Goal: Task Accomplishment & Management: Manage account settings

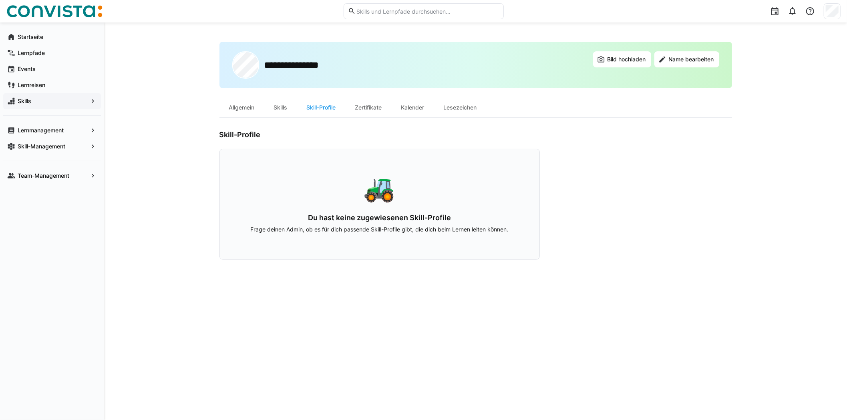
click at [31, 99] on span "Skills" at bounding box center [51, 101] width 71 height 8
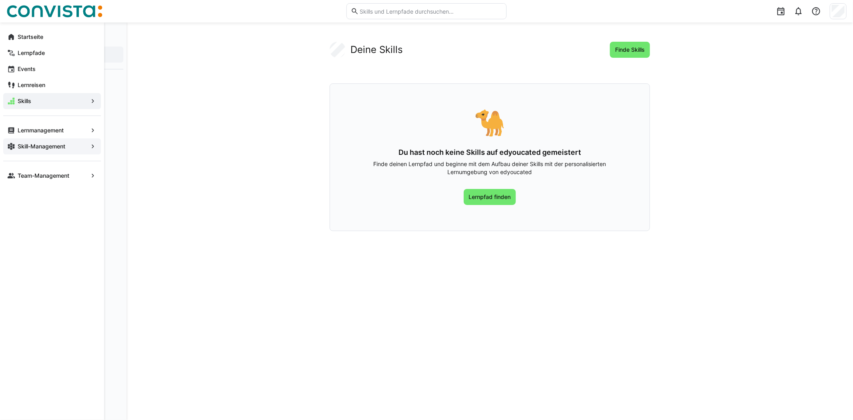
click at [71, 147] on span "Skill-Management" at bounding box center [51, 146] width 71 height 8
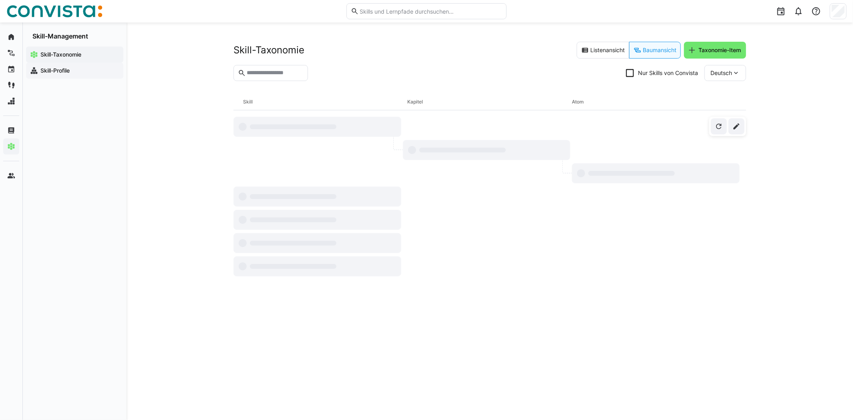
click at [0, 0] on app-navigation-label "Skill-Profile" at bounding box center [0, 0] width 0 height 0
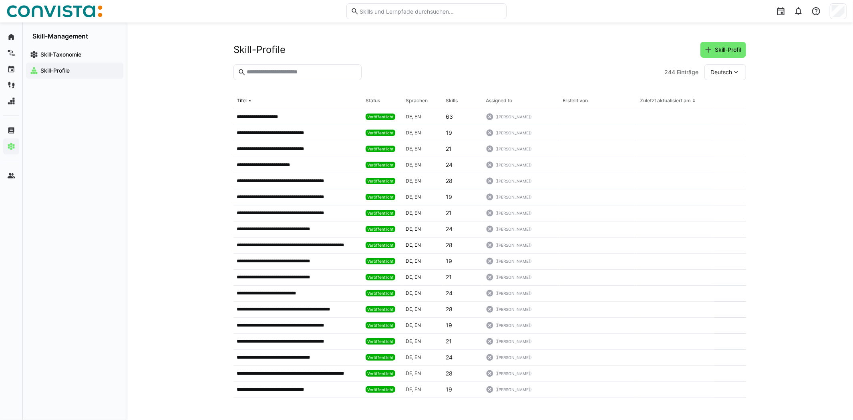
click at [293, 74] on input "text" at bounding box center [301, 72] width 111 height 7
type input "***"
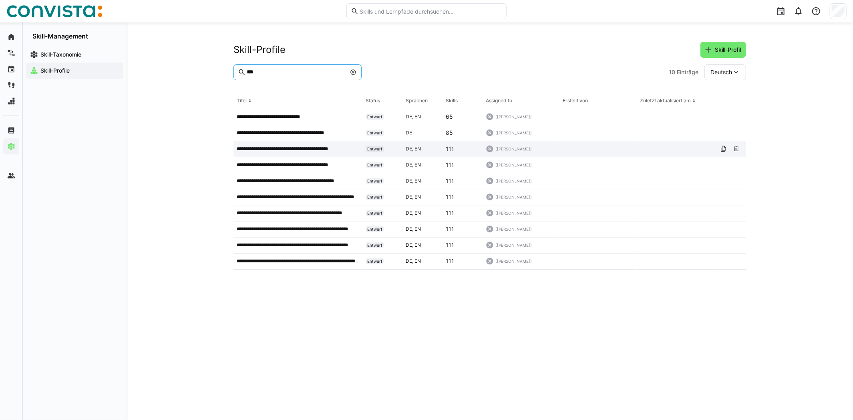
click at [311, 151] on p "**********" at bounding box center [291, 148] width 109 height 6
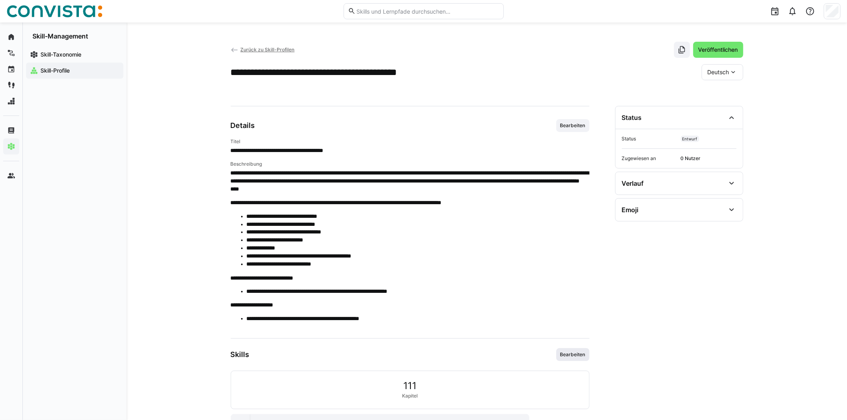
click at [585, 359] on span "Bearbeiten" at bounding box center [573, 354] width 33 height 13
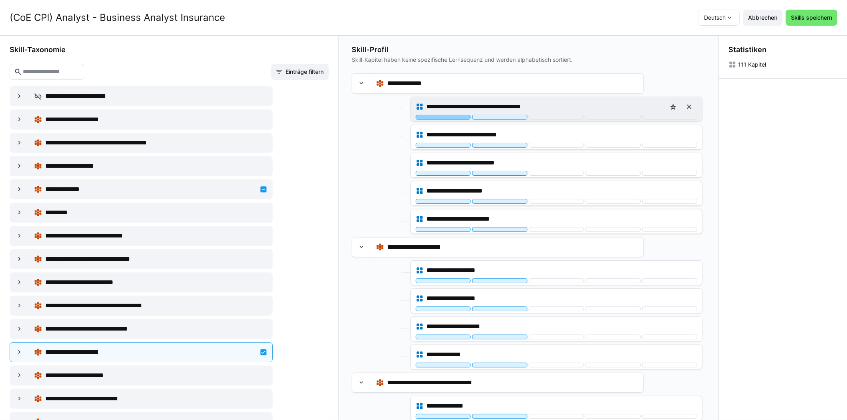
click at [438, 115] on div at bounding box center [443, 117] width 55 height 5
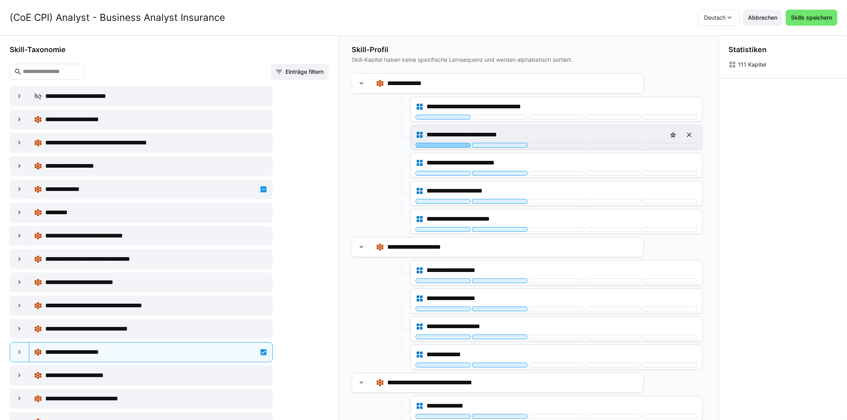
click at [436, 144] on div at bounding box center [443, 145] width 55 height 5
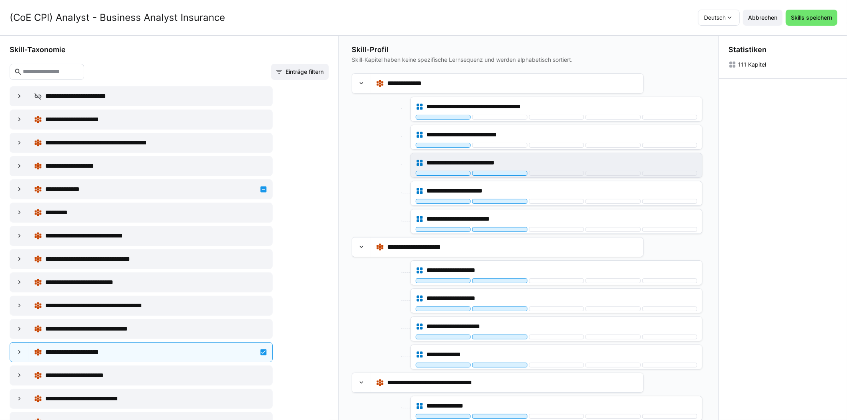
click at [433, 176] on div "**********" at bounding box center [556, 165] width 291 height 24
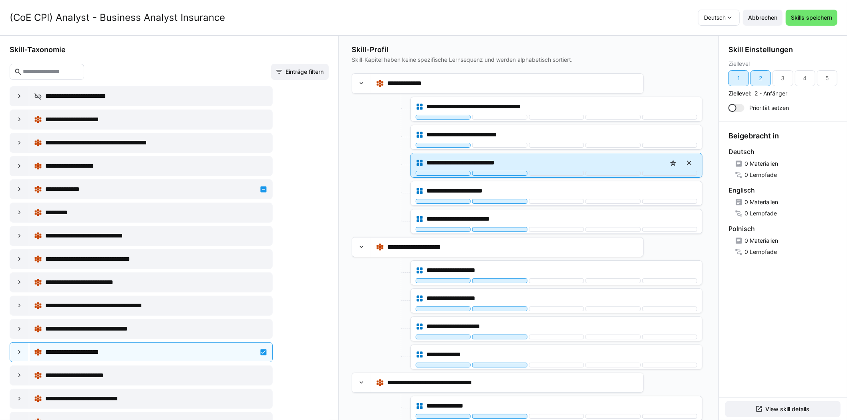
click at [433, 175] on div "**********" at bounding box center [556, 165] width 291 height 24
click at [433, 174] on div at bounding box center [443, 173] width 55 height 5
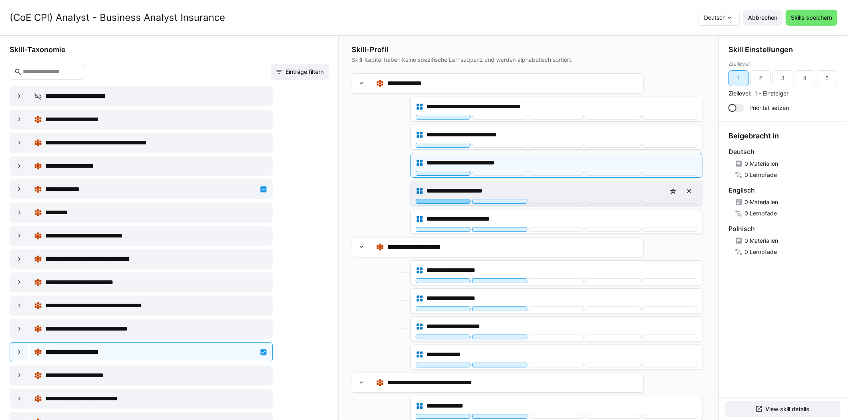
click at [436, 201] on div at bounding box center [443, 201] width 55 height 5
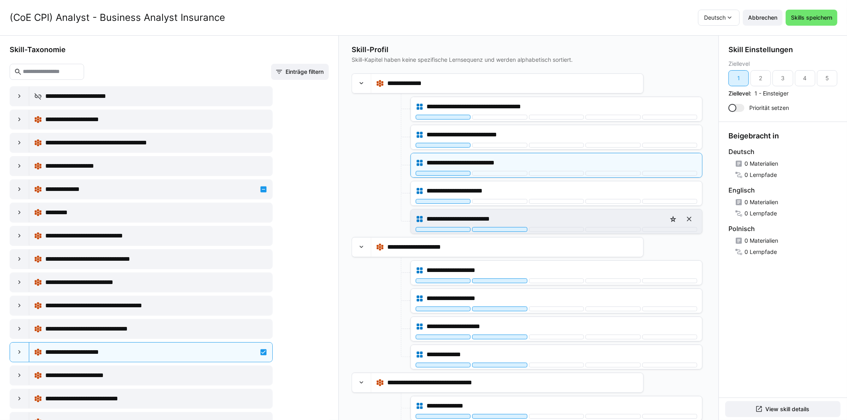
click at [438, 225] on div "**********" at bounding box center [557, 219] width 282 height 16
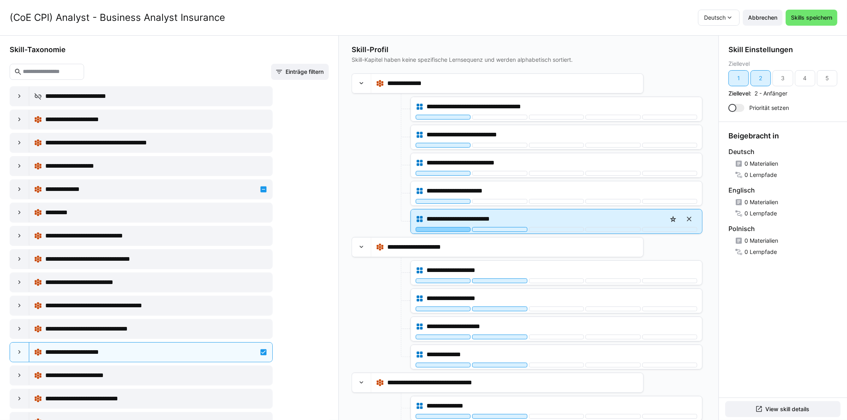
click at [448, 228] on div at bounding box center [443, 229] width 55 height 5
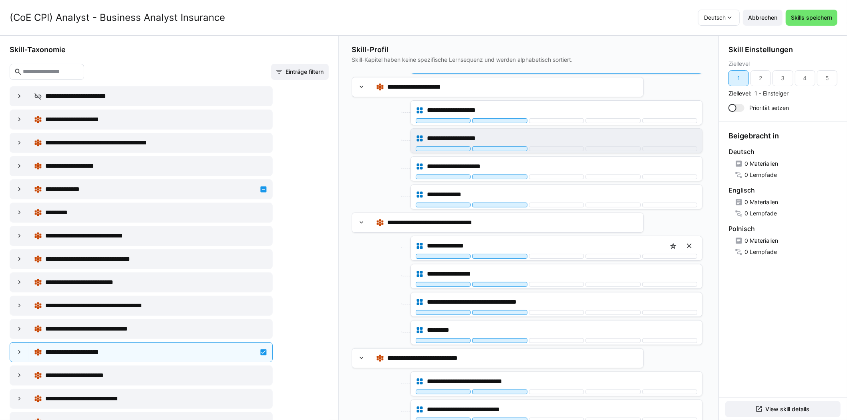
scroll to position [160, 0]
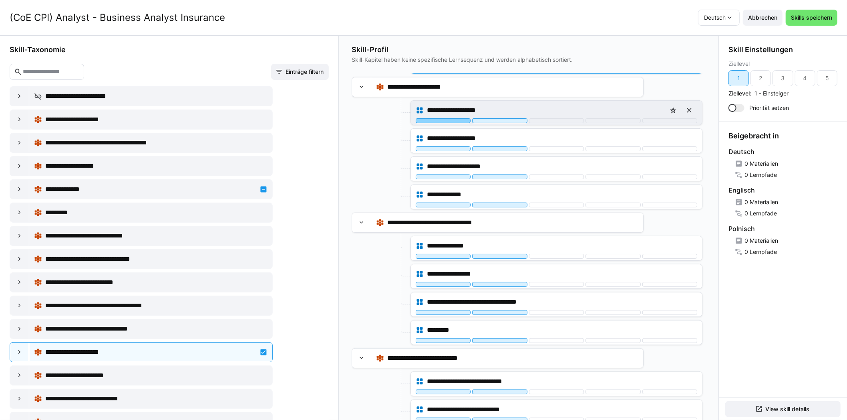
click at [445, 118] on div at bounding box center [443, 120] width 55 height 5
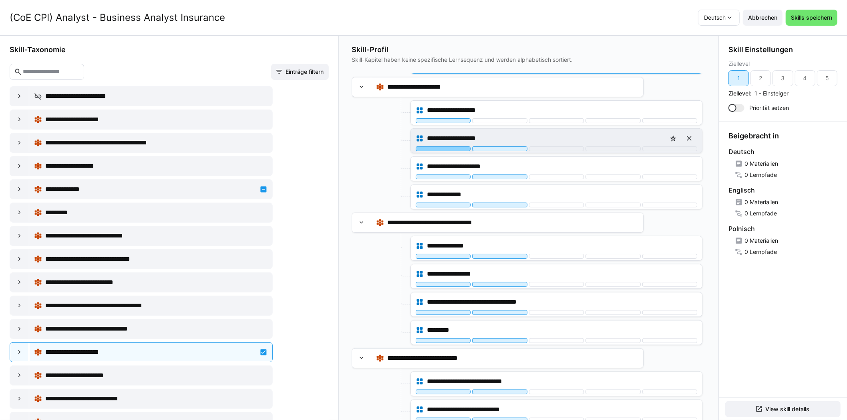
click at [440, 146] on div at bounding box center [443, 148] width 55 height 5
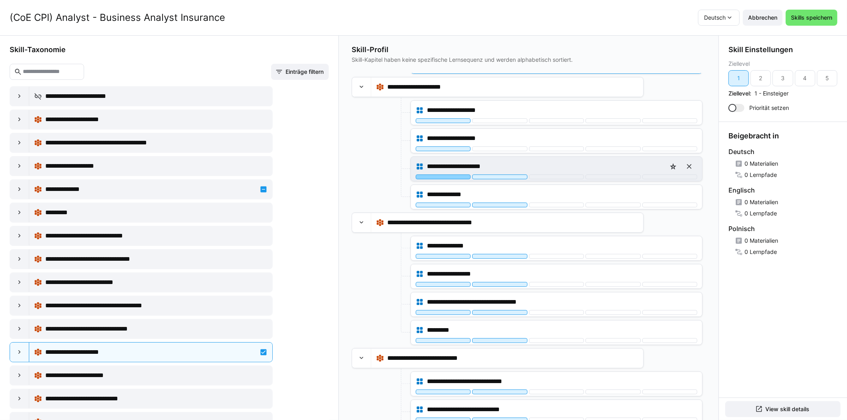
click at [438, 175] on div at bounding box center [443, 176] width 55 height 5
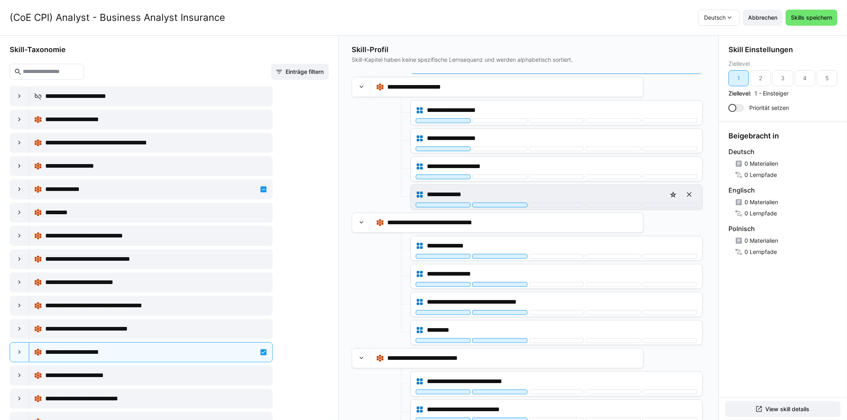
click at [433, 199] on div "**********" at bounding box center [557, 194] width 282 height 16
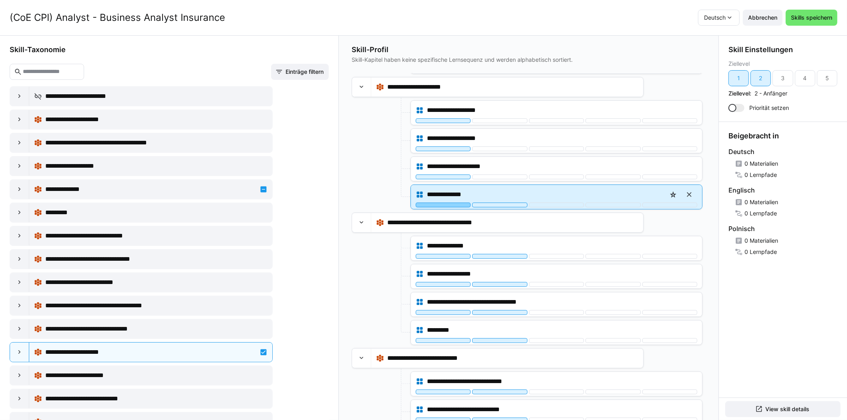
click at [436, 203] on div at bounding box center [443, 204] width 55 height 5
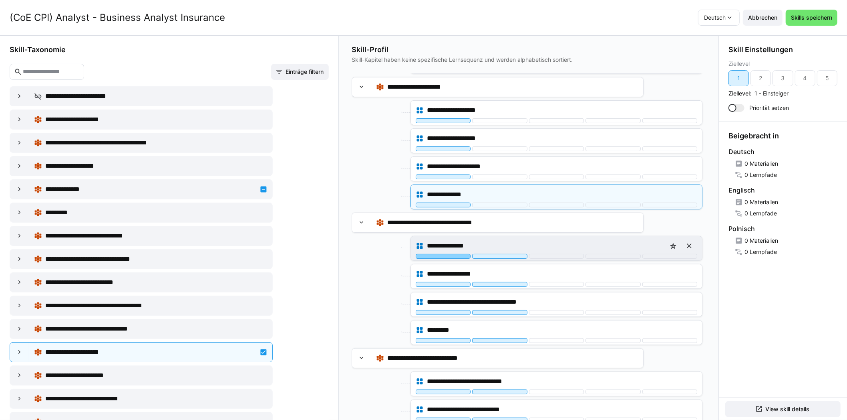
click at [442, 254] on div at bounding box center [443, 256] width 55 height 5
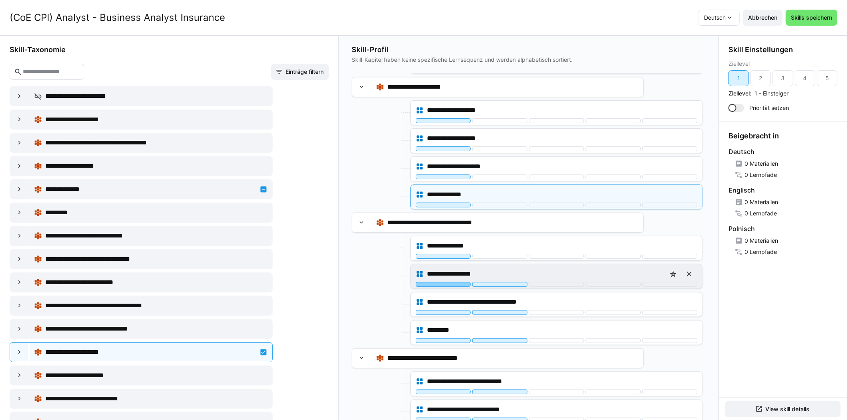
click at [438, 282] on div at bounding box center [443, 284] width 55 height 5
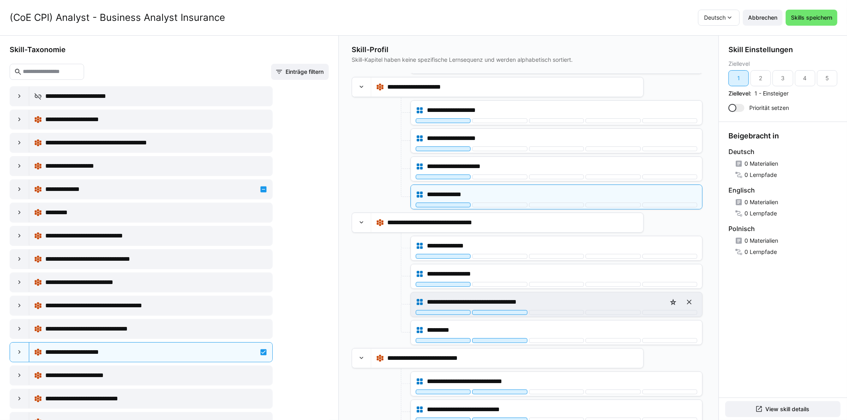
click at [432, 306] on div "**********" at bounding box center [557, 302] width 282 height 16
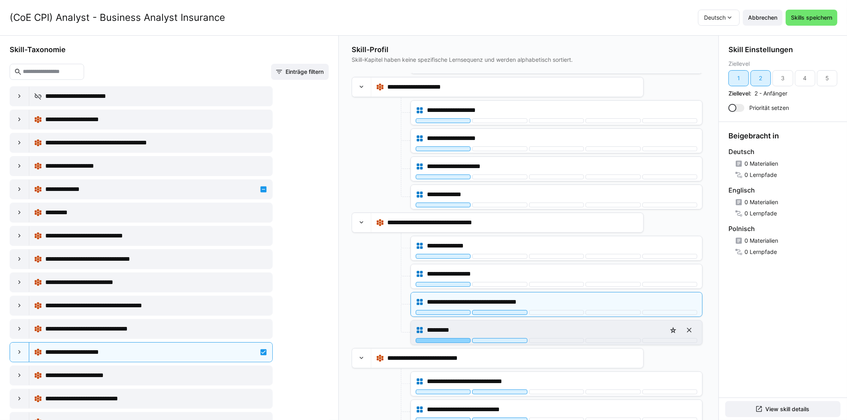
click at [432, 338] on div at bounding box center [443, 340] width 55 height 5
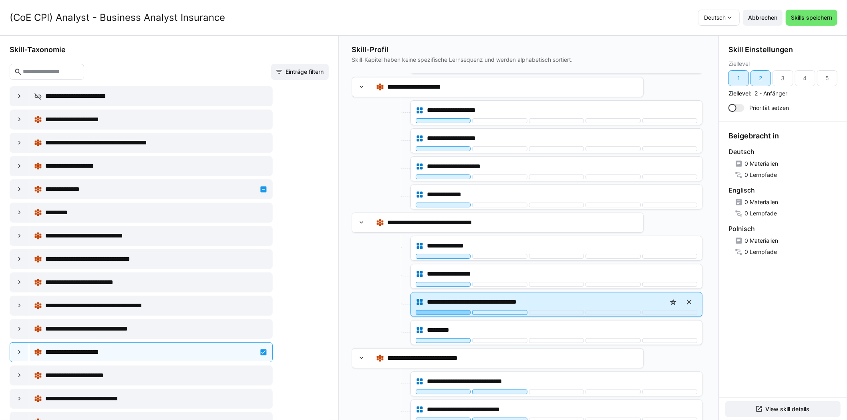
click at [440, 310] on div at bounding box center [443, 312] width 55 height 5
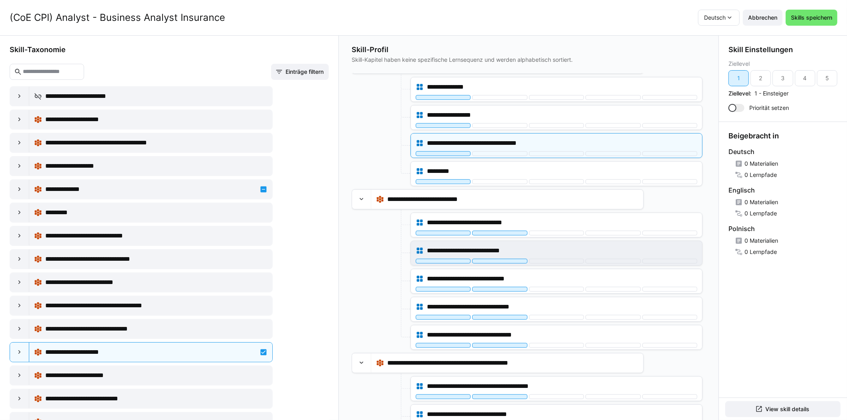
scroll to position [360, 0]
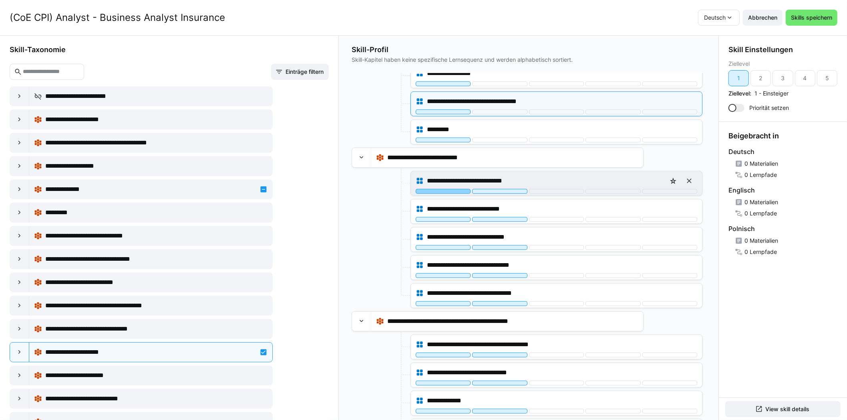
click at [444, 190] on div at bounding box center [443, 191] width 55 height 5
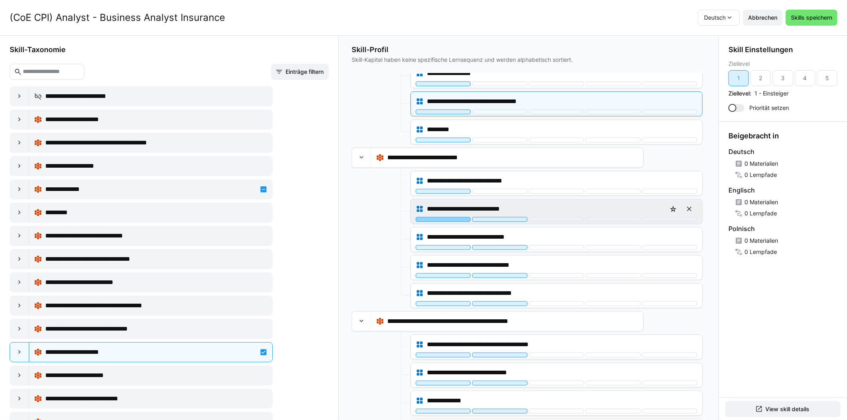
click at [441, 217] on div at bounding box center [443, 219] width 55 height 5
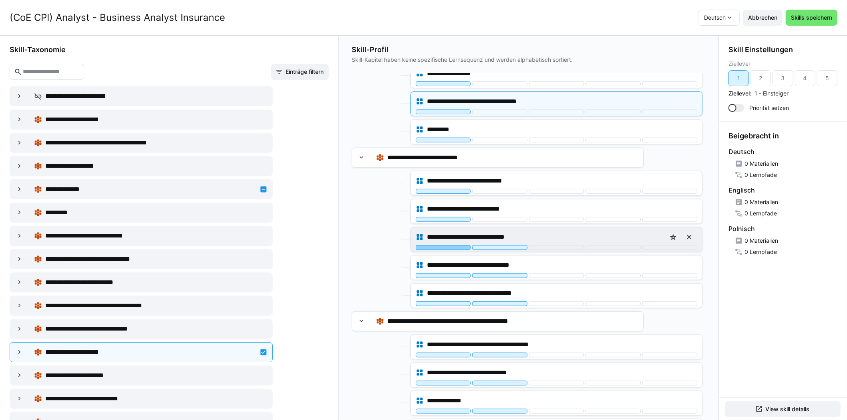
click at [437, 245] on div at bounding box center [443, 247] width 55 height 5
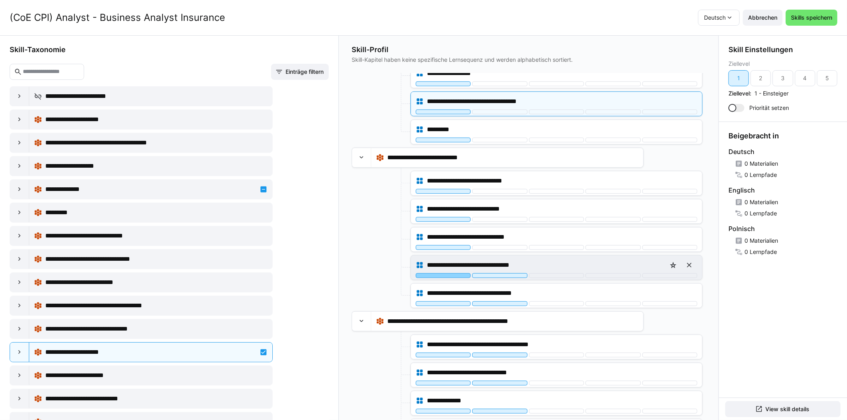
click at [438, 273] on div at bounding box center [443, 275] width 55 height 5
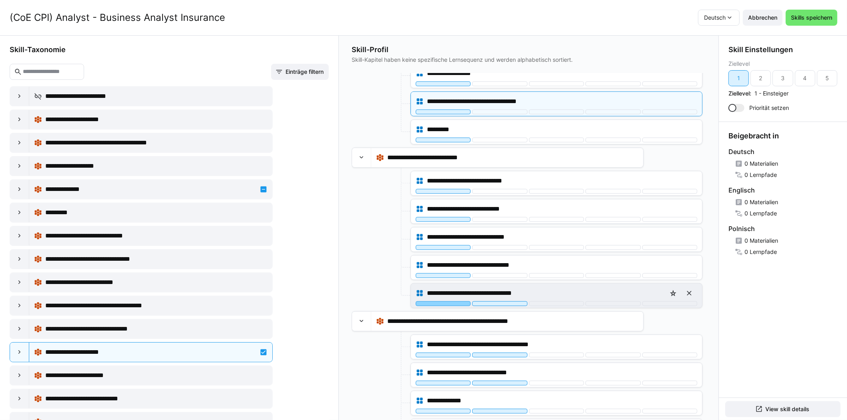
click at [436, 301] on div at bounding box center [443, 303] width 55 height 5
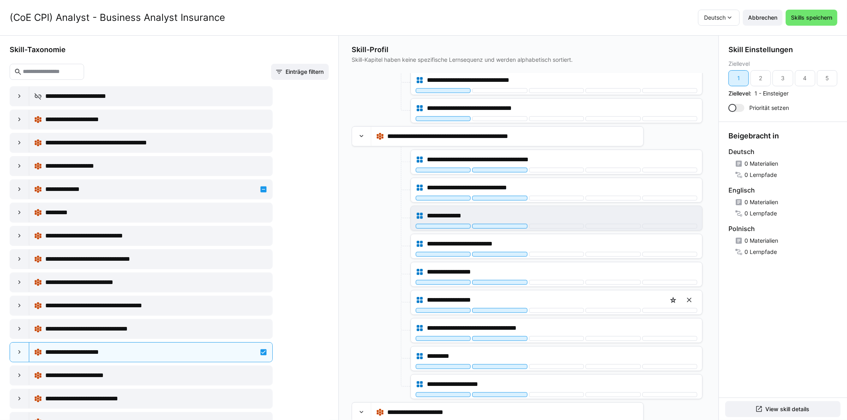
scroll to position [561, 0]
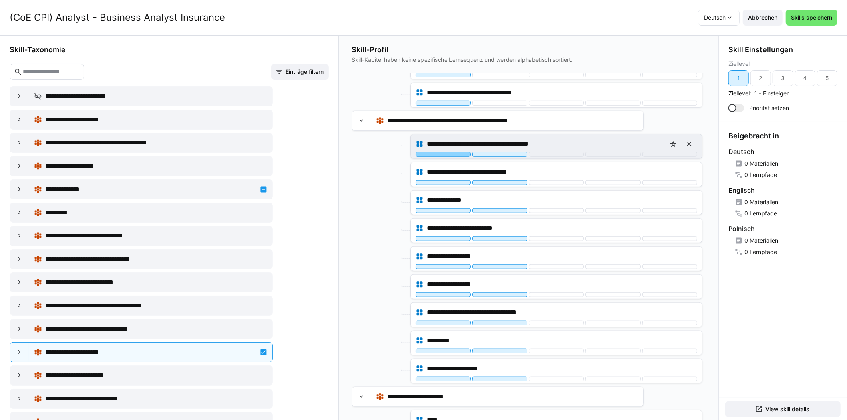
click at [443, 152] on div at bounding box center [443, 154] width 55 height 5
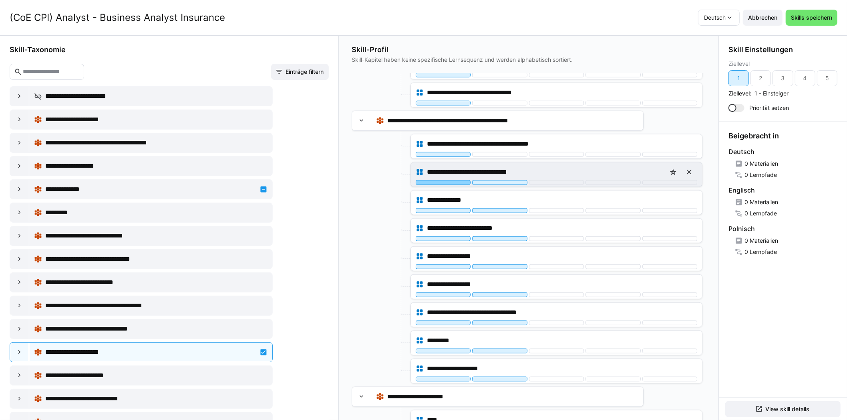
click at [439, 180] on div at bounding box center [443, 182] width 55 height 5
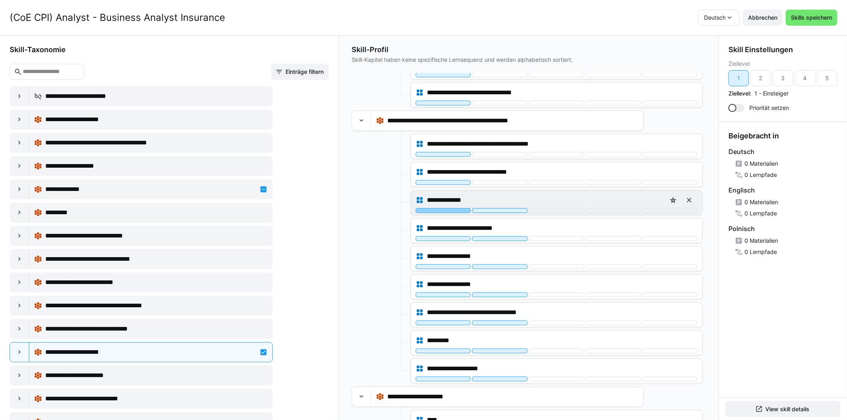
click at [436, 208] on div at bounding box center [443, 210] width 55 height 5
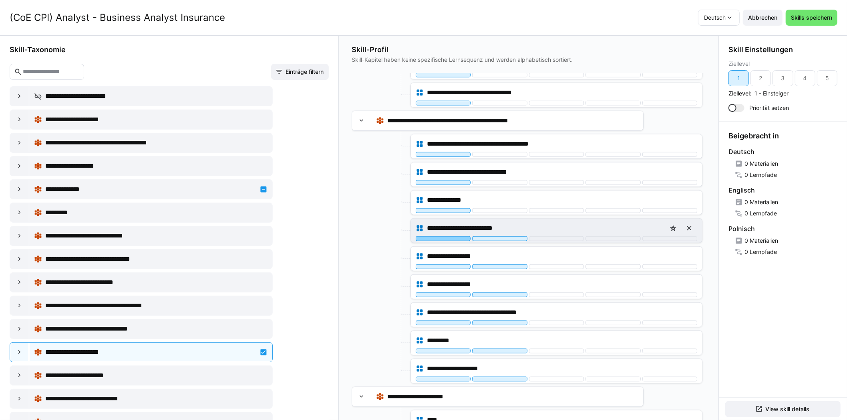
click at [434, 236] on div at bounding box center [443, 238] width 55 height 5
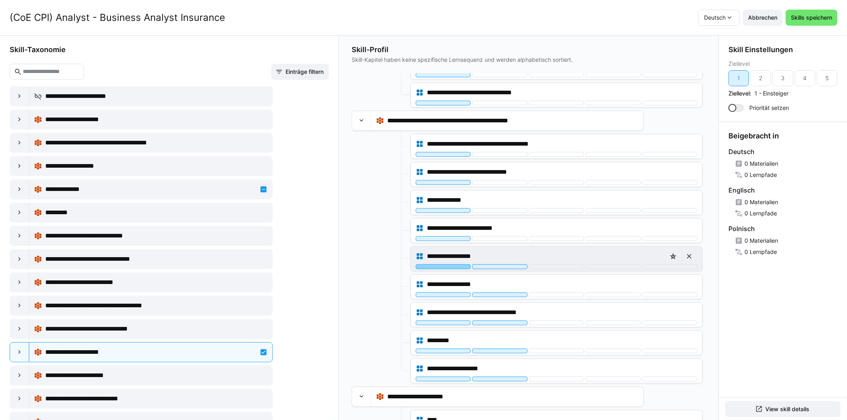
click at [433, 264] on div at bounding box center [443, 266] width 55 height 5
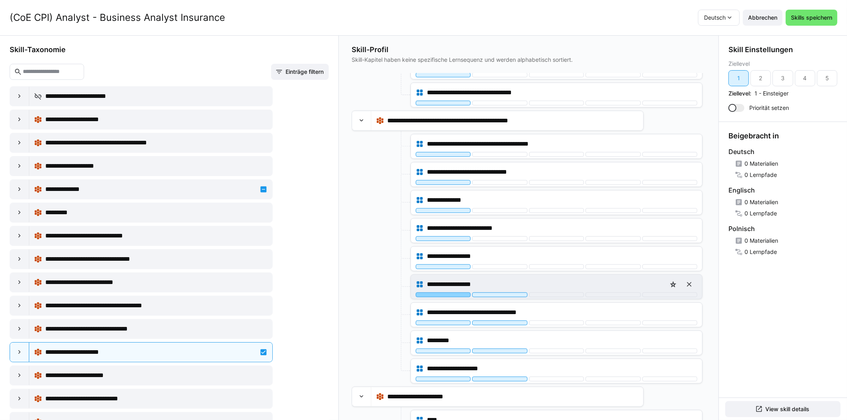
click at [434, 292] on div at bounding box center [443, 294] width 55 height 5
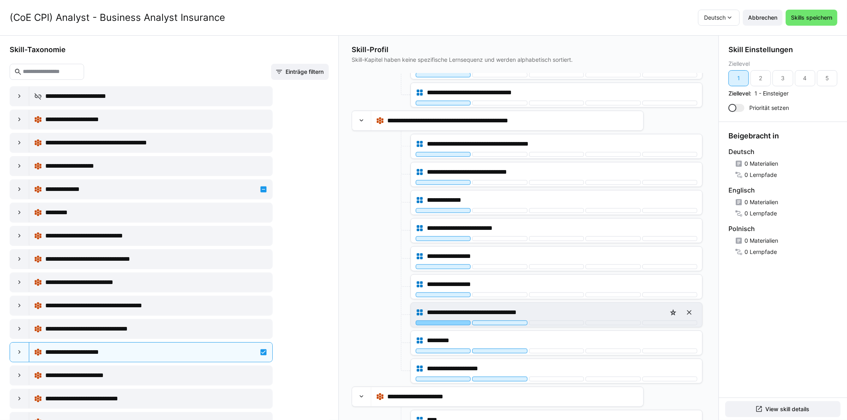
click at [434, 320] on div at bounding box center [443, 322] width 55 height 5
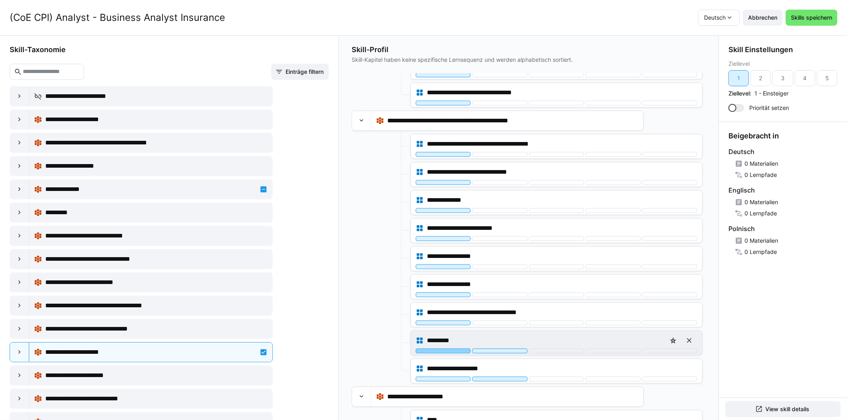
click at [431, 348] on div at bounding box center [443, 350] width 55 height 5
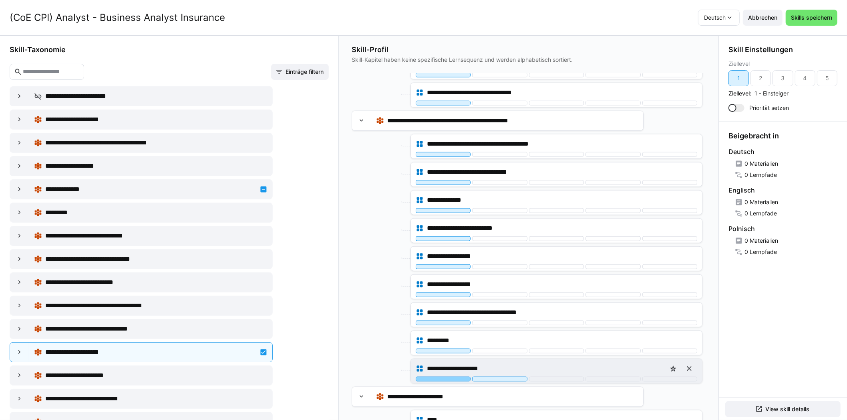
click at [432, 376] on div at bounding box center [443, 378] width 55 height 5
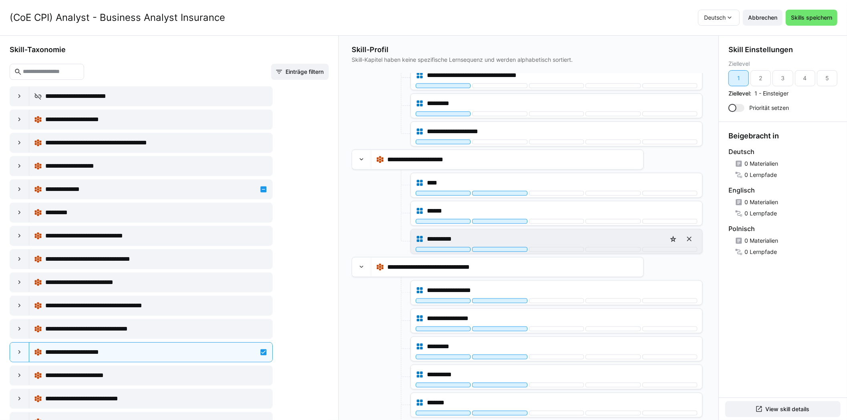
scroll to position [801, 0]
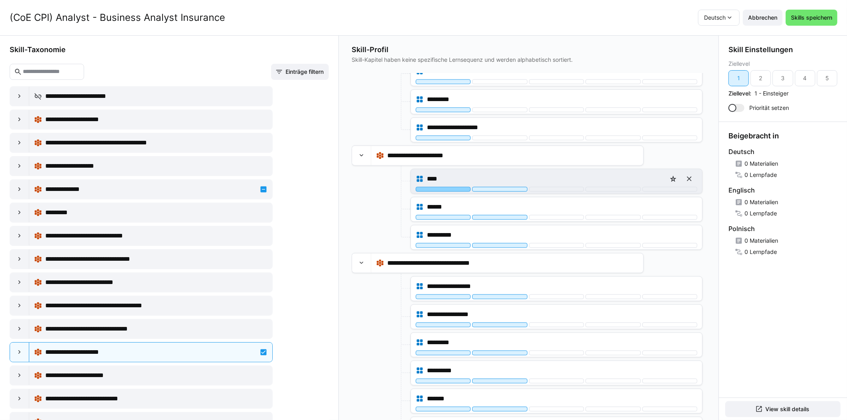
click at [444, 187] on div at bounding box center [443, 189] width 55 height 5
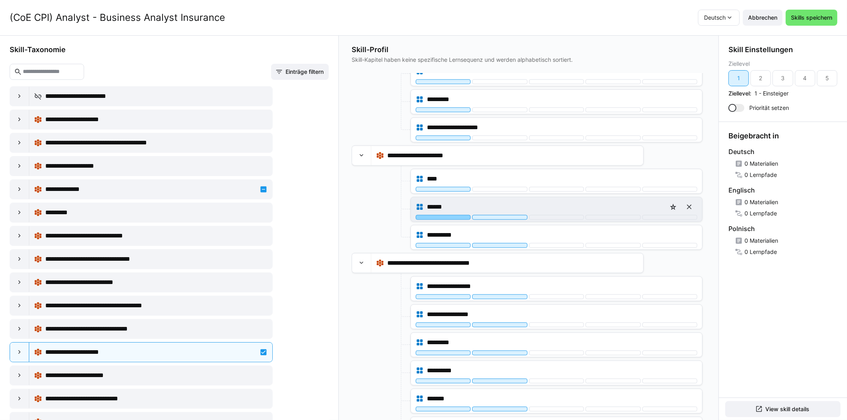
click at [443, 215] on div at bounding box center [443, 217] width 55 height 5
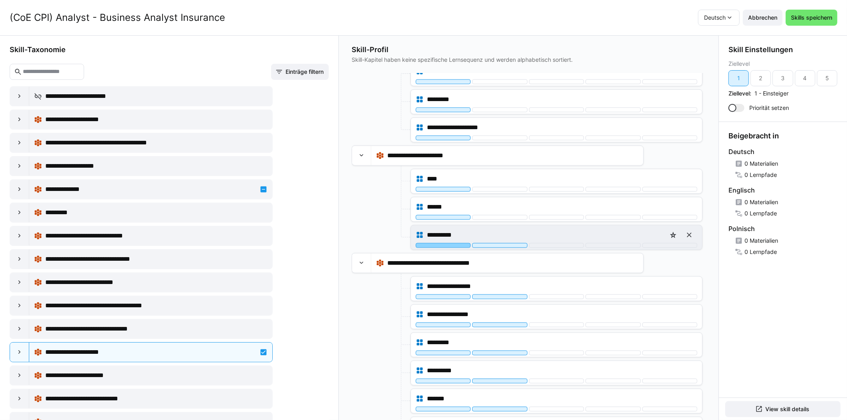
click at [442, 243] on div at bounding box center [443, 245] width 55 height 5
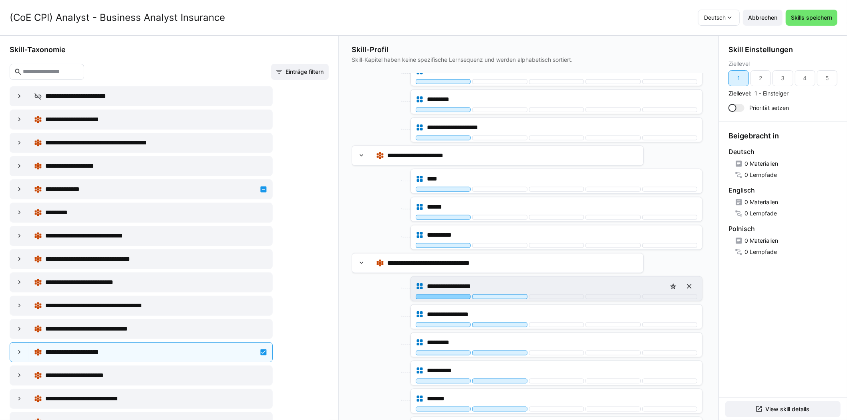
click at [440, 294] on div at bounding box center [443, 296] width 55 height 5
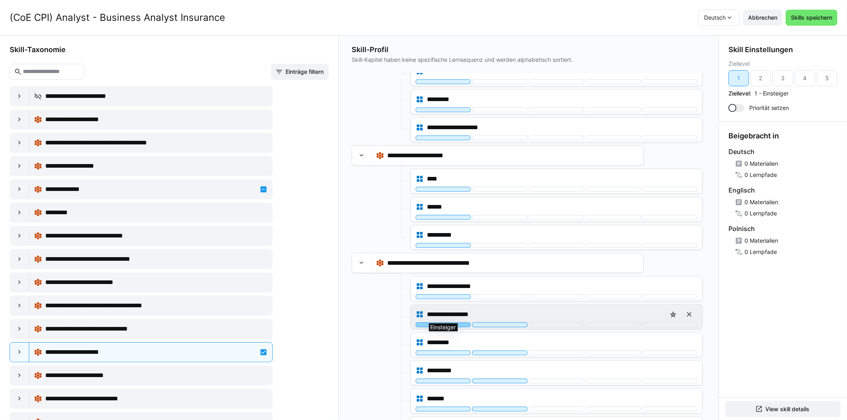
click at [438, 322] on div at bounding box center [443, 324] width 55 height 5
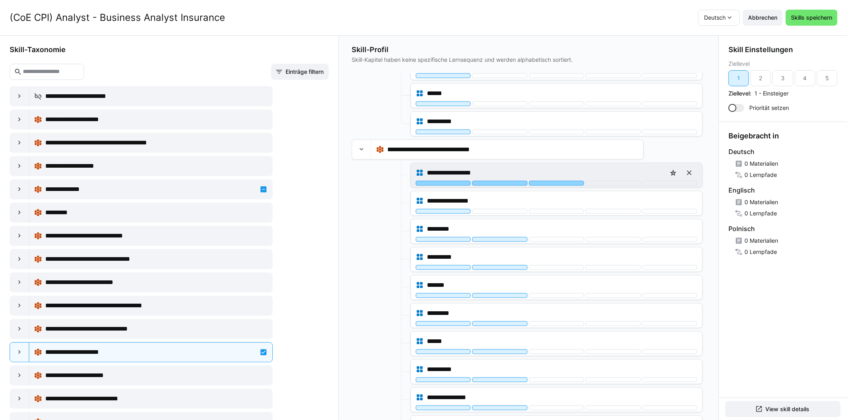
scroll to position [962, 0]
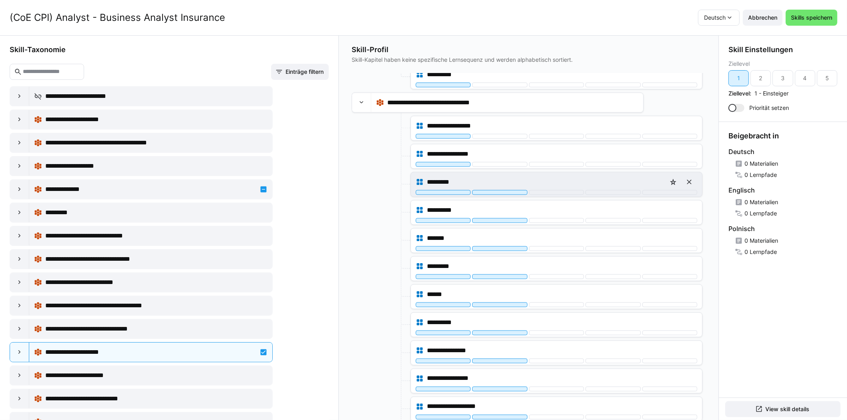
click at [427, 189] on div "*********" at bounding box center [556, 184] width 291 height 24
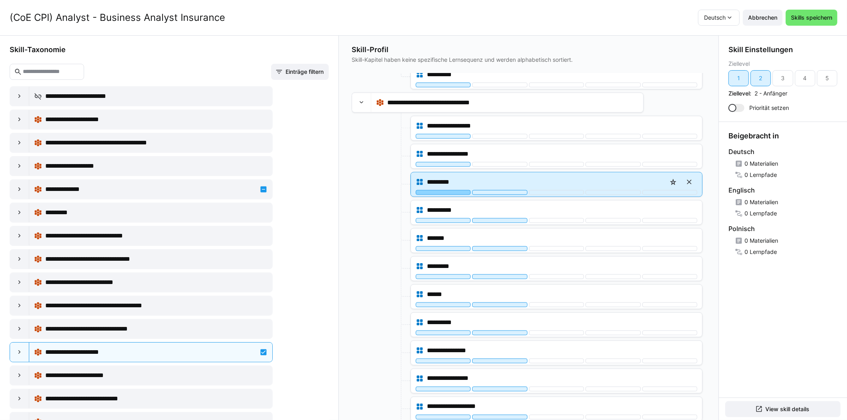
click at [432, 190] on div at bounding box center [443, 192] width 55 height 5
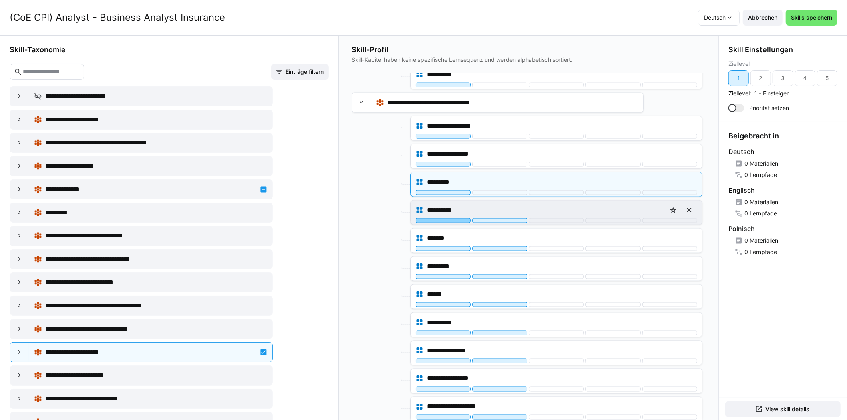
click at [434, 218] on div at bounding box center [443, 220] width 55 height 5
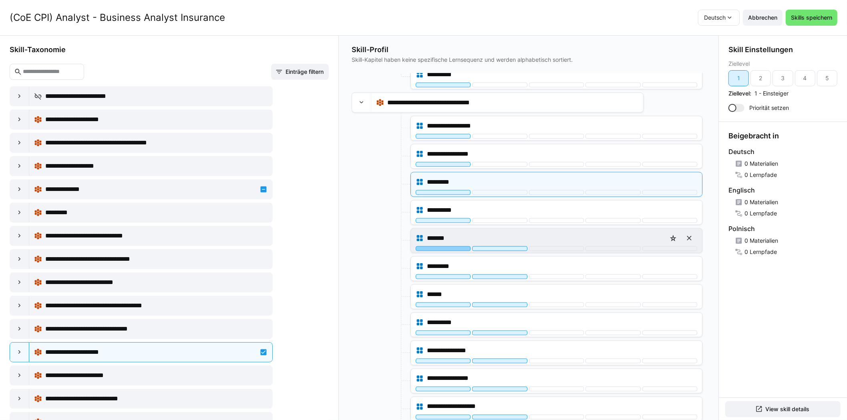
click at [434, 246] on div at bounding box center [443, 248] width 55 height 5
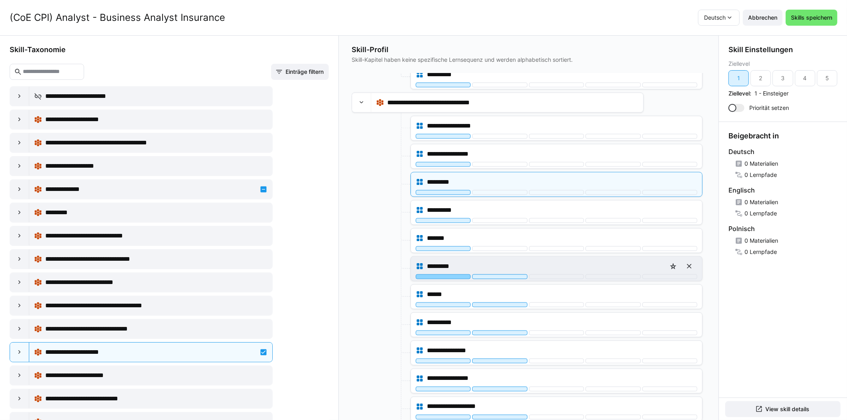
click at [436, 274] on div at bounding box center [443, 276] width 55 height 5
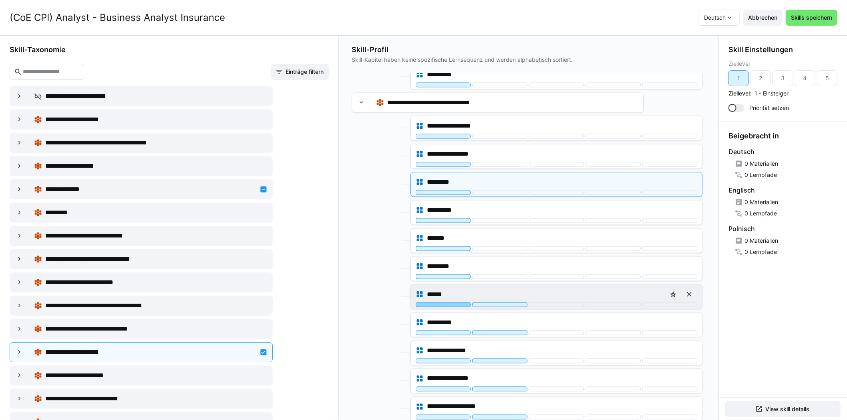
click at [437, 302] on div at bounding box center [443, 304] width 55 height 5
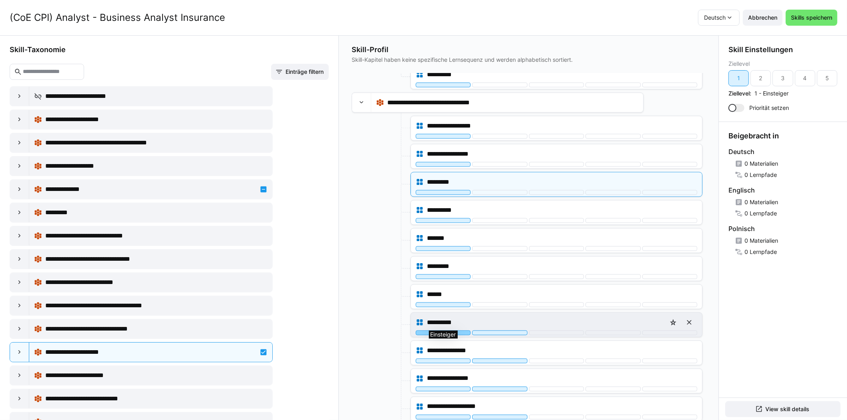
click at [436, 330] on div at bounding box center [443, 332] width 55 height 5
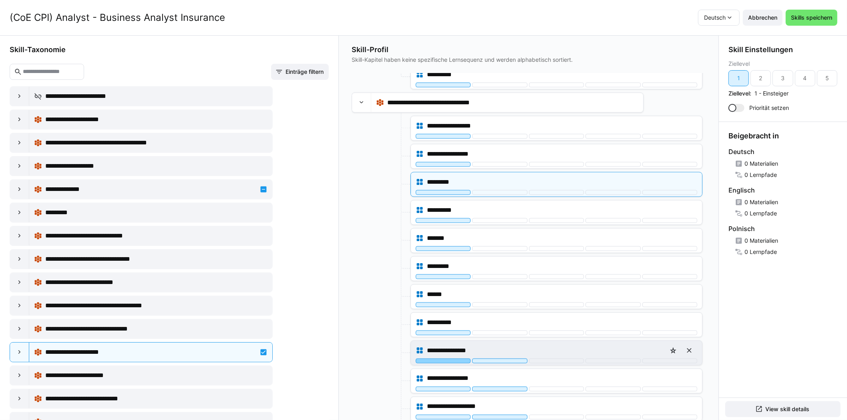
click at [435, 358] on div at bounding box center [443, 360] width 55 height 5
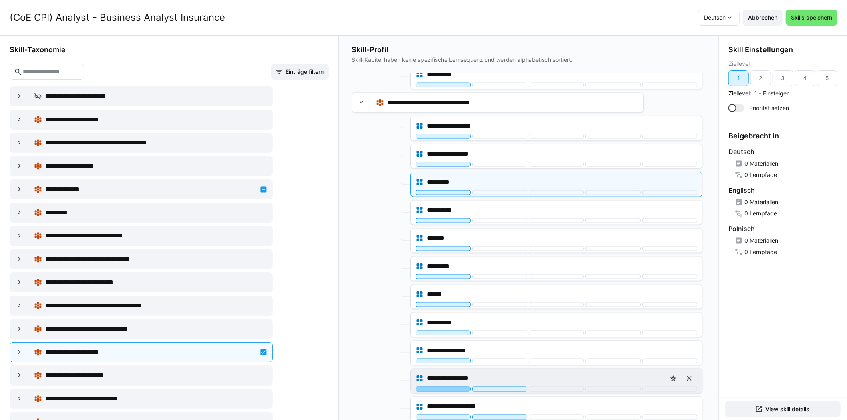
click at [434, 386] on div at bounding box center [443, 388] width 55 height 5
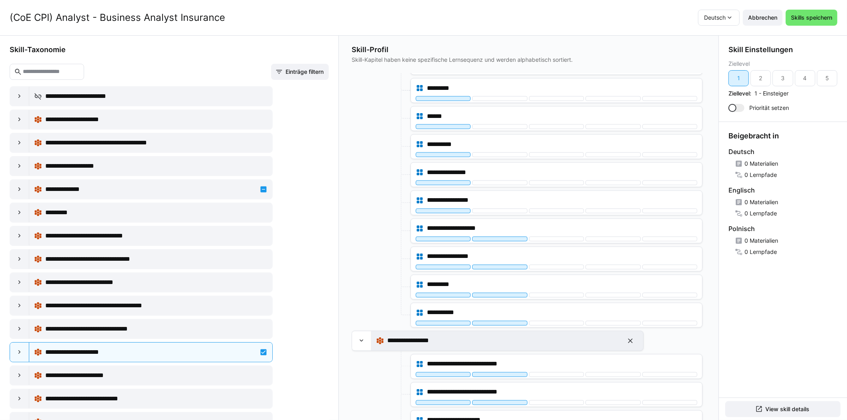
scroll to position [1162, 0]
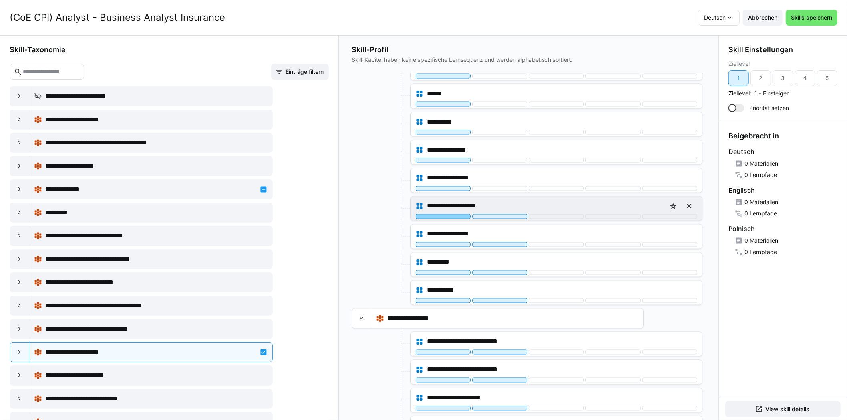
click at [426, 214] on div at bounding box center [443, 216] width 55 height 5
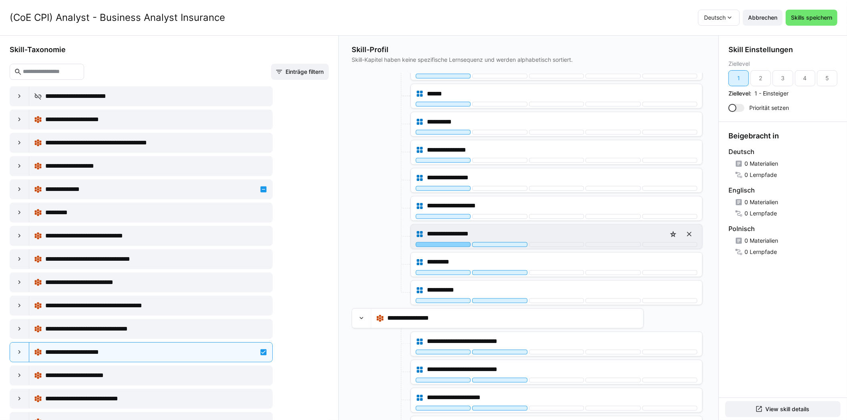
click at [428, 242] on div at bounding box center [443, 244] width 55 height 5
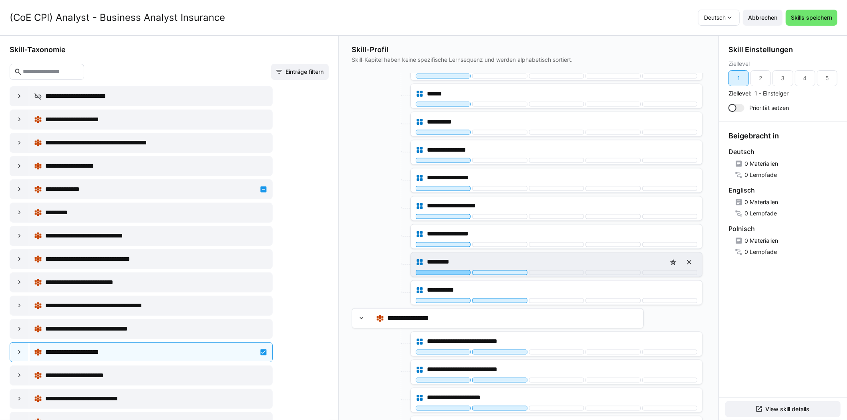
click at [429, 270] on div at bounding box center [443, 272] width 55 height 5
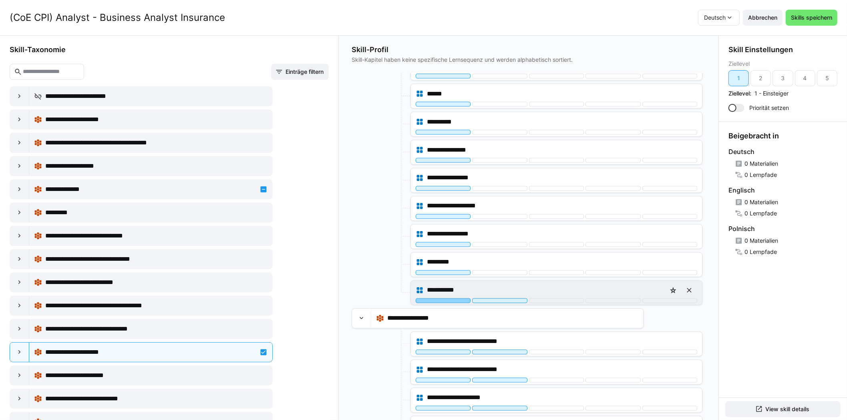
click at [433, 298] on div at bounding box center [443, 300] width 55 height 5
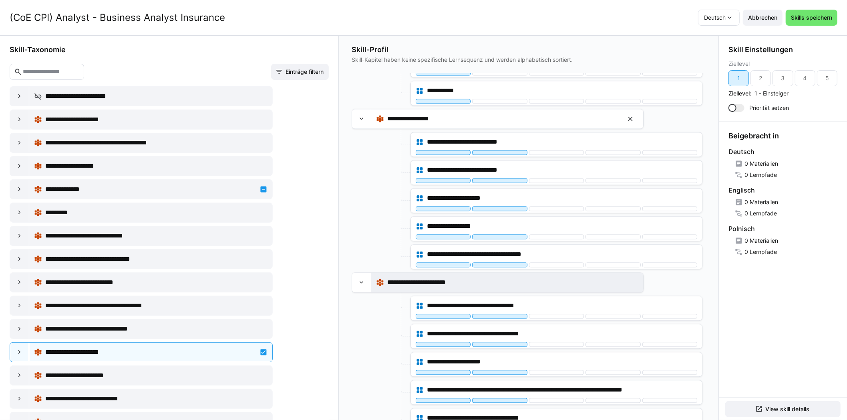
scroll to position [1362, 0]
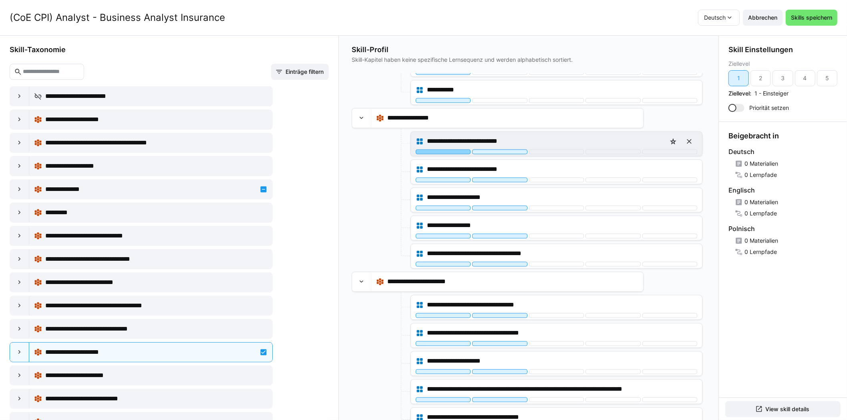
click at [433, 149] on div at bounding box center [443, 151] width 55 height 5
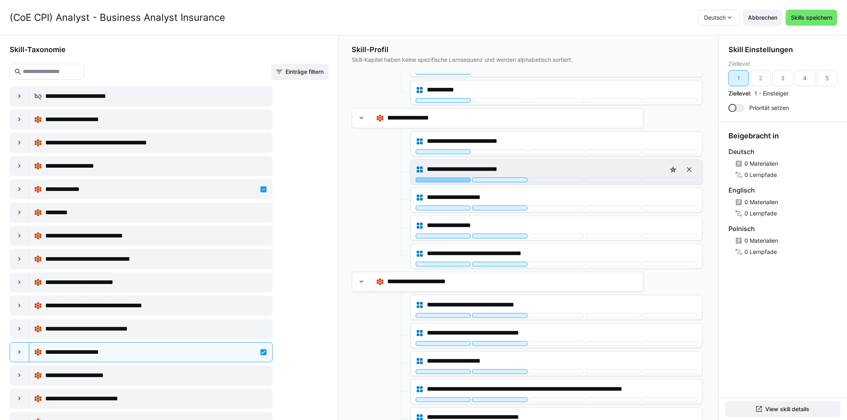
click at [434, 177] on div at bounding box center [443, 179] width 55 height 5
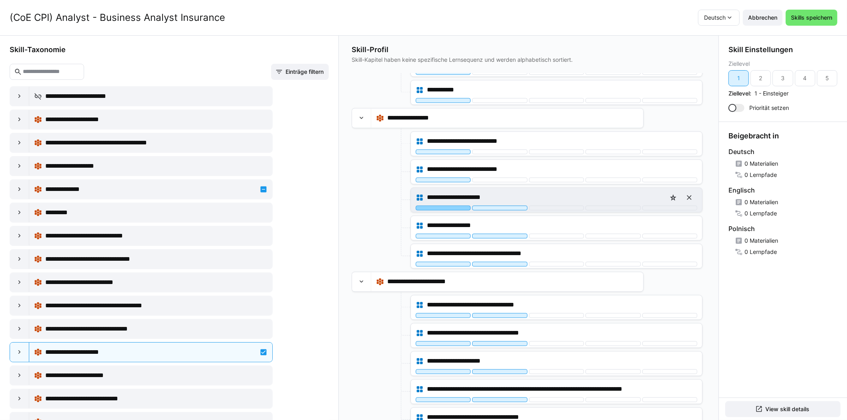
click at [434, 205] on div at bounding box center [443, 207] width 55 height 5
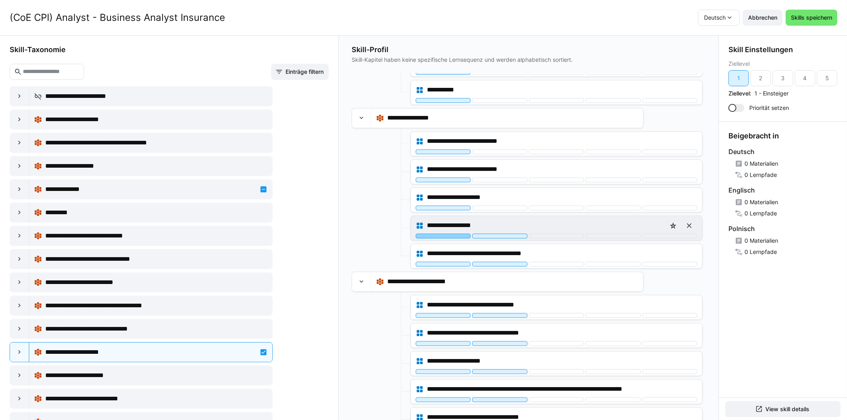
click at [434, 233] on div at bounding box center [443, 235] width 55 height 5
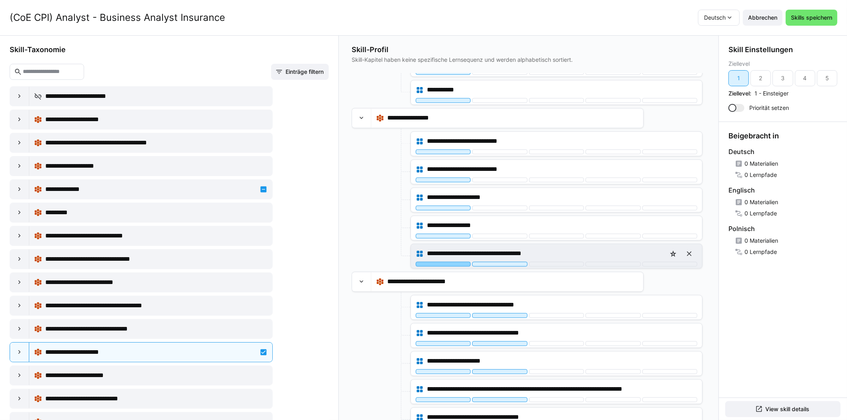
click at [434, 261] on div at bounding box center [443, 263] width 55 height 5
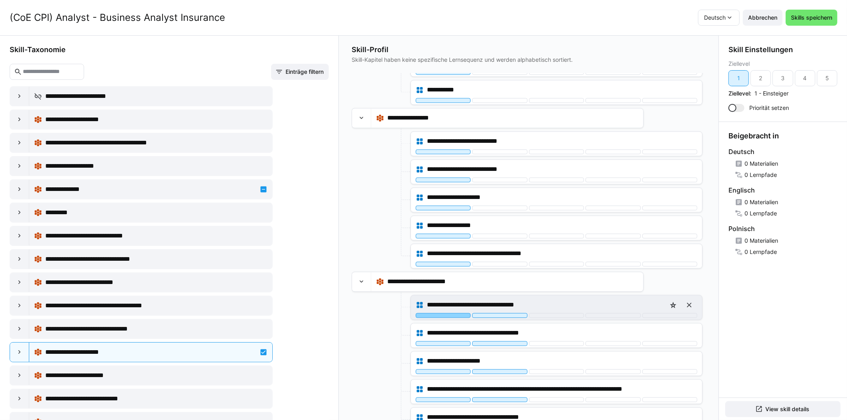
click at [433, 313] on div at bounding box center [443, 315] width 55 height 5
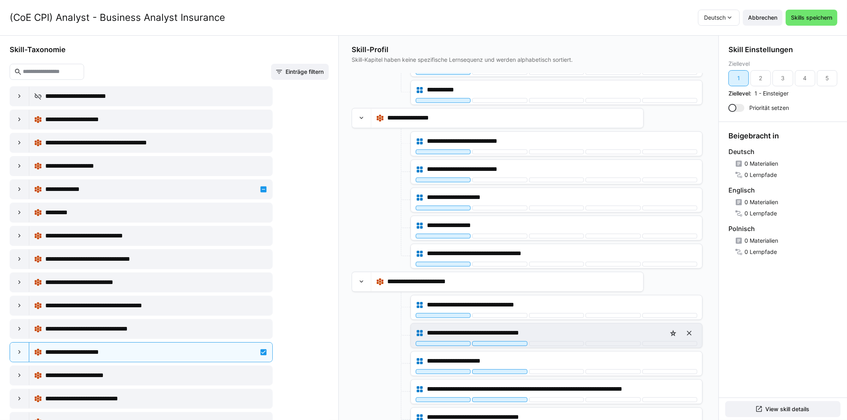
click at [432, 338] on div "**********" at bounding box center [556, 335] width 291 height 24
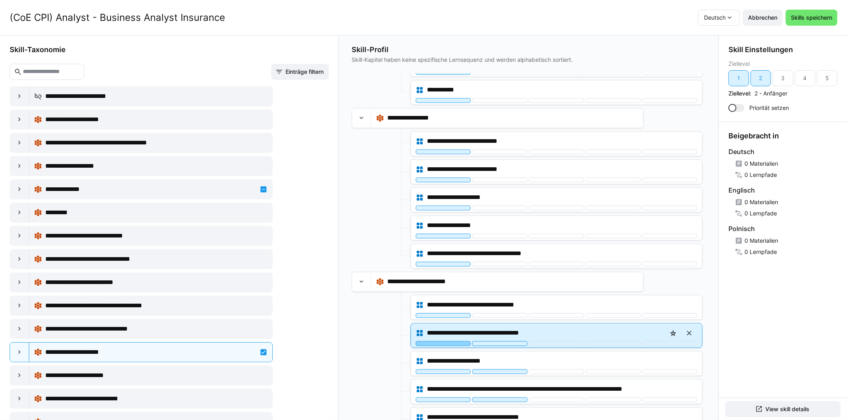
click at [432, 341] on div at bounding box center [443, 343] width 55 height 5
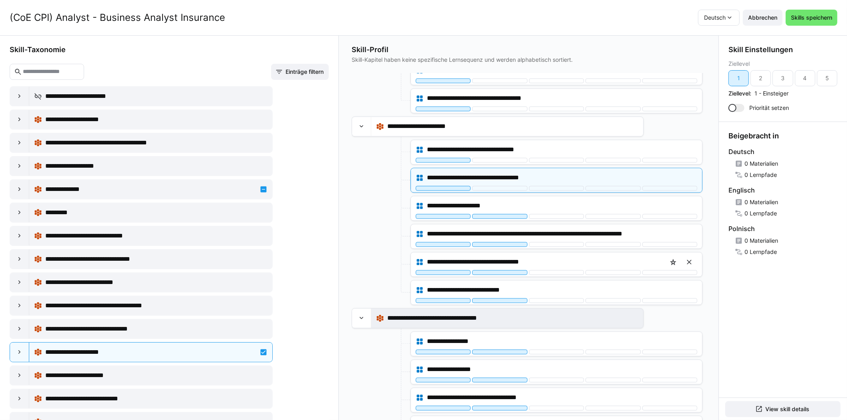
scroll to position [1522, 0]
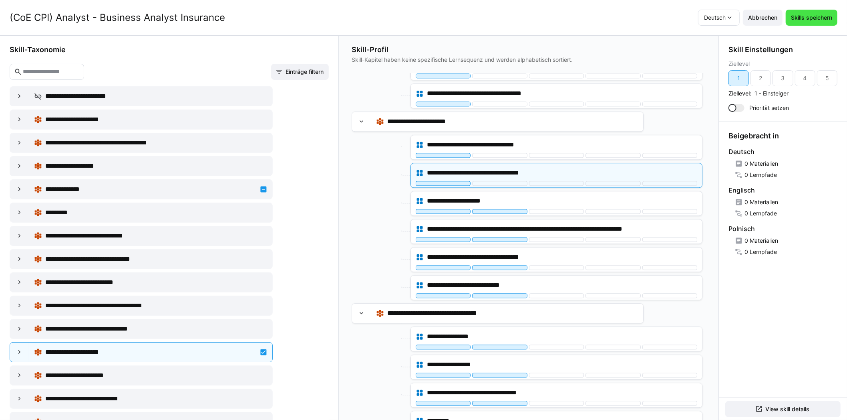
click at [824, 20] on span "Skills speichern" at bounding box center [812, 18] width 44 height 8
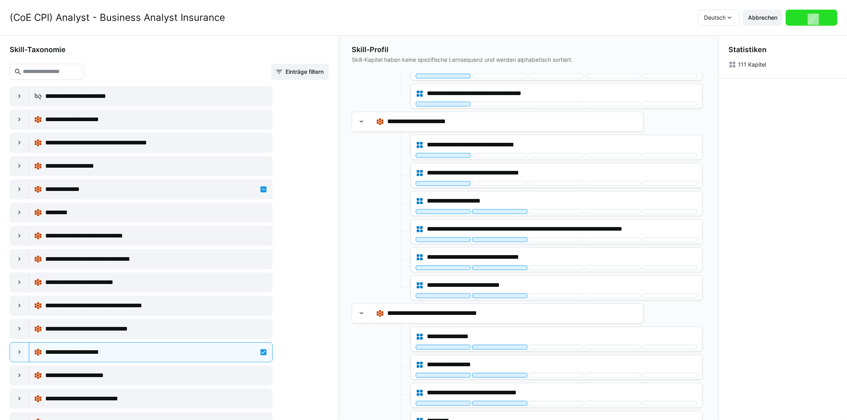
scroll to position [0, 0]
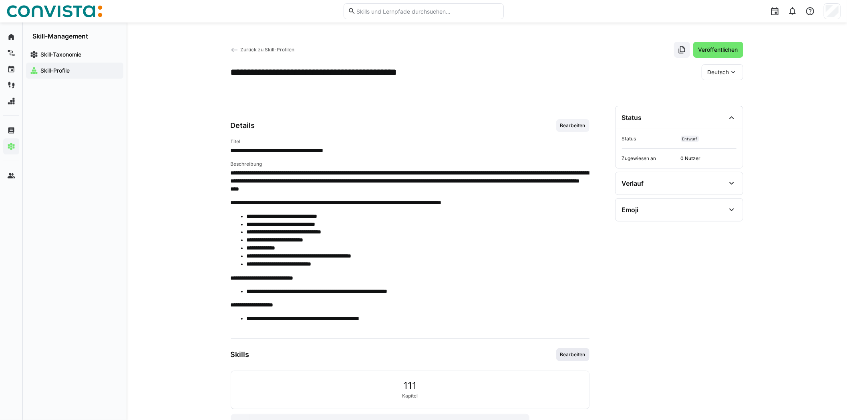
click at [585, 355] on span "Bearbeiten" at bounding box center [573, 354] width 27 height 6
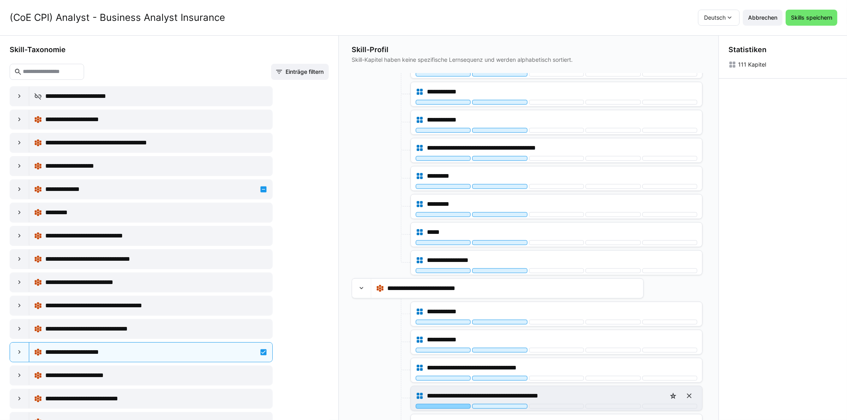
click at [448, 403] on div at bounding box center [443, 405] width 55 height 5
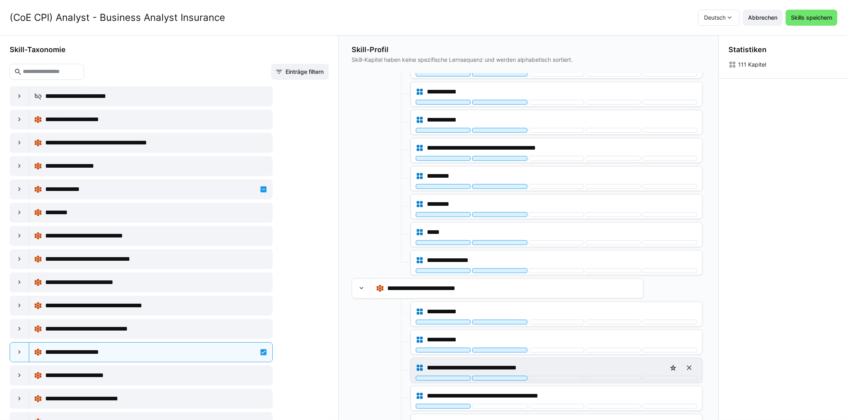
click at [447, 359] on div "**********" at bounding box center [557, 367] width 282 height 16
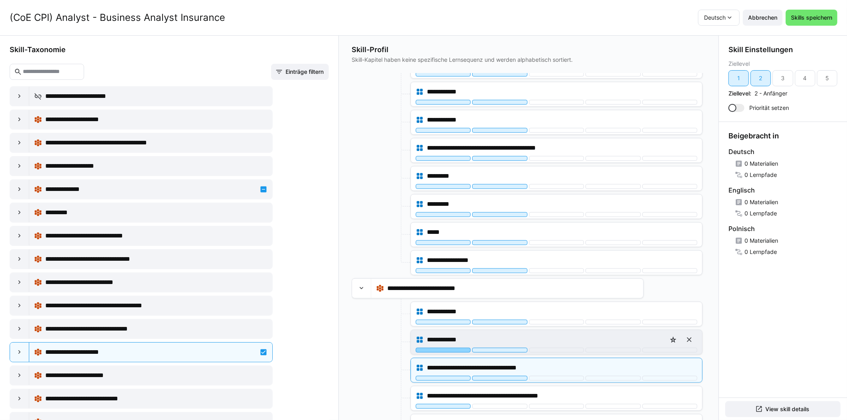
click at [446, 347] on div at bounding box center [443, 349] width 55 height 5
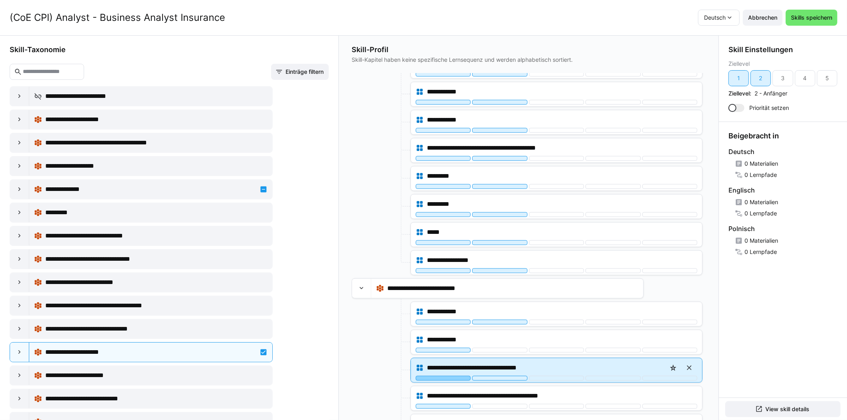
click at [446, 375] on div at bounding box center [443, 377] width 55 height 5
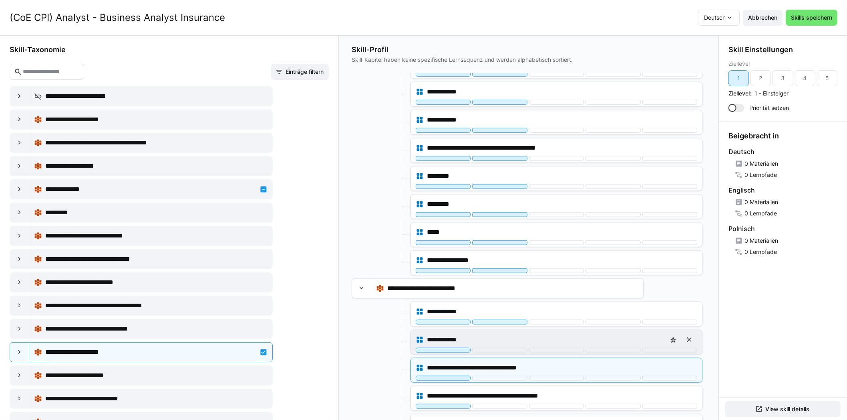
click at [447, 347] on div at bounding box center [443, 349] width 55 height 5
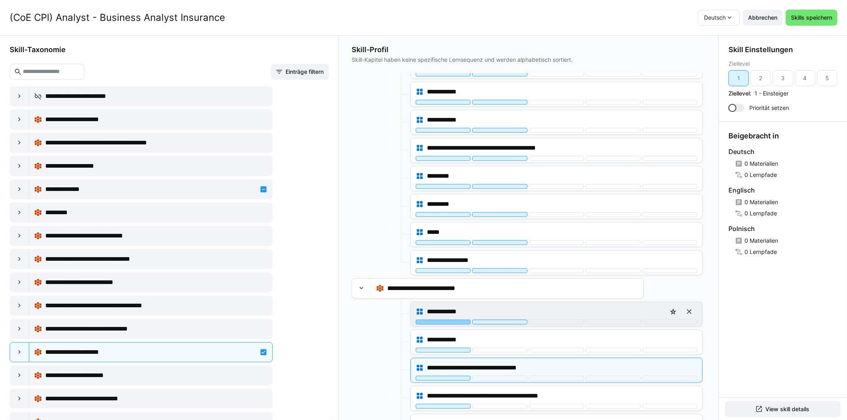
click at [447, 319] on div at bounding box center [443, 321] width 55 height 5
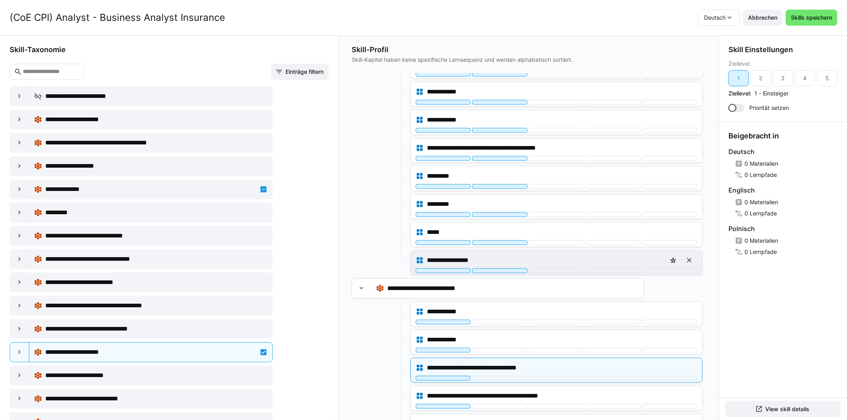
click at [451, 255] on div "**********" at bounding box center [556, 262] width 291 height 24
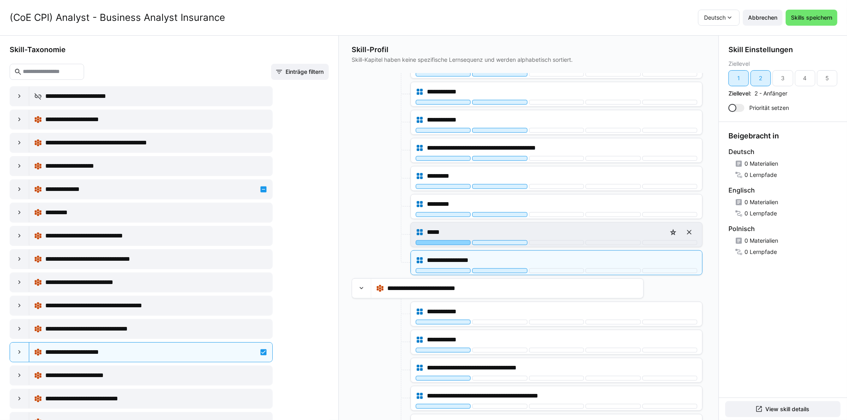
click at [454, 240] on div at bounding box center [443, 242] width 55 height 5
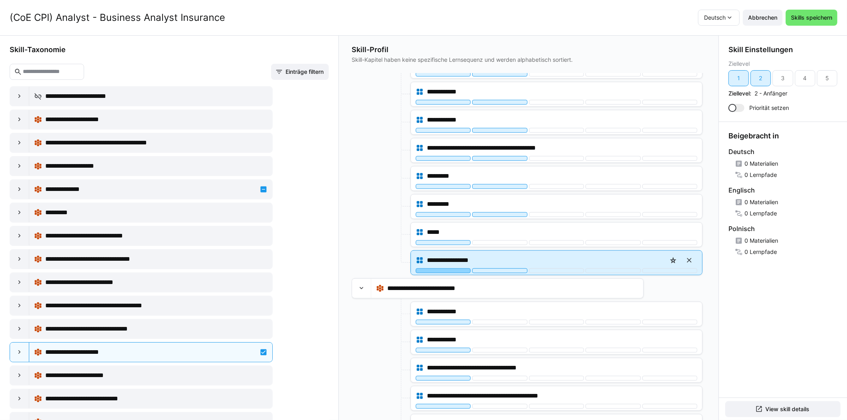
click at [452, 268] on div at bounding box center [443, 270] width 55 height 5
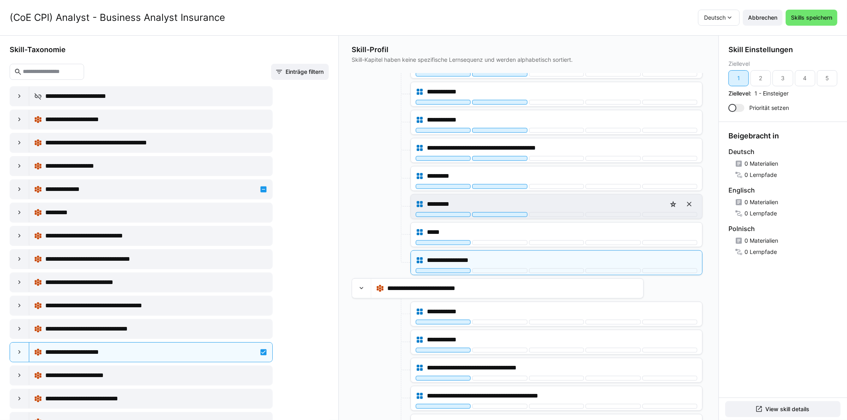
click at [451, 196] on div "*********" at bounding box center [557, 204] width 282 height 16
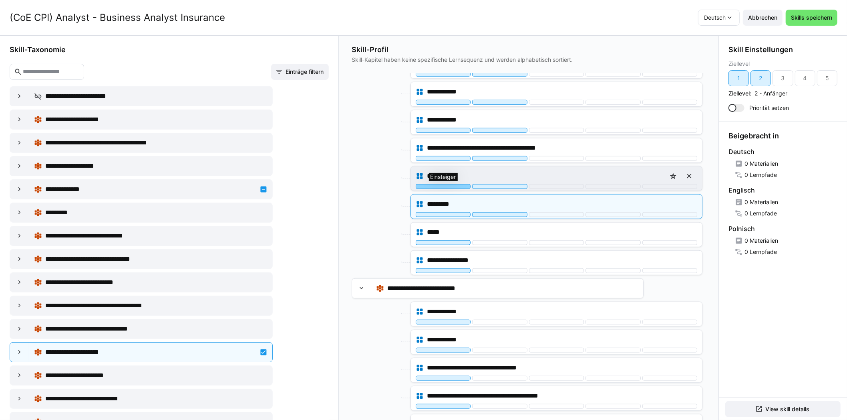
click at [456, 184] on div at bounding box center [443, 186] width 55 height 5
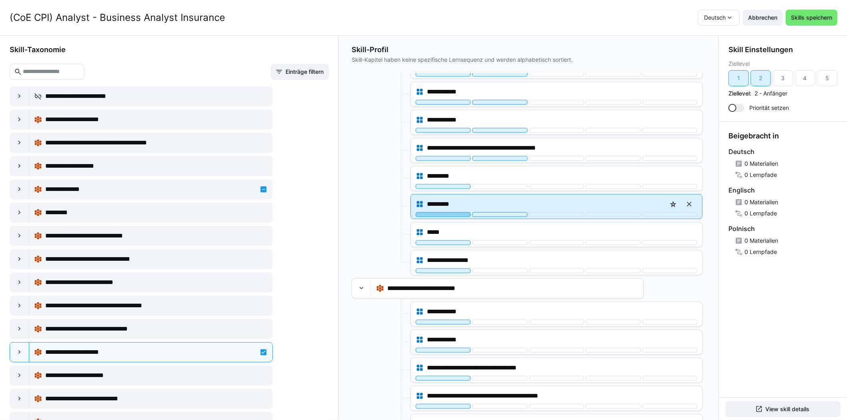
click at [452, 212] on div at bounding box center [443, 214] width 55 height 5
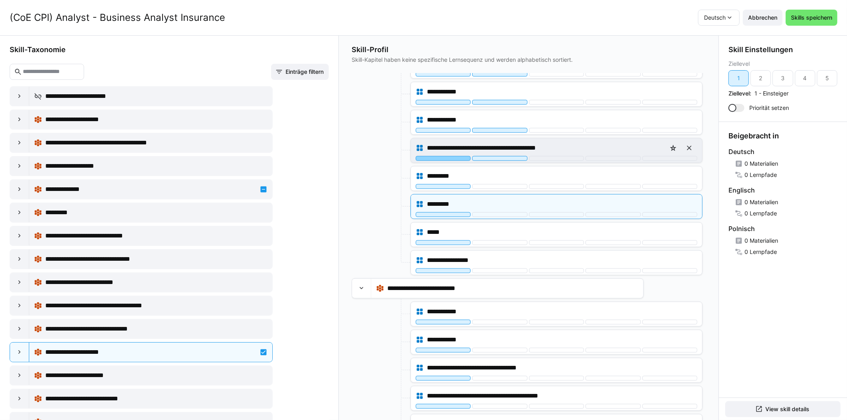
click at [453, 156] on div at bounding box center [443, 158] width 55 height 5
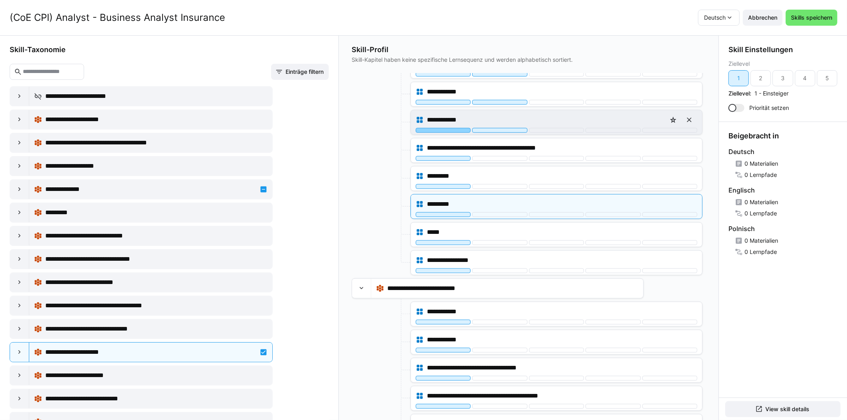
click at [452, 128] on div at bounding box center [443, 130] width 55 height 5
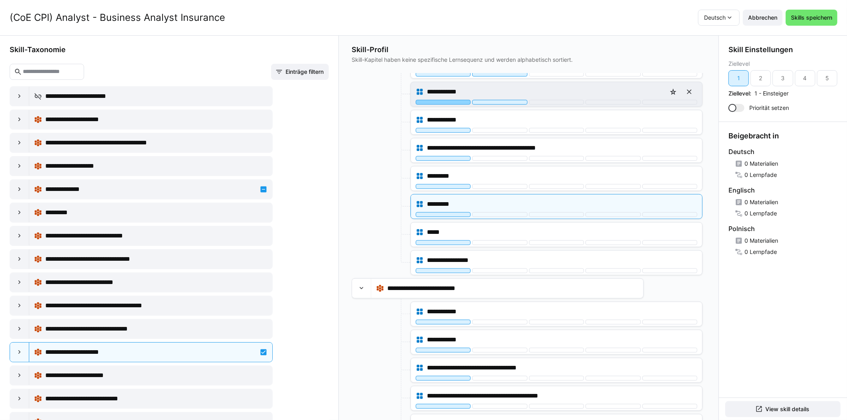
click at [454, 100] on div at bounding box center [443, 102] width 55 height 5
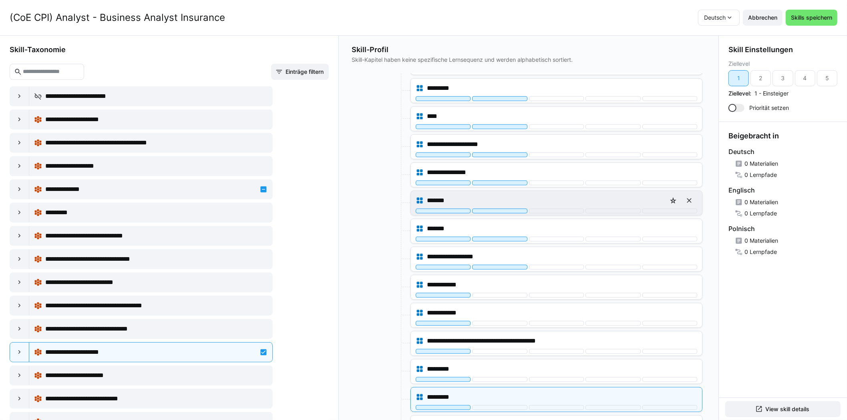
scroll to position [2893, 0]
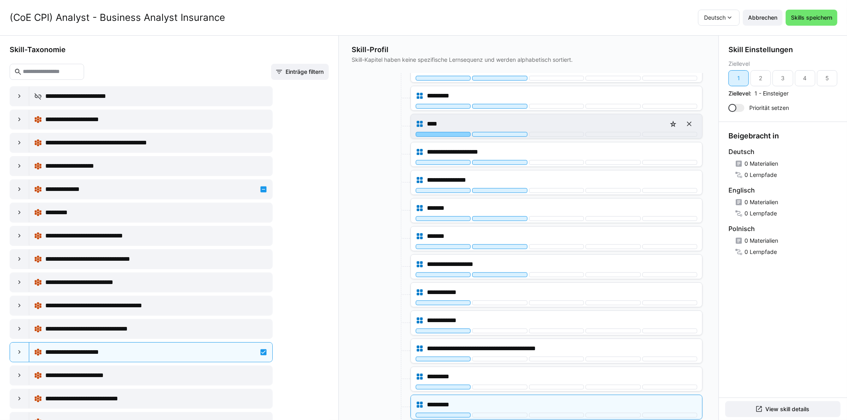
click at [428, 132] on div at bounding box center [443, 134] width 55 height 5
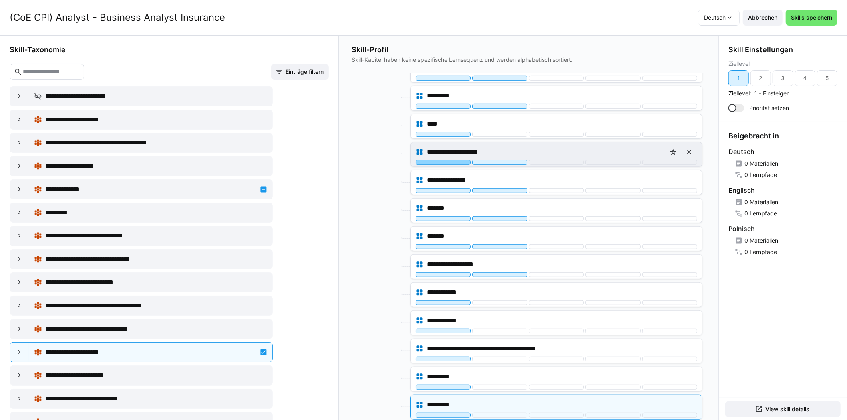
click at [430, 160] on div at bounding box center [443, 162] width 55 height 5
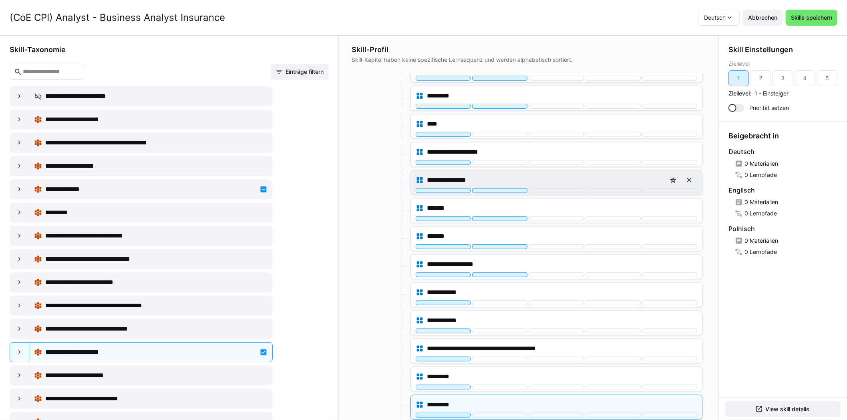
click at [431, 172] on div "**********" at bounding box center [557, 180] width 282 height 16
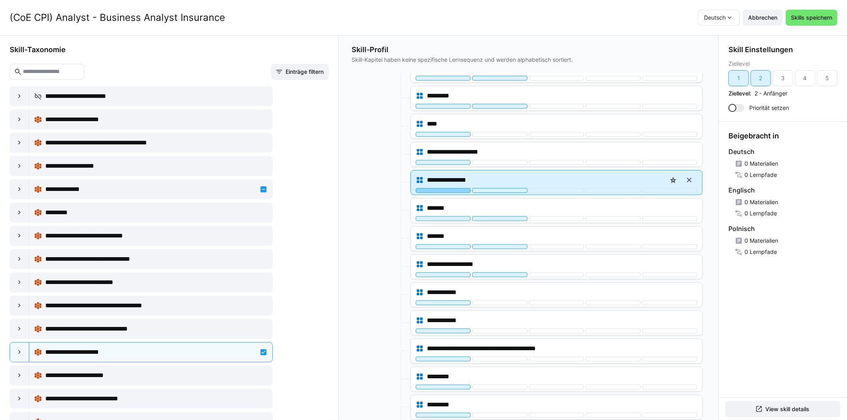
click at [431, 188] on div at bounding box center [443, 190] width 55 height 5
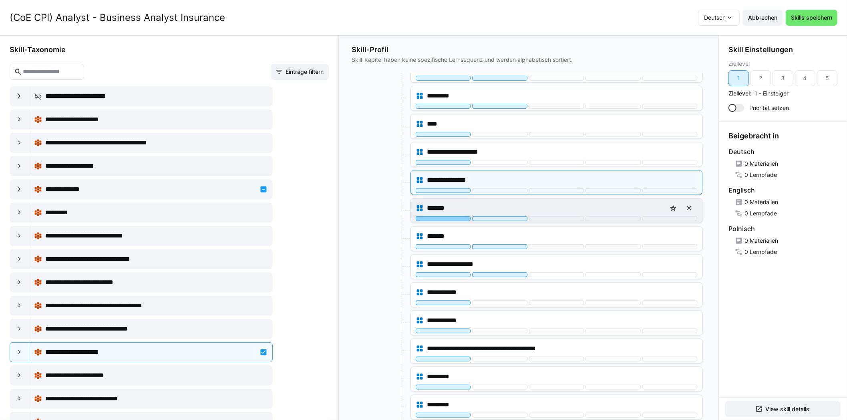
click at [435, 216] on div at bounding box center [443, 218] width 55 height 5
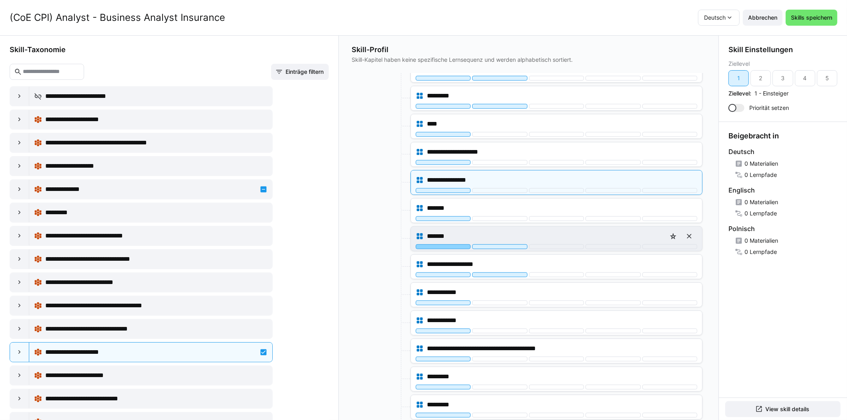
click at [440, 244] on div at bounding box center [443, 246] width 55 height 5
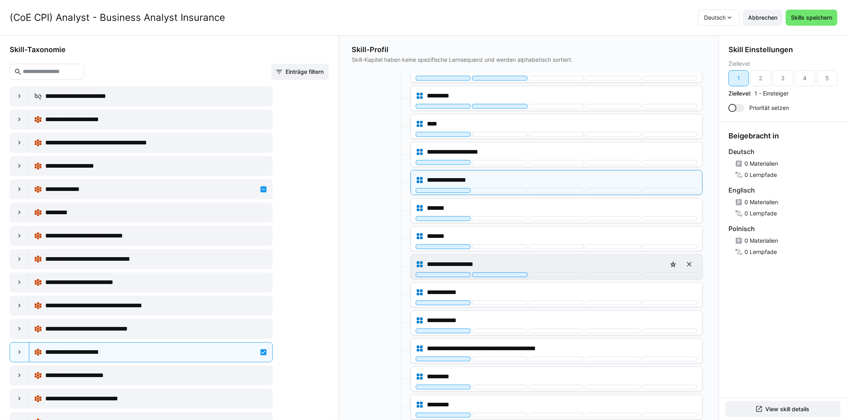
click at [438, 256] on div "**********" at bounding box center [557, 264] width 282 height 16
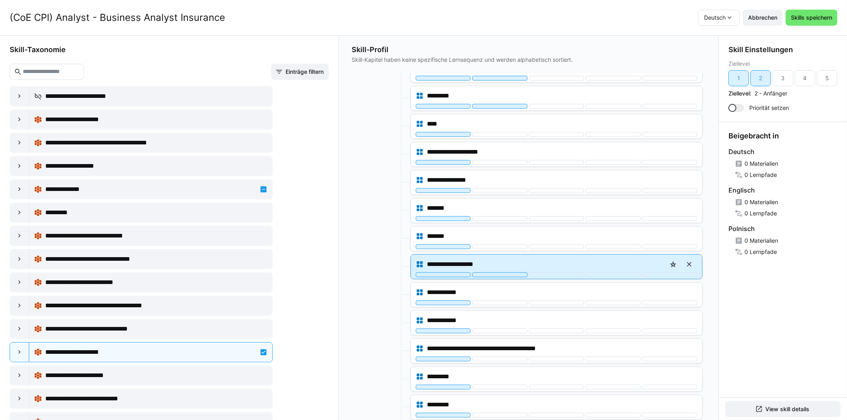
click at [438, 260] on div "**********" at bounding box center [556, 266] width 291 height 24
click at [438, 272] on div at bounding box center [443, 274] width 55 height 5
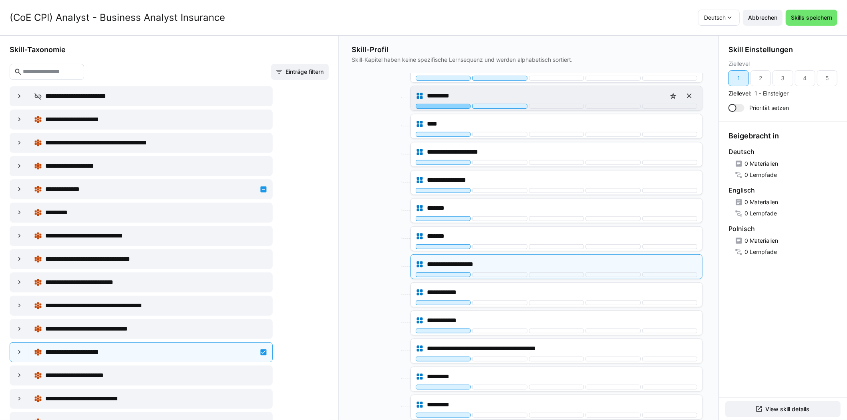
click at [442, 104] on div at bounding box center [443, 106] width 55 height 5
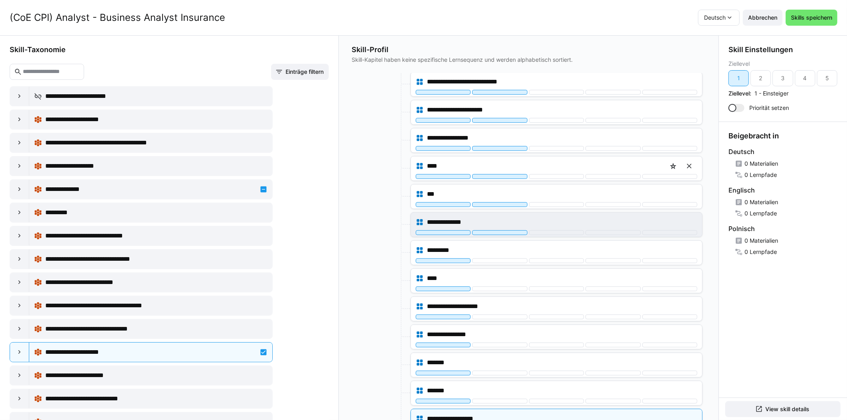
scroll to position [2733, 0]
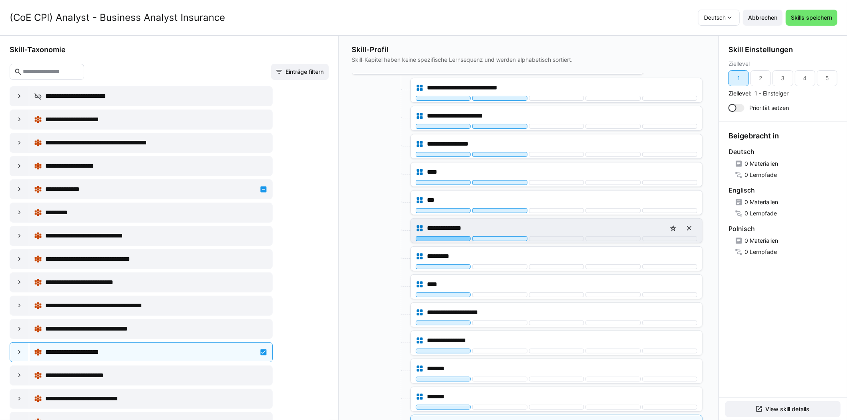
click at [438, 236] on div at bounding box center [443, 238] width 55 height 5
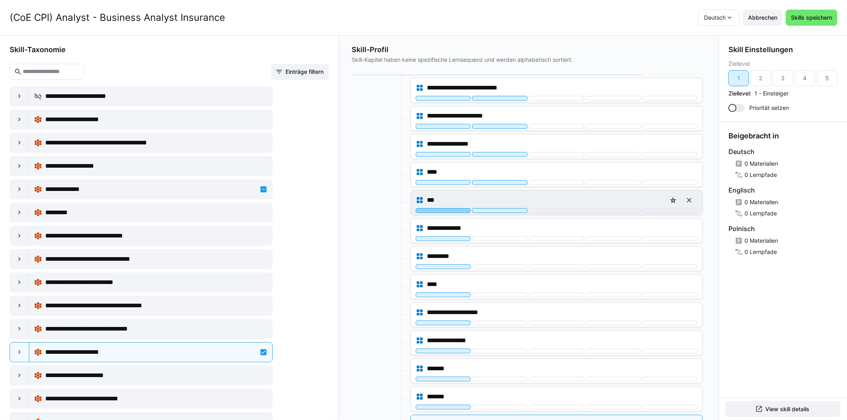
click at [441, 208] on div at bounding box center [443, 210] width 55 height 5
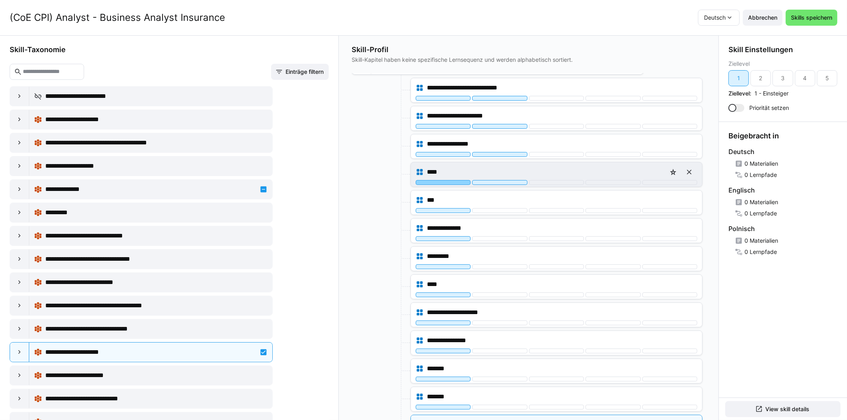
click at [444, 180] on div at bounding box center [443, 182] width 55 height 5
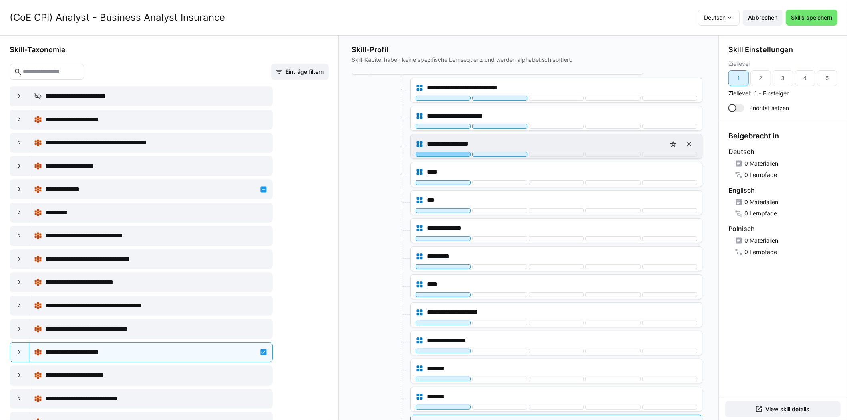
click at [444, 152] on div at bounding box center [443, 154] width 55 height 5
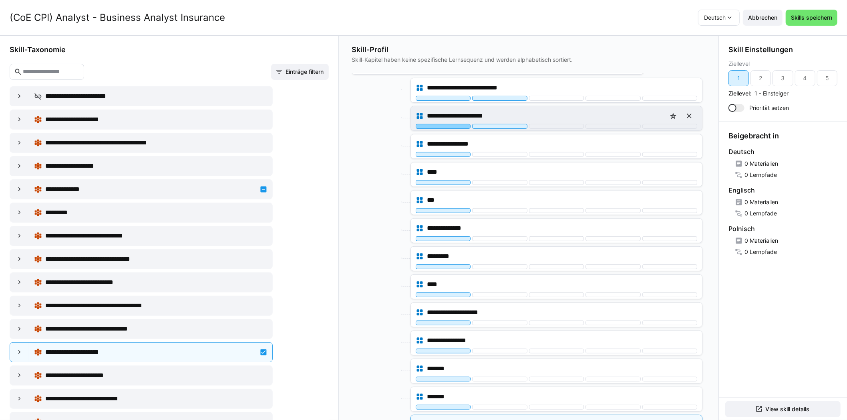
click at [446, 124] on div at bounding box center [443, 126] width 55 height 5
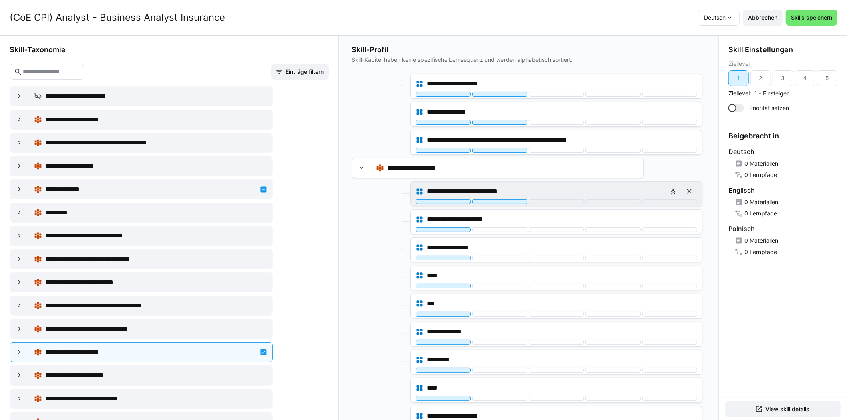
scroll to position [2613, 0]
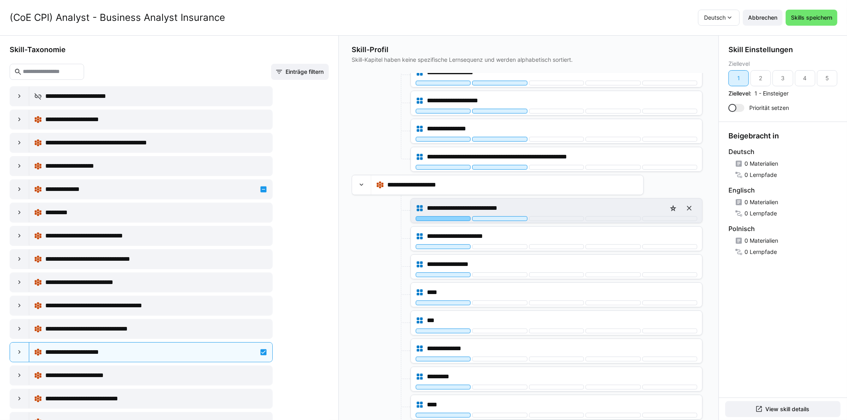
click at [442, 216] on div at bounding box center [443, 218] width 55 height 5
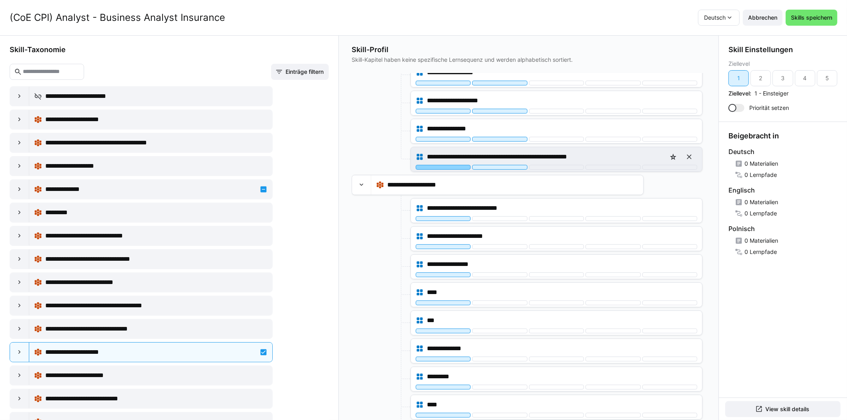
click at [444, 165] on div at bounding box center [443, 167] width 55 height 5
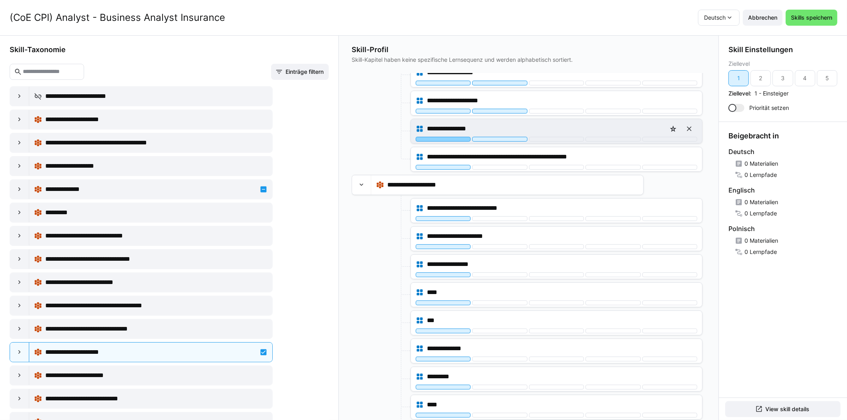
click at [444, 137] on div at bounding box center [443, 139] width 55 height 5
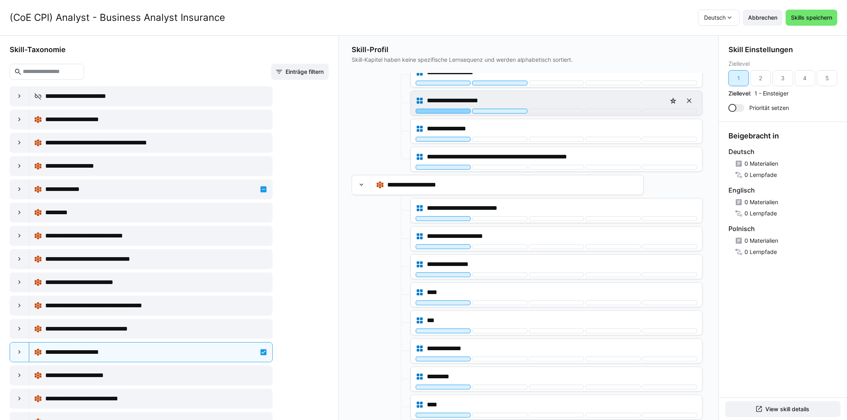
click at [447, 109] on div at bounding box center [443, 111] width 55 height 5
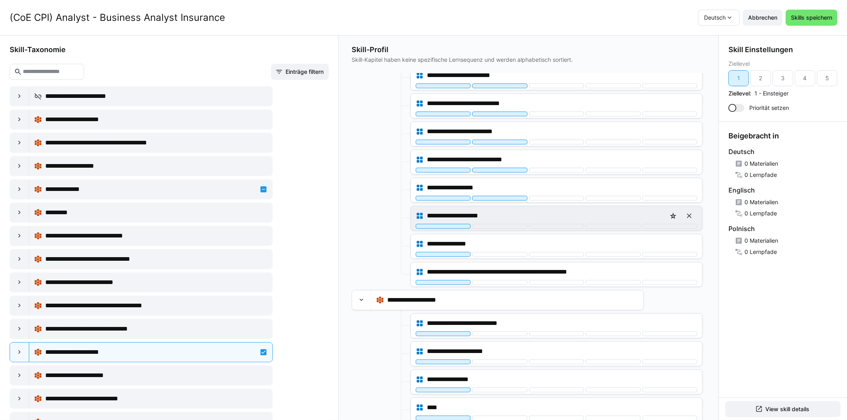
scroll to position [2493, 0]
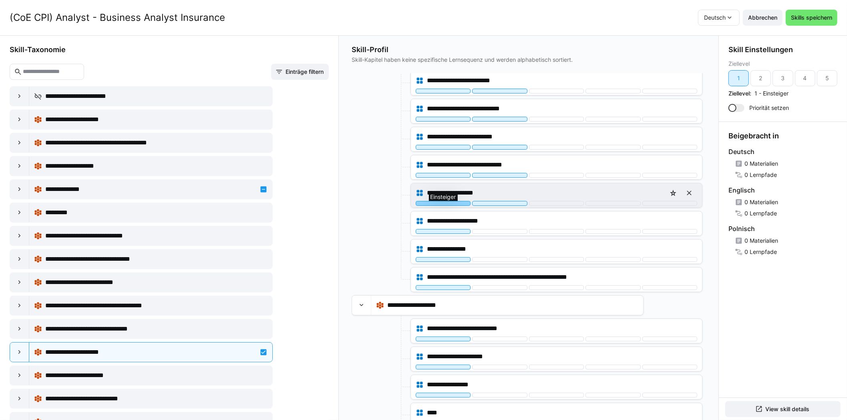
click at [445, 201] on div at bounding box center [443, 203] width 55 height 5
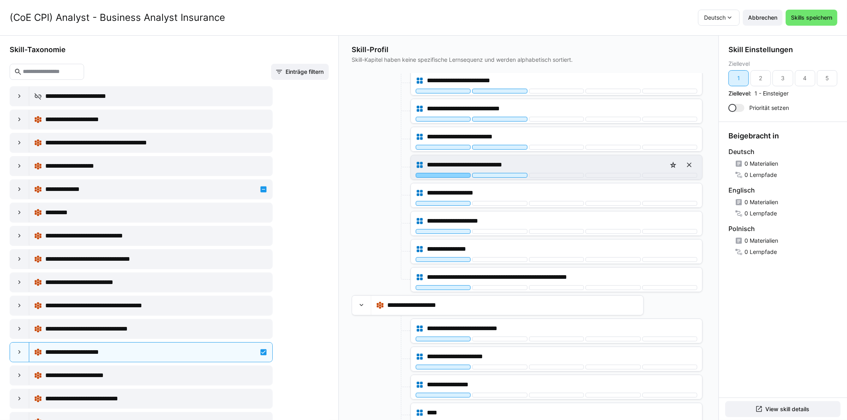
click at [442, 173] on div at bounding box center [443, 175] width 55 height 5
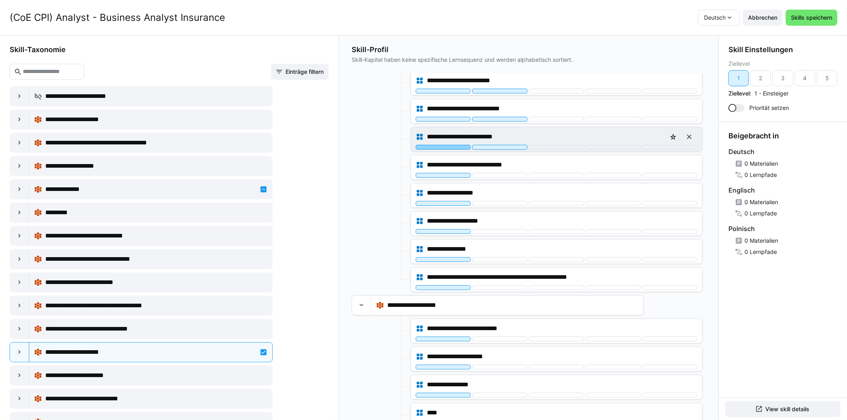
click at [439, 145] on div at bounding box center [443, 147] width 55 height 5
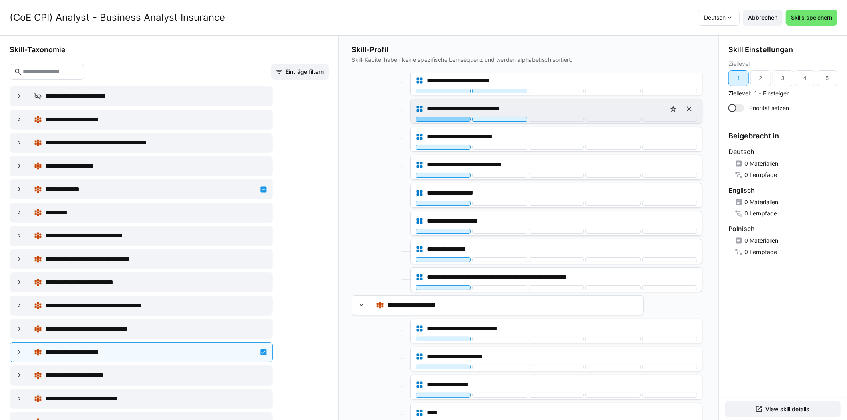
click at [442, 117] on div at bounding box center [443, 119] width 55 height 5
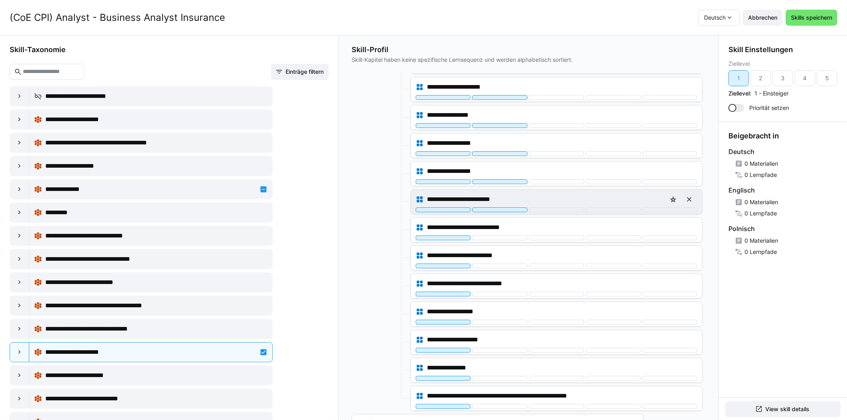
scroll to position [2373, 0]
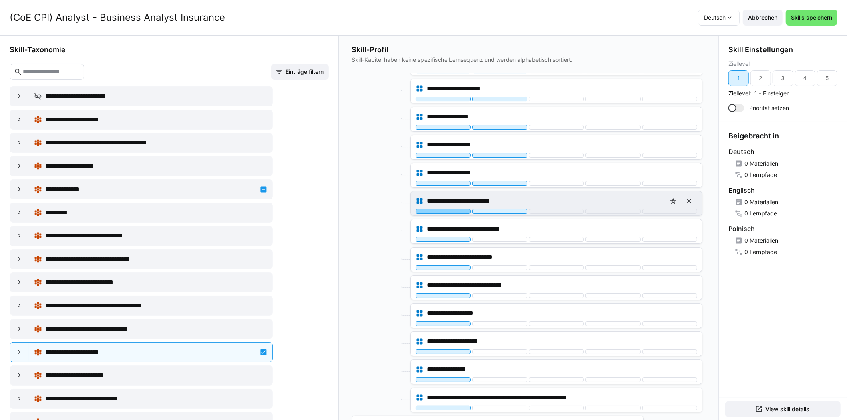
click at [440, 209] on div at bounding box center [443, 211] width 55 height 5
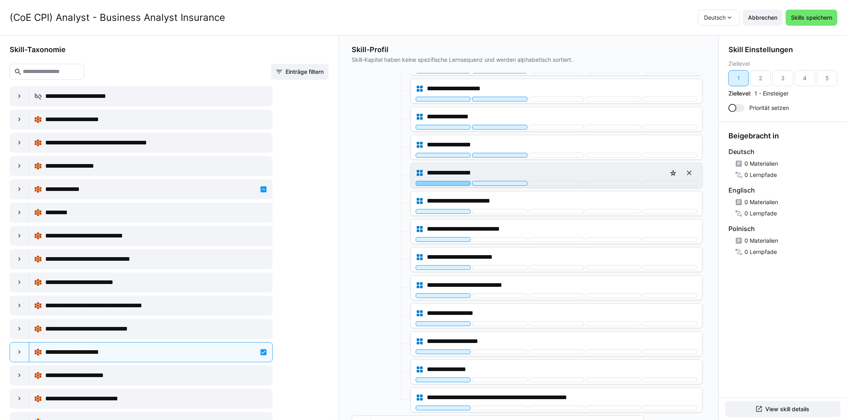
click at [444, 181] on div at bounding box center [443, 183] width 55 height 5
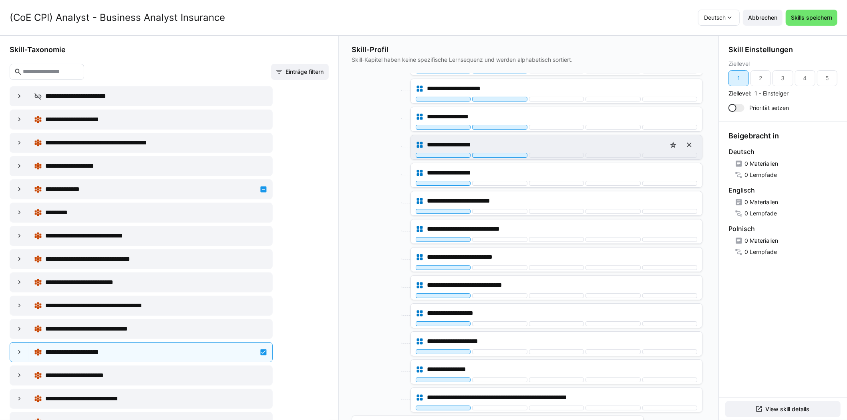
click at [442, 144] on div "**********" at bounding box center [556, 147] width 291 height 24
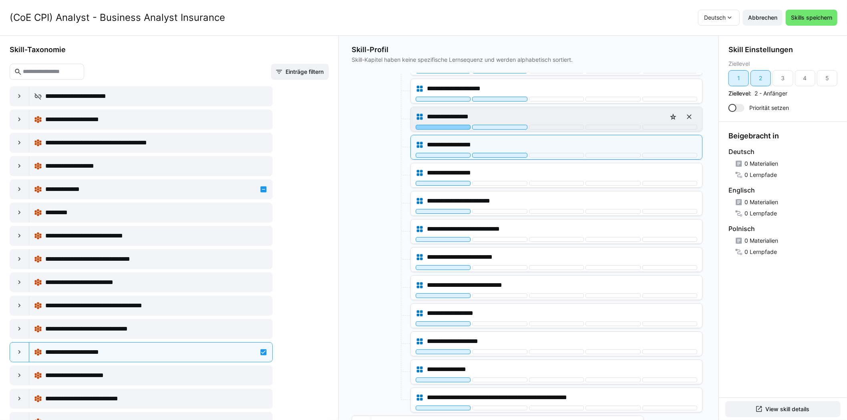
click at [448, 125] on div at bounding box center [443, 127] width 55 height 5
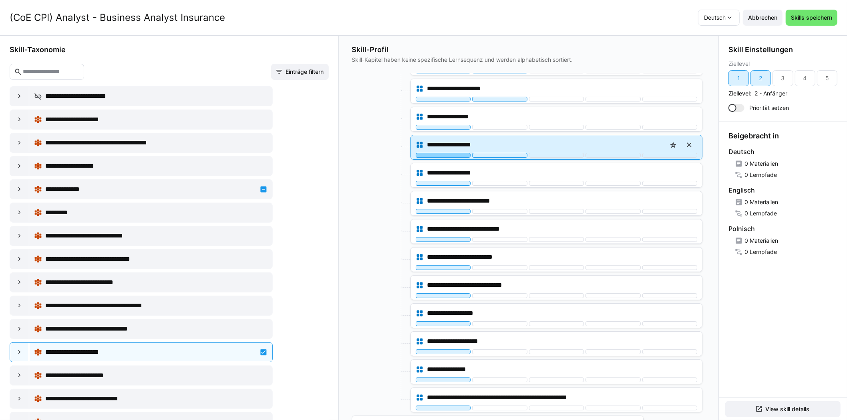
click at [447, 153] on div at bounding box center [443, 155] width 55 height 5
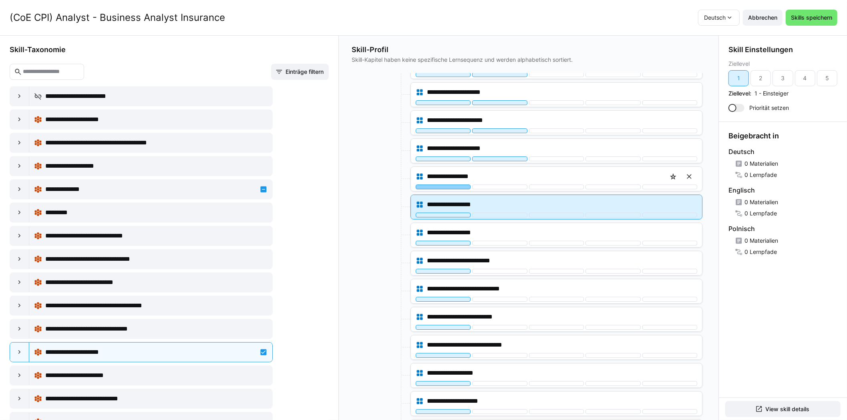
scroll to position [2292, 0]
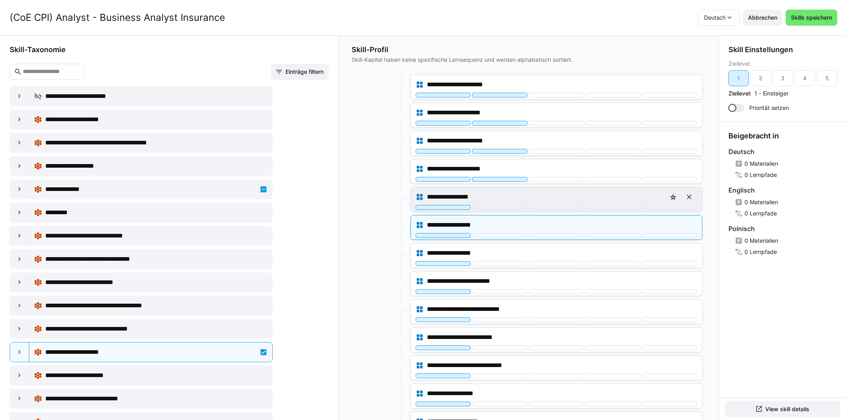
click at [442, 196] on div "**********" at bounding box center [556, 199] width 291 height 24
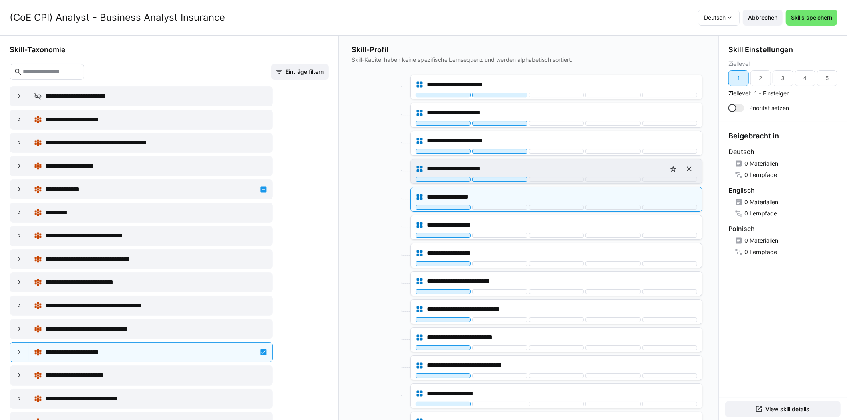
click at [444, 169] on div "**********" at bounding box center [556, 171] width 291 height 24
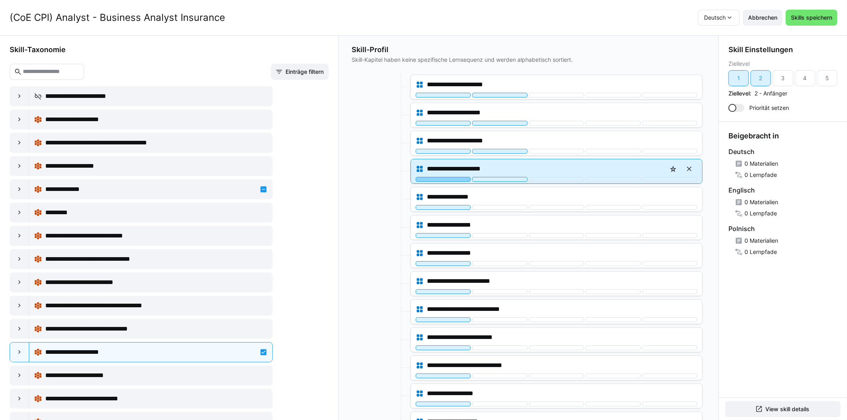
click at [444, 177] on div at bounding box center [443, 179] width 55 height 5
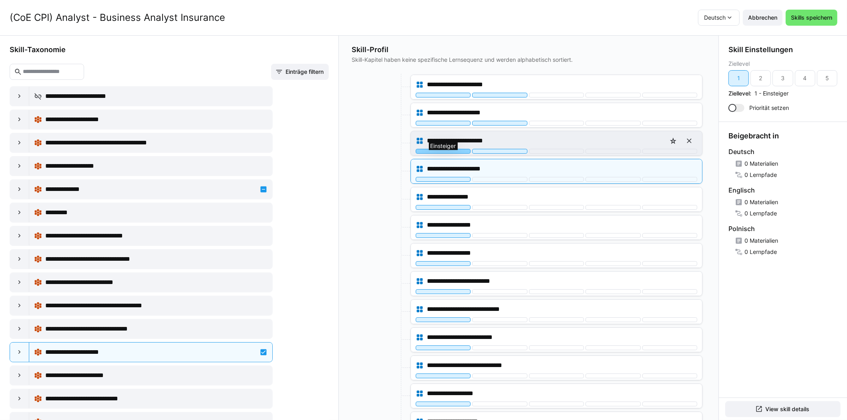
click at [444, 149] on div at bounding box center [443, 151] width 55 height 5
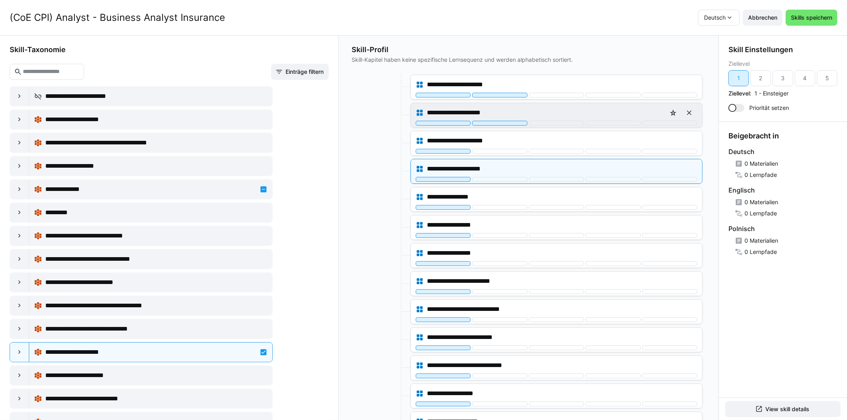
click at [447, 114] on div "**********" at bounding box center [556, 115] width 291 height 24
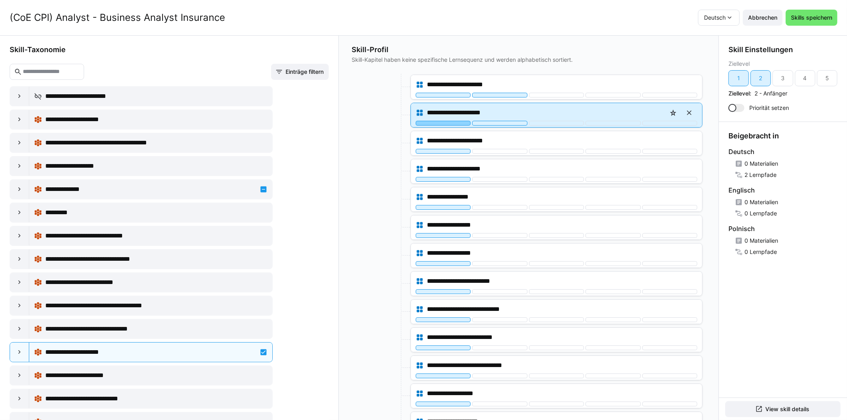
click at [448, 121] on div at bounding box center [443, 123] width 55 height 5
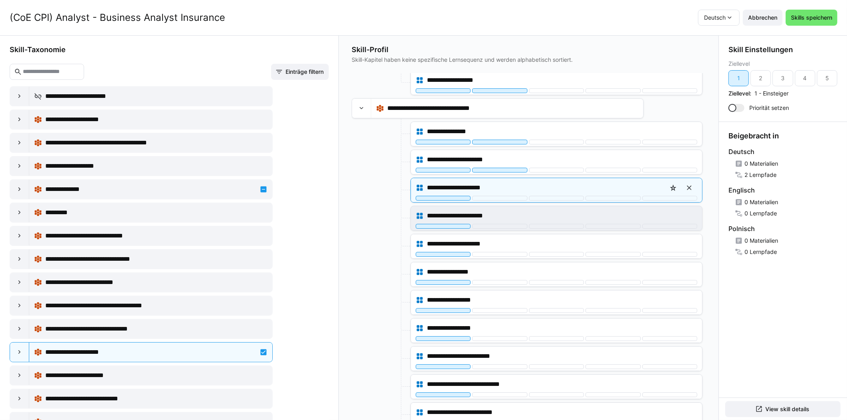
scroll to position [2213, 0]
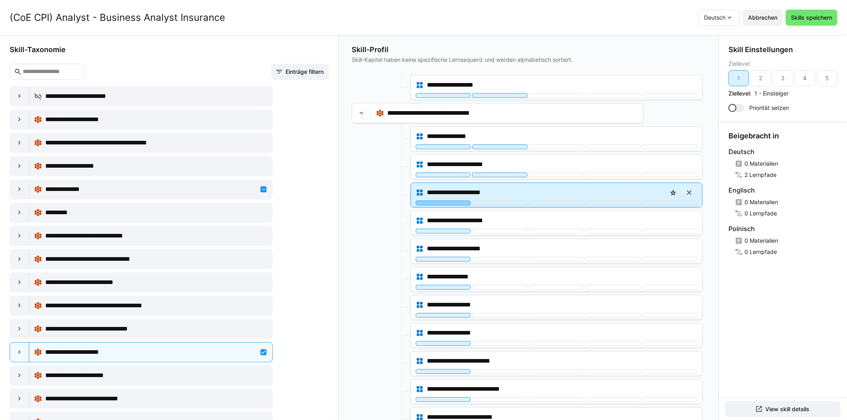
click at [442, 200] on div at bounding box center [443, 202] width 55 height 5
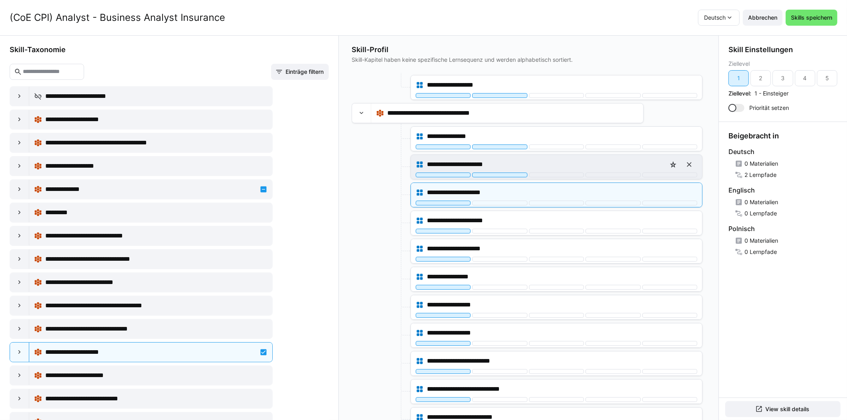
click at [450, 165] on div "**********" at bounding box center [556, 167] width 291 height 24
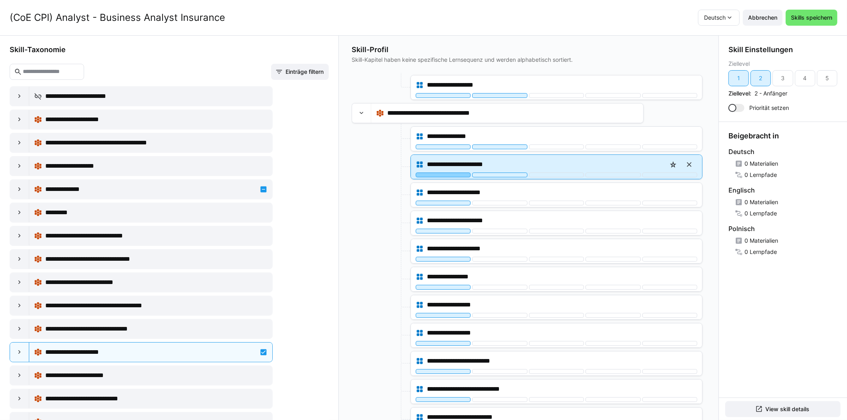
click at [450, 172] on div at bounding box center [443, 174] width 55 height 5
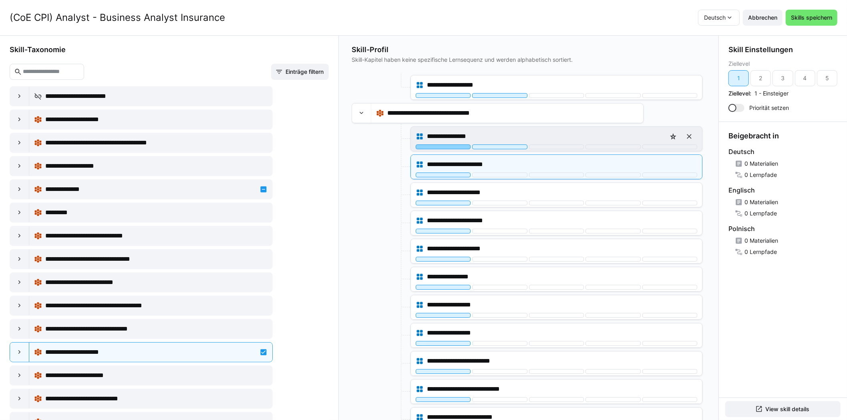
click at [454, 144] on div at bounding box center [443, 146] width 55 height 5
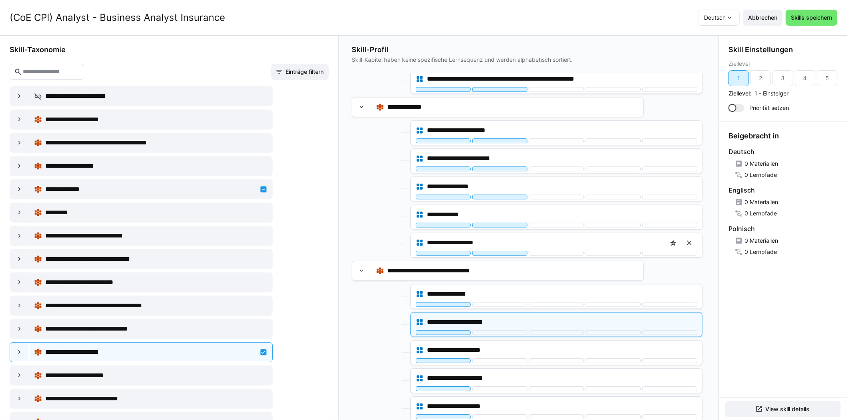
scroll to position [2052, 0]
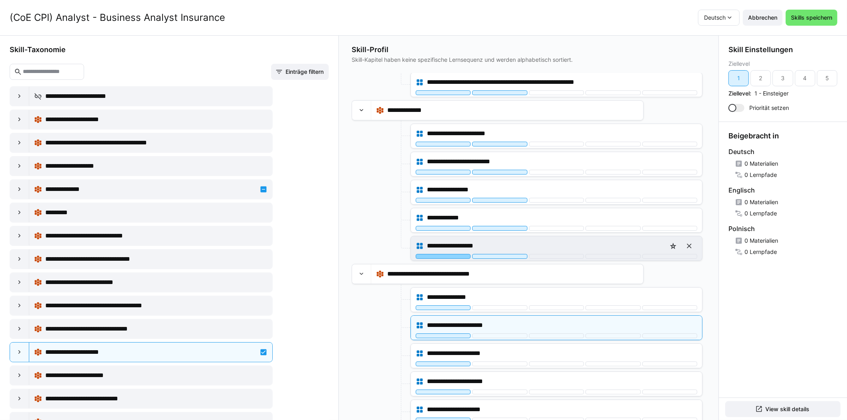
click at [450, 254] on div at bounding box center [443, 256] width 55 height 5
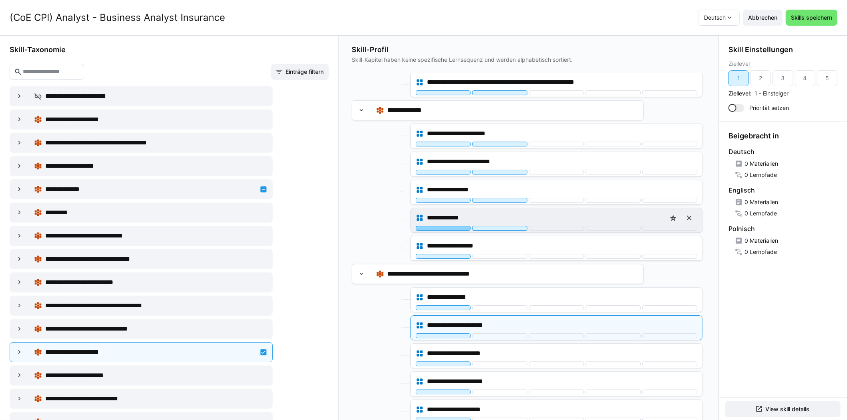
click at [446, 226] on div at bounding box center [443, 228] width 55 height 5
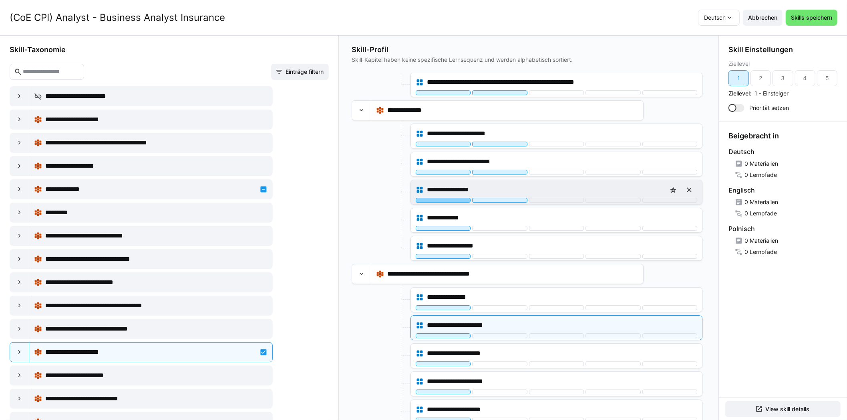
click at [446, 198] on div at bounding box center [443, 200] width 55 height 5
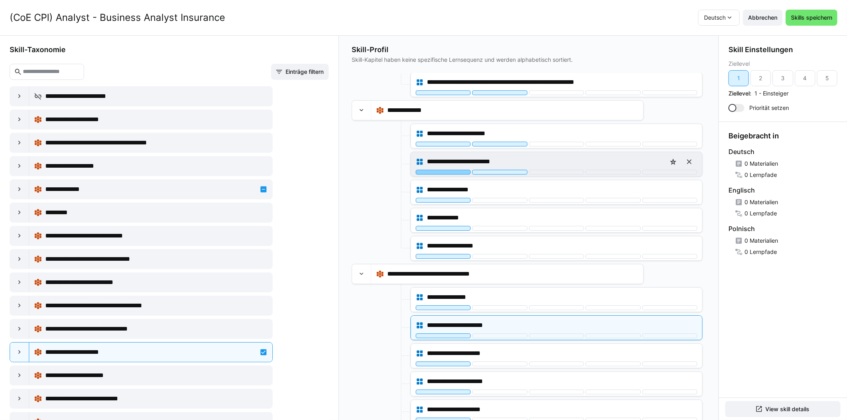
click at [446, 169] on div at bounding box center [443, 171] width 55 height 5
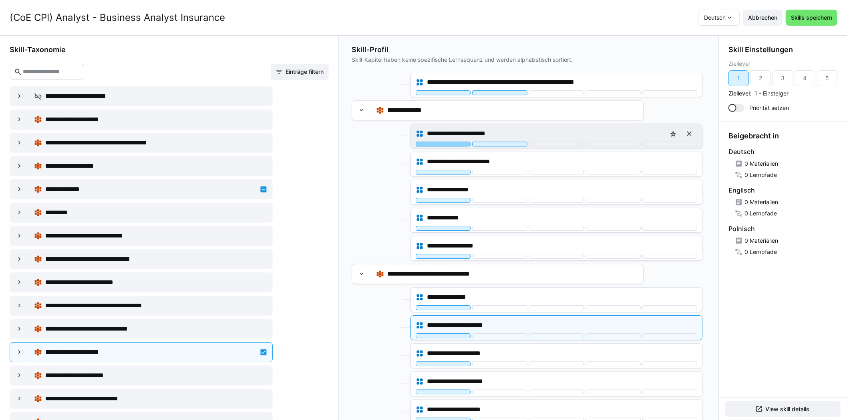
click at [446, 141] on div at bounding box center [443, 143] width 55 height 5
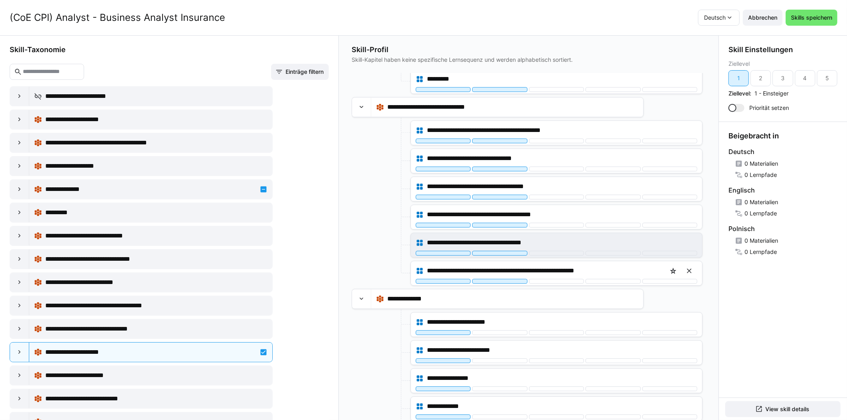
scroll to position [1852, 0]
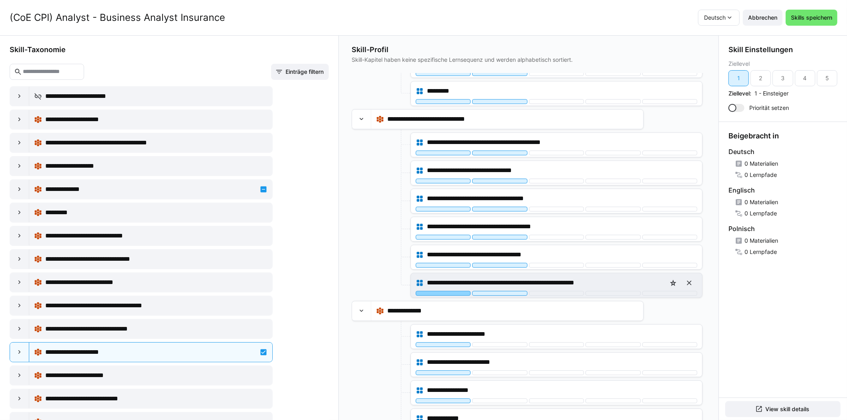
click at [440, 291] on div at bounding box center [443, 293] width 55 height 5
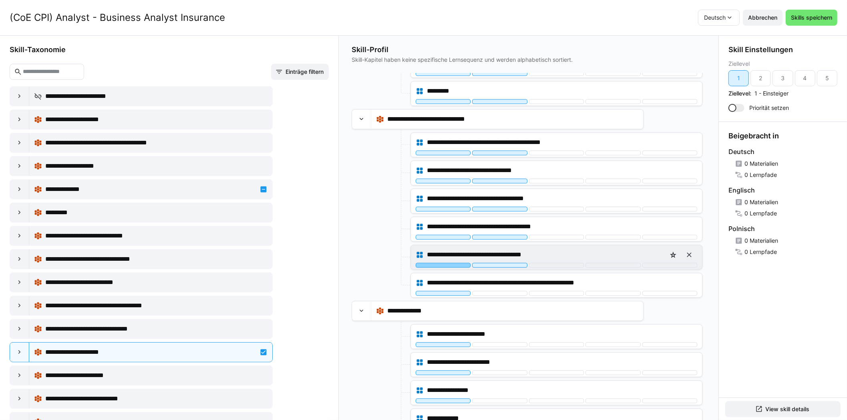
click at [442, 262] on div at bounding box center [443, 264] width 55 height 5
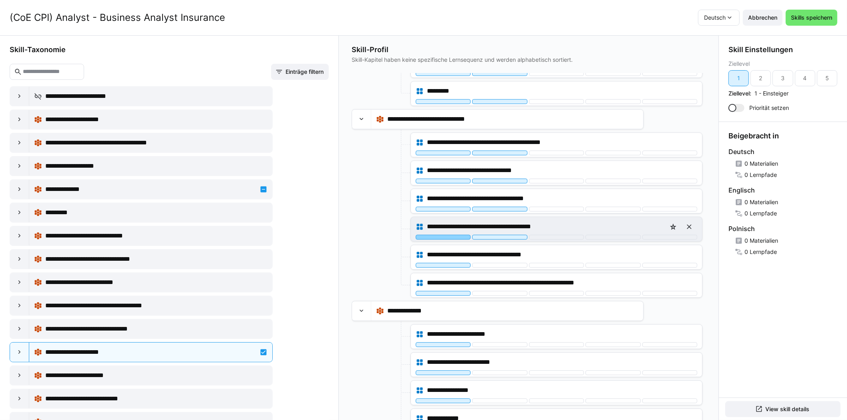
click at [445, 234] on div at bounding box center [443, 236] width 55 height 5
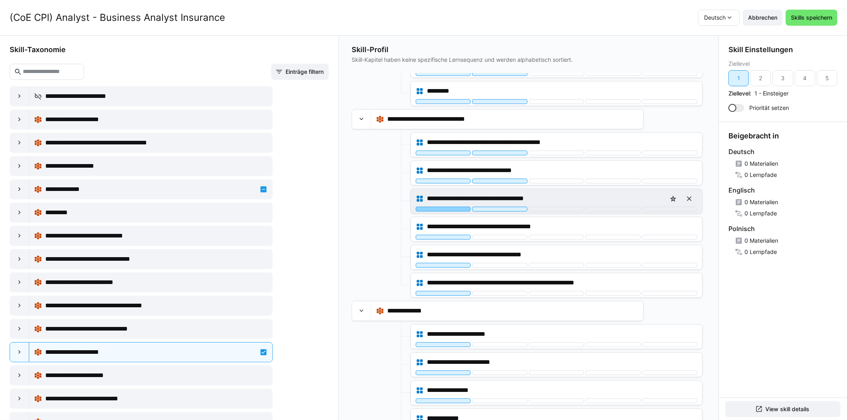
click at [450, 206] on div at bounding box center [443, 208] width 55 height 5
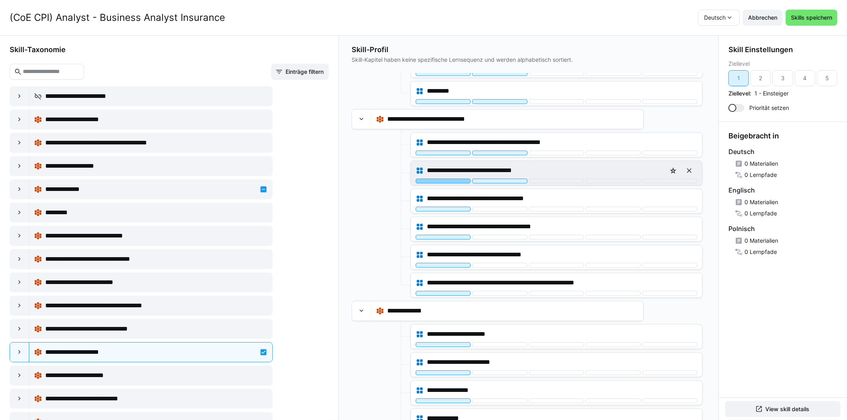
click at [449, 178] on div at bounding box center [443, 180] width 55 height 5
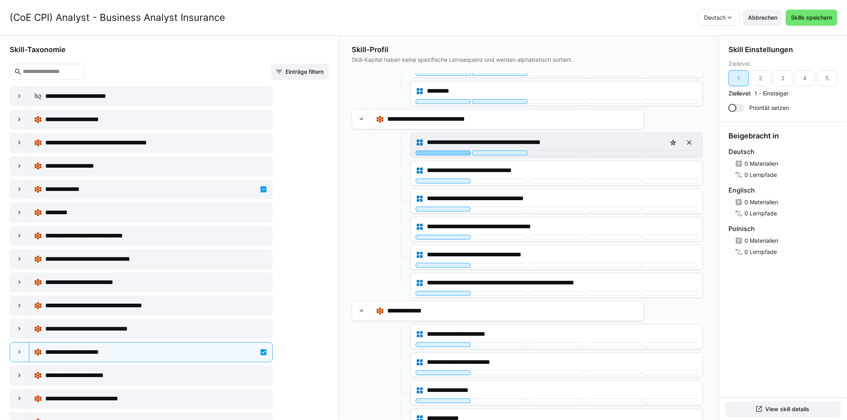
click at [451, 150] on div at bounding box center [443, 152] width 55 height 5
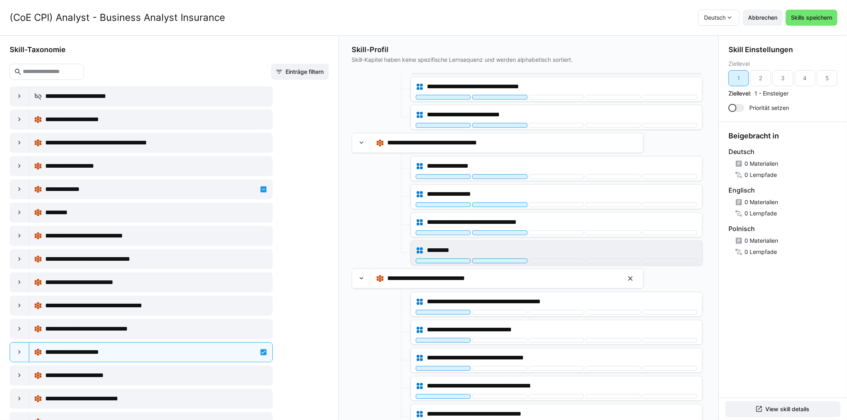
scroll to position [1691, 0]
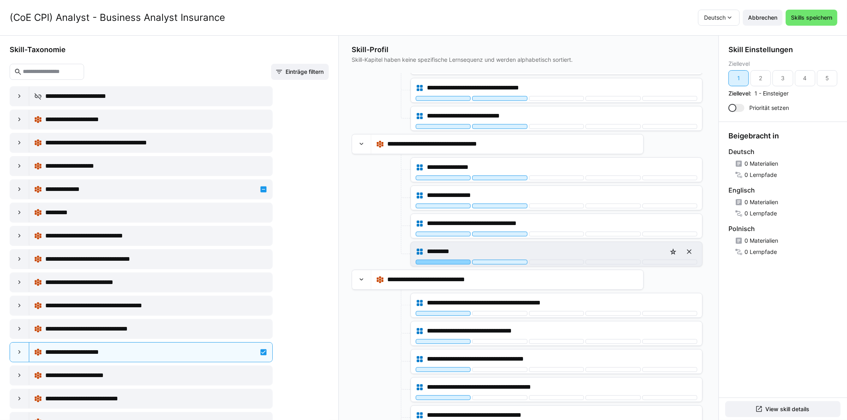
click at [452, 259] on div at bounding box center [443, 261] width 55 height 5
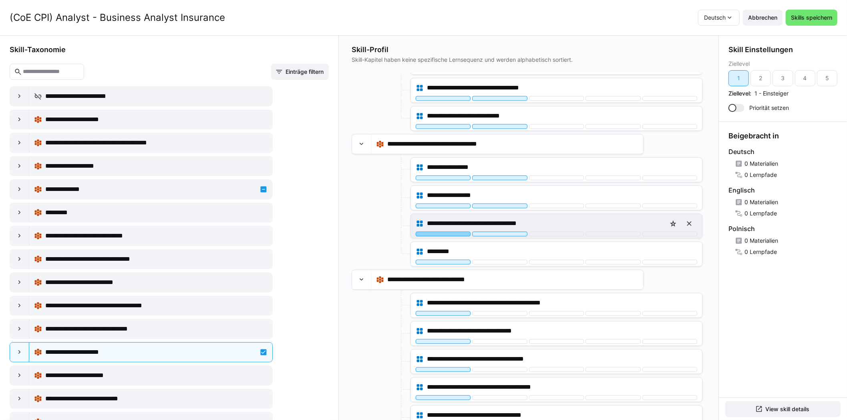
click at [452, 231] on div at bounding box center [443, 233] width 55 height 5
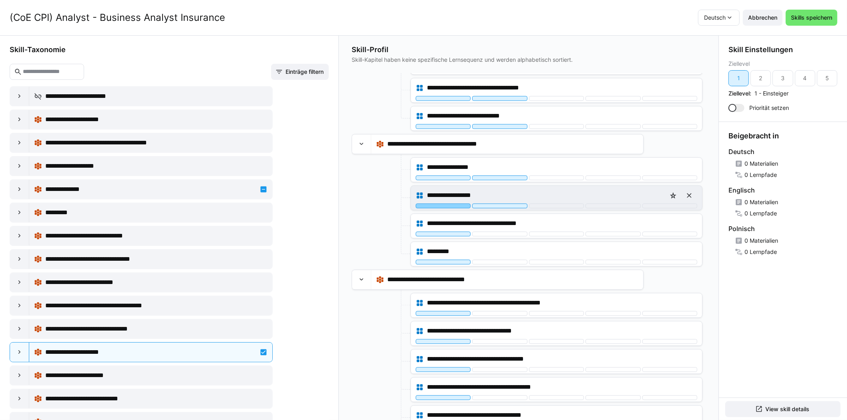
click at [453, 203] on div at bounding box center [443, 205] width 55 height 5
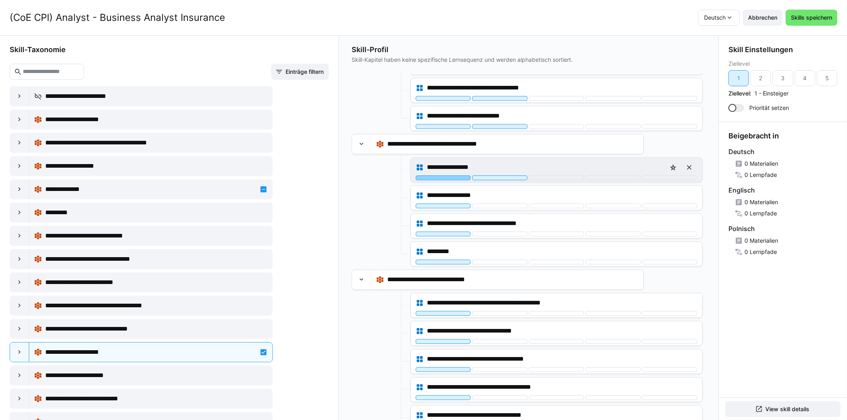
click at [453, 175] on div at bounding box center [443, 177] width 55 height 5
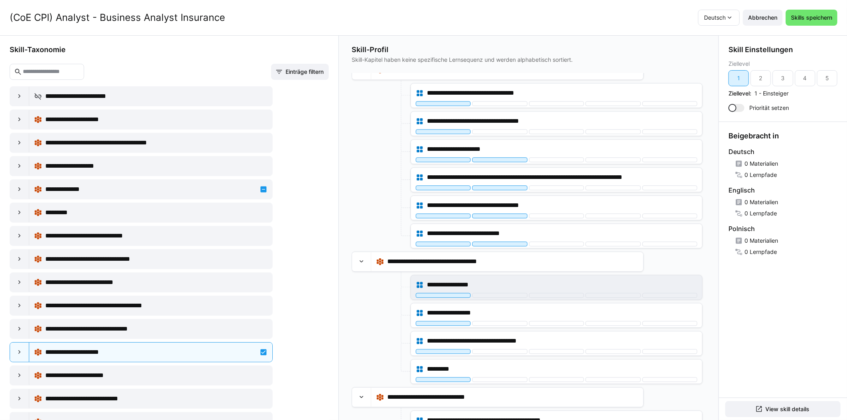
scroll to position [1571, 0]
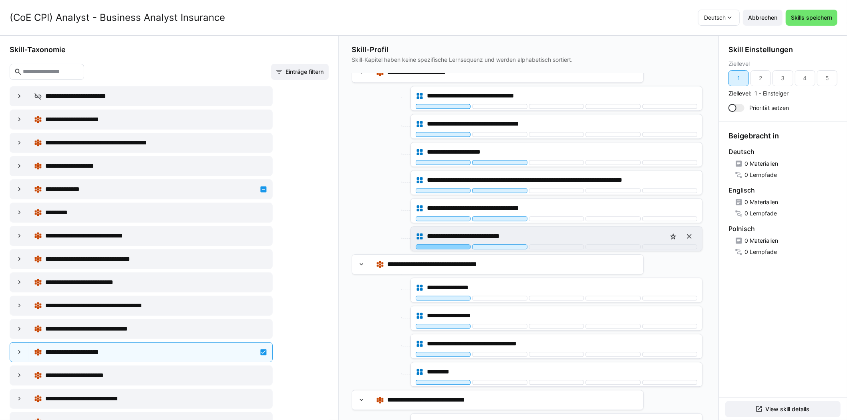
click at [445, 244] on div at bounding box center [443, 246] width 55 height 5
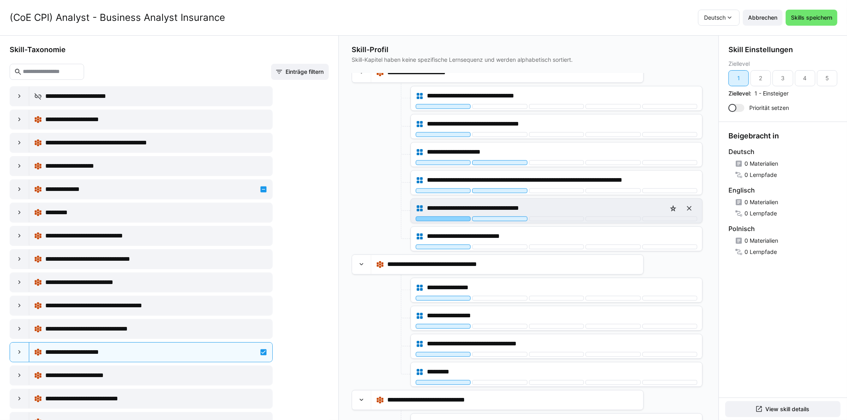
click at [442, 216] on div at bounding box center [443, 218] width 55 height 5
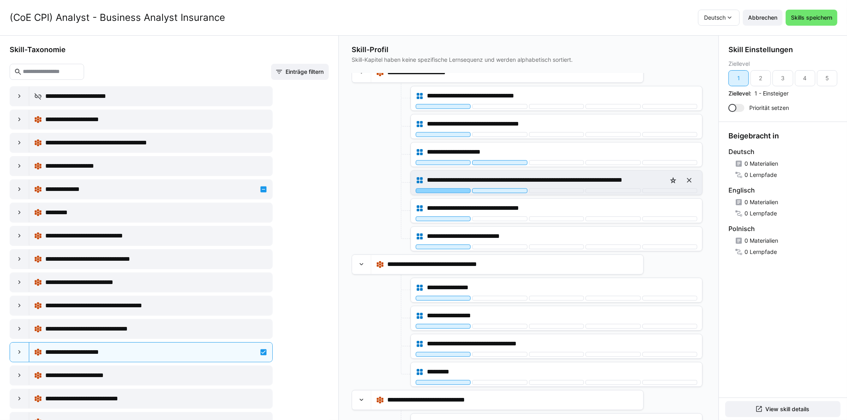
click at [443, 188] on div at bounding box center [443, 190] width 55 height 5
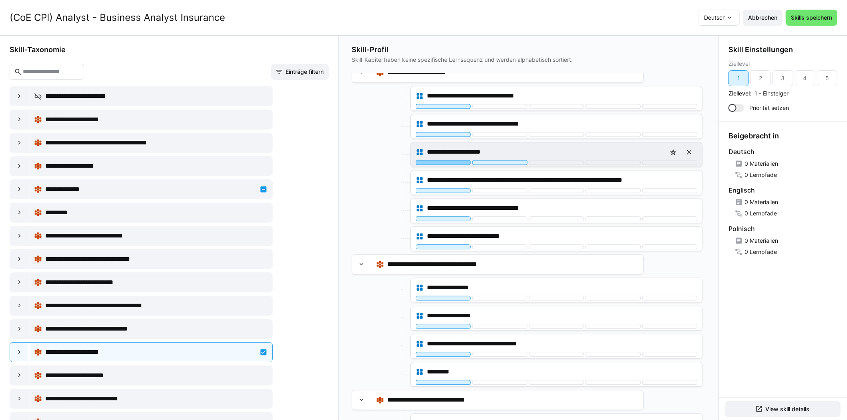
click at [442, 160] on div at bounding box center [443, 162] width 55 height 5
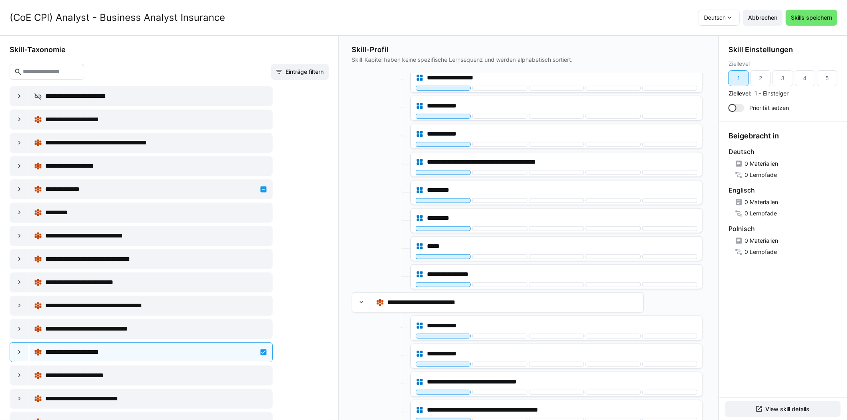
scroll to position [3094, 0]
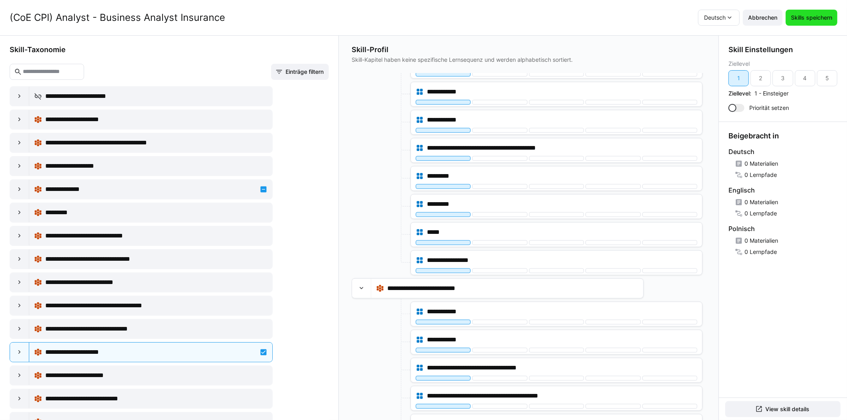
click at [814, 22] on span "Skills speichern" at bounding box center [812, 18] width 52 height 16
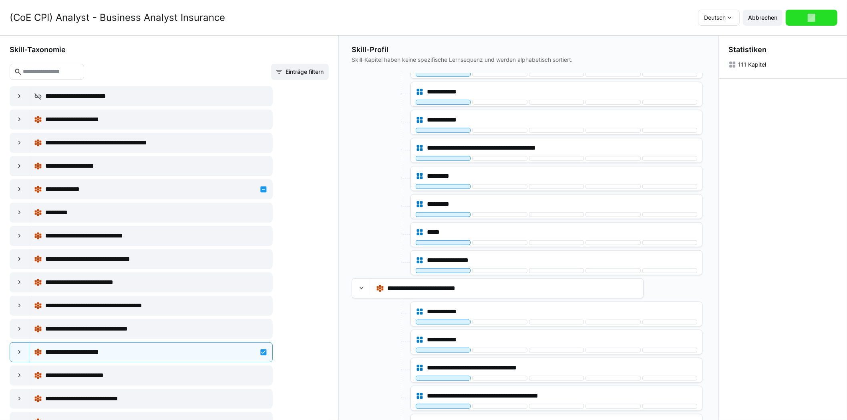
scroll to position [0, 0]
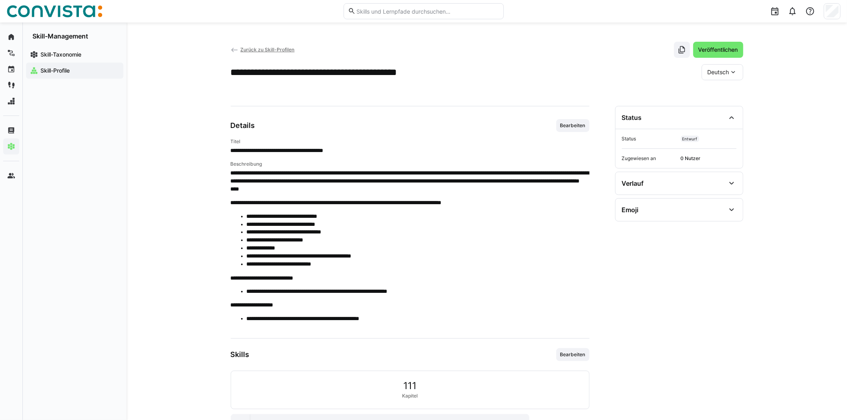
click at [265, 50] on span "Zurück zu Skill-Profilen" at bounding box center [267, 49] width 54 height 6
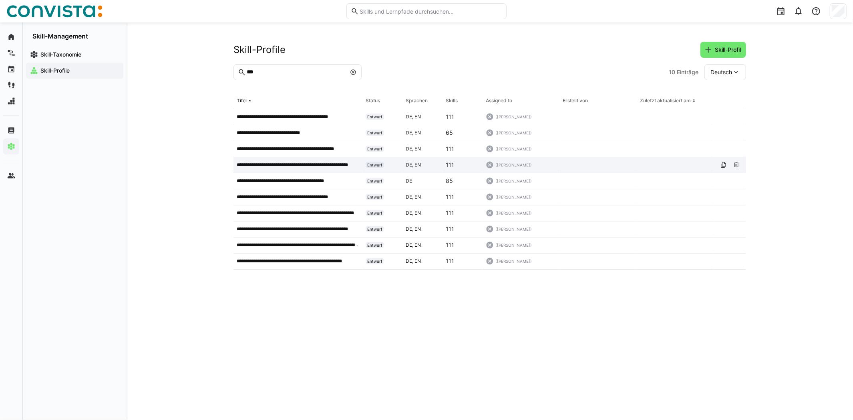
click at [288, 162] on p "**********" at bounding box center [298, 164] width 123 height 6
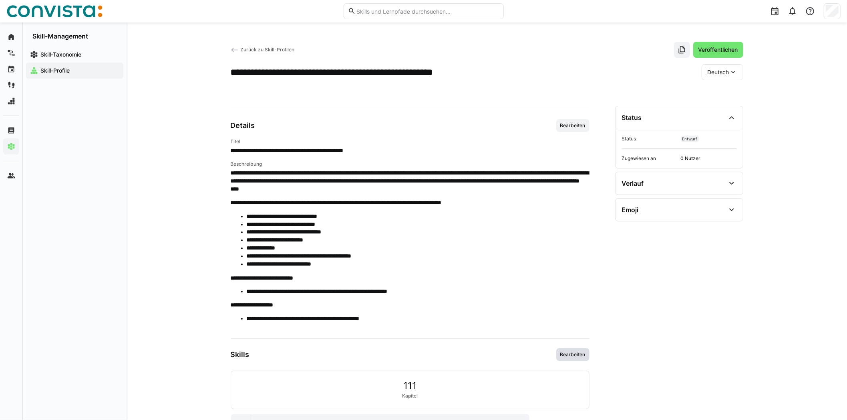
click at [576, 357] on span "Bearbeiten" at bounding box center [573, 354] width 27 height 6
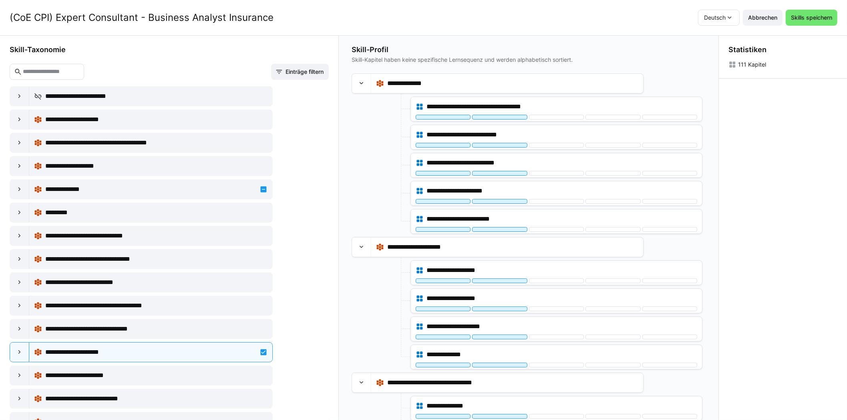
click at [759, 61] on div "111 Kapitel" at bounding box center [752, 65] width 28 height 8
click at [759, 67] on div "111 Kapitel" at bounding box center [752, 65] width 28 height 8
click at [758, 67] on div "111 Kapitel" at bounding box center [752, 65] width 28 height 8
click at [757, 66] on div "111 Kapitel" at bounding box center [752, 65] width 28 height 8
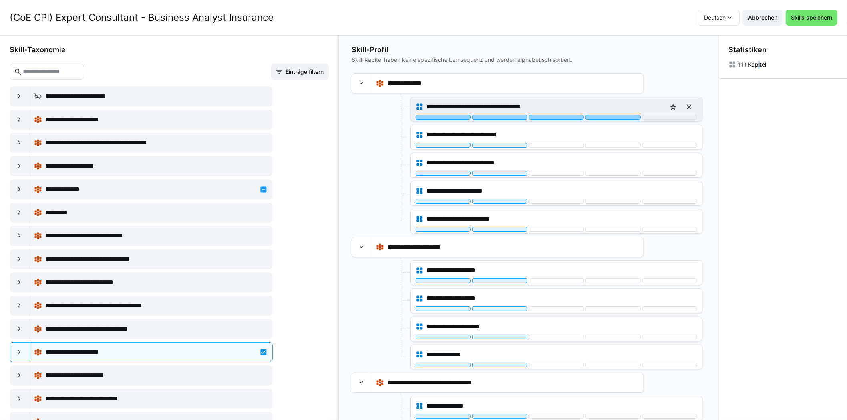
click at [624, 116] on div at bounding box center [613, 117] width 55 height 5
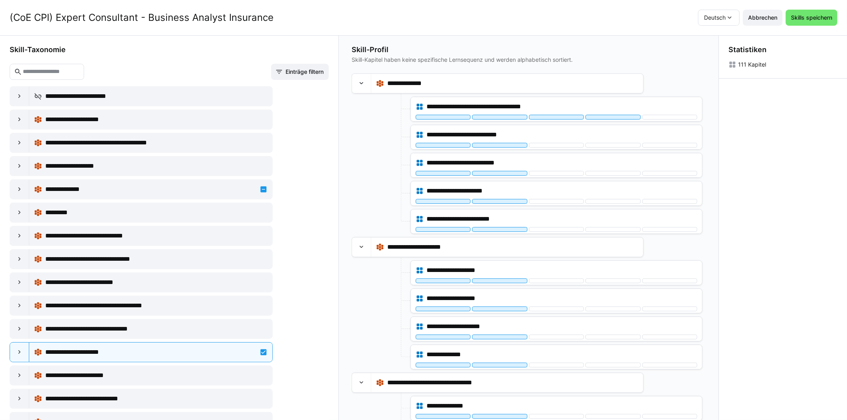
click at [791, 62] on div "111 Kapitel" at bounding box center [783, 65] width 109 height 8
click at [706, 59] on p "Skill-Kapitel haben keine spezifische Lernsequenz und werden alphabetisch sorti…" at bounding box center [529, 60] width 354 height 8
click at [738, 59] on div "Statistiken 111 Kapitel" at bounding box center [783, 57] width 128 height 42
click at [737, 66] on eds-icon at bounding box center [733, 65] width 8 height 8
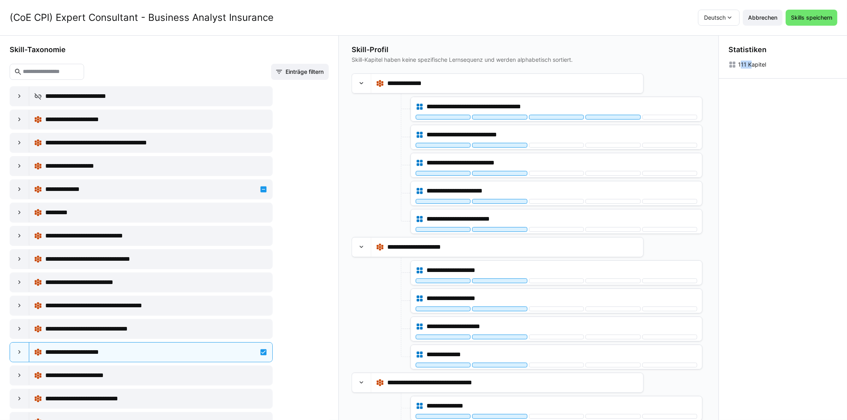
click at [737, 66] on eds-icon at bounding box center [733, 65] width 8 height 8
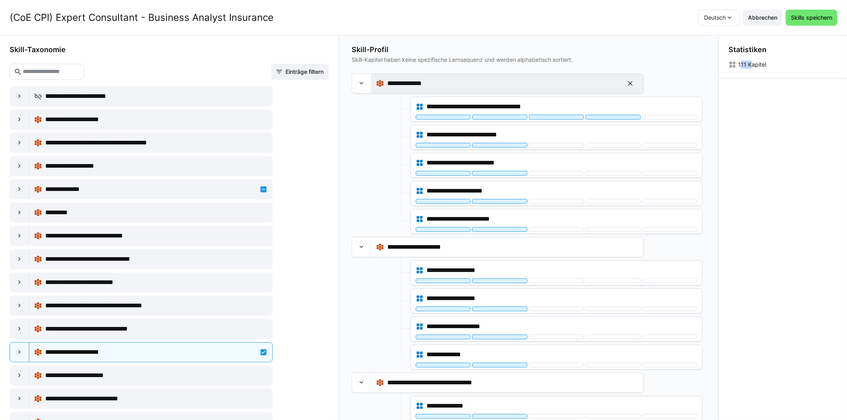
click at [443, 85] on div "**********" at bounding box center [503, 84] width 232 height 10
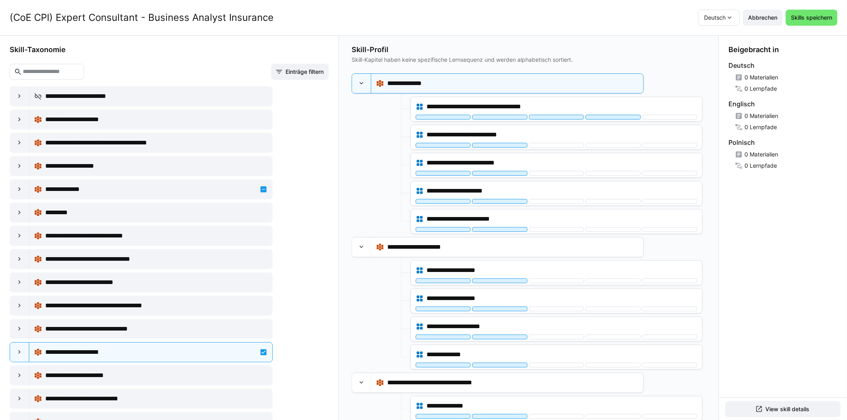
click at [763, 127] on div "0 Lernpfade" at bounding box center [761, 127] width 32 height 8
drag, startPoint x: 763, startPoint y: 127, endPoint x: 763, endPoint y: 86, distance: 40.9
click at [763, 86] on div "0 Lernpfade" at bounding box center [761, 89] width 32 height 8
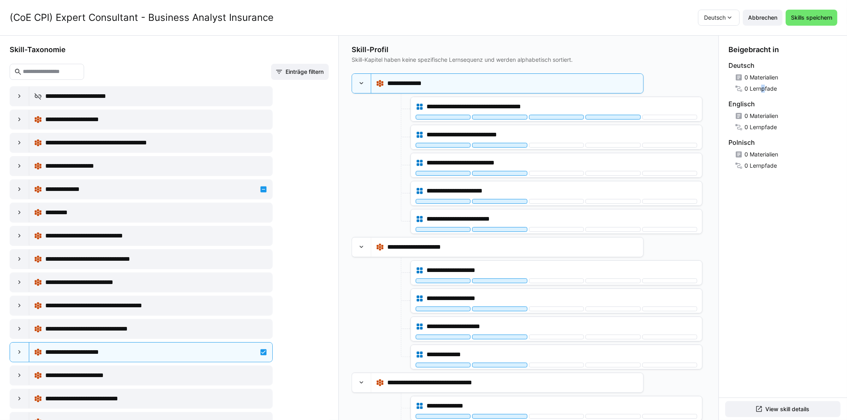
drag, startPoint x: 763, startPoint y: 86, endPoint x: 738, endPoint y: 83, distance: 24.2
click at [762, 84] on div "Deutsch 0 Materialien 0 Lernpfade" at bounding box center [783, 77] width 109 height 32
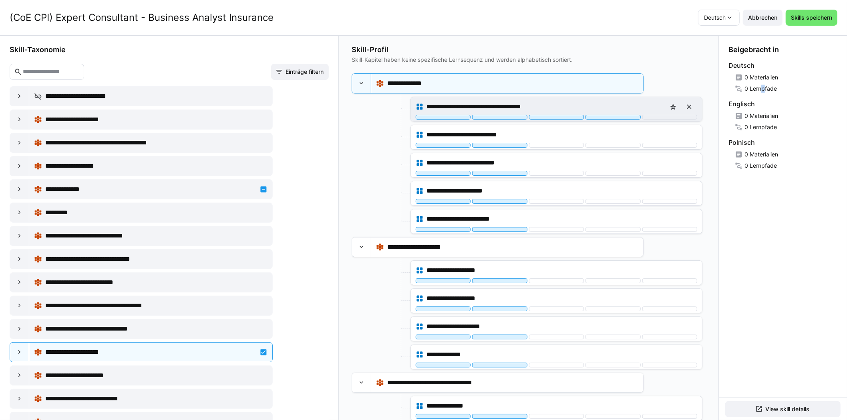
click at [607, 113] on div "**********" at bounding box center [557, 107] width 282 height 16
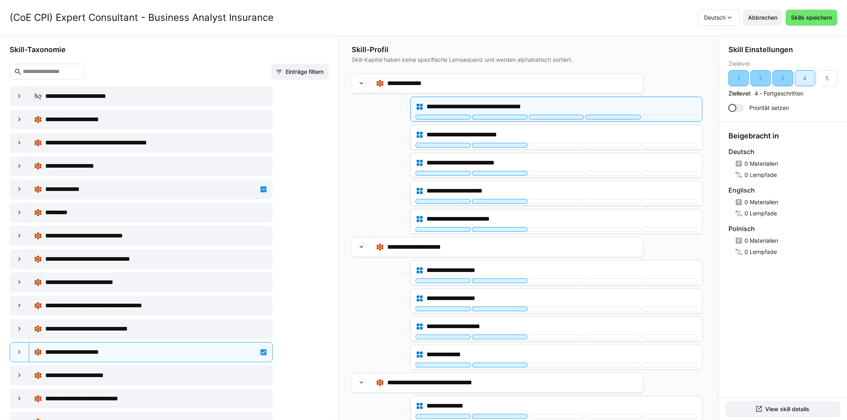
click at [785, 80] on div "3" at bounding box center [784, 78] width 4 height 8
click at [812, 76] on div "4" at bounding box center [805, 78] width 20 height 16
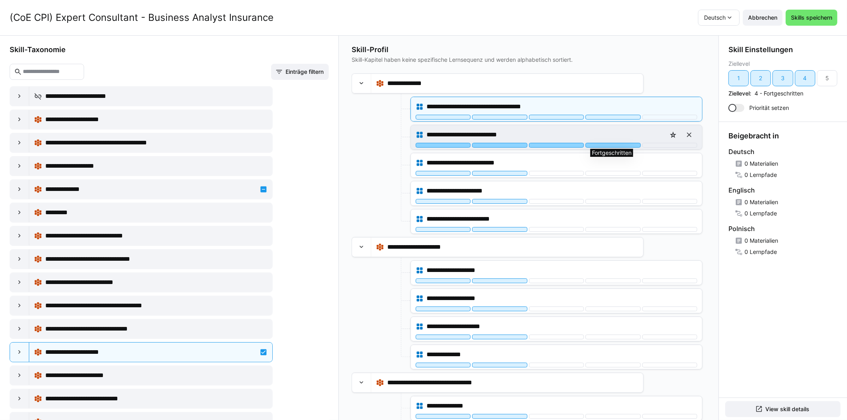
click at [599, 145] on div at bounding box center [613, 145] width 55 height 5
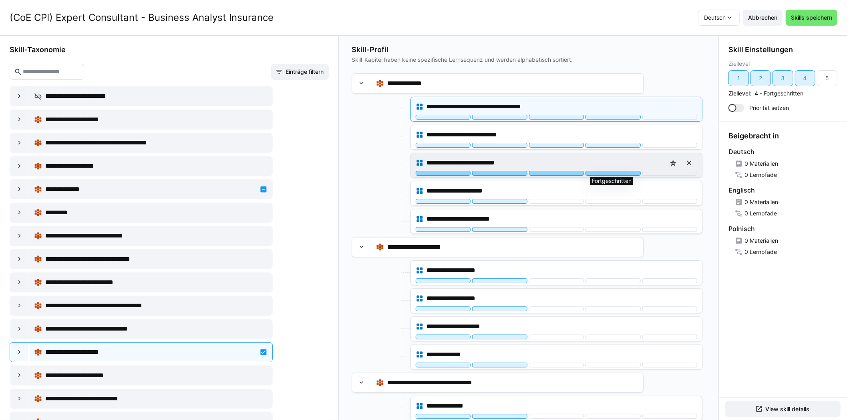
click at [601, 173] on div at bounding box center [613, 173] width 55 height 5
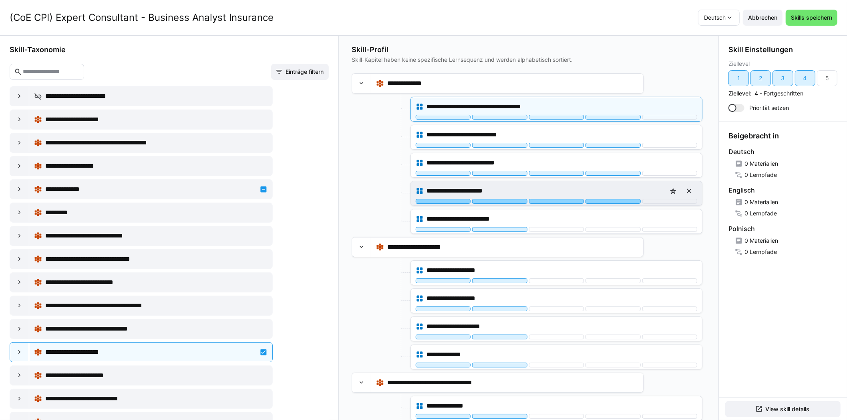
click at [597, 199] on div at bounding box center [613, 201] width 55 height 5
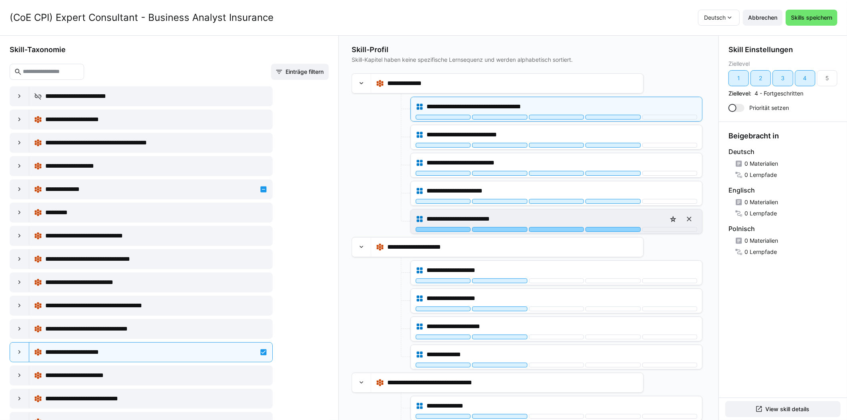
click at [597, 230] on div at bounding box center [613, 229] width 55 height 5
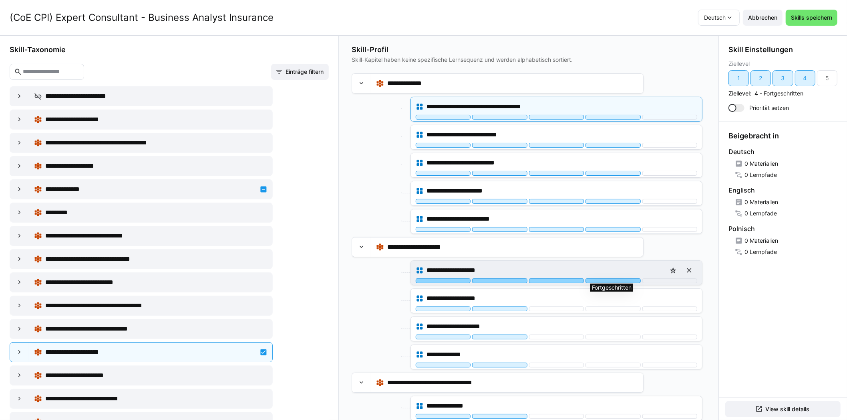
click at [599, 280] on div at bounding box center [613, 280] width 55 height 5
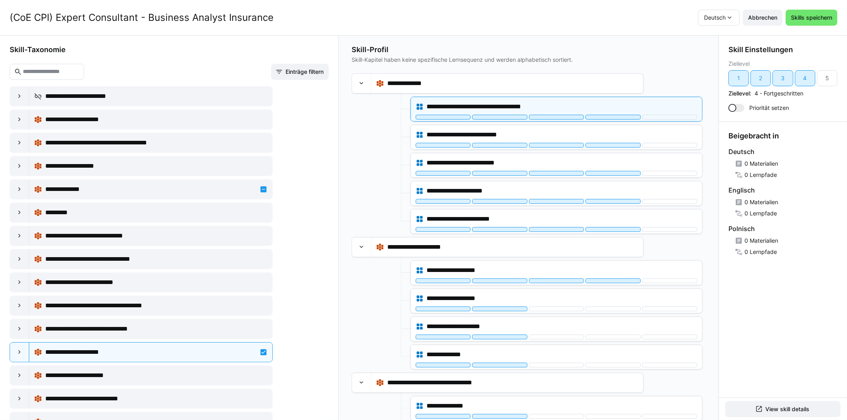
click at [742, 107] on div at bounding box center [737, 108] width 16 height 8
click at [734, 107] on div at bounding box center [737, 108] width 16 height 8
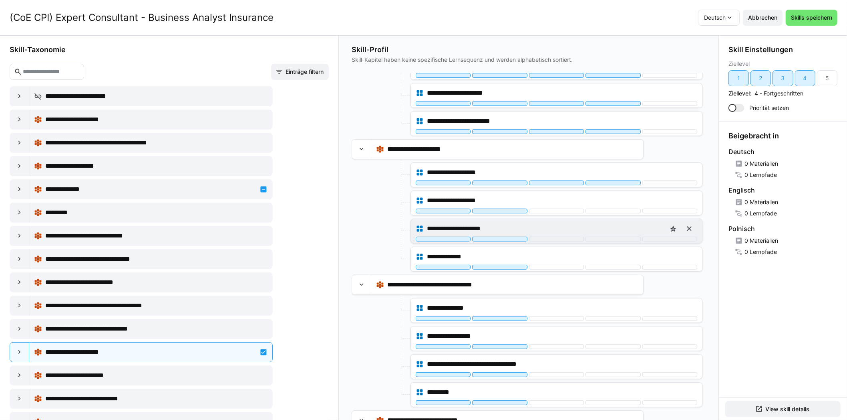
scroll to position [120, 0]
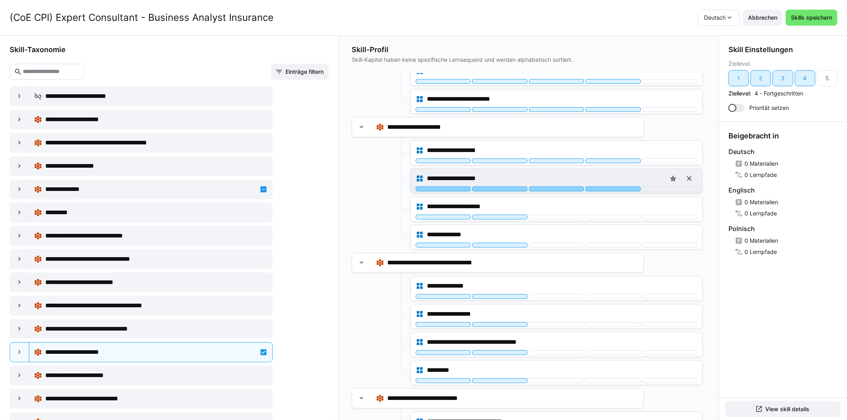
click at [617, 188] on div at bounding box center [613, 188] width 55 height 5
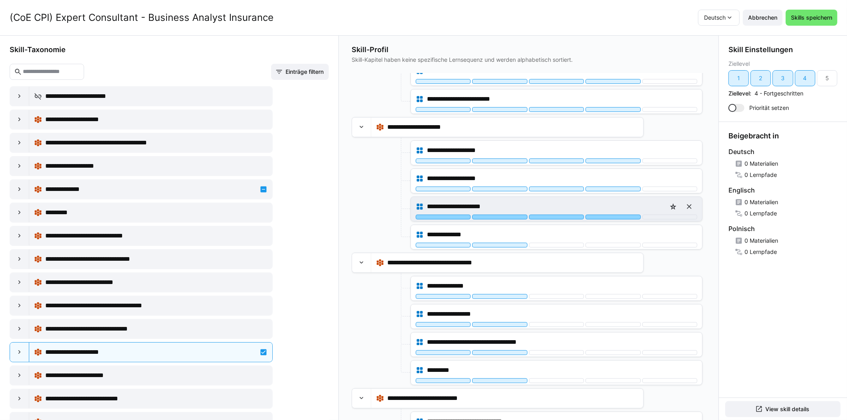
click at [615, 214] on div at bounding box center [613, 216] width 55 height 5
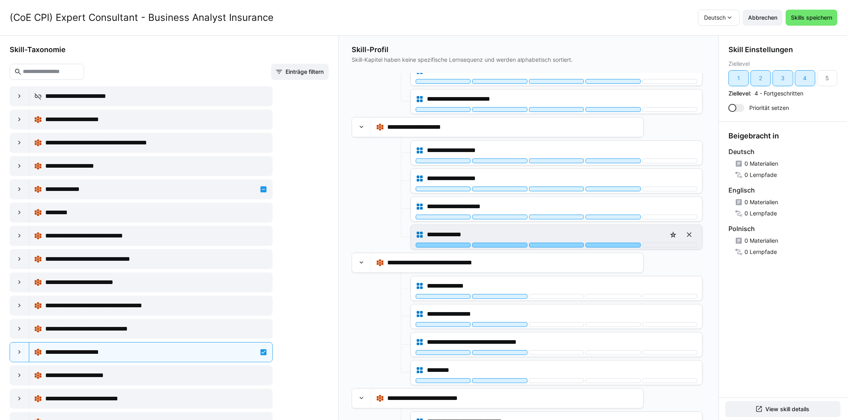
click at [614, 243] on div at bounding box center [613, 244] width 55 height 5
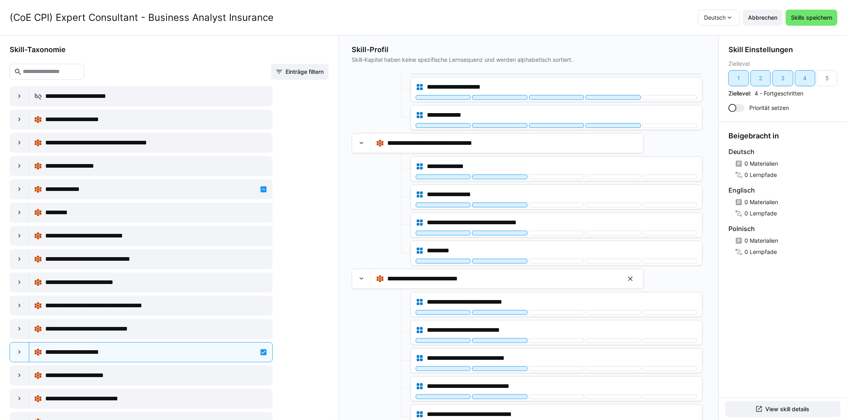
scroll to position [240, 0]
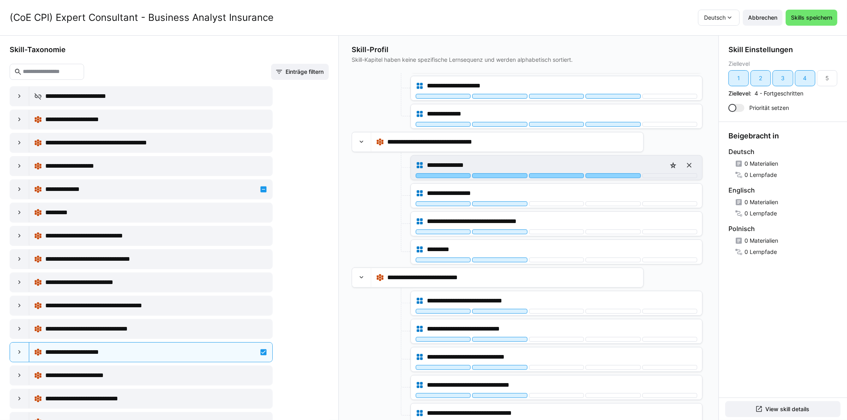
click at [605, 173] on div at bounding box center [613, 175] width 55 height 5
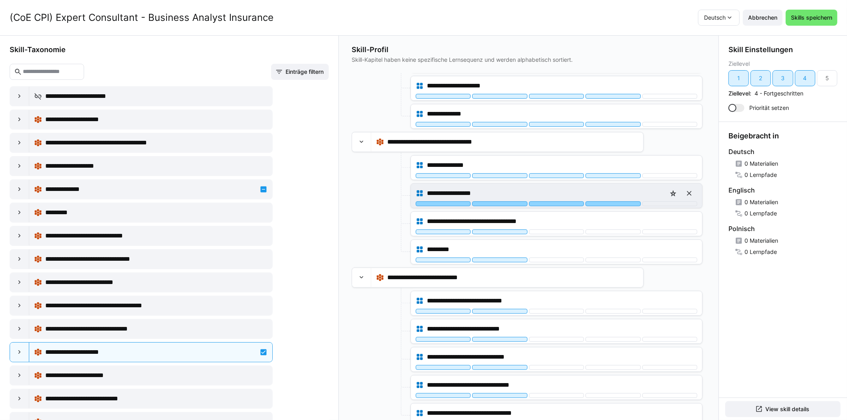
click at [603, 201] on div at bounding box center [613, 203] width 55 height 5
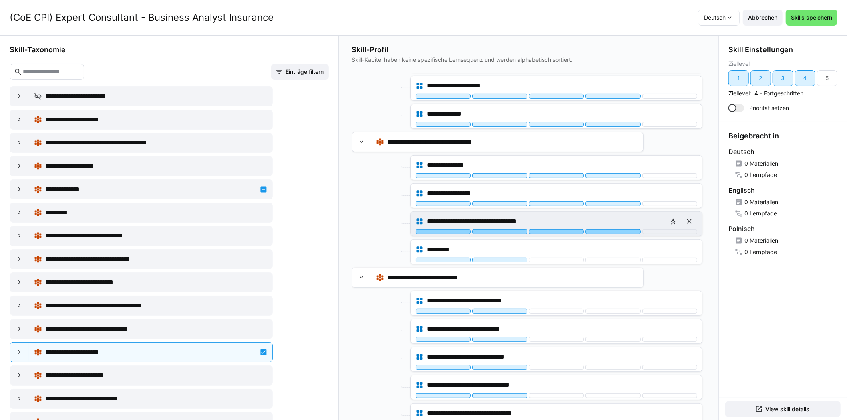
click at [603, 229] on div at bounding box center [613, 231] width 55 height 5
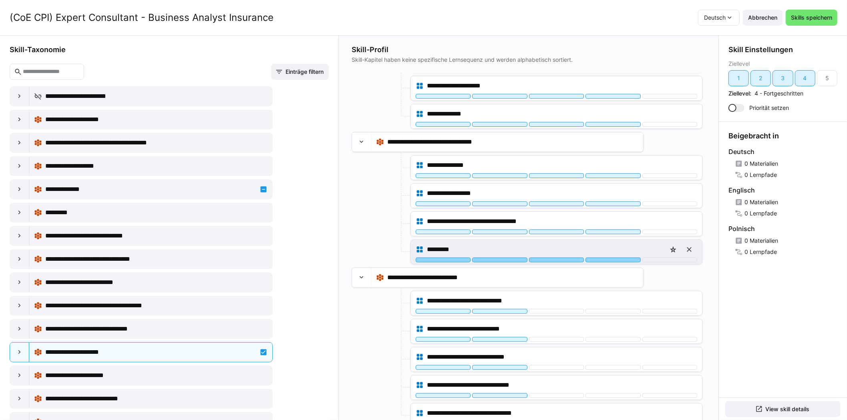
click at [605, 257] on div at bounding box center [613, 259] width 55 height 5
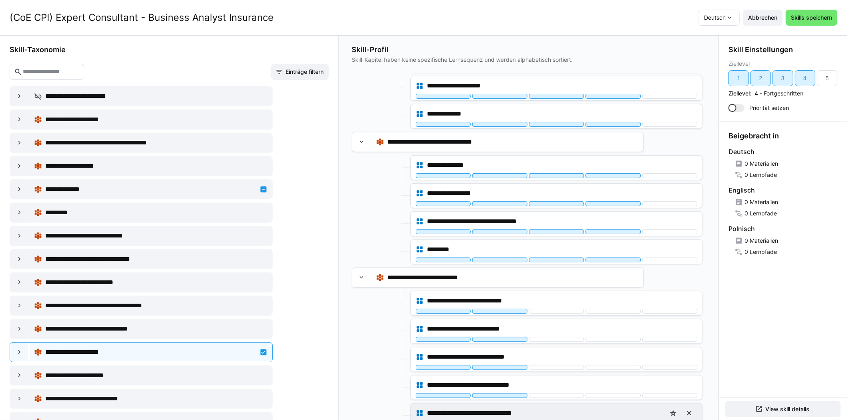
scroll to position [360, 0]
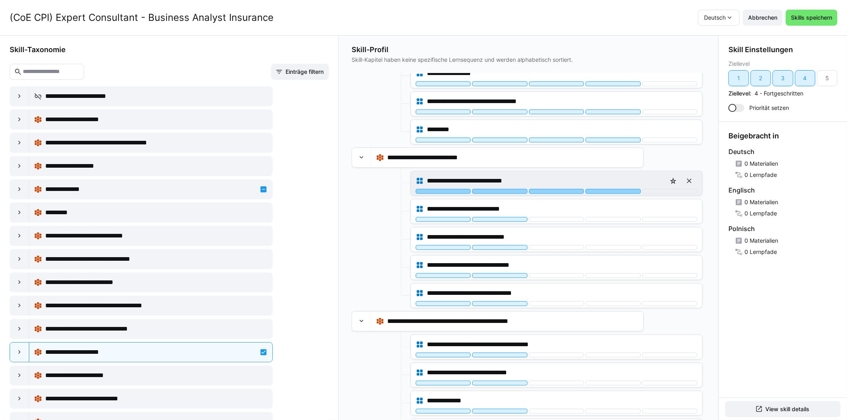
click at [617, 189] on div at bounding box center [613, 191] width 55 height 5
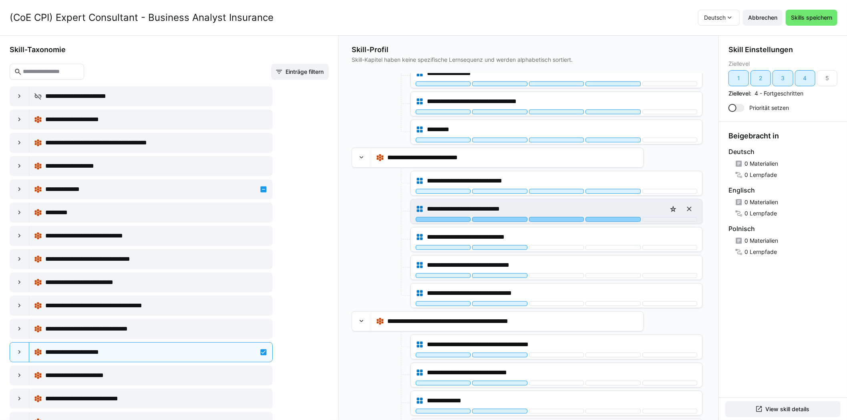
click at [607, 217] on div at bounding box center [613, 219] width 55 height 5
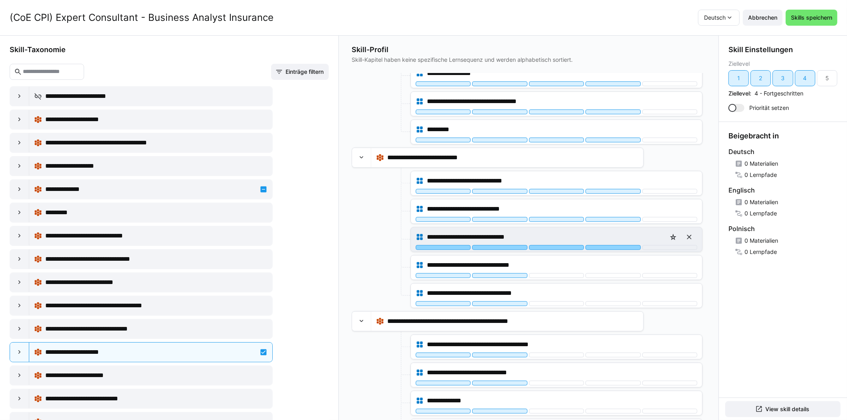
click at [608, 245] on div at bounding box center [613, 247] width 55 height 5
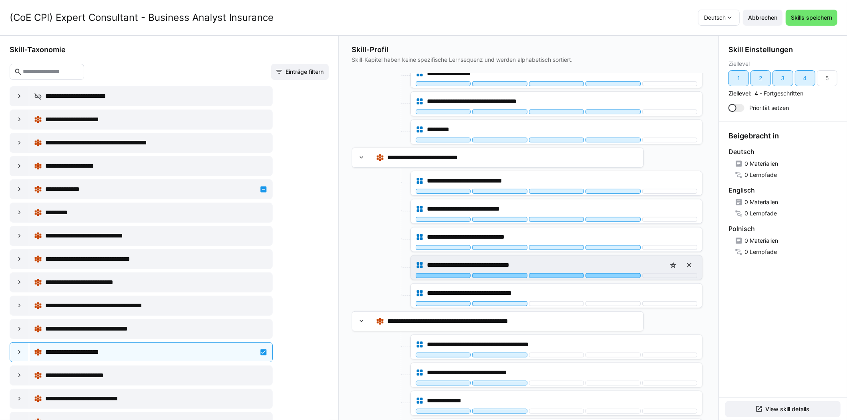
click at [607, 273] on div at bounding box center [613, 275] width 55 height 5
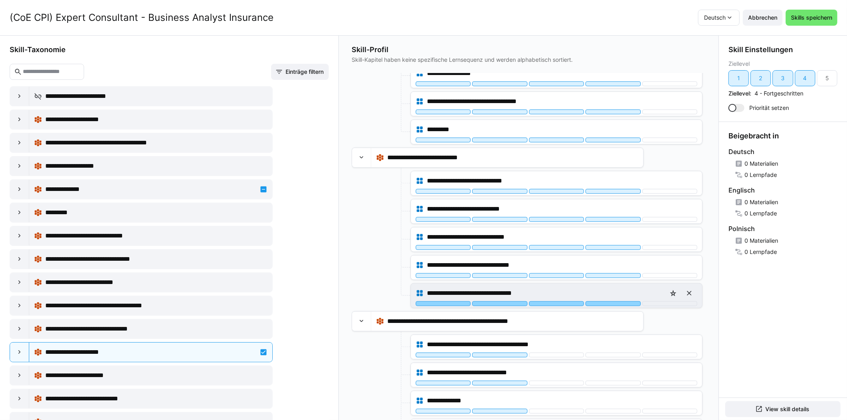
click at [604, 301] on div at bounding box center [613, 303] width 55 height 5
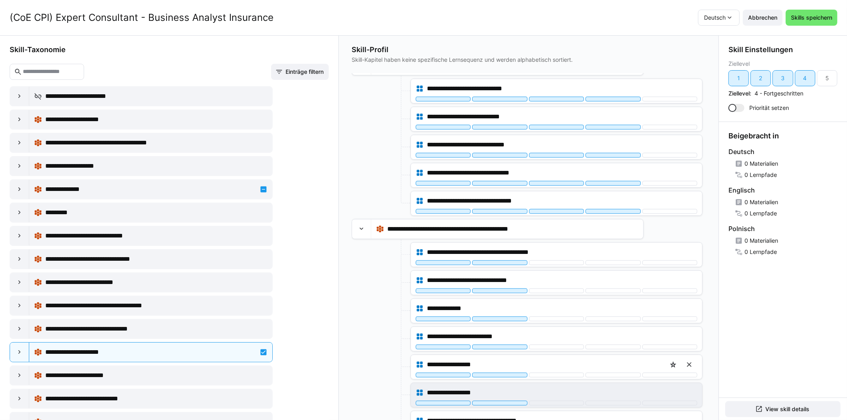
scroll to position [561, 0]
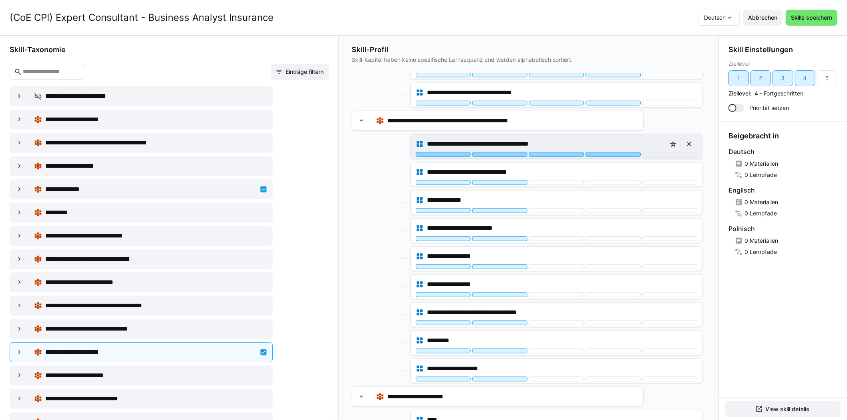
click at [600, 152] on div at bounding box center [613, 154] width 55 height 5
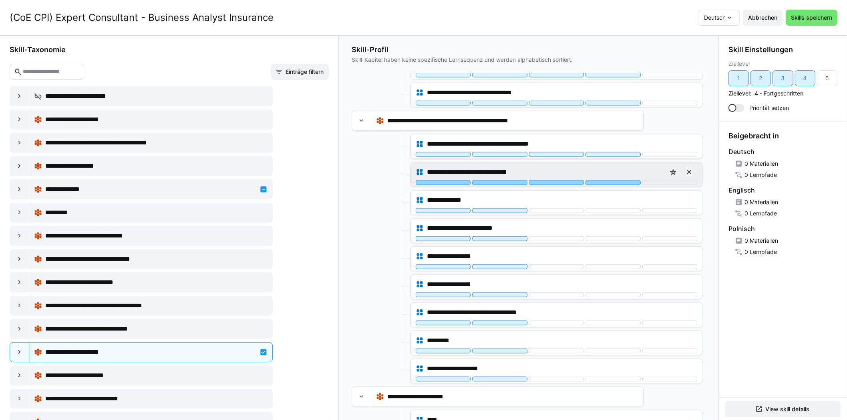
click at [599, 180] on div at bounding box center [613, 182] width 55 height 5
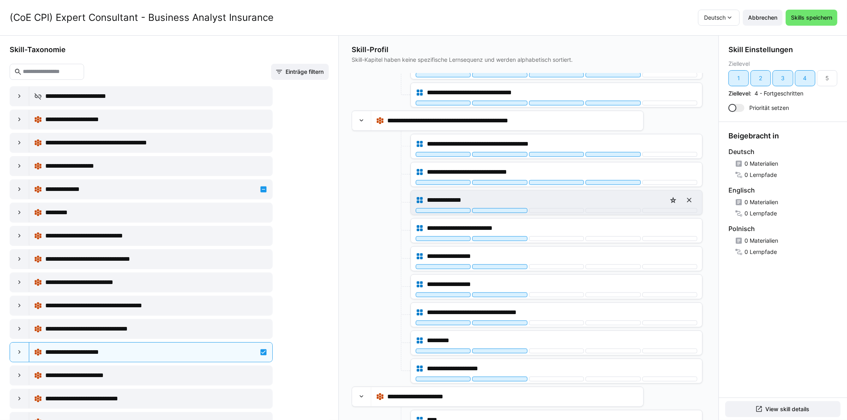
click at [594, 203] on div "**********" at bounding box center [557, 200] width 282 height 16
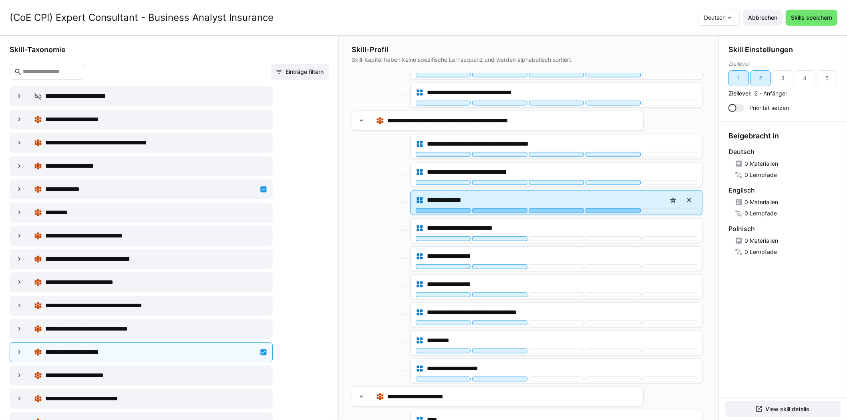
click at [597, 208] on div at bounding box center [613, 210] width 55 height 5
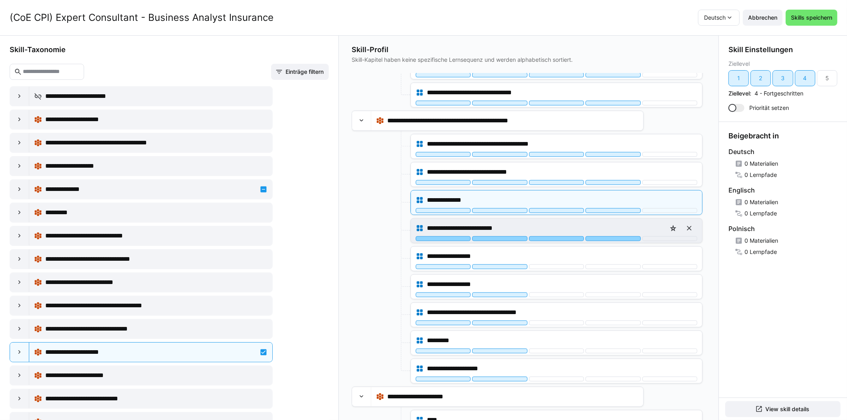
click at [601, 236] on div at bounding box center [613, 238] width 55 height 5
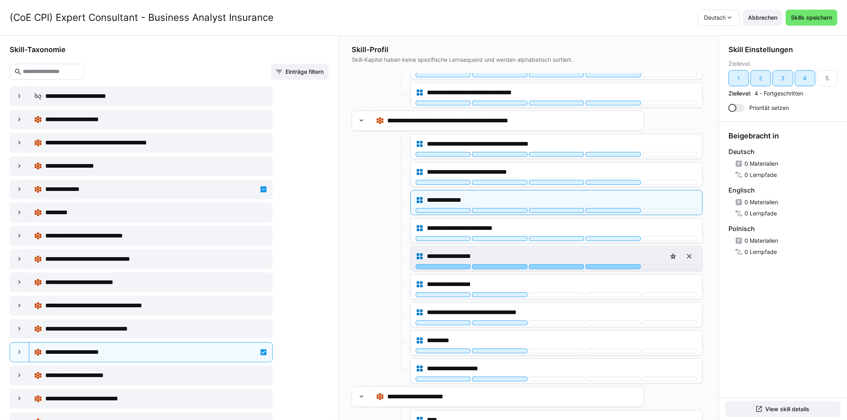
click at [598, 264] on div at bounding box center [613, 266] width 55 height 5
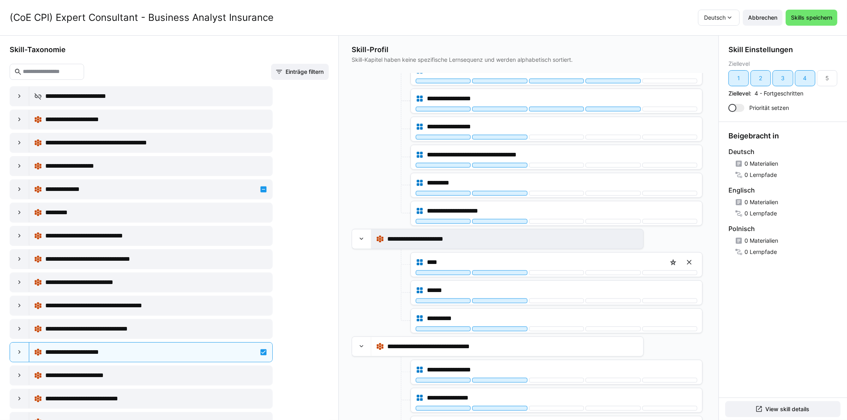
scroll to position [721, 0]
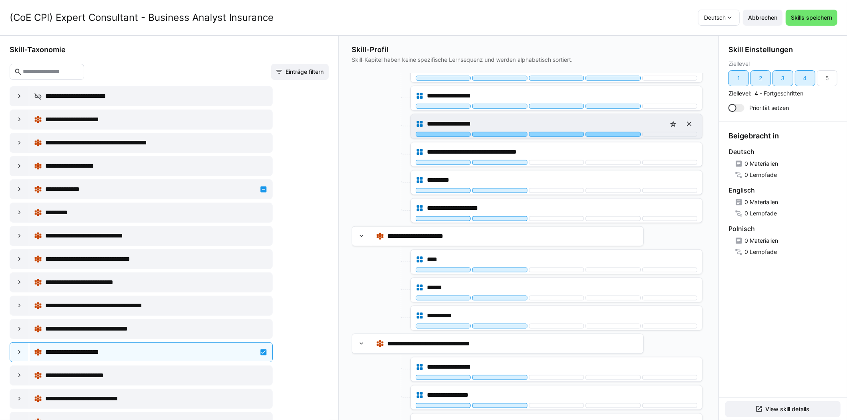
click at [612, 132] on div at bounding box center [613, 134] width 55 height 5
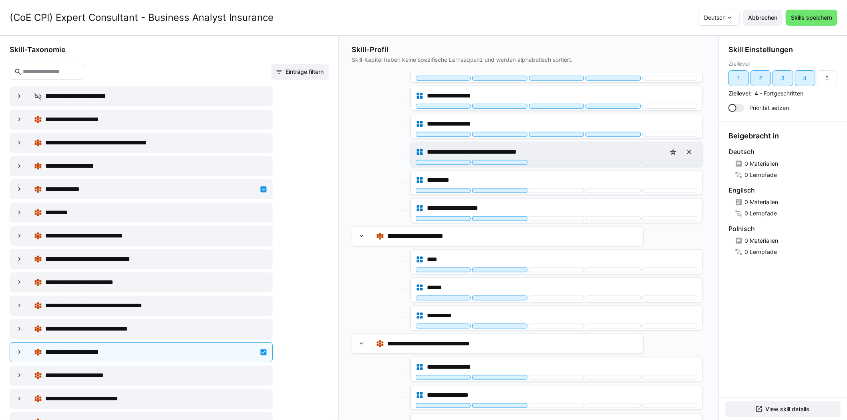
click at [609, 154] on div "**********" at bounding box center [557, 152] width 282 height 16
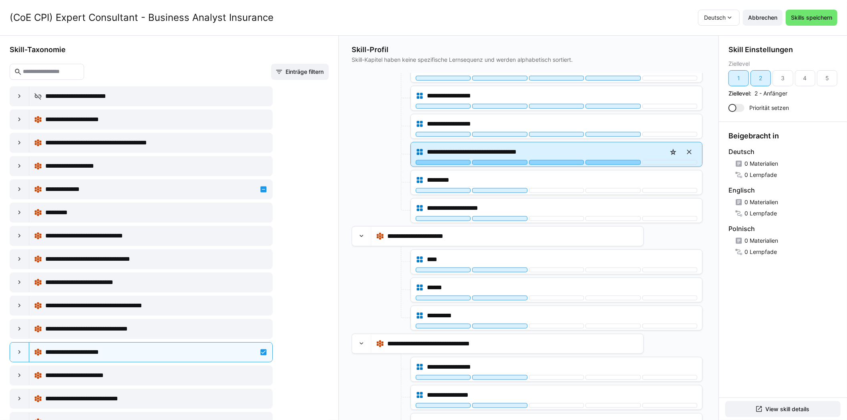
click at [609, 160] on div at bounding box center [613, 162] width 55 height 5
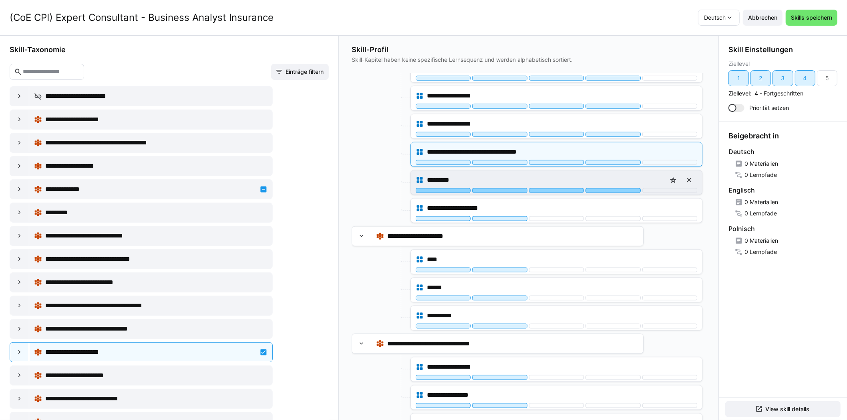
click at [607, 188] on div at bounding box center [613, 190] width 55 height 5
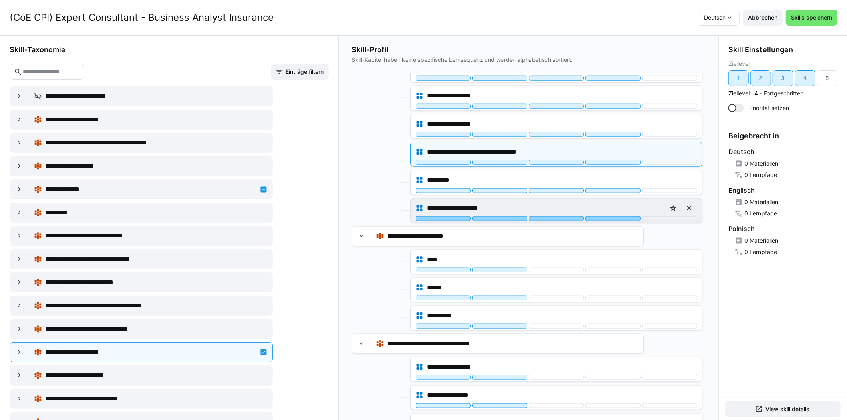
click at [607, 216] on div at bounding box center [613, 218] width 55 height 5
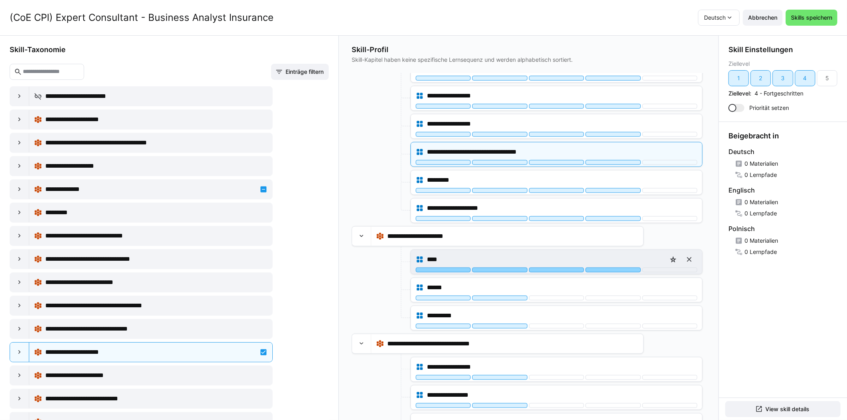
click at [604, 267] on div at bounding box center [613, 269] width 55 height 5
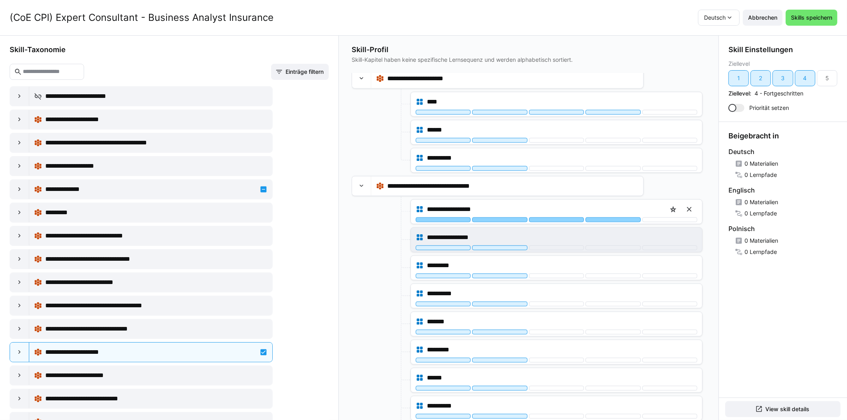
scroll to position [881, 0]
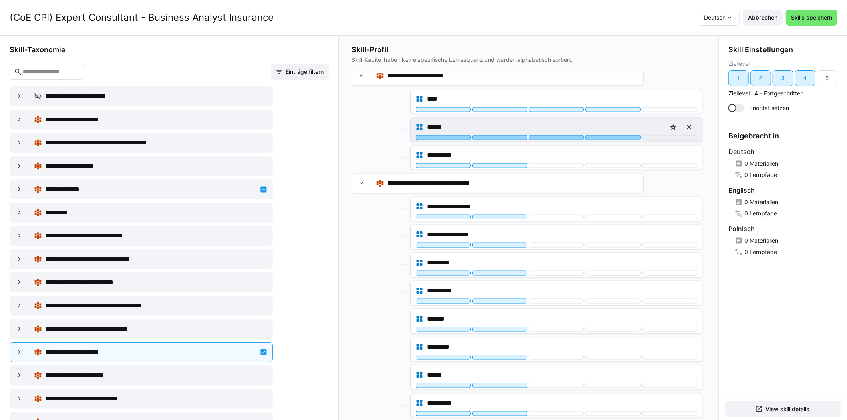
click at [605, 135] on div at bounding box center [613, 137] width 55 height 5
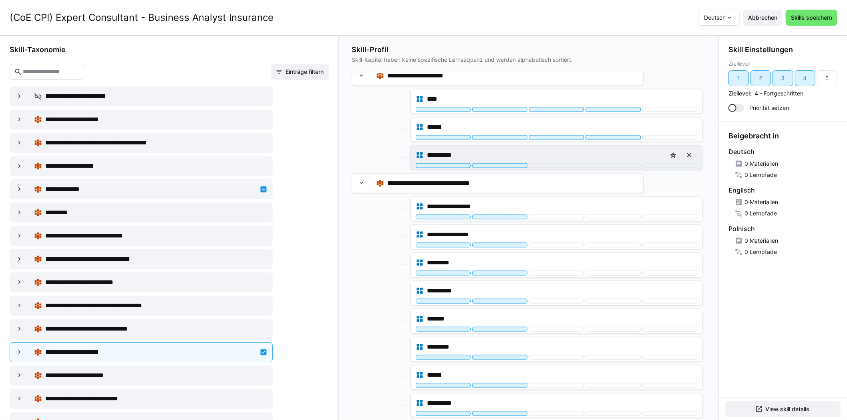
click at [604, 156] on div "**********" at bounding box center [557, 155] width 282 height 16
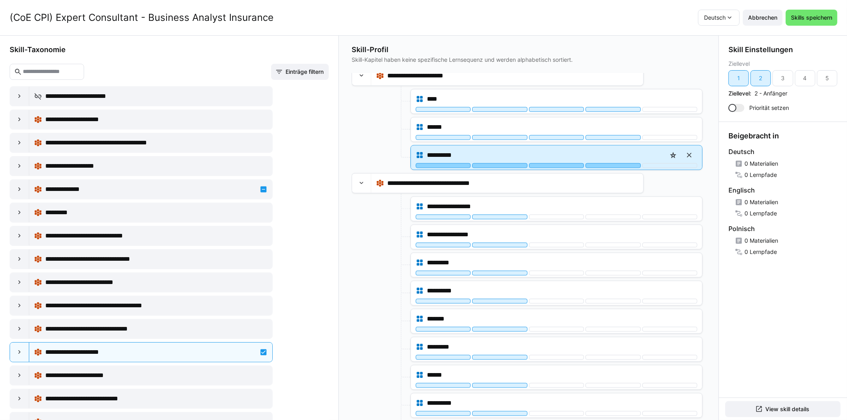
click at [604, 163] on div at bounding box center [613, 165] width 55 height 5
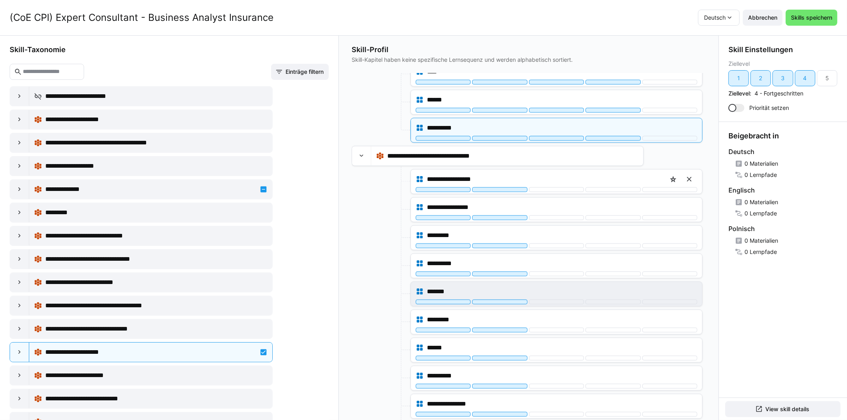
scroll to position [1002, 0]
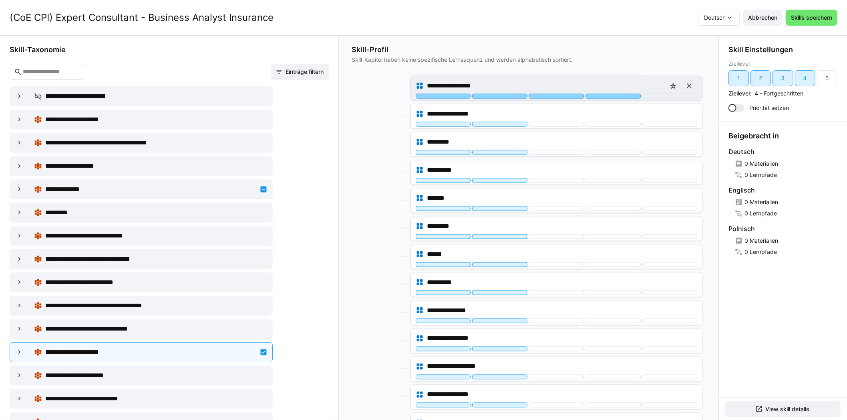
click at [614, 94] on div at bounding box center [613, 96] width 55 height 5
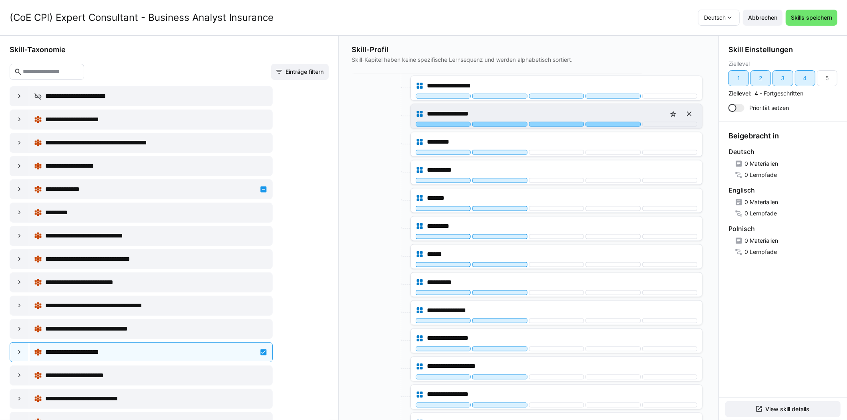
click at [607, 122] on div at bounding box center [613, 124] width 55 height 5
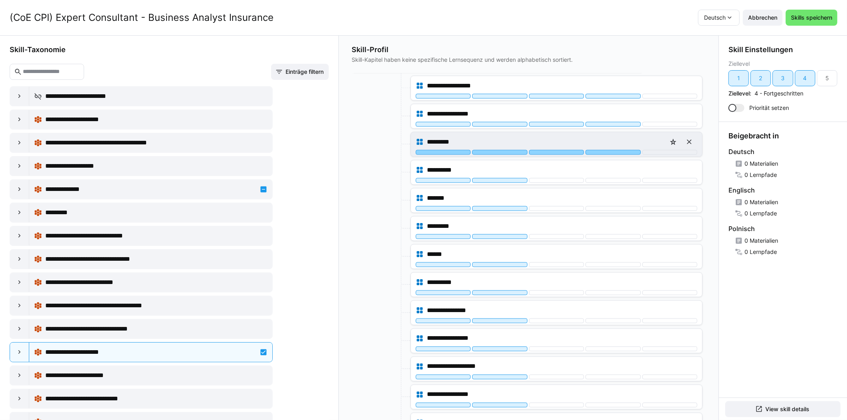
click at [604, 150] on div at bounding box center [613, 152] width 55 height 5
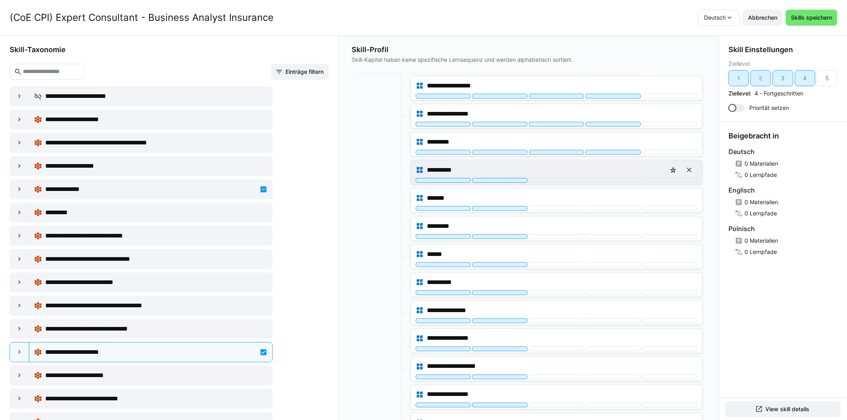
click at [601, 171] on div "**********" at bounding box center [557, 170] width 282 height 16
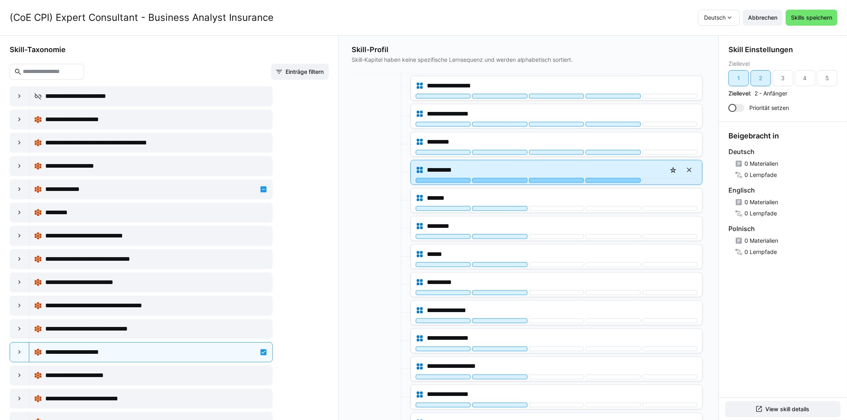
click at [601, 178] on div at bounding box center [613, 180] width 55 height 5
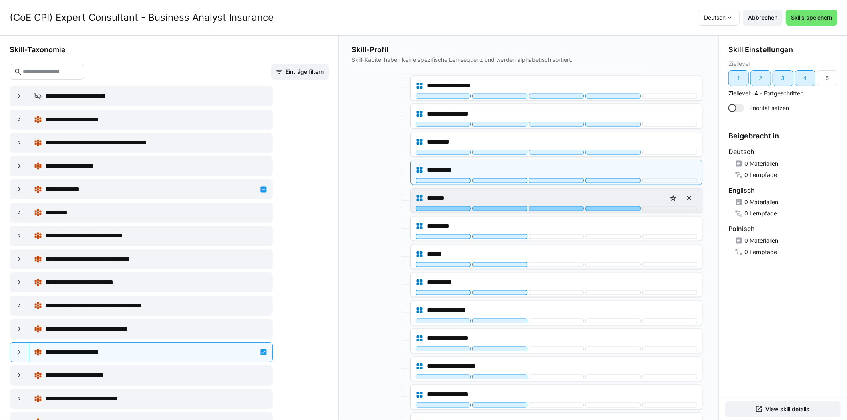
click at [602, 206] on div at bounding box center [613, 208] width 55 height 5
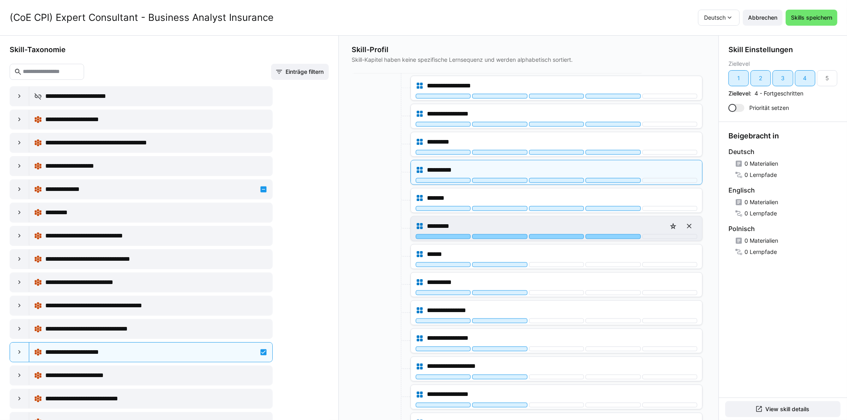
click at [600, 234] on div at bounding box center [613, 236] width 55 height 5
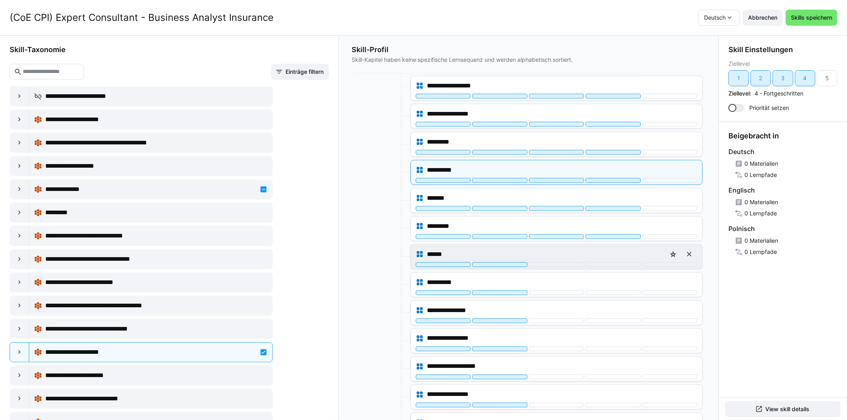
click at [600, 255] on div "******" at bounding box center [557, 254] width 282 height 16
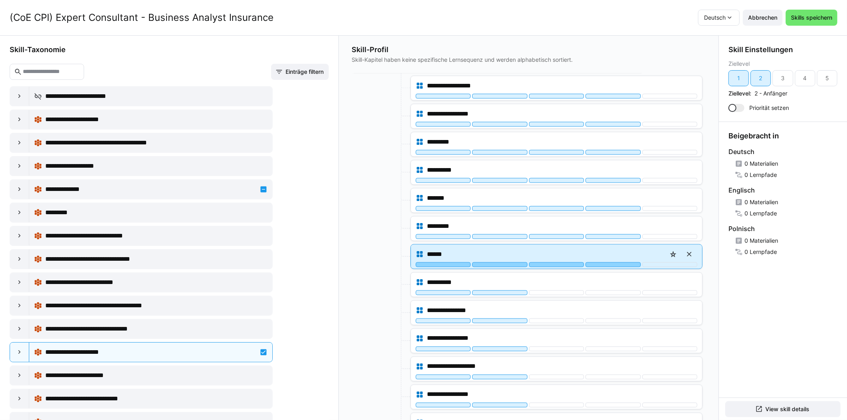
click at [600, 262] on div at bounding box center [613, 264] width 55 height 5
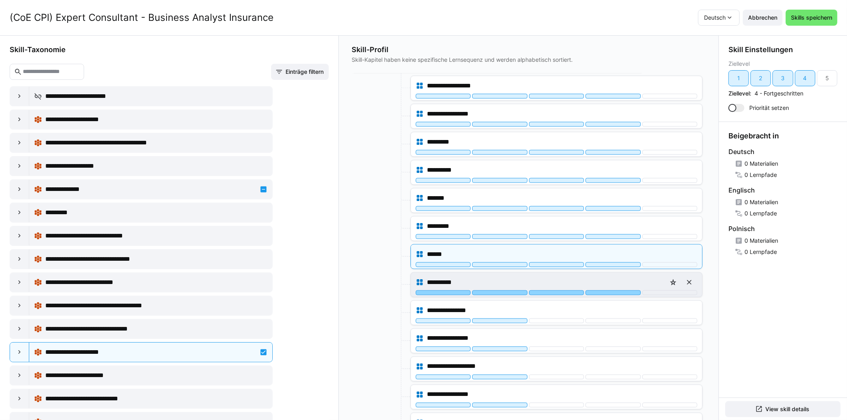
click at [603, 290] on div at bounding box center [613, 292] width 55 height 5
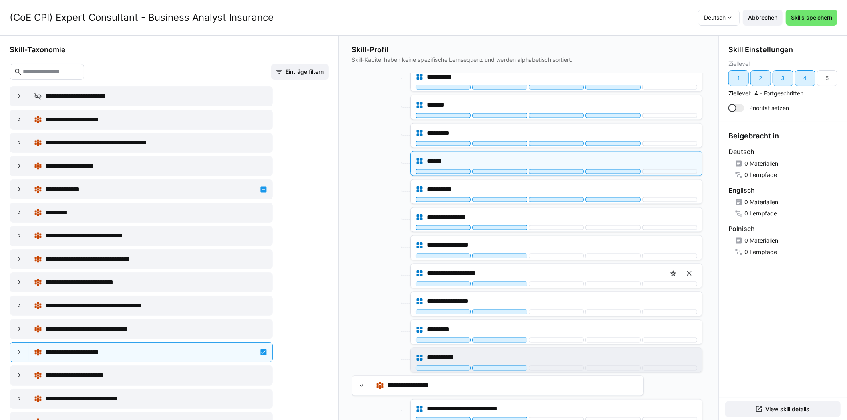
scroll to position [1202, 0]
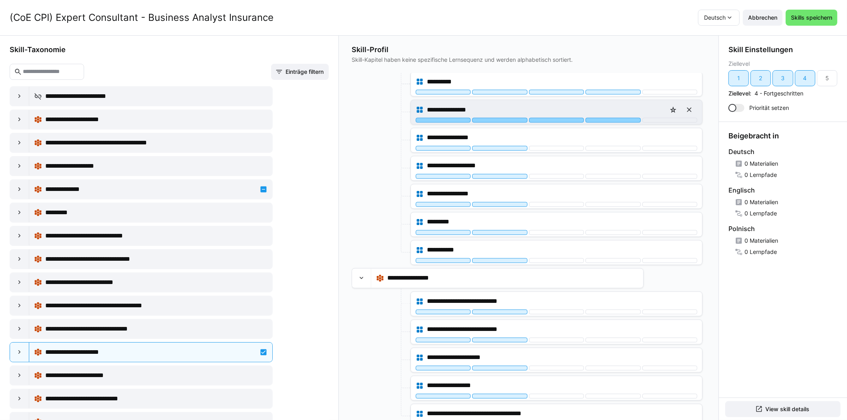
click at [611, 118] on div at bounding box center [613, 120] width 55 height 5
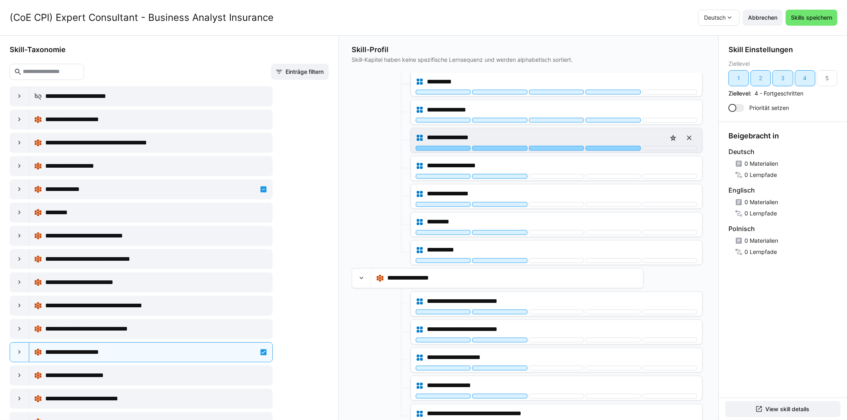
click at [607, 146] on div at bounding box center [613, 148] width 55 height 5
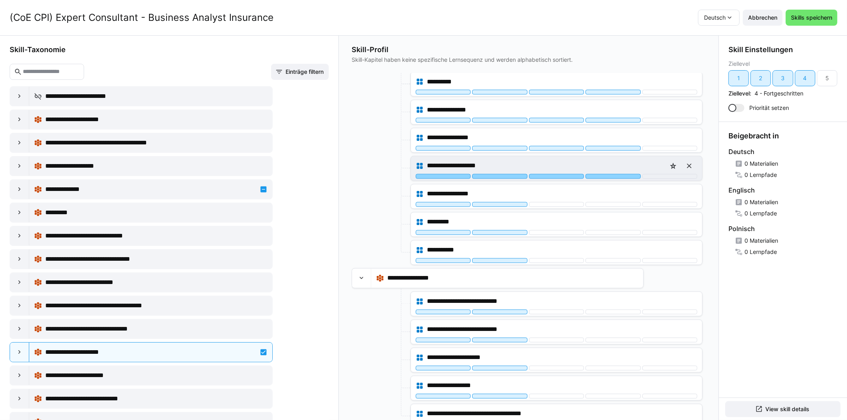
click at [606, 174] on div at bounding box center [613, 176] width 55 height 5
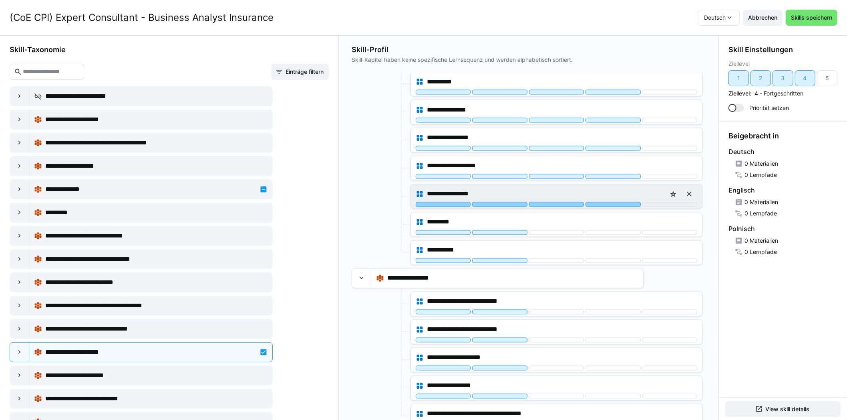
click at [607, 202] on div at bounding box center [613, 204] width 55 height 5
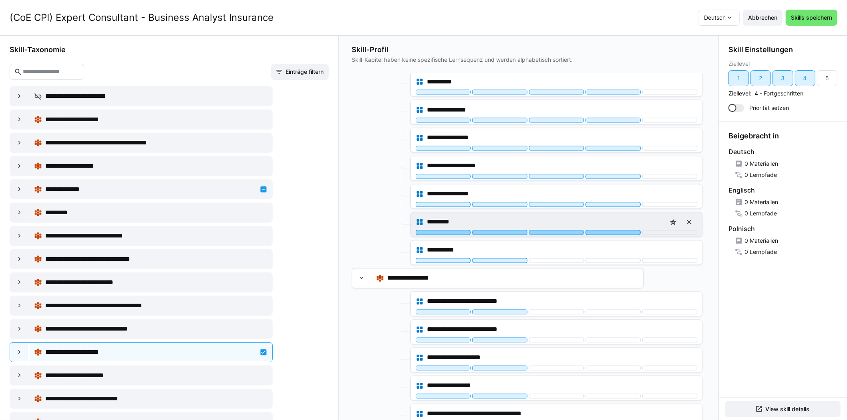
click at [604, 230] on div at bounding box center [613, 232] width 55 height 5
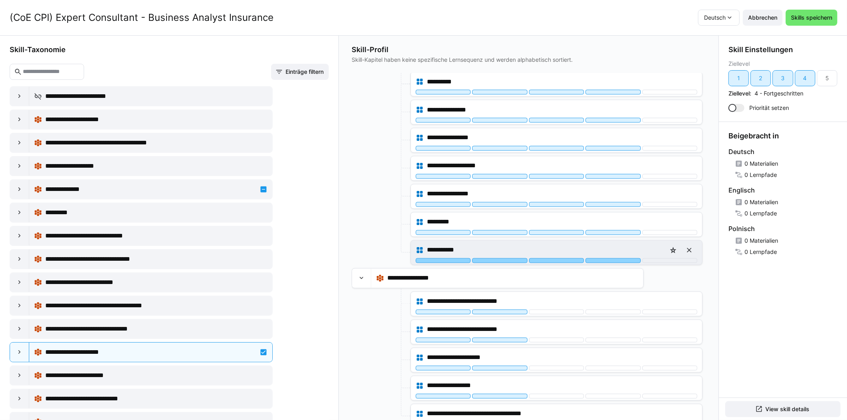
click at [604, 258] on div at bounding box center [613, 260] width 55 height 5
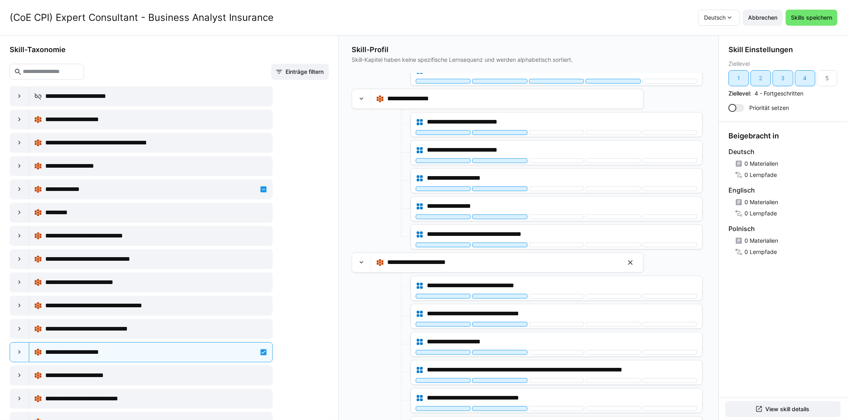
scroll to position [1362, 0]
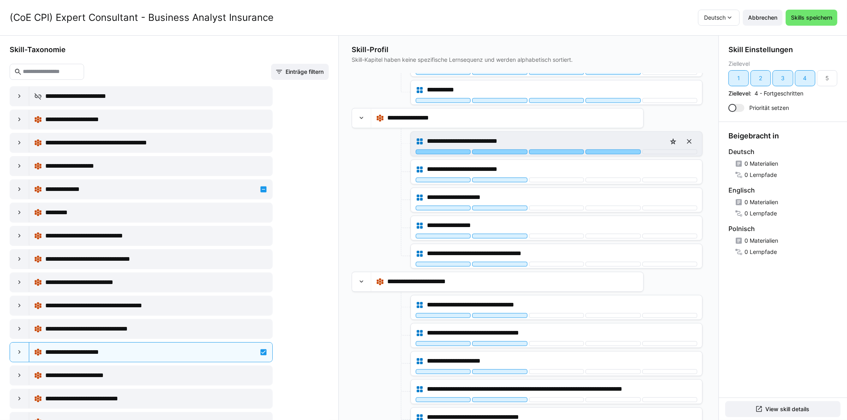
click at [614, 149] on div at bounding box center [613, 151] width 55 height 5
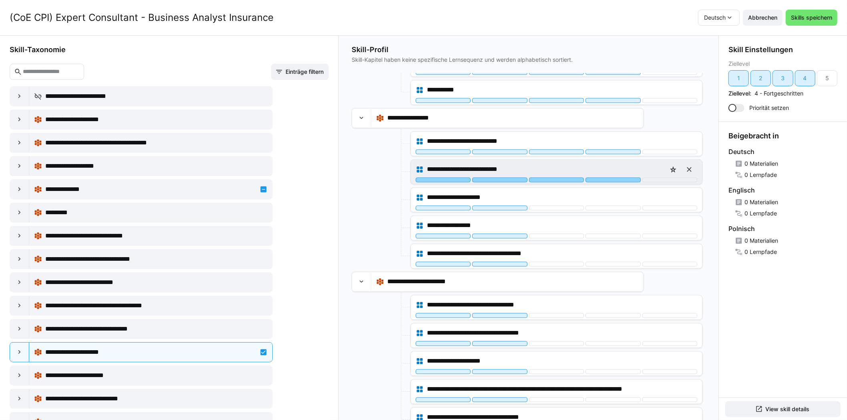
click at [603, 177] on div at bounding box center [613, 179] width 55 height 5
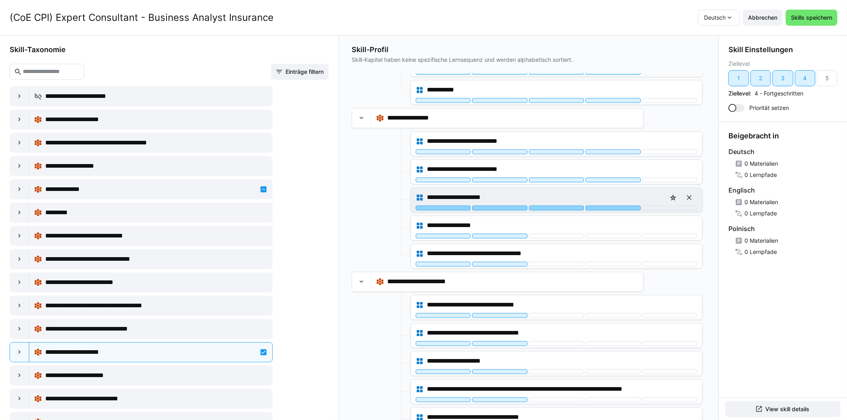
click at [607, 205] on div at bounding box center [613, 207] width 55 height 5
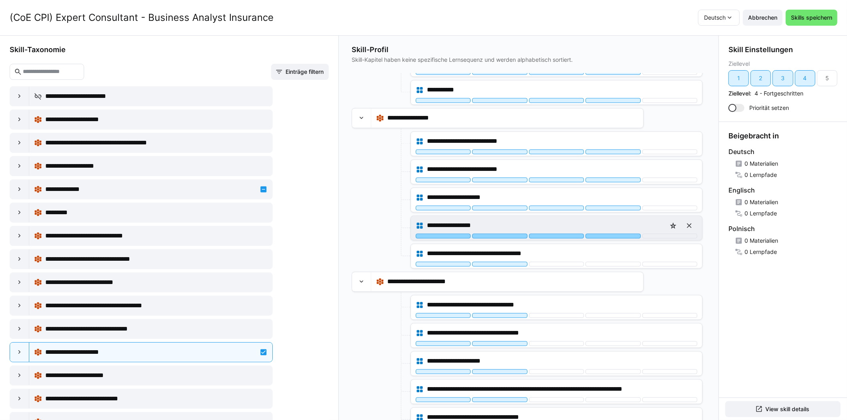
click at [608, 230] on div "**********" at bounding box center [556, 228] width 291 height 24
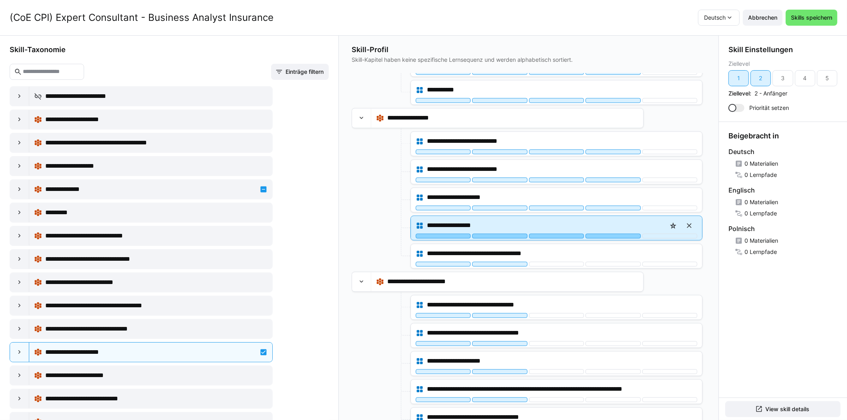
click at [610, 233] on div at bounding box center [613, 235] width 55 height 5
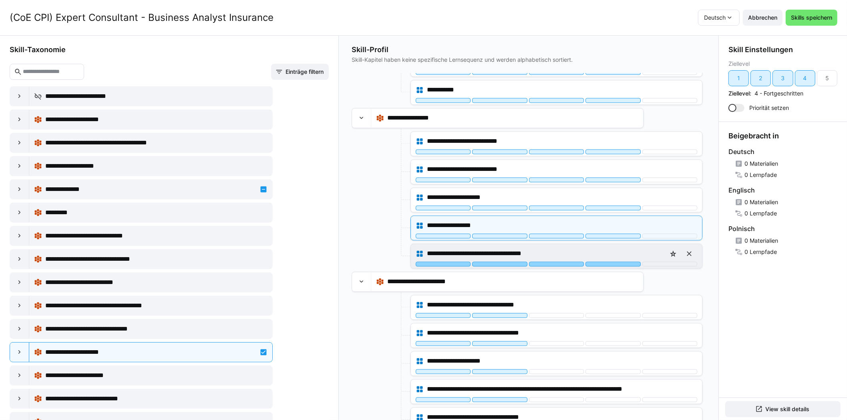
click at [609, 261] on div at bounding box center [613, 263] width 55 height 5
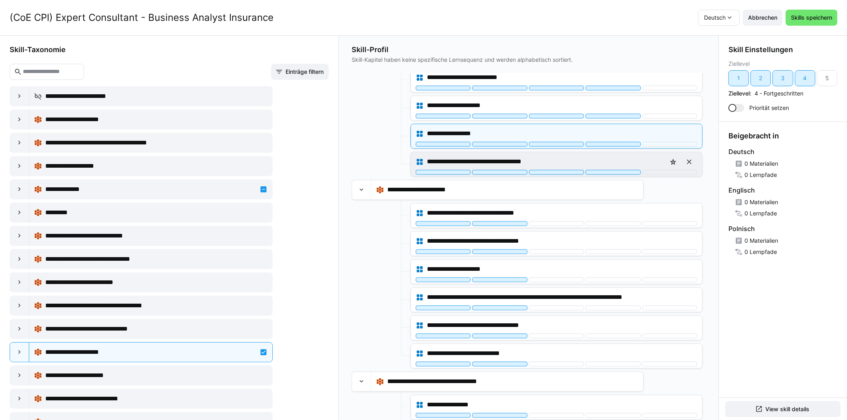
scroll to position [1482, 0]
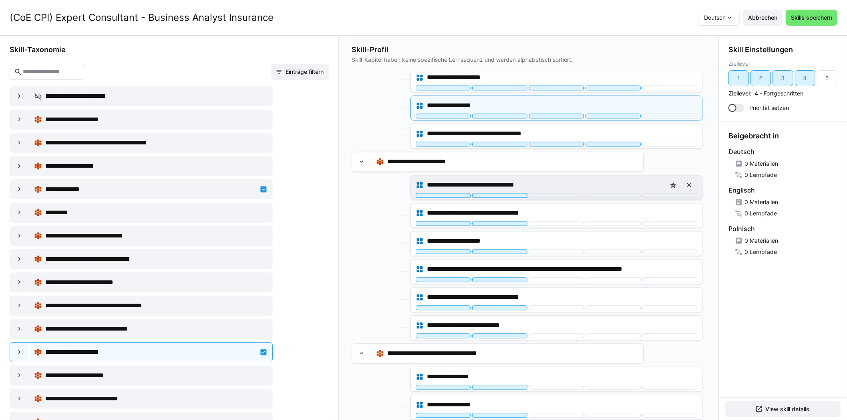
click at [616, 189] on div "**********" at bounding box center [556, 187] width 291 height 24
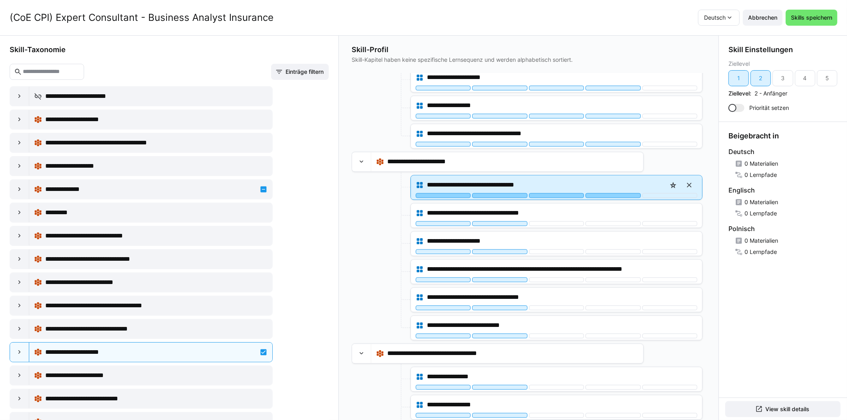
click at [616, 193] on div at bounding box center [613, 195] width 55 height 5
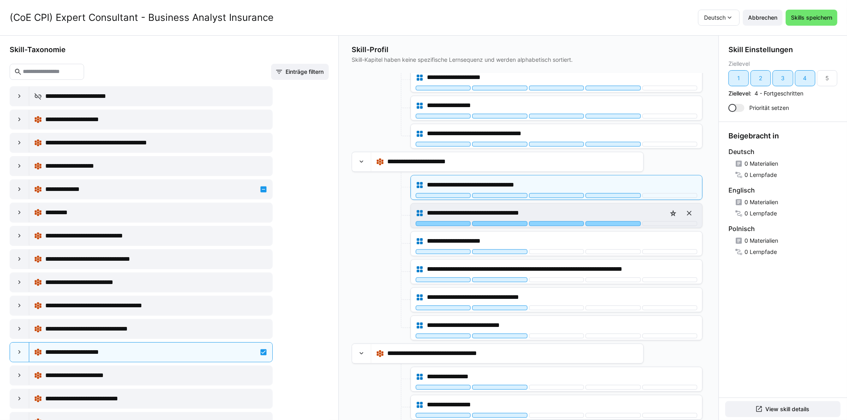
click at [604, 221] on div at bounding box center [613, 223] width 55 height 5
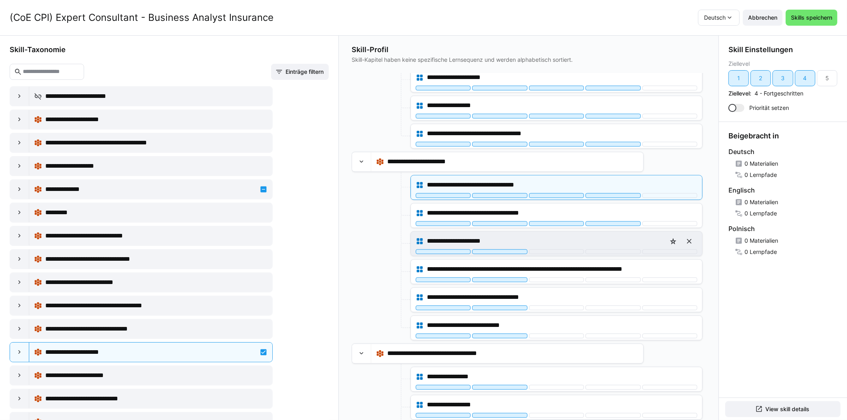
click at [604, 239] on div "**********" at bounding box center [557, 241] width 282 height 16
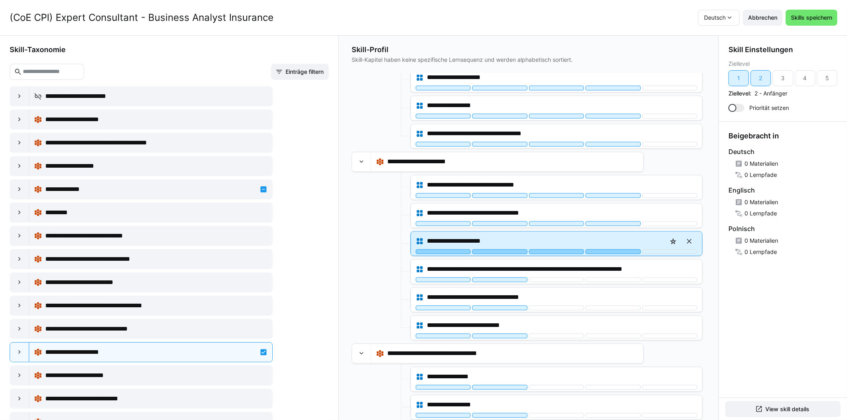
click at [605, 249] on div at bounding box center [613, 251] width 55 height 5
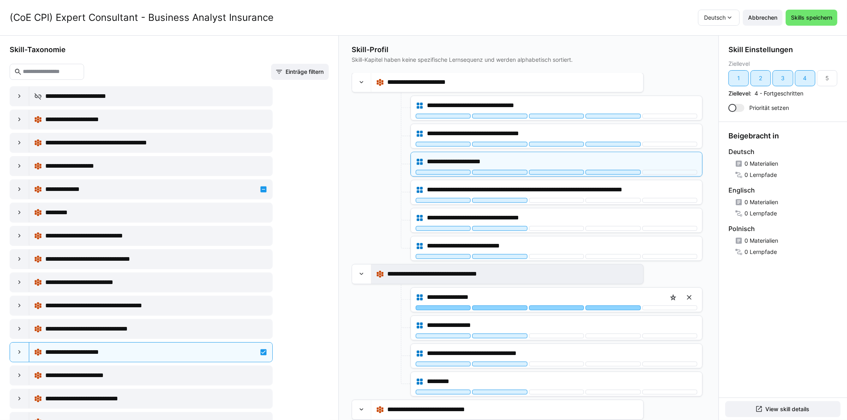
scroll to position [1603, 0]
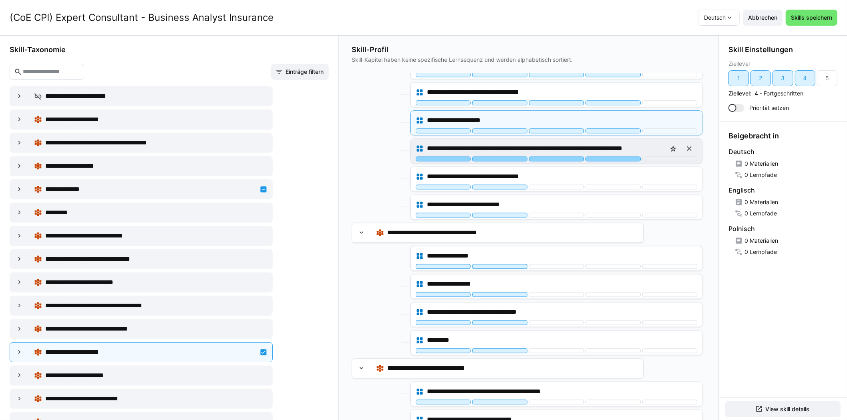
click at [609, 156] on div at bounding box center [613, 158] width 55 height 5
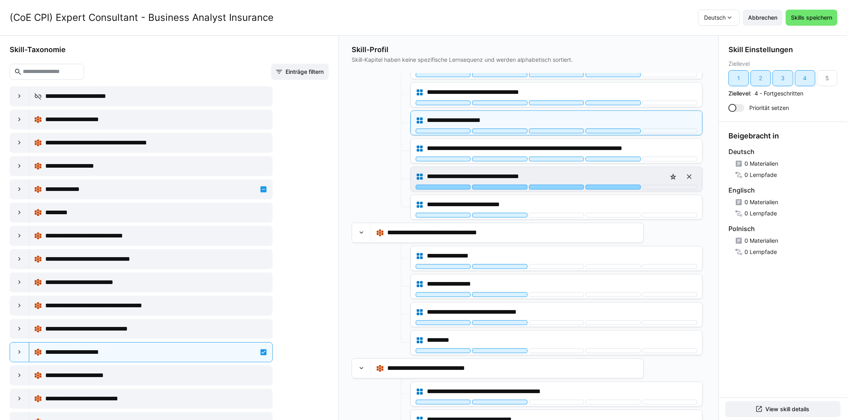
click at [609, 184] on div at bounding box center [613, 186] width 55 height 5
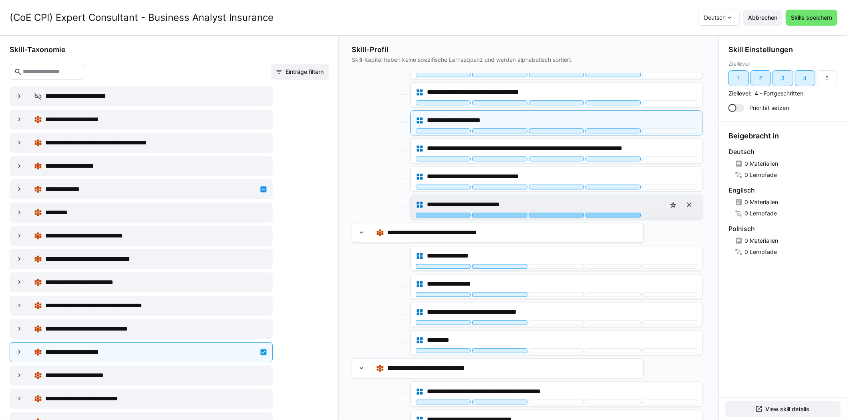
click at [607, 212] on div at bounding box center [613, 214] width 55 height 5
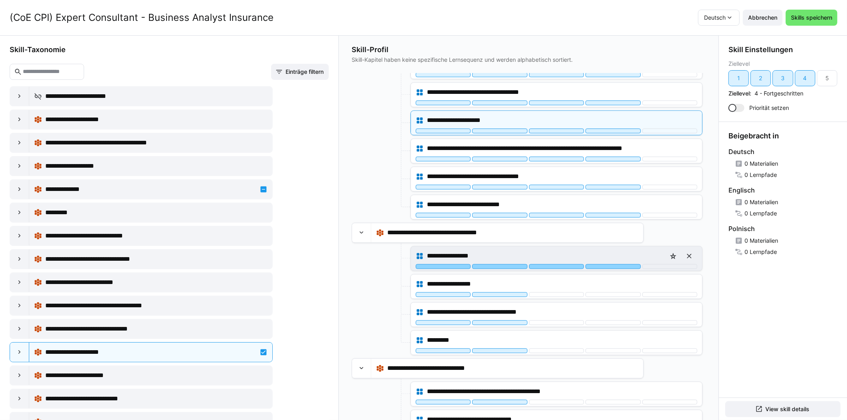
click at [605, 264] on div at bounding box center [613, 266] width 55 height 5
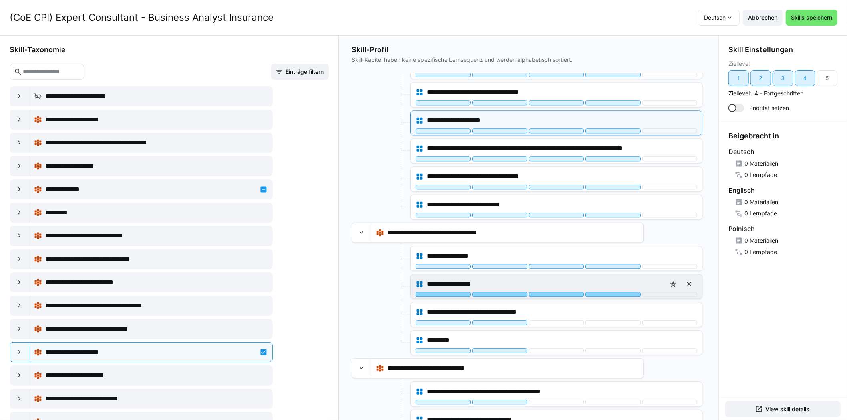
click at [597, 292] on div at bounding box center [613, 294] width 55 height 5
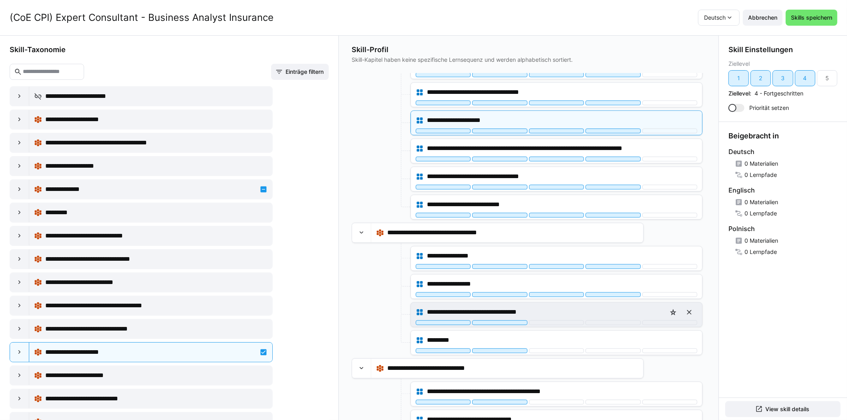
click at [597, 308] on div "**********" at bounding box center [557, 312] width 282 height 16
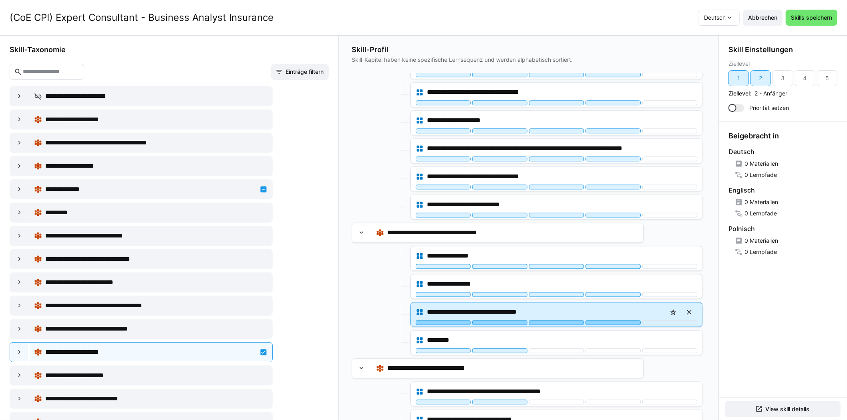
click at [597, 320] on div at bounding box center [613, 322] width 55 height 5
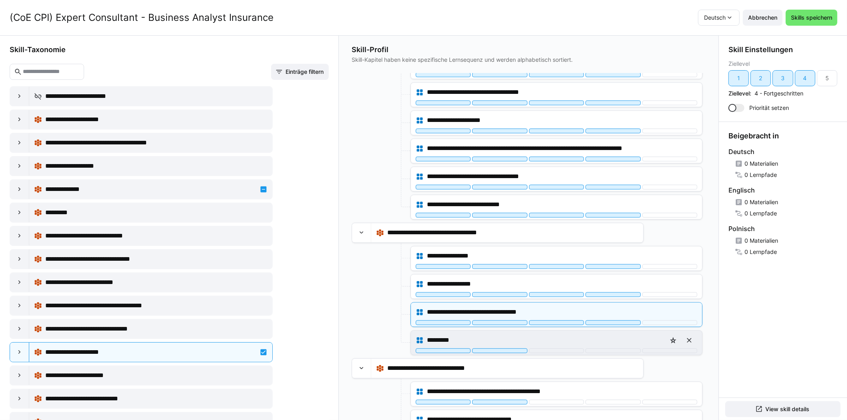
click at [600, 337] on div "*********" at bounding box center [557, 340] width 282 height 16
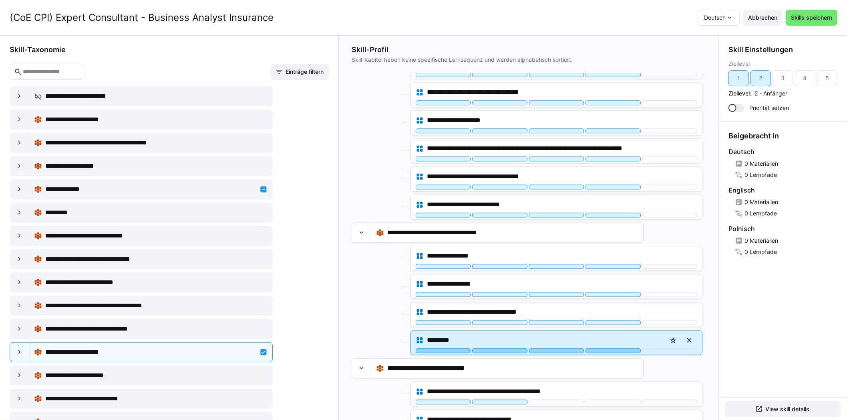
click at [601, 348] on div at bounding box center [613, 350] width 55 height 5
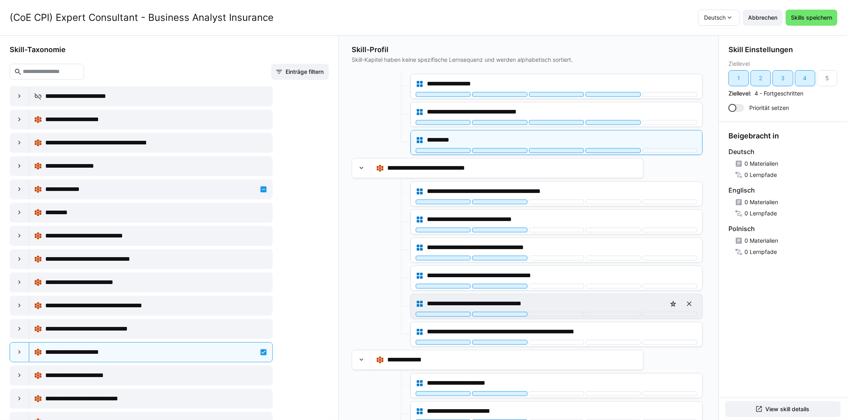
scroll to position [1803, 0]
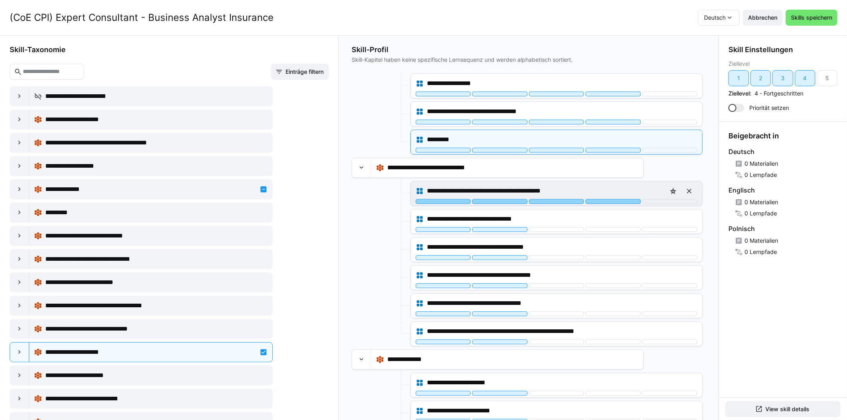
click at [614, 199] on div at bounding box center [613, 201] width 55 height 5
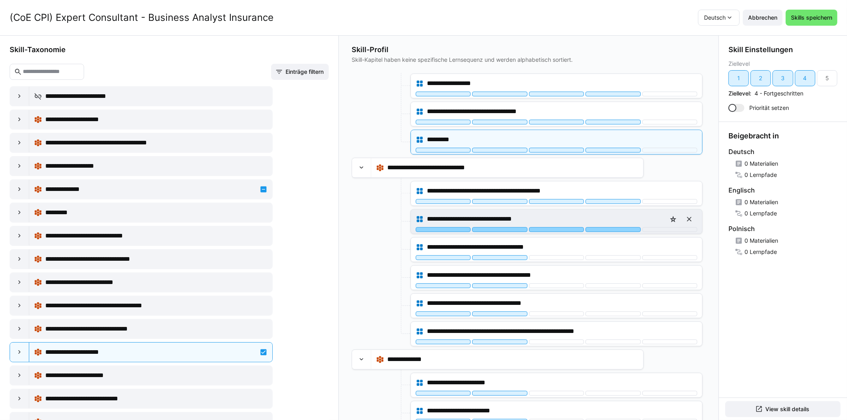
click at [607, 227] on div at bounding box center [613, 229] width 55 height 5
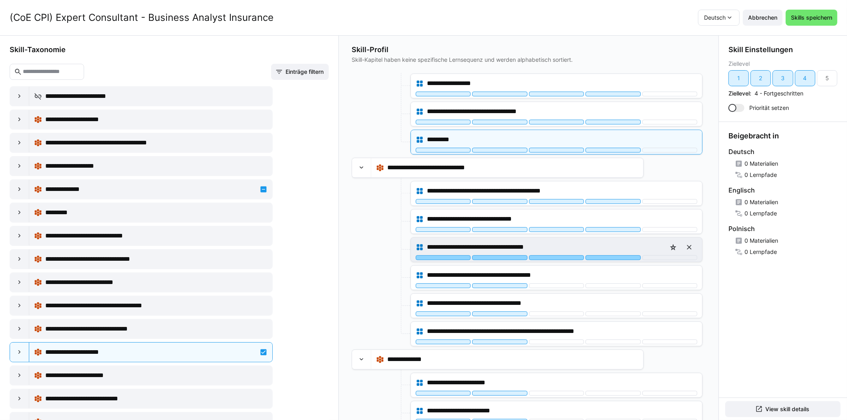
click at [606, 255] on div at bounding box center [613, 257] width 55 height 5
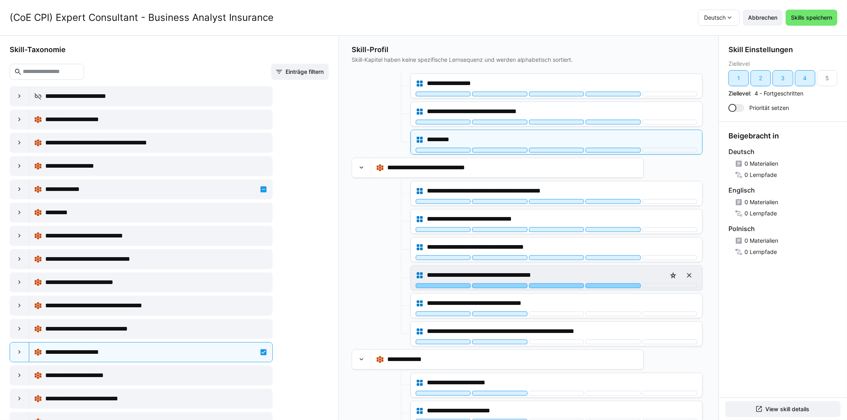
click at [601, 283] on div at bounding box center [613, 285] width 55 height 5
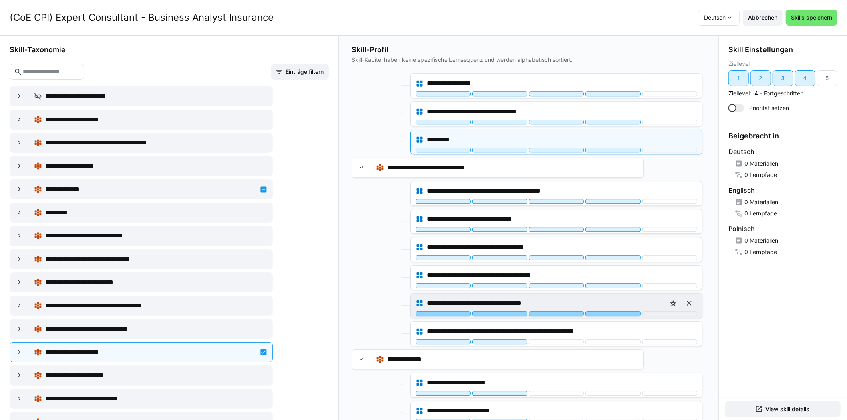
click at [601, 311] on div at bounding box center [613, 313] width 55 height 5
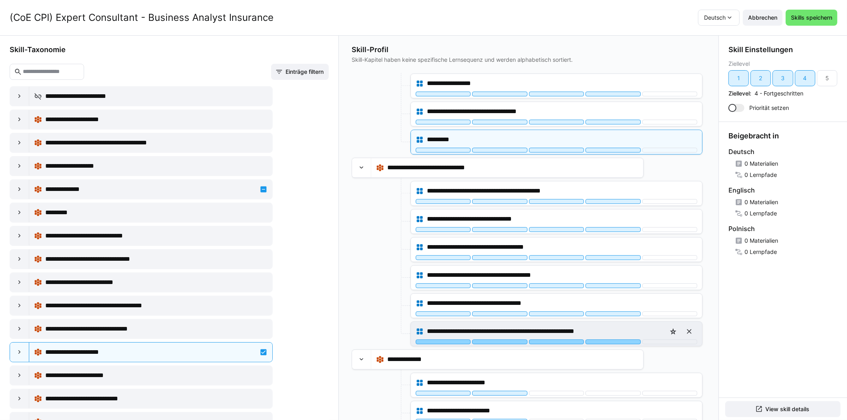
click at [599, 333] on div "**********" at bounding box center [556, 333] width 291 height 24
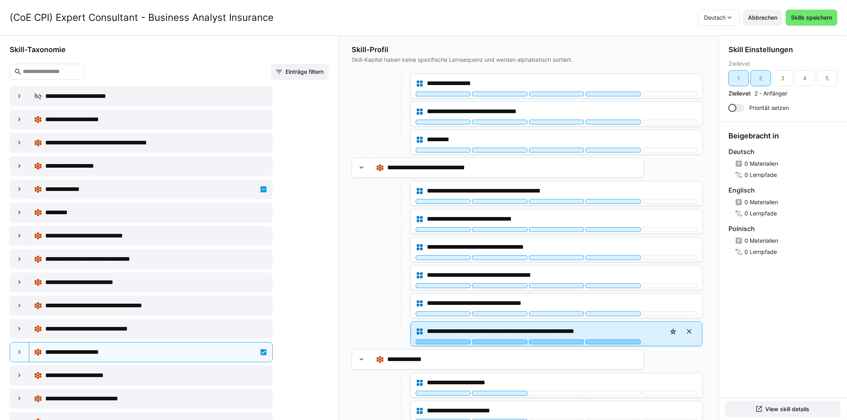
click at [601, 339] on div at bounding box center [613, 341] width 55 height 5
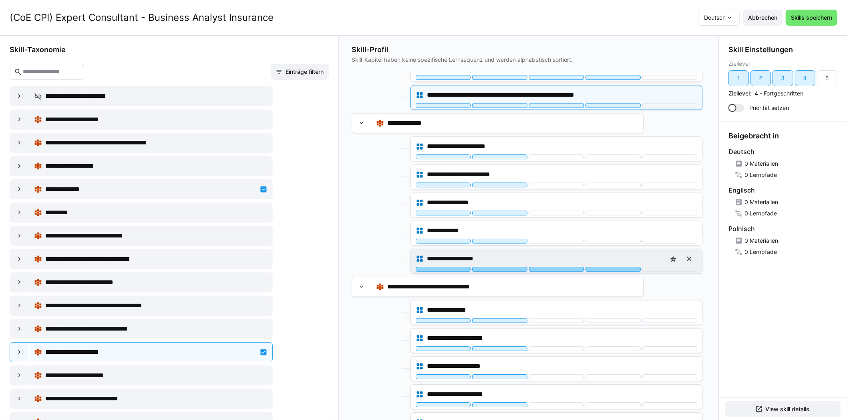
scroll to position [2043, 0]
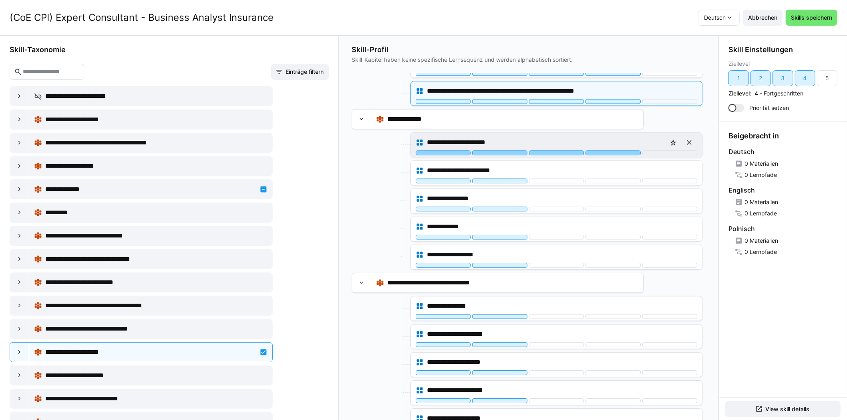
click at [613, 150] on div at bounding box center [613, 152] width 55 height 5
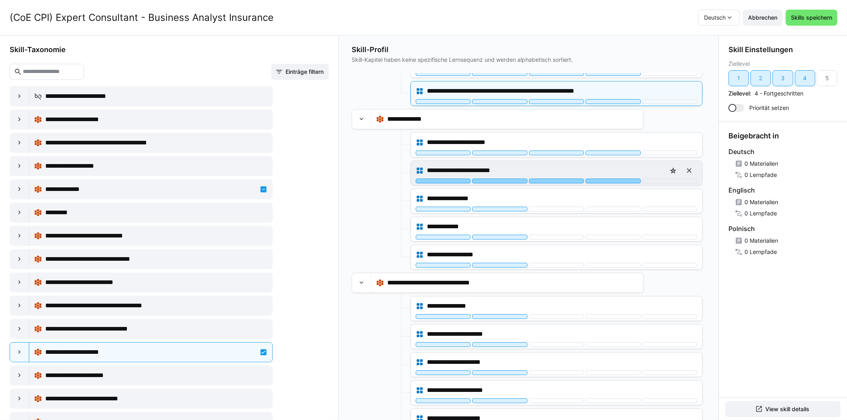
click at [609, 178] on div at bounding box center [613, 180] width 55 height 5
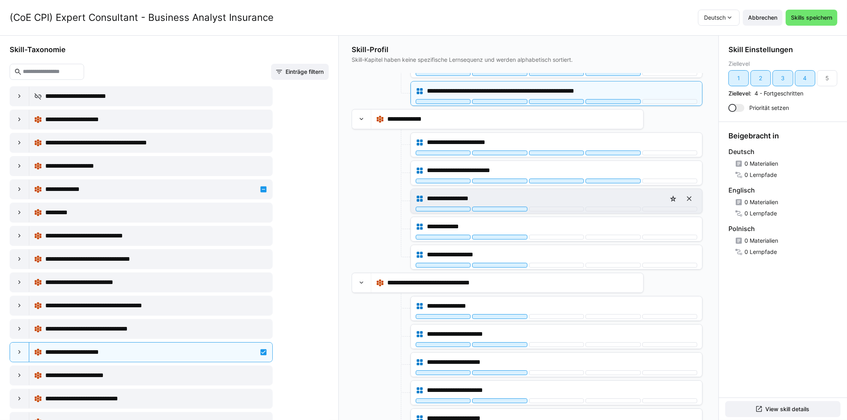
click at [608, 199] on div "**********" at bounding box center [556, 201] width 291 height 24
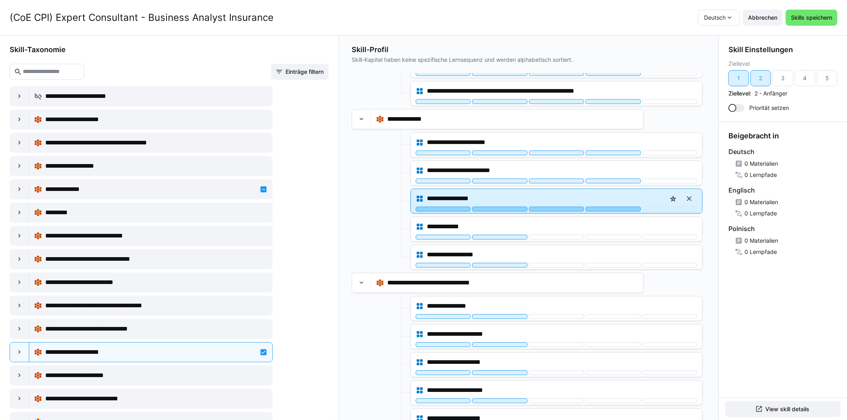
click at [605, 206] on div at bounding box center [613, 208] width 55 height 5
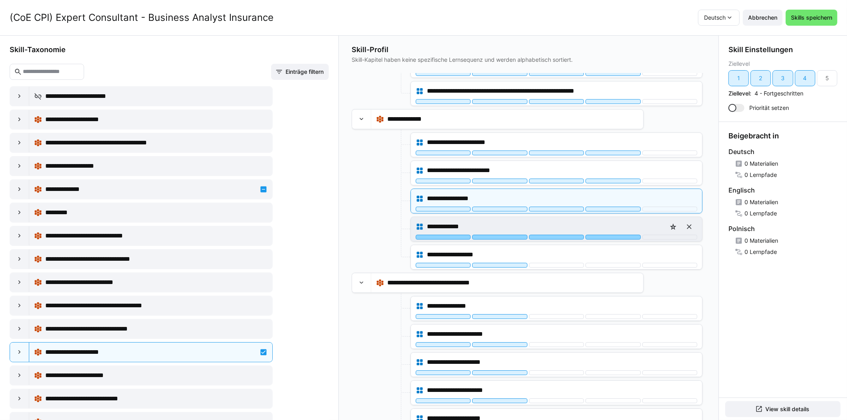
click at [603, 234] on div at bounding box center [613, 236] width 55 height 5
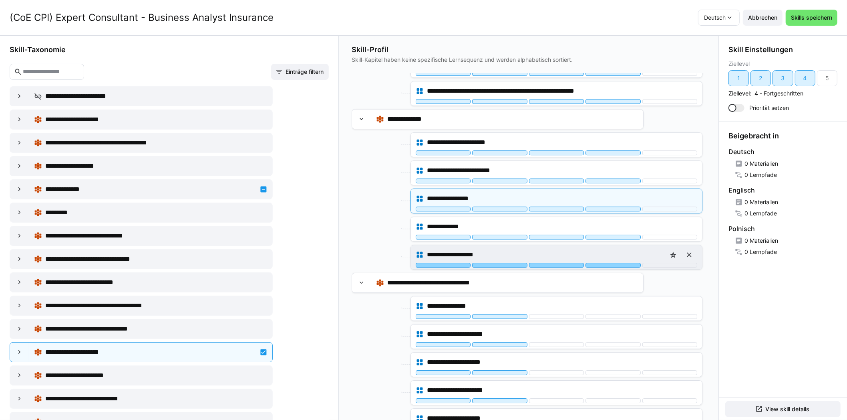
click at [601, 262] on div at bounding box center [613, 264] width 55 height 5
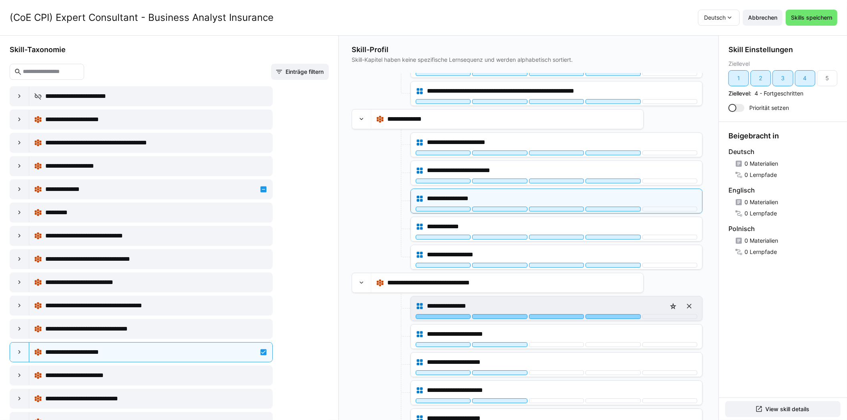
click at [599, 314] on div at bounding box center [613, 316] width 55 height 5
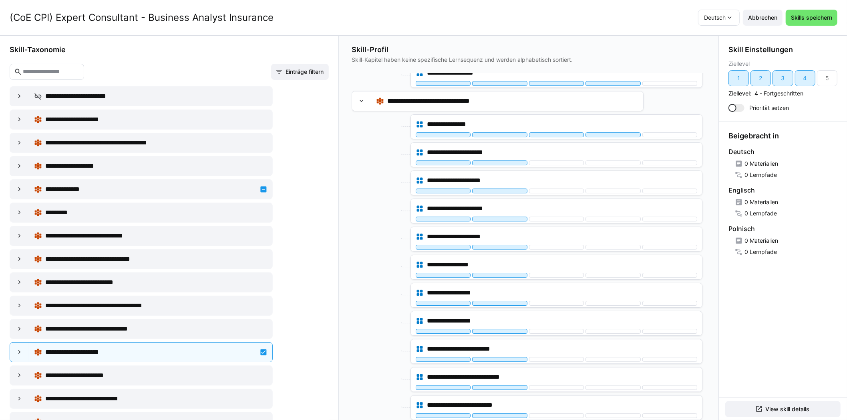
scroll to position [2243, 0]
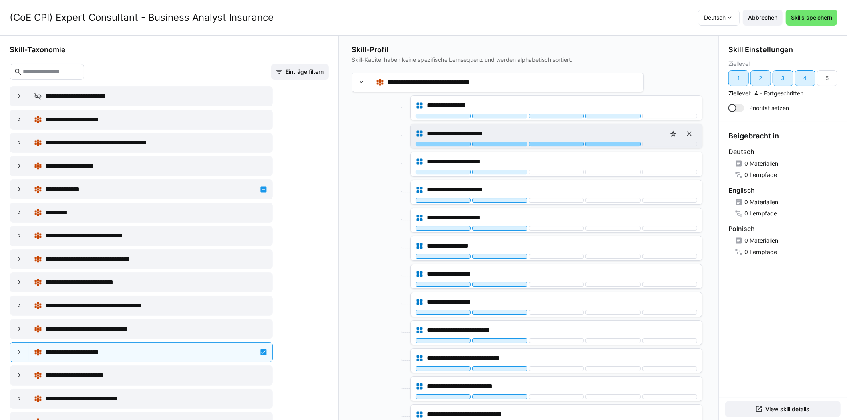
click at [613, 141] on div at bounding box center [613, 143] width 55 height 5
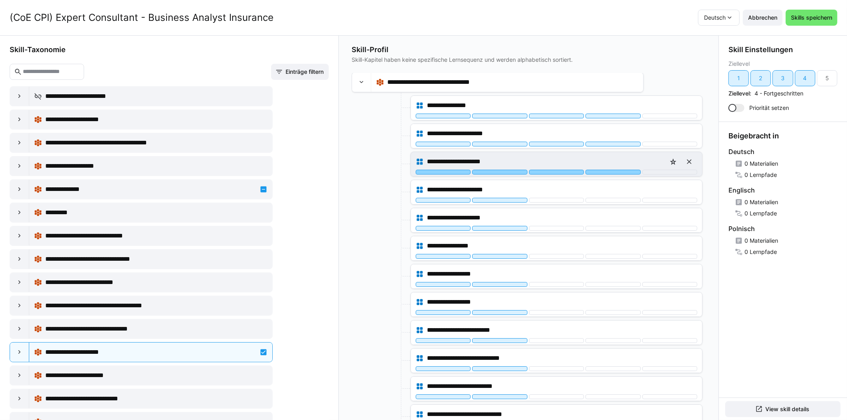
click at [605, 169] on div at bounding box center [613, 171] width 55 height 5
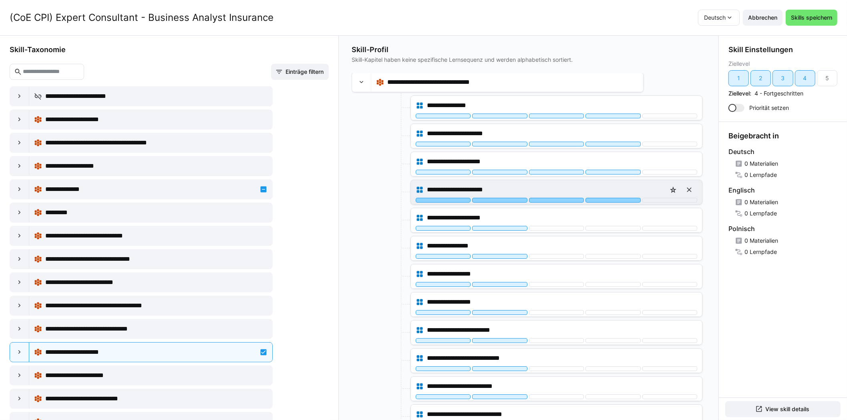
click at [603, 198] on div at bounding box center [613, 200] width 55 height 5
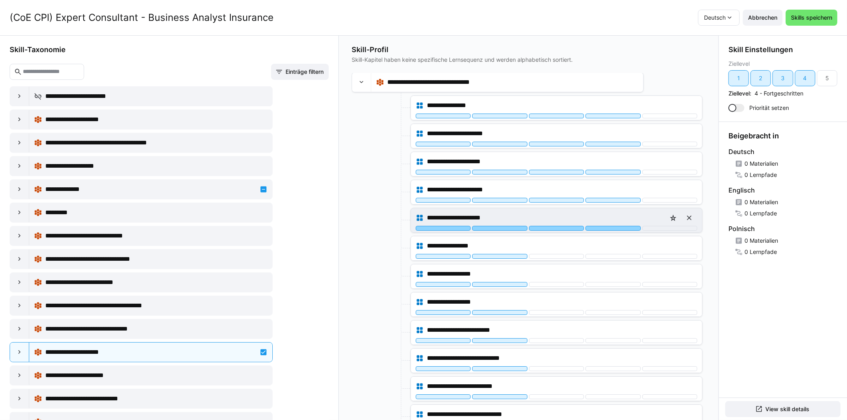
click at [601, 226] on div at bounding box center [613, 228] width 55 height 5
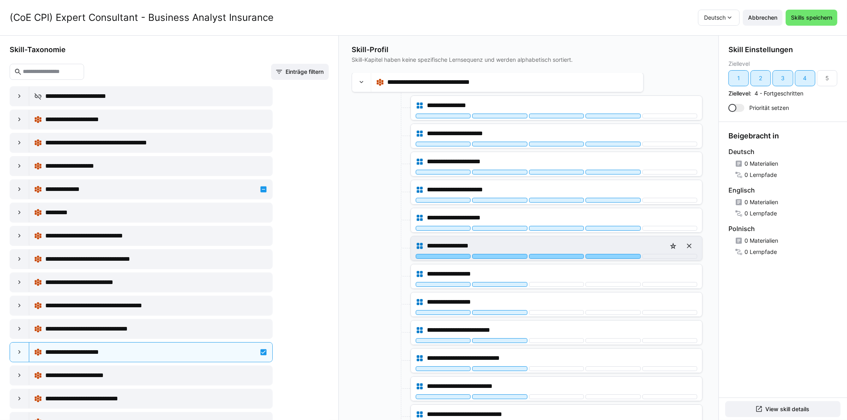
click at [604, 254] on div at bounding box center [613, 256] width 55 height 5
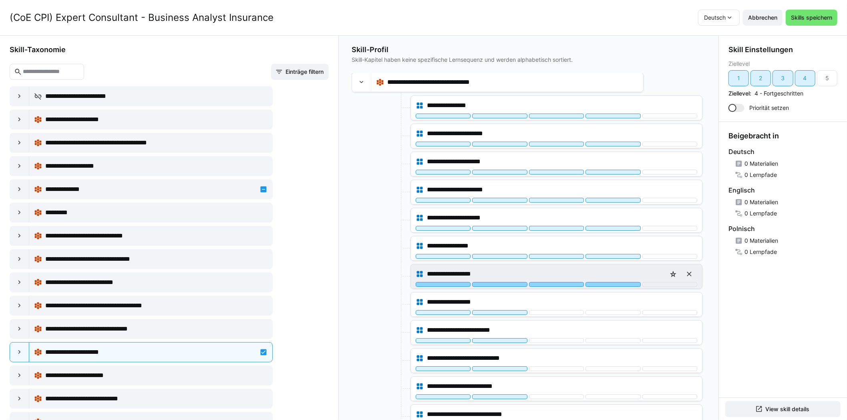
click at [604, 282] on div at bounding box center [613, 284] width 55 height 5
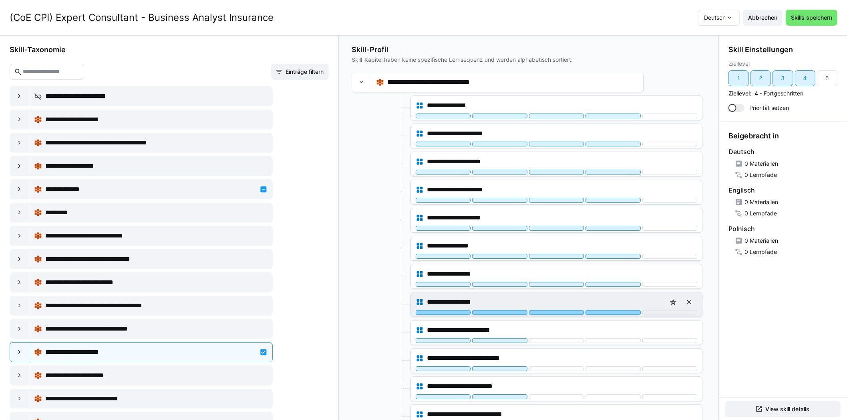
click at [604, 310] on div at bounding box center [613, 312] width 55 height 5
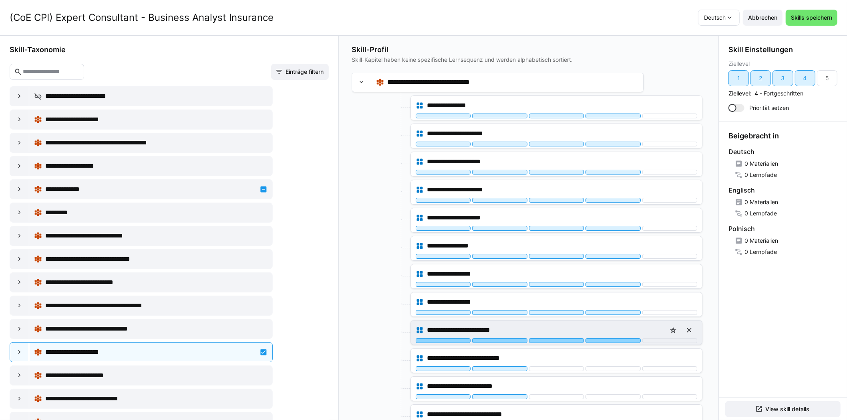
click at [602, 338] on div at bounding box center [613, 340] width 55 height 5
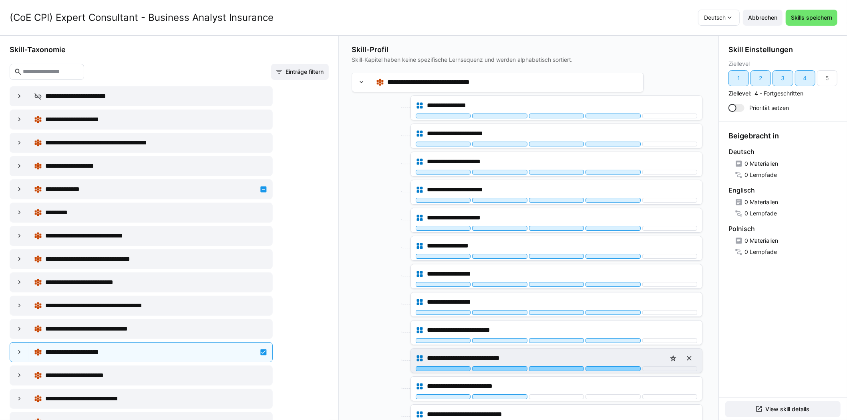
click at [599, 366] on div at bounding box center [613, 368] width 55 height 5
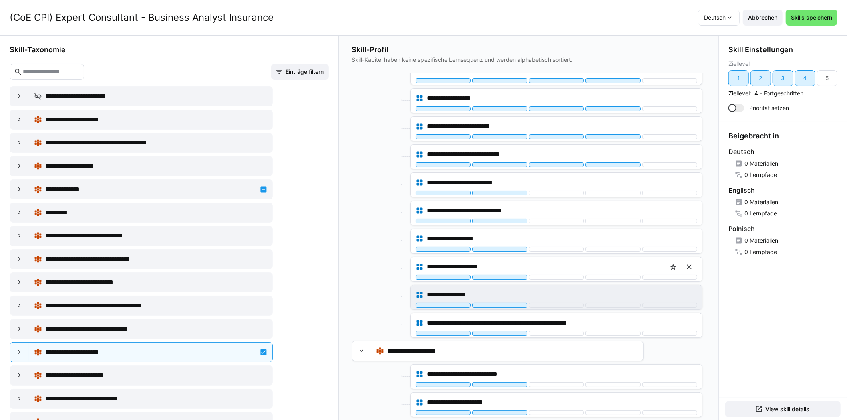
scroll to position [2484, 0]
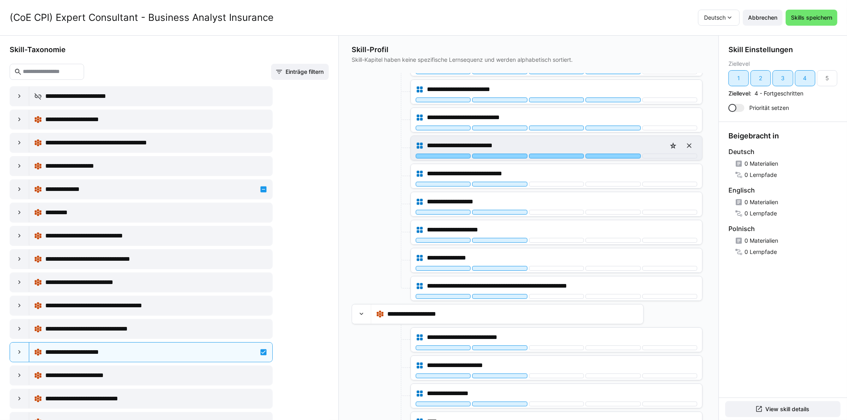
click at [613, 153] on div at bounding box center [613, 155] width 55 height 5
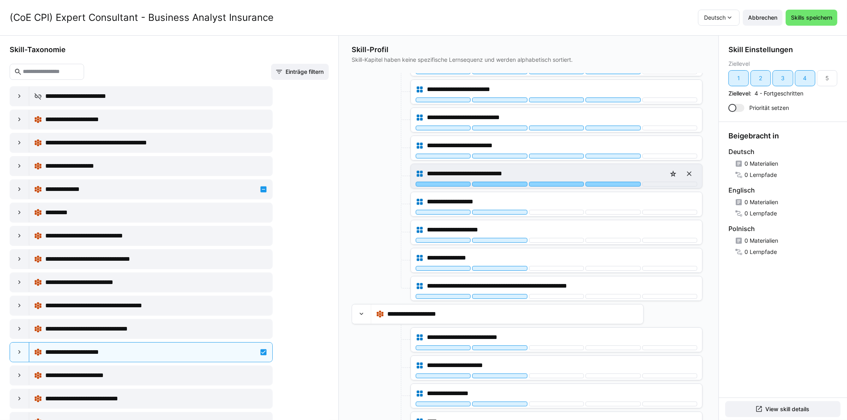
click at [607, 182] on div at bounding box center [613, 184] width 55 height 5
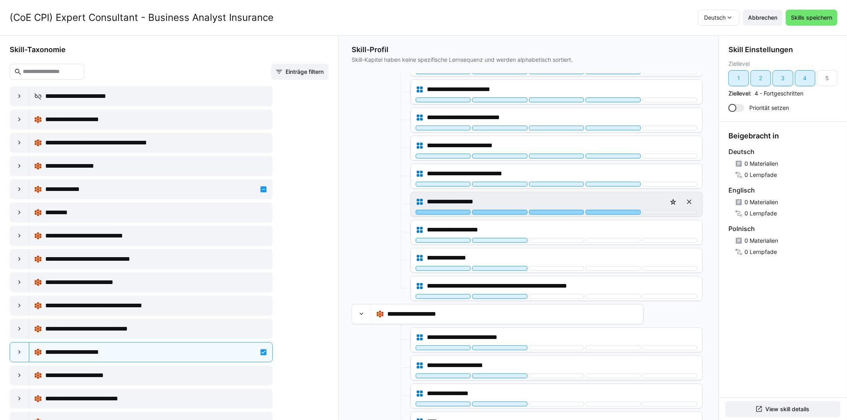
click at [605, 210] on div at bounding box center [613, 212] width 55 height 5
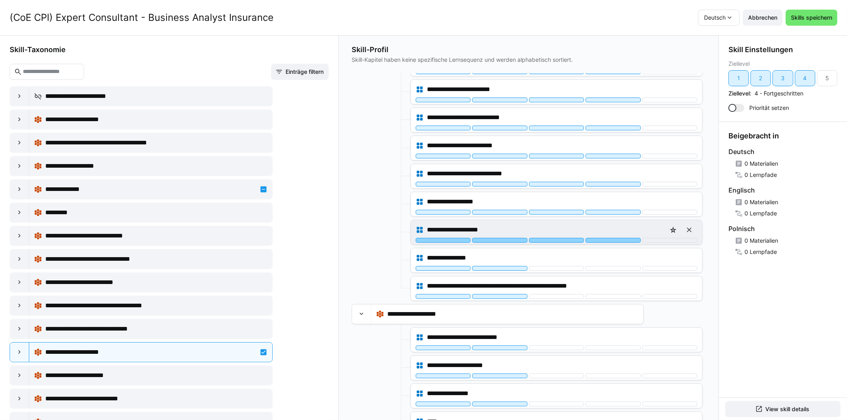
click at [600, 238] on div at bounding box center [613, 240] width 55 height 5
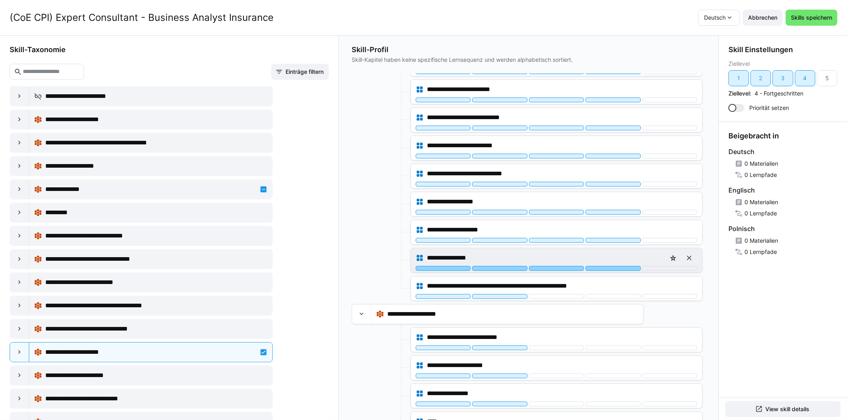
click at [600, 266] on div at bounding box center [613, 268] width 55 height 5
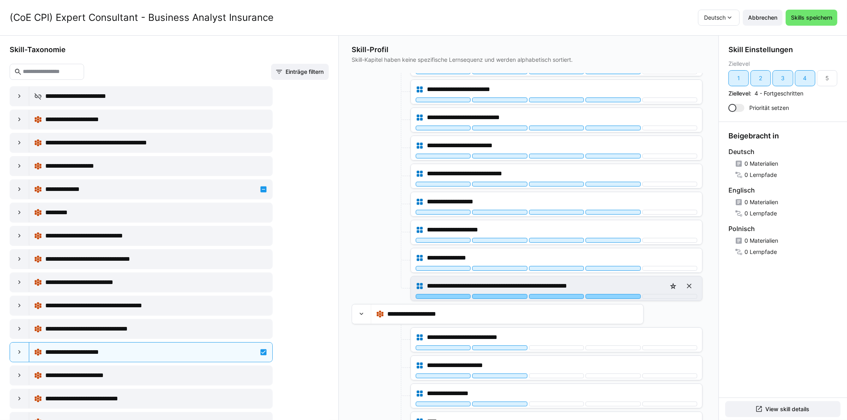
click at [600, 294] on div at bounding box center [613, 296] width 55 height 5
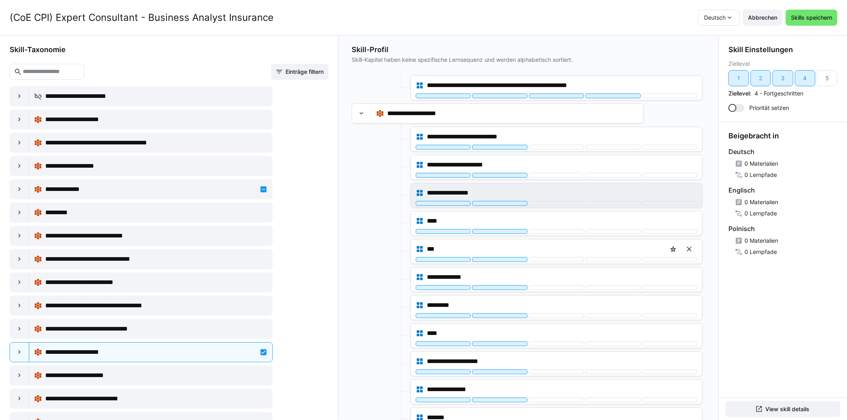
scroll to position [2684, 0]
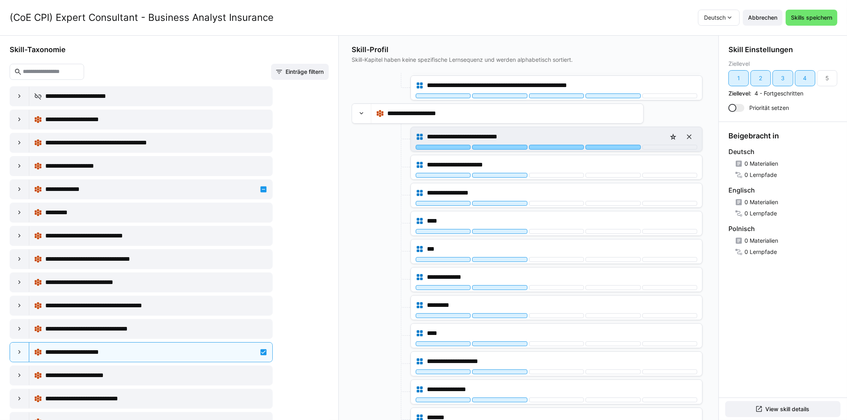
click at [607, 145] on div at bounding box center [613, 147] width 55 height 5
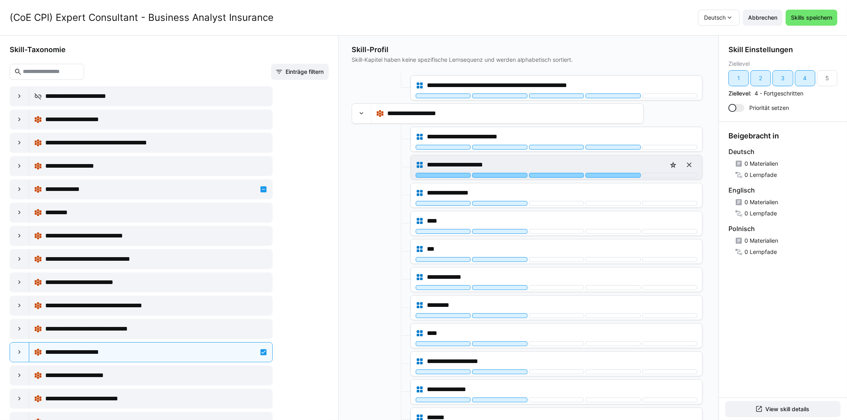
click at [617, 173] on div at bounding box center [613, 175] width 55 height 5
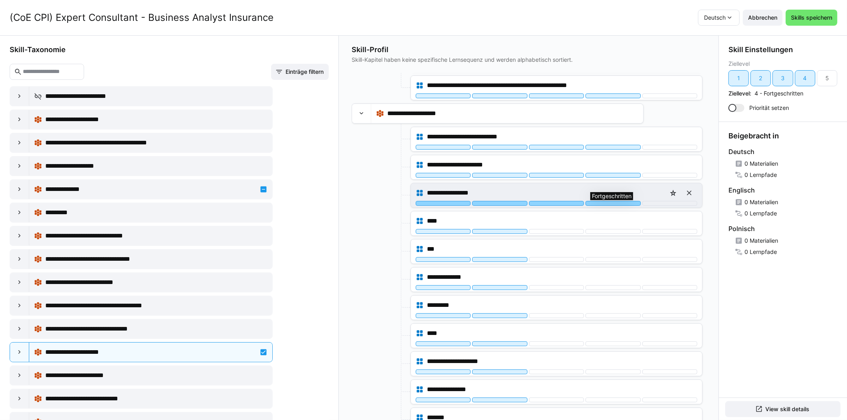
click at [607, 201] on div at bounding box center [613, 203] width 55 height 5
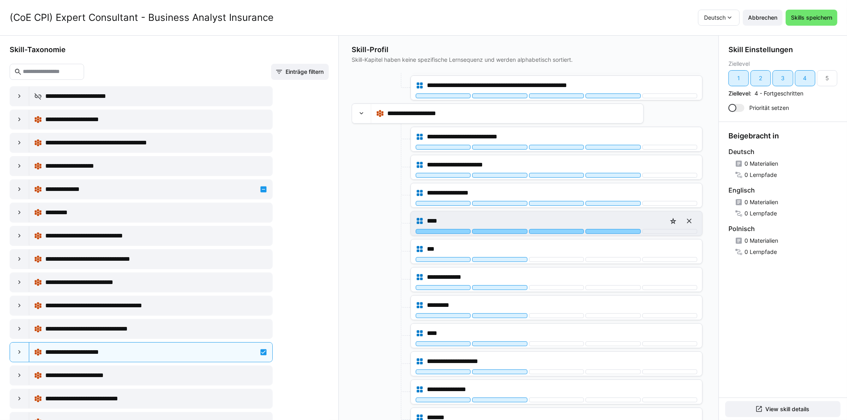
click at [605, 229] on div at bounding box center [613, 231] width 55 height 5
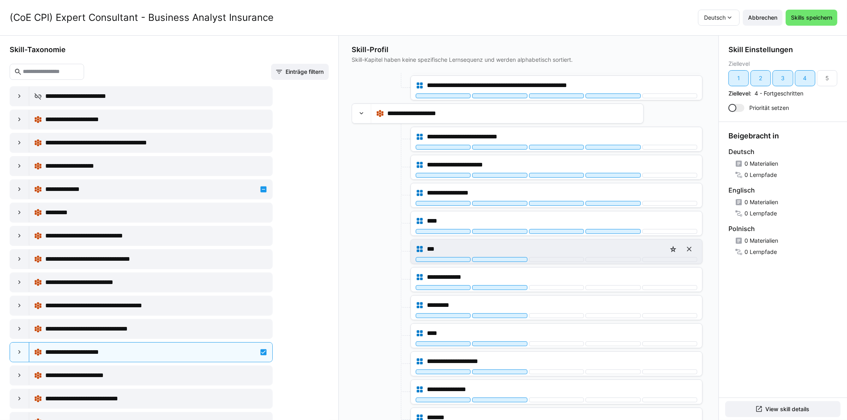
click at [601, 247] on div "***" at bounding box center [556, 251] width 291 height 24
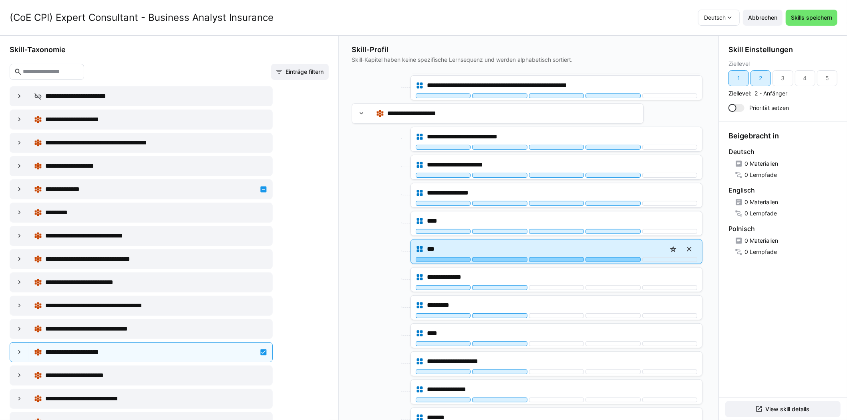
click at [601, 257] on div at bounding box center [613, 259] width 55 height 5
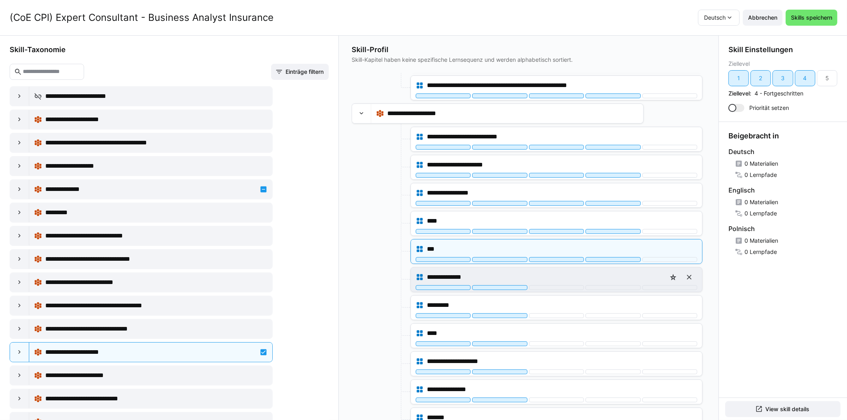
click at [599, 269] on div "**********" at bounding box center [557, 277] width 282 height 16
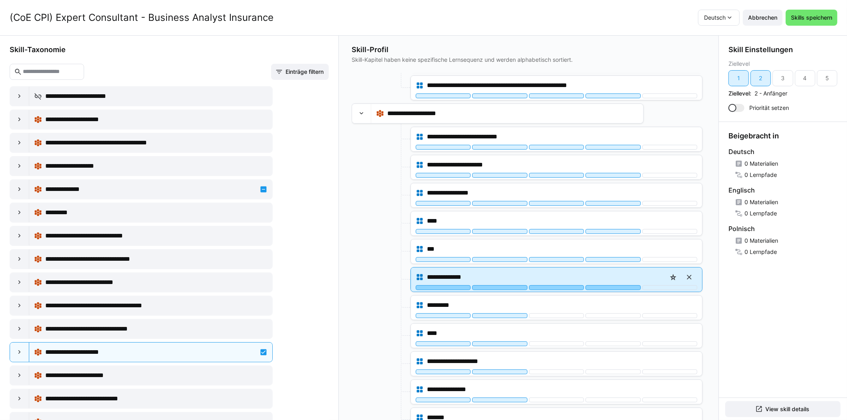
click at [599, 285] on div at bounding box center [613, 287] width 55 height 5
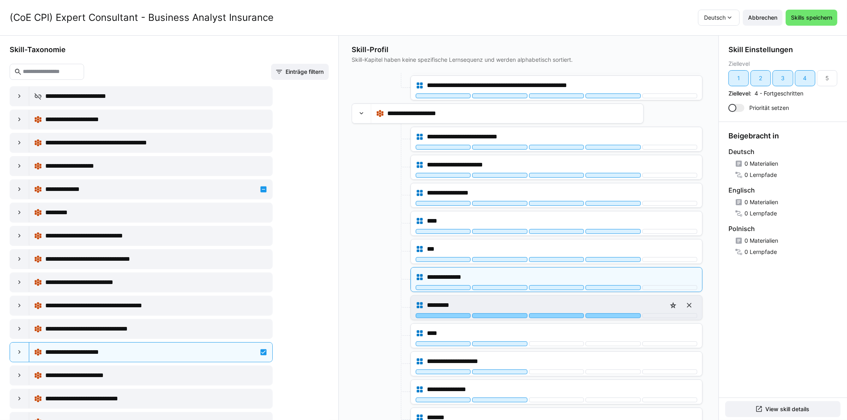
click at [599, 313] on div at bounding box center [613, 315] width 55 height 5
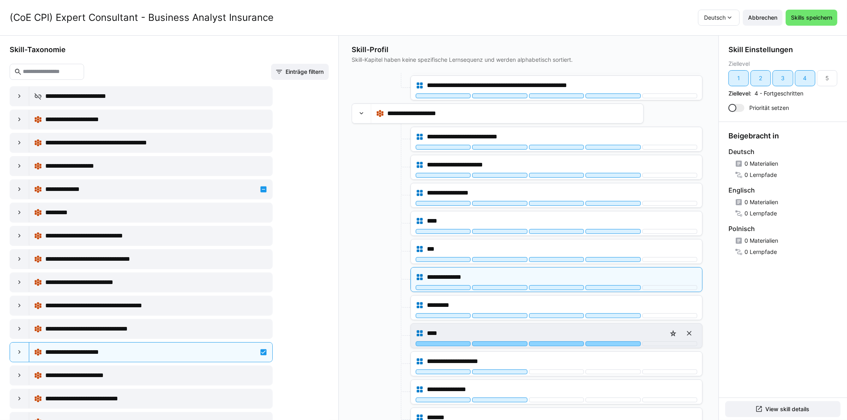
click at [599, 341] on div at bounding box center [613, 343] width 55 height 5
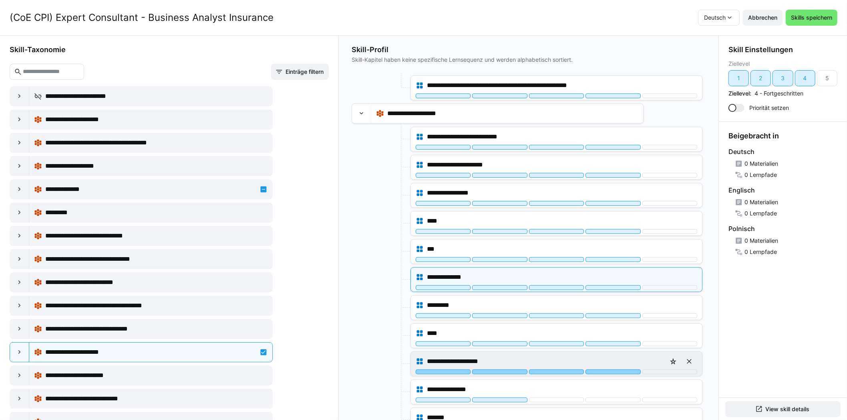
click at [601, 369] on div at bounding box center [613, 371] width 55 height 5
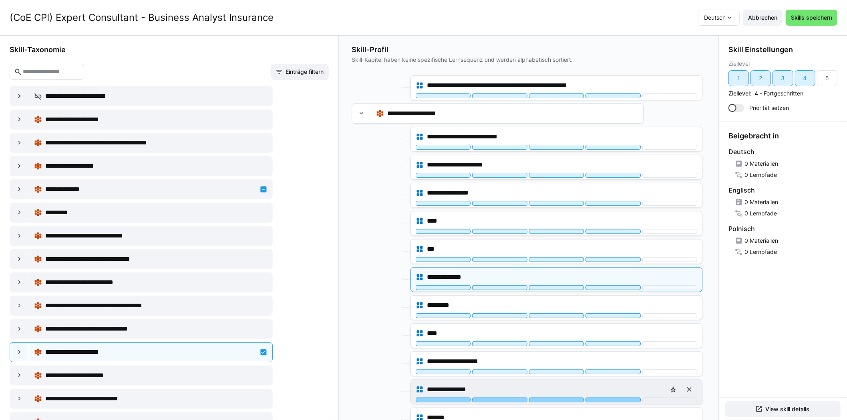
click at [603, 397] on div at bounding box center [613, 399] width 55 height 5
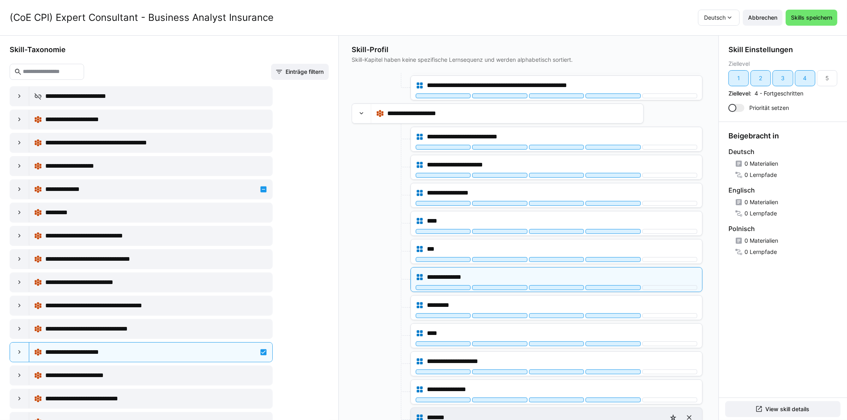
click at [603, 419] on div at bounding box center [613, 427] width 55 height 5
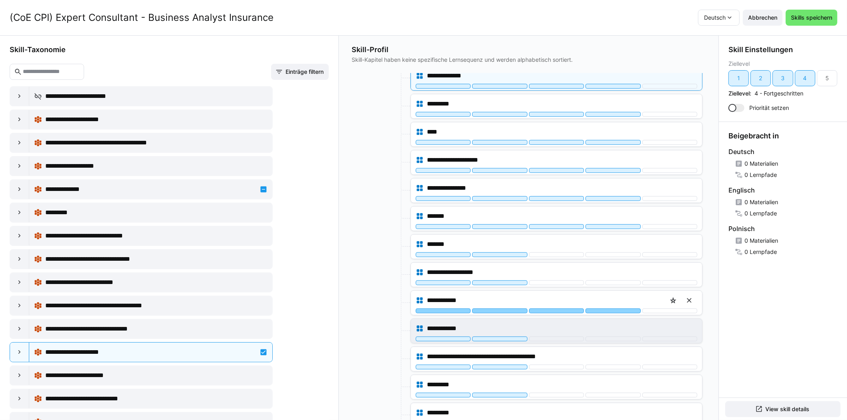
scroll to position [2925, 0]
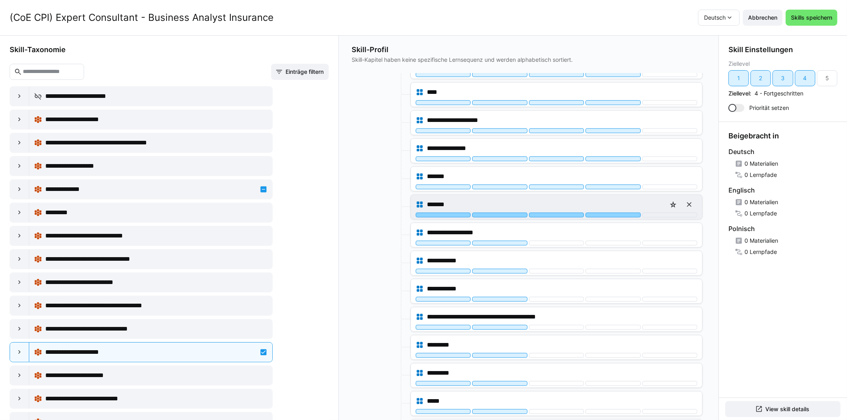
click at [604, 212] on div at bounding box center [613, 214] width 55 height 5
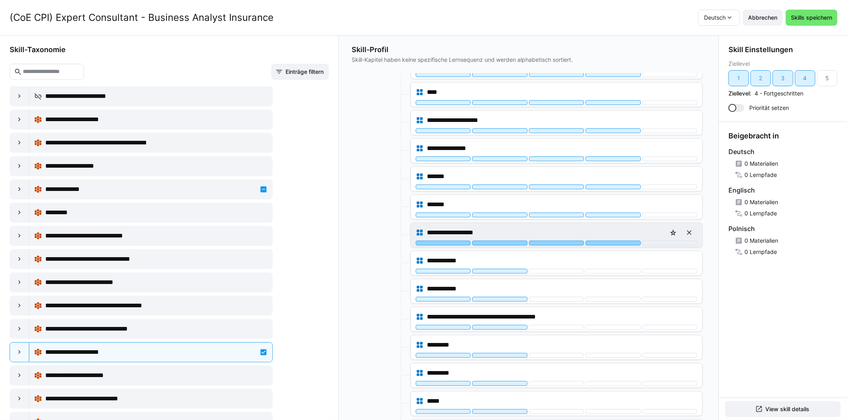
click at [604, 240] on div at bounding box center [613, 242] width 55 height 5
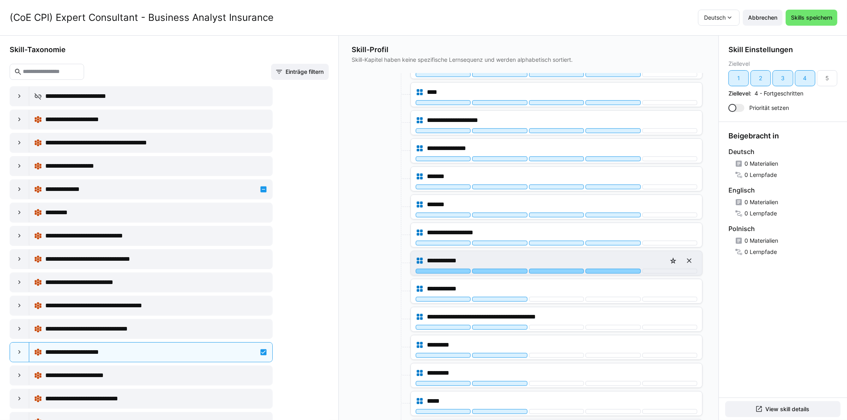
click at [607, 268] on div at bounding box center [613, 270] width 55 height 5
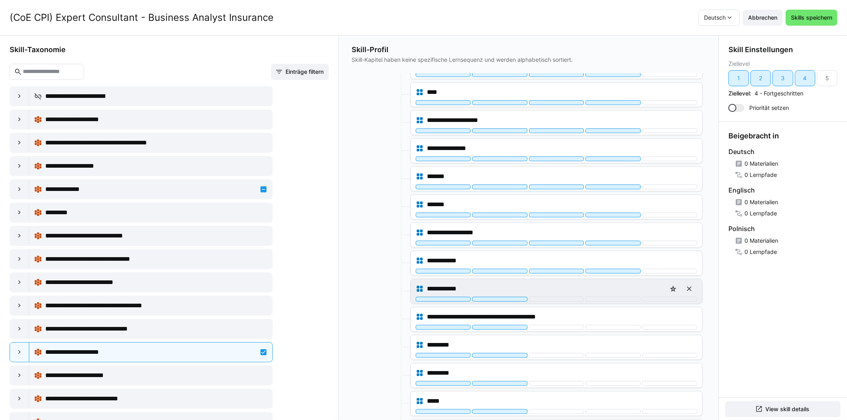
click at [607, 280] on div "**********" at bounding box center [557, 288] width 282 height 16
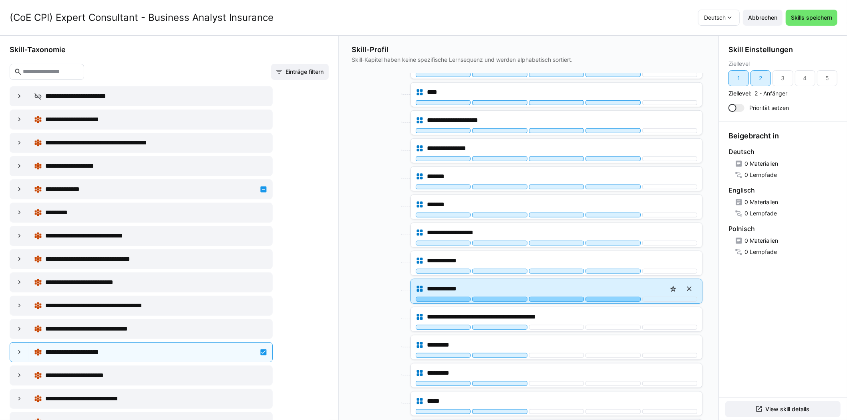
click at [607, 297] on div at bounding box center [613, 299] width 55 height 5
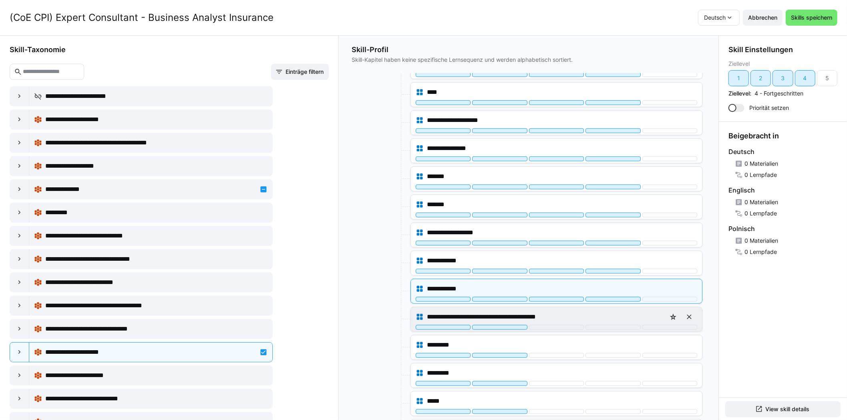
click at [603, 313] on div "**********" at bounding box center [556, 319] width 291 height 24
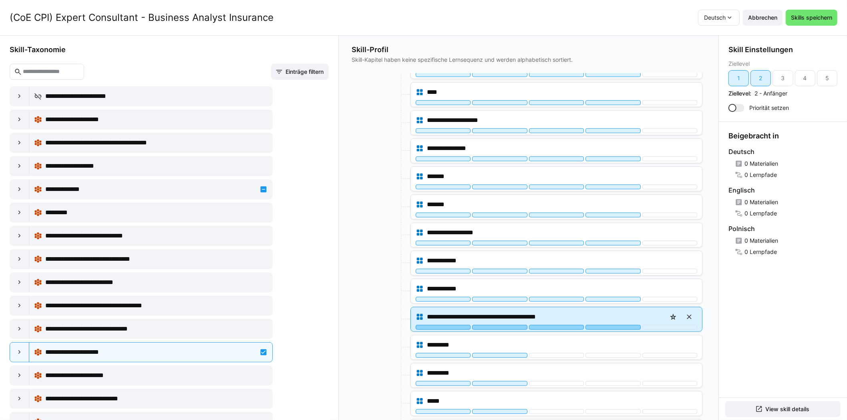
click at [603, 325] on div at bounding box center [613, 327] width 55 height 5
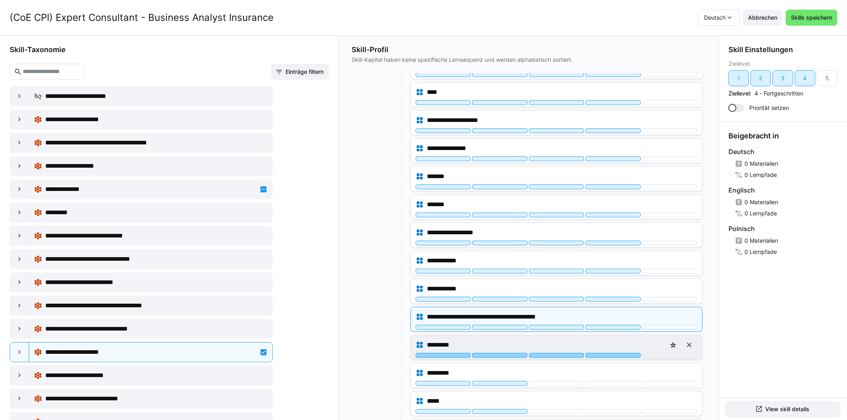
click at [605, 353] on div at bounding box center [613, 355] width 55 height 5
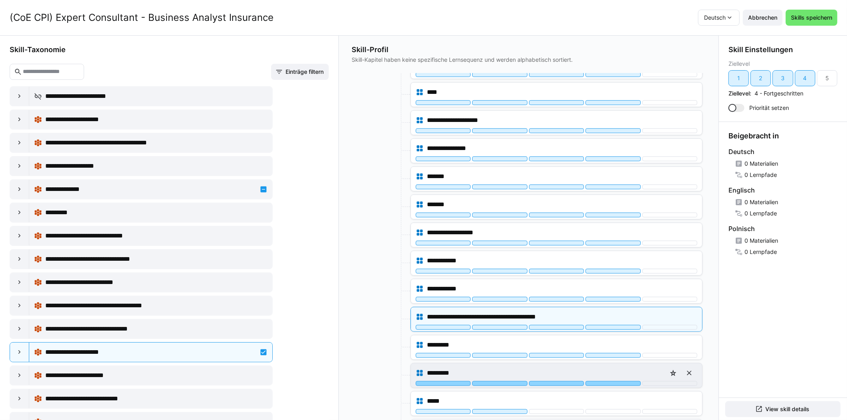
click at [603, 381] on div at bounding box center [613, 383] width 55 height 5
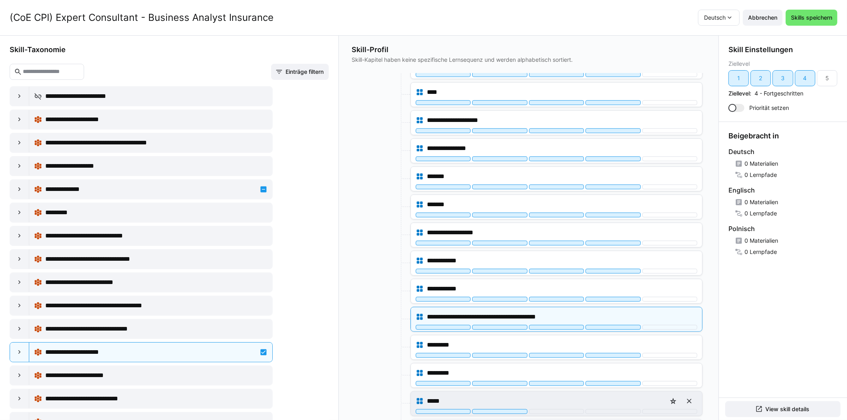
click at [603, 395] on div "*****" at bounding box center [556, 403] width 291 height 24
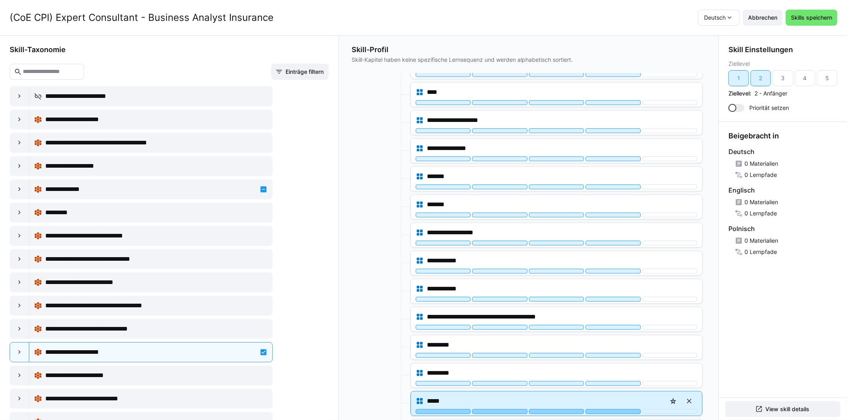
click at [604, 409] on div at bounding box center [613, 411] width 55 height 5
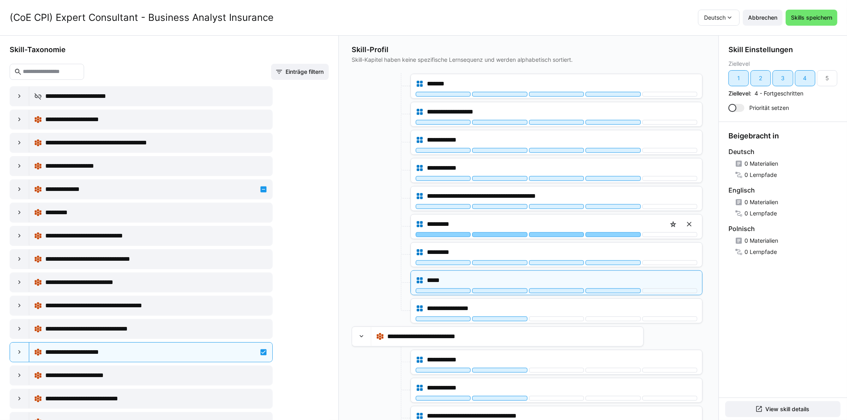
scroll to position [3094, 0]
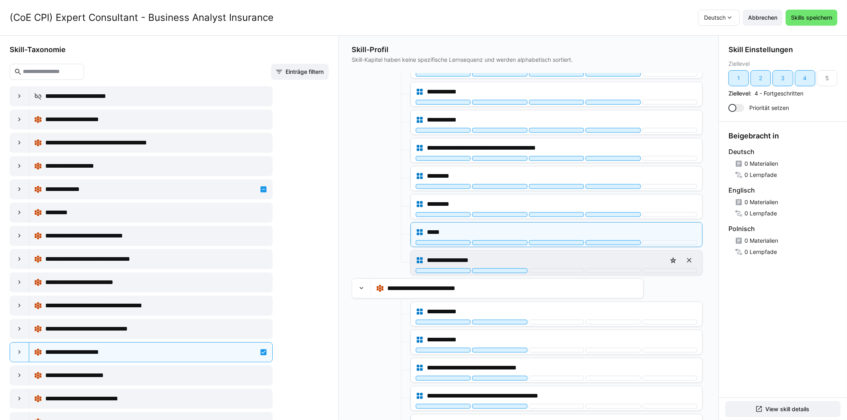
click at [601, 252] on div "**********" at bounding box center [557, 260] width 282 height 16
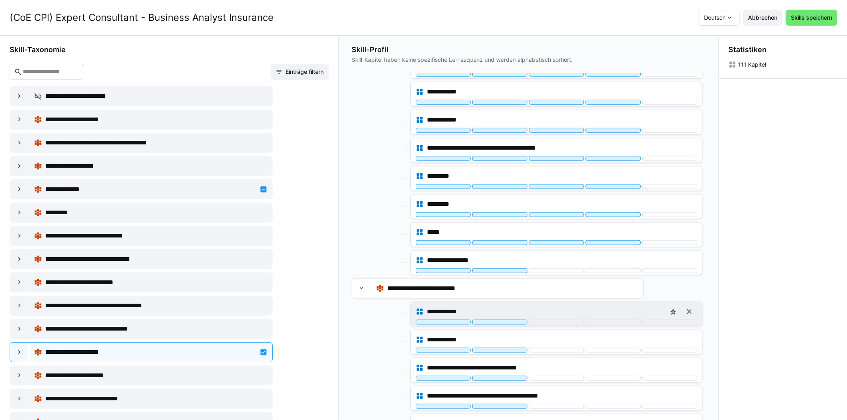
click at [605, 319] on div at bounding box center [613, 321] width 55 height 5
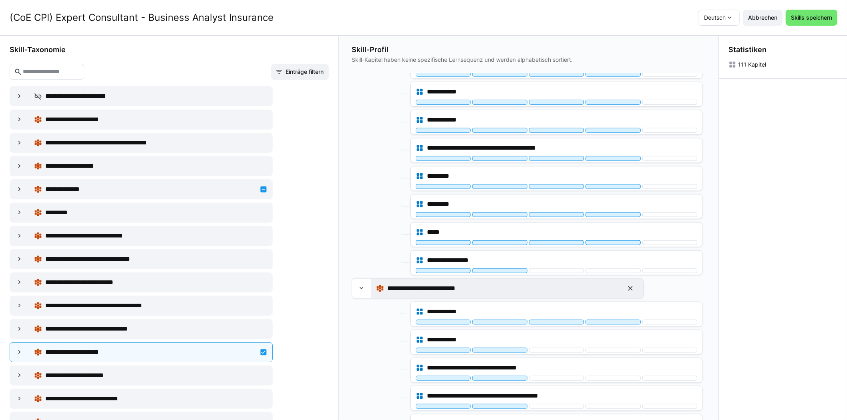
scroll to position [0, 0]
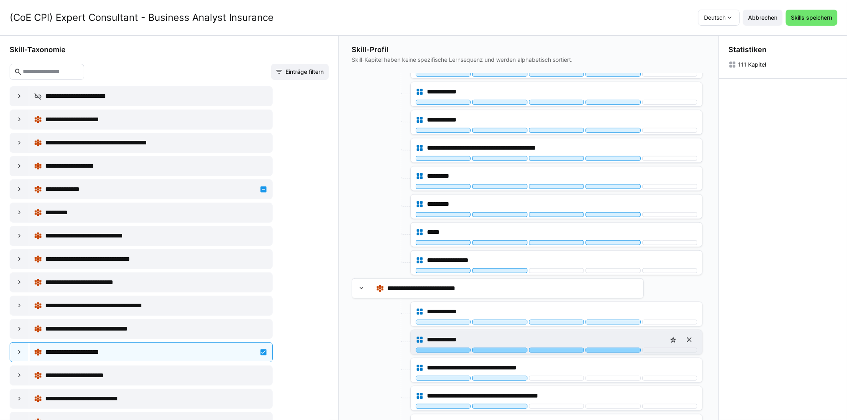
click at [617, 347] on div at bounding box center [613, 349] width 55 height 5
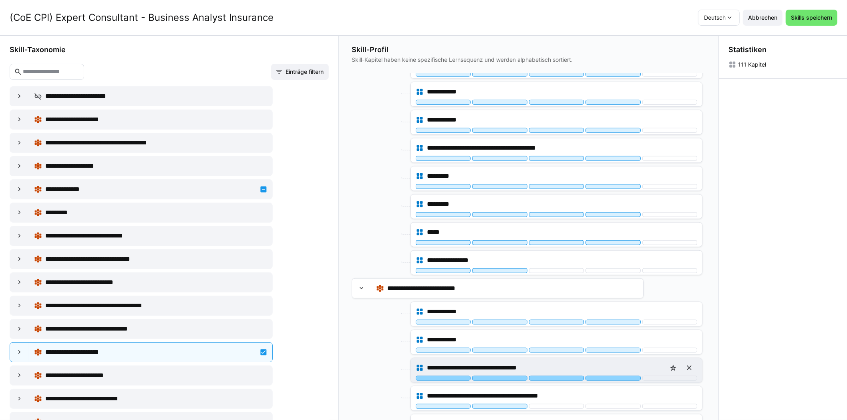
click at [610, 375] on div at bounding box center [613, 377] width 55 height 5
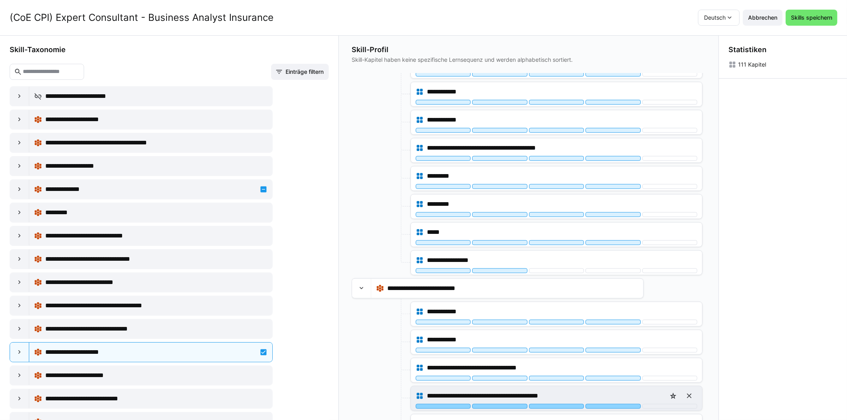
click at [607, 403] on div at bounding box center [613, 405] width 55 height 5
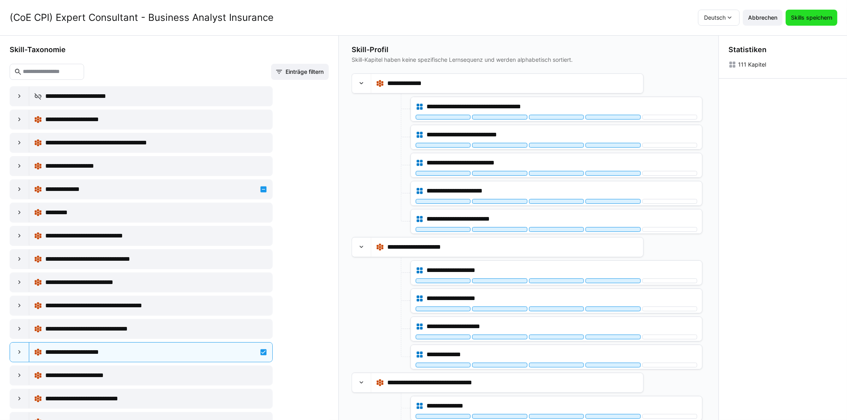
click at [825, 20] on span "Skills speichern" at bounding box center [812, 18] width 44 height 8
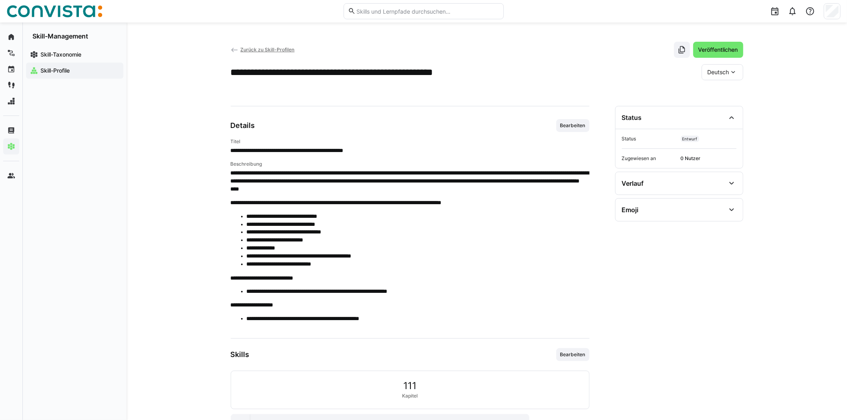
click at [288, 50] on span "Zurück zu Skill-Profilen" at bounding box center [267, 49] width 54 height 6
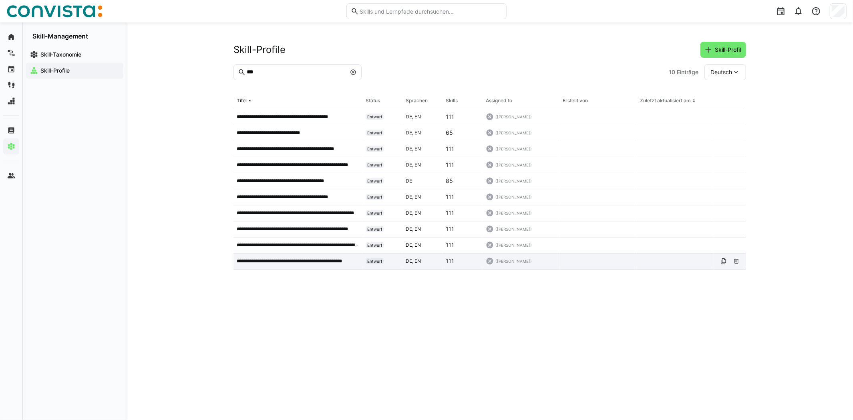
click at [325, 258] on p "**********" at bounding box center [298, 261] width 123 height 6
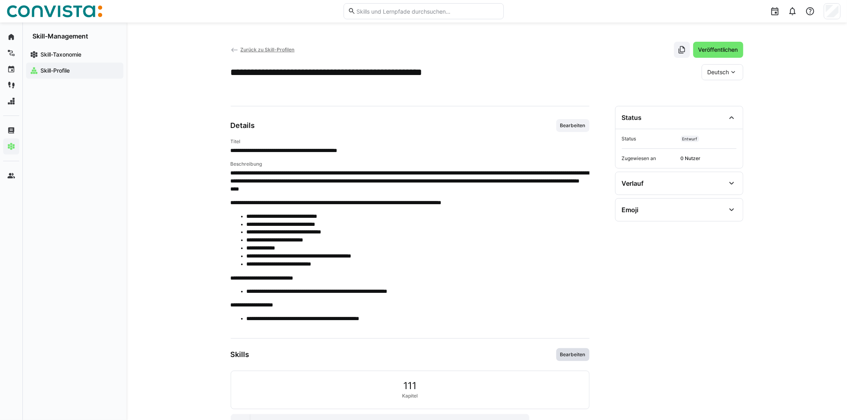
click at [581, 355] on span "Bearbeiten" at bounding box center [573, 354] width 27 height 6
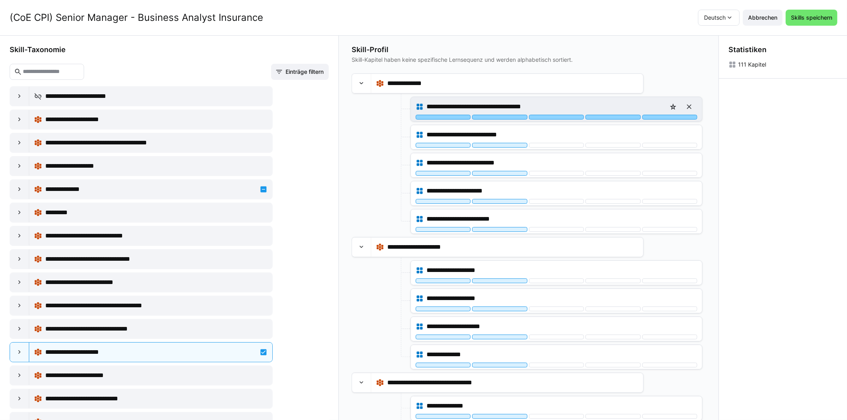
click at [675, 117] on div at bounding box center [670, 117] width 55 height 5
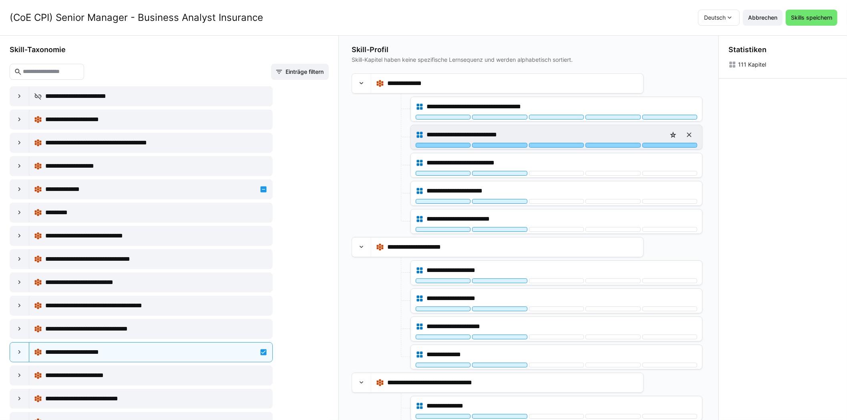
click at [674, 145] on div at bounding box center [670, 145] width 55 height 5
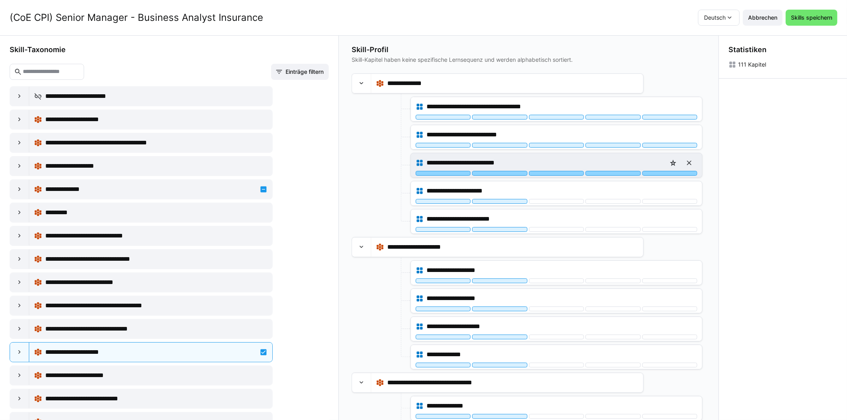
click at [673, 173] on div at bounding box center [670, 173] width 55 height 5
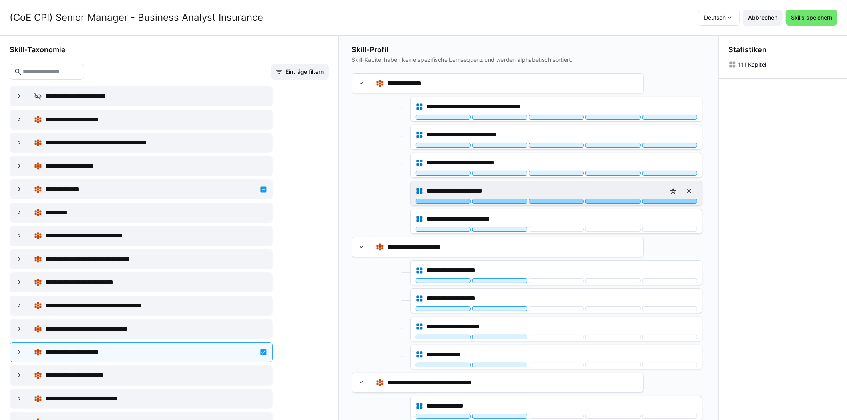
click at [673, 199] on div at bounding box center [670, 201] width 55 height 5
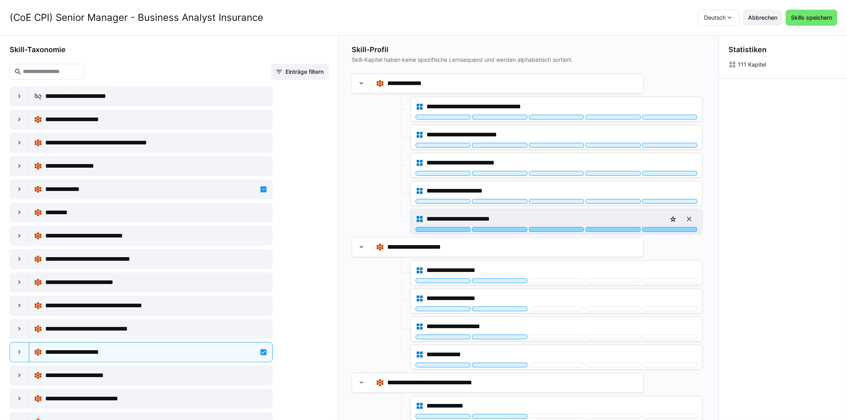
click at [671, 230] on div at bounding box center [670, 229] width 55 height 5
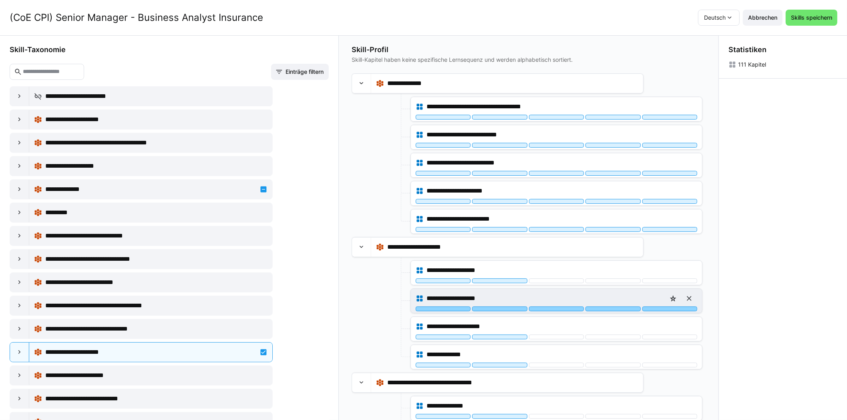
scroll to position [80, 0]
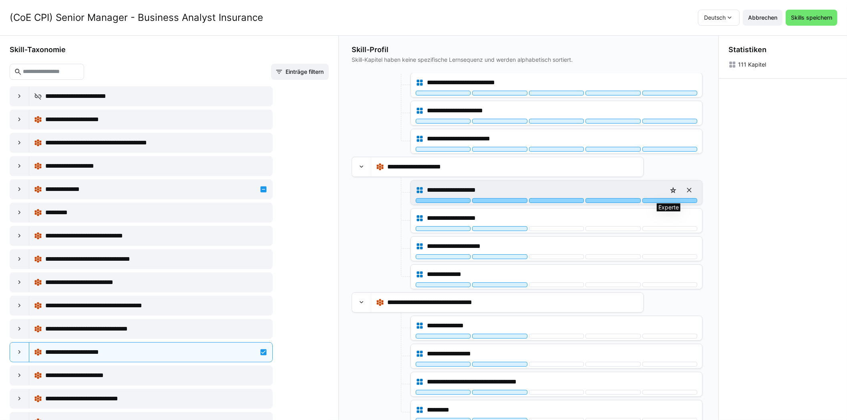
click at [664, 200] on div at bounding box center [670, 200] width 55 height 5
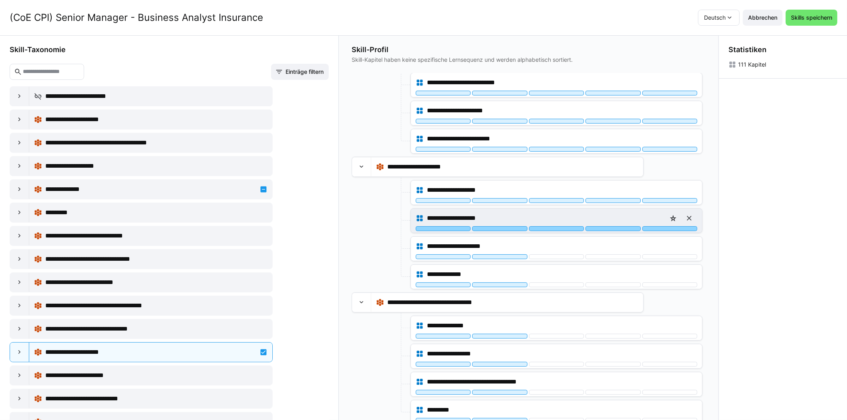
click at [664, 226] on div at bounding box center [670, 228] width 55 height 5
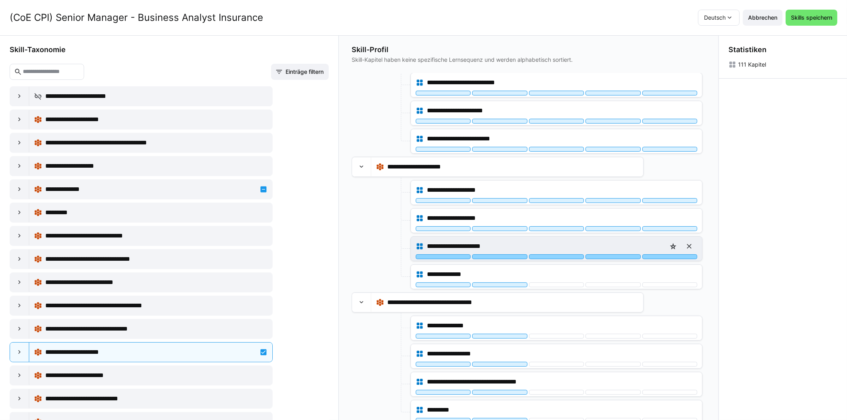
click at [665, 256] on div at bounding box center [670, 256] width 55 height 5
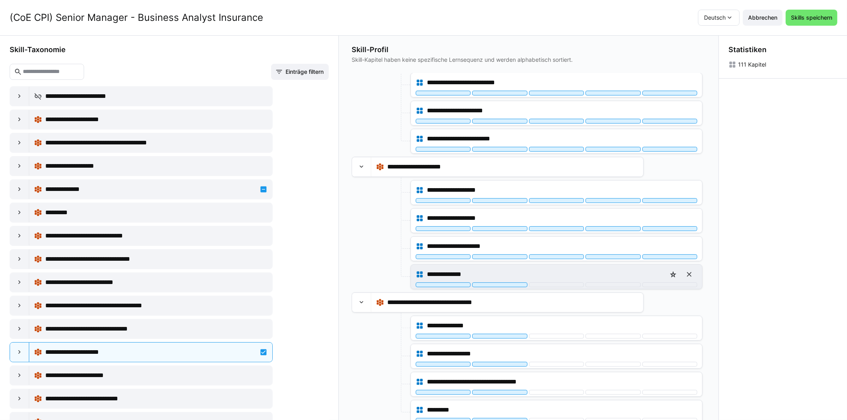
click at [664, 286] on div "**********" at bounding box center [556, 276] width 291 height 24
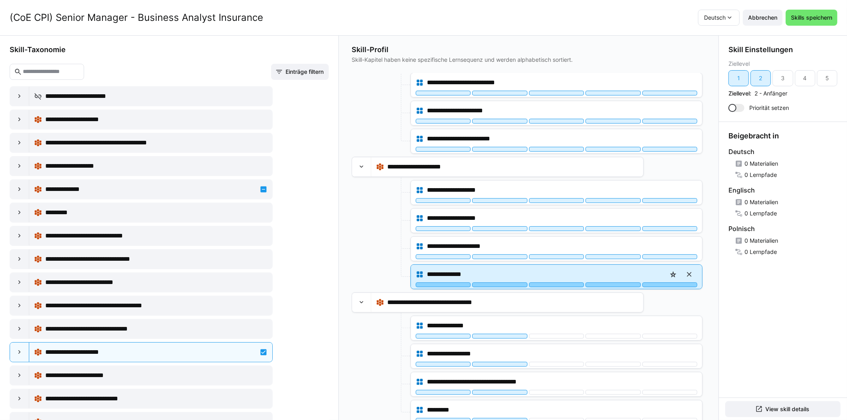
click at [664, 282] on div at bounding box center [670, 284] width 55 height 5
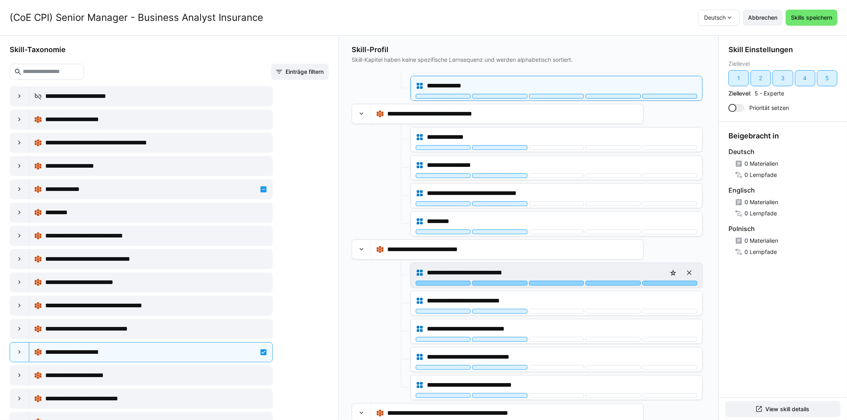
scroll to position [280, 0]
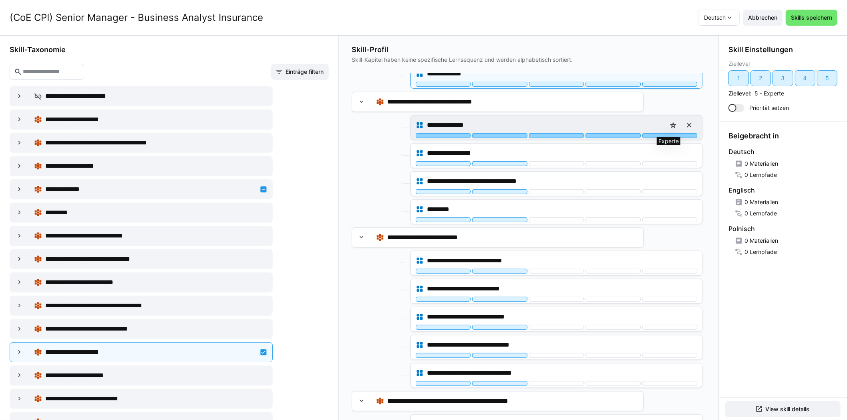
click at [675, 135] on div at bounding box center [670, 135] width 55 height 5
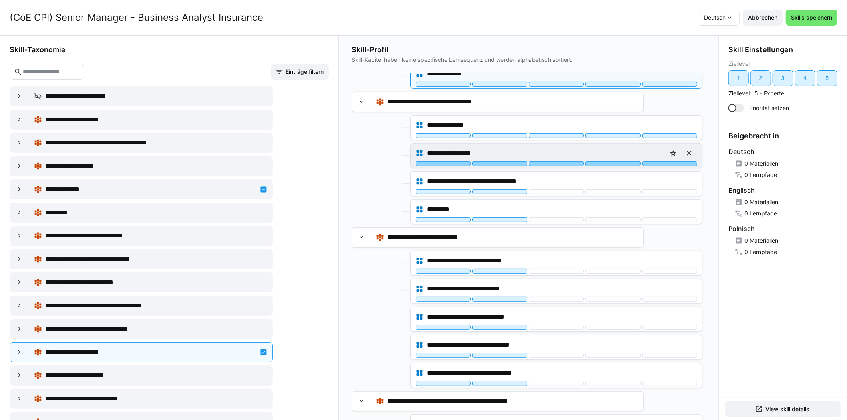
click at [672, 161] on div at bounding box center [670, 163] width 55 height 5
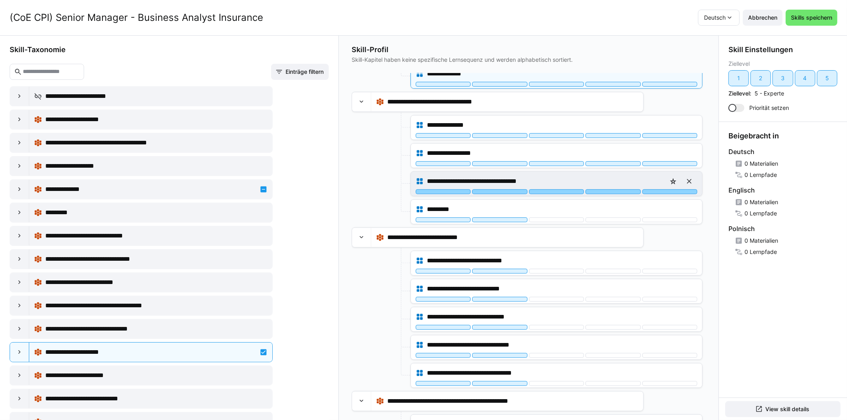
click at [667, 189] on div at bounding box center [670, 191] width 55 height 5
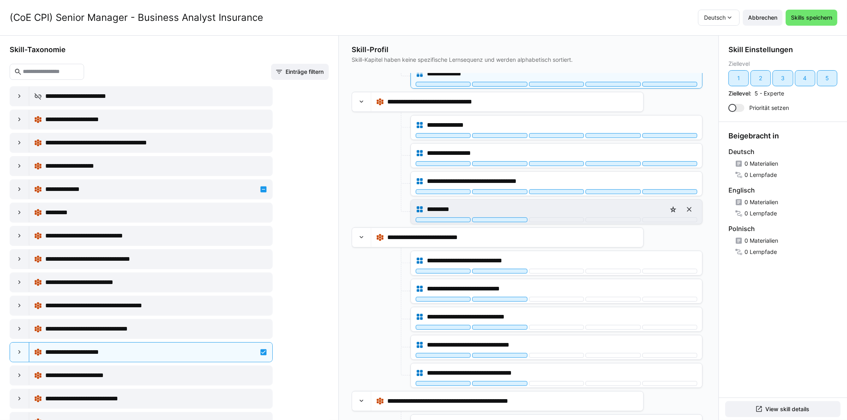
click at [664, 219] on div "*********" at bounding box center [556, 212] width 291 height 24
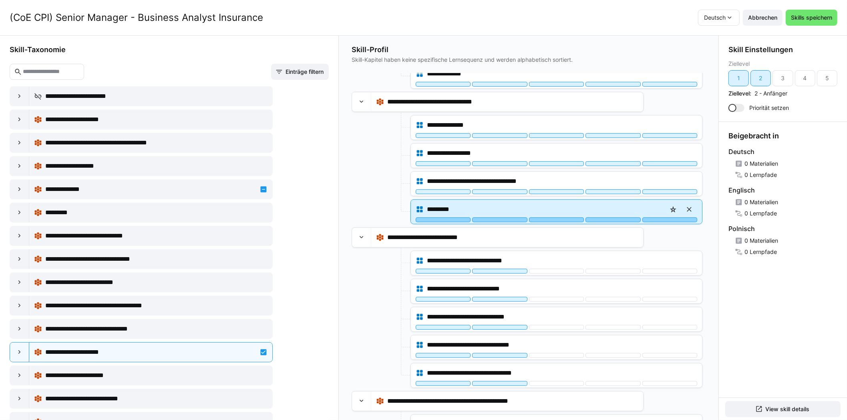
click at [664, 217] on div at bounding box center [670, 219] width 55 height 5
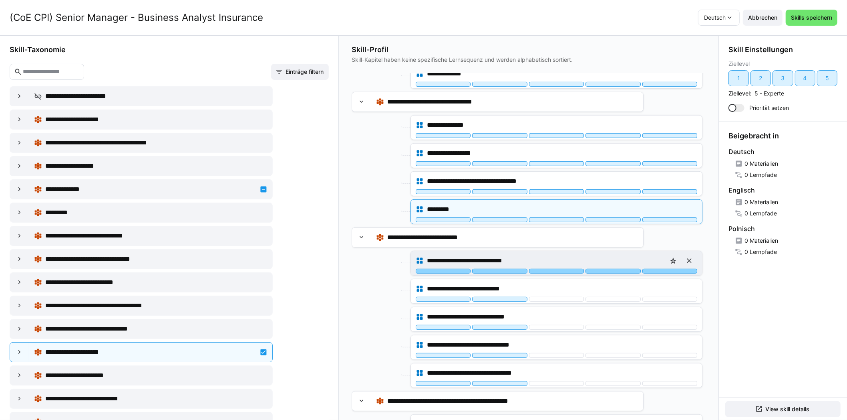
click at [666, 269] on div at bounding box center [670, 270] width 55 height 5
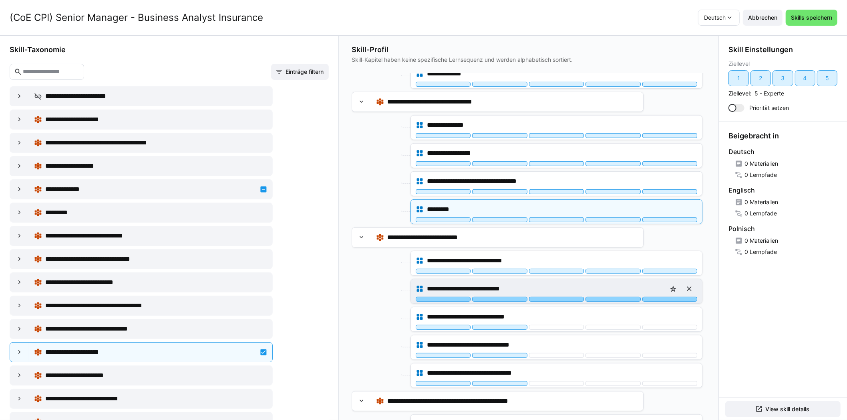
click at [663, 297] on div at bounding box center [670, 299] width 55 height 5
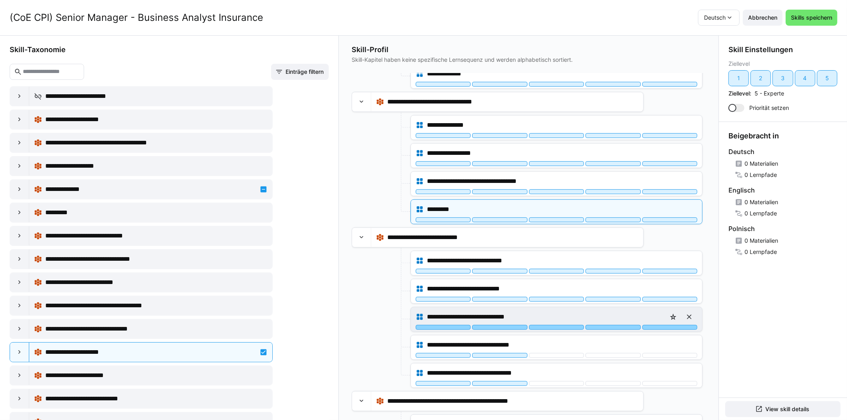
click at [660, 325] on div at bounding box center [670, 327] width 55 height 5
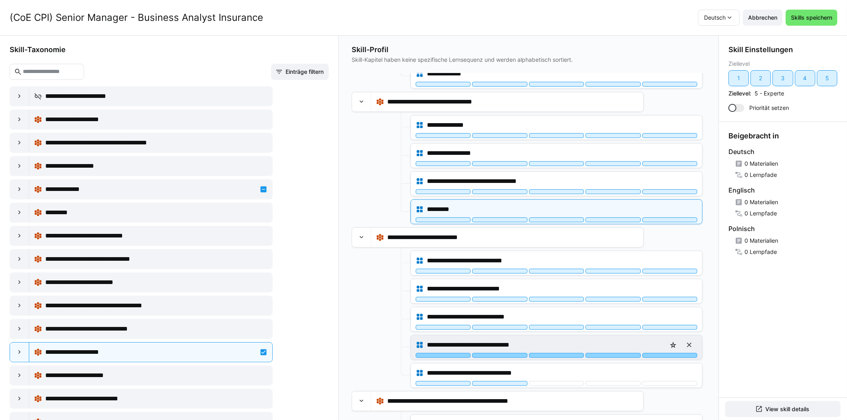
click at [657, 353] on div at bounding box center [670, 355] width 55 height 5
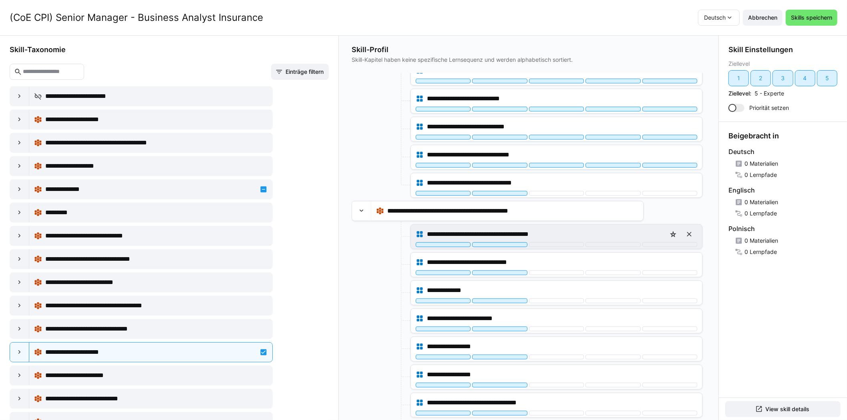
scroll to position [480, 0]
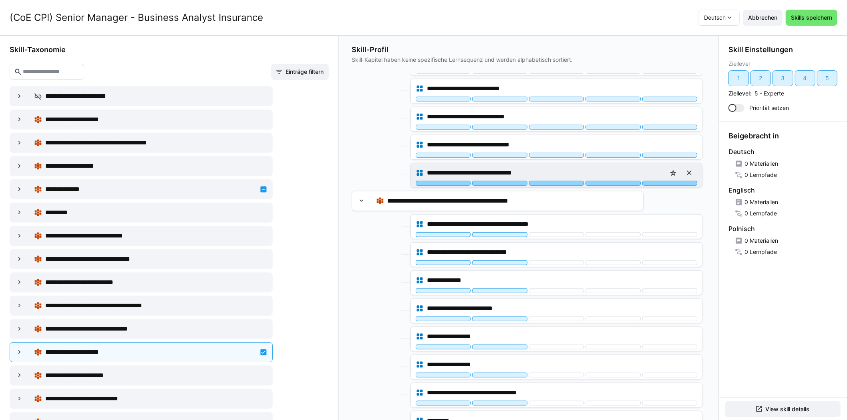
click at [681, 181] on div at bounding box center [670, 183] width 55 height 5
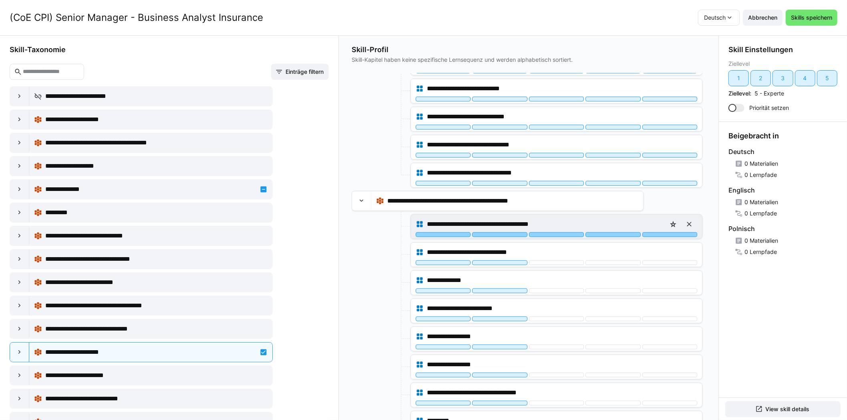
click at [668, 232] on div at bounding box center [670, 234] width 55 height 5
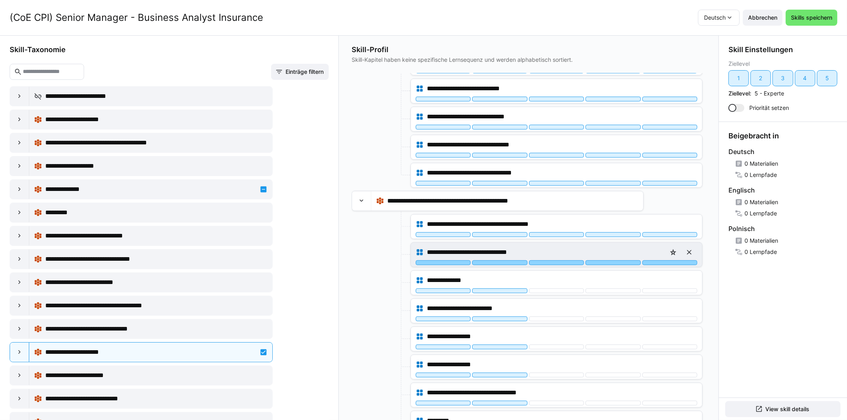
click at [660, 260] on div at bounding box center [670, 262] width 55 height 5
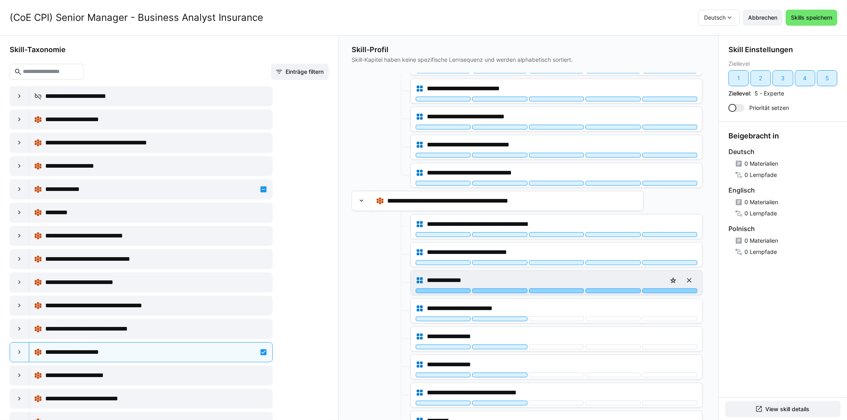
click at [650, 288] on div at bounding box center [670, 290] width 55 height 5
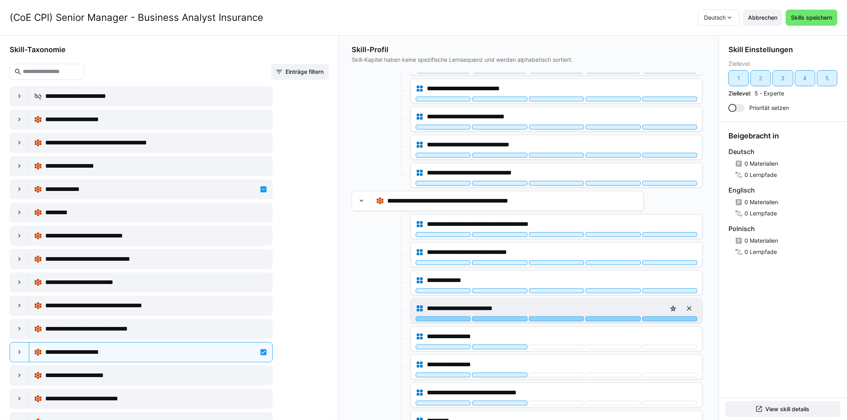
click at [651, 316] on div at bounding box center [670, 318] width 55 height 5
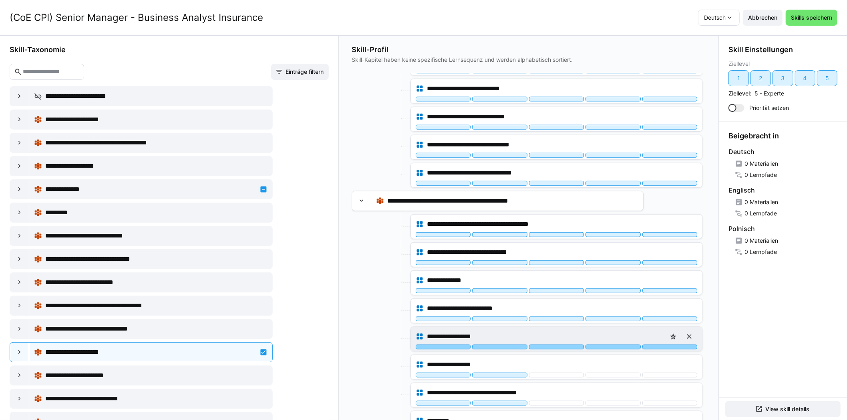
drag, startPoint x: 651, startPoint y: 343, endPoint x: 642, endPoint y: 327, distance: 18.8
click at [650, 344] on div at bounding box center [670, 346] width 55 height 5
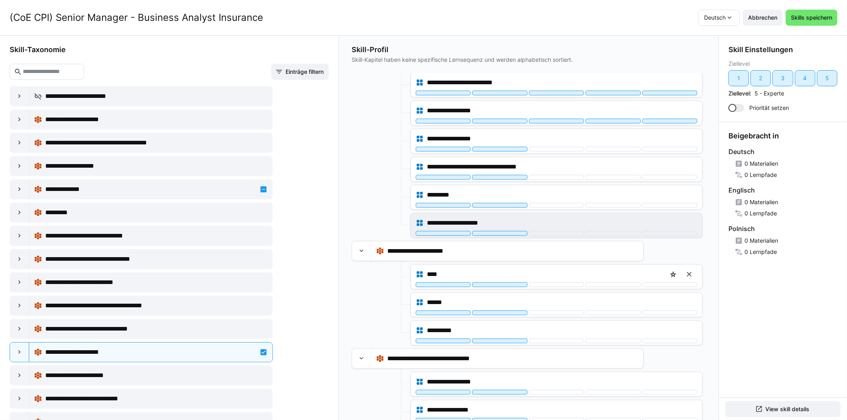
scroll to position [721, 0]
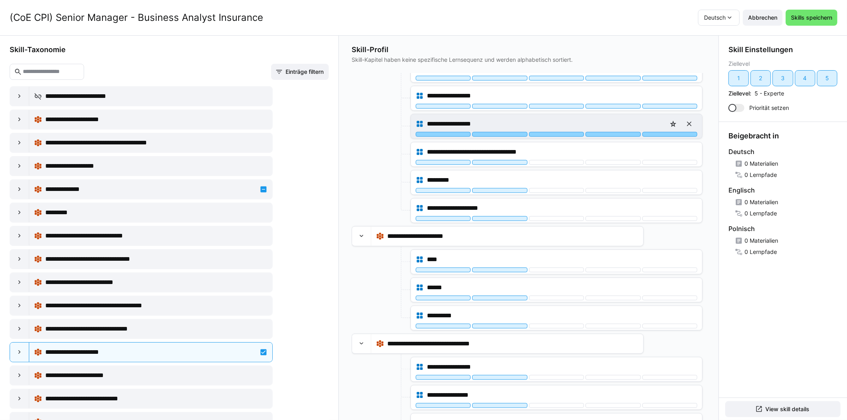
click at [648, 132] on div at bounding box center [670, 134] width 55 height 5
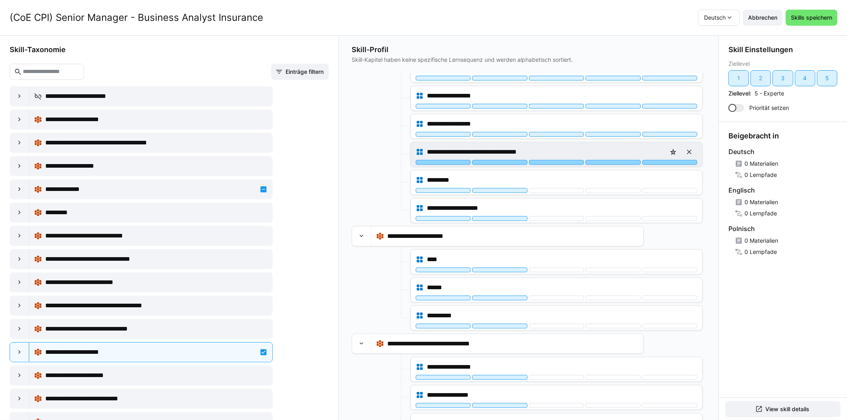
click at [650, 160] on div at bounding box center [670, 162] width 55 height 5
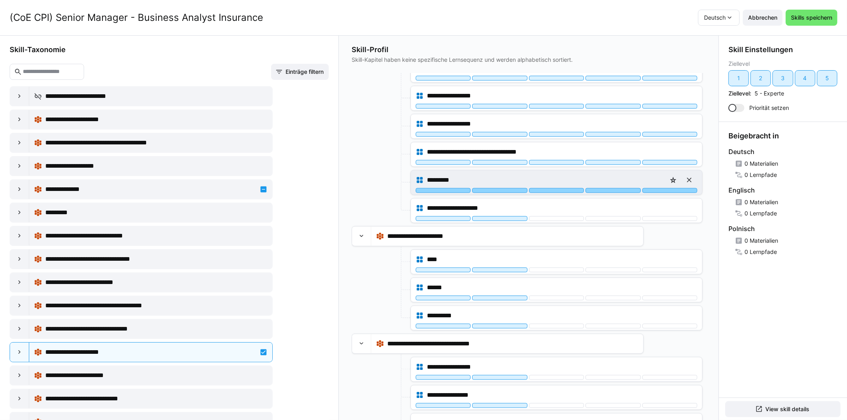
click at [652, 188] on div at bounding box center [670, 190] width 55 height 5
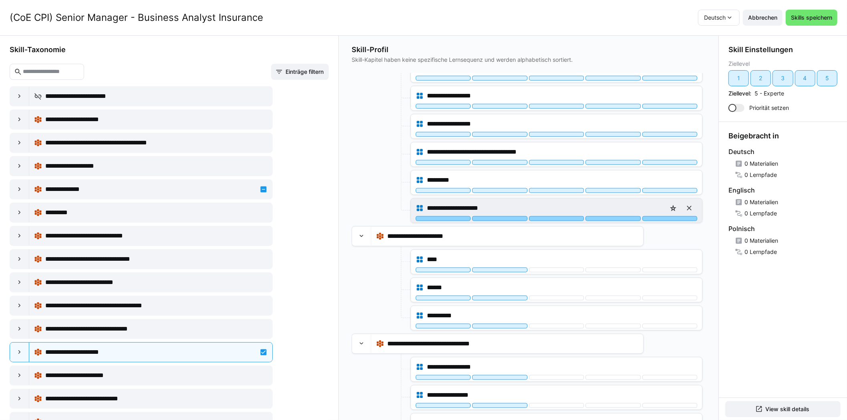
click at [653, 216] on div at bounding box center [670, 218] width 55 height 5
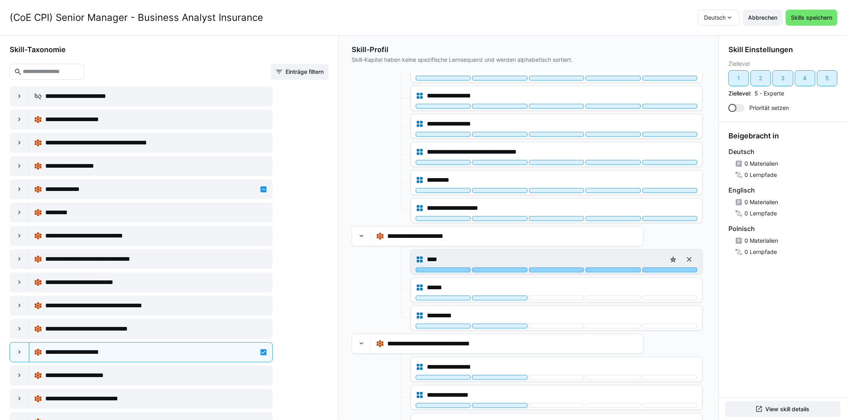
click at [656, 267] on div at bounding box center [670, 269] width 55 height 5
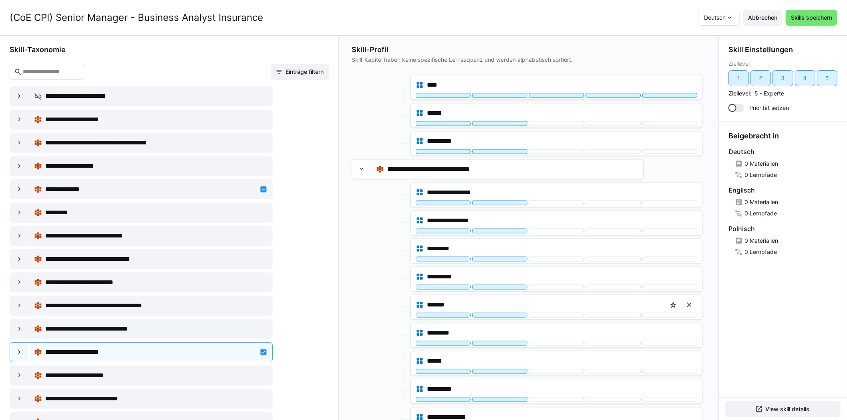
scroll to position [881, 0]
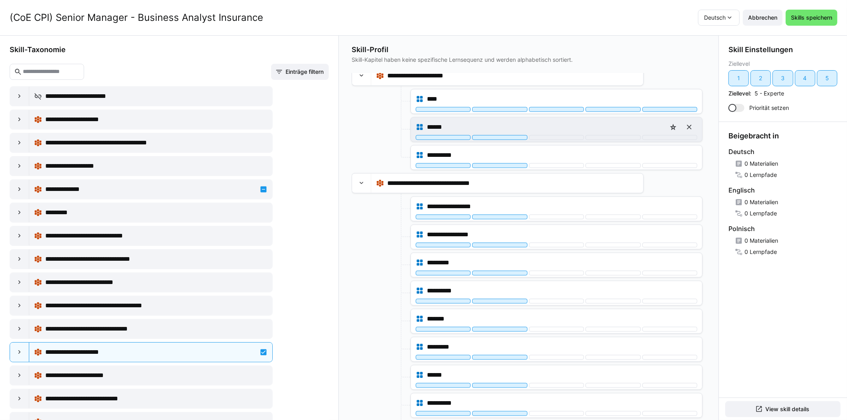
click at [659, 134] on div "******" at bounding box center [556, 129] width 291 height 24
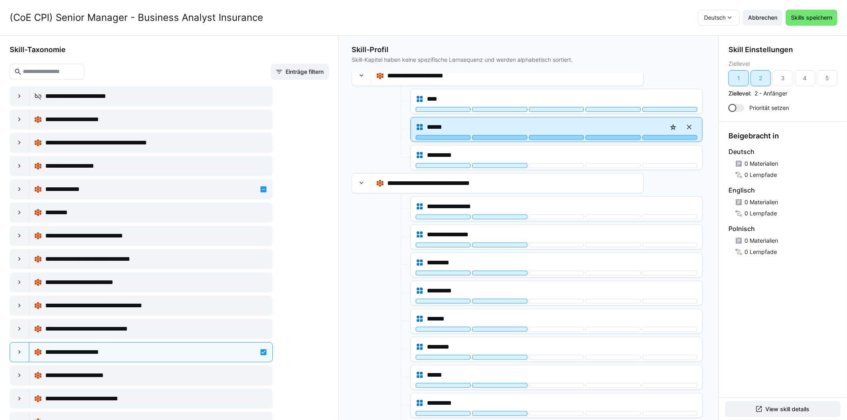
click at [660, 135] on div at bounding box center [670, 137] width 55 height 5
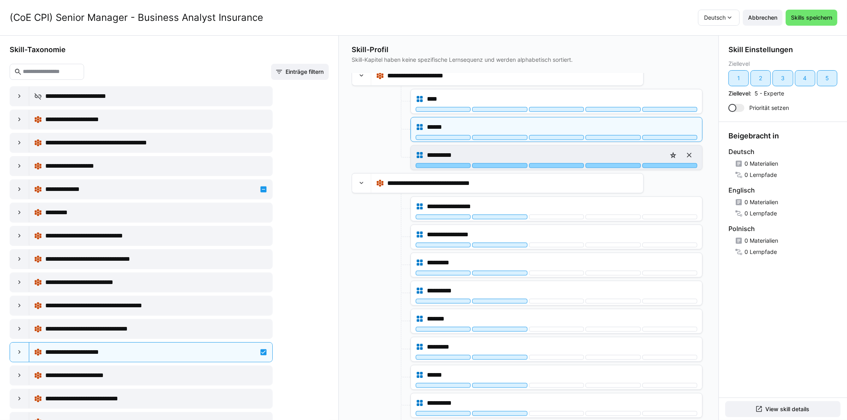
click at [663, 163] on div at bounding box center [670, 165] width 55 height 5
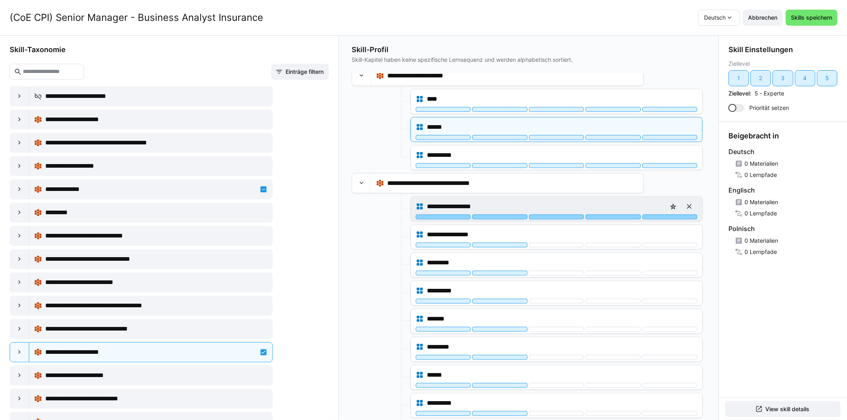
click at [663, 214] on div at bounding box center [670, 216] width 55 height 5
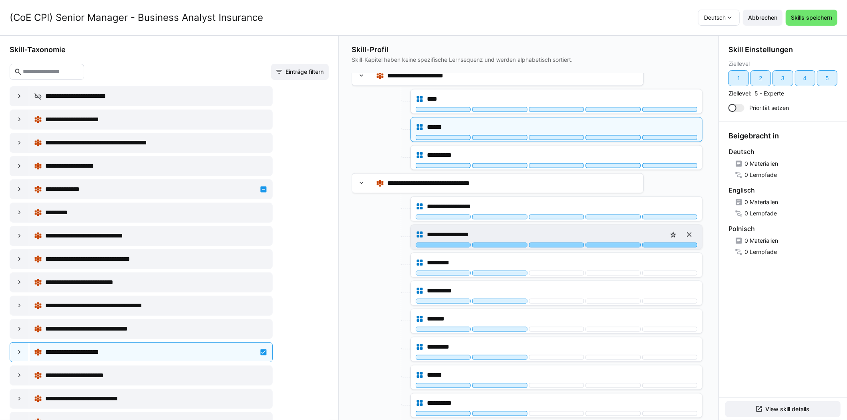
click at [662, 242] on div at bounding box center [670, 244] width 55 height 5
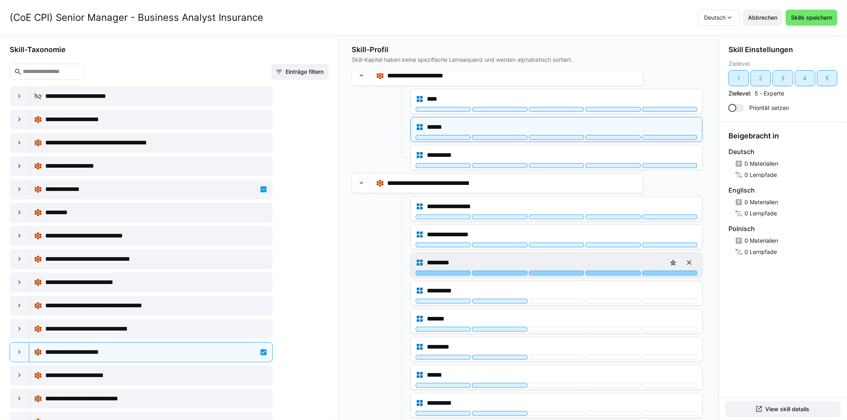
click at [662, 270] on div at bounding box center [670, 272] width 55 height 5
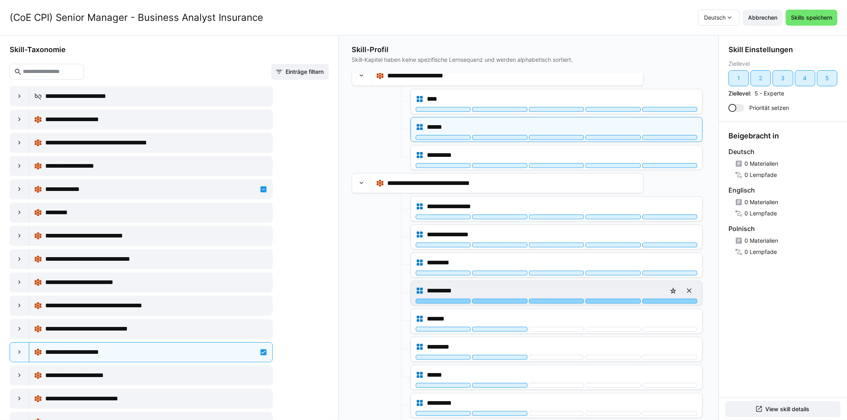
click at [661, 299] on div at bounding box center [670, 301] width 55 height 5
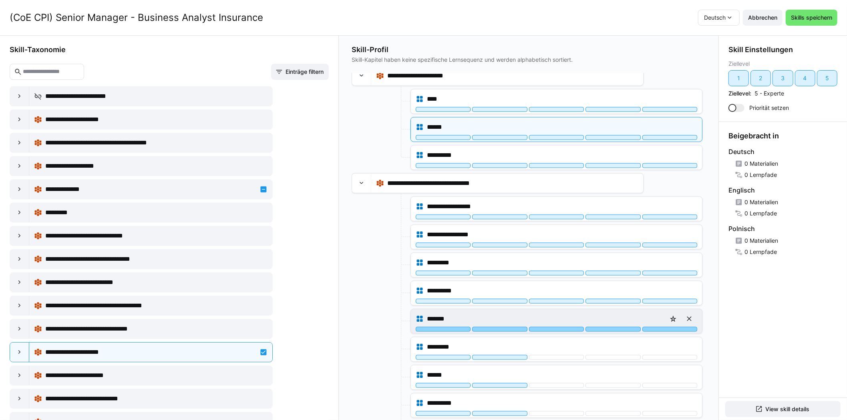
click at [661, 327] on div at bounding box center [670, 329] width 55 height 5
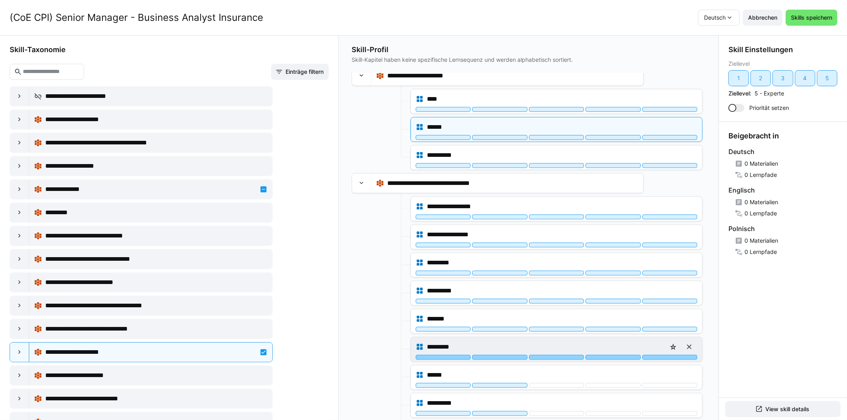
click at [663, 355] on div at bounding box center [670, 357] width 55 height 5
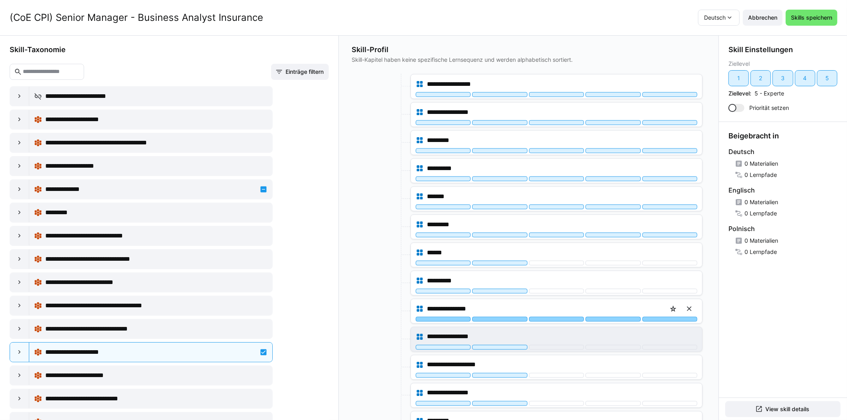
scroll to position [1042, 0]
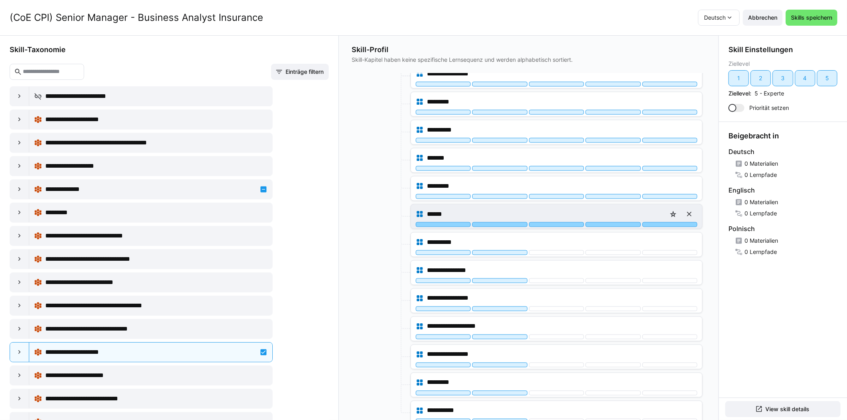
click at [654, 222] on div at bounding box center [670, 224] width 55 height 5
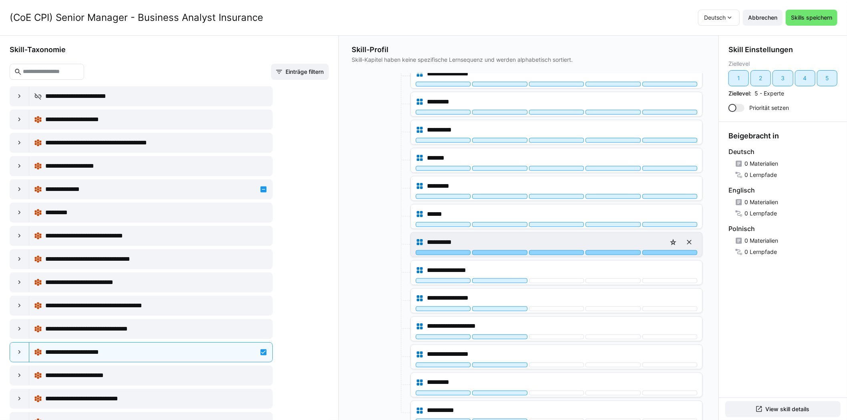
click at [653, 250] on div at bounding box center [670, 252] width 55 height 5
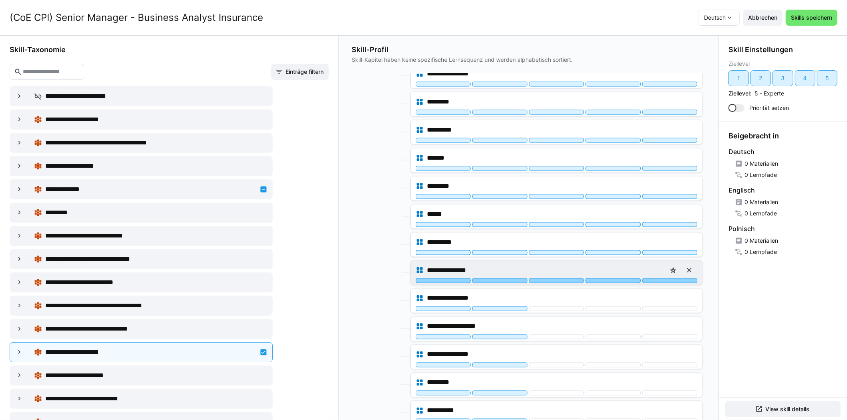
click at [654, 278] on div at bounding box center [670, 280] width 55 height 5
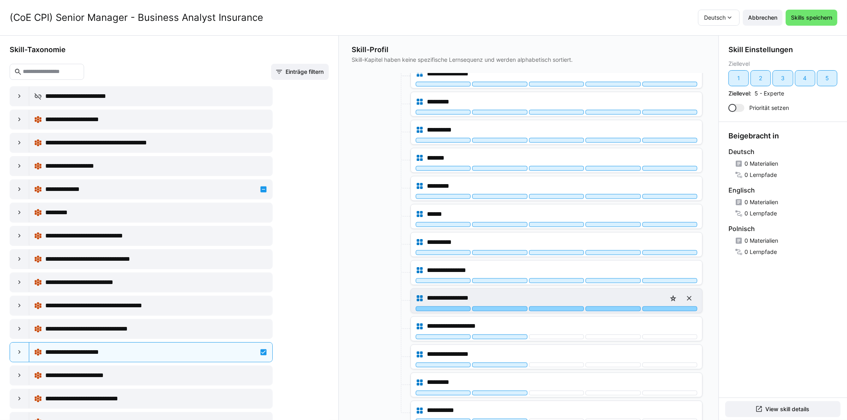
click at [655, 306] on div at bounding box center [670, 308] width 55 height 5
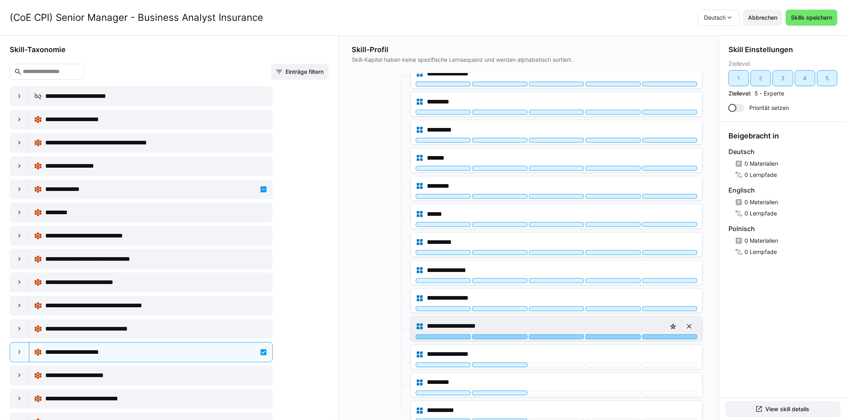
click at [654, 334] on div at bounding box center [670, 336] width 55 height 5
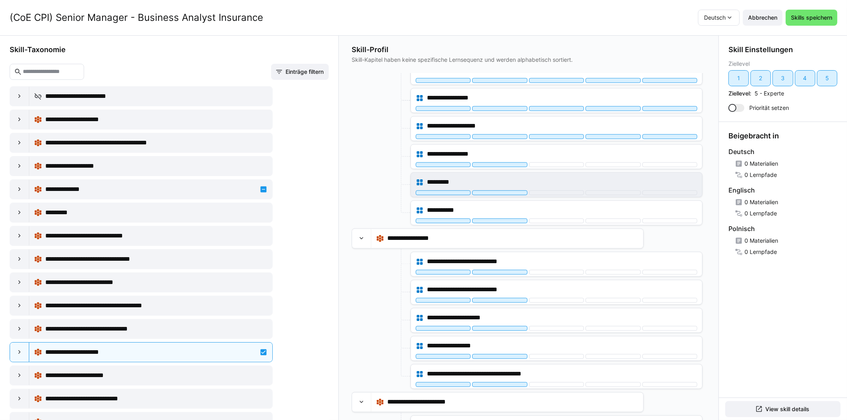
scroll to position [1242, 0]
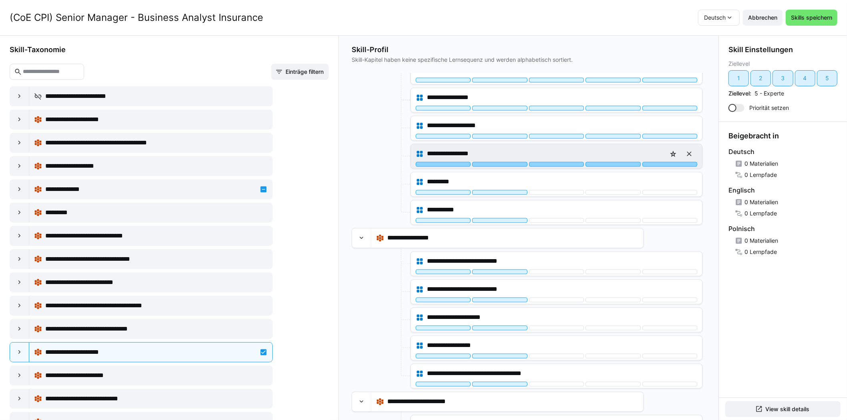
click at [656, 162] on div at bounding box center [670, 164] width 55 height 5
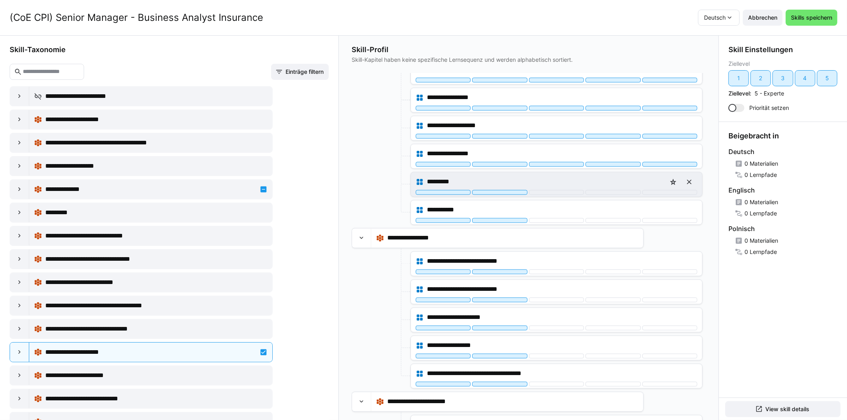
click at [656, 181] on div "*********" at bounding box center [557, 182] width 282 height 16
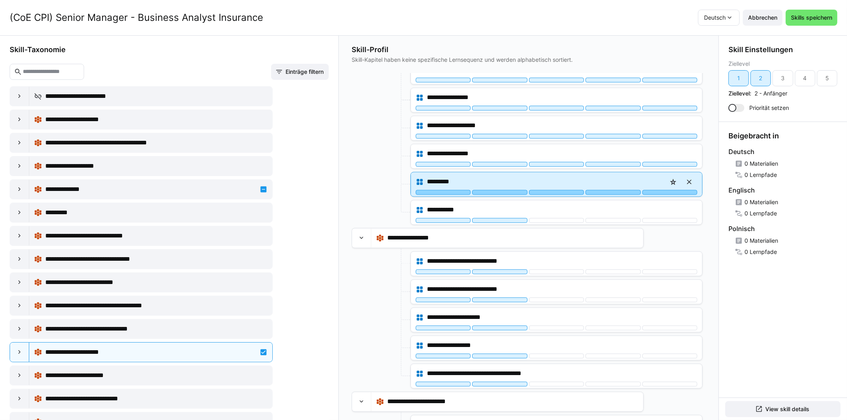
click at [656, 190] on div at bounding box center [670, 192] width 55 height 5
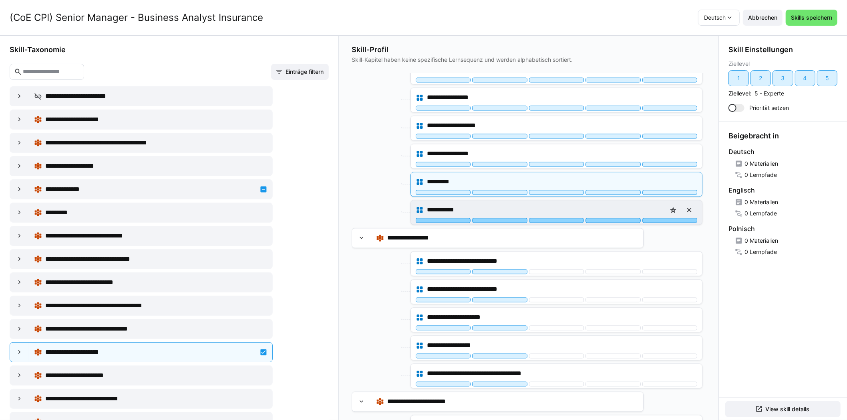
click at [656, 218] on div at bounding box center [670, 220] width 55 height 5
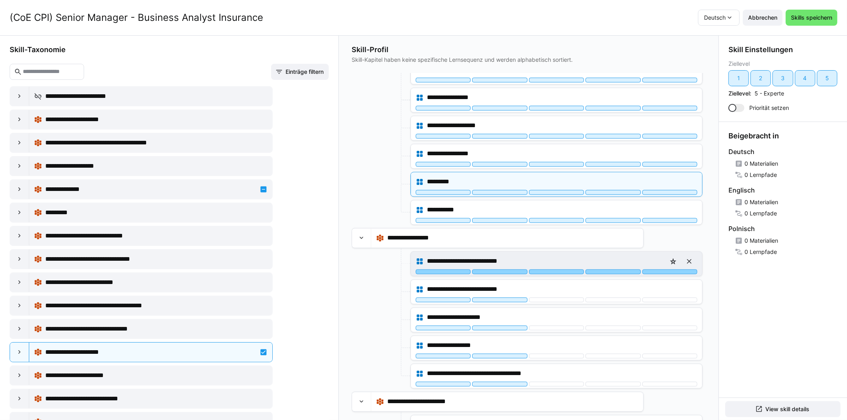
click at [657, 269] on div at bounding box center [670, 271] width 55 height 5
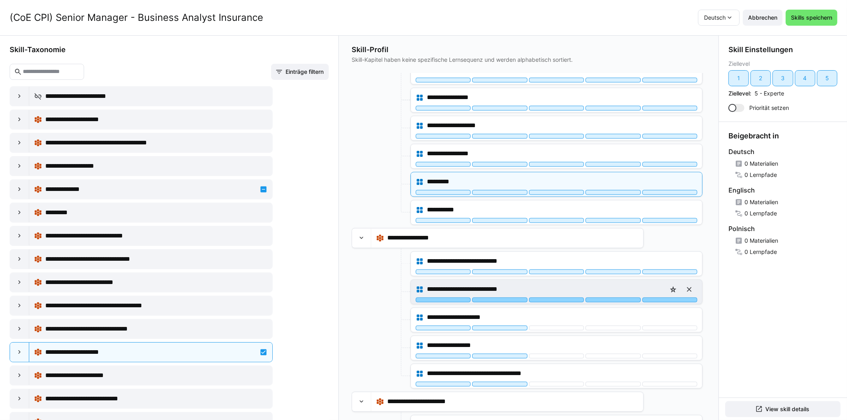
click at [656, 297] on div at bounding box center [670, 299] width 55 height 5
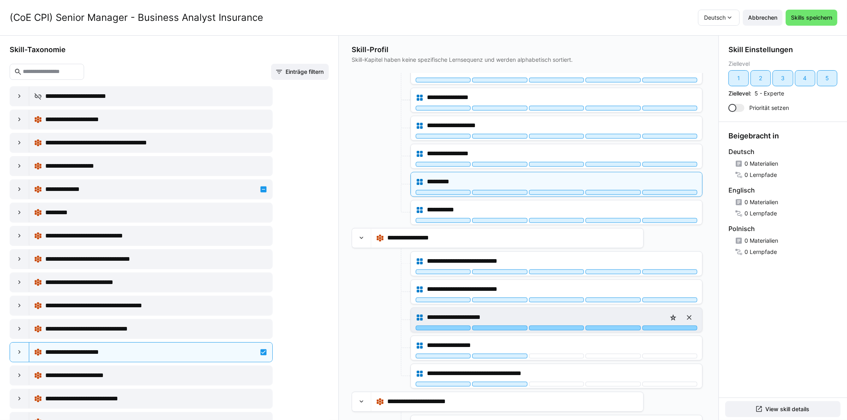
click at [658, 325] on div at bounding box center [670, 327] width 55 height 5
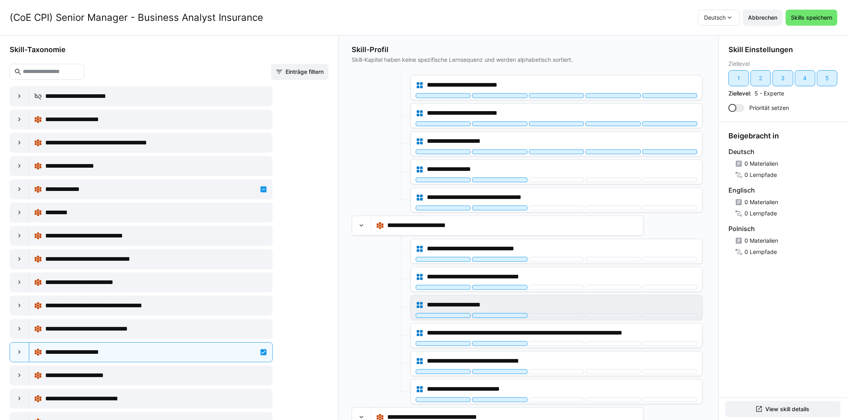
scroll to position [1442, 0]
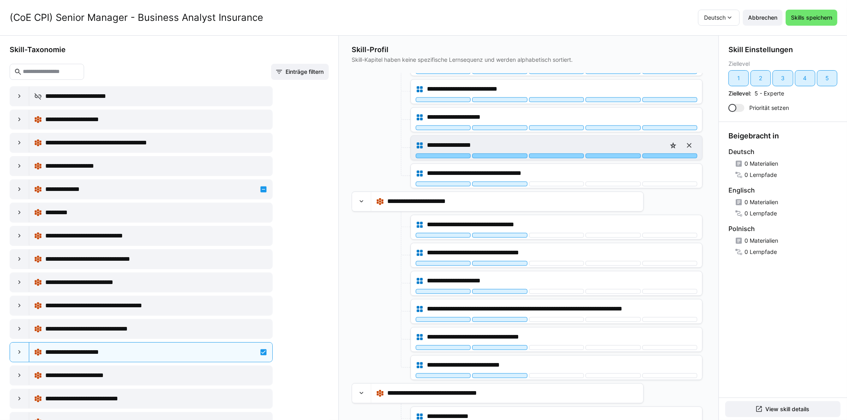
click at [659, 153] on div at bounding box center [670, 155] width 55 height 5
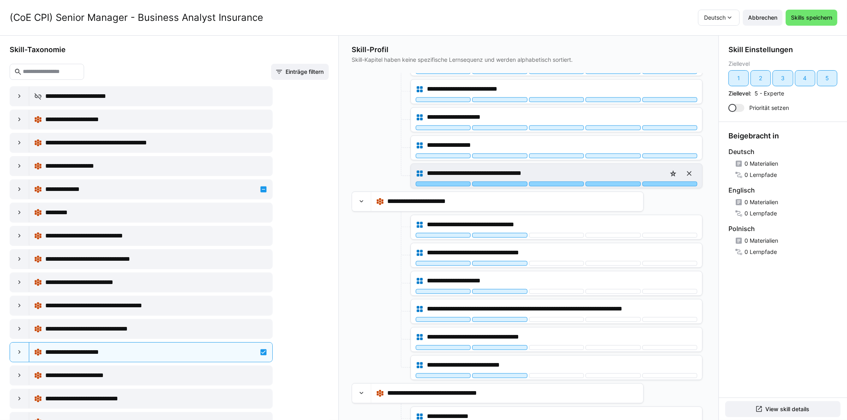
click at [658, 181] on div at bounding box center [670, 183] width 55 height 5
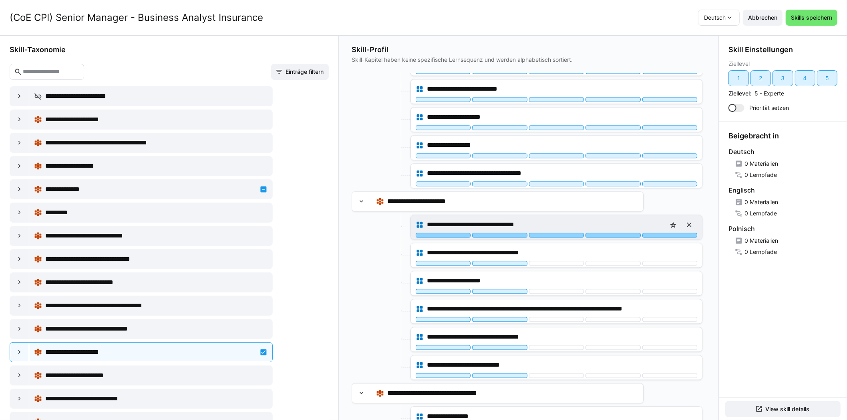
click at [656, 232] on div at bounding box center [670, 234] width 55 height 5
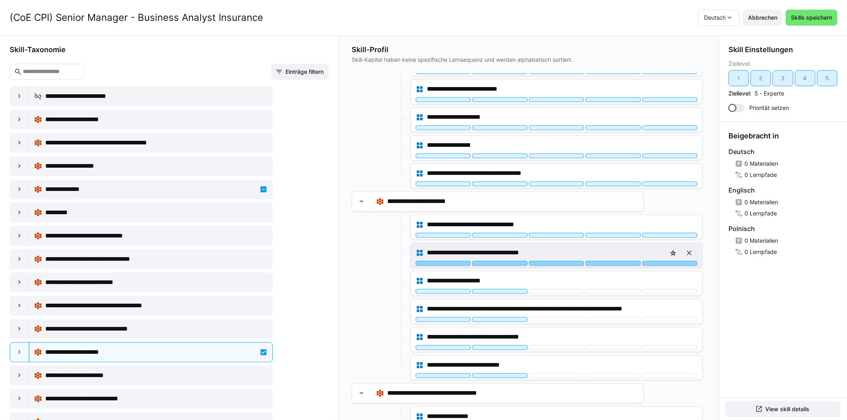
click at [655, 260] on div at bounding box center [670, 262] width 55 height 5
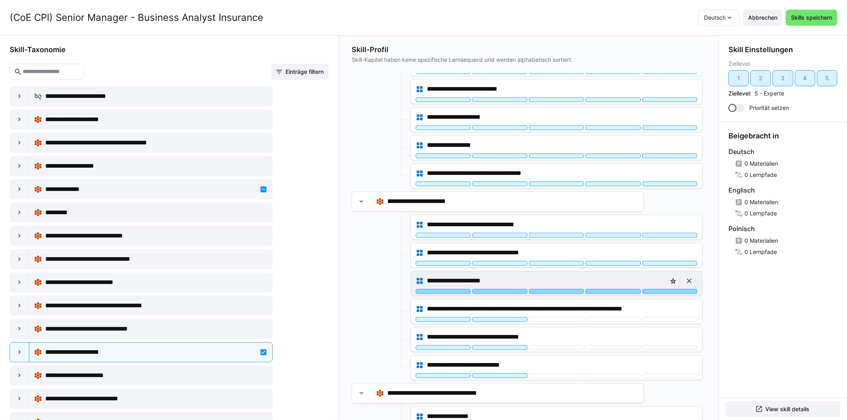
click at [656, 288] on div at bounding box center [670, 290] width 55 height 5
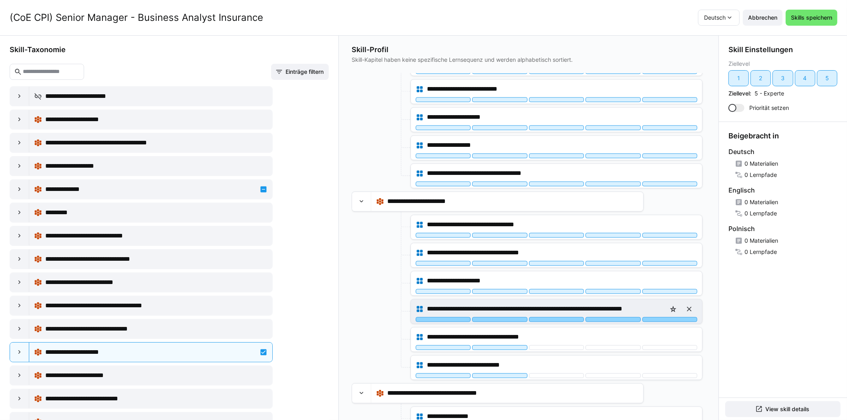
click at [656, 317] on div at bounding box center [670, 319] width 55 height 5
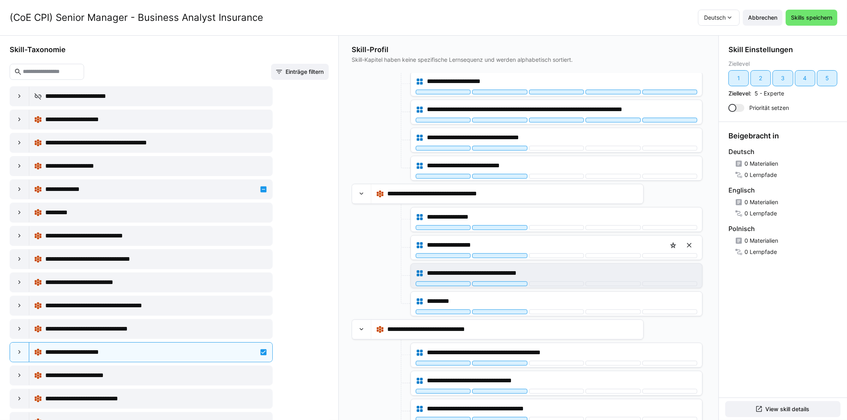
scroll to position [1642, 0]
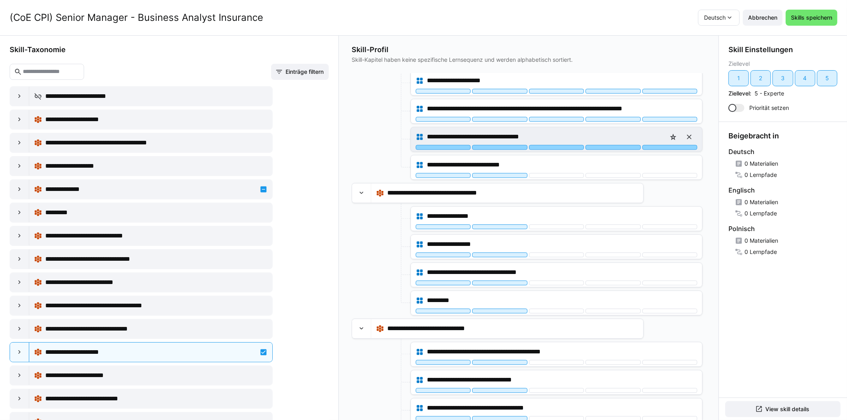
click at [649, 145] on div at bounding box center [670, 147] width 55 height 5
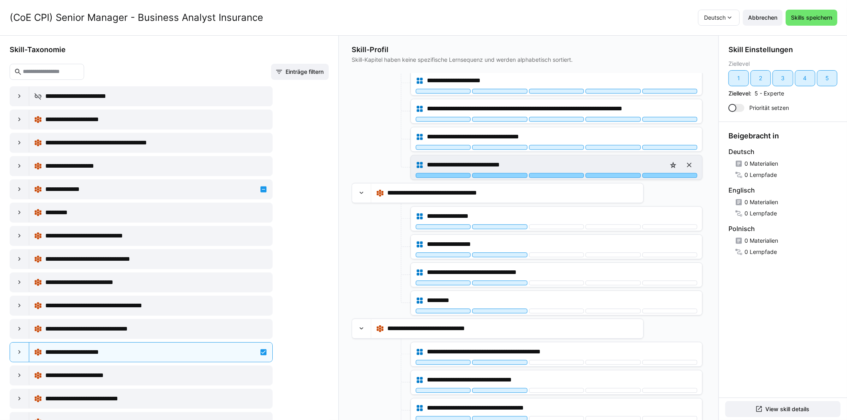
click at [646, 173] on div at bounding box center [670, 175] width 55 height 5
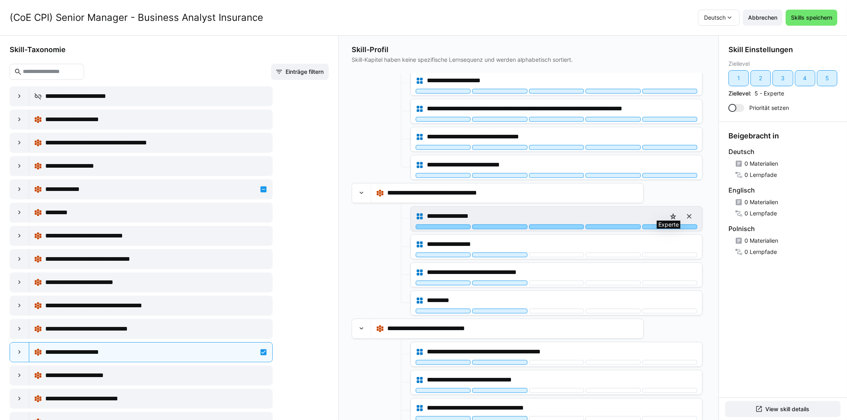
click at [652, 224] on div at bounding box center [670, 226] width 55 height 5
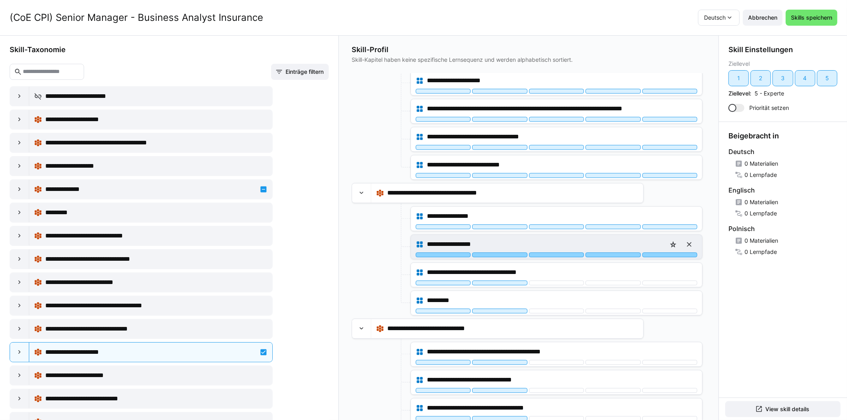
click at [653, 252] on div at bounding box center [670, 254] width 55 height 5
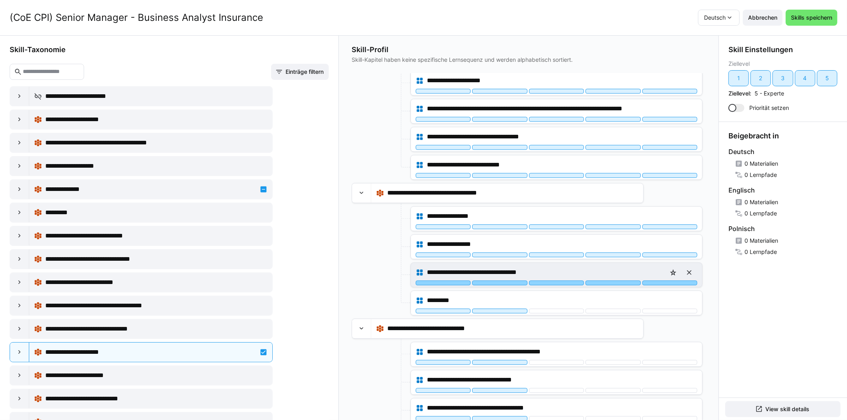
click at [651, 280] on div at bounding box center [670, 282] width 55 height 5
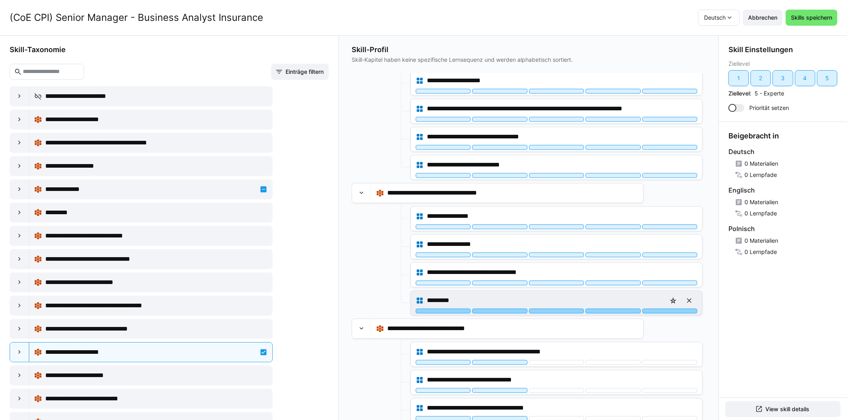
click at [652, 308] on div at bounding box center [670, 310] width 55 height 5
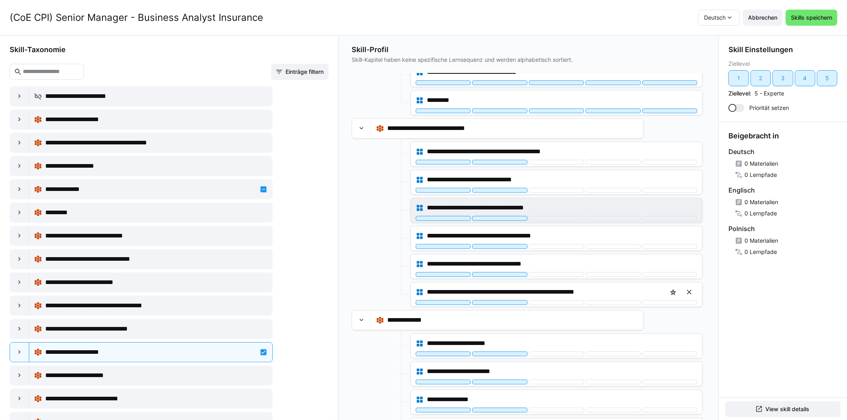
scroll to position [1843, 0]
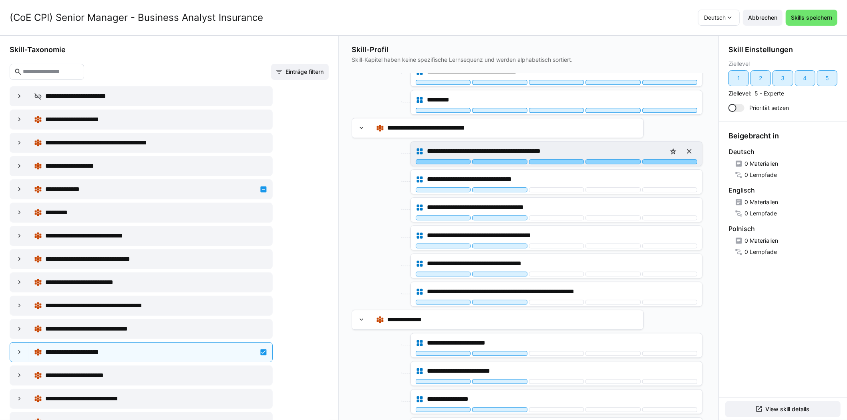
click at [664, 159] on div at bounding box center [670, 161] width 55 height 5
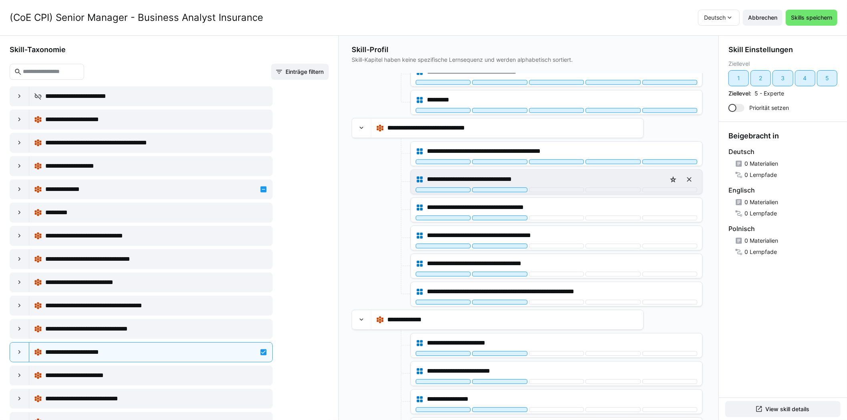
click at [654, 181] on div "**********" at bounding box center [556, 181] width 291 height 24
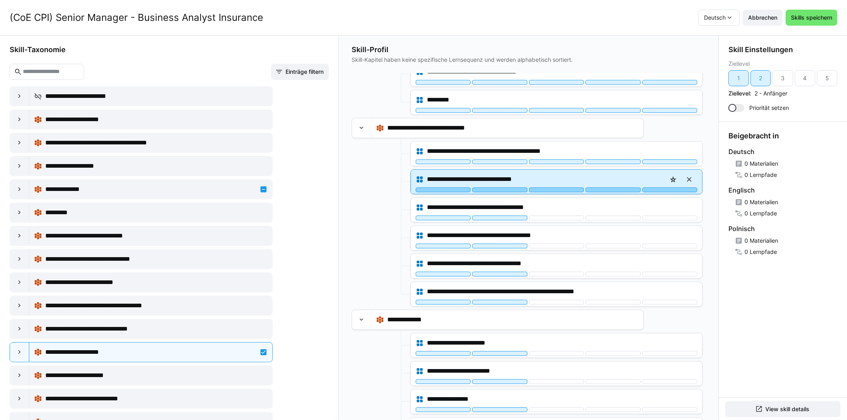
click at [656, 187] on div at bounding box center [670, 189] width 55 height 5
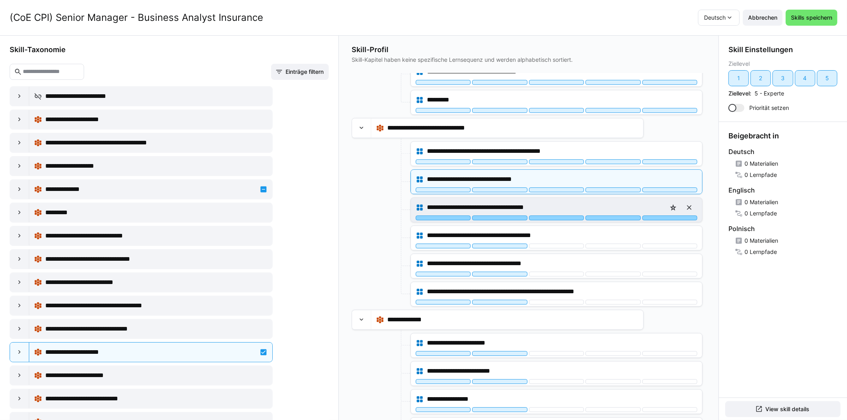
click at [656, 215] on div at bounding box center [670, 217] width 55 height 5
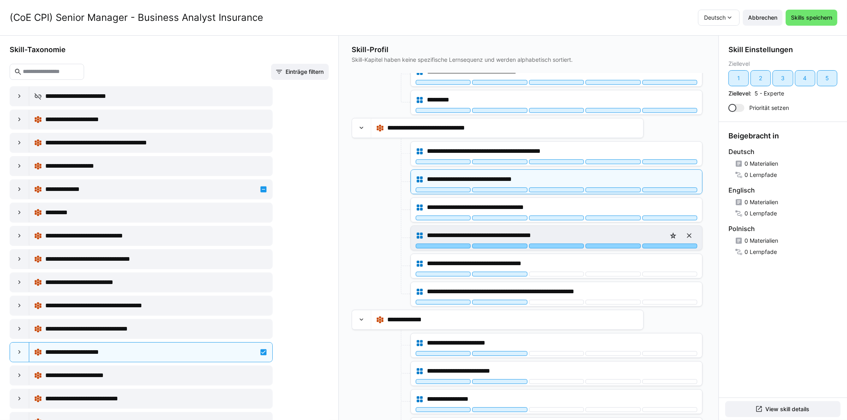
click at [658, 243] on div at bounding box center [670, 245] width 55 height 5
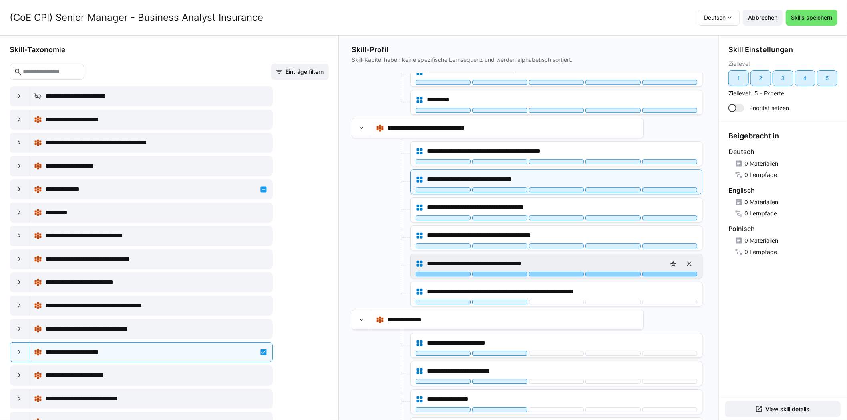
click at [658, 271] on div at bounding box center [670, 273] width 55 height 5
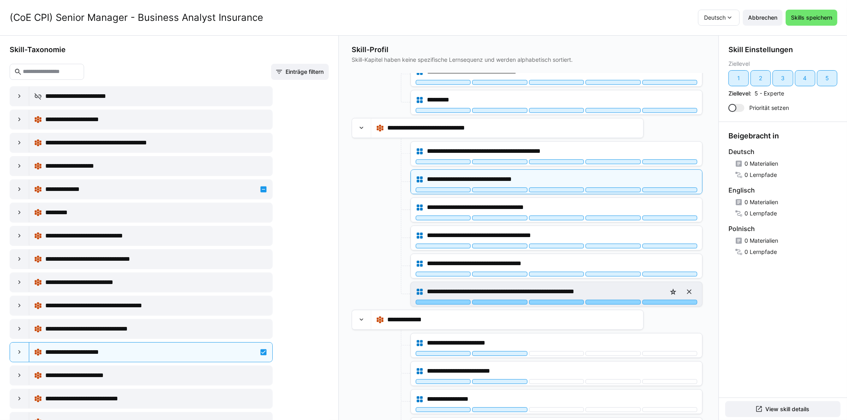
click at [658, 299] on div at bounding box center [670, 301] width 55 height 5
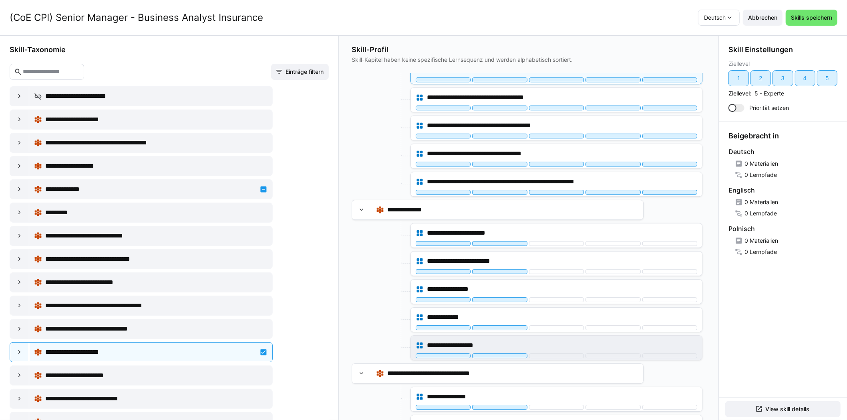
scroll to position [2043, 0]
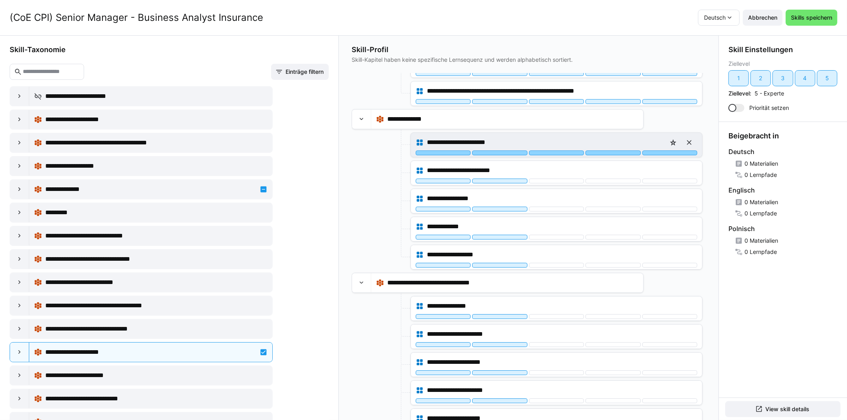
click at [658, 150] on div at bounding box center [670, 152] width 55 height 5
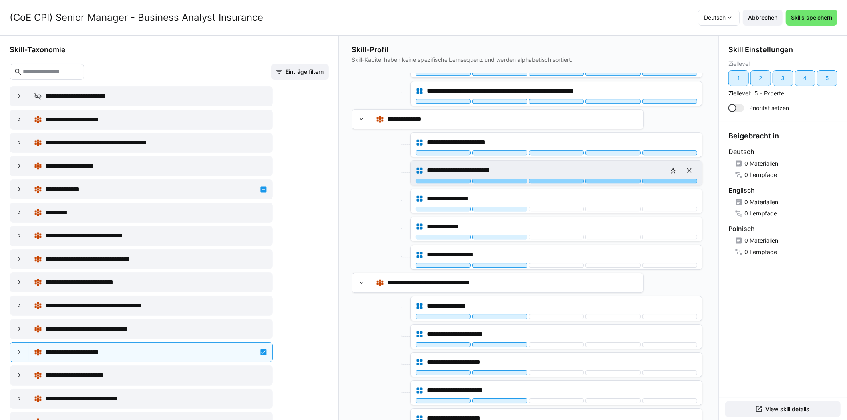
click at [660, 178] on div at bounding box center [670, 180] width 55 height 5
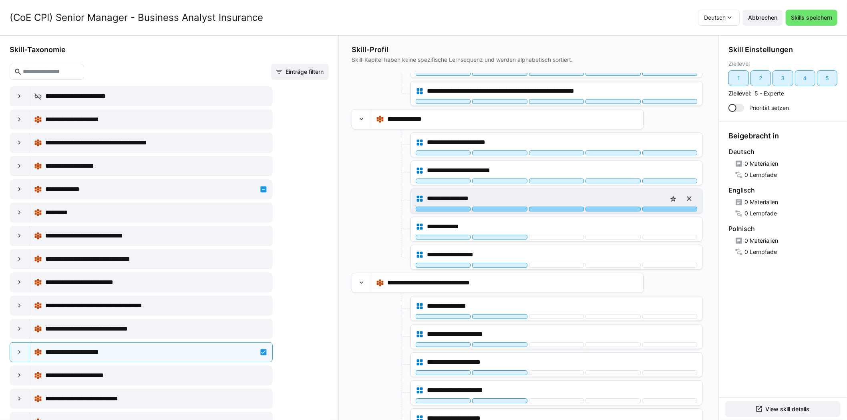
click at [659, 206] on div at bounding box center [670, 208] width 55 height 5
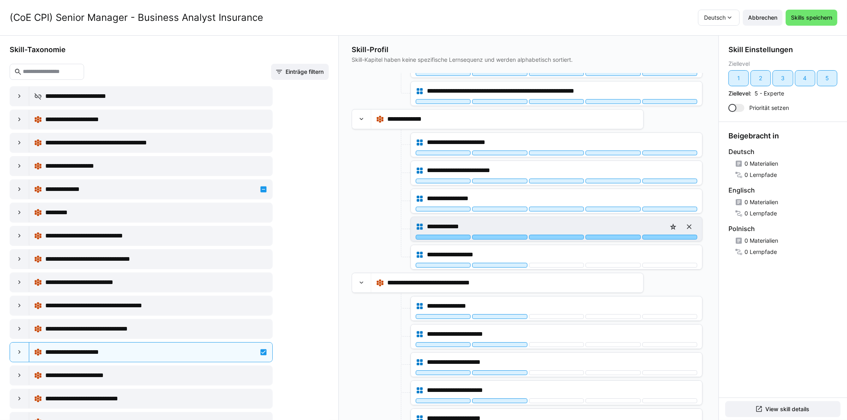
click at [657, 234] on div at bounding box center [670, 236] width 55 height 5
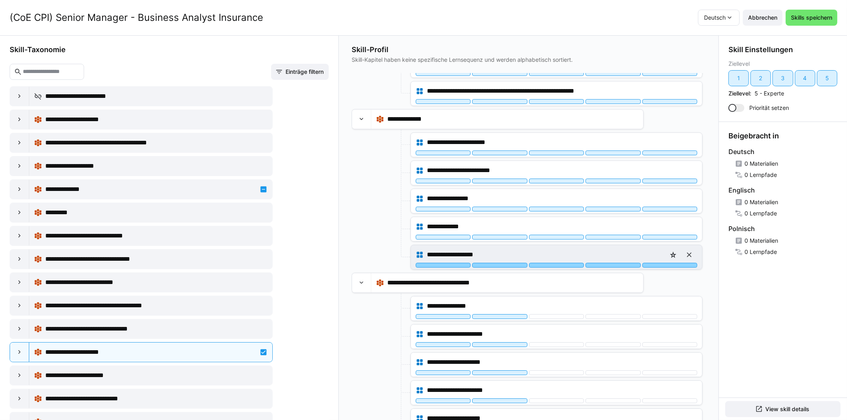
click at [656, 262] on div at bounding box center [670, 264] width 55 height 5
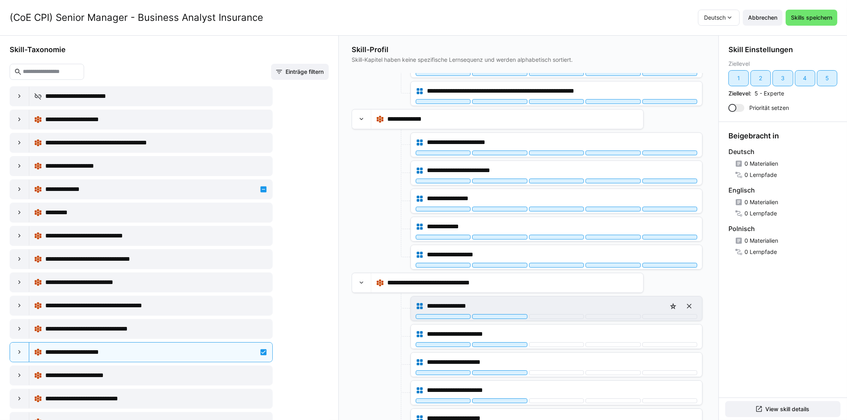
click at [652, 300] on div "**********" at bounding box center [557, 306] width 282 height 16
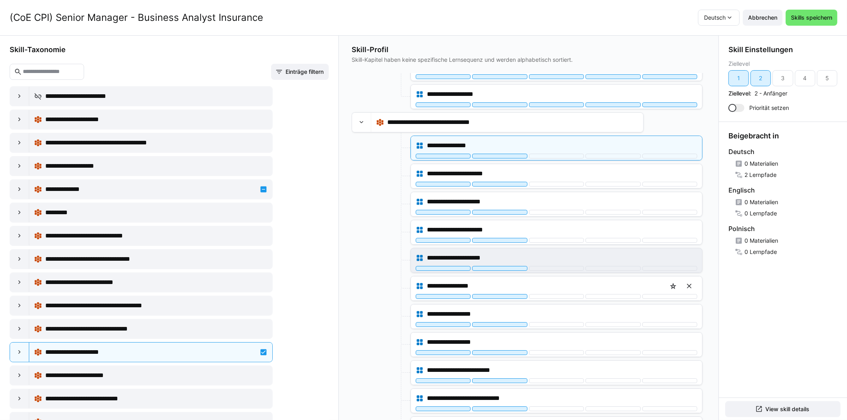
scroll to position [2204, 0]
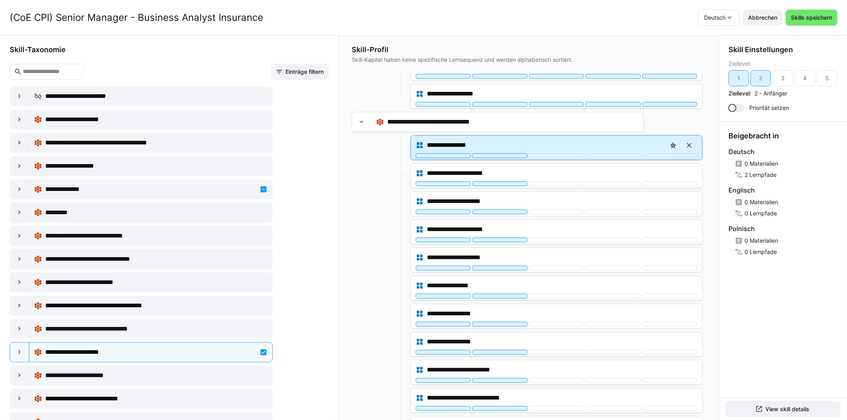
click at [675, 145] on div "**********" at bounding box center [556, 147] width 291 height 24
click at [675, 153] on div at bounding box center [670, 155] width 55 height 5
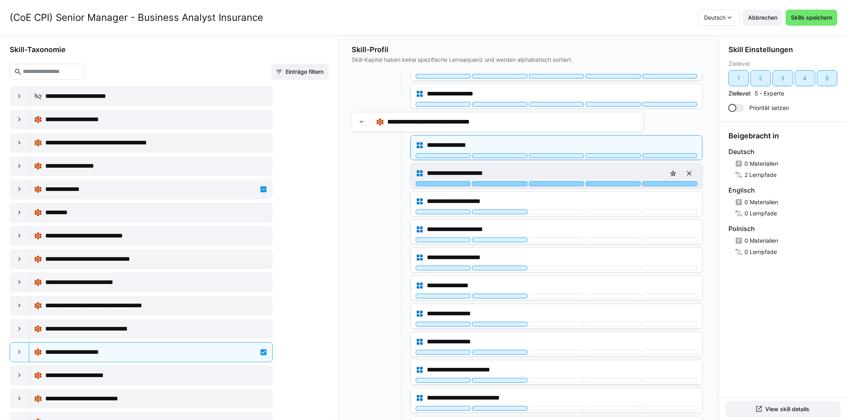
click at [671, 181] on div at bounding box center [670, 183] width 55 height 5
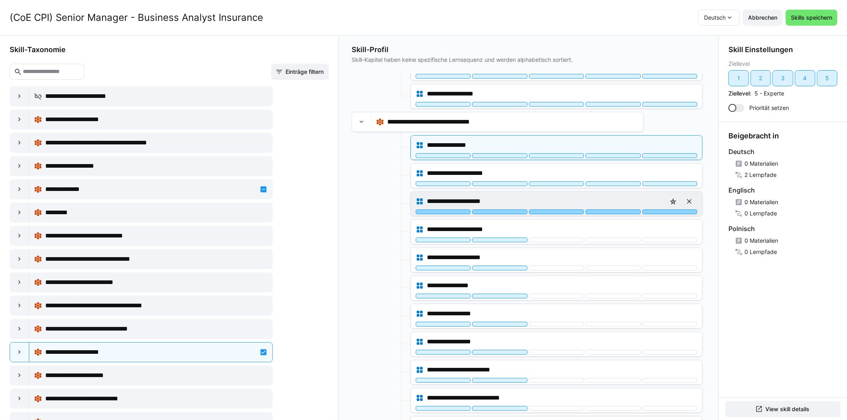
click at [665, 209] on div at bounding box center [670, 211] width 55 height 5
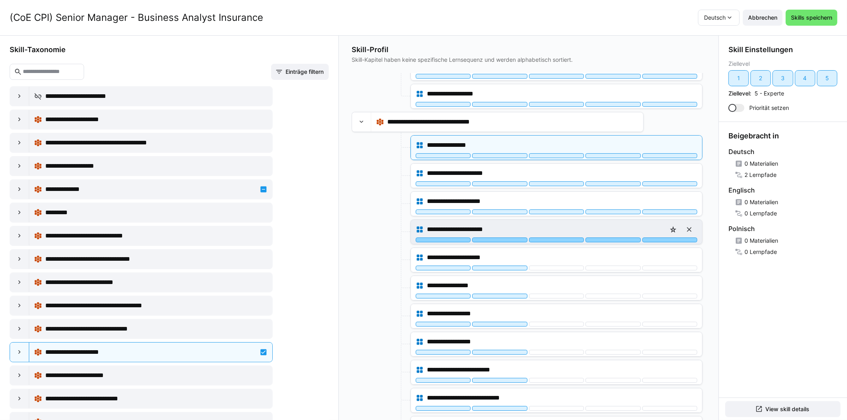
click at [662, 237] on div at bounding box center [670, 239] width 55 height 5
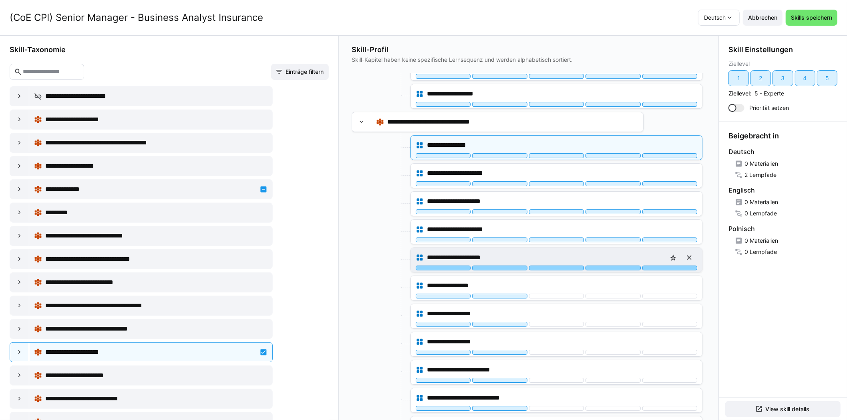
click at [662, 265] on div at bounding box center [670, 267] width 55 height 5
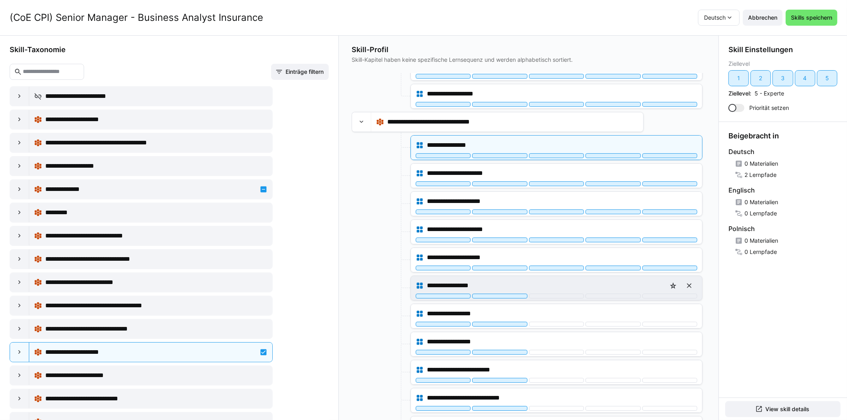
click at [660, 284] on div "**********" at bounding box center [556, 288] width 291 height 24
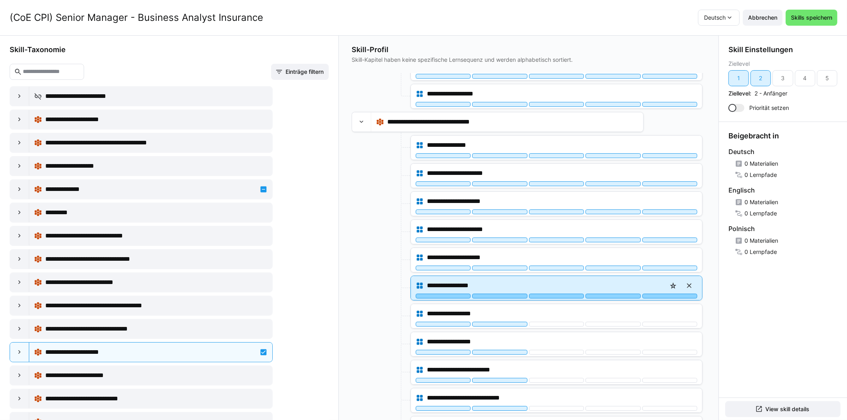
click at [660, 293] on div at bounding box center [670, 295] width 55 height 5
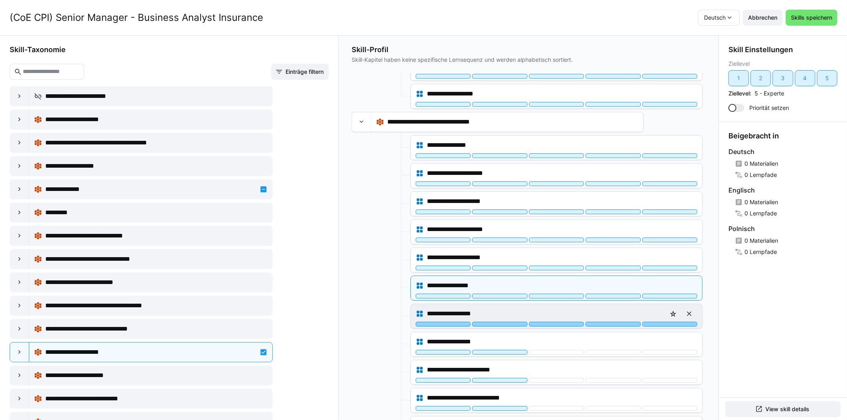
click at [662, 321] on div at bounding box center [670, 323] width 55 height 5
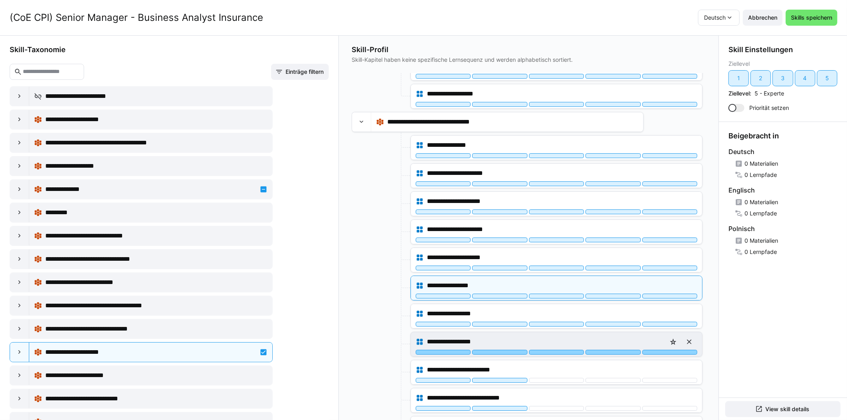
click at [662, 349] on div at bounding box center [670, 351] width 55 height 5
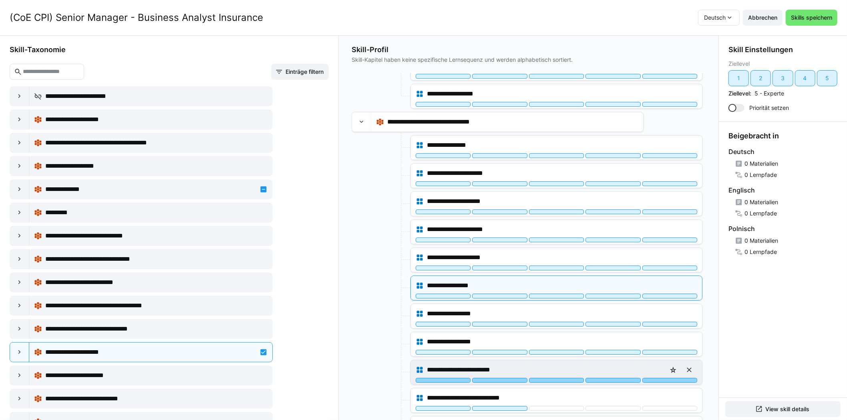
click at [661, 377] on div at bounding box center [670, 379] width 55 height 5
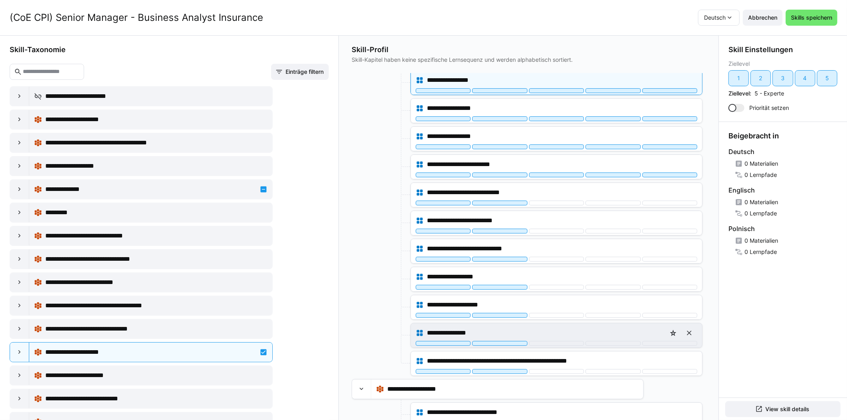
scroll to position [2444, 0]
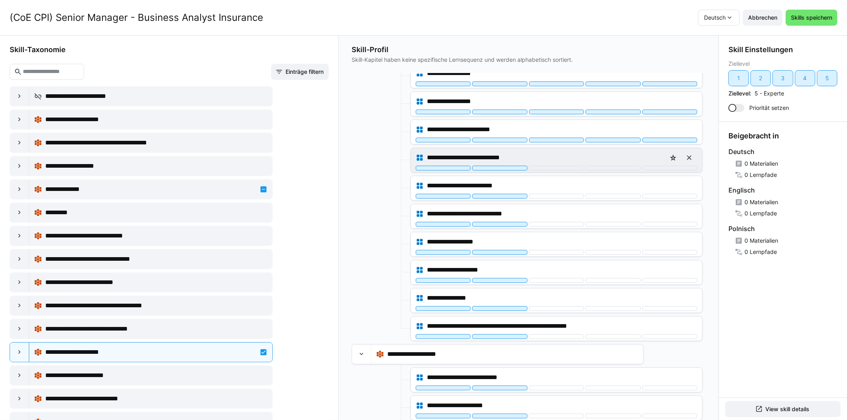
click at [660, 156] on div "**********" at bounding box center [556, 160] width 291 height 24
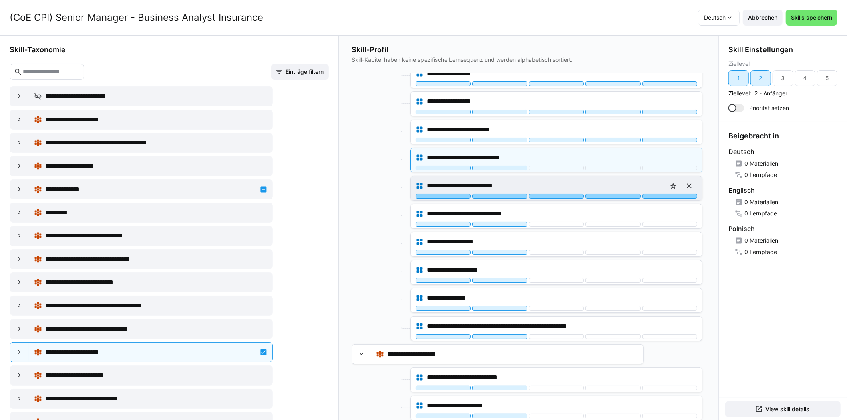
click at [657, 194] on div at bounding box center [670, 196] width 55 height 5
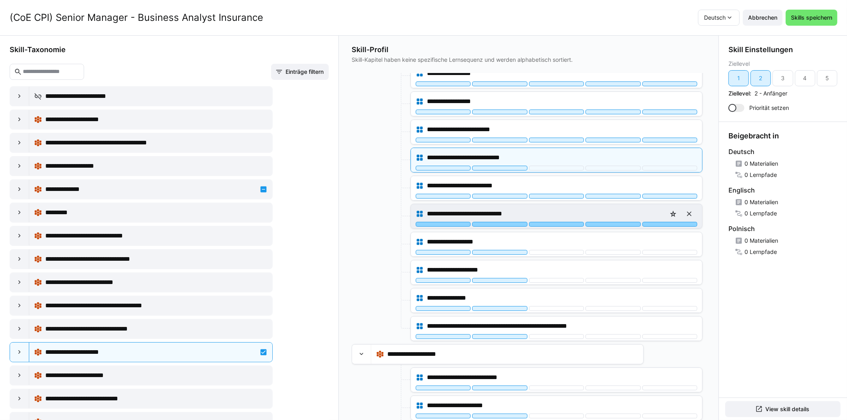
click at [656, 222] on div at bounding box center [670, 224] width 55 height 5
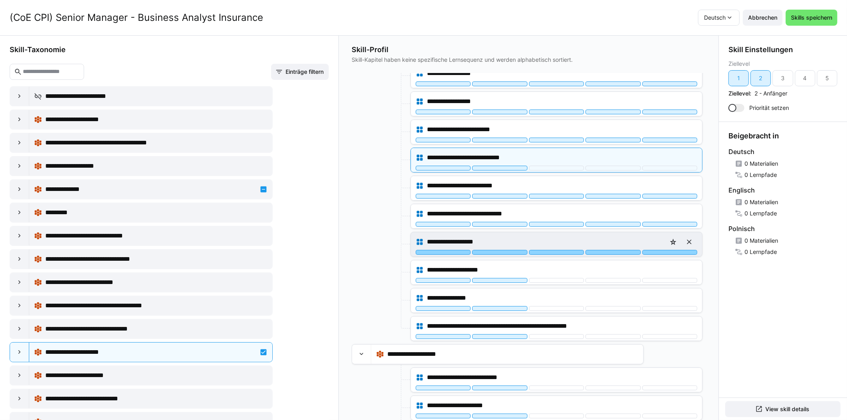
click at [657, 250] on div at bounding box center [670, 252] width 55 height 5
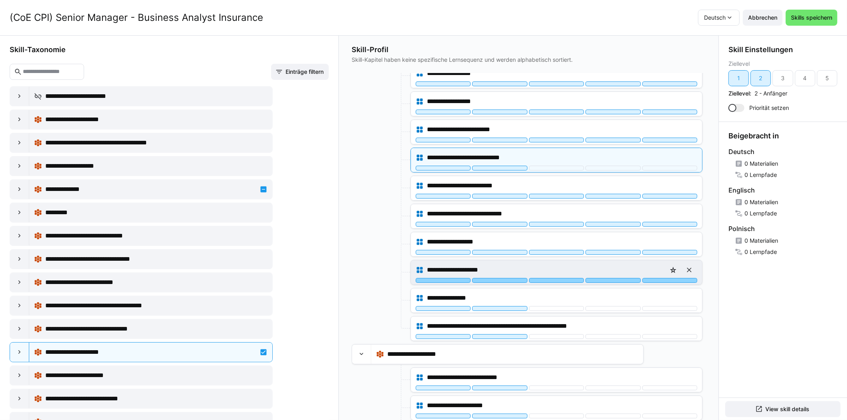
click at [657, 278] on div at bounding box center [670, 280] width 55 height 5
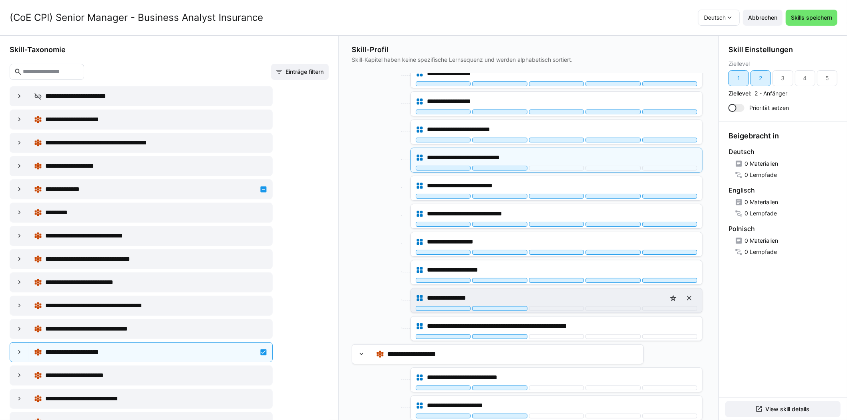
click at [656, 290] on div "**********" at bounding box center [557, 298] width 282 height 16
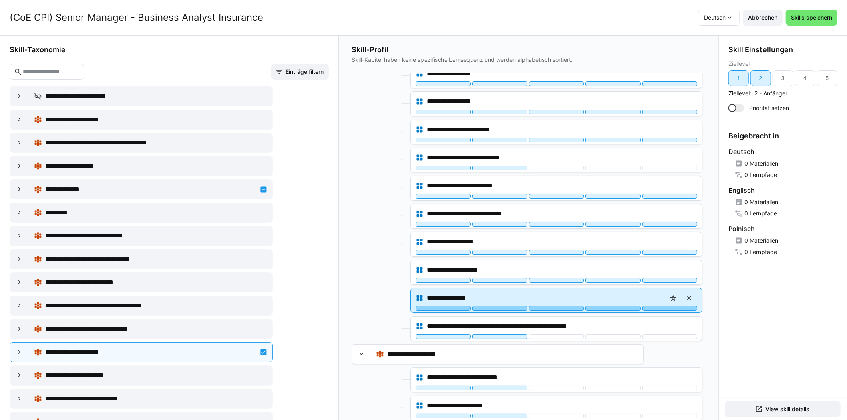
click at [656, 306] on div at bounding box center [670, 308] width 55 height 5
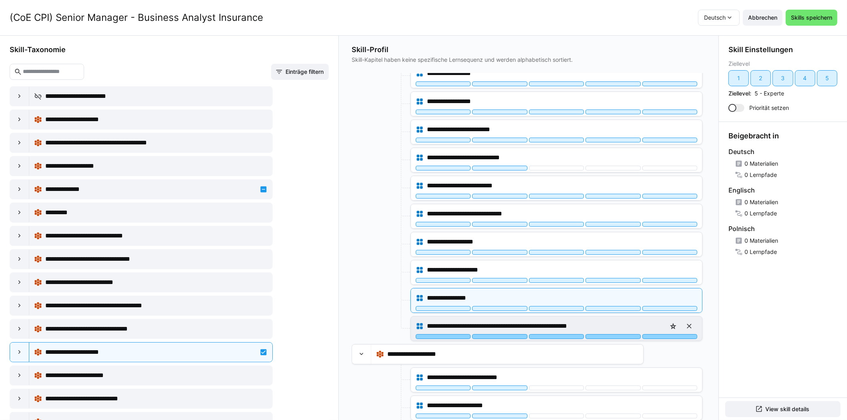
click at [659, 334] on div at bounding box center [670, 336] width 55 height 5
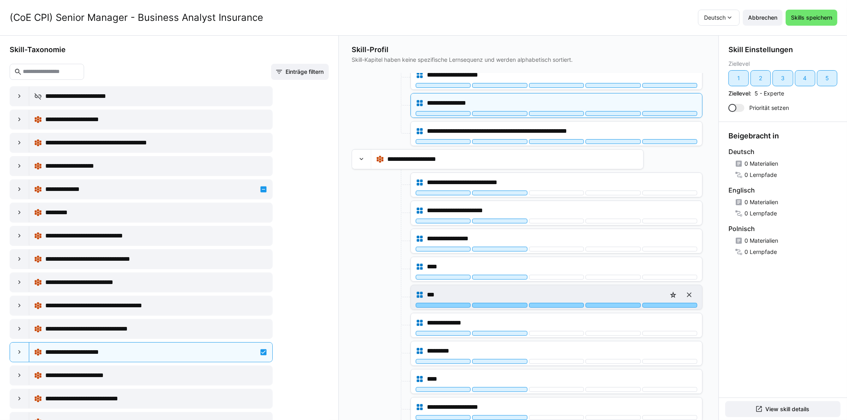
scroll to position [2644, 0]
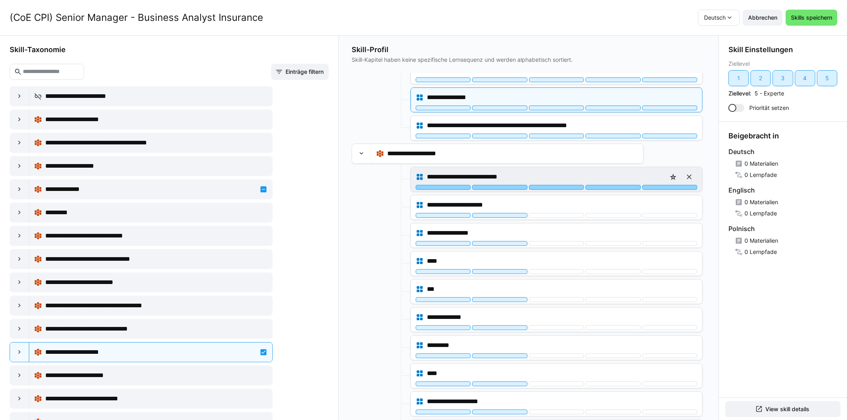
click at [660, 185] on div at bounding box center [670, 187] width 55 height 5
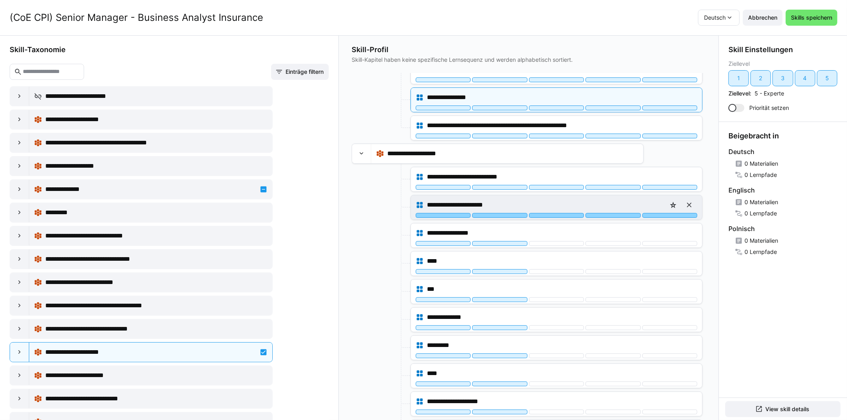
click at [658, 213] on div at bounding box center [670, 215] width 55 height 5
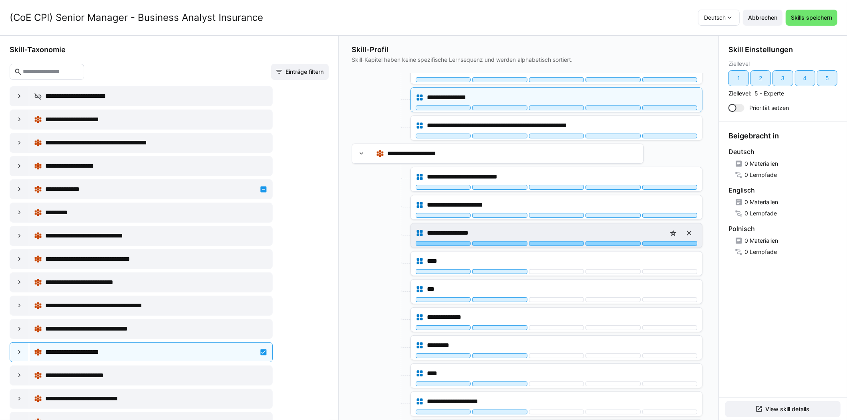
click at [655, 241] on div at bounding box center [670, 243] width 55 height 5
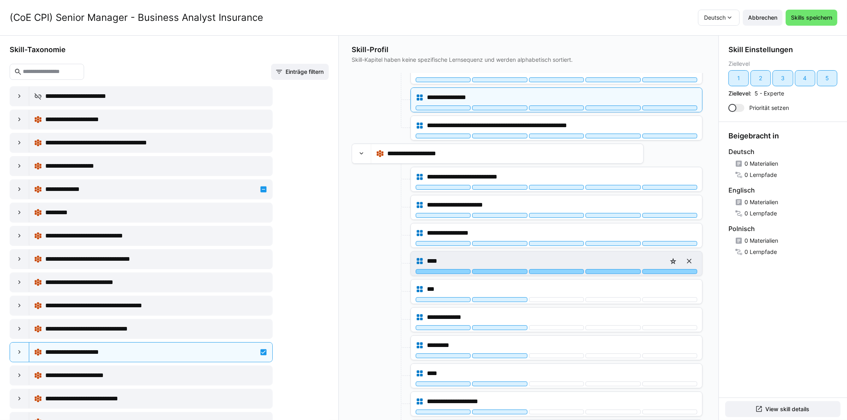
click at [656, 269] on div at bounding box center [670, 271] width 55 height 5
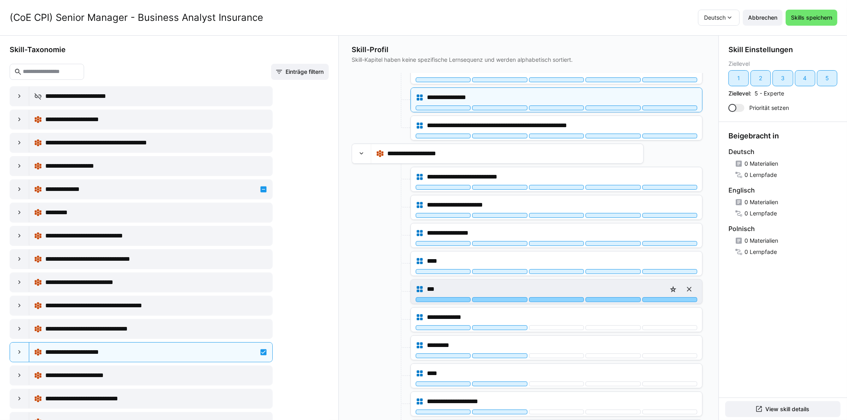
click at [658, 297] on div at bounding box center [670, 299] width 55 height 5
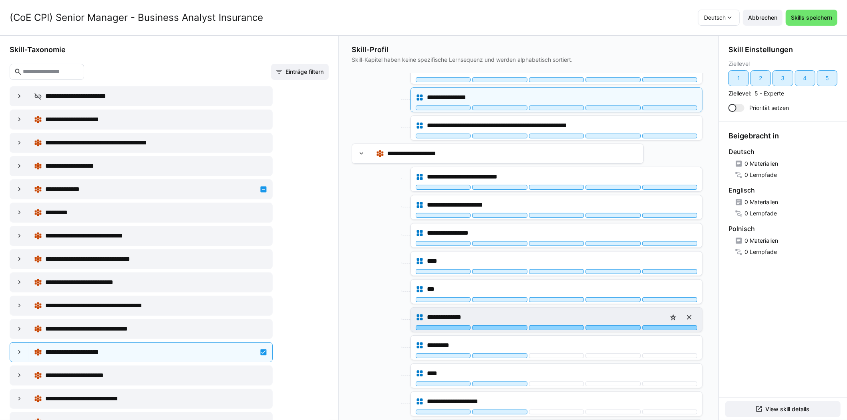
click at [652, 325] on div at bounding box center [670, 327] width 55 height 5
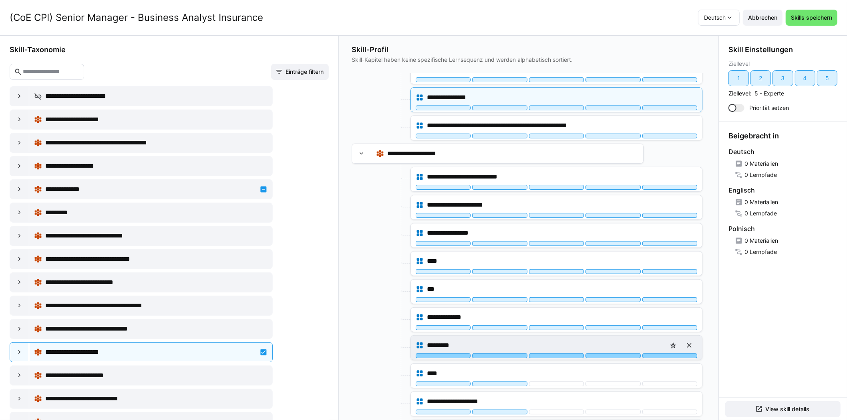
click at [652, 353] on div at bounding box center [670, 355] width 55 height 5
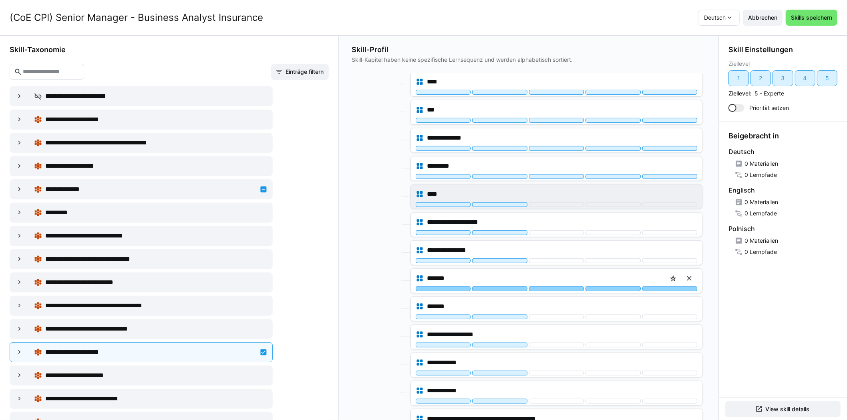
scroll to position [2845, 0]
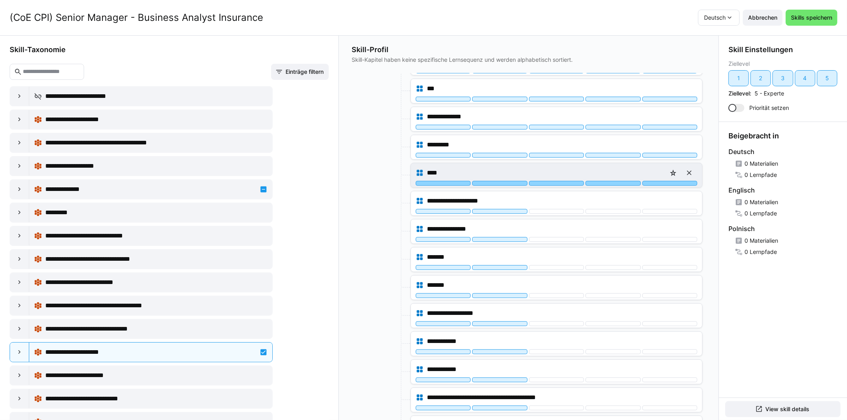
click at [654, 181] on div at bounding box center [670, 183] width 55 height 5
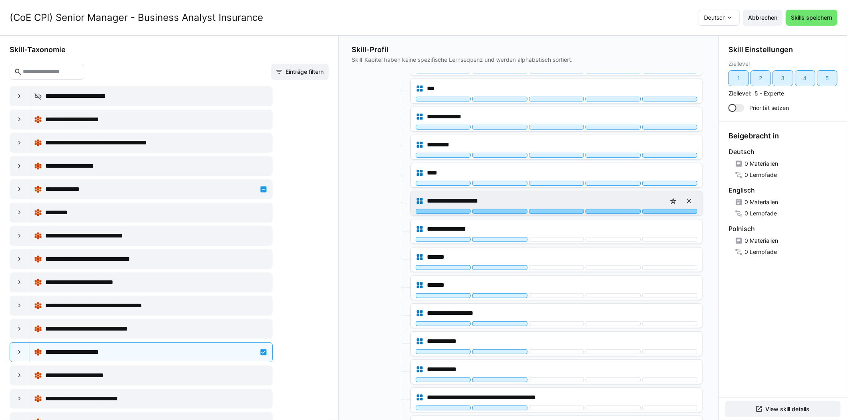
click at [654, 209] on div at bounding box center [670, 211] width 55 height 5
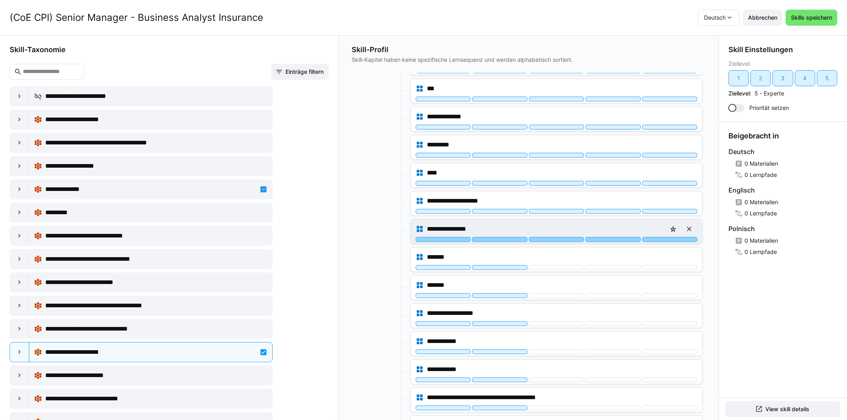
click at [656, 237] on div at bounding box center [670, 239] width 55 height 5
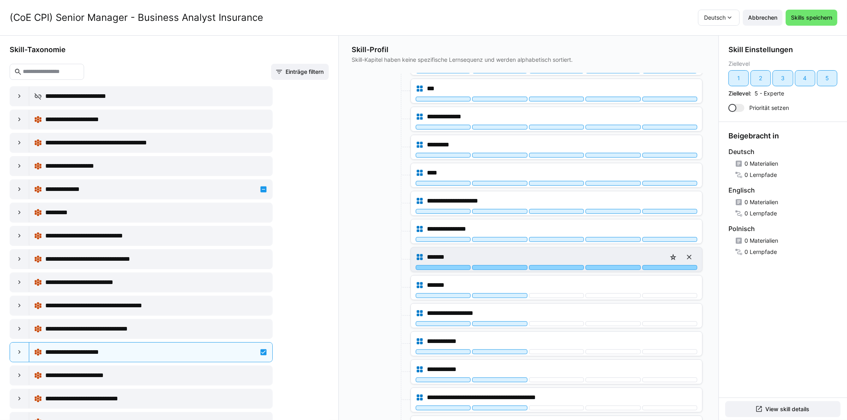
click at [660, 265] on div at bounding box center [670, 267] width 55 height 5
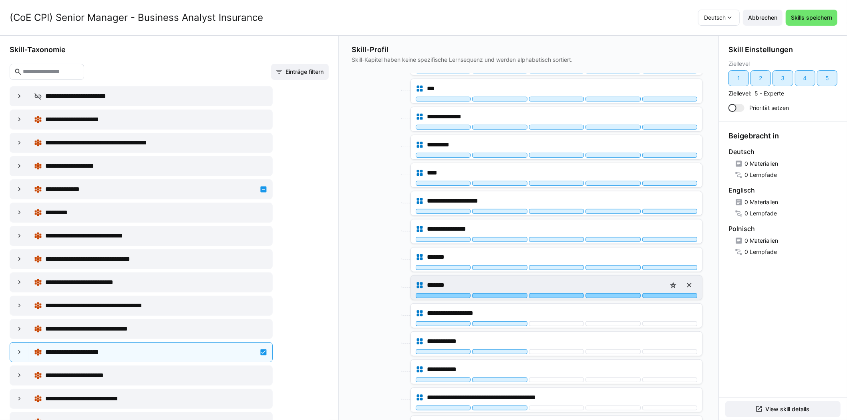
click at [657, 293] on div at bounding box center [670, 295] width 55 height 5
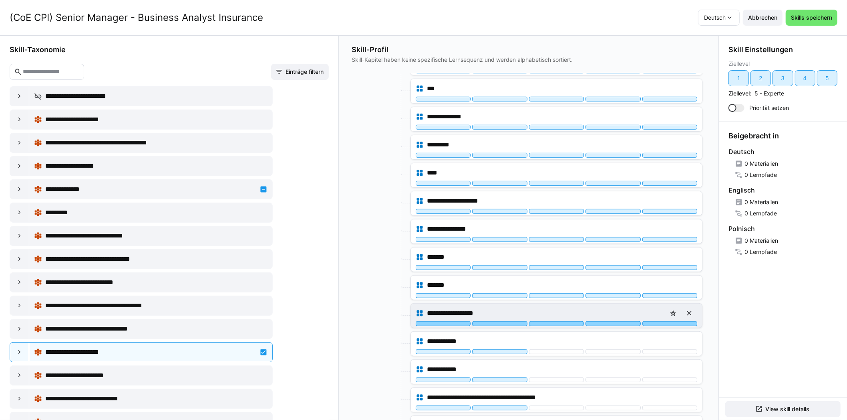
click at [658, 321] on div at bounding box center [670, 323] width 55 height 5
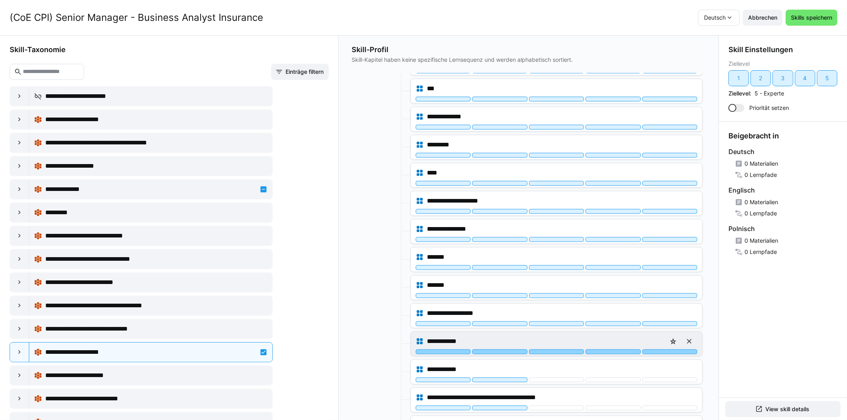
click at [658, 349] on div at bounding box center [670, 351] width 55 height 5
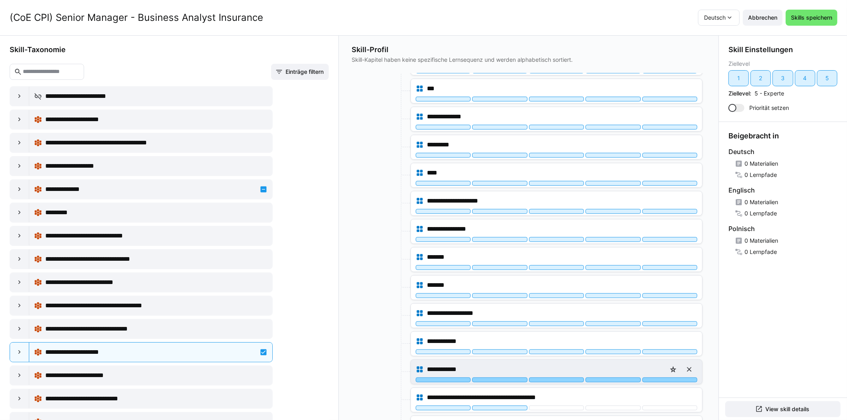
click at [654, 377] on div at bounding box center [670, 379] width 55 height 5
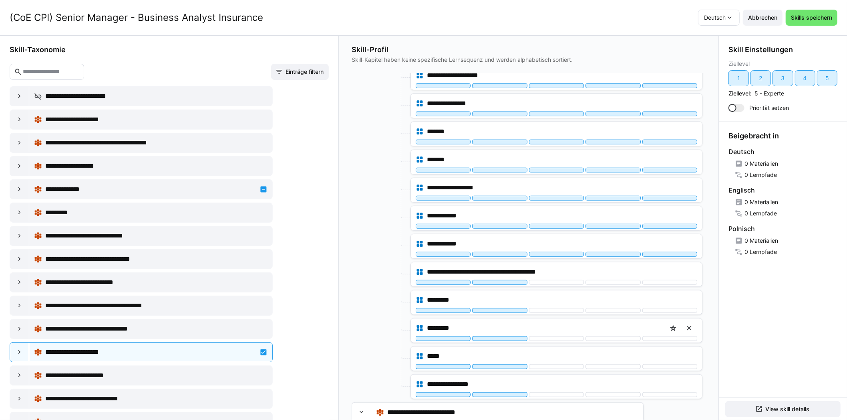
scroll to position [3005, 0]
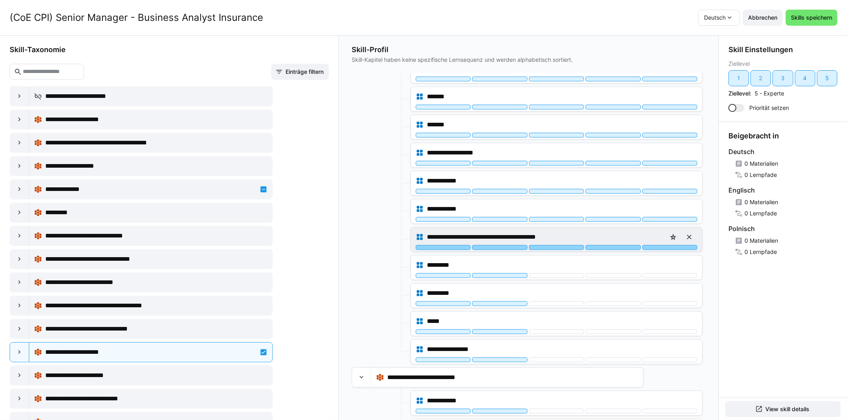
click at [661, 245] on div at bounding box center [670, 247] width 55 height 5
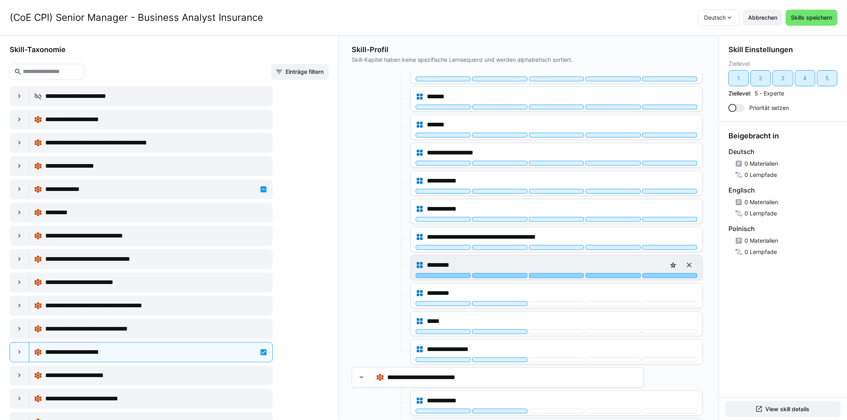
click at [659, 273] on div at bounding box center [670, 275] width 55 height 5
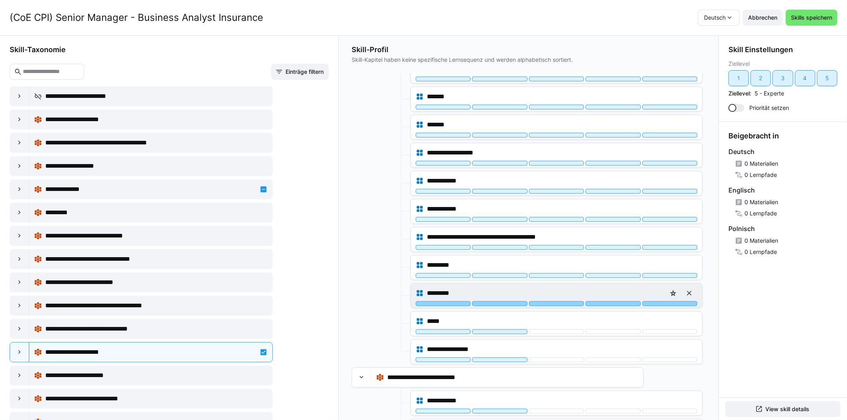
click at [656, 301] on div at bounding box center [670, 303] width 55 height 5
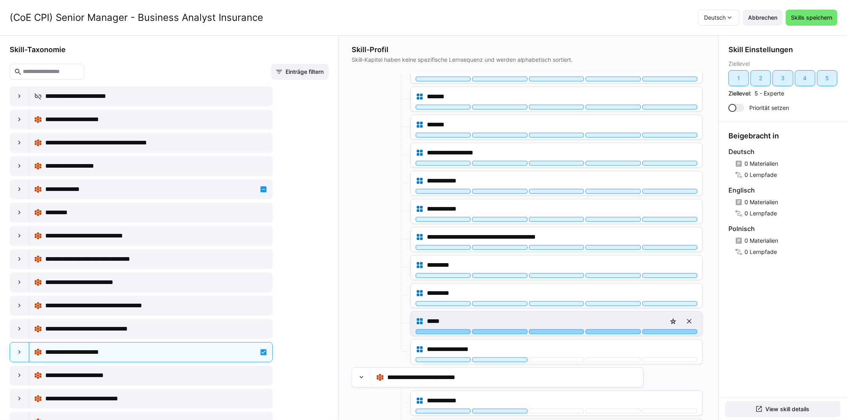
click at [658, 329] on div at bounding box center [670, 331] width 55 height 5
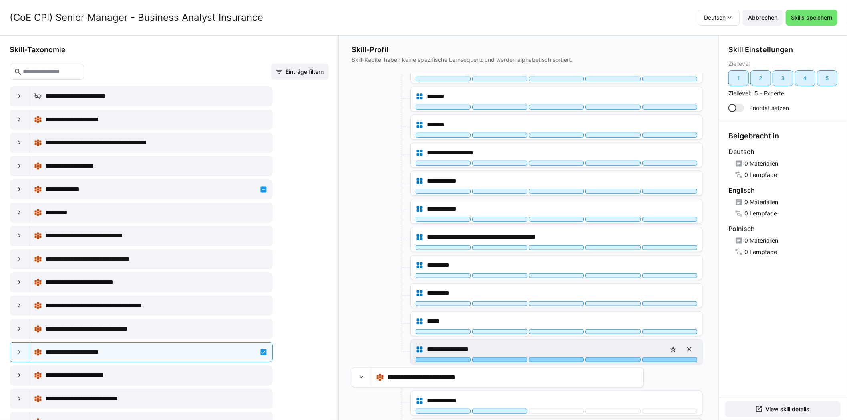
click at [652, 357] on div at bounding box center [670, 359] width 55 height 5
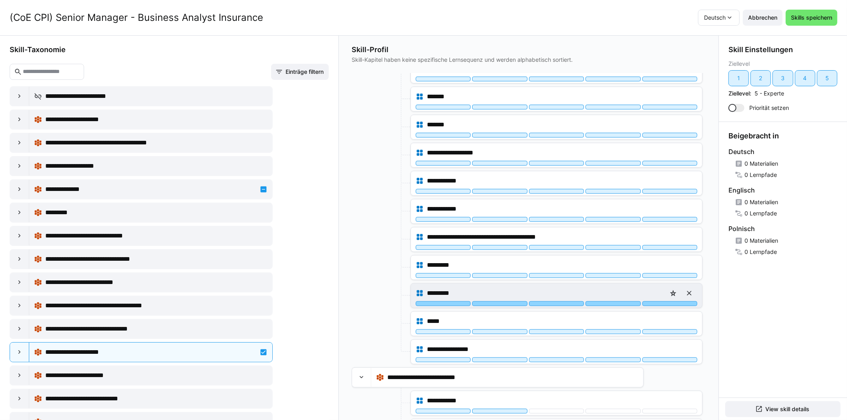
scroll to position [3094, 0]
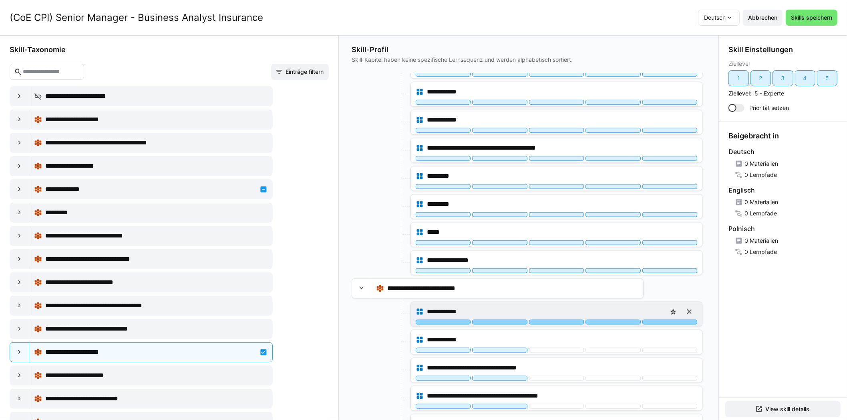
click at [654, 319] on div at bounding box center [670, 321] width 55 height 5
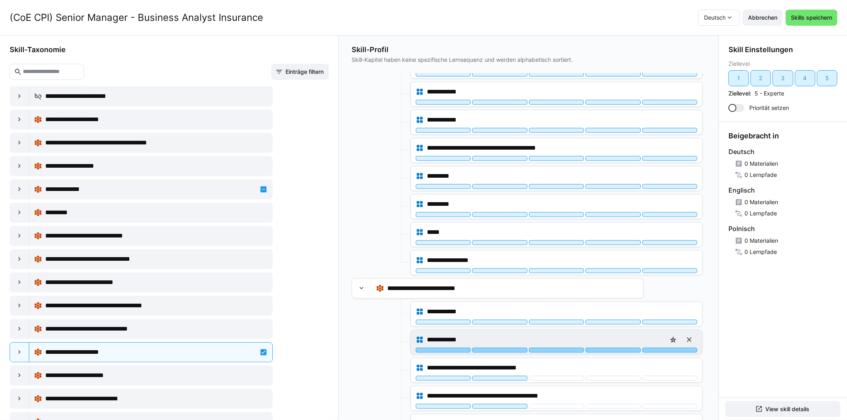
click at [656, 347] on div at bounding box center [670, 349] width 55 height 5
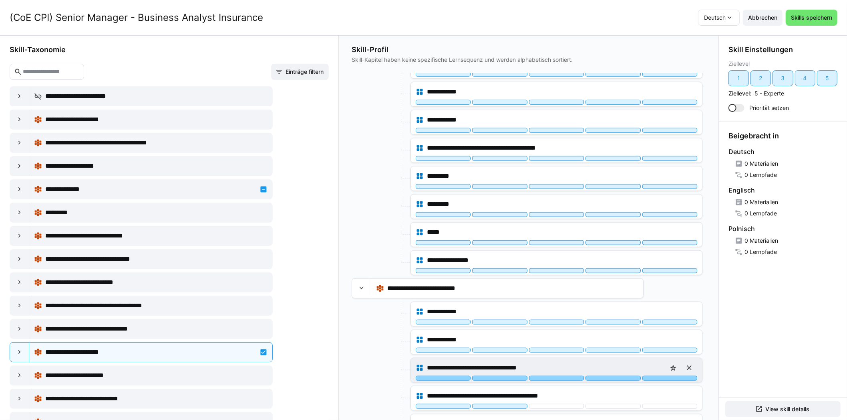
click at [653, 375] on div at bounding box center [670, 377] width 55 height 5
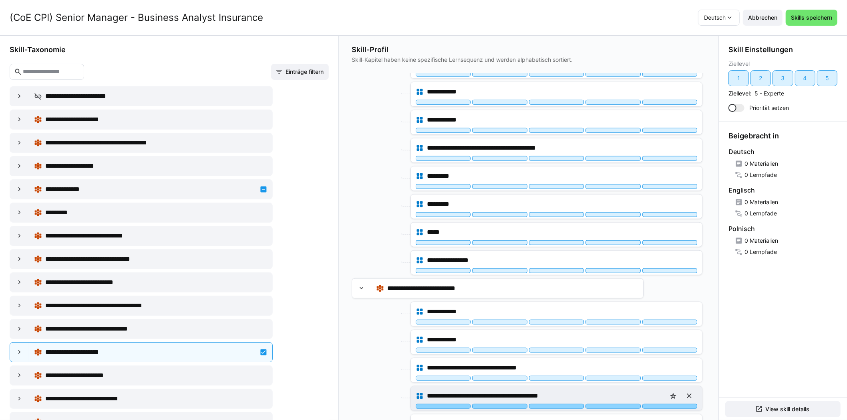
click at [655, 403] on div at bounding box center [670, 405] width 55 height 5
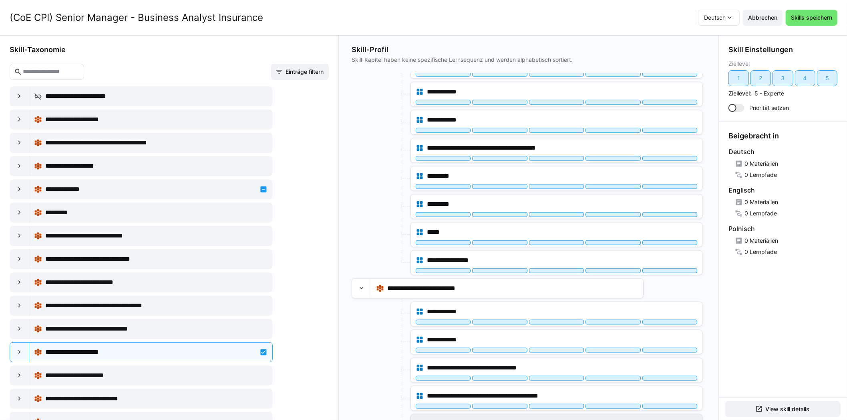
click at [812, 17] on span "Skills speichern" at bounding box center [812, 18] width 44 height 8
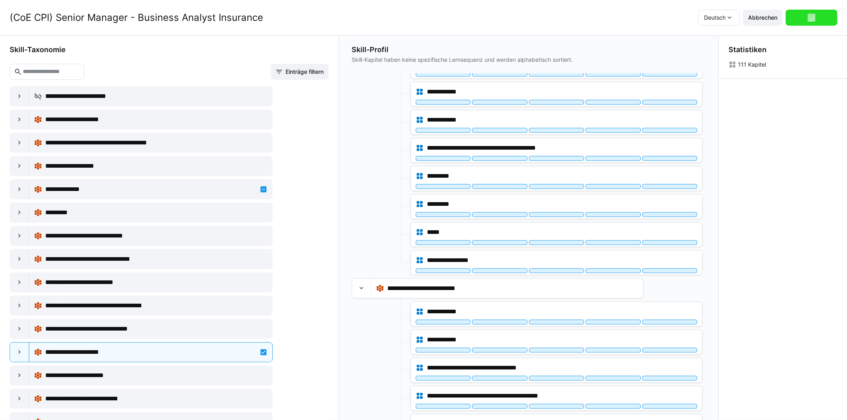
scroll to position [0, 0]
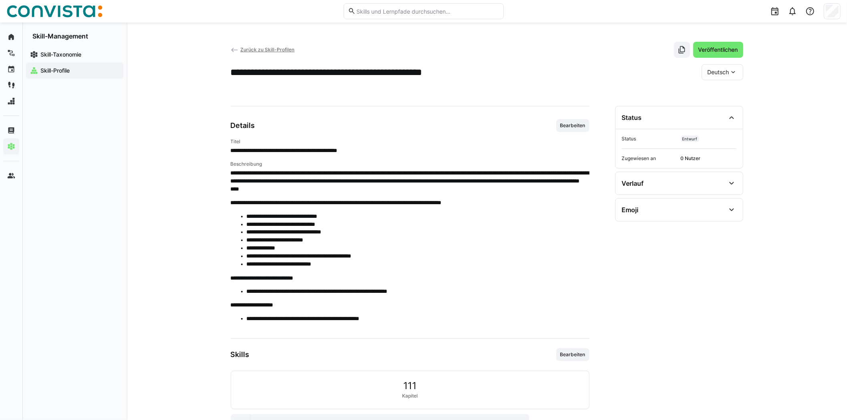
click at [252, 43] on div "Zurück zu Skill-Profilen Veröffentlichen" at bounding box center [487, 50] width 513 height 16
click at [254, 47] on span "Zurück zu Skill-Profilen" at bounding box center [267, 49] width 54 height 6
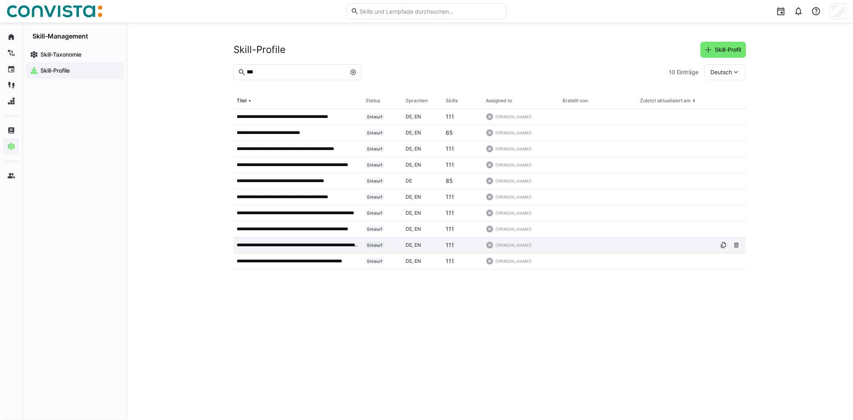
click at [276, 245] on p "**********" at bounding box center [298, 245] width 123 height 6
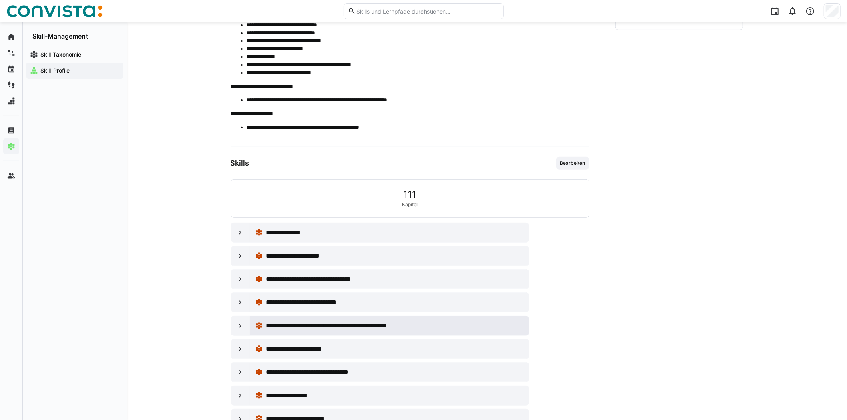
scroll to position [200, 0]
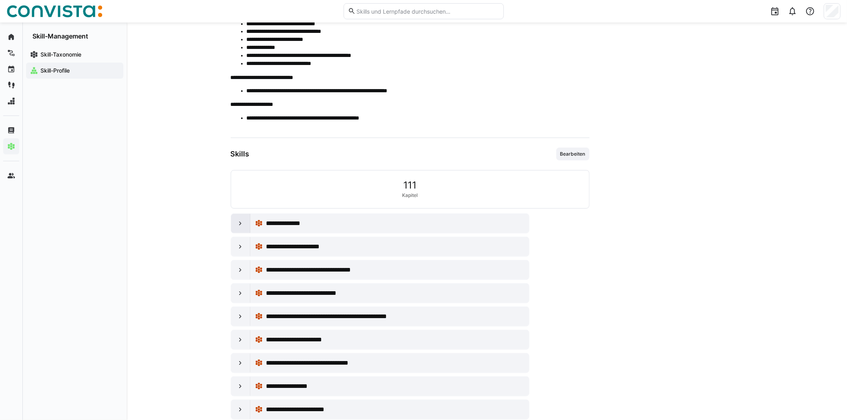
click at [240, 223] on eds-icon at bounding box center [240, 223] width 8 height 8
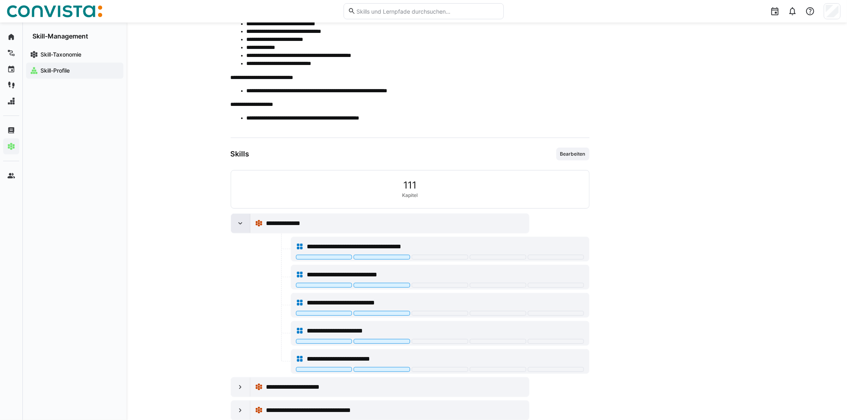
scroll to position [0, 0]
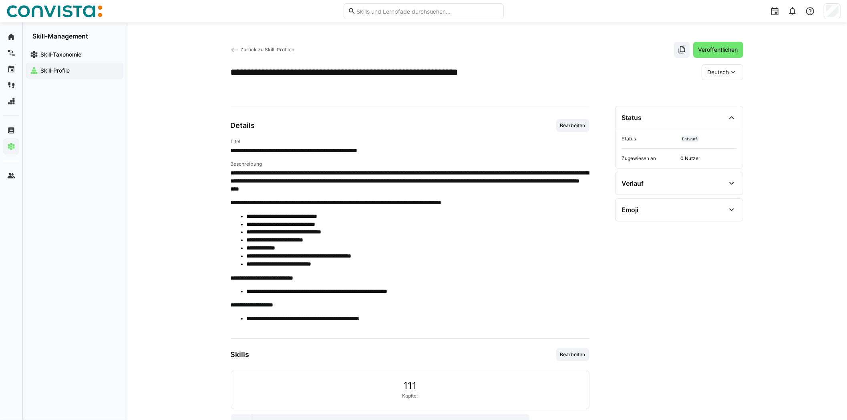
click at [289, 52] on span "Zurück zu Skill-Profilen" at bounding box center [267, 49] width 54 height 6
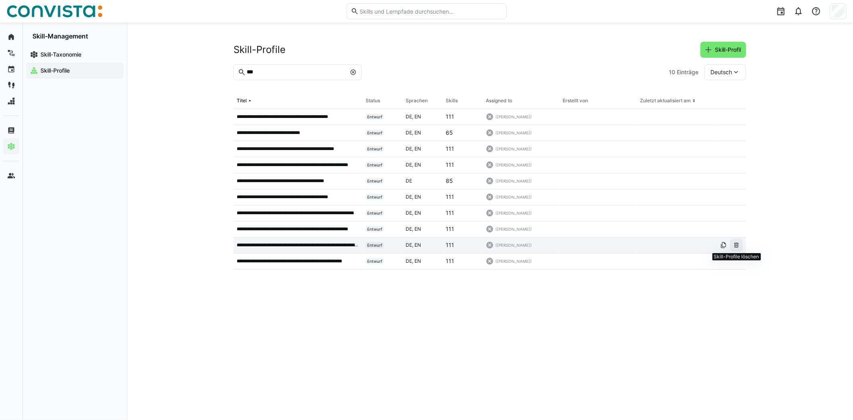
click at [735, 244] on eds-icon at bounding box center [737, 245] width 6 height 6
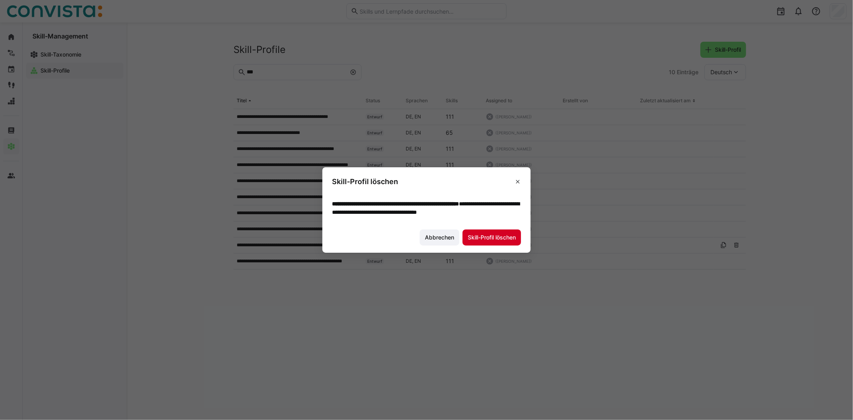
click at [490, 238] on span "Skill-Profil löschen" at bounding box center [492, 237] width 50 height 8
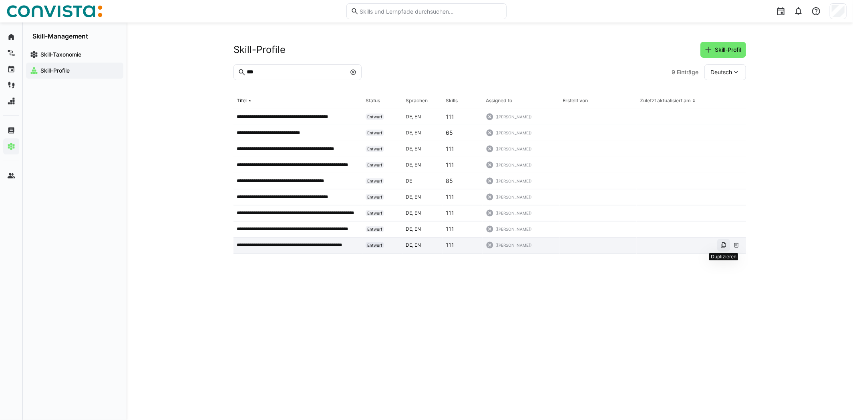
click at [722, 246] on eds-icon at bounding box center [724, 245] width 6 height 6
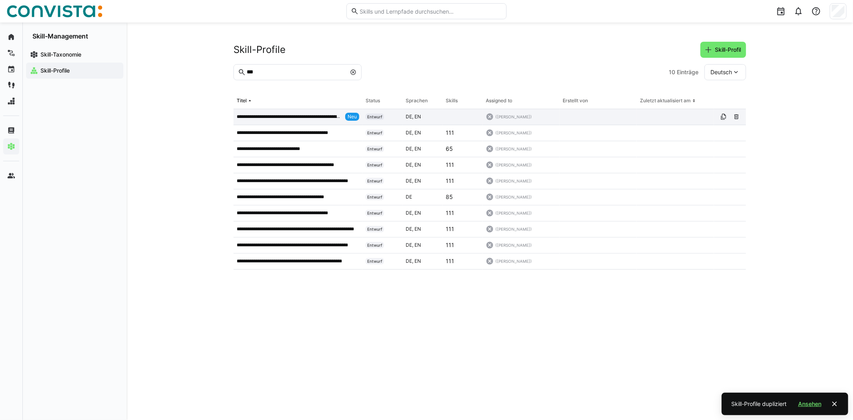
click at [289, 115] on p "**********" at bounding box center [289, 116] width 105 height 6
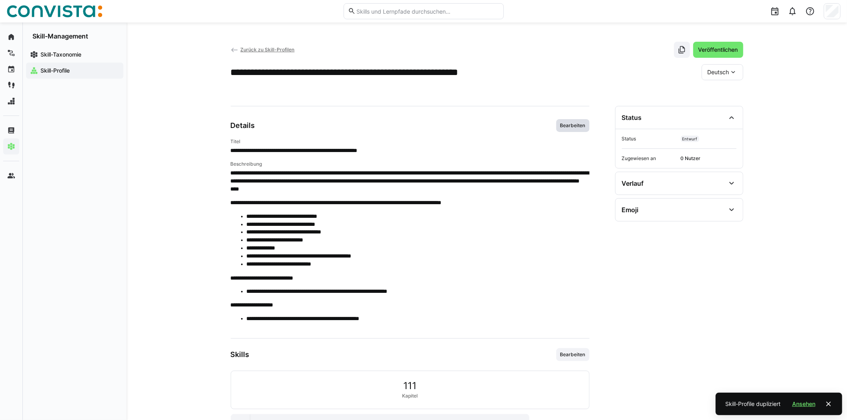
click at [577, 126] on span "Bearbeiten" at bounding box center [573, 125] width 27 height 6
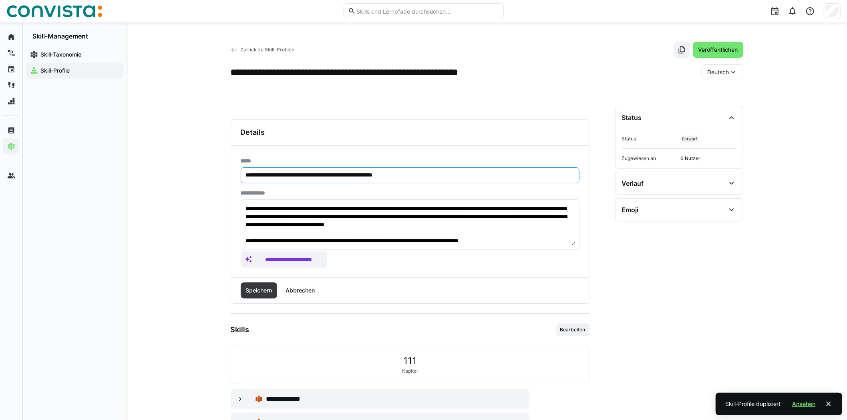
drag, startPoint x: 319, startPoint y: 173, endPoint x: 323, endPoint y: 165, distance: 8.6
click at [320, 173] on input "**********" at bounding box center [410, 174] width 330 height 7
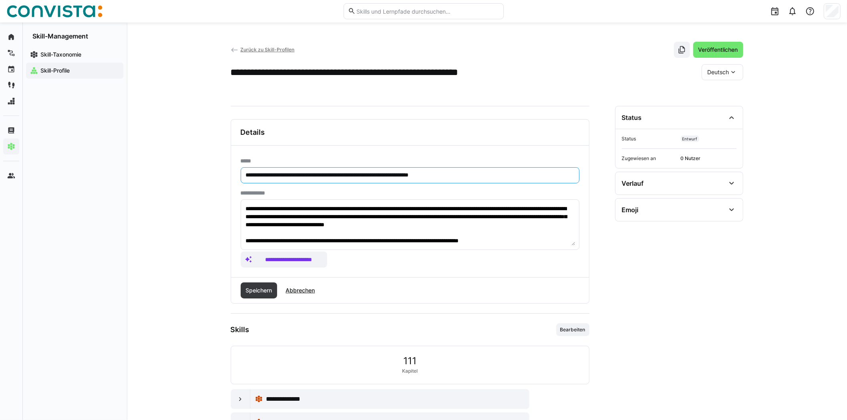
drag, startPoint x: 274, startPoint y: 173, endPoint x: 241, endPoint y: 175, distance: 32.5
click at [234, 176] on div "**********" at bounding box center [410, 210] width 358 height 131
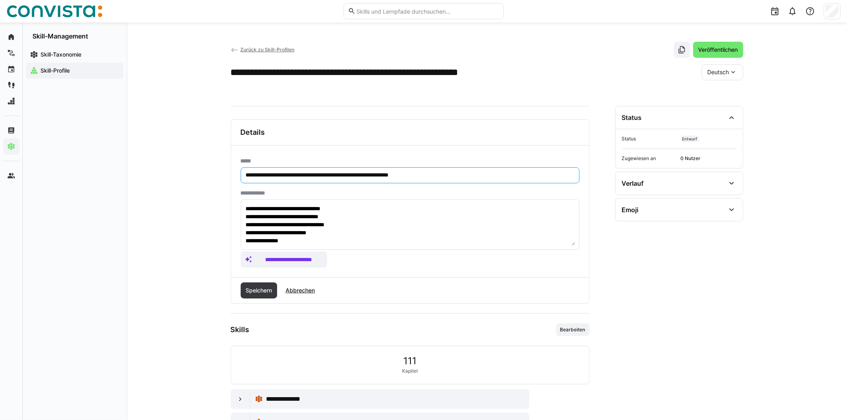
click at [735, 71] on eds-icon at bounding box center [734, 72] width 8 height 8
click at [716, 107] on span "Englisch" at bounding box center [719, 110] width 22 height 8
drag, startPoint x: 341, startPoint y: 175, endPoint x: 363, endPoint y: 174, distance: 21.6
click at [363, 174] on input "**********" at bounding box center [410, 174] width 330 height 7
type input "**********"
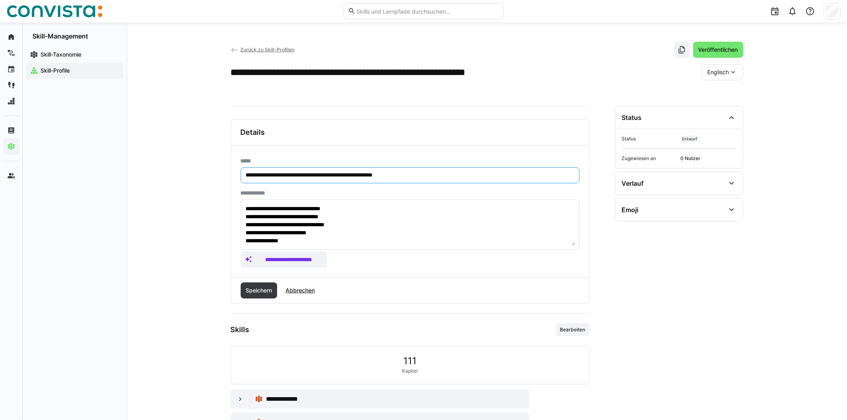
click at [733, 72] on eds-icon at bounding box center [734, 72] width 8 height 8
click at [715, 91] on span "Deutsch" at bounding box center [719, 93] width 22 height 8
click at [256, 293] on span "Speichern" at bounding box center [259, 290] width 37 height 16
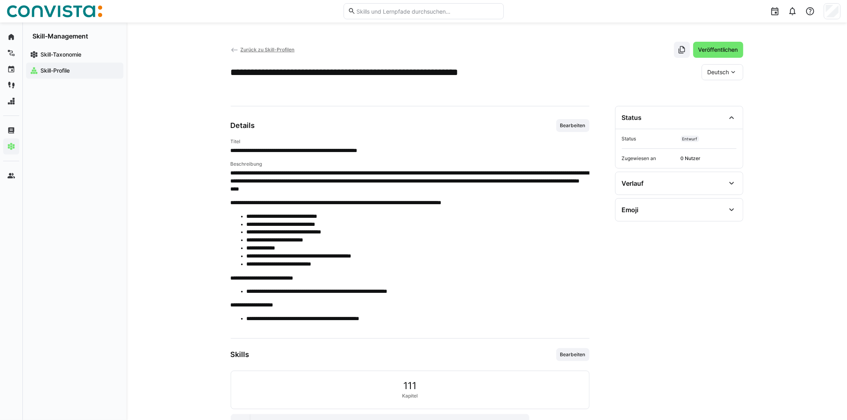
click at [268, 52] on app-back-navigation "Zurück zu Skill-Profilen" at bounding box center [263, 49] width 64 height 9
click at [269, 52] on span "Zurück zu Skill-Profilen" at bounding box center [267, 49] width 54 height 6
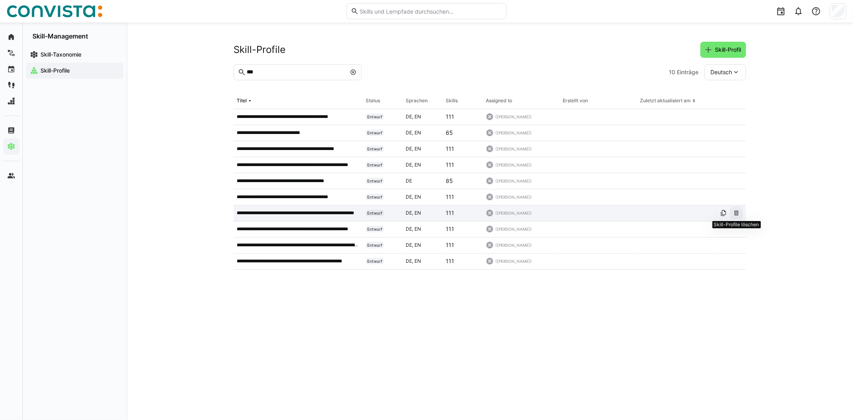
click at [742, 212] on span at bounding box center [736, 212] width 13 height 13
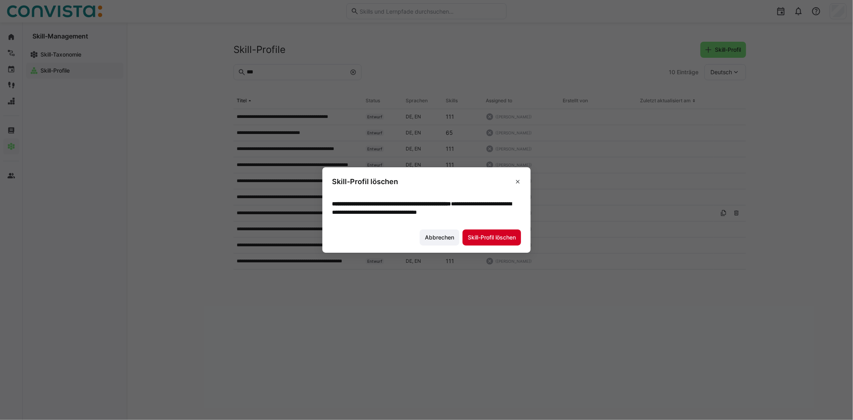
click at [494, 235] on span "Skill-Profil löschen" at bounding box center [492, 237] width 50 height 8
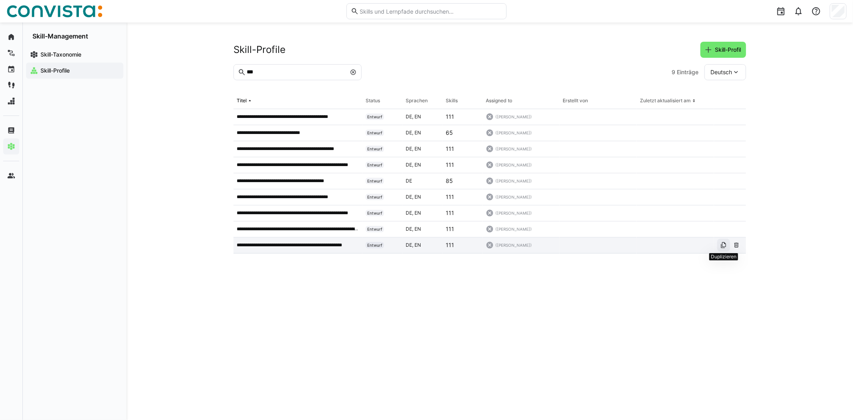
click at [729, 248] on span at bounding box center [724, 244] width 13 height 13
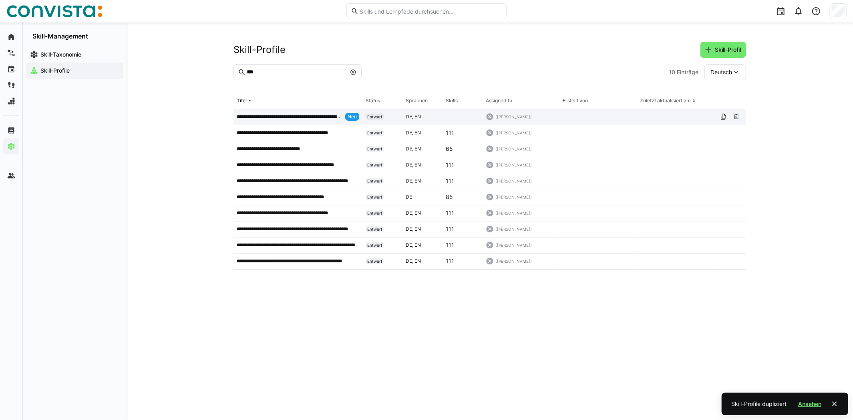
click at [306, 111] on div "**********" at bounding box center [298, 117] width 129 height 16
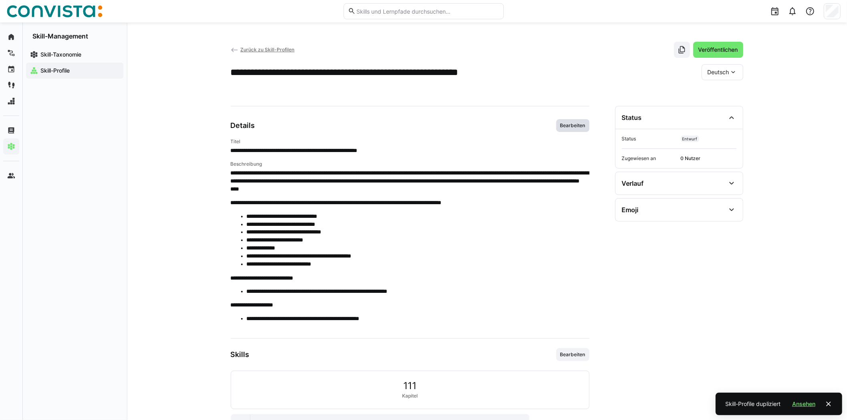
click at [576, 126] on span "Bearbeiten" at bounding box center [573, 125] width 27 height 6
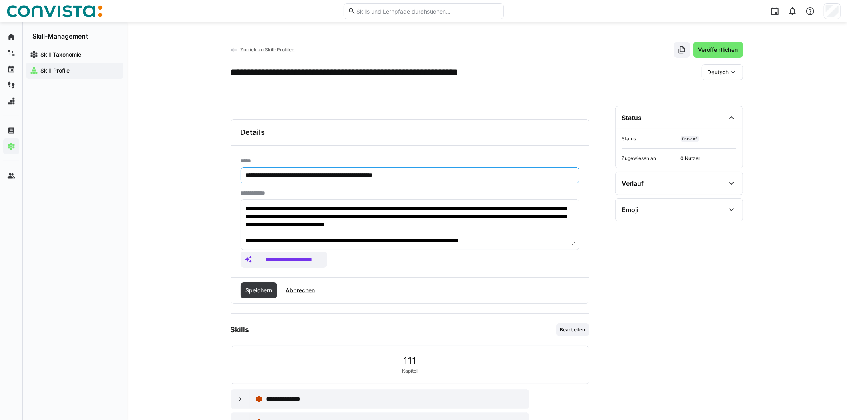
click at [317, 175] on input "**********" at bounding box center [410, 174] width 330 height 7
drag, startPoint x: 300, startPoint y: 175, endPoint x: 342, endPoint y: 173, distance: 42.1
click at [342, 173] on input "**********" at bounding box center [410, 174] width 330 height 7
drag, startPoint x: 274, startPoint y: 173, endPoint x: 236, endPoint y: 173, distance: 38.5
click at [235, 173] on div "**********" at bounding box center [410, 210] width 358 height 131
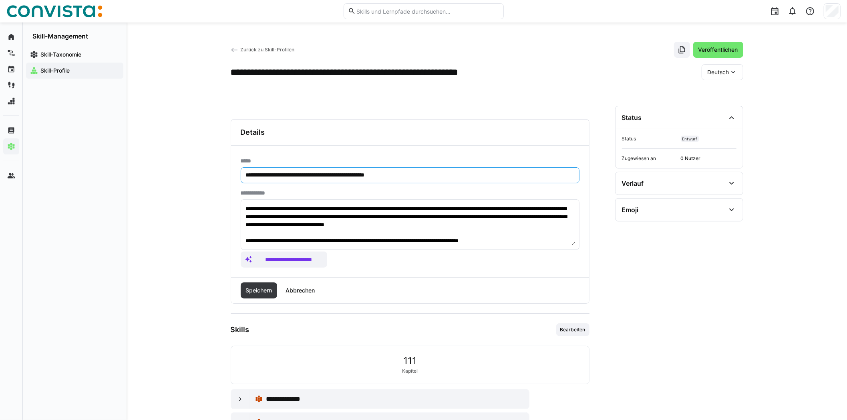
drag, startPoint x: 325, startPoint y: 175, endPoint x: 274, endPoint y: 174, distance: 51.3
click at [274, 174] on input "**********" at bounding box center [410, 174] width 330 height 7
type input "**********"
click at [734, 68] on eds-icon at bounding box center [734, 72] width 8 height 8
click at [713, 105] on div "Englisch" at bounding box center [723, 110] width 42 height 17
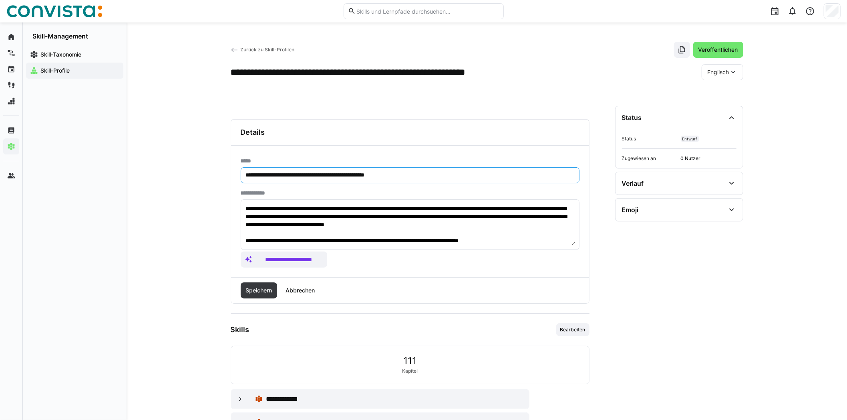
drag, startPoint x: 274, startPoint y: 173, endPoint x: 325, endPoint y: 173, distance: 51.3
click at [325, 173] on input "**********" at bounding box center [410, 174] width 330 height 7
click at [248, 289] on span "Speichern" at bounding box center [258, 290] width 29 height 8
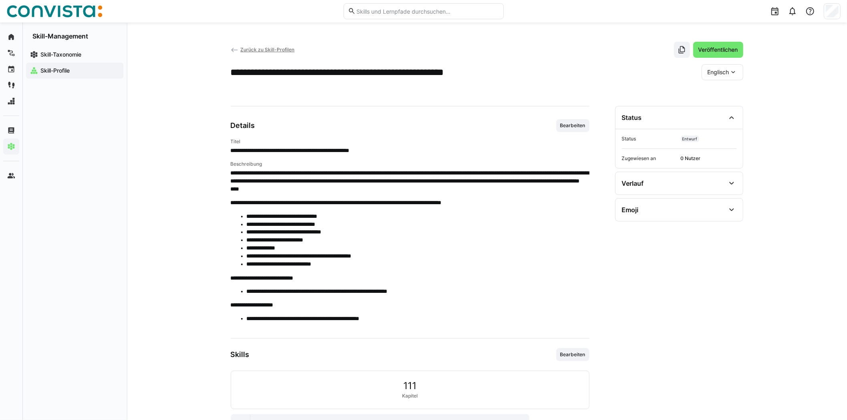
click at [259, 49] on span "Zurück zu Skill-Profilen" at bounding box center [267, 49] width 54 height 6
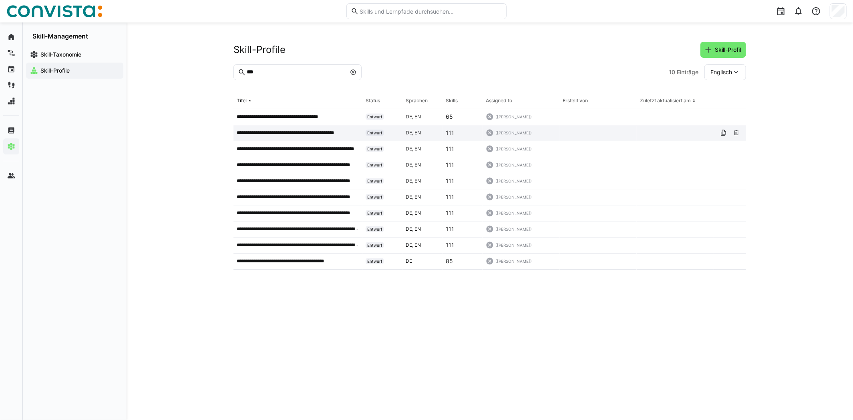
click at [328, 132] on p "**********" at bounding box center [295, 132] width 116 height 6
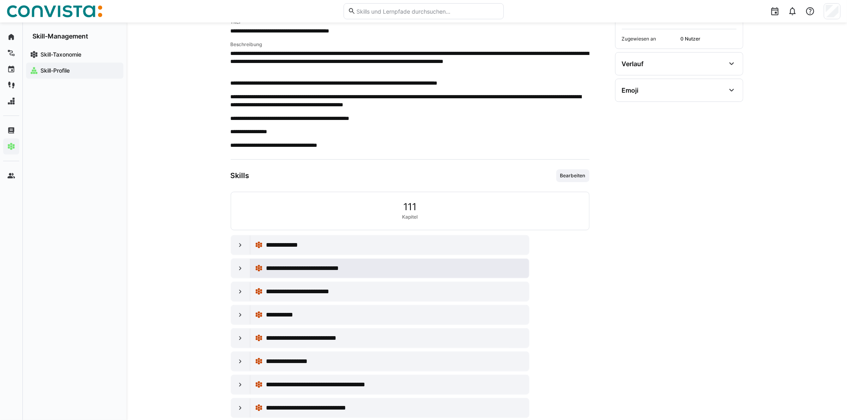
scroll to position [120, 0]
click at [240, 236] on div at bounding box center [240, 244] width 19 height 19
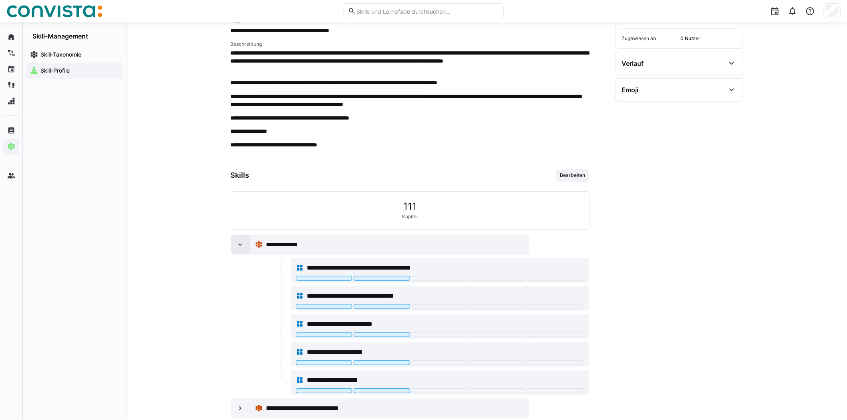
click at [238, 239] on div at bounding box center [240, 244] width 19 height 19
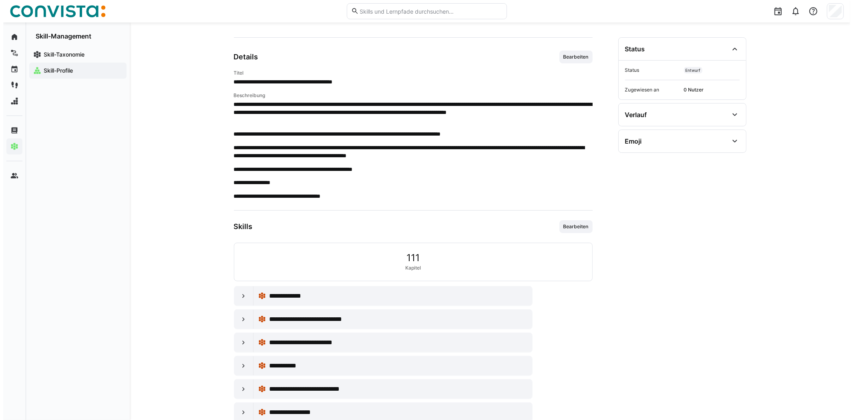
scroll to position [0, 0]
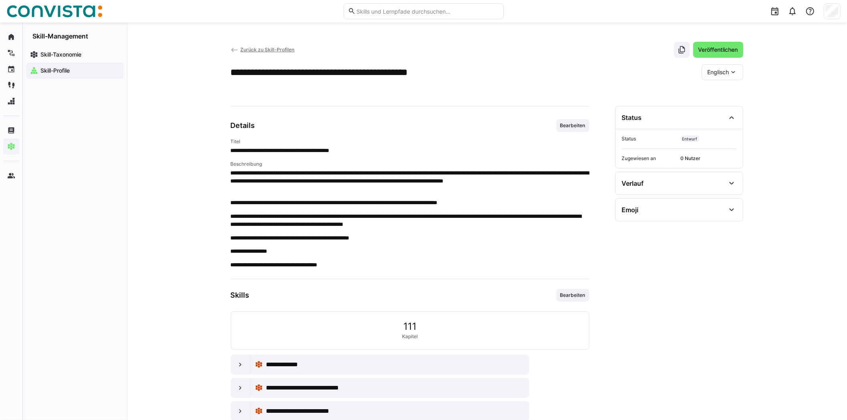
click at [282, 47] on span "Zurück zu Skill-Profilen" at bounding box center [267, 49] width 54 height 6
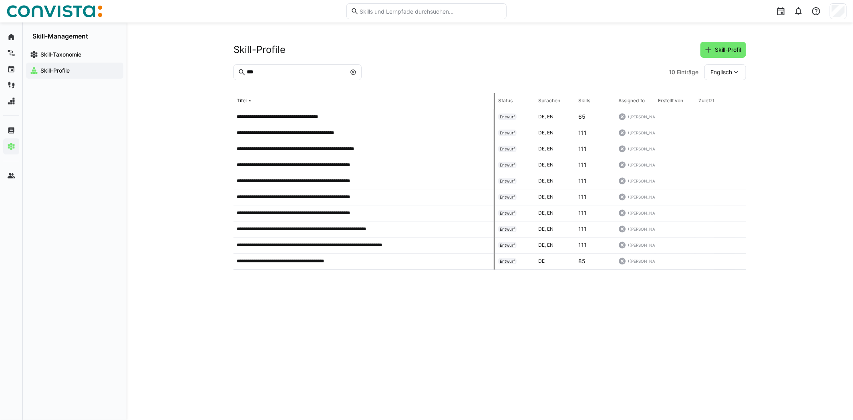
drag, startPoint x: 362, startPoint y: 103, endPoint x: 495, endPoint y: 100, distance: 133.5
click at [0, 0] on tr "Titel Status Sprachen Skills Assigned to Erstellt von Zuletzt aktualisiert am" at bounding box center [0, 0] width 0 height 0
click at [354, 71] on eds-icon at bounding box center [353, 72] width 6 height 6
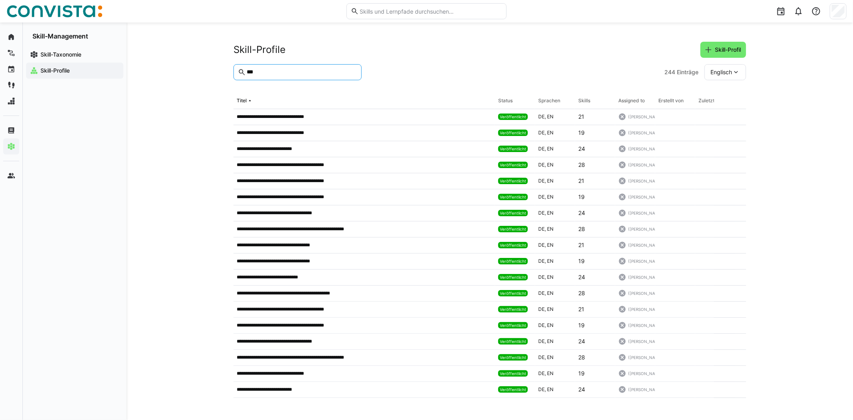
click at [316, 74] on input "***" at bounding box center [301, 72] width 111 height 7
type input "***"
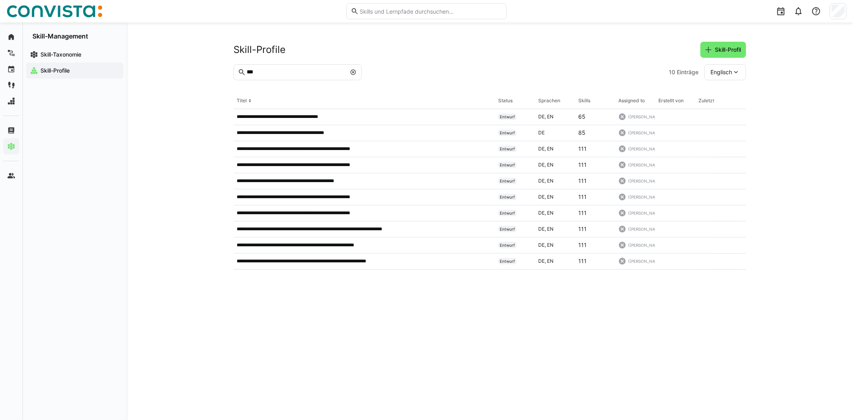
click at [353, 71] on eds-icon at bounding box center [353, 72] width 6 height 6
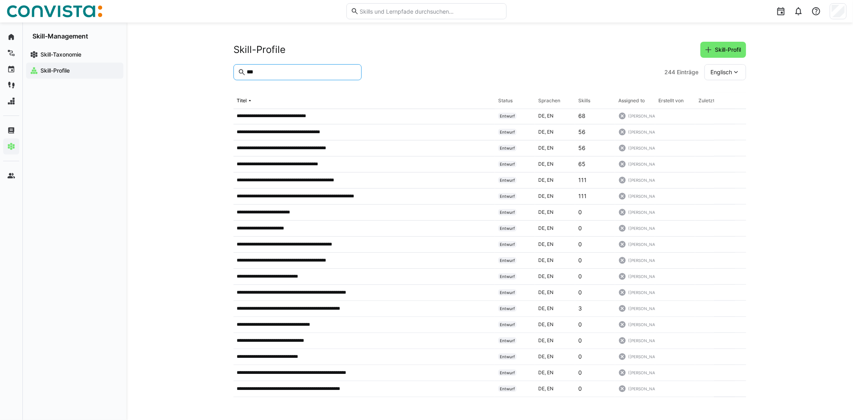
scroll to position [674, 0]
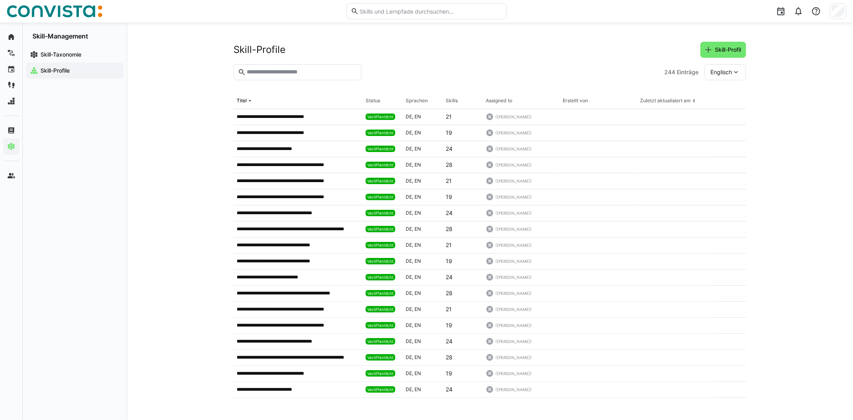
click at [283, 69] on input "text" at bounding box center [301, 72] width 111 height 7
type input "***"
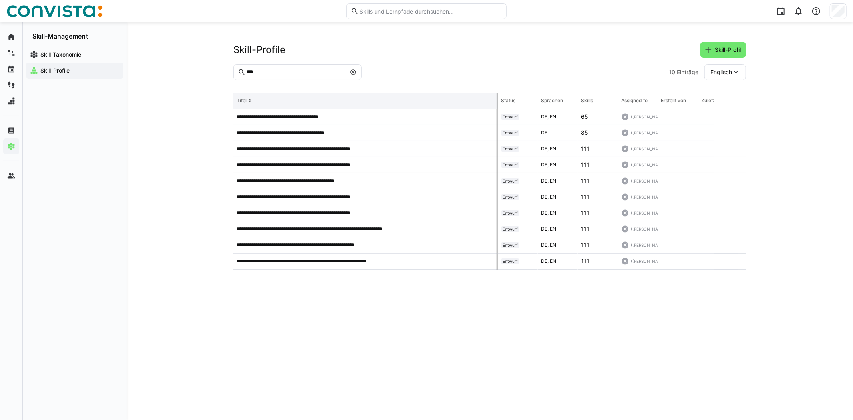
drag, startPoint x: 362, startPoint y: 106, endPoint x: 498, endPoint y: 108, distance: 136.3
click at [0, 0] on tr "Titel Status Sprachen Skills Assigned to Erstellt von Zuletzt aktualisiert am" at bounding box center [0, 0] width 0 height 0
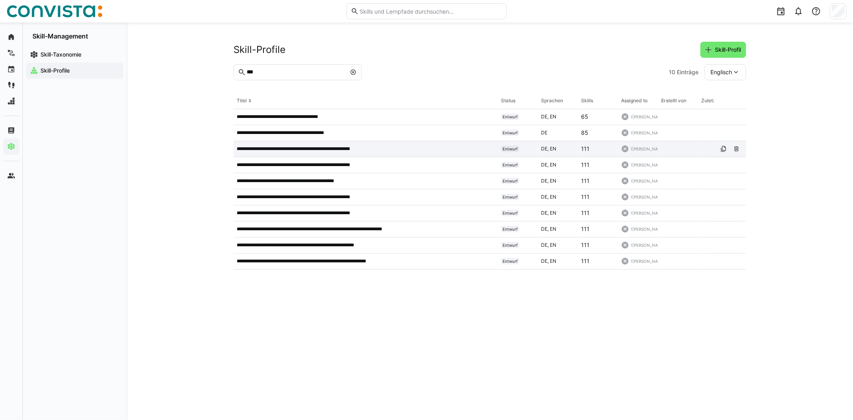
click at [292, 149] on p "**********" at bounding box center [304, 148] width 135 height 6
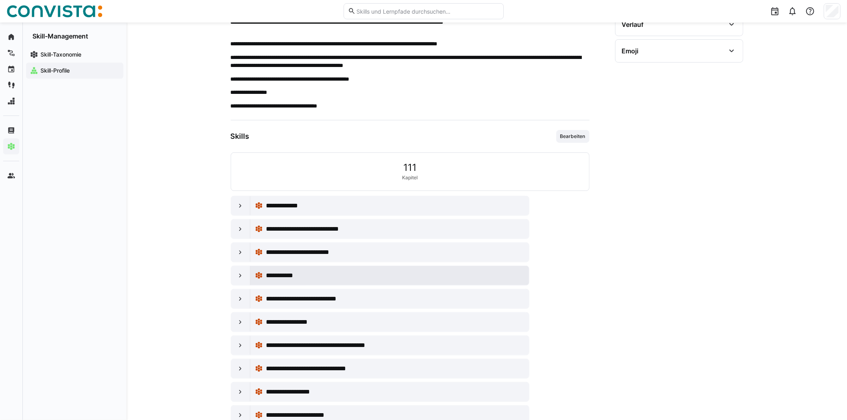
scroll to position [160, 0]
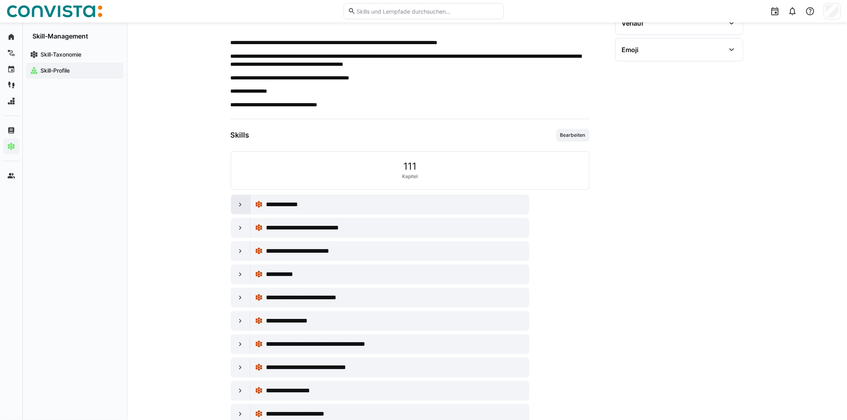
click at [238, 201] on eds-icon at bounding box center [240, 204] width 8 height 8
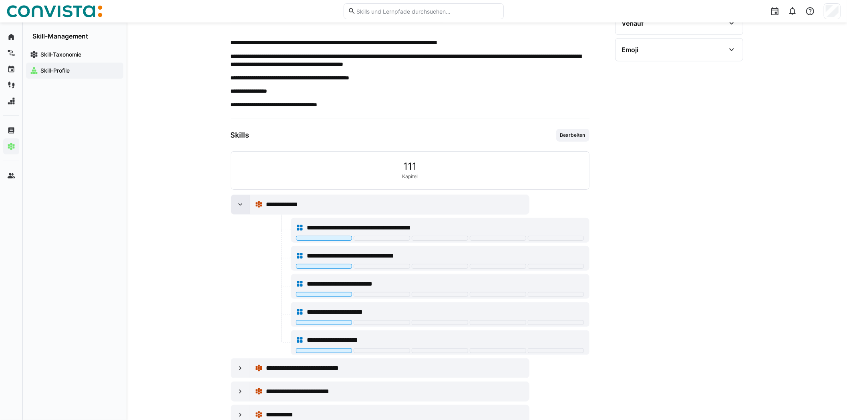
click at [238, 201] on eds-icon at bounding box center [240, 204] width 8 height 8
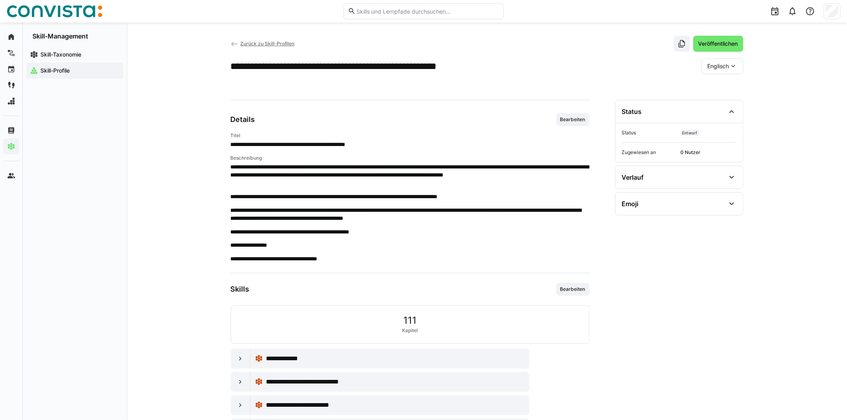
scroll to position [0, 0]
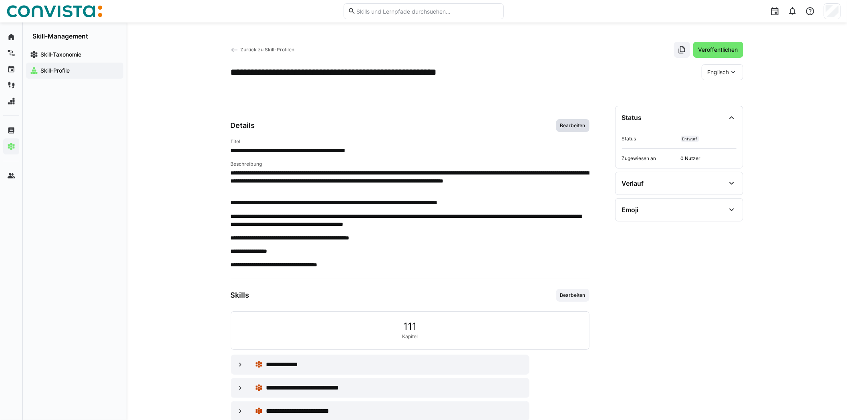
click at [577, 127] on span "Bearbeiten" at bounding box center [573, 125] width 27 height 6
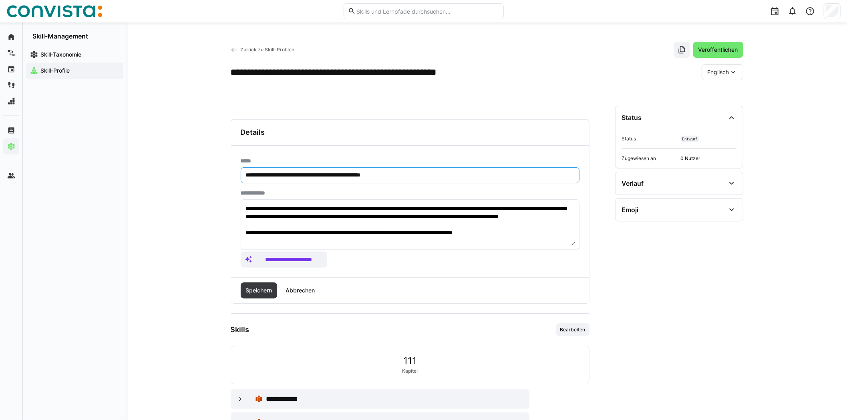
click at [269, 173] on input "**********" at bounding box center [410, 174] width 330 height 7
drag, startPoint x: 268, startPoint y: 175, endPoint x: 217, endPoint y: 174, distance: 50.9
click at [217, 174] on div "**********" at bounding box center [487, 387] width 721 height 731
drag, startPoint x: 301, startPoint y: 176, endPoint x: 274, endPoint y: 176, distance: 27.6
click at [274, 176] on input "**********" at bounding box center [410, 174] width 330 height 7
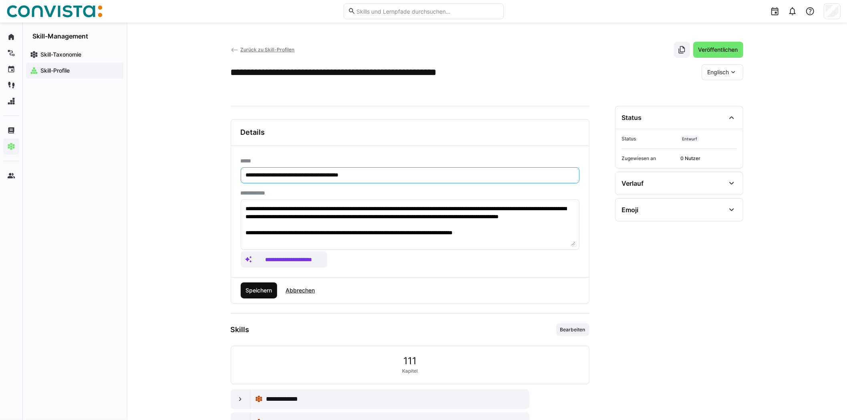
type input "**********"
click at [268, 286] on span "Speichern" at bounding box center [258, 290] width 29 height 8
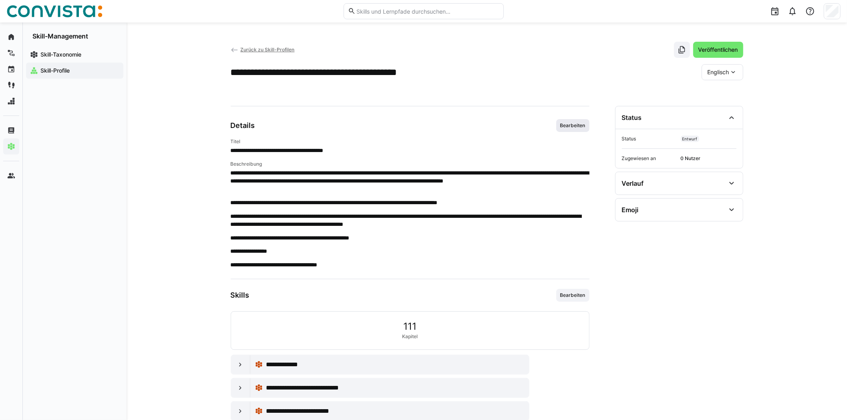
click at [578, 130] on span "Bearbeiten" at bounding box center [573, 125] width 33 height 13
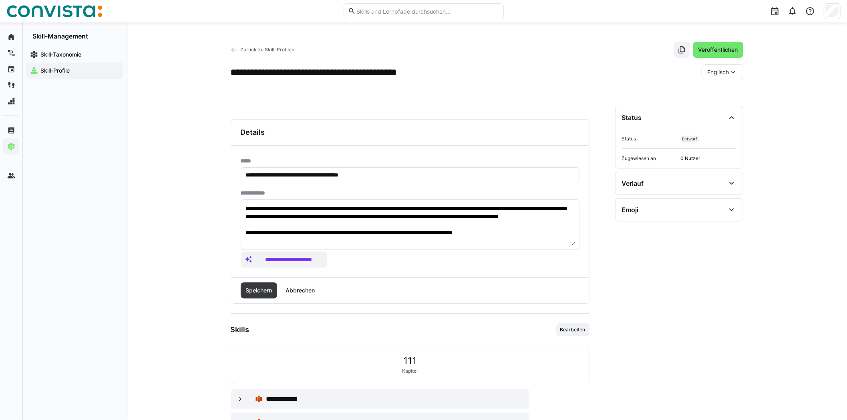
click at [736, 76] on div "Englisch" at bounding box center [723, 72] width 42 height 16
click at [719, 94] on span "Deutsch" at bounding box center [719, 93] width 22 height 8
click at [252, 289] on span "Speichern" at bounding box center [258, 290] width 29 height 8
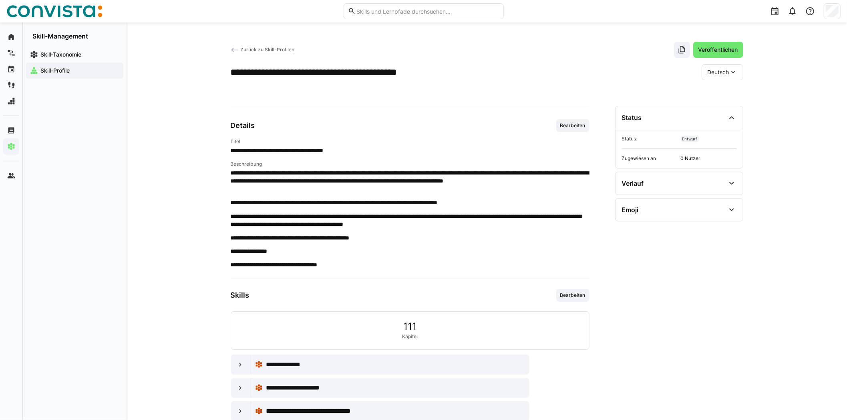
click at [261, 47] on span "Zurück zu Skill-Profilen" at bounding box center [267, 49] width 54 height 6
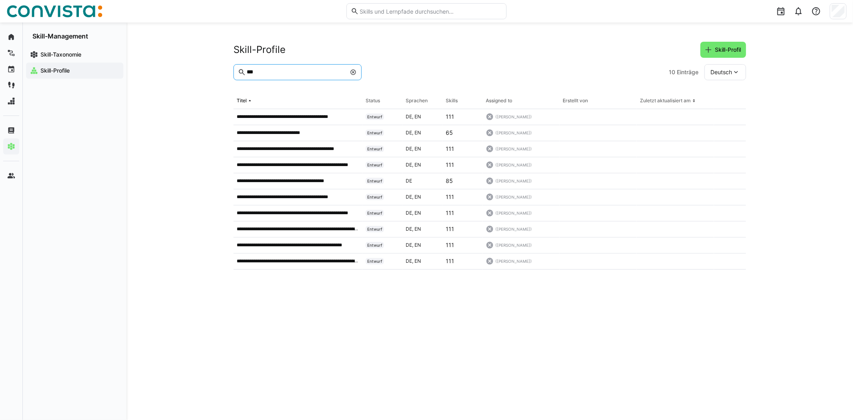
click at [292, 73] on input "***" at bounding box center [296, 72] width 100 height 7
click at [303, 260] on p "**********" at bounding box center [298, 261] width 123 height 6
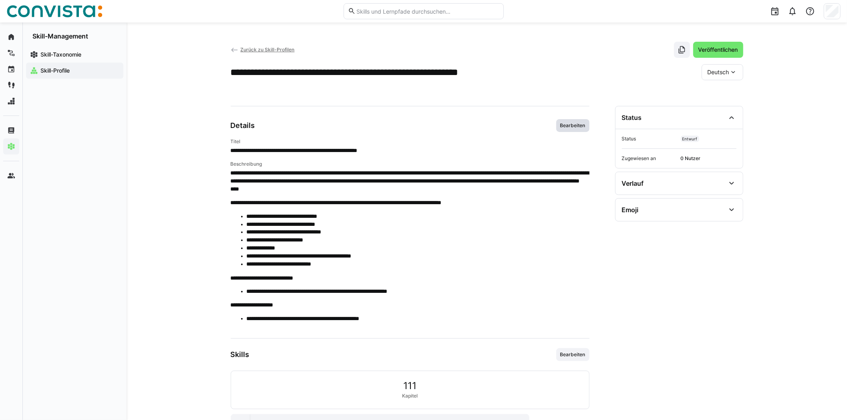
click at [570, 122] on span "Bearbeiten" at bounding box center [573, 125] width 27 height 6
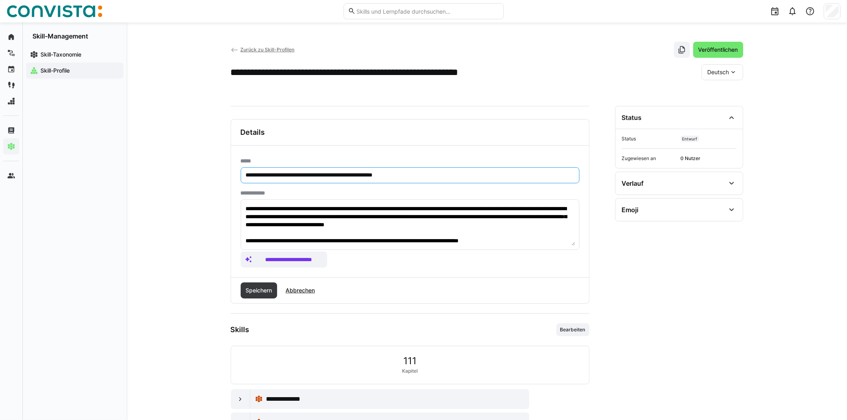
drag, startPoint x: 274, startPoint y: 174, endPoint x: 245, endPoint y: 173, distance: 29.3
click at [245, 173] on input "**********" at bounding box center [410, 174] width 330 height 7
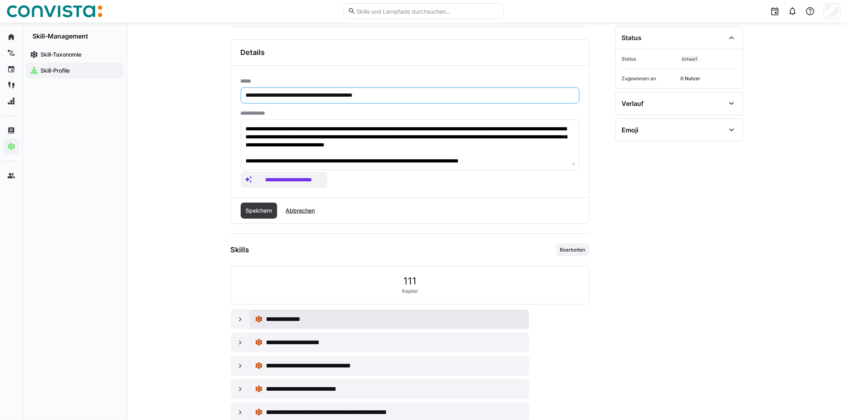
scroll to position [80, 0]
click at [235, 315] on div at bounding box center [240, 318] width 19 height 19
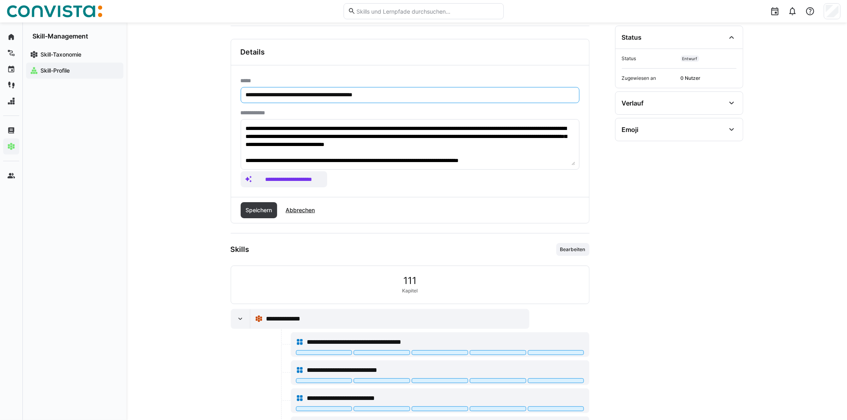
drag, startPoint x: 315, startPoint y: 94, endPoint x: 273, endPoint y: 94, distance: 42.1
click at [273, 94] on input "**********" at bounding box center [410, 94] width 330 height 7
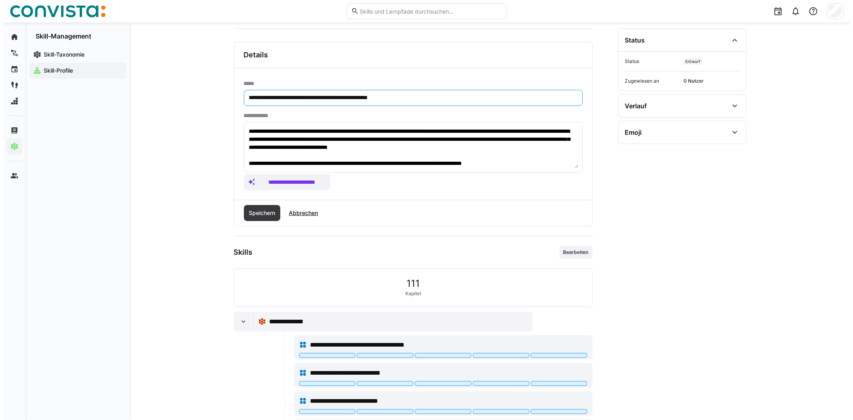
scroll to position [0, 0]
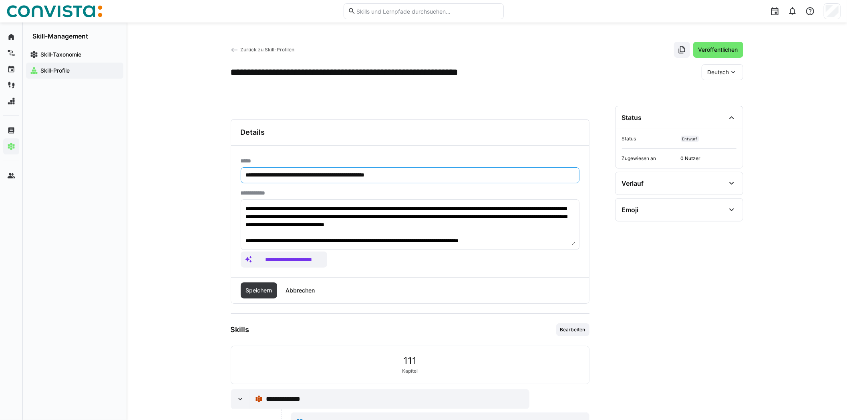
type input "**********"
click at [718, 74] on span "Deutsch" at bounding box center [719, 72] width 22 height 8
click at [710, 106] on span "Englisch" at bounding box center [719, 110] width 22 height 8
click at [263, 291] on span "Speichern" at bounding box center [258, 290] width 29 height 8
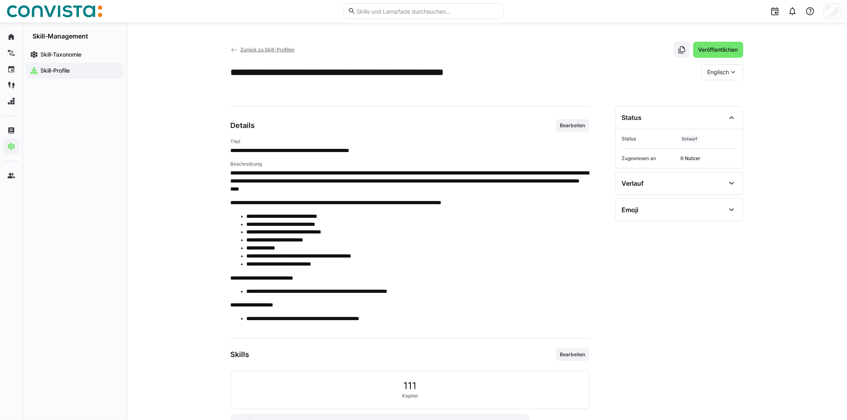
click at [273, 48] on span "Zurück zu Skill-Profilen" at bounding box center [267, 49] width 54 height 6
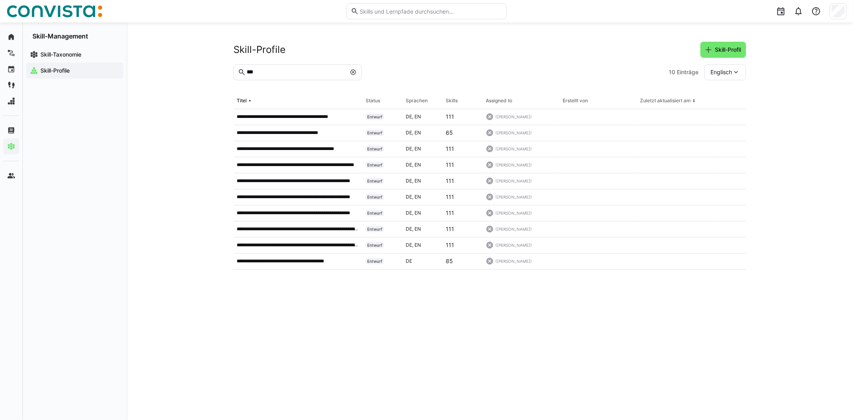
click at [353, 70] on eds-icon at bounding box center [353, 72] width 6 height 6
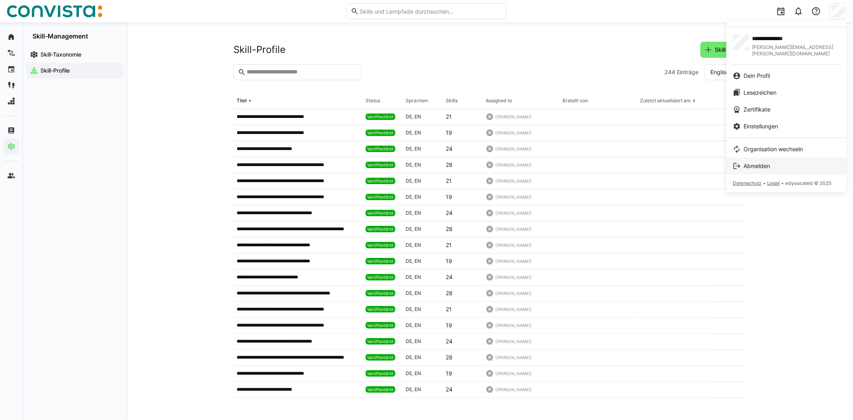
click at [767, 161] on span "Abmelden" at bounding box center [757, 165] width 26 height 8
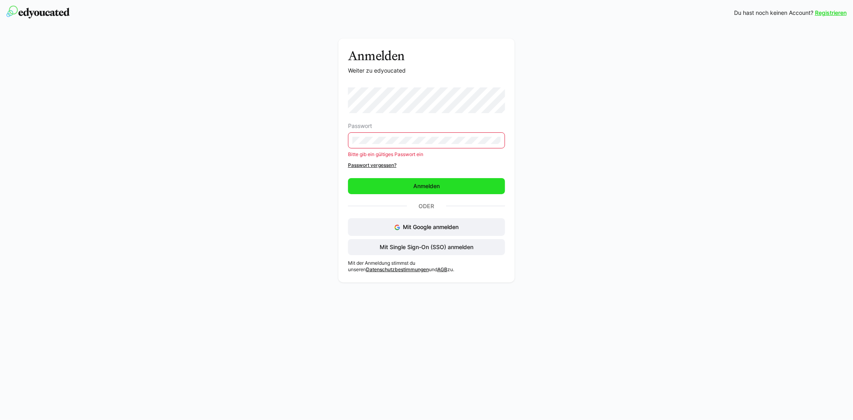
click at [458, 180] on span "Anmelden" at bounding box center [426, 186] width 157 height 16
drag, startPoint x: 458, startPoint y: 180, endPoint x: 454, endPoint y: 180, distance: 4.4
click at [454, 180] on span "Anmelden" at bounding box center [426, 186] width 157 height 16
click at [456, 184] on span "Anmelden" at bounding box center [426, 186] width 157 height 16
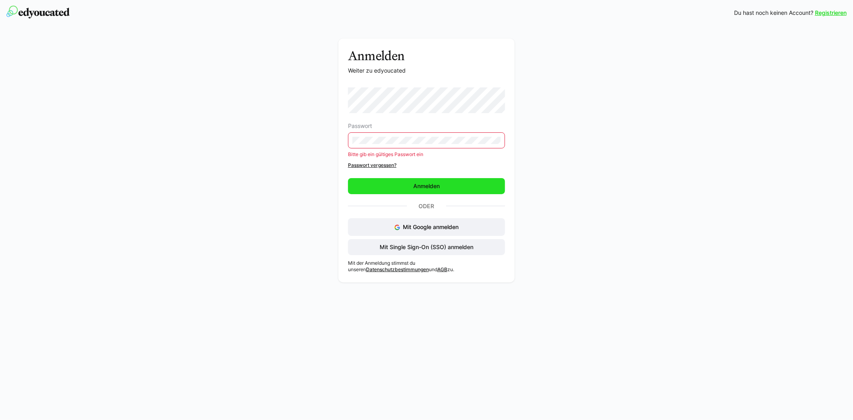
click at [456, 184] on span "Anmelden" at bounding box center [426, 186] width 157 height 16
click at [324, 133] on div "Anmelden Weiter zu edyoucated Passwort Bitte gib ein gültiges Passwort ein Pass…" at bounding box center [427, 162] width 452 height 248
click at [419, 183] on span "Anmelden" at bounding box center [426, 186] width 29 height 8
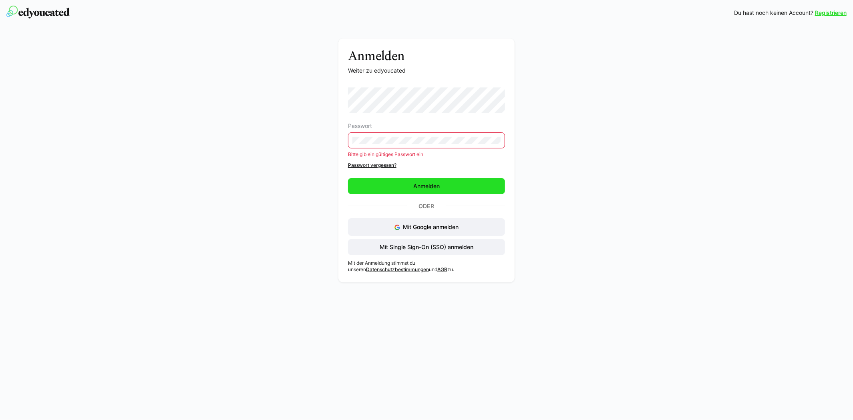
click at [419, 183] on span "Anmelden" at bounding box center [426, 186] width 29 height 8
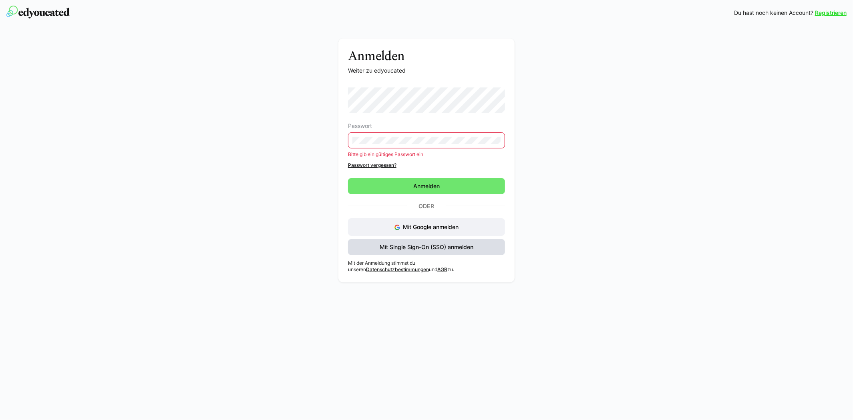
click at [426, 246] on span "Mit Single Sign-On (SSO) anmelden" at bounding box center [427, 247] width 96 height 8
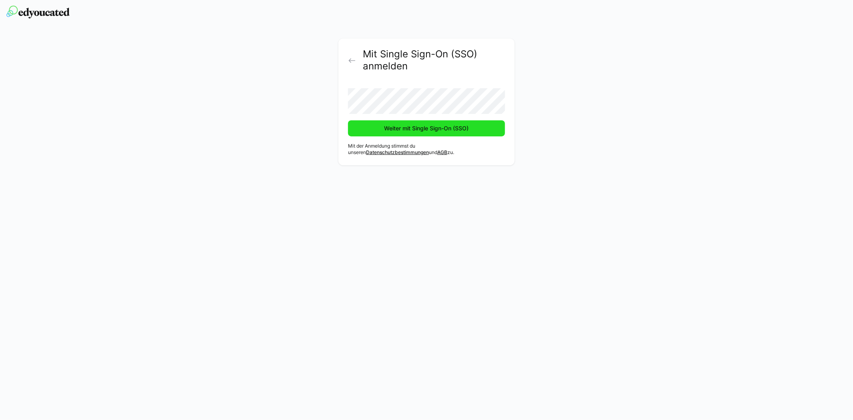
click at [430, 126] on span "Weiter mit Single Sign-On (SSO)" at bounding box center [426, 128] width 87 height 8
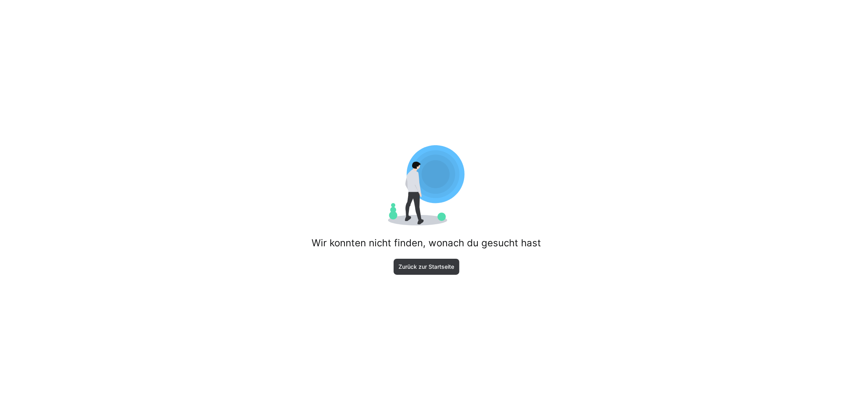
click at [430, 277] on div "Wir konnten nicht finden, wonach du gesucht hast Zurück zur Startseite" at bounding box center [426, 210] width 853 height 420
click at [430, 262] on span "Zurück zur Startseite" at bounding box center [427, 266] width 66 height 16
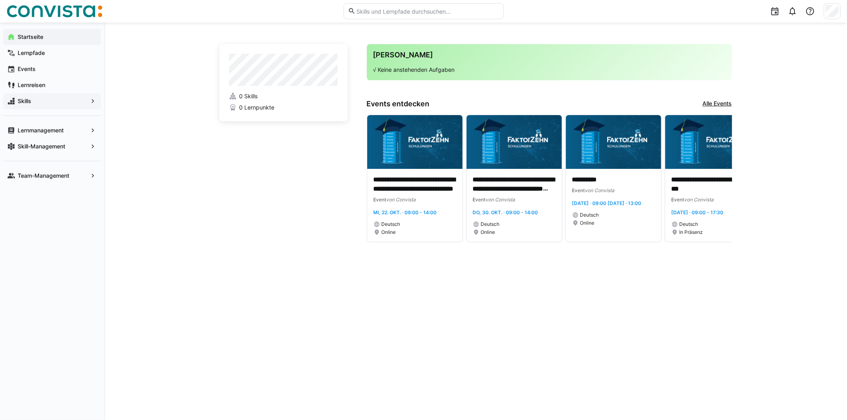
click at [47, 102] on span "Skills" at bounding box center [51, 101] width 71 height 8
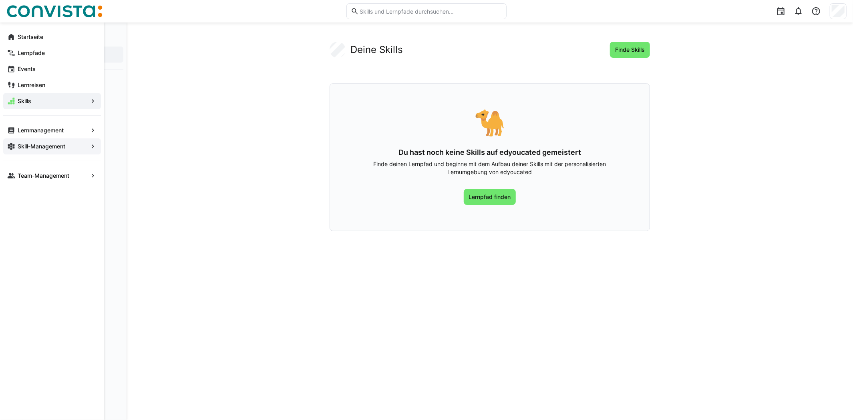
click at [0, 0] on app-navigation-label "Skill-Management" at bounding box center [0, 0] width 0 height 0
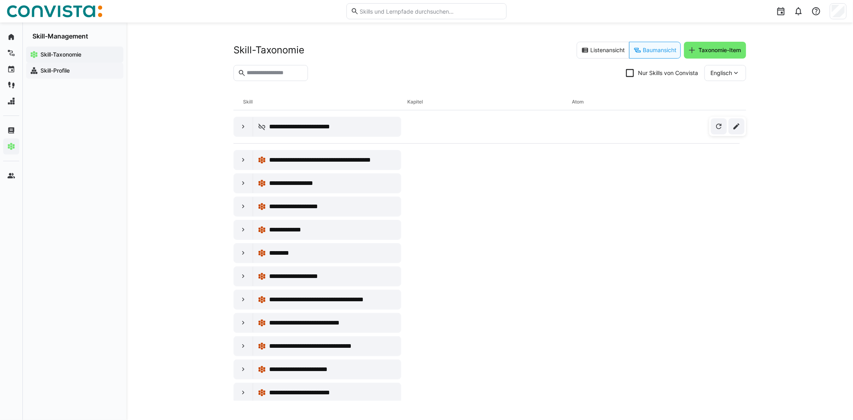
click at [0, 0] on app-navigation-label "Skill-Profile" at bounding box center [0, 0] width 0 height 0
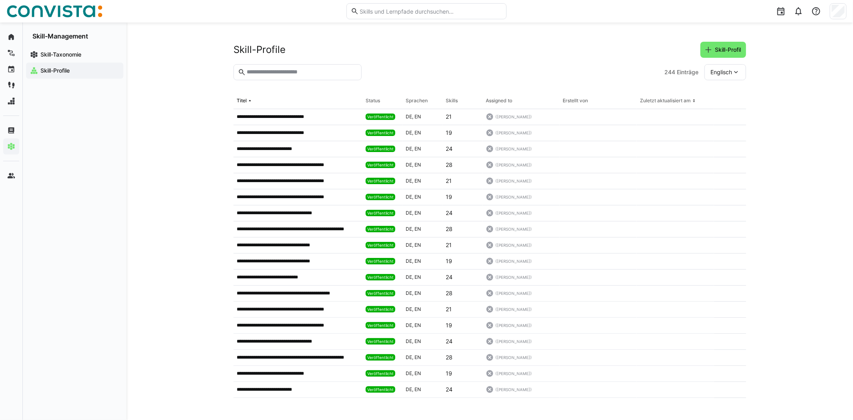
click at [325, 75] on input "text" at bounding box center [301, 72] width 111 height 7
type input "***"
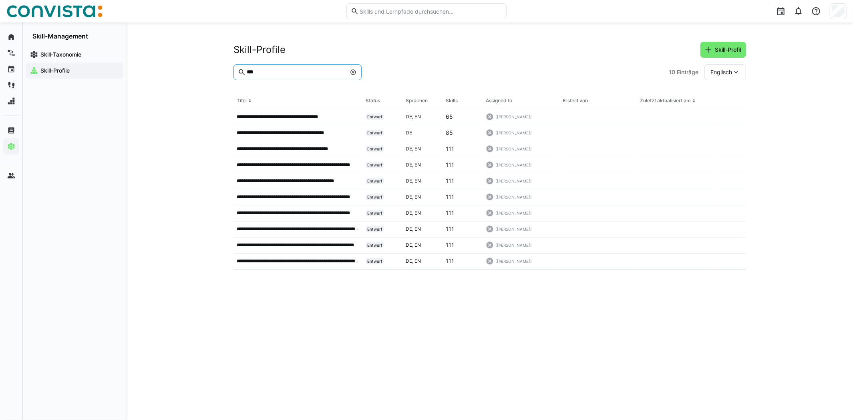
click at [288, 73] on input "***" at bounding box center [296, 72] width 100 height 7
click at [352, 73] on eds-icon at bounding box center [353, 72] width 6 height 6
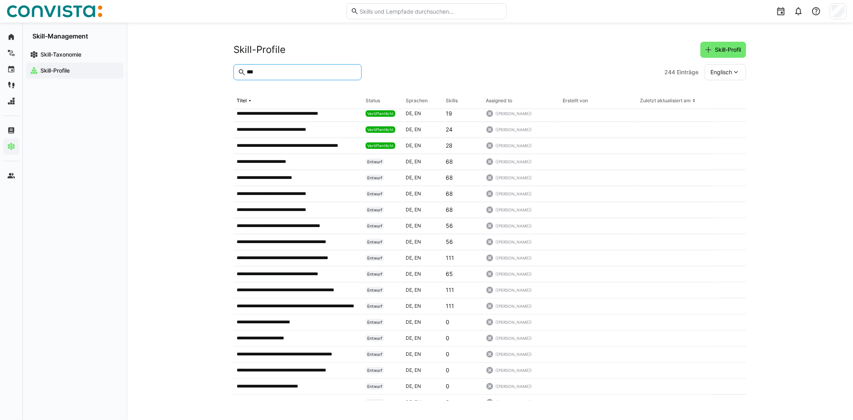
scroll to position [630, 0]
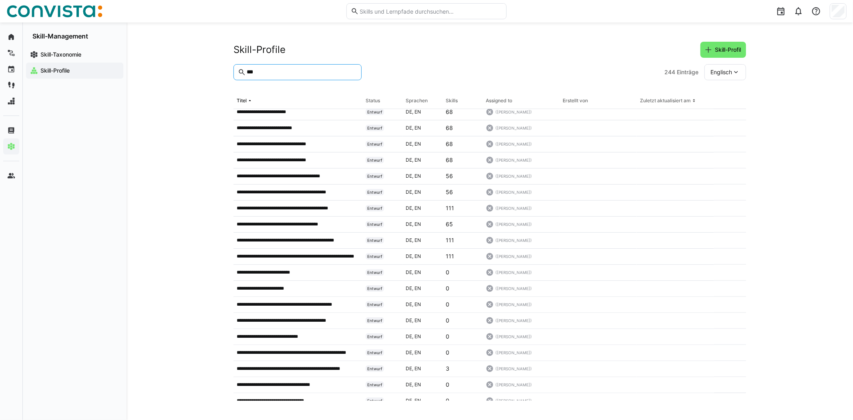
click at [261, 72] on input "***" at bounding box center [301, 72] width 111 height 7
type input "***"
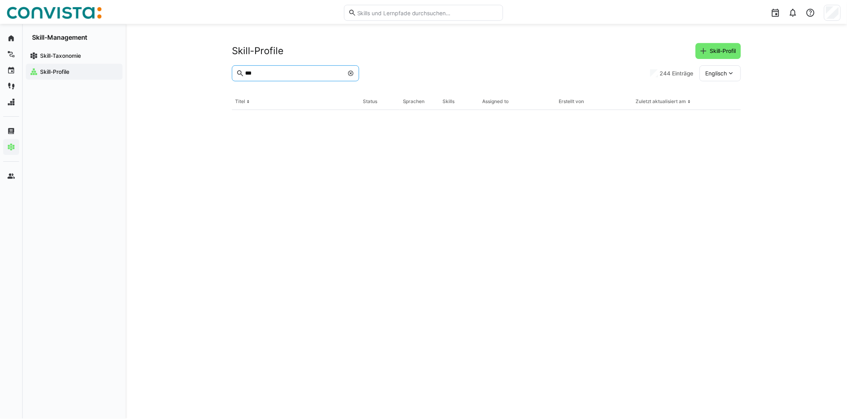
scroll to position [0, 0]
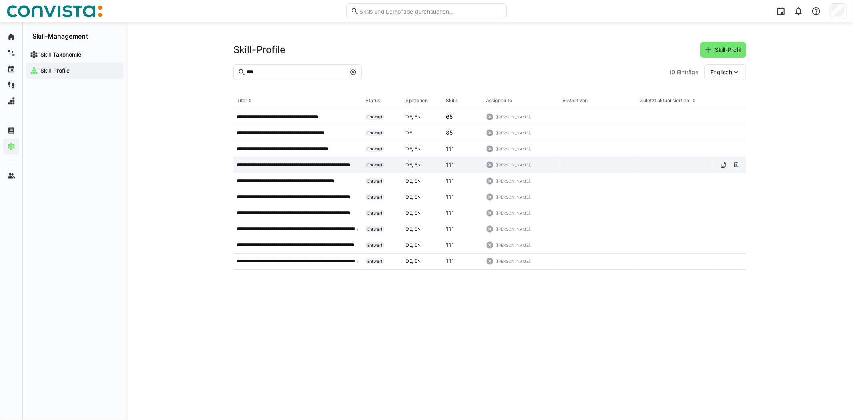
click at [318, 162] on p "**********" at bounding box center [298, 164] width 123 height 6
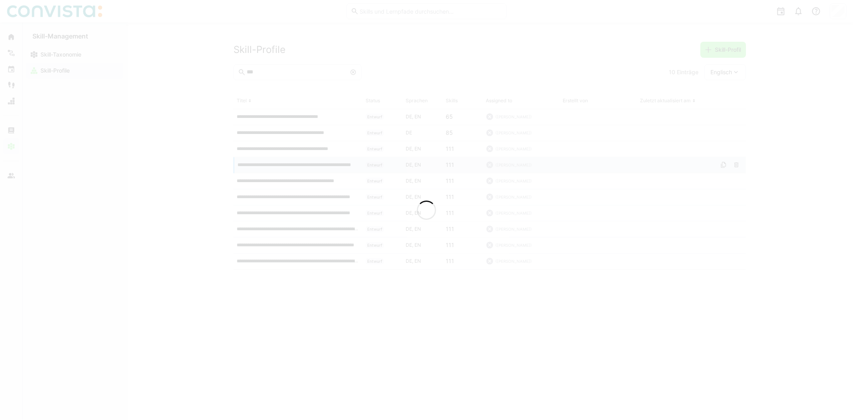
click at [318, 162] on div at bounding box center [426, 210] width 853 height 420
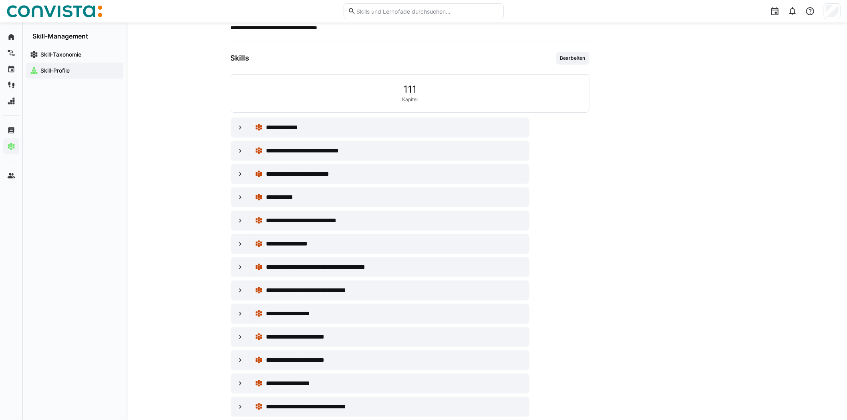
scroll to position [240, 0]
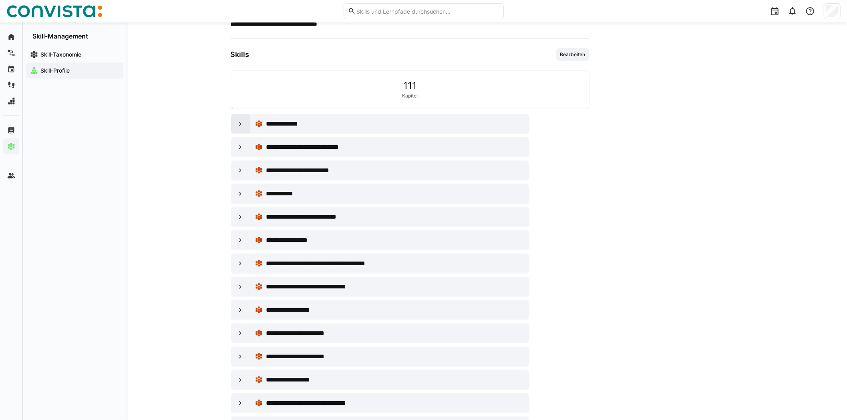
click at [241, 120] on eds-icon at bounding box center [240, 124] width 8 height 8
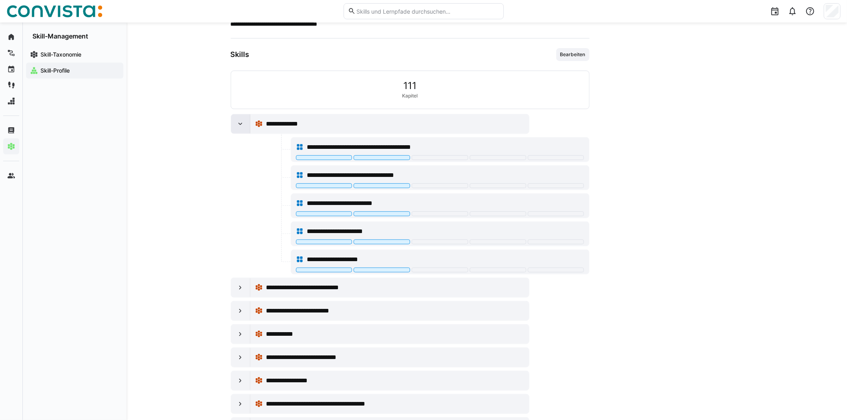
click at [241, 120] on eds-icon at bounding box center [240, 124] width 8 height 8
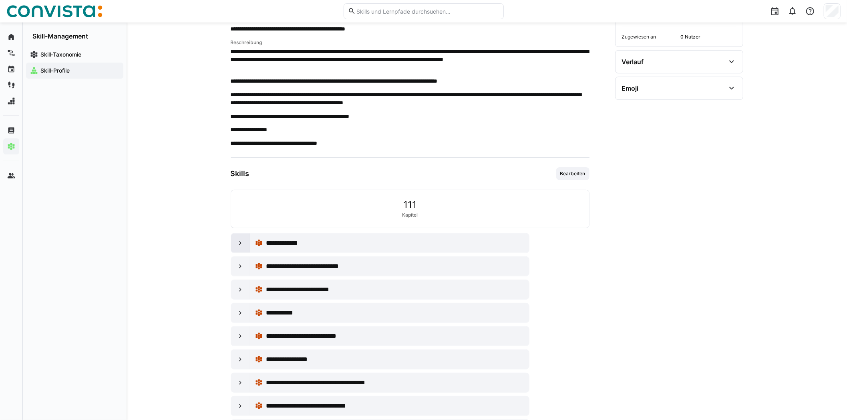
scroll to position [0, 0]
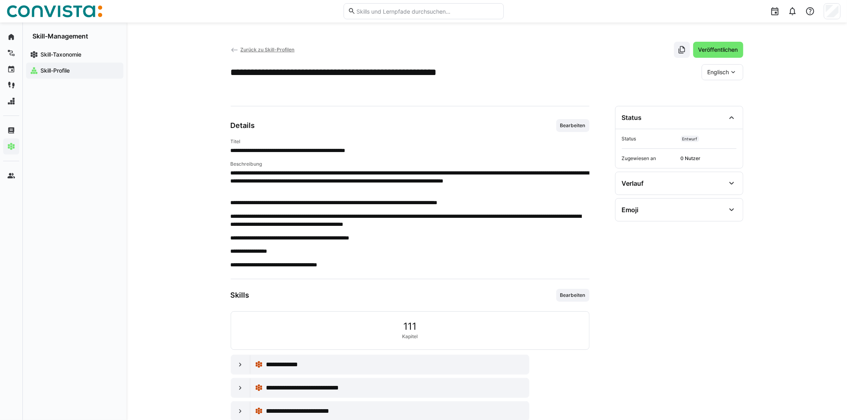
click at [257, 51] on span "Zurück zu Skill-Profilen" at bounding box center [267, 49] width 54 height 6
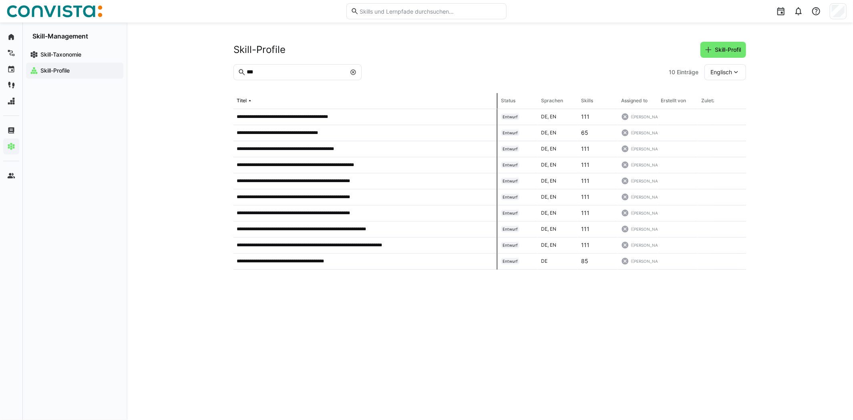
drag, startPoint x: 361, startPoint y: 102, endPoint x: 498, endPoint y: 96, distance: 137.2
click at [0, 0] on tr "Titel Status Sprachen Skills Assigned to Erstellt von Zuletzt aktualisiert am" at bounding box center [0, 0] width 0 height 0
click at [354, 71] on eds-icon at bounding box center [353, 72] width 6 height 6
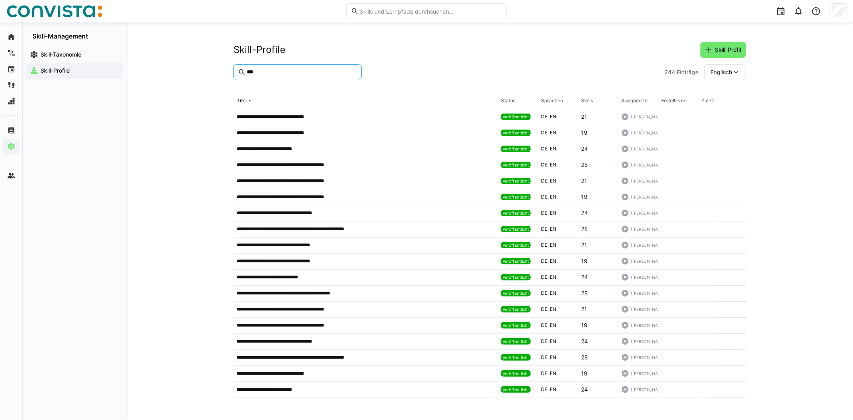
click at [283, 72] on input "***" at bounding box center [301, 72] width 111 height 7
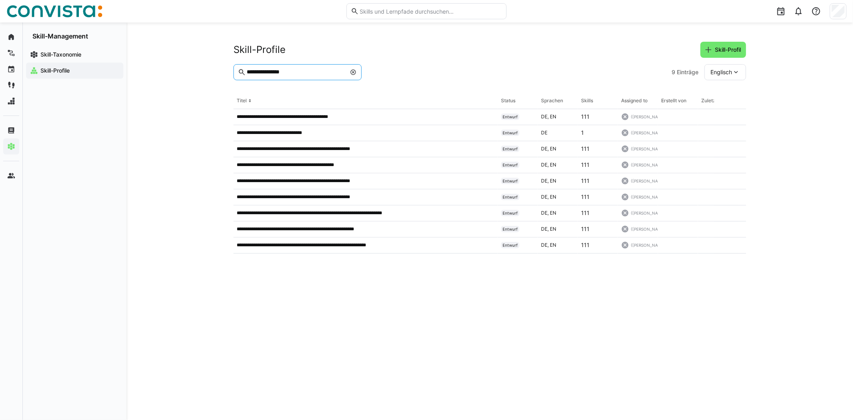
type input "**********"
click at [357, 71] on span at bounding box center [353, 72] width 8 height 8
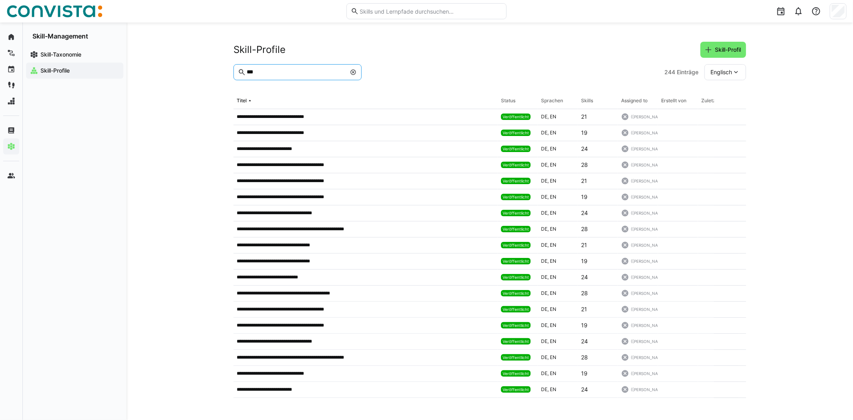
type input "***"
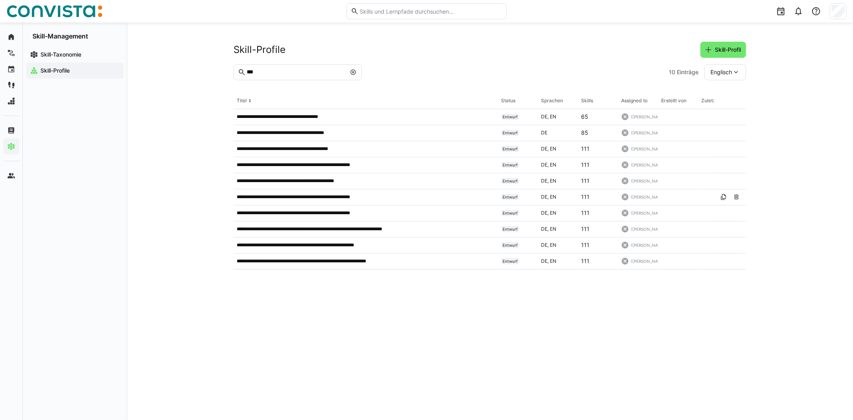
click at [741, 74] on div "Englisch" at bounding box center [726, 72] width 42 height 16
click at [728, 92] on span "Deutsch" at bounding box center [722, 93] width 22 height 8
click at [325, 246] on p "**********" at bounding box center [312, 245] width 151 height 6
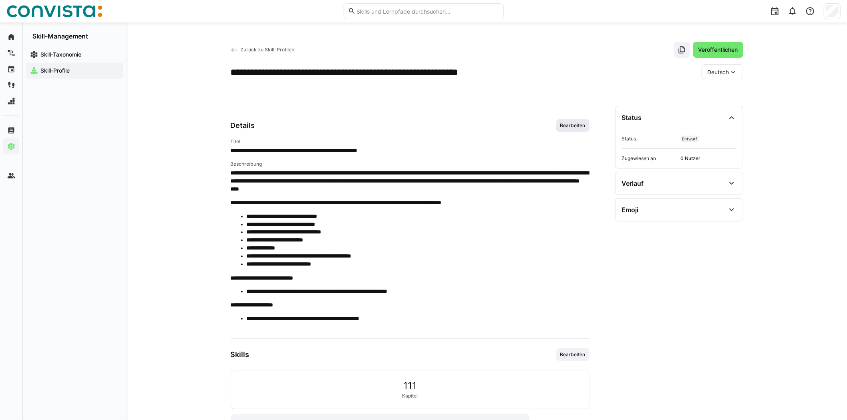
click at [567, 121] on span "Bearbeiten" at bounding box center [573, 125] width 33 height 13
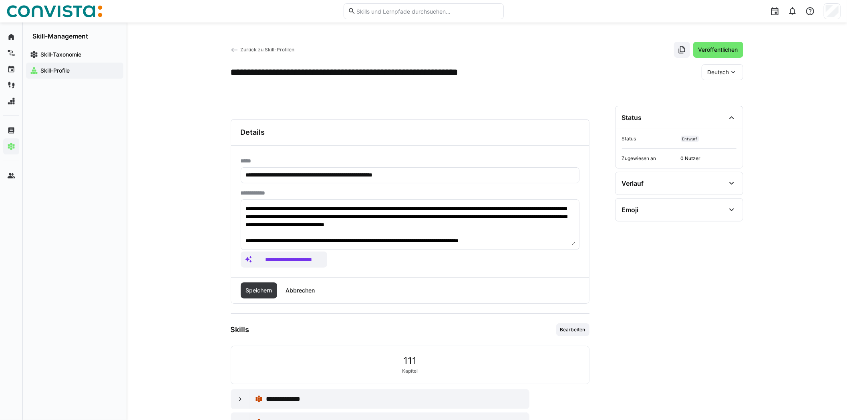
click at [733, 69] on eds-icon at bounding box center [734, 72] width 8 height 8
click at [711, 107] on span "Englisch" at bounding box center [719, 110] width 22 height 8
click at [735, 71] on eds-icon at bounding box center [734, 72] width 8 height 8
click at [718, 91] on span "Deutsch" at bounding box center [719, 93] width 22 height 8
drag, startPoint x: 342, startPoint y: 173, endPoint x: 301, endPoint y: 171, distance: 41.3
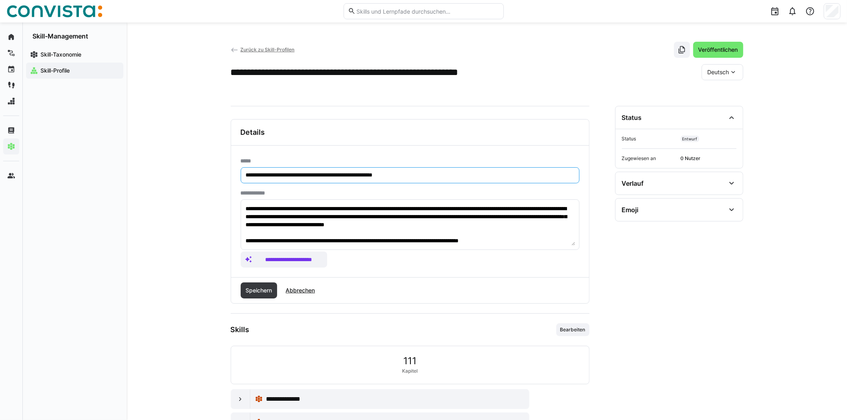
click at [301, 171] on input "**********" at bounding box center [410, 174] width 330 height 7
type input "**********"
click at [729, 70] on span "Deutsch" at bounding box center [719, 72] width 22 height 8
click at [719, 107] on span "Englisch" at bounding box center [719, 110] width 22 height 8
click at [737, 72] on div "Englisch" at bounding box center [723, 72] width 42 height 16
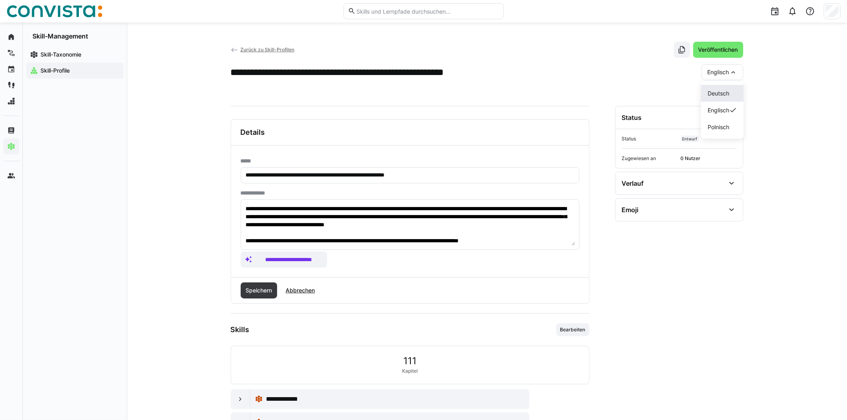
click at [724, 92] on span "Deutsch" at bounding box center [719, 93] width 22 height 8
click at [260, 284] on span "Speichern" at bounding box center [259, 290] width 37 height 16
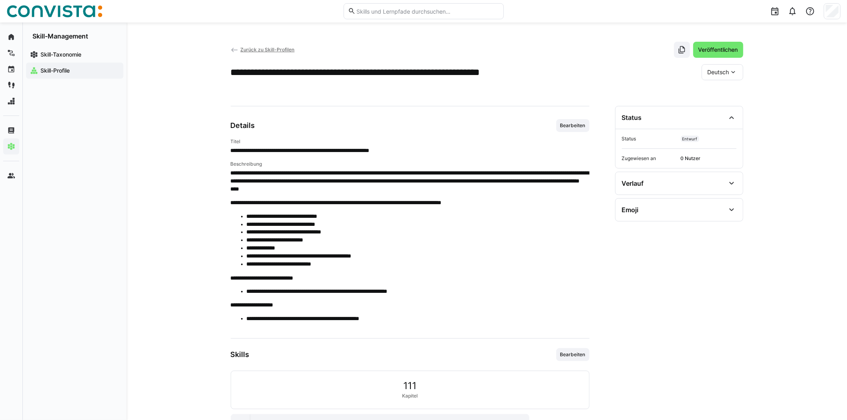
click at [268, 50] on span "Zurück zu Skill-Profilen" at bounding box center [267, 49] width 54 height 6
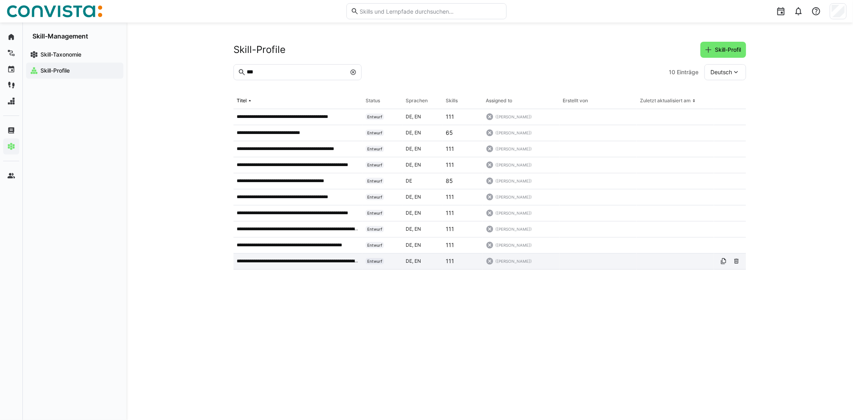
click at [318, 256] on div "**********" at bounding box center [298, 261] width 129 height 16
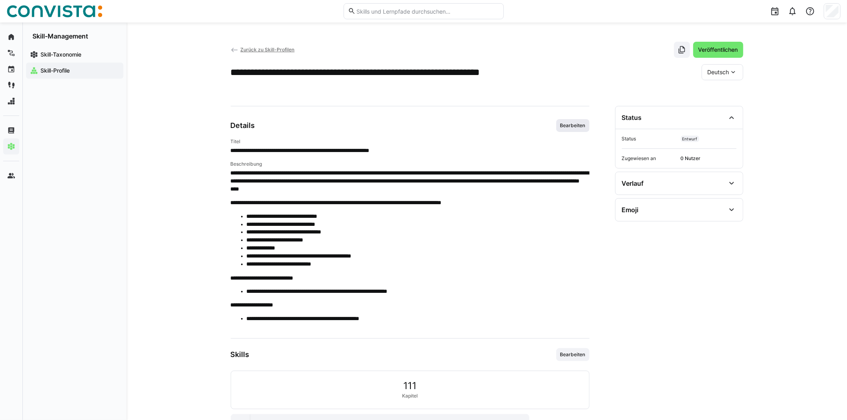
click at [578, 125] on span "Bearbeiten" at bounding box center [573, 125] width 27 height 6
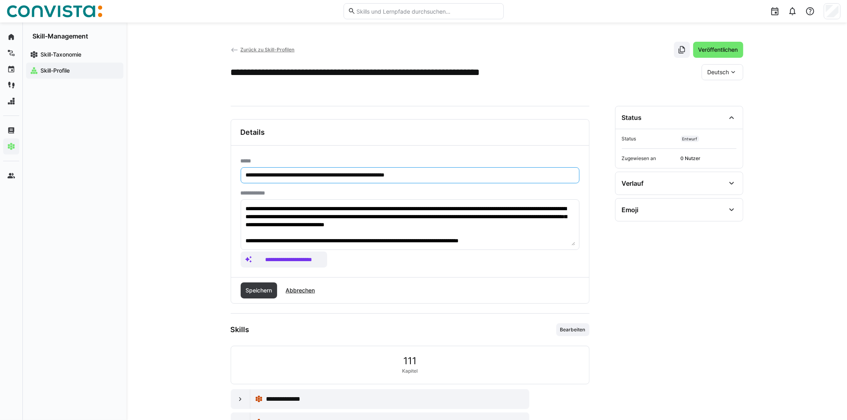
drag, startPoint x: 274, startPoint y: 173, endPoint x: 238, endPoint y: 176, distance: 36.2
click at [238, 176] on div "**********" at bounding box center [410, 210] width 358 height 131
type input "**********"
click at [729, 72] on span "Deutsch" at bounding box center [719, 72] width 22 height 8
click at [709, 113] on span "Englisch" at bounding box center [719, 110] width 22 height 8
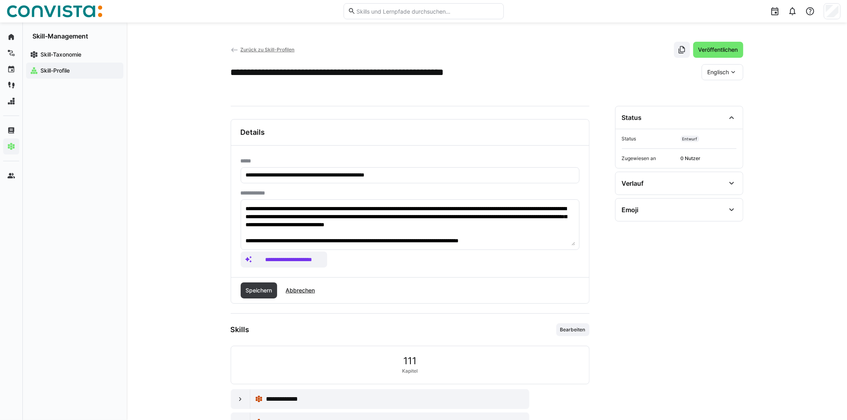
drag, startPoint x: 743, startPoint y: 71, endPoint x: 736, endPoint y: 71, distance: 7.3
click at [741, 71] on div "Englisch" at bounding box center [723, 72] width 42 height 16
click at [736, 71] on eds-icon at bounding box center [734, 72] width 8 height 8
click at [736, 69] on eds-icon at bounding box center [734, 72] width 8 height 8
click at [722, 90] on span "Deutsch" at bounding box center [719, 93] width 22 height 8
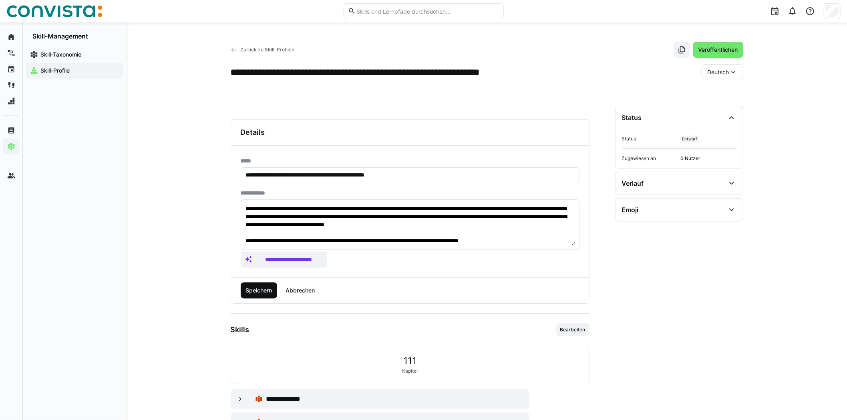
click at [248, 288] on span "Speichern" at bounding box center [258, 290] width 29 height 8
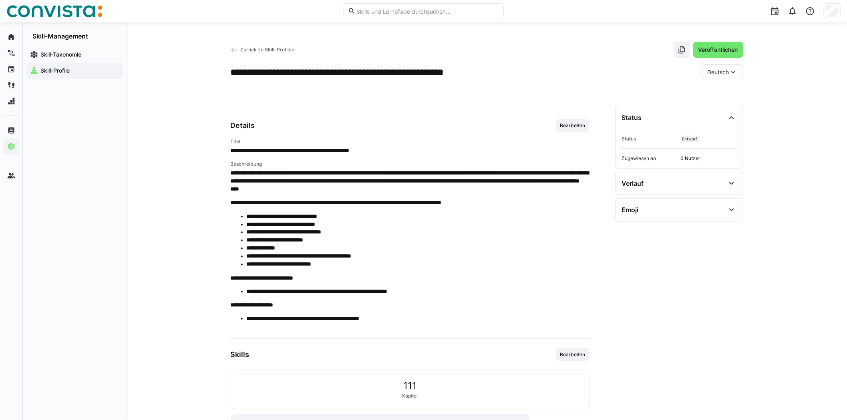
click at [250, 49] on span "Zurück zu Skill-Profilen" at bounding box center [267, 49] width 54 height 6
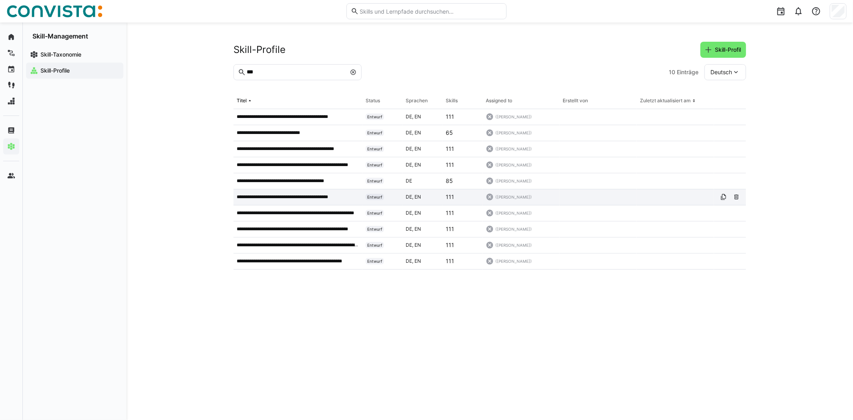
click at [300, 198] on p "**********" at bounding box center [292, 197] width 111 height 6
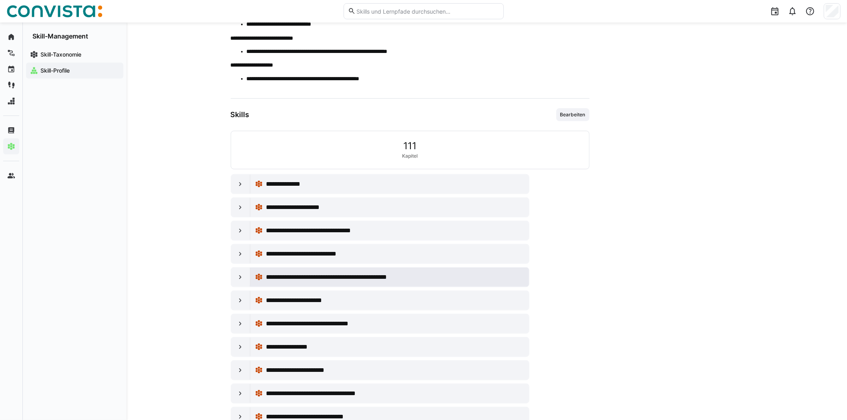
scroll to position [240, 0]
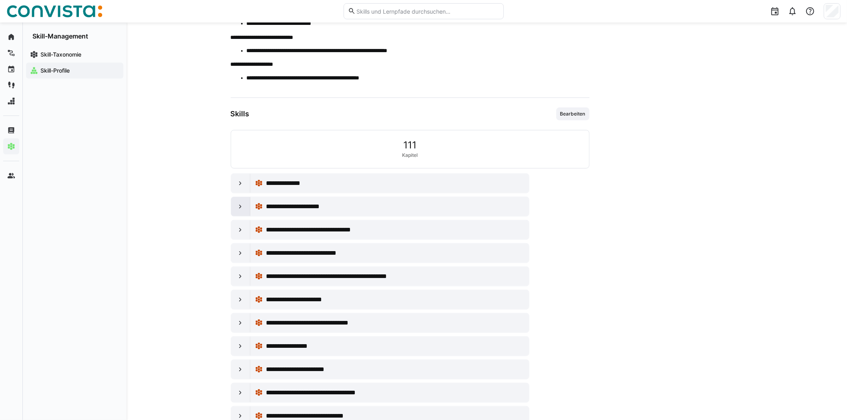
click at [245, 210] on div at bounding box center [240, 206] width 19 height 19
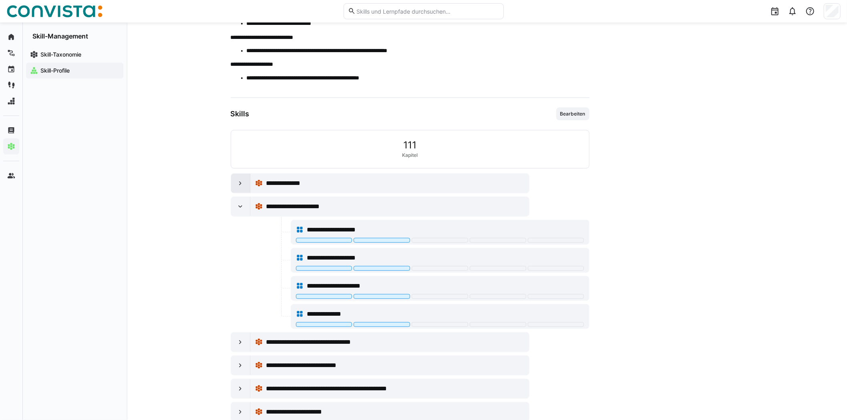
click at [245, 190] on div at bounding box center [240, 183] width 19 height 19
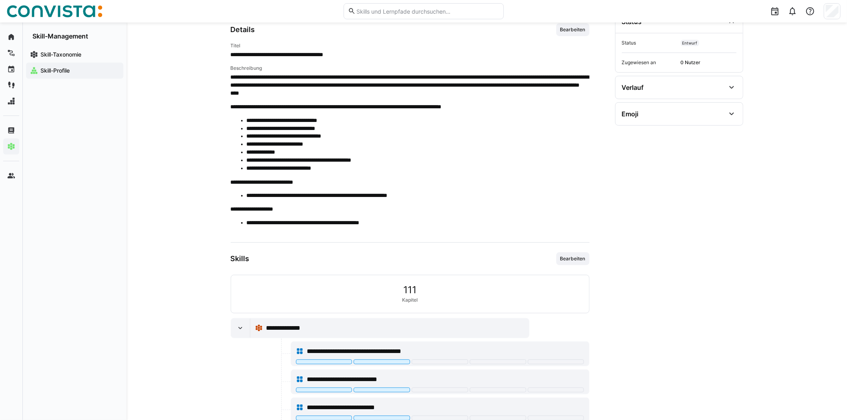
scroll to position [0, 0]
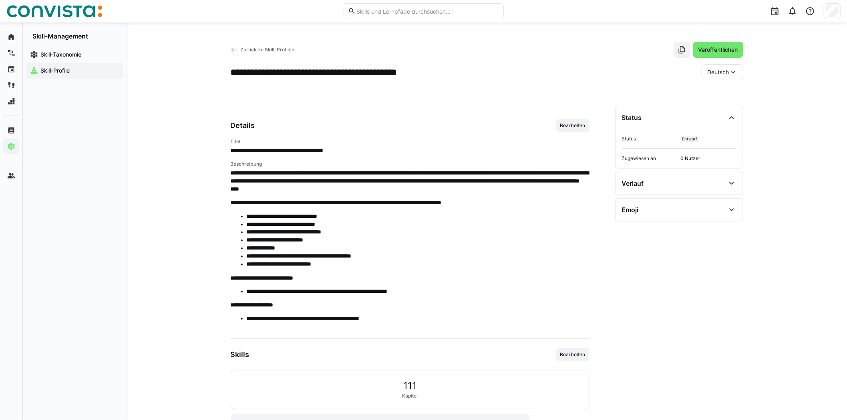
click at [276, 50] on span "Zurück zu Skill-Profilen" at bounding box center [267, 49] width 54 height 6
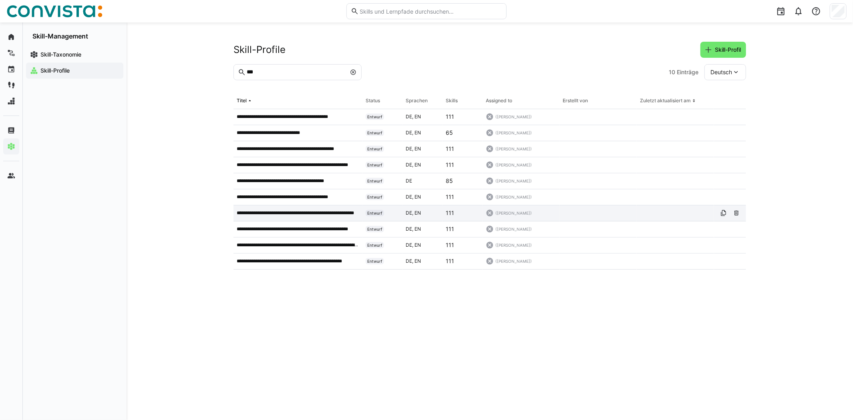
click at [240, 214] on p "**********" at bounding box center [298, 213] width 123 height 6
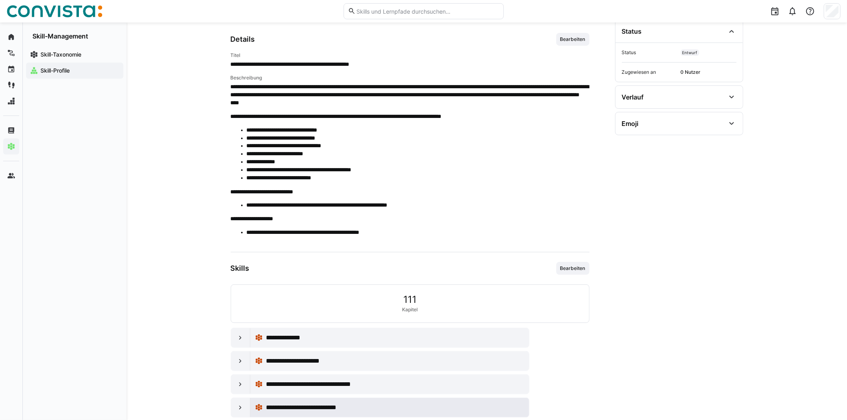
scroll to position [160, 0]
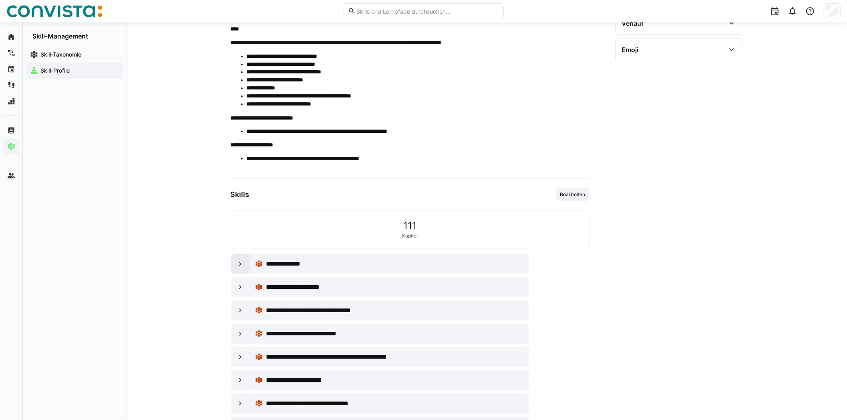
click at [240, 261] on eds-icon at bounding box center [240, 264] width 8 height 8
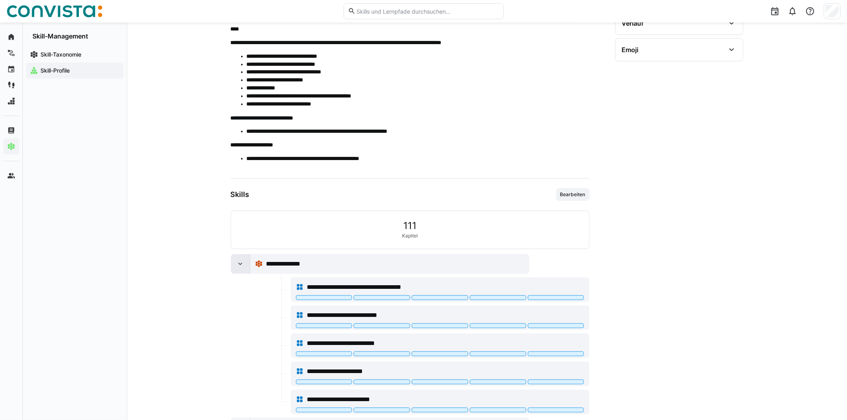
click at [240, 261] on eds-icon at bounding box center [240, 264] width 8 height 8
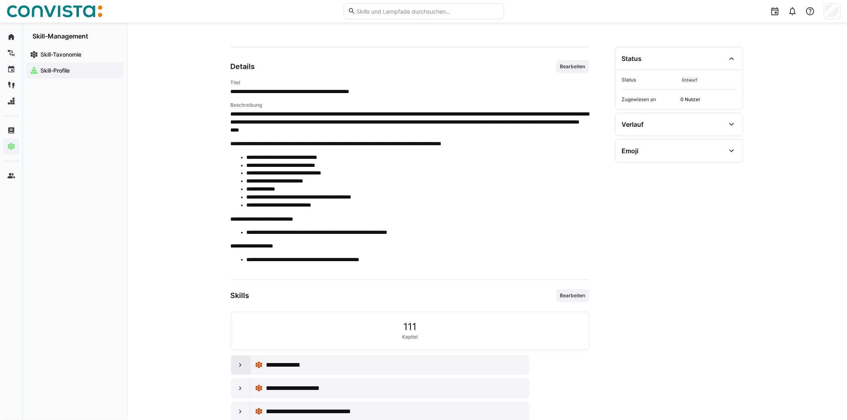
scroll to position [0, 0]
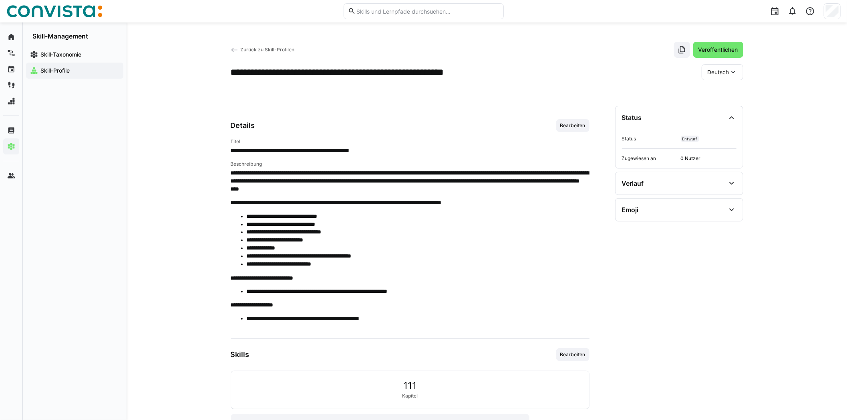
click at [278, 48] on span "Zurück zu Skill-Profilen" at bounding box center [267, 49] width 54 height 6
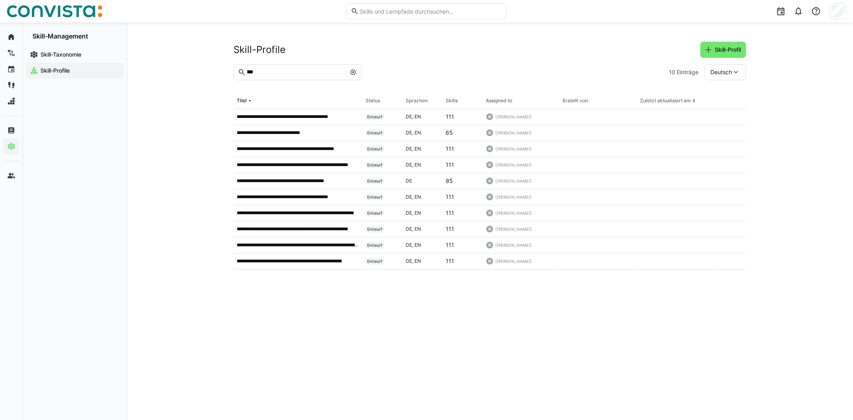
click at [730, 71] on span "Deutsch" at bounding box center [722, 72] width 22 height 8
click at [721, 108] on span "Englisch" at bounding box center [722, 110] width 22 height 8
click at [742, 71] on div "Englisch" at bounding box center [726, 72] width 42 height 16
click at [726, 93] on span "Deutsch" at bounding box center [722, 93] width 22 height 8
click at [311, 166] on p "**********" at bounding box center [298, 164] width 123 height 6
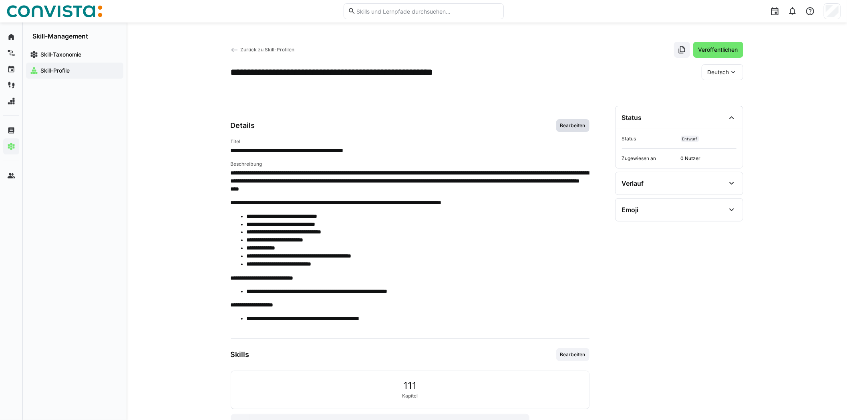
click at [575, 121] on span "Bearbeiten" at bounding box center [573, 125] width 33 height 13
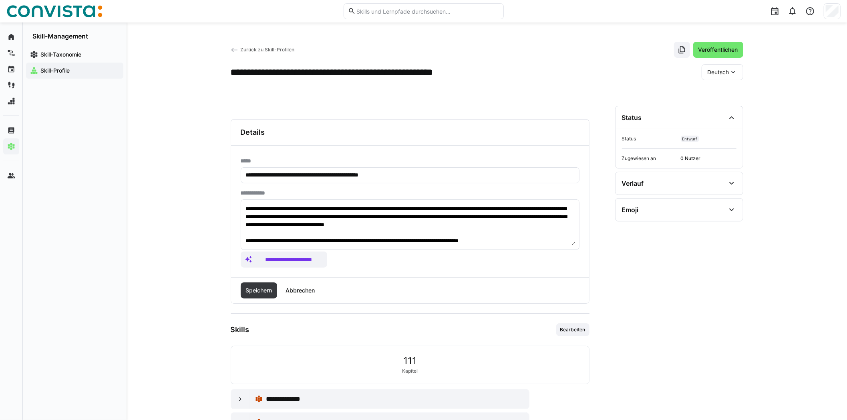
click at [741, 74] on div "Deutsch" at bounding box center [723, 72] width 42 height 16
click at [717, 108] on span "Englisch" at bounding box center [719, 110] width 22 height 8
click at [253, 293] on span "Speichern" at bounding box center [258, 290] width 29 height 8
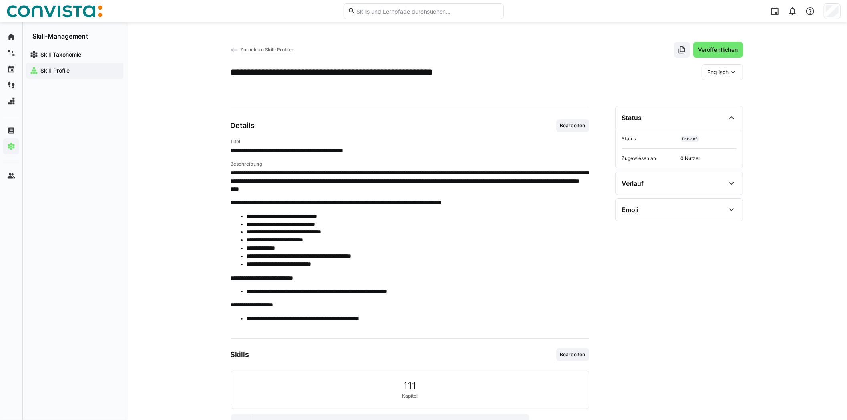
click at [266, 48] on span "Zurück zu Skill-Profilen" at bounding box center [267, 49] width 54 height 6
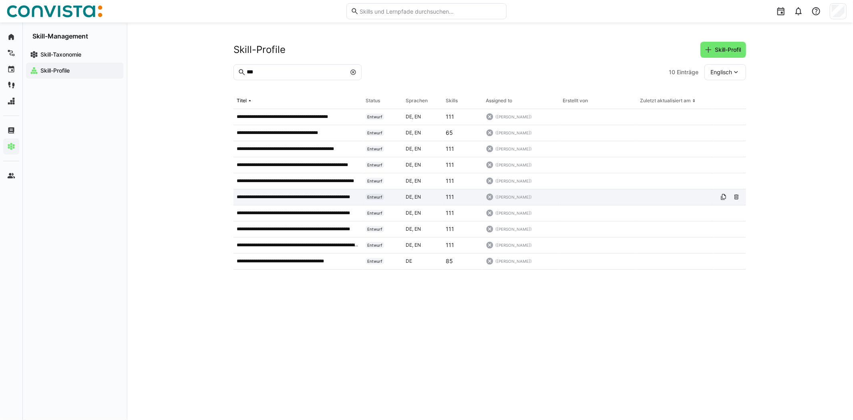
click at [318, 198] on p "**********" at bounding box center [298, 197] width 123 height 6
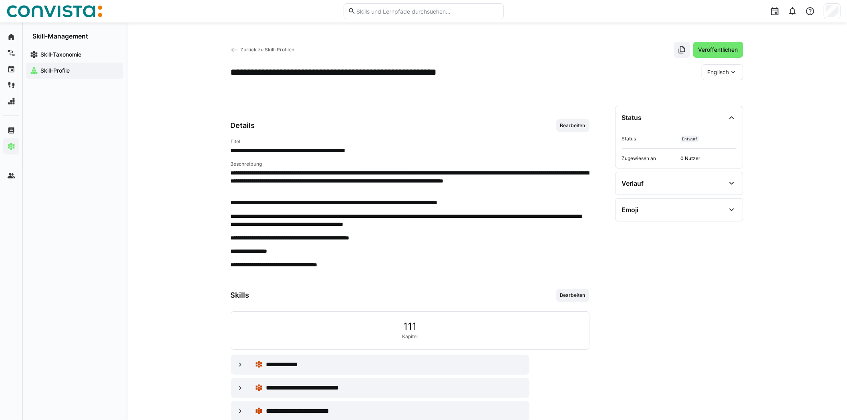
click at [731, 73] on eds-icon at bounding box center [734, 72] width 8 height 8
click at [724, 95] on span "Deutsch" at bounding box center [719, 93] width 22 height 8
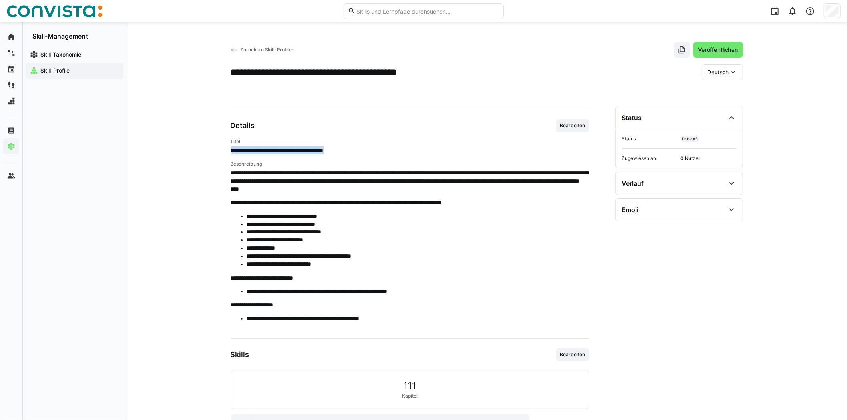
drag, startPoint x: 365, startPoint y: 151, endPoint x: 231, endPoint y: 153, distance: 134.2
click at [231, 153] on p "**********" at bounding box center [410, 150] width 359 height 8
drag, startPoint x: 231, startPoint y: 153, endPoint x: 236, endPoint y: 151, distance: 5.6
copy p "**********"
click at [729, 77] on div "Deutsch" at bounding box center [723, 72] width 42 height 16
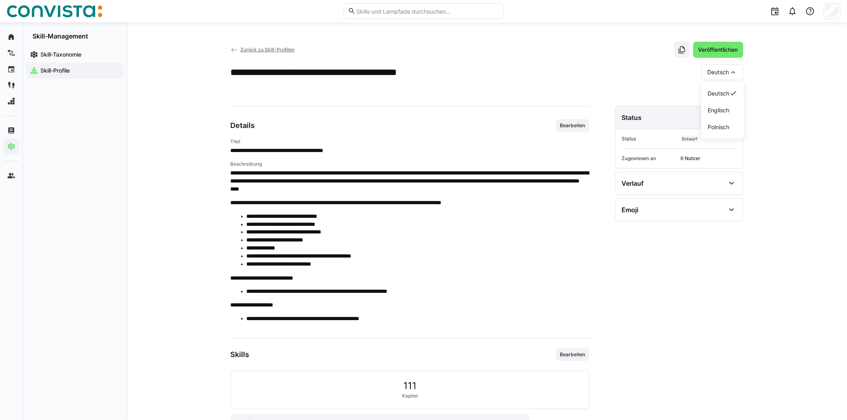
drag, startPoint x: 721, startPoint y: 109, endPoint x: 709, endPoint y: 106, distance: 12.7
click at [720, 109] on span "Englisch" at bounding box center [719, 110] width 22 height 8
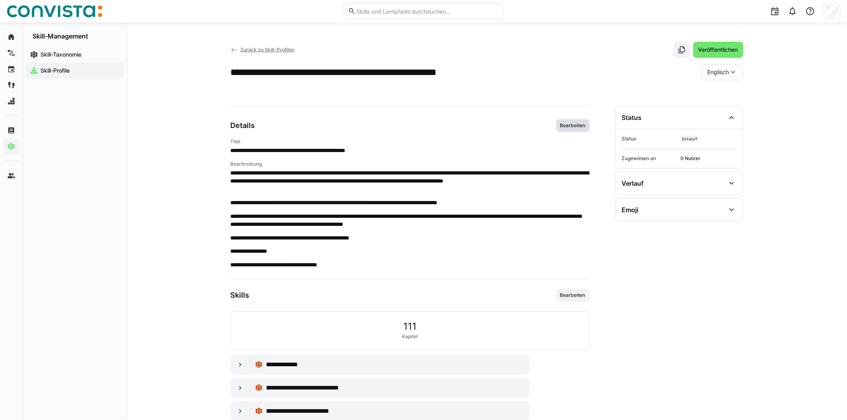
click at [575, 125] on span "Bearbeiten" at bounding box center [573, 125] width 27 height 6
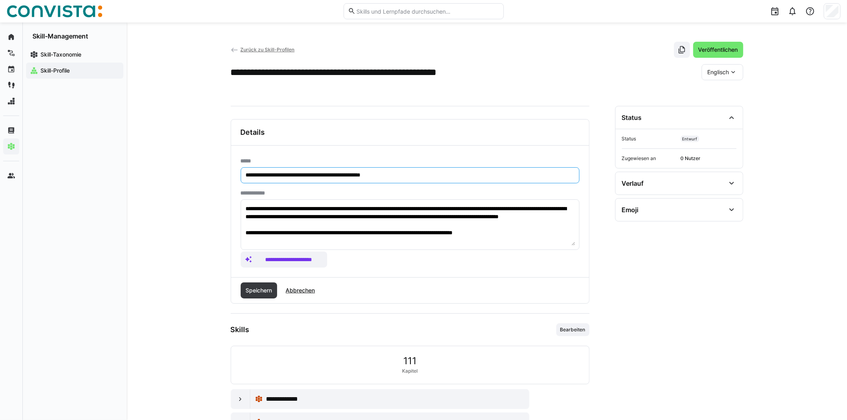
drag, startPoint x: 414, startPoint y: 173, endPoint x: 244, endPoint y: 171, distance: 169.9
click at [244, 171] on eds-input "**********" at bounding box center [410, 175] width 339 height 16
paste input "text"
type input "**********"
click at [269, 291] on span "Speichern" at bounding box center [258, 290] width 29 height 8
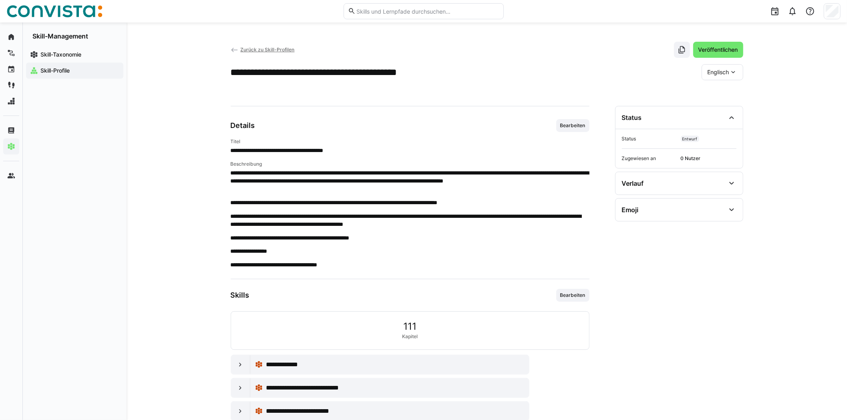
click at [255, 47] on span "Zurück zu Skill-Profilen" at bounding box center [267, 49] width 54 height 6
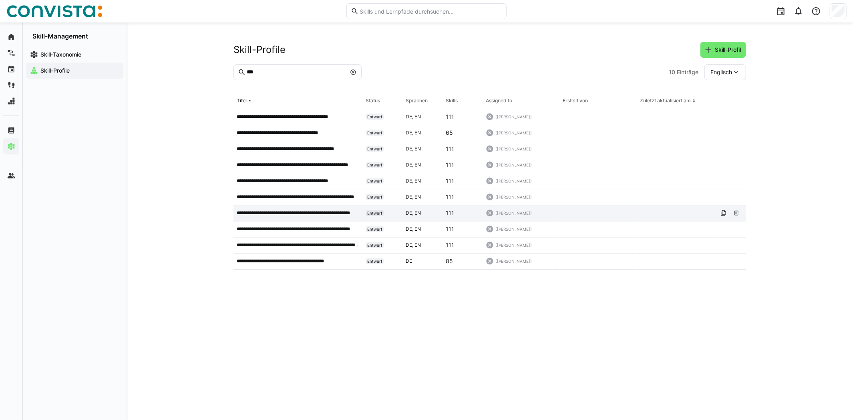
click at [315, 213] on p "**********" at bounding box center [298, 213] width 123 height 6
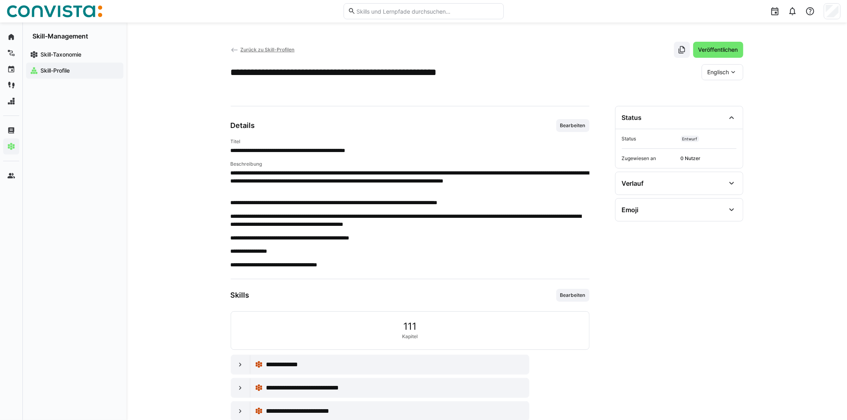
click at [739, 73] on div "Englisch" at bounding box center [723, 72] width 42 height 16
click at [719, 96] on span "Deutsch" at bounding box center [719, 93] width 22 height 8
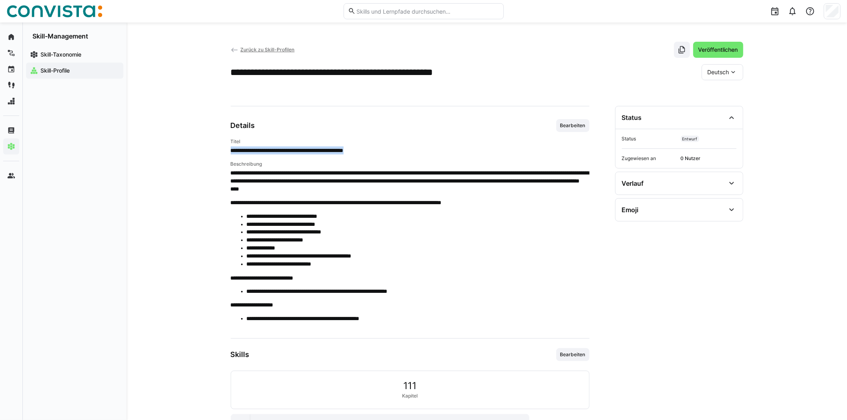
drag, startPoint x: 395, startPoint y: 149, endPoint x: 230, endPoint y: 151, distance: 164.7
click at [231, 151] on p "**********" at bounding box center [410, 150] width 359 height 8
drag, startPoint x: 230, startPoint y: 151, endPoint x: 241, endPoint y: 149, distance: 10.9
copy p "**********"
click at [732, 72] on eds-icon at bounding box center [734, 72] width 8 height 8
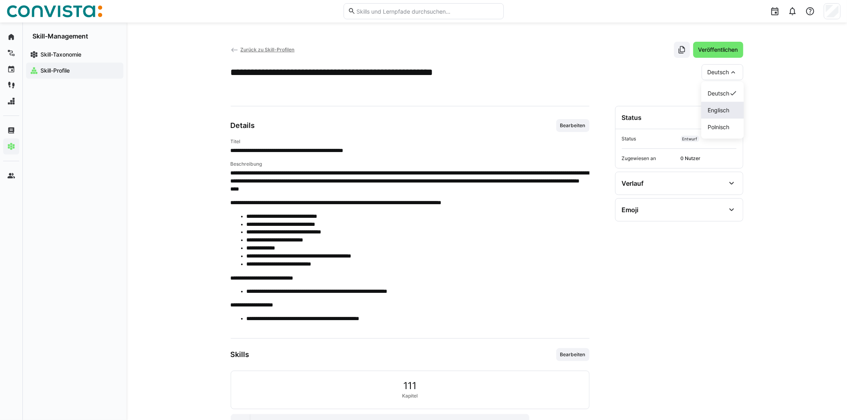
click at [721, 109] on span "Englisch" at bounding box center [719, 110] width 22 height 8
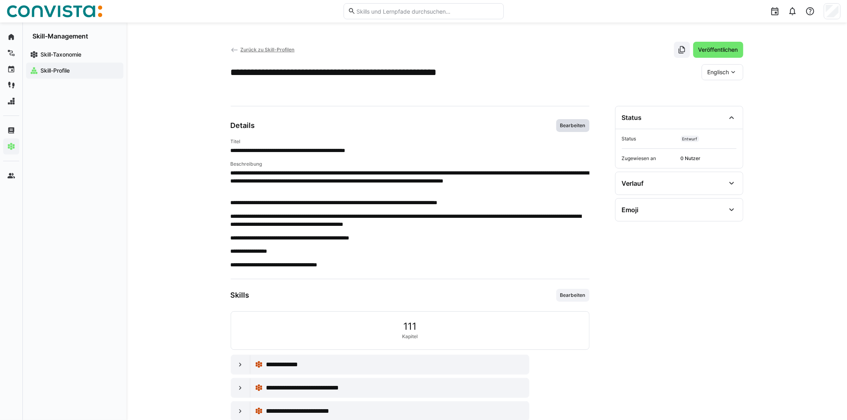
click at [571, 123] on span "Bearbeiten" at bounding box center [573, 125] width 27 height 6
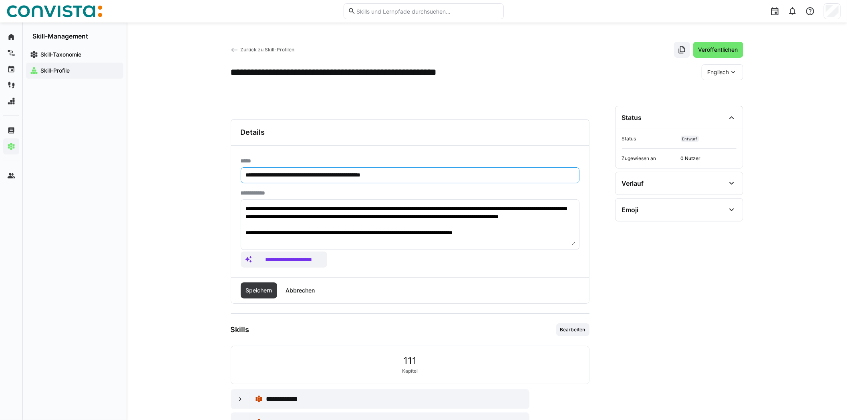
drag, startPoint x: 426, startPoint y: 172, endPoint x: 243, endPoint y: 173, distance: 182.7
click at [241, 173] on eds-input "**********" at bounding box center [410, 175] width 339 height 16
paste input "text"
type input "**********"
click at [256, 287] on span "Speichern" at bounding box center [258, 290] width 29 height 8
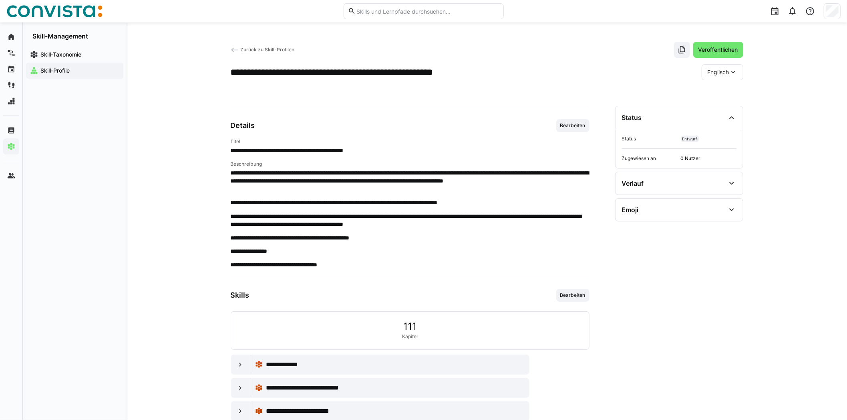
click at [262, 50] on span "Zurück zu Skill-Profilen" at bounding box center [267, 49] width 54 height 6
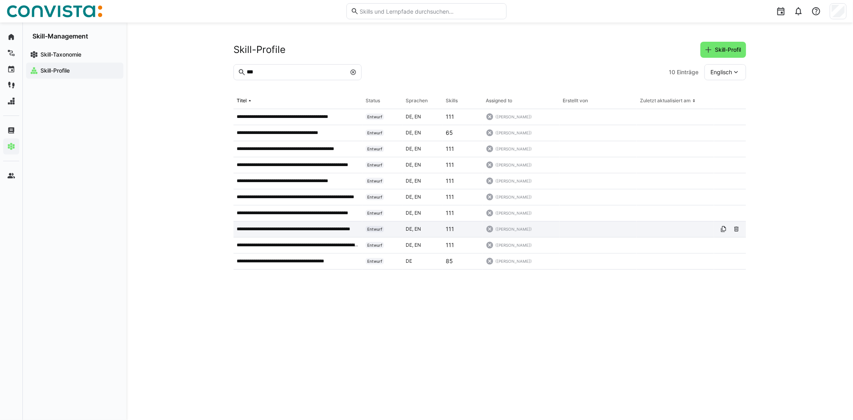
click at [296, 231] on p "**********" at bounding box center [298, 229] width 123 height 6
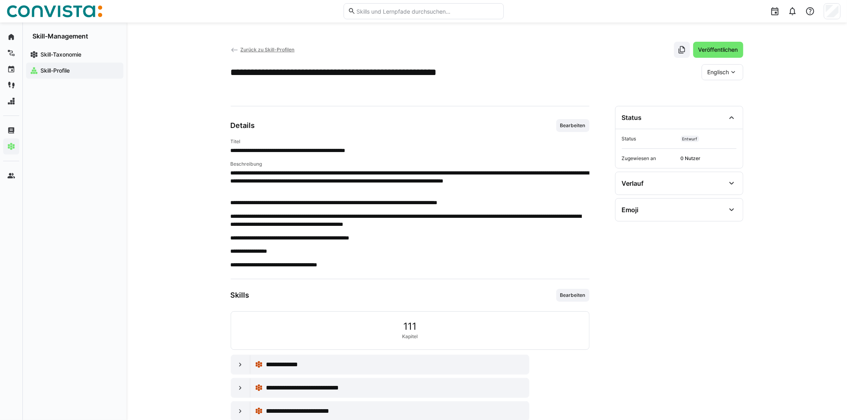
click at [735, 70] on eds-icon at bounding box center [734, 72] width 8 height 8
click at [723, 91] on span "Deutsch" at bounding box center [719, 93] width 22 height 8
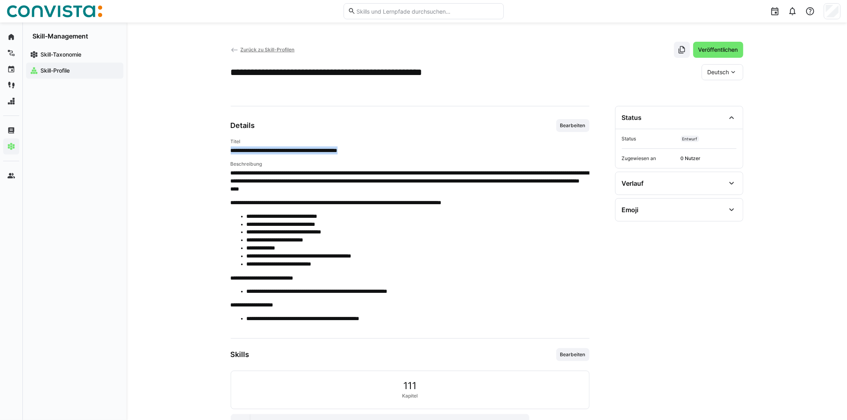
drag, startPoint x: 376, startPoint y: 153, endPoint x: 232, endPoint y: 152, distance: 144.3
click at [232, 152] on div "**********" at bounding box center [410, 233] width 359 height 190
drag, startPoint x: 232, startPoint y: 152, endPoint x: 246, endPoint y: 146, distance: 14.7
copy p "**********"
click at [582, 125] on span "Bearbeiten" at bounding box center [573, 125] width 27 height 6
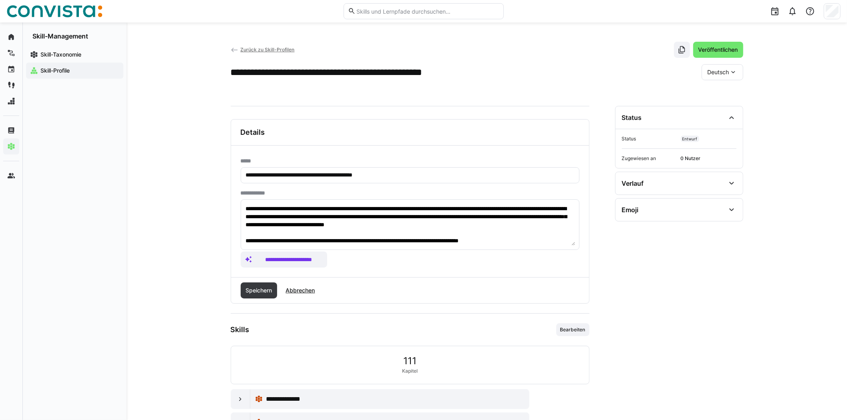
click at [739, 73] on div "Deutsch" at bounding box center [723, 72] width 42 height 16
click at [721, 107] on span "Englisch" at bounding box center [719, 110] width 22 height 8
click at [740, 76] on div "Englisch" at bounding box center [723, 72] width 42 height 16
click at [724, 108] on span "Englisch" at bounding box center [719, 110] width 22 height 8
drag, startPoint x: 403, startPoint y: 176, endPoint x: 250, endPoint y: 176, distance: 153.5
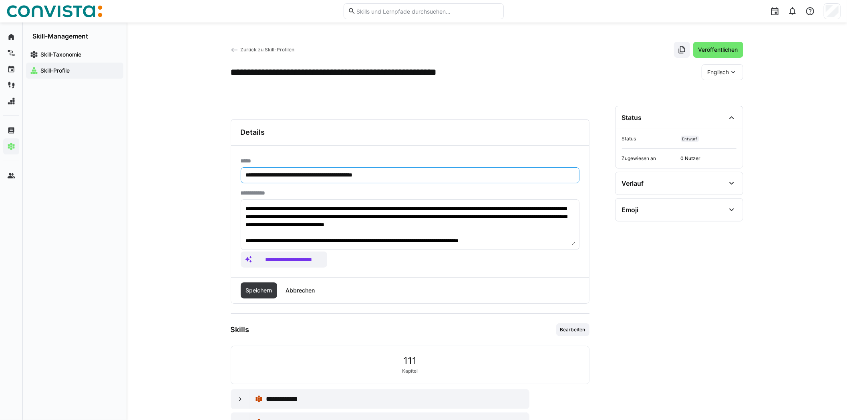
click at [243, 177] on eds-input "**********" at bounding box center [410, 175] width 339 height 16
paste input "text"
drag, startPoint x: 247, startPoint y: 175, endPoint x: 251, endPoint y: 173, distance: 4.5
click at [248, 174] on input "**********" at bounding box center [410, 174] width 330 height 7
type input "**********"
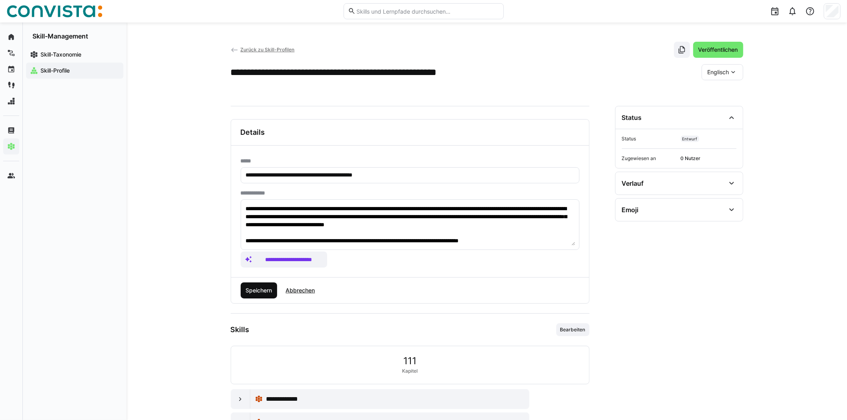
click at [253, 289] on span "Speichern" at bounding box center [258, 290] width 29 height 8
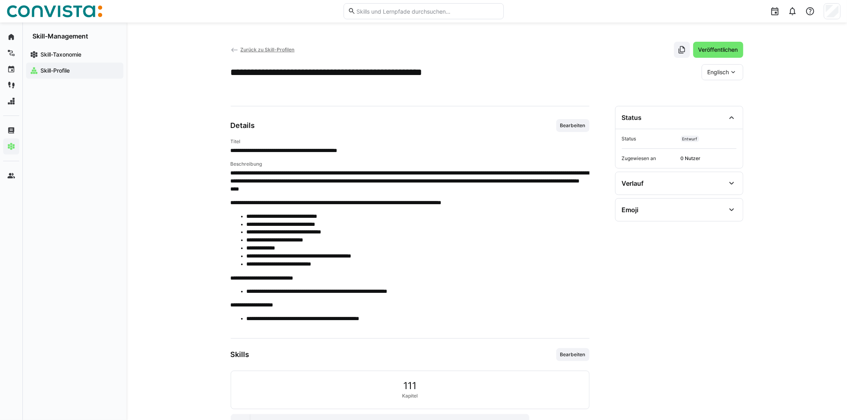
click at [254, 47] on span "Zurück zu Skill-Profilen" at bounding box center [267, 49] width 54 height 6
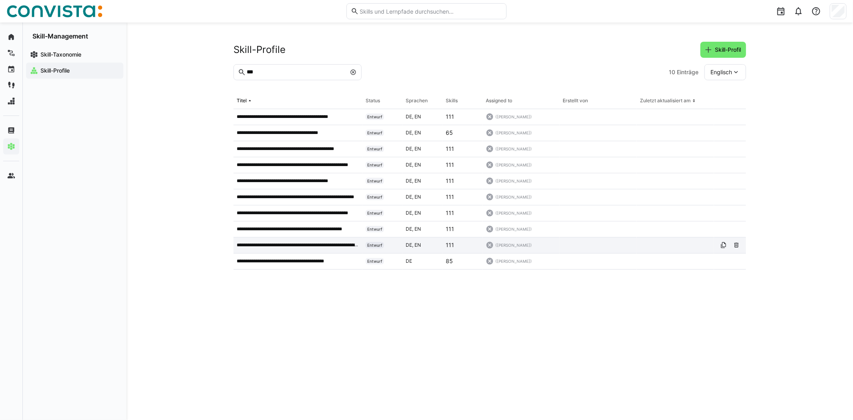
click at [270, 246] on p "**********" at bounding box center [298, 245] width 123 height 6
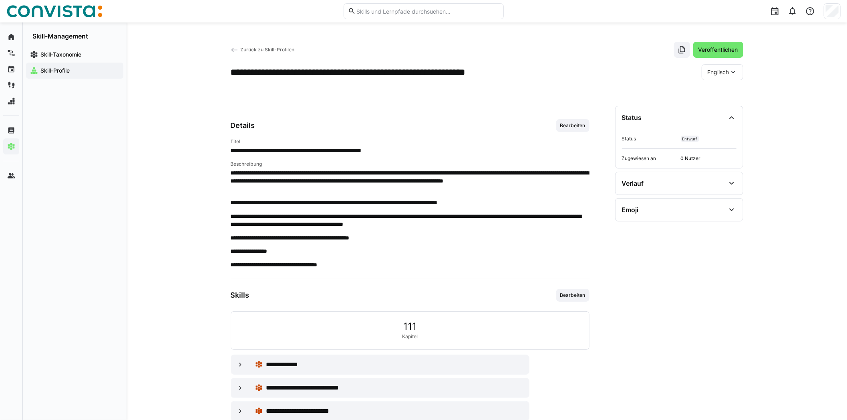
click at [736, 71] on eds-icon at bounding box center [734, 72] width 8 height 8
click at [725, 90] on span "Deutsch" at bounding box center [719, 93] width 22 height 8
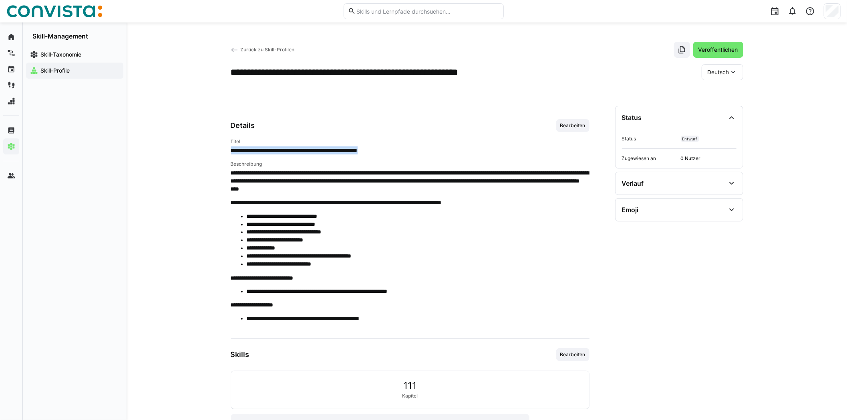
drag, startPoint x: 412, startPoint y: 150, endPoint x: 231, endPoint y: 151, distance: 180.3
click at [231, 151] on p "**********" at bounding box center [410, 150] width 359 height 8
drag, startPoint x: 231, startPoint y: 151, endPoint x: 238, endPoint y: 147, distance: 7.5
copy p "**********"
click at [573, 123] on span "Bearbeiten" at bounding box center [573, 125] width 27 height 6
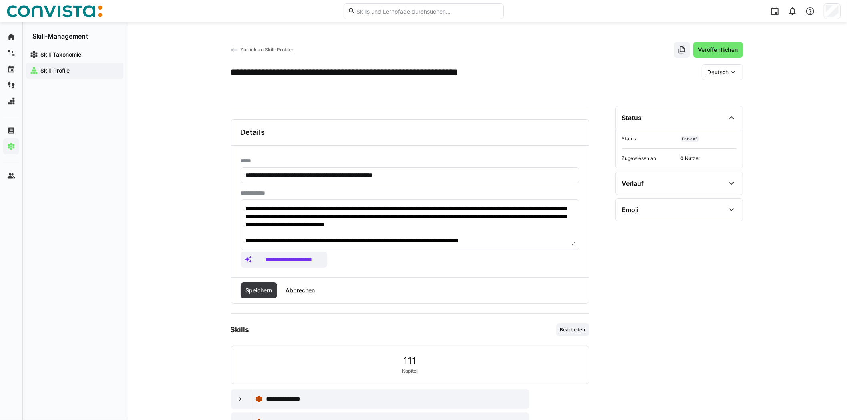
drag, startPoint x: 747, startPoint y: 72, endPoint x: 734, endPoint y: 74, distance: 13.0
click at [738, 74] on div "**********" at bounding box center [487, 387] width 721 height 731
click at [734, 74] on eds-icon at bounding box center [734, 72] width 8 height 8
click at [715, 107] on span "Englisch" at bounding box center [719, 110] width 22 height 8
drag, startPoint x: 441, startPoint y: 174, endPoint x: 237, endPoint y: 180, distance: 203.7
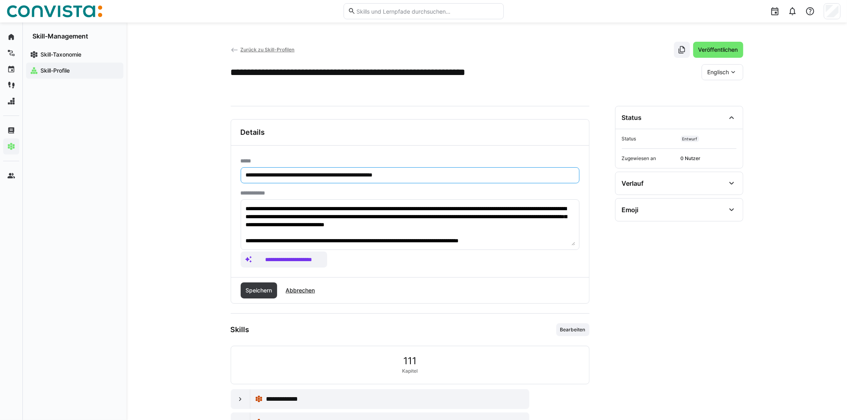
click at [237, 180] on div "**********" at bounding box center [410, 210] width 358 height 131
click at [265, 286] on span "Speichern" at bounding box center [258, 290] width 29 height 8
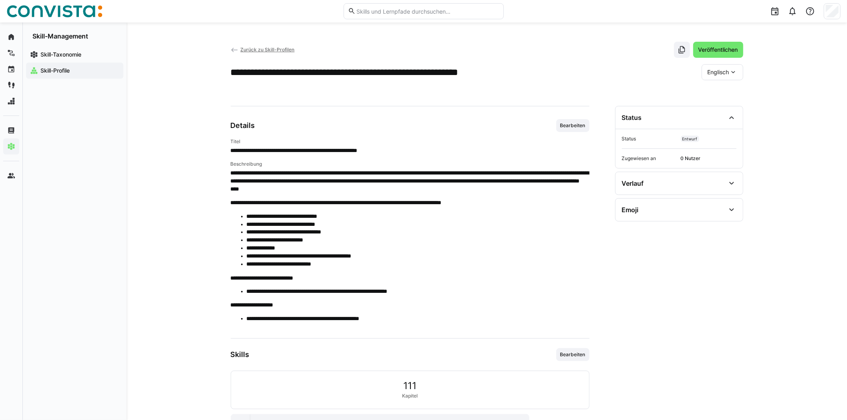
click at [282, 48] on span "Zurück zu Skill-Profilen" at bounding box center [267, 49] width 54 height 6
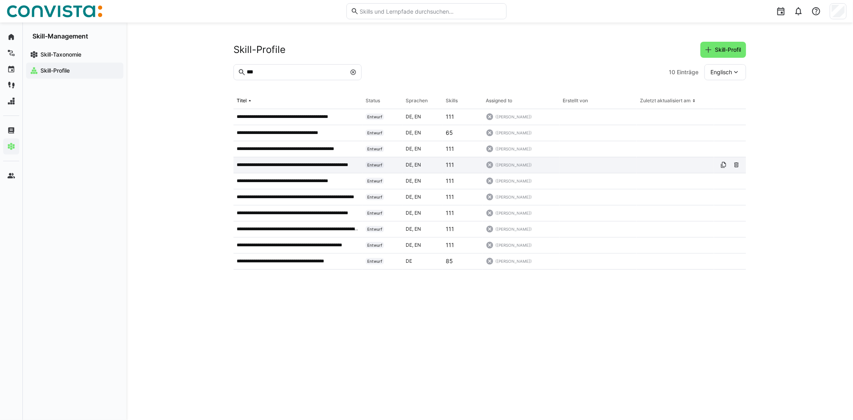
click at [294, 165] on p "**********" at bounding box center [298, 164] width 123 height 6
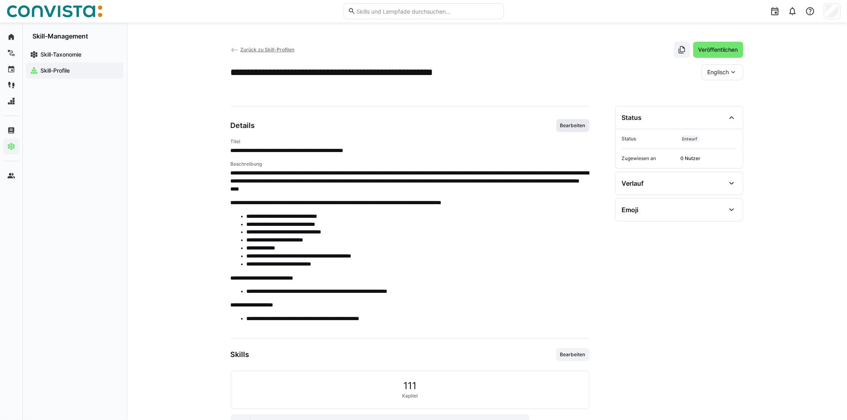
click at [581, 126] on span "Bearbeiten" at bounding box center [573, 125] width 27 height 6
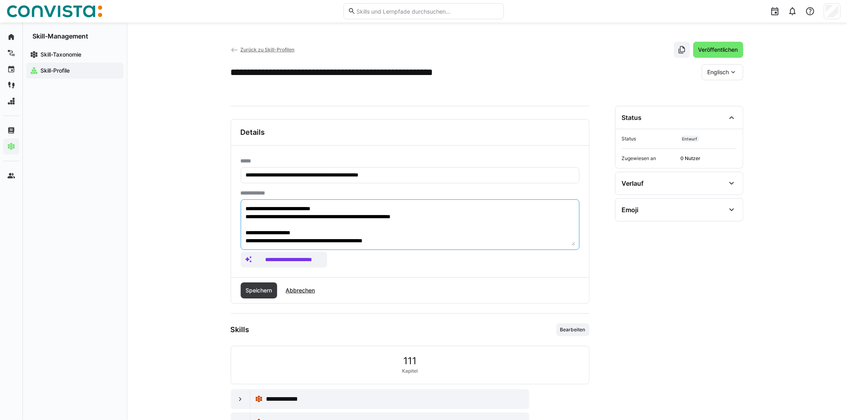
scroll to position [112, 0]
drag, startPoint x: 249, startPoint y: 208, endPoint x: 253, endPoint y: 205, distance: 4.7
click at [486, 250] on app-assistant-generate-form "**********" at bounding box center [410, 229] width 339 height 78
paste textarea "**********"
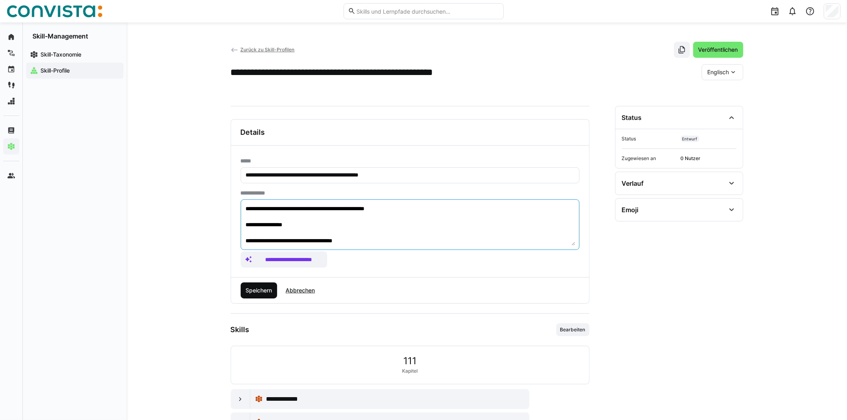
type textarea "**********"
click at [272, 287] on span "Speichern" at bounding box center [258, 290] width 29 height 8
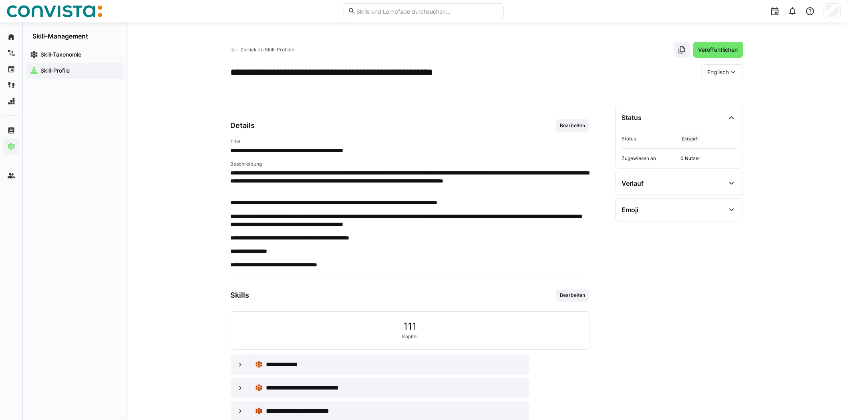
click at [738, 73] on div "Englisch" at bounding box center [723, 72] width 42 height 16
click at [728, 92] on span "Deutsch" at bounding box center [719, 93] width 22 height 8
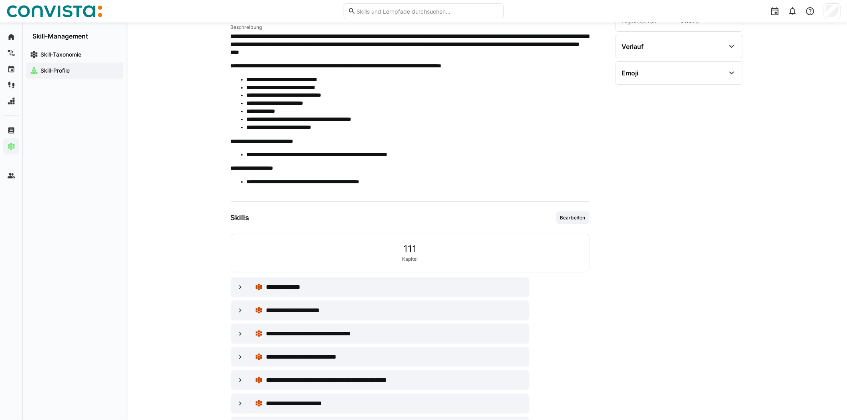
scroll to position [160, 0]
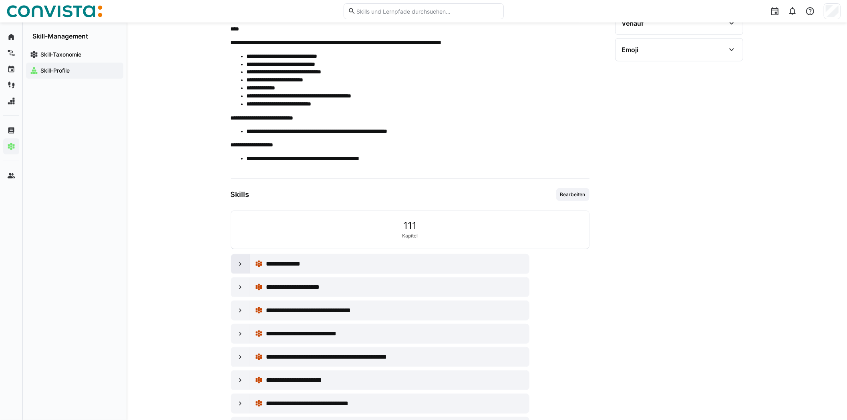
click at [238, 260] on eds-icon at bounding box center [240, 264] width 8 height 8
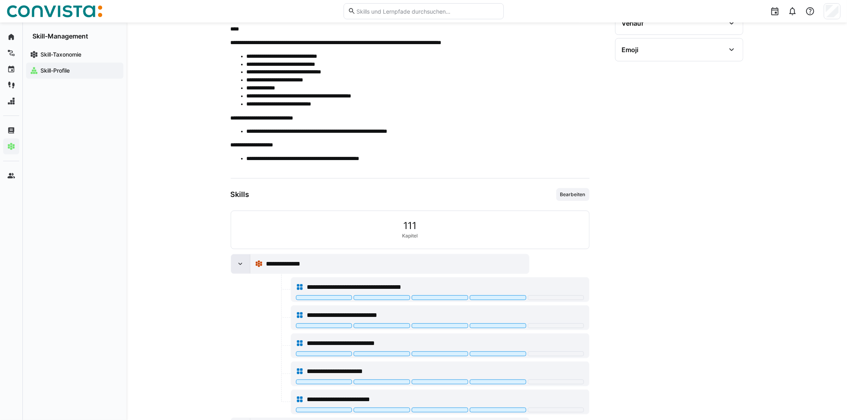
click at [238, 260] on eds-icon at bounding box center [240, 264] width 8 height 8
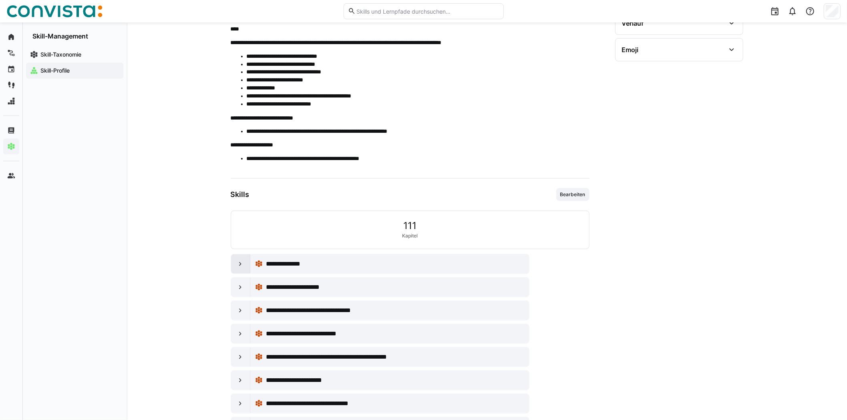
scroll to position [0, 0]
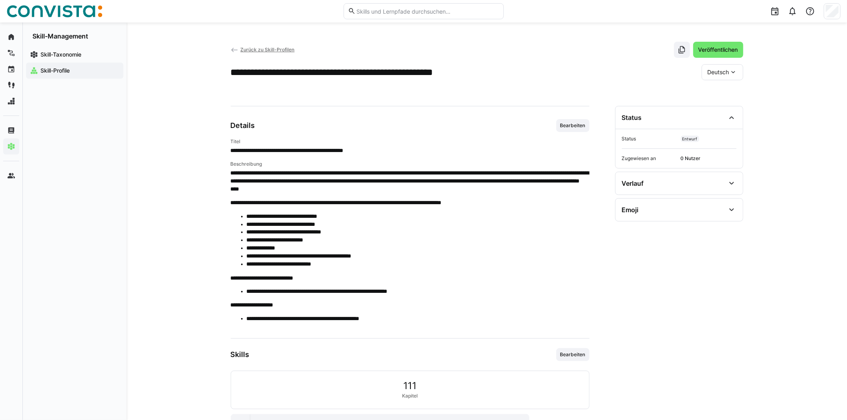
click at [272, 48] on span "Zurück zu Skill-Profilen" at bounding box center [267, 49] width 54 height 6
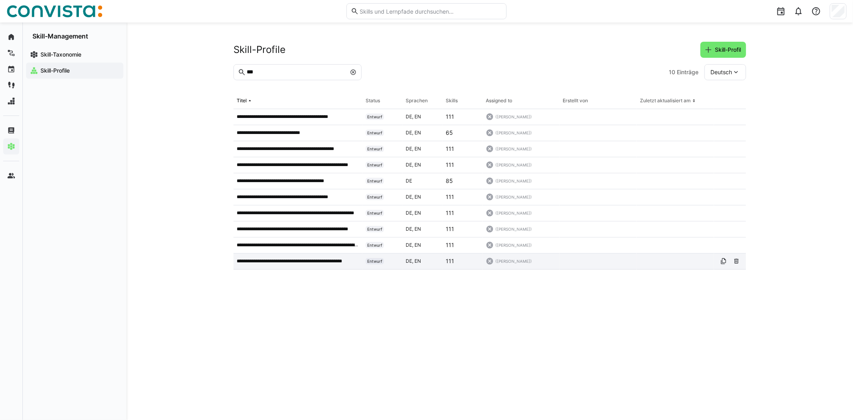
click at [303, 261] on p "**********" at bounding box center [298, 261] width 123 height 6
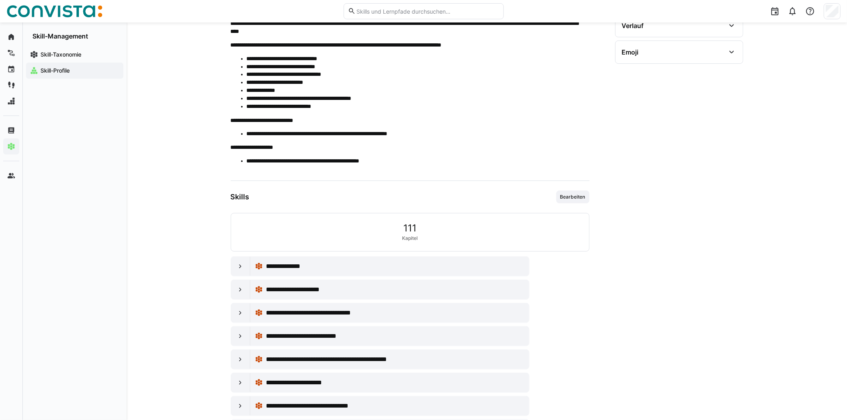
scroll to position [160, 0]
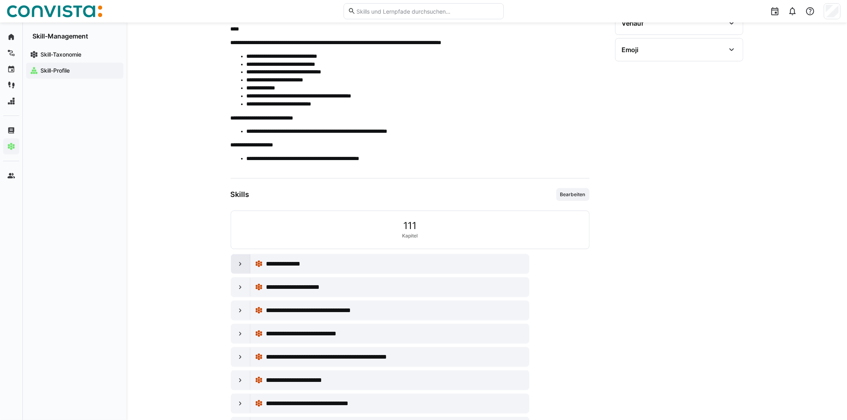
click at [232, 262] on div at bounding box center [240, 263] width 19 height 19
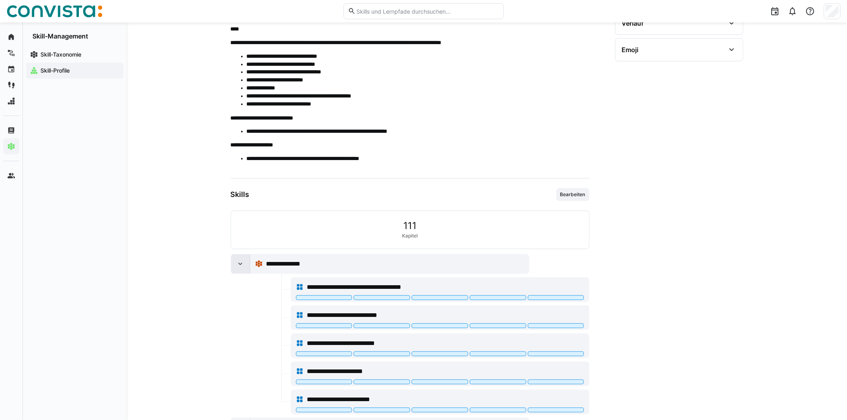
click at [232, 262] on div at bounding box center [240, 263] width 19 height 19
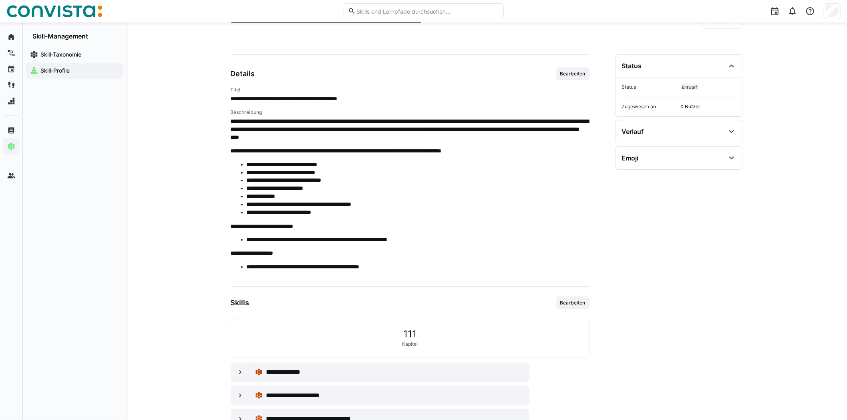
scroll to position [0, 0]
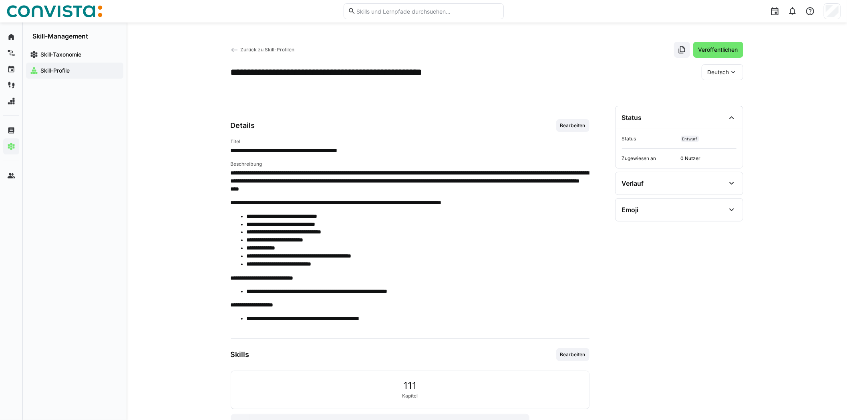
click at [739, 74] on div "Deutsch" at bounding box center [723, 72] width 42 height 16
click at [724, 108] on span "Englisch" at bounding box center [719, 110] width 22 height 8
click at [589, 127] on span "Bearbeiten" at bounding box center [573, 125] width 33 height 13
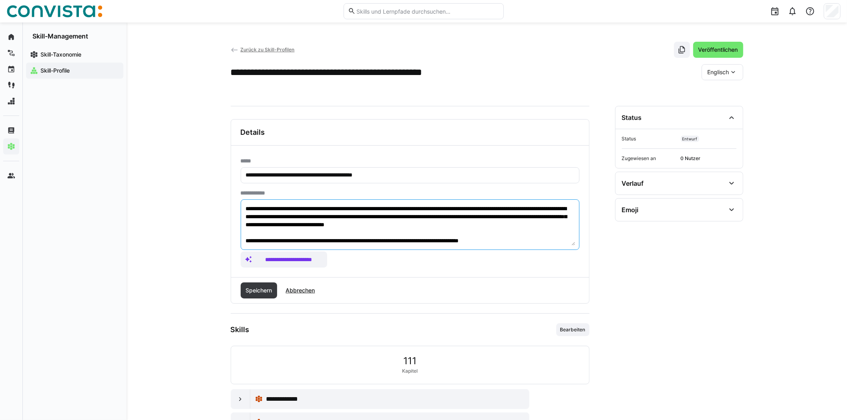
scroll to position [112, 0]
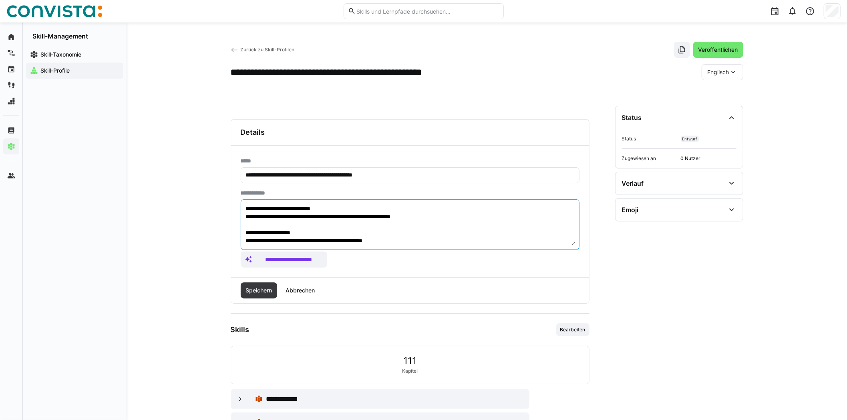
drag, startPoint x: 247, startPoint y: 208, endPoint x: 512, endPoint y: 256, distance: 269.5
click at [512, 256] on app-assistant-generate-form "**********" at bounding box center [410, 229] width 339 height 78
paste textarea "**********"
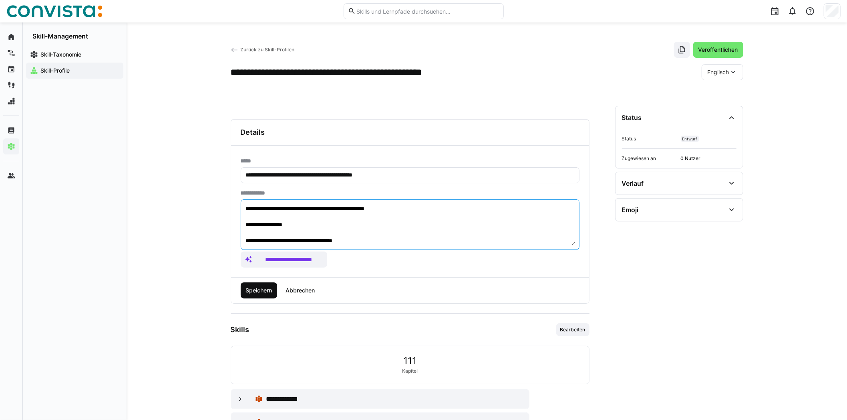
type textarea "**********"
click at [267, 288] on span "Speichern" at bounding box center [258, 290] width 29 height 8
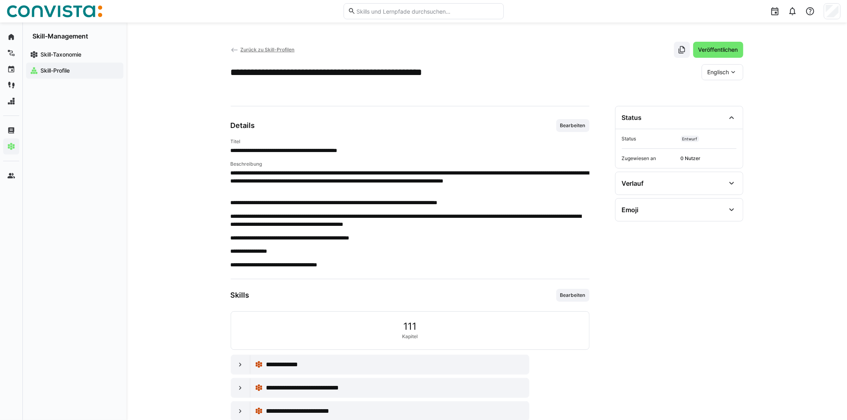
click at [738, 74] on div "Englisch" at bounding box center [723, 72] width 42 height 16
click at [725, 93] on span "Deutsch" at bounding box center [719, 93] width 22 height 8
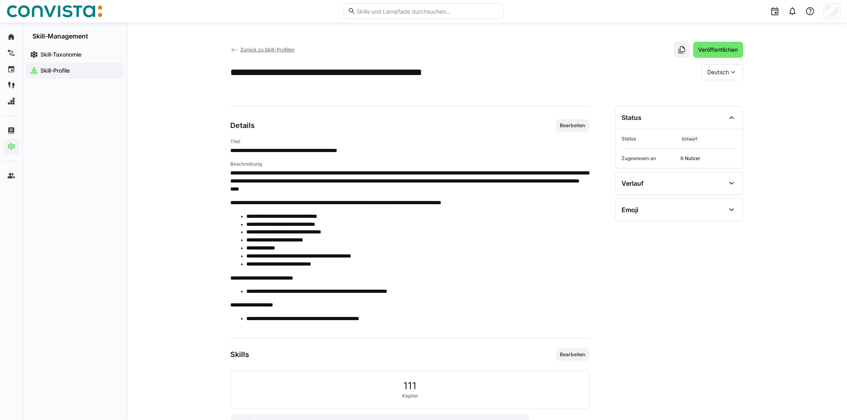
click at [258, 46] on app-back-navigation "Zurück zu Skill-Profilen" at bounding box center [263, 49] width 64 height 9
click at [259, 48] on span "Zurück zu Skill-Profilen" at bounding box center [267, 49] width 54 height 6
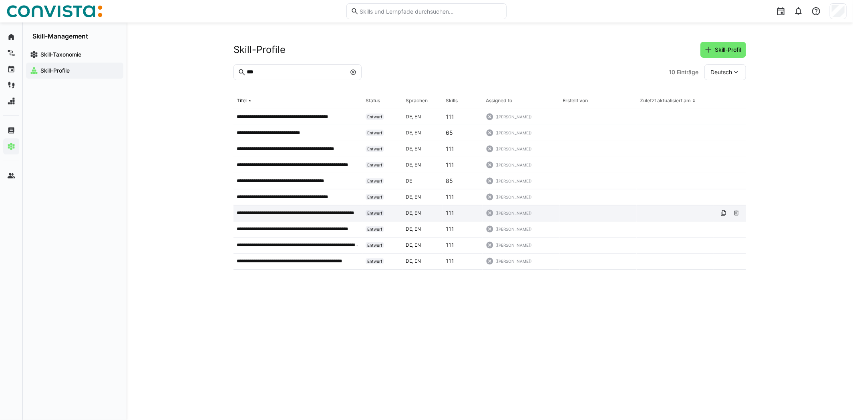
click at [322, 211] on p "**********" at bounding box center [298, 213] width 123 height 6
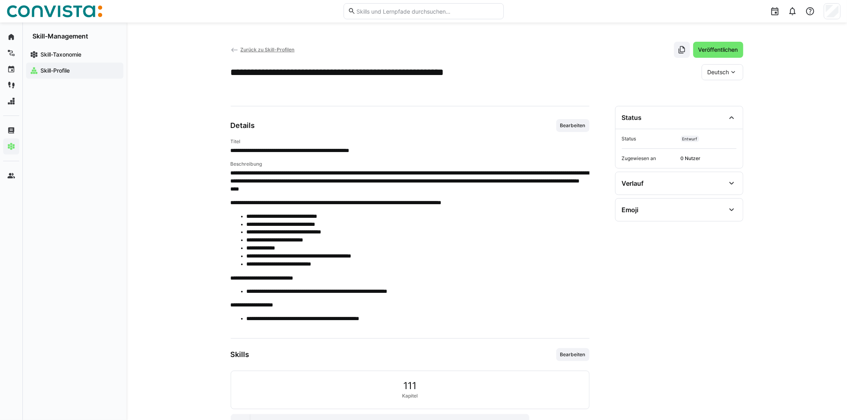
click at [732, 73] on eds-icon at bounding box center [734, 72] width 8 height 8
click at [721, 110] on span "Englisch" at bounding box center [719, 110] width 22 height 8
click at [585, 122] on span "Bearbeiten" at bounding box center [573, 125] width 27 height 6
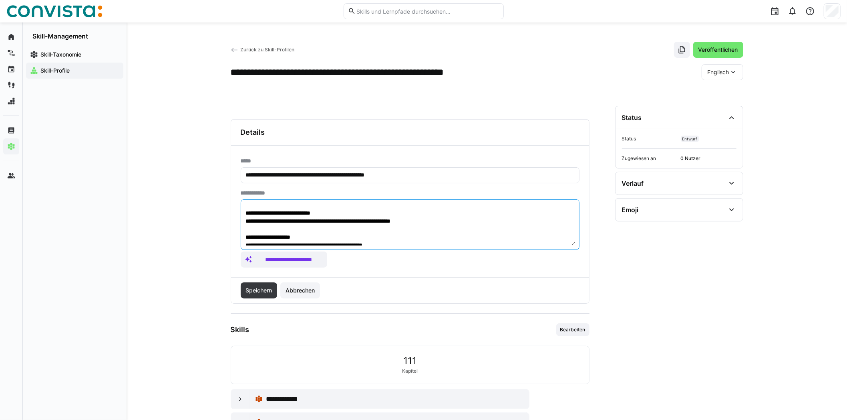
scroll to position [112, 0]
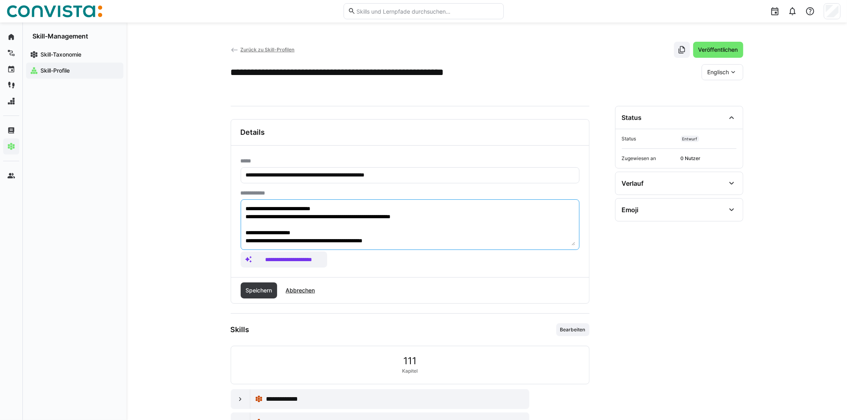
drag, startPoint x: 245, startPoint y: 207, endPoint x: 448, endPoint y: 225, distance: 203.9
click at [533, 244] on textarea "**********" at bounding box center [410, 225] width 331 height 42
paste textarea "**********"
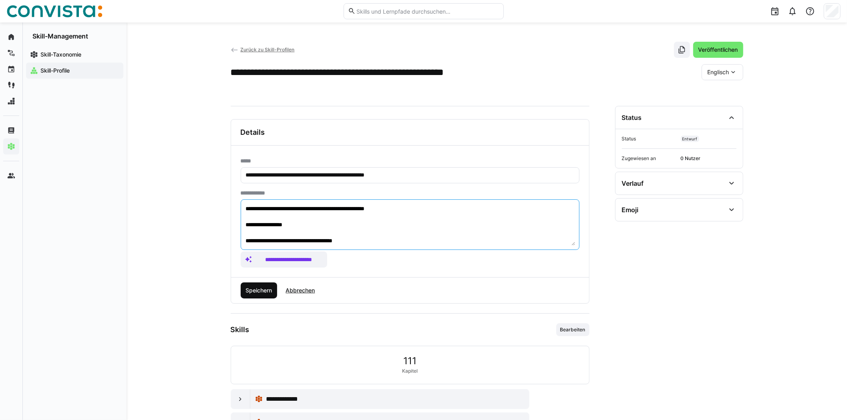
type textarea "**********"
click at [266, 291] on span "Speichern" at bounding box center [258, 290] width 29 height 8
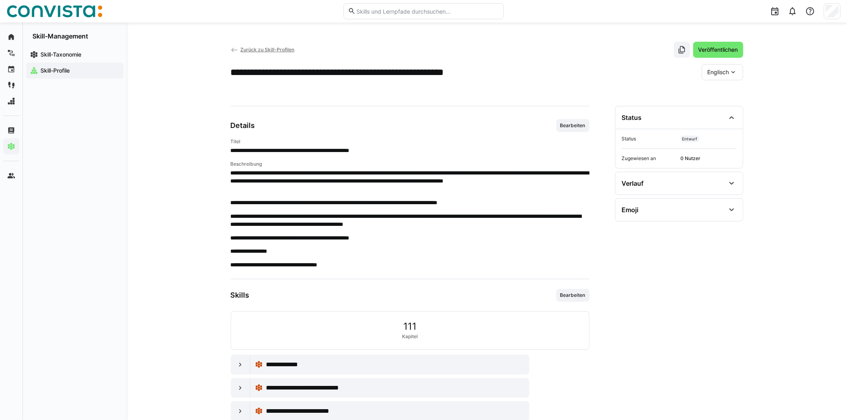
click at [731, 70] on eds-icon at bounding box center [734, 72] width 8 height 8
click at [712, 95] on span "Deutsch" at bounding box center [719, 93] width 22 height 8
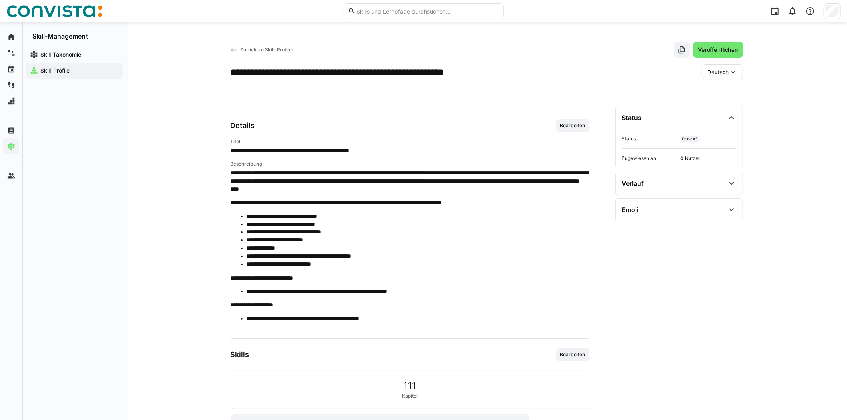
click at [253, 47] on span "Zurück zu Skill-Profilen" at bounding box center [267, 49] width 54 height 6
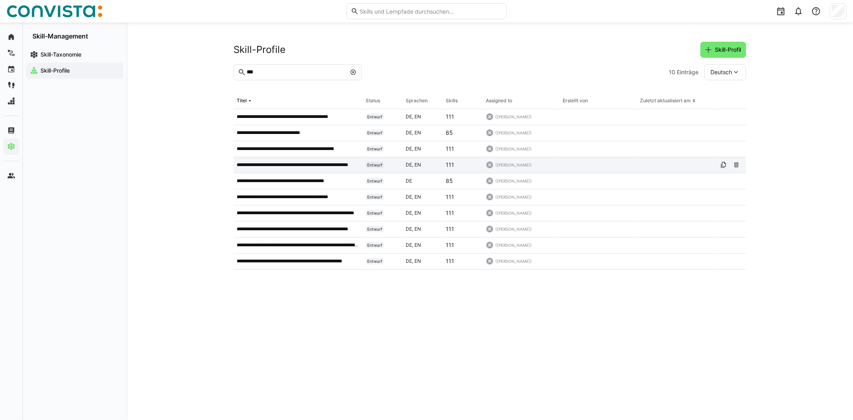
click at [322, 161] on div "**********" at bounding box center [298, 165] width 129 height 16
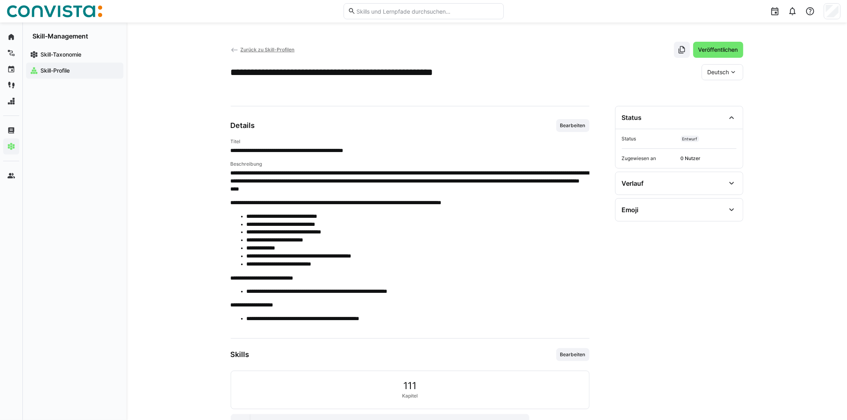
click at [733, 78] on div "Deutsch" at bounding box center [723, 72] width 42 height 16
click at [722, 106] on span "Englisch" at bounding box center [719, 110] width 22 height 8
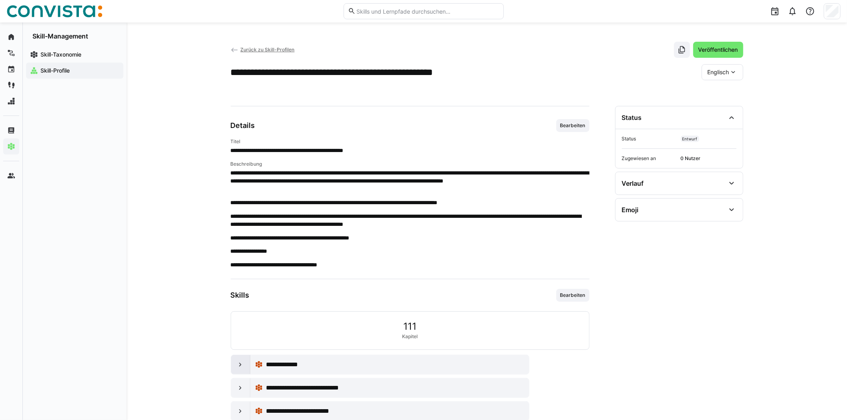
click at [235, 366] on div at bounding box center [240, 364] width 19 height 19
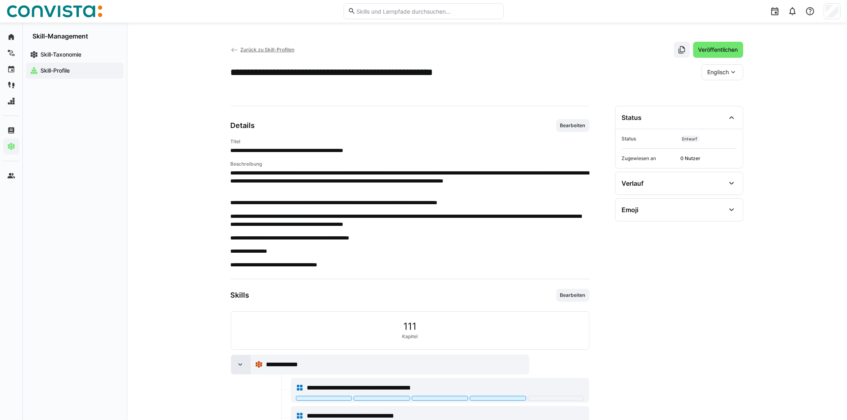
click at [235, 366] on div at bounding box center [240, 364] width 19 height 19
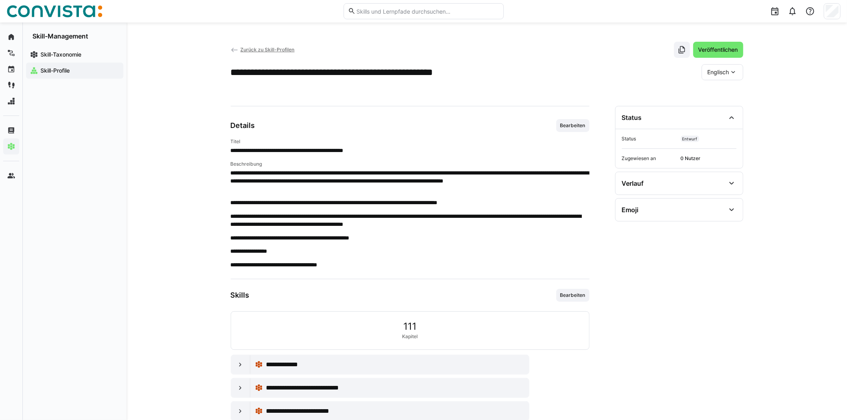
click at [284, 49] on span "Zurück zu Skill-Profilen" at bounding box center [267, 49] width 54 height 6
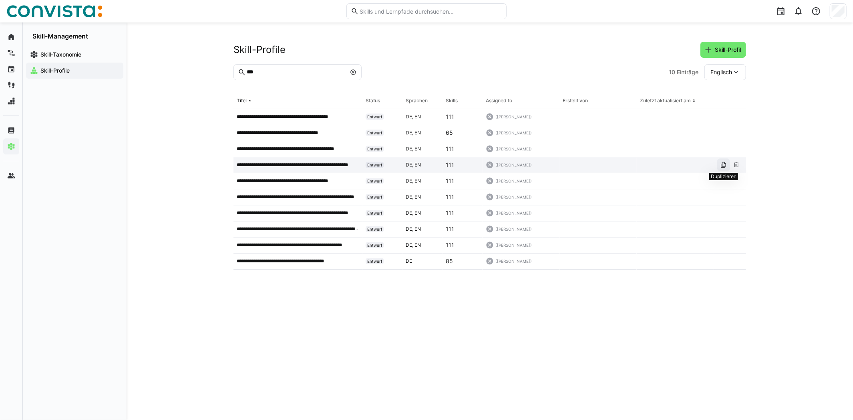
click at [725, 165] on eds-icon at bounding box center [724, 164] width 6 height 6
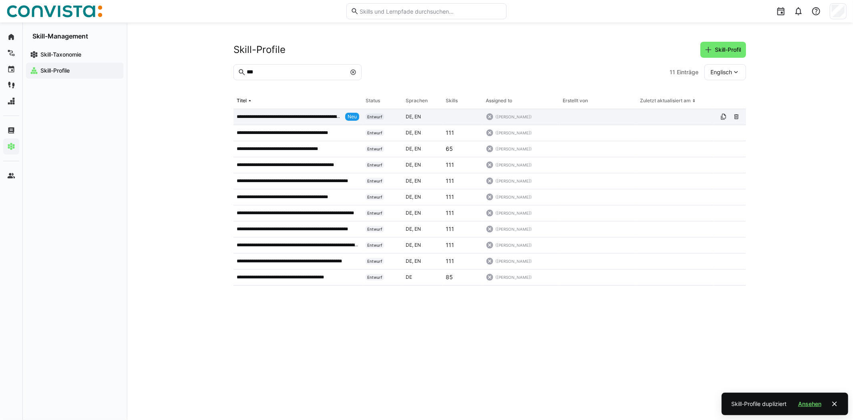
click at [258, 115] on p "**********" at bounding box center [289, 116] width 105 height 6
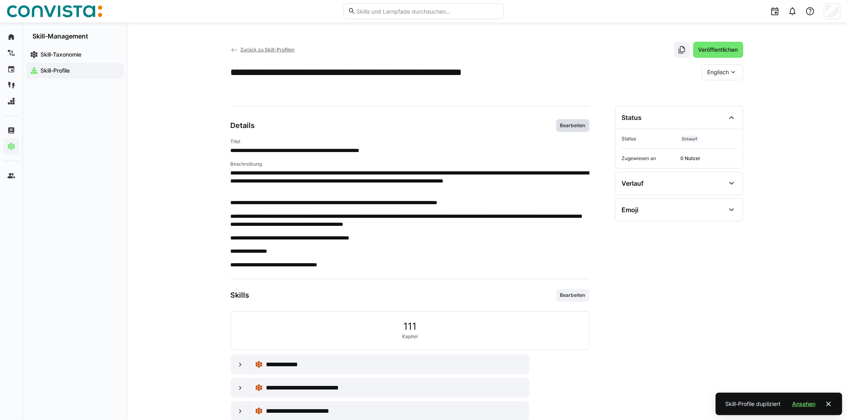
click at [577, 127] on span "Bearbeiten" at bounding box center [573, 125] width 27 height 6
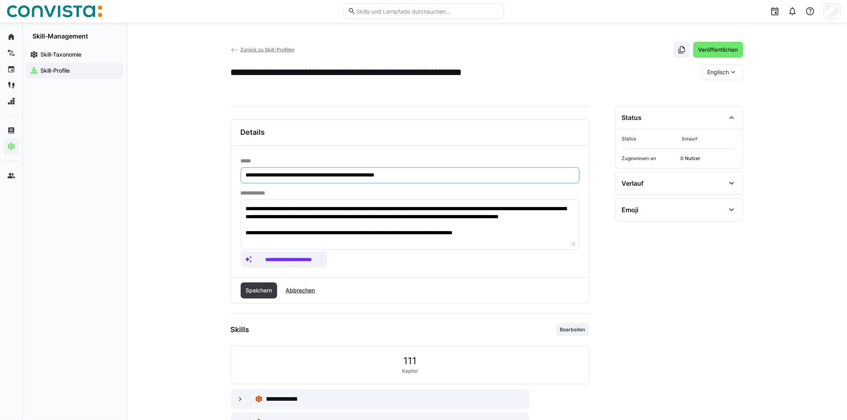
drag, startPoint x: 268, startPoint y: 174, endPoint x: 238, endPoint y: 177, distance: 30.6
click at [238, 177] on div "**********" at bounding box center [410, 210] width 358 height 131
click at [320, 175] on input "**********" at bounding box center [410, 174] width 330 height 7
type input "**********"
click at [734, 71] on eds-icon at bounding box center [734, 72] width 8 height 8
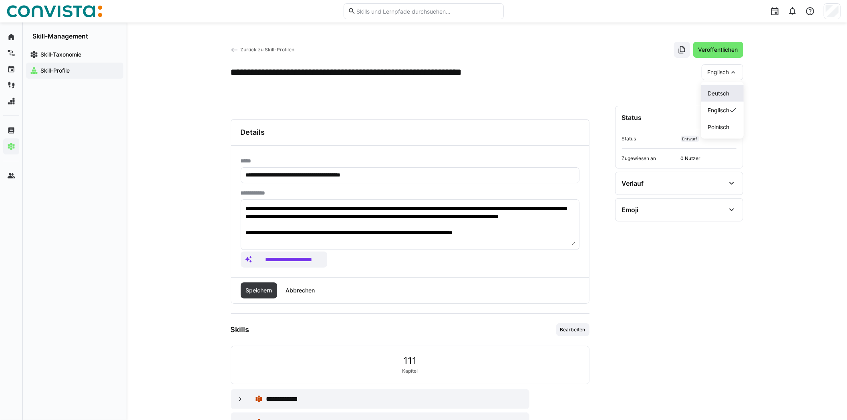
click at [724, 91] on span "Deutsch" at bounding box center [719, 93] width 22 height 8
click at [262, 290] on span "Speichern" at bounding box center [258, 290] width 29 height 8
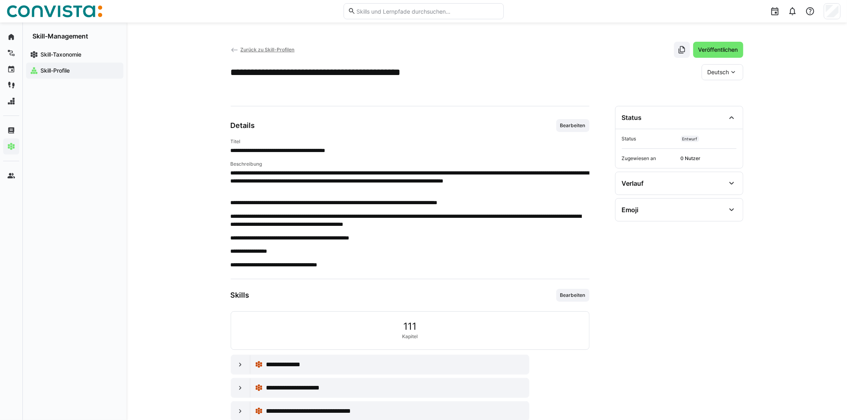
click at [270, 46] on span "Zurück zu Skill-Profilen" at bounding box center [267, 49] width 54 height 6
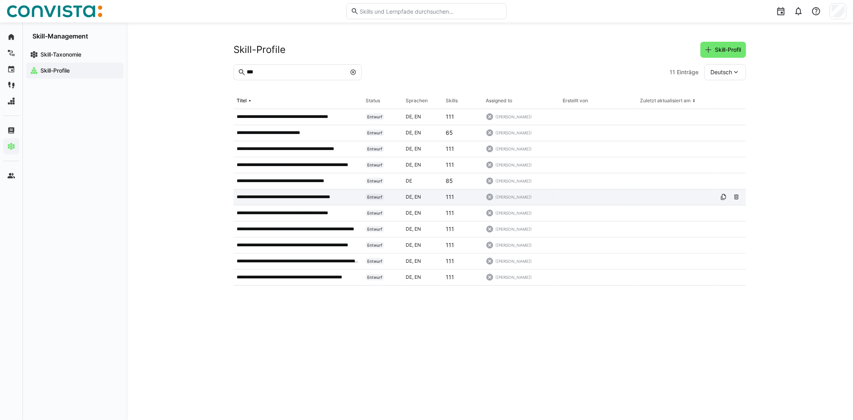
click at [321, 197] on p "**********" at bounding box center [292, 197] width 111 height 6
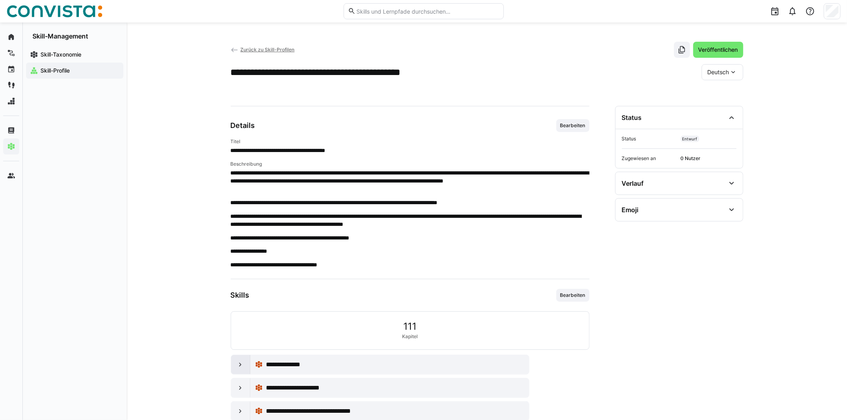
click at [242, 365] on eds-icon at bounding box center [240, 364] width 8 height 8
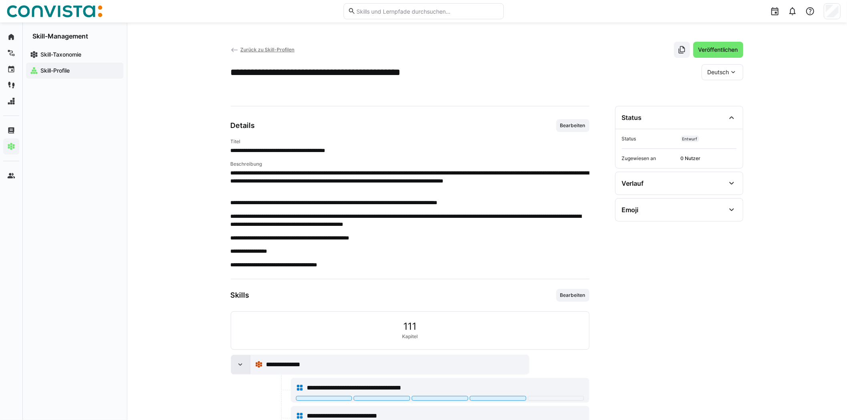
click at [242, 365] on eds-icon at bounding box center [240, 364] width 8 height 8
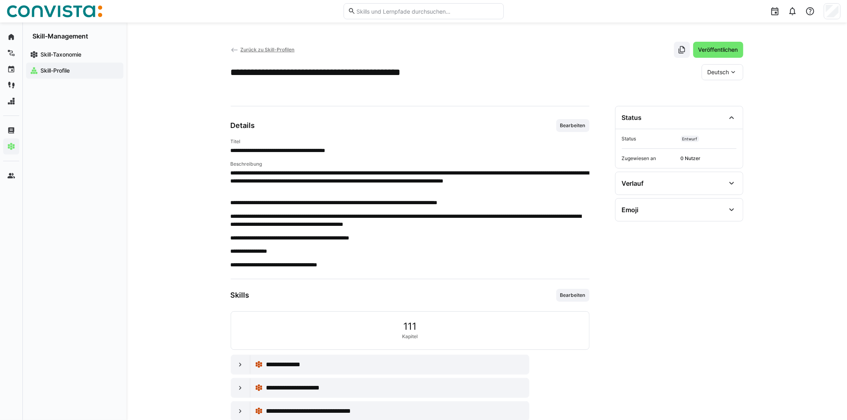
click at [254, 49] on span "Zurück zu Skill-Profilen" at bounding box center [267, 49] width 54 height 6
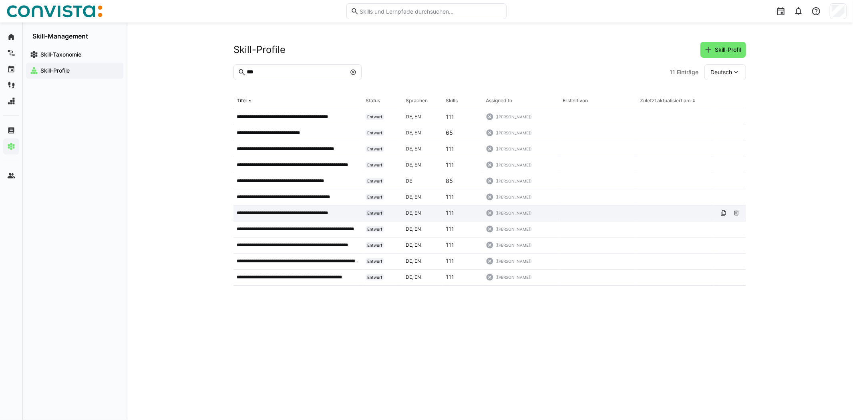
click at [280, 216] on div "**********" at bounding box center [298, 213] width 129 height 16
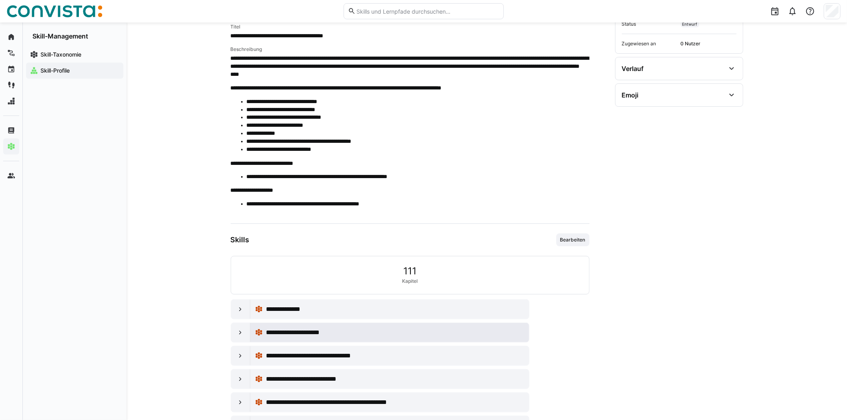
scroll to position [120, 0]
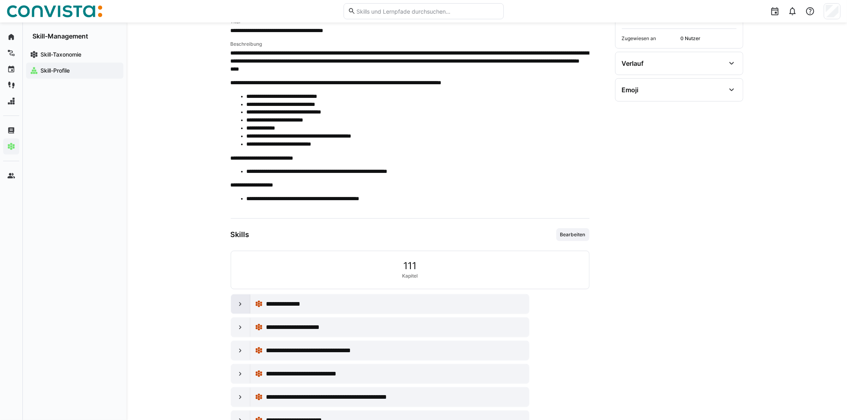
click at [236, 303] on eds-icon at bounding box center [240, 304] width 8 height 8
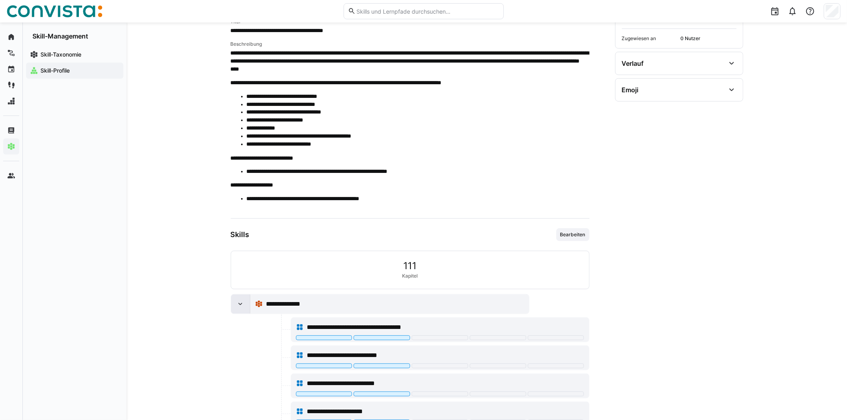
click at [236, 303] on eds-icon at bounding box center [240, 304] width 8 height 8
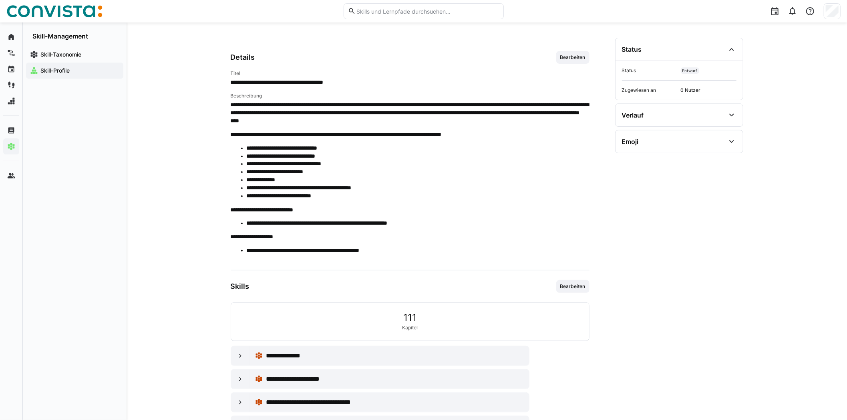
scroll to position [0, 0]
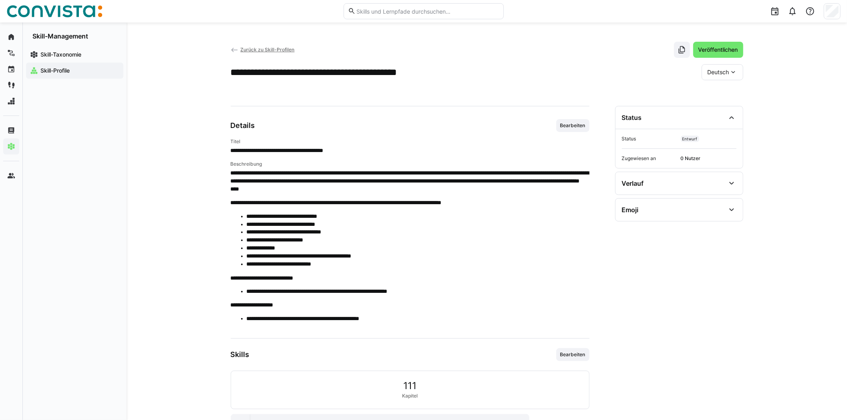
click at [240, 48] on link "Zurück zu Skill-Profilen" at bounding box center [263, 49] width 64 height 6
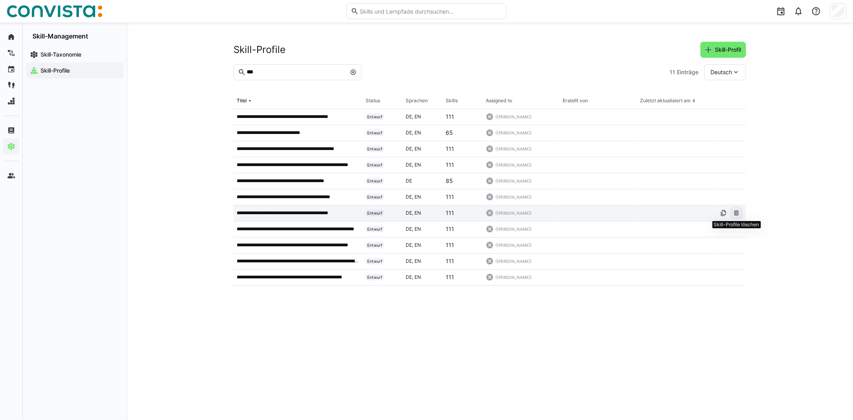
click at [737, 214] on eds-icon at bounding box center [737, 213] width 6 height 6
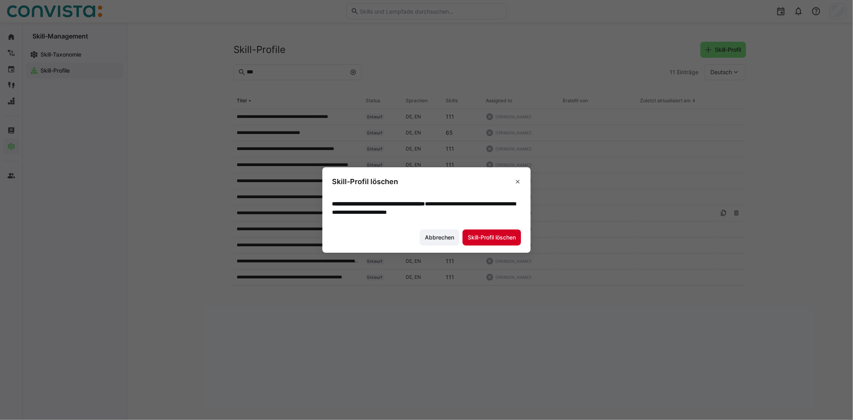
click at [503, 236] on span "Skill-Profil löschen" at bounding box center [492, 237] width 50 height 8
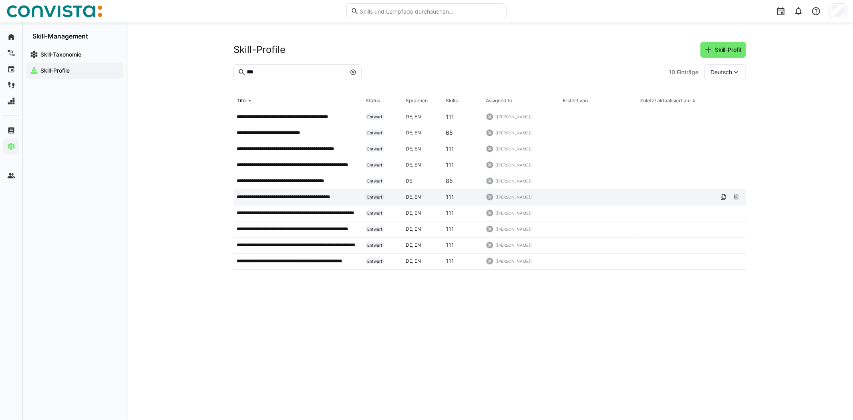
click at [282, 193] on div "**********" at bounding box center [298, 197] width 129 height 16
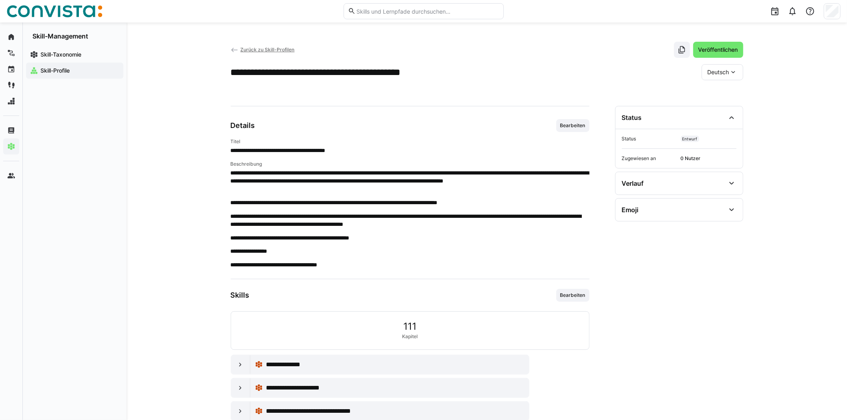
click at [734, 73] on eds-icon at bounding box center [734, 72] width 8 height 8
click at [715, 113] on span "Englisch" at bounding box center [719, 110] width 22 height 8
click at [737, 73] on eds-icon at bounding box center [734, 72] width 8 height 8
click at [729, 87] on div "Deutsch" at bounding box center [723, 93] width 42 height 17
drag, startPoint x: 548, startPoint y: 129, endPoint x: 568, endPoint y: 123, distance: 21.3
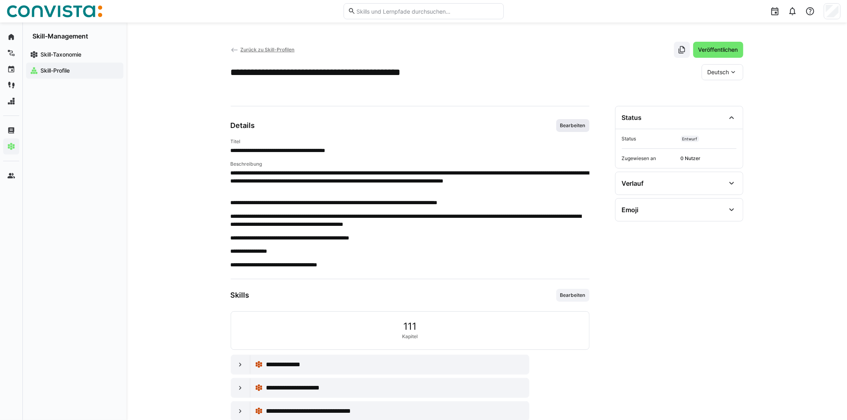
click at [549, 128] on div "Details Bearbeiten" at bounding box center [410, 125] width 359 height 13
click at [569, 123] on span "Bearbeiten" at bounding box center [573, 125] width 27 height 6
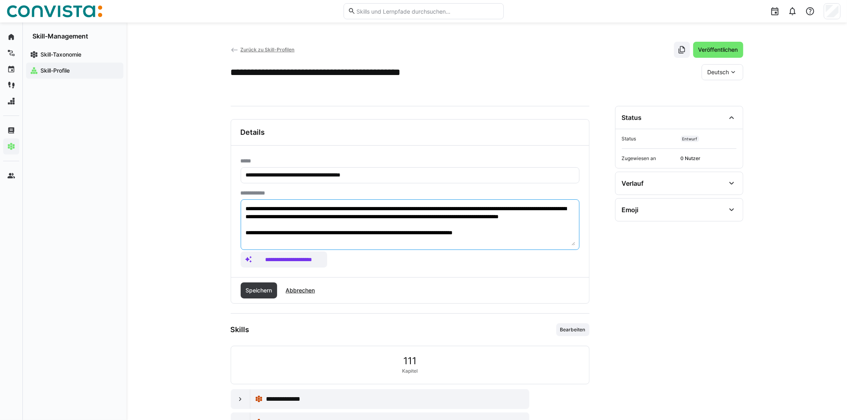
scroll to position [120, 0]
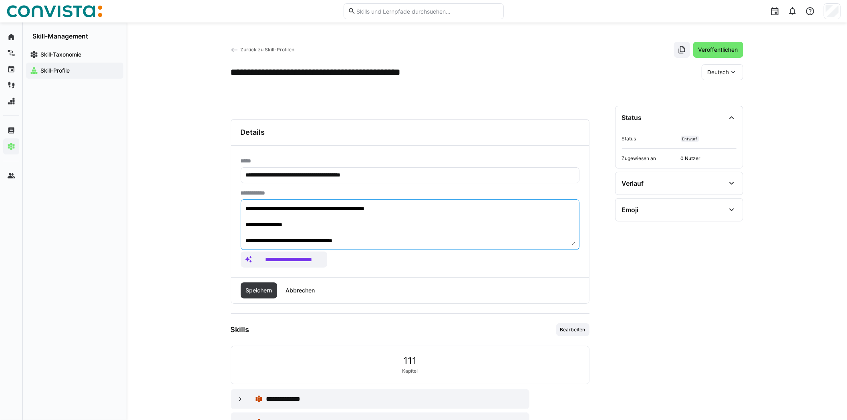
drag, startPoint x: 246, startPoint y: 207, endPoint x: 531, endPoint y: 297, distance: 298.8
click at [531, 297] on div "**********" at bounding box center [410, 211] width 359 height 184
paste textarea "**********"
type textarea "**********"
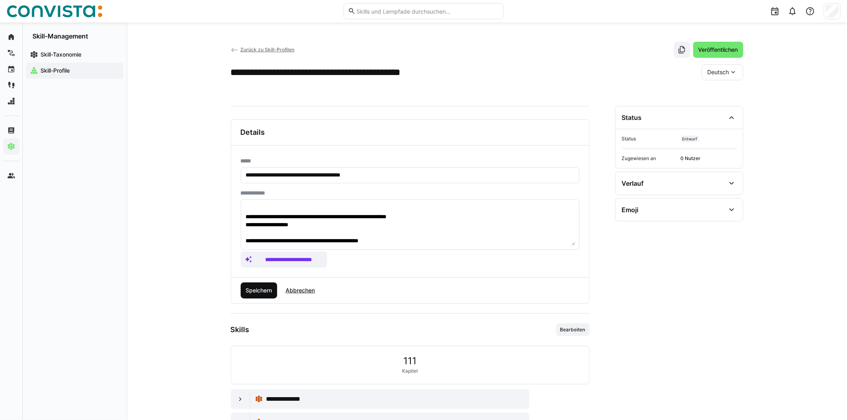
click at [261, 288] on span "Speichern" at bounding box center [258, 290] width 29 height 8
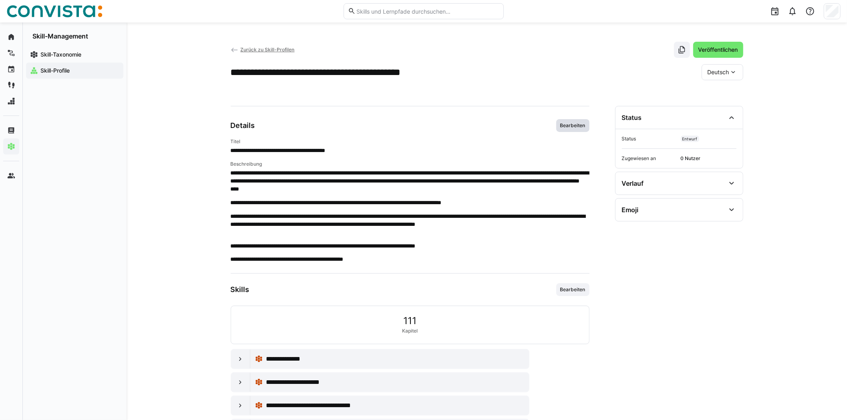
click at [559, 121] on span "Bearbeiten" at bounding box center [573, 125] width 33 height 13
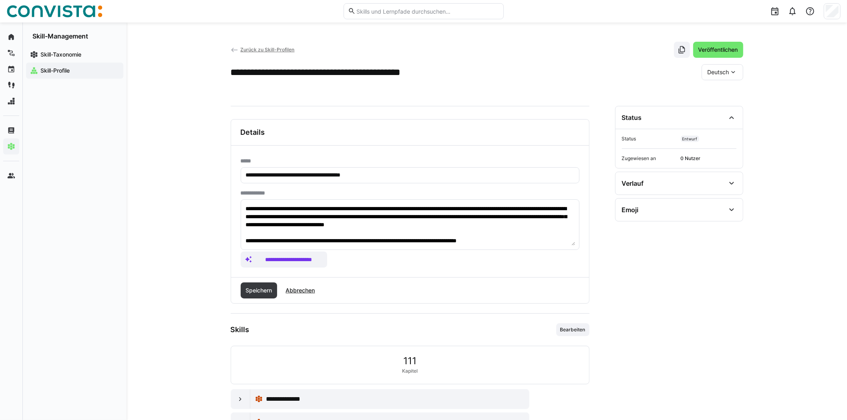
click at [273, 51] on span "Zurück zu Skill-Profilen" at bounding box center [267, 49] width 54 height 6
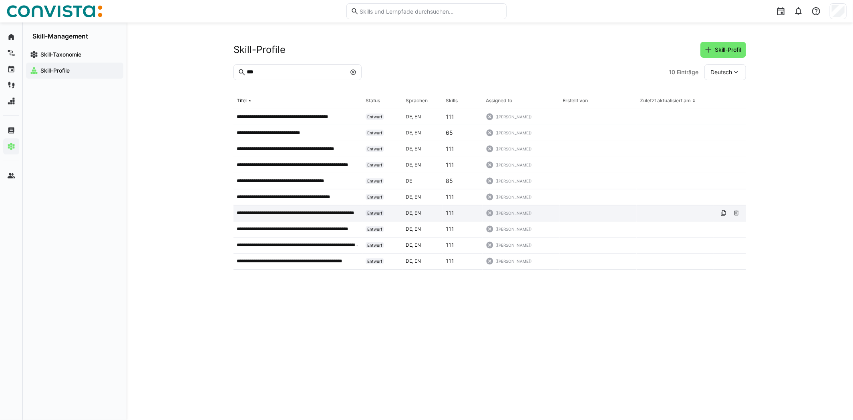
click at [315, 213] on p "**********" at bounding box center [298, 213] width 123 height 6
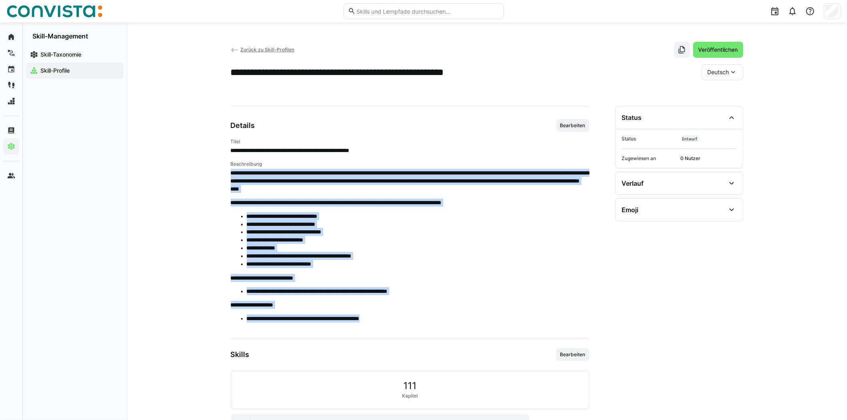
drag, startPoint x: 231, startPoint y: 172, endPoint x: 428, endPoint y: 315, distance: 242.9
click at [428, 315] on span "**********" at bounding box center [410, 248] width 359 height 159
copy span "**********"
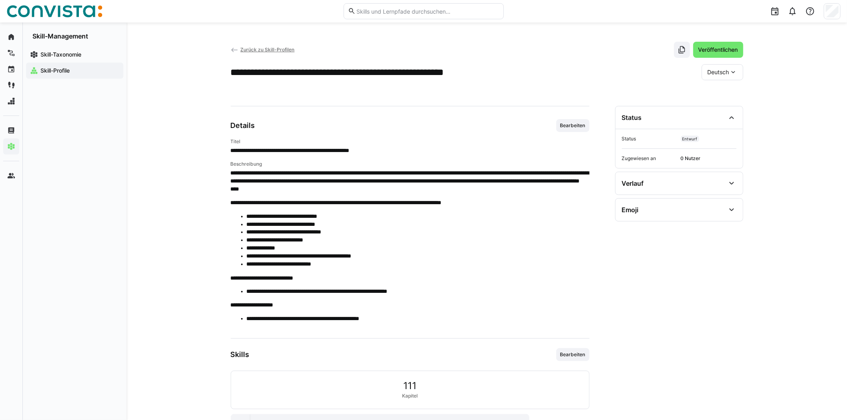
click at [256, 45] on div "Zurück zu Skill-Profilen Veröffentlichen" at bounding box center [487, 50] width 513 height 16
click at [256, 49] on span "Zurück zu Skill-Profilen" at bounding box center [267, 49] width 54 height 6
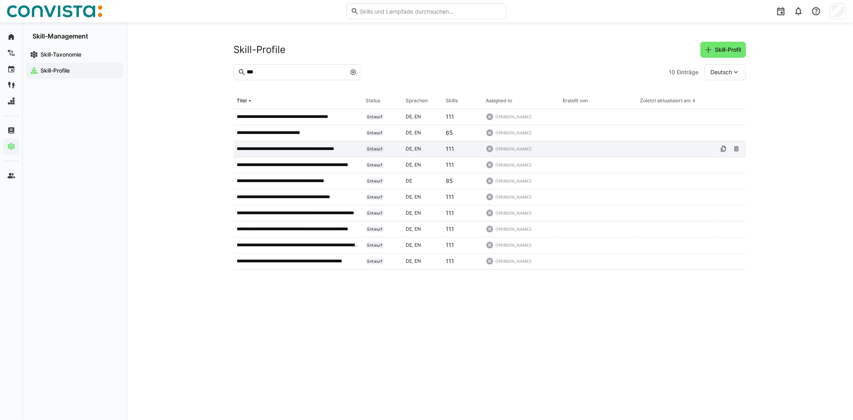
click at [284, 148] on p "**********" at bounding box center [295, 148] width 116 height 6
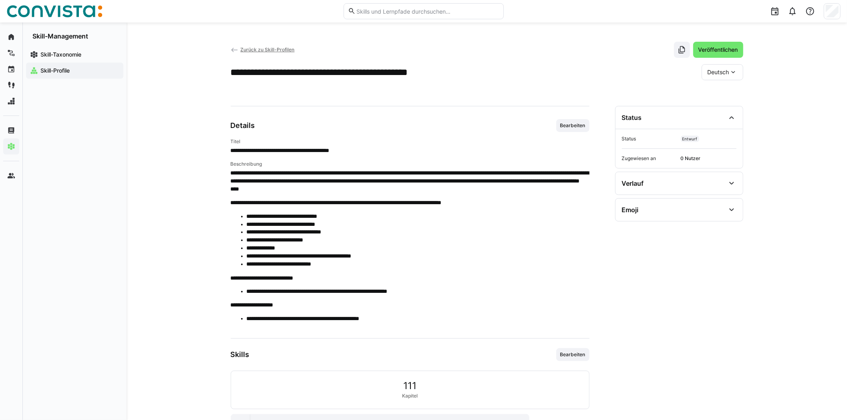
click at [732, 72] on eds-icon at bounding box center [734, 72] width 8 height 8
click at [722, 112] on span "Englisch" at bounding box center [719, 110] width 22 height 8
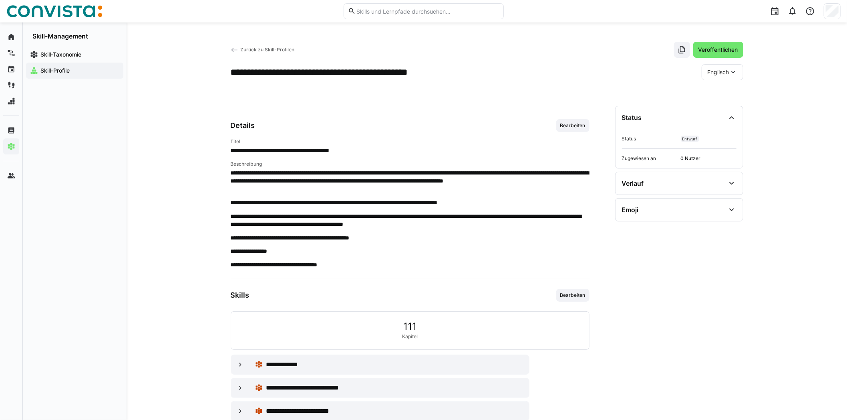
click at [737, 71] on div "Englisch" at bounding box center [723, 72] width 42 height 16
click at [714, 89] on span "Deutsch" at bounding box center [719, 93] width 22 height 8
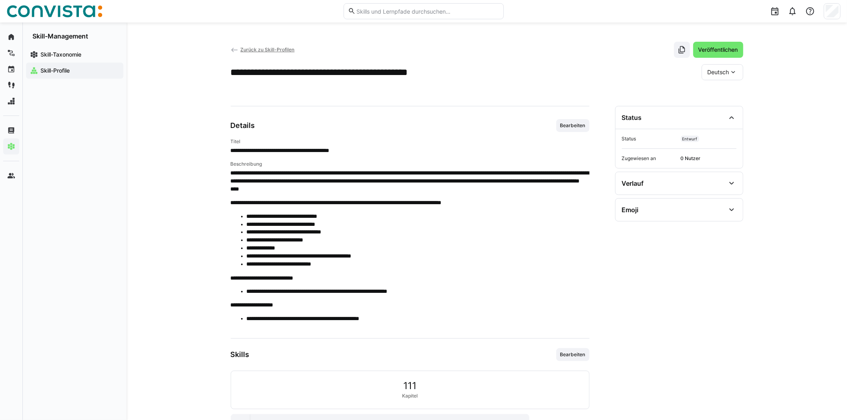
click at [262, 48] on span "Zurück zu Skill-Profilen" at bounding box center [267, 49] width 54 height 6
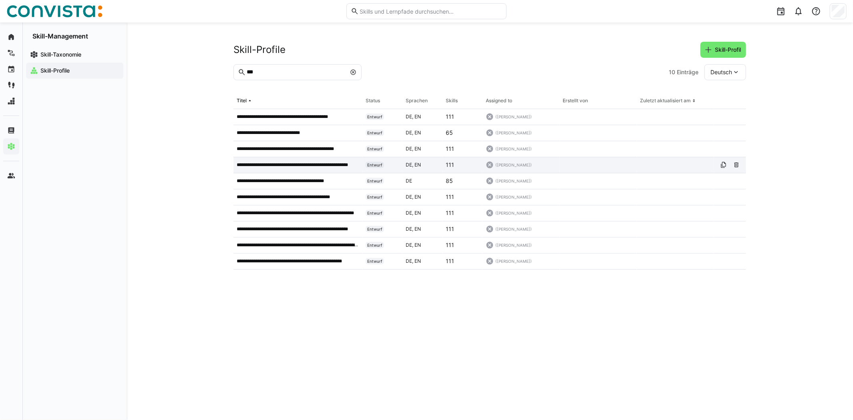
click at [294, 163] on p "**********" at bounding box center [298, 164] width 123 height 6
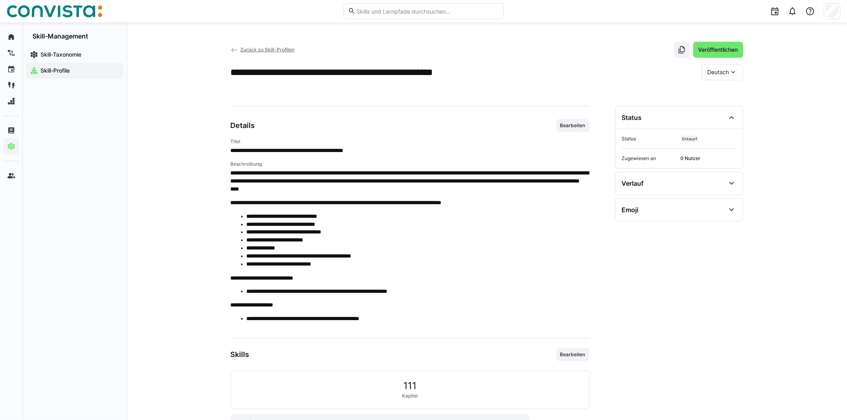
click at [735, 71] on eds-icon at bounding box center [734, 72] width 8 height 8
click at [720, 107] on span "Englisch" at bounding box center [719, 110] width 22 height 8
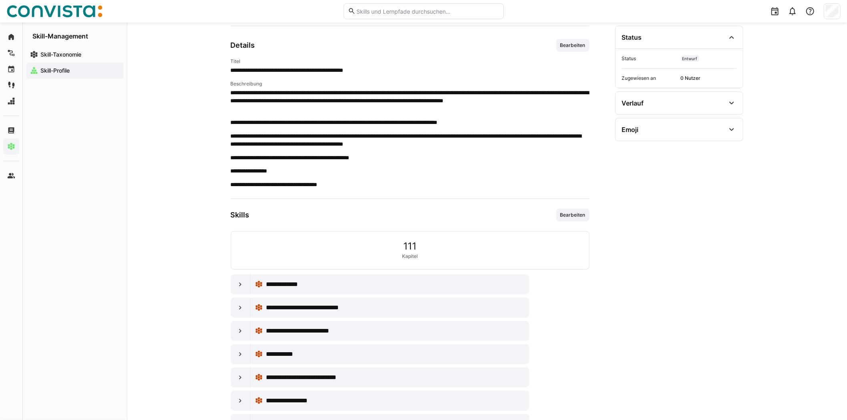
scroll to position [120, 0]
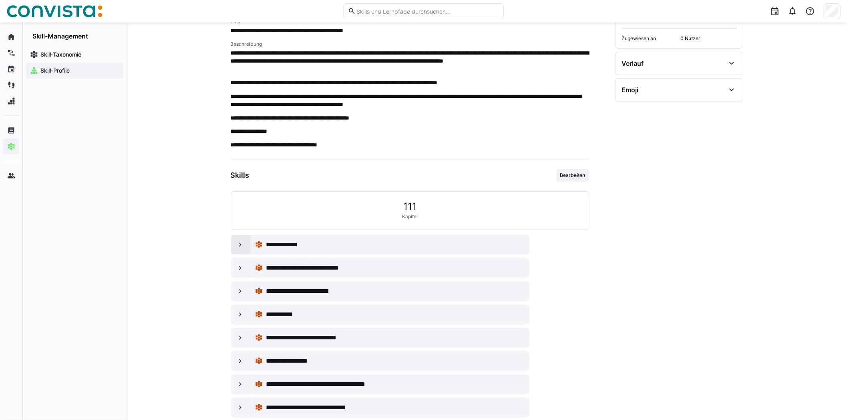
click at [240, 242] on eds-icon at bounding box center [240, 244] width 8 height 8
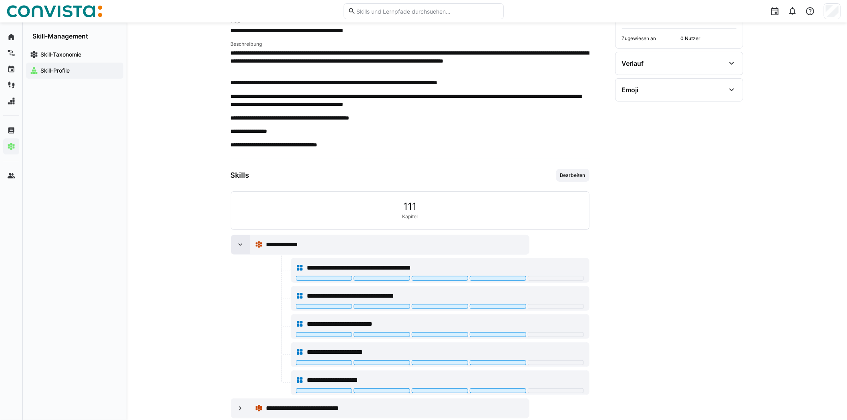
click at [240, 242] on eds-icon at bounding box center [240, 244] width 8 height 8
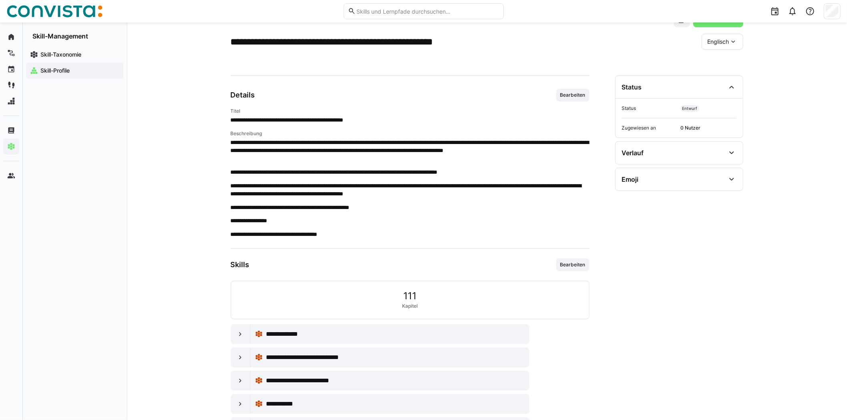
scroll to position [0, 0]
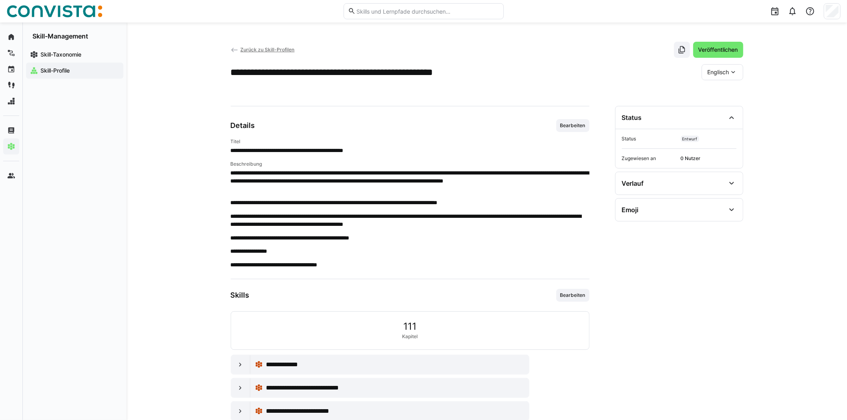
click at [265, 51] on span "Zurück zu Skill-Profilen" at bounding box center [267, 49] width 54 height 6
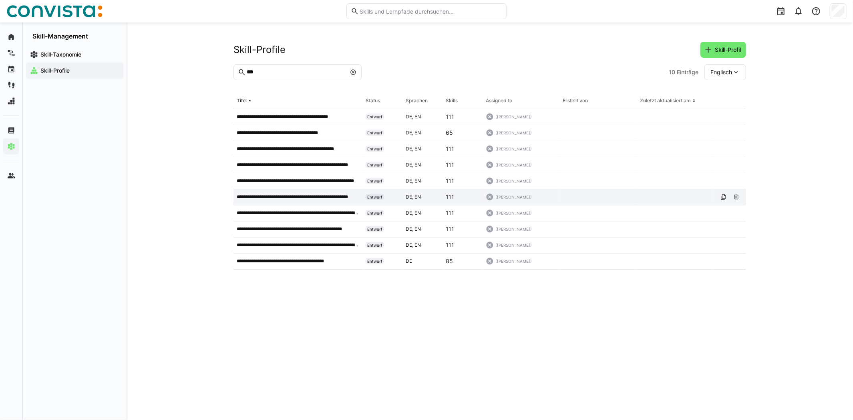
click at [282, 198] on p "**********" at bounding box center [298, 197] width 123 height 6
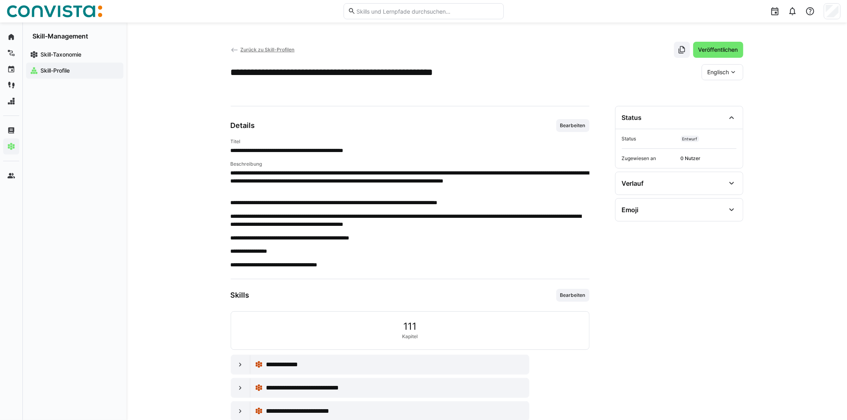
click at [735, 69] on eds-icon at bounding box center [734, 72] width 8 height 8
click at [721, 91] on span "Deutsch" at bounding box center [719, 93] width 22 height 8
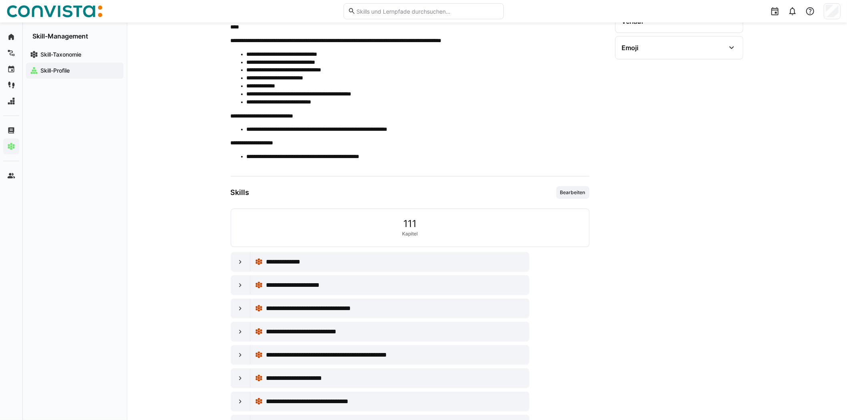
scroll to position [200, 0]
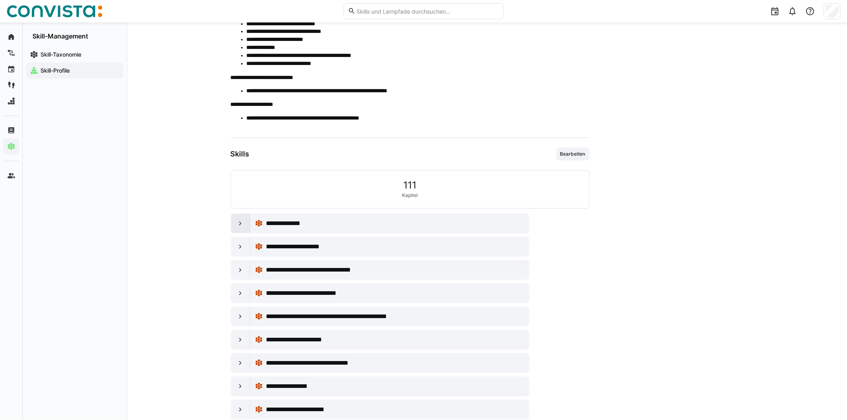
click at [233, 220] on div at bounding box center [240, 223] width 19 height 19
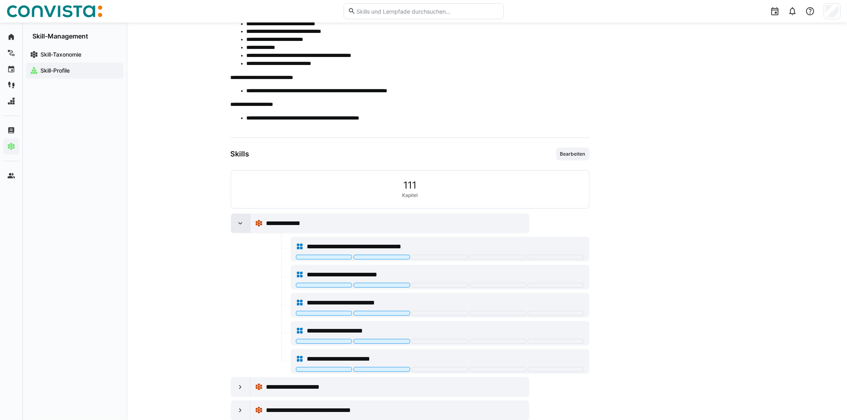
click at [233, 220] on div at bounding box center [240, 223] width 19 height 19
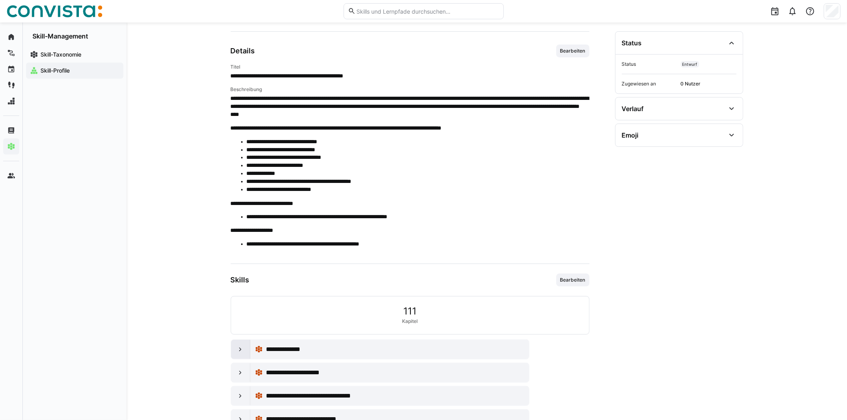
scroll to position [0, 0]
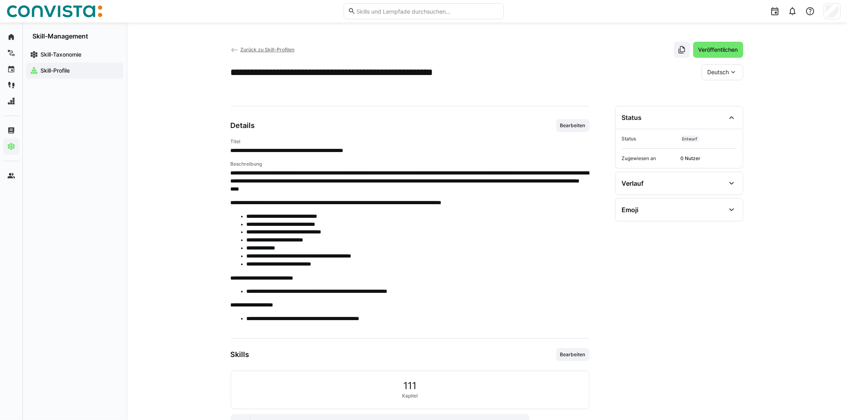
click at [263, 50] on span "Zurück zu Skill-Profilen" at bounding box center [267, 49] width 54 height 6
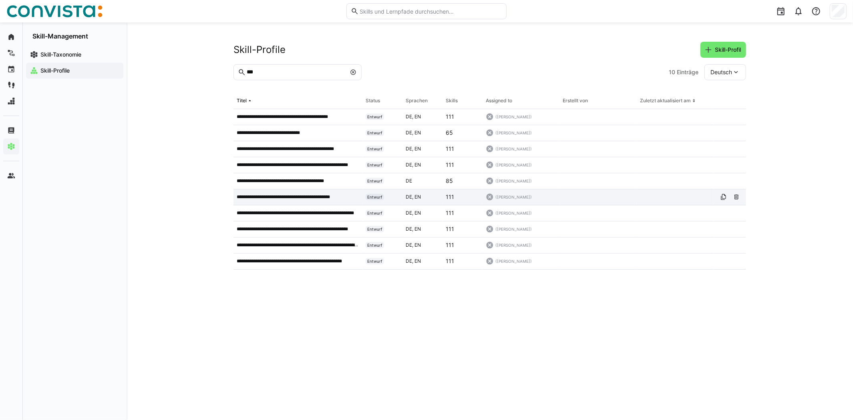
click at [308, 198] on p "**********" at bounding box center [292, 197] width 111 height 6
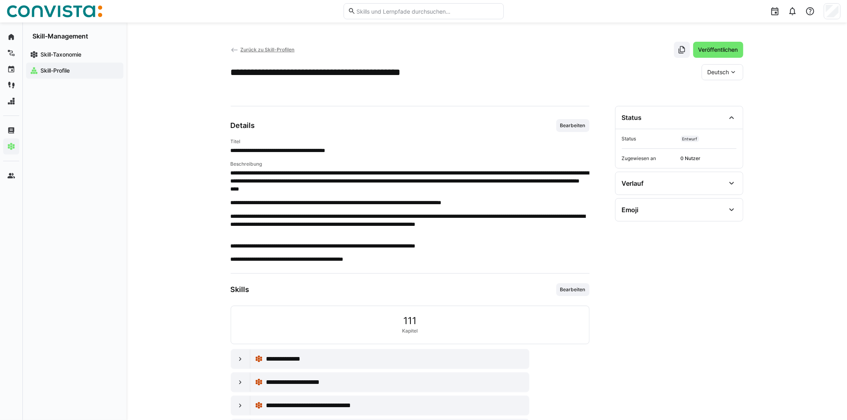
click at [735, 71] on eds-icon at bounding box center [734, 72] width 8 height 8
click at [722, 106] on span "Englisch" at bounding box center [719, 110] width 22 height 8
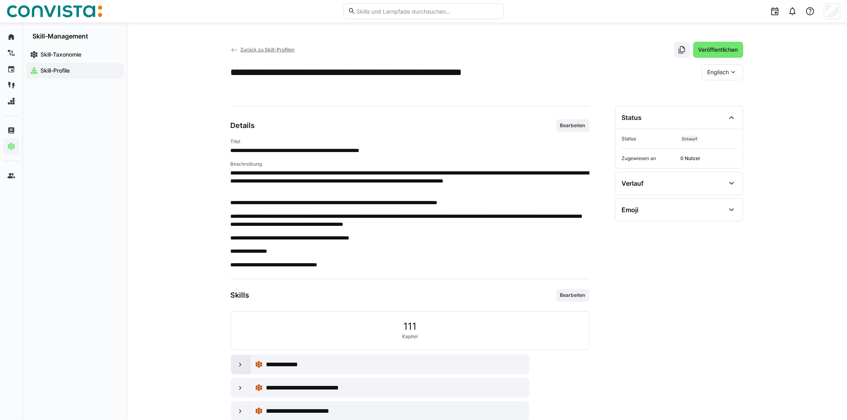
click at [237, 363] on eds-icon at bounding box center [240, 364] width 8 height 8
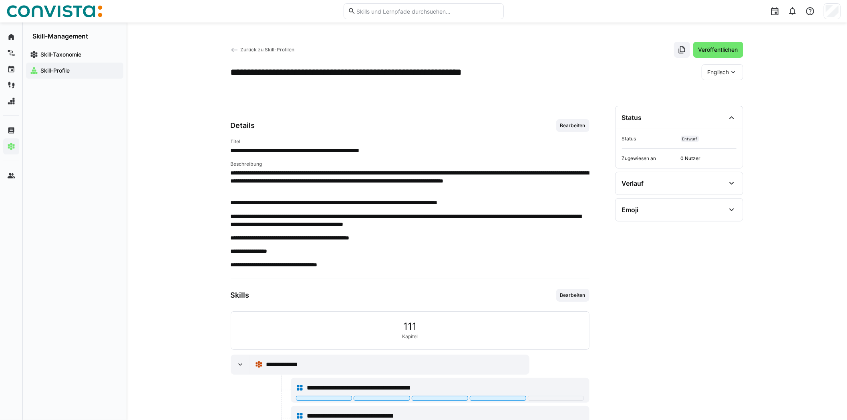
click at [235, 50] on eds-icon at bounding box center [235, 50] width 8 height 8
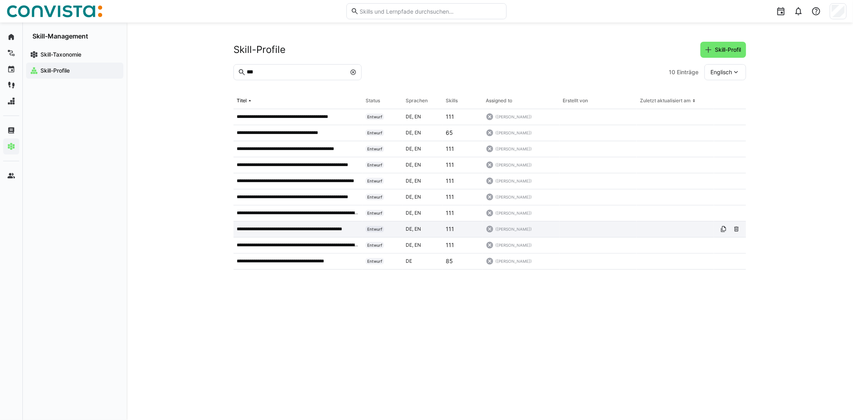
click at [317, 229] on p "**********" at bounding box center [298, 229] width 123 height 6
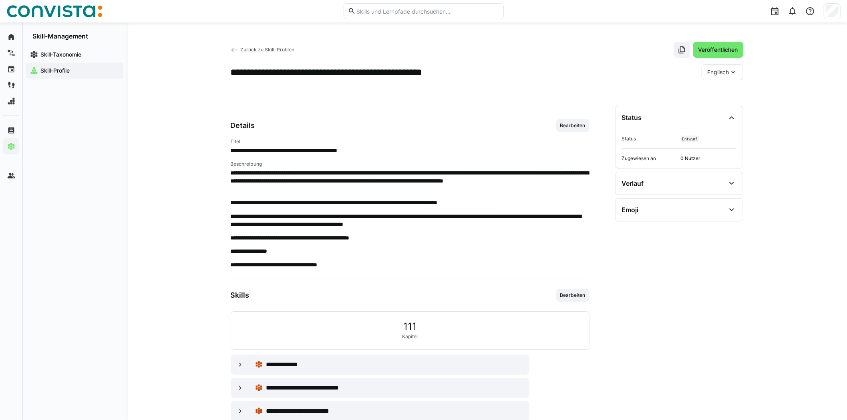
click at [730, 75] on eds-icon at bounding box center [734, 72] width 8 height 8
click at [726, 92] on span "Deutsch" at bounding box center [719, 93] width 22 height 8
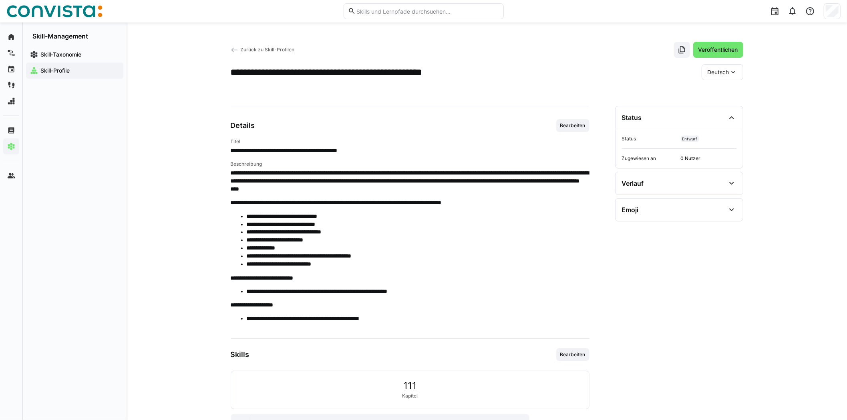
click at [258, 46] on span "Zurück zu Skill-Profilen" at bounding box center [267, 49] width 54 height 6
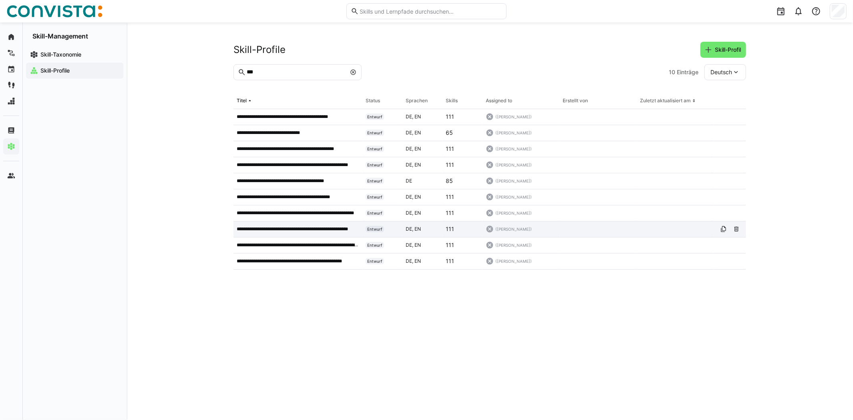
click at [270, 227] on p "**********" at bounding box center [298, 229] width 123 height 6
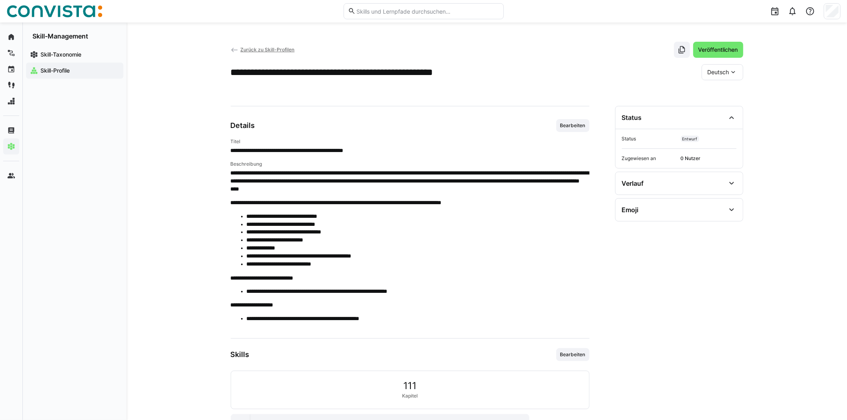
click at [745, 74] on div "**********" at bounding box center [487, 400] width 721 height 756
click at [744, 74] on div "**********" at bounding box center [487, 400] width 721 height 756
click at [741, 74] on div "Deutsch" at bounding box center [723, 72] width 42 height 16
click at [716, 112] on span "Englisch" at bounding box center [719, 110] width 22 height 8
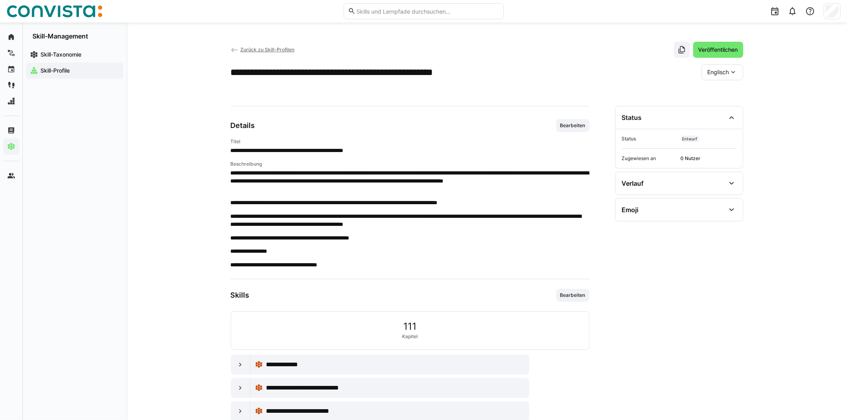
click at [739, 73] on div "Englisch" at bounding box center [723, 72] width 42 height 16
click at [712, 96] on span "Deutsch" at bounding box center [719, 93] width 22 height 8
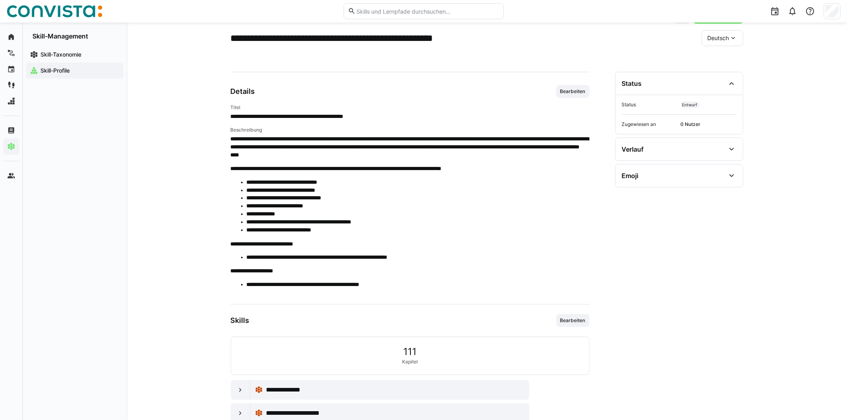
scroll to position [160, 0]
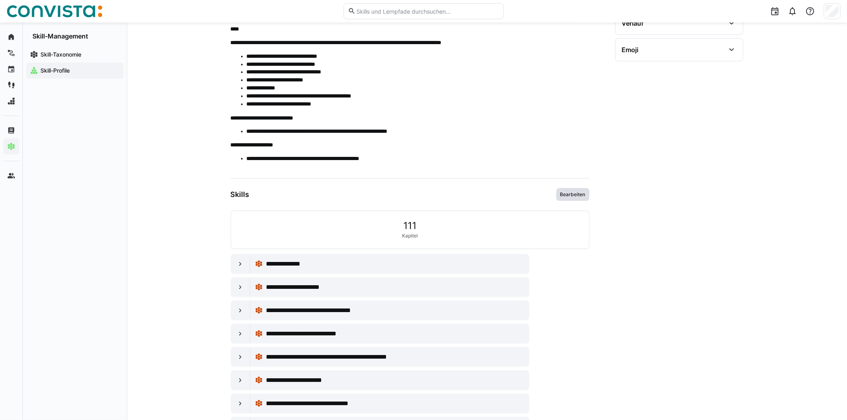
click at [575, 194] on span "Bearbeiten" at bounding box center [573, 194] width 27 height 6
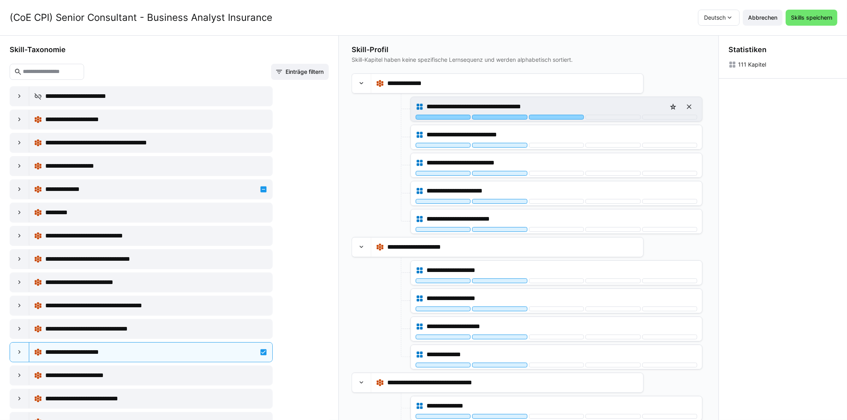
click at [560, 115] on div at bounding box center [556, 117] width 55 height 5
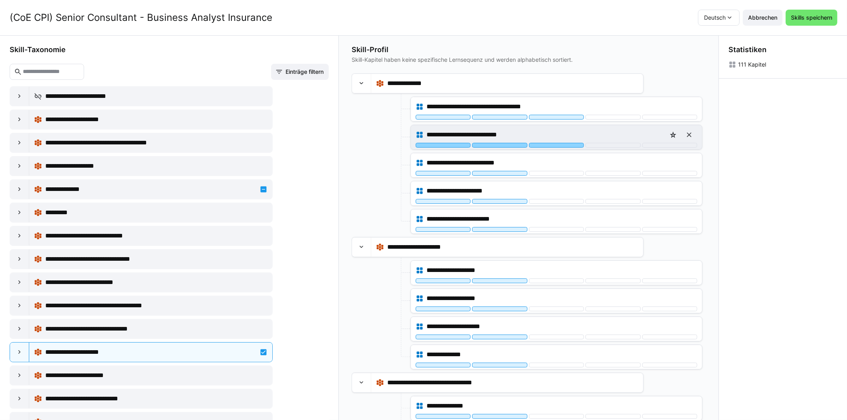
click at [556, 147] on div at bounding box center [556, 145] width 55 height 5
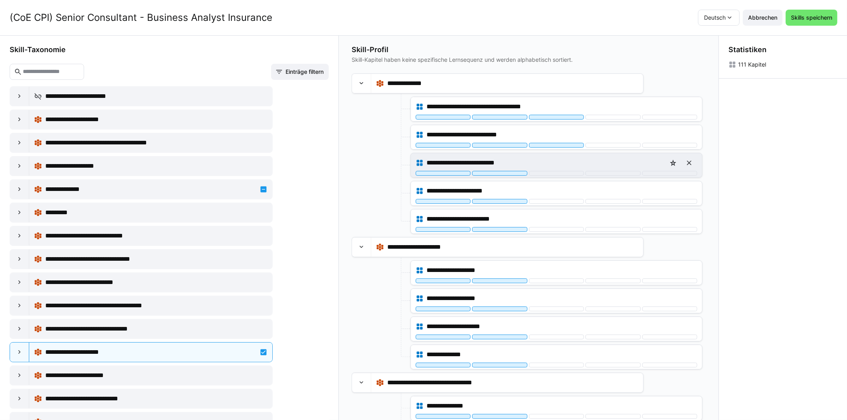
click at [555, 175] on div "**********" at bounding box center [556, 165] width 291 height 24
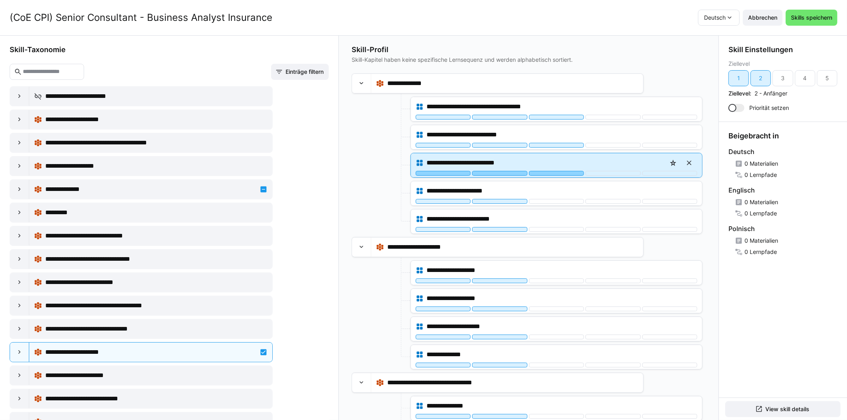
click at [555, 174] on div at bounding box center [556, 173] width 55 height 5
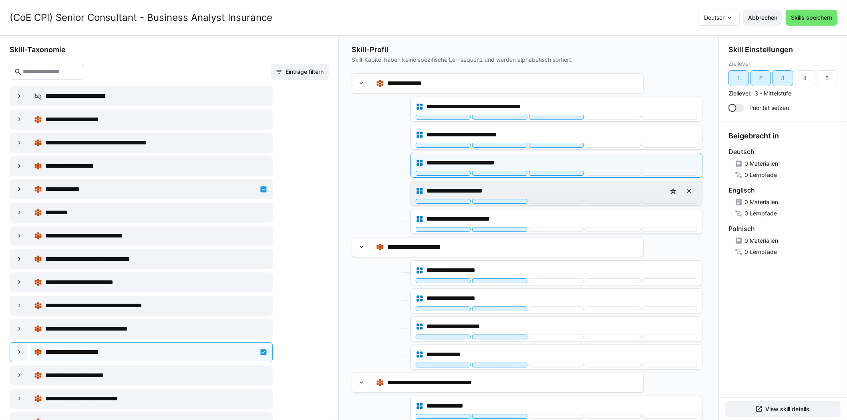
click at [549, 203] on div "**********" at bounding box center [556, 193] width 291 height 24
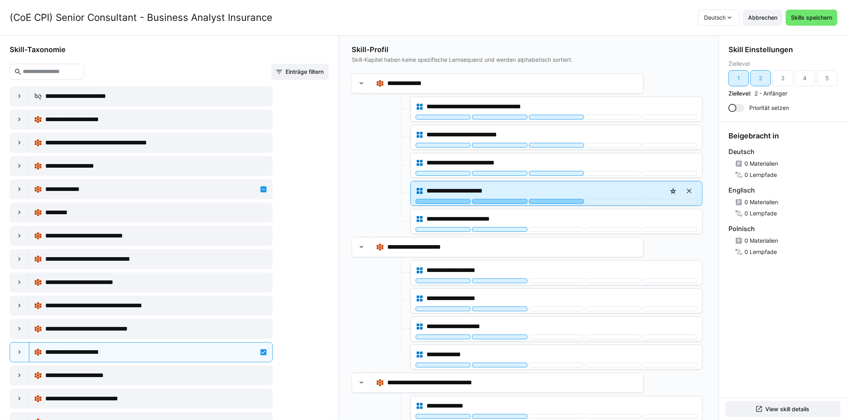
click at [549, 202] on div at bounding box center [556, 201] width 55 height 5
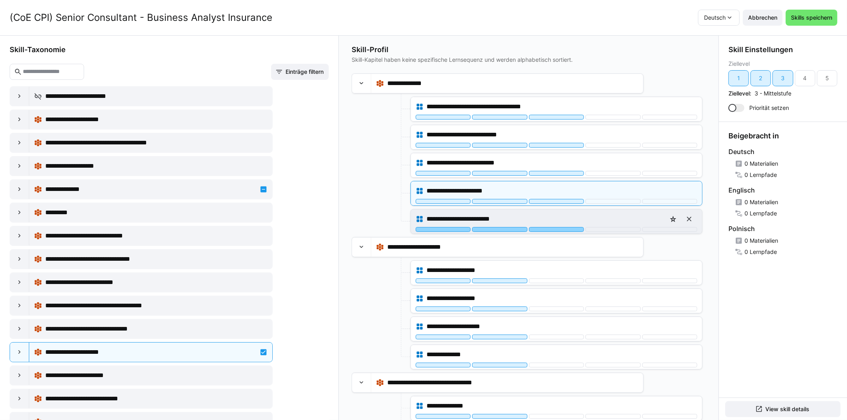
click at [547, 227] on div at bounding box center [556, 229] width 55 height 5
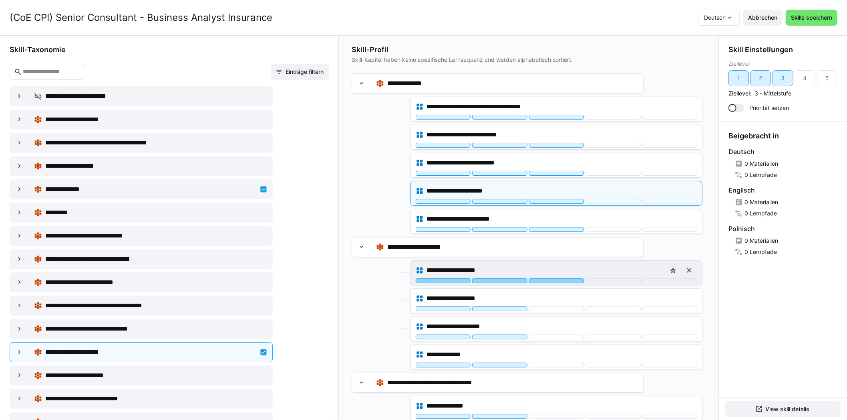
click at [544, 281] on div at bounding box center [556, 280] width 55 height 5
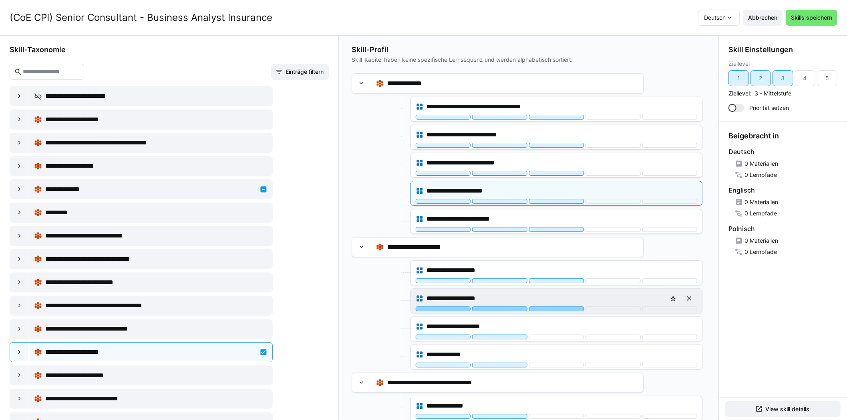
click at [544, 306] on div at bounding box center [556, 308] width 55 height 5
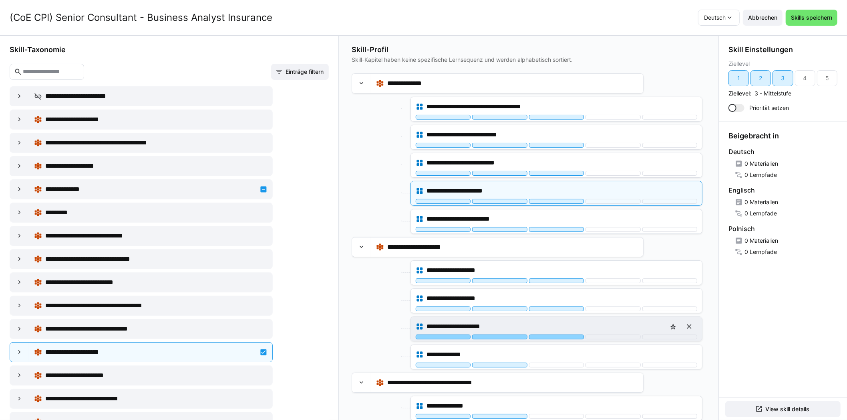
click at [544, 335] on div at bounding box center [556, 336] width 55 height 5
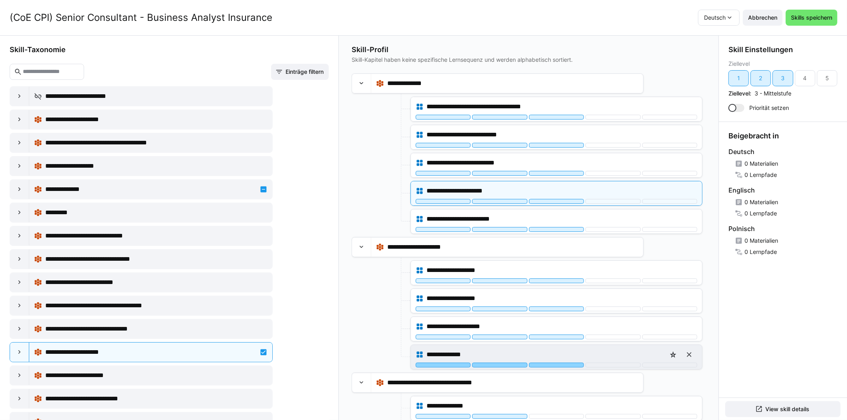
click at [544, 362] on div at bounding box center [556, 364] width 55 height 5
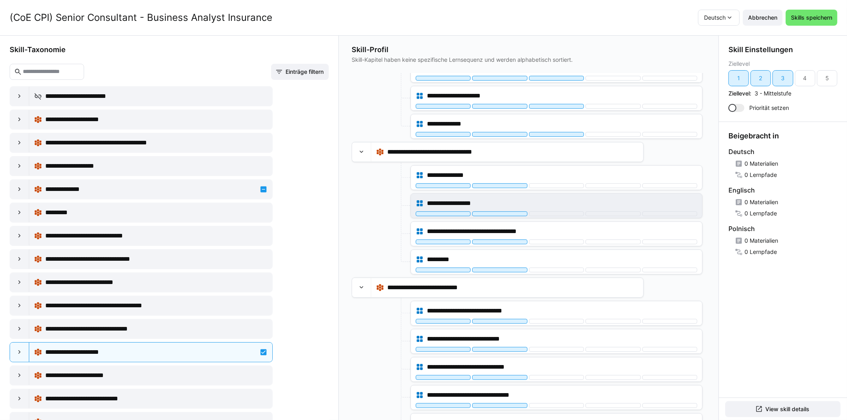
scroll to position [240, 0]
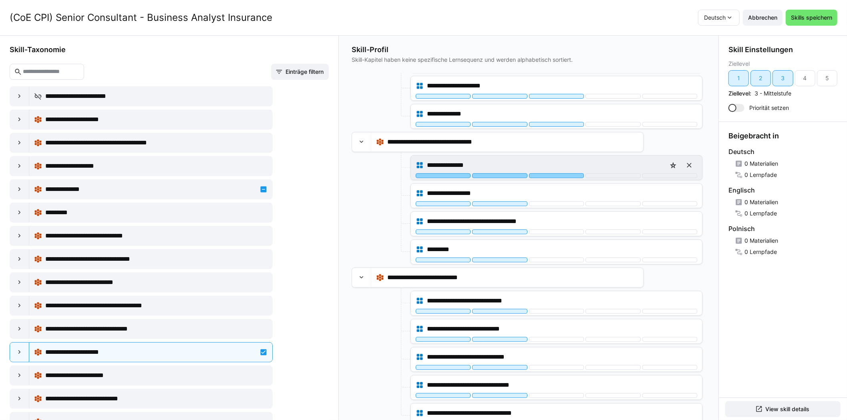
click at [546, 175] on div at bounding box center [556, 175] width 55 height 5
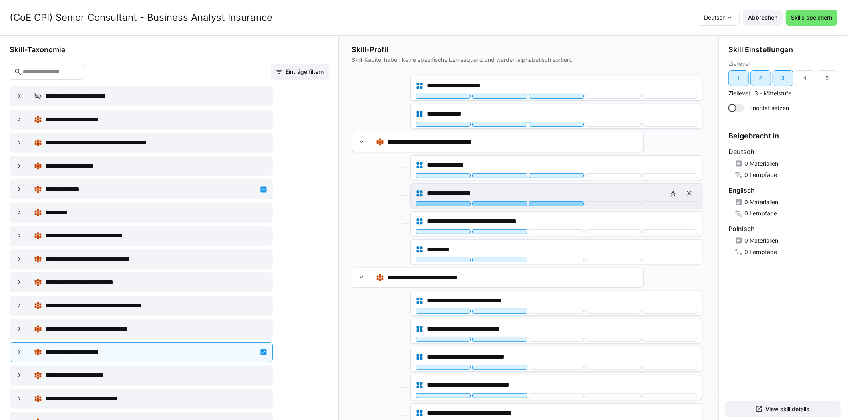
click at [552, 201] on div at bounding box center [556, 203] width 55 height 5
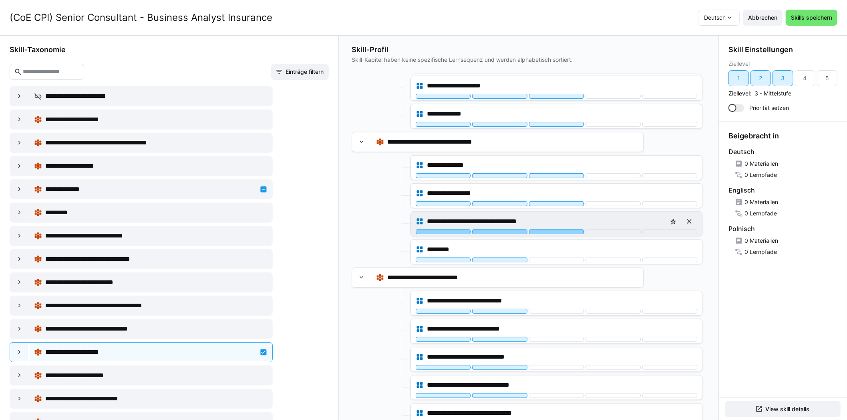
click at [549, 229] on div at bounding box center [556, 231] width 55 height 5
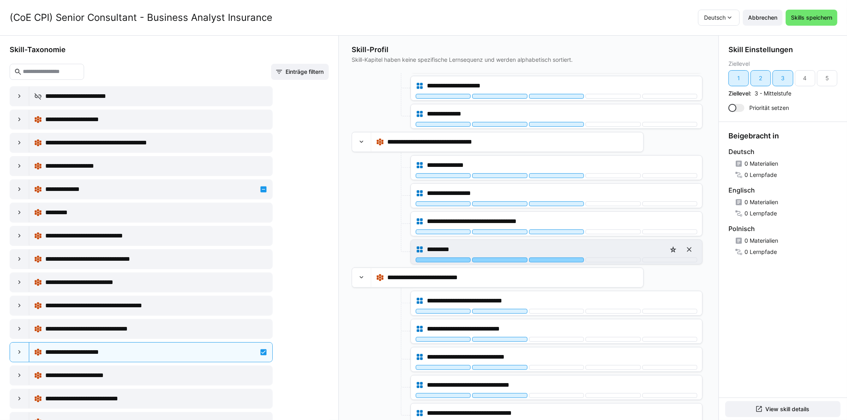
click at [546, 257] on div at bounding box center [556, 259] width 55 height 5
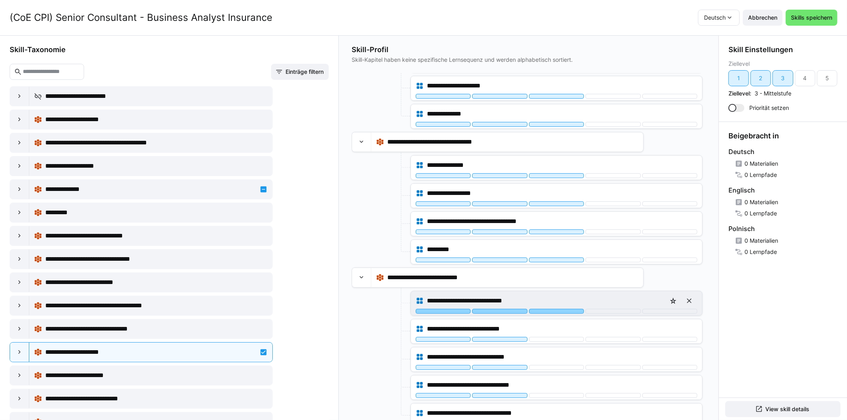
click at [547, 309] on div at bounding box center [556, 311] width 55 height 5
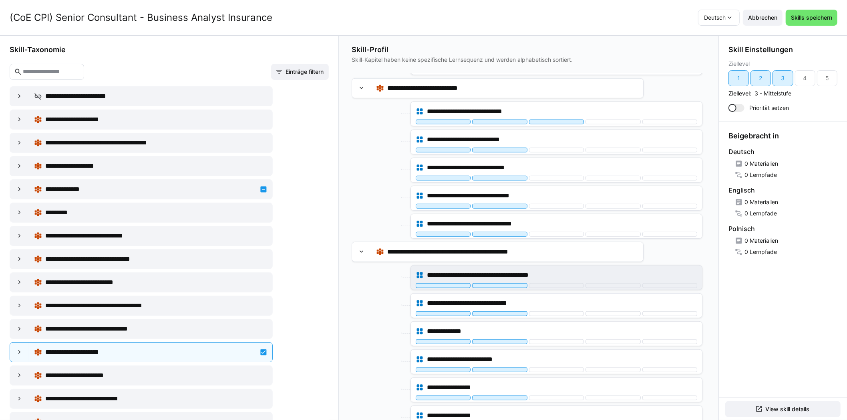
scroll to position [441, 0]
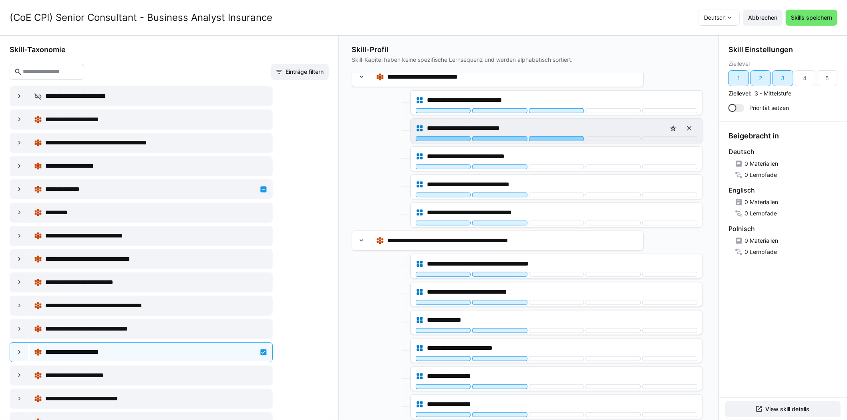
click at [549, 136] on div at bounding box center [556, 138] width 55 height 5
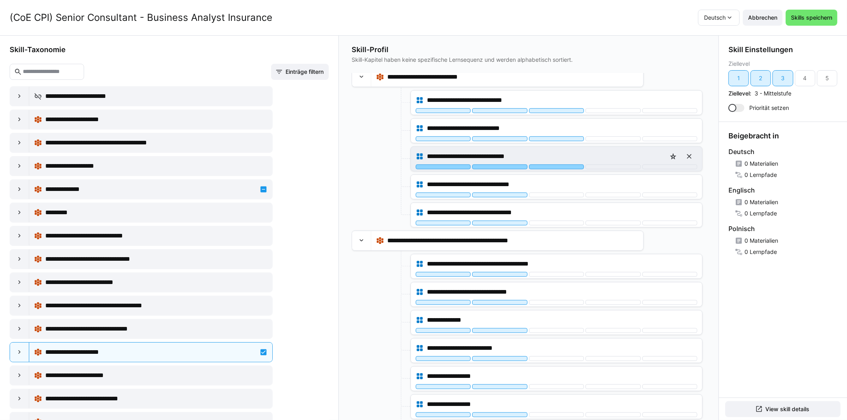
click at [553, 165] on div at bounding box center [556, 166] width 55 height 5
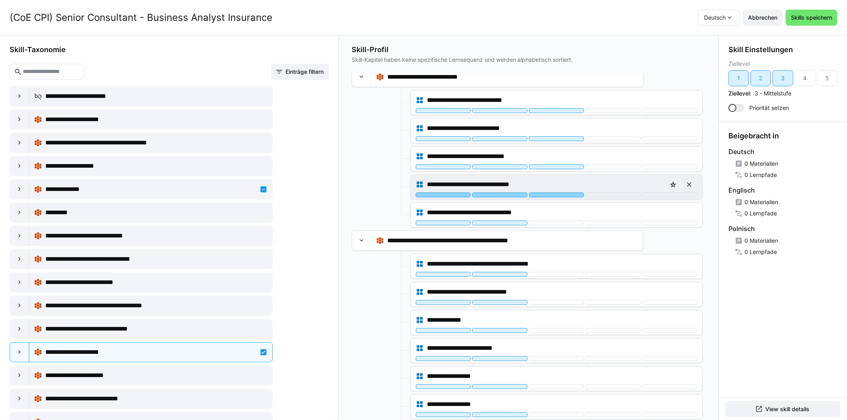
click at [550, 192] on div at bounding box center [556, 194] width 55 height 5
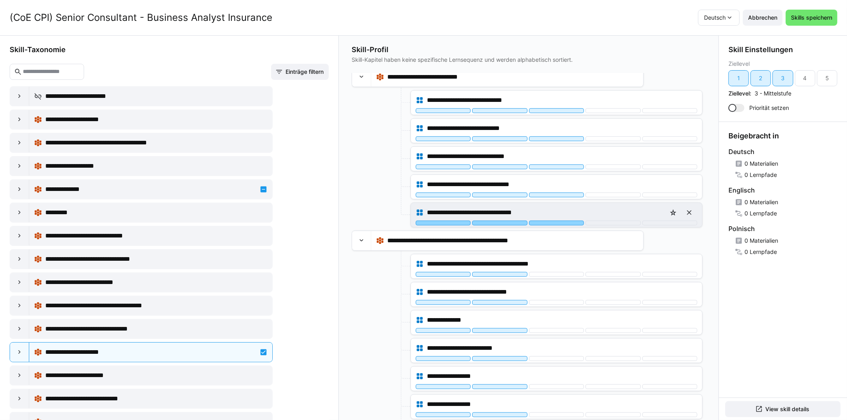
click at [547, 221] on div at bounding box center [556, 222] width 55 height 5
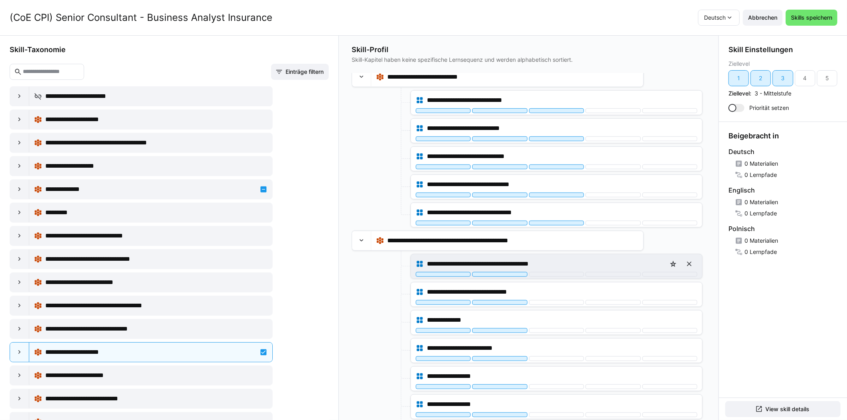
click at [546, 273] on div "**********" at bounding box center [556, 266] width 291 height 24
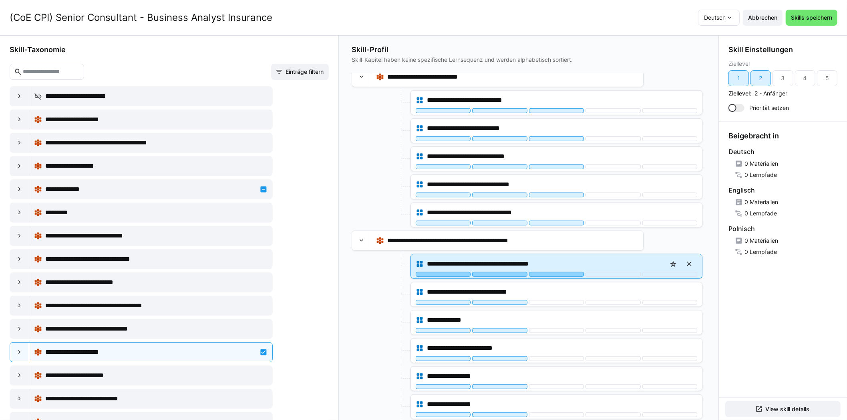
click at [546, 272] on div at bounding box center [556, 274] width 55 height 5
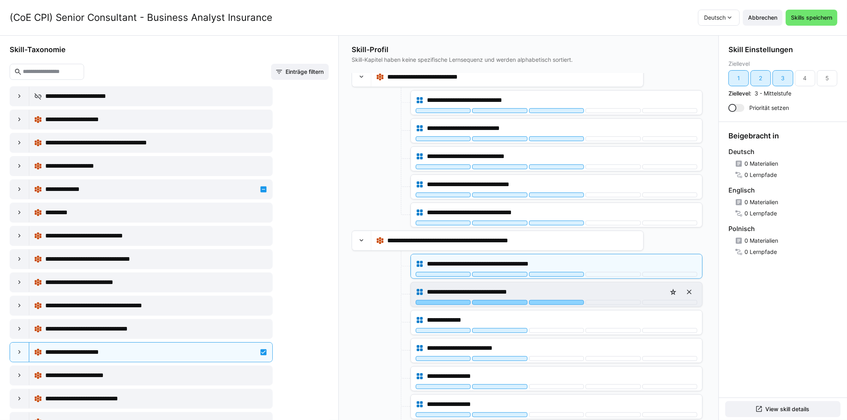
click at [549, 300] on div at bounding box center [556, 302] width 55 height 5
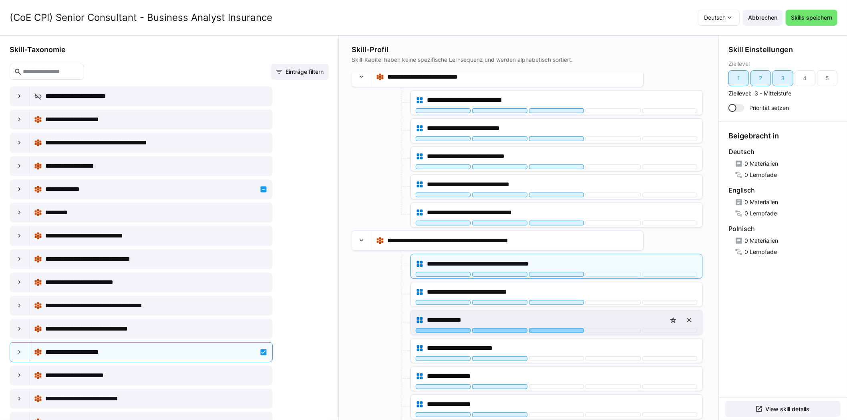
click at [547, 328] on div at bounding box center [556, 330] width 55 height 5
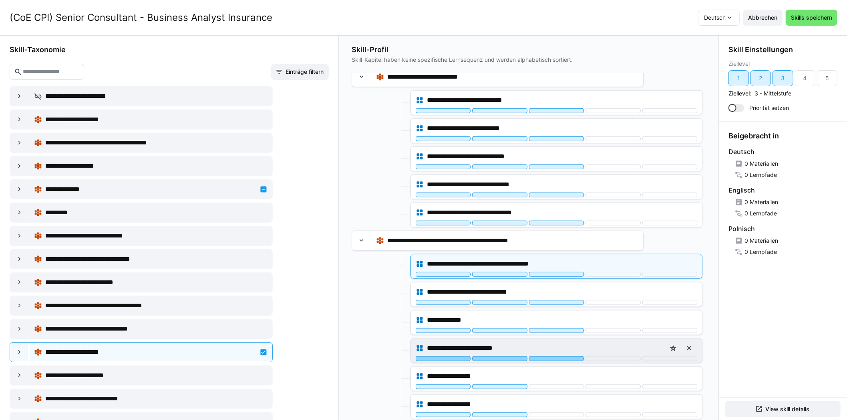
click at [545, 356] on div at bounding box center [556, 358] width 55 height 5
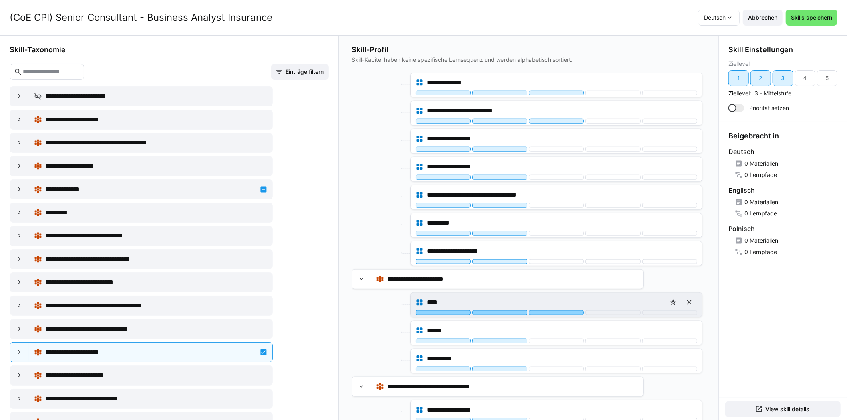
scroll to position [681, 0]
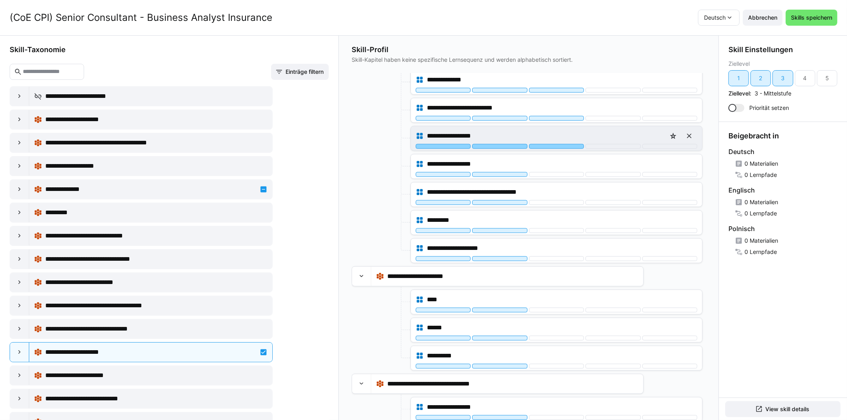
click at [553, 144] on div at bounding box center [556, 146] width 55 height 5
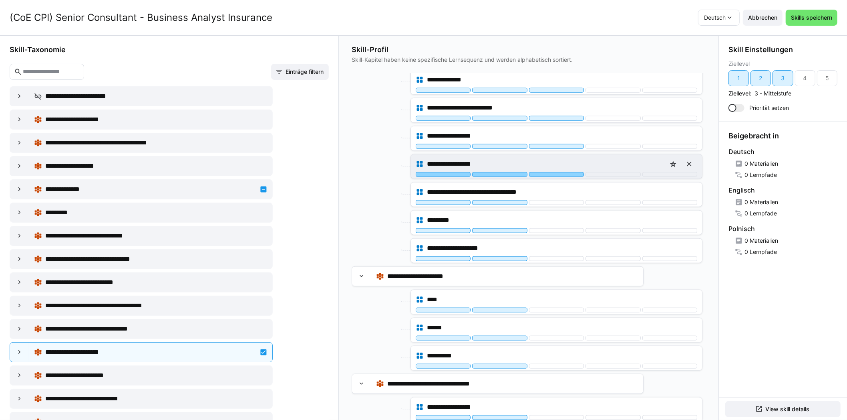
click at [551, 172] on div at bounding box center [556, 174] width 55 height 5
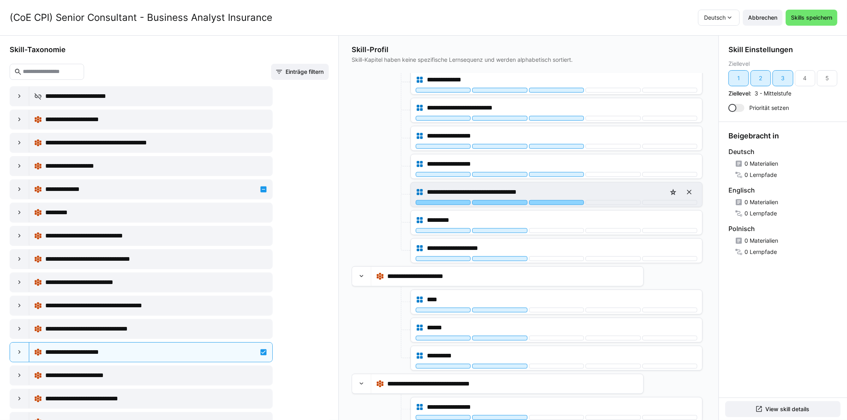
click at [551, 200] on div at bounding box center [556, 202] width 55 height 5
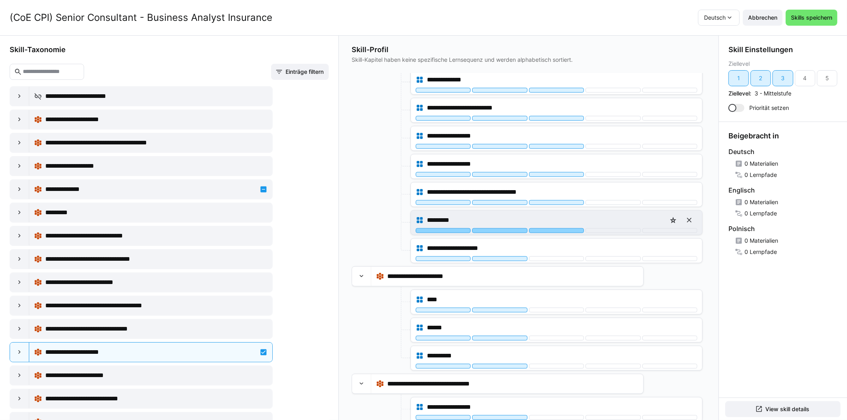
click at [549, 228] on div at bounding box center [556, 230] width 55 height 5
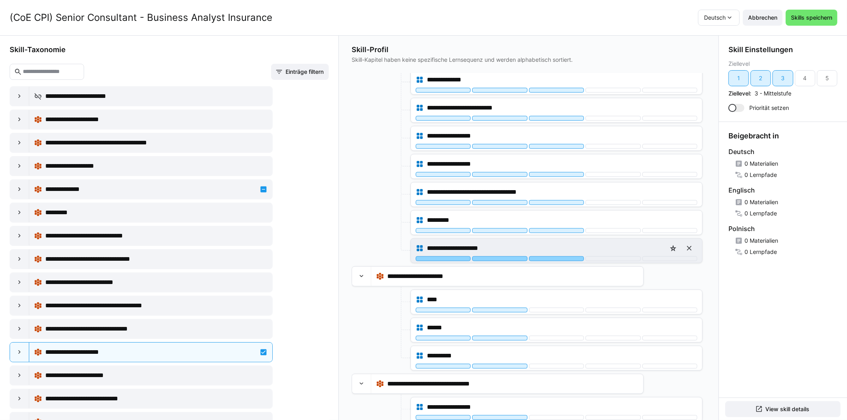
click at [546, 256] on div at bounding box center [556, 258] width 55 height 5
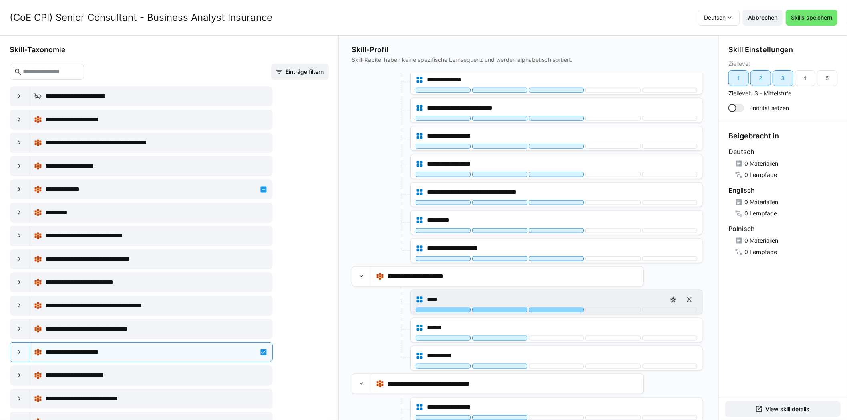
click at [544, 307] on div at bounding box center [556, 309] width 55 height 5
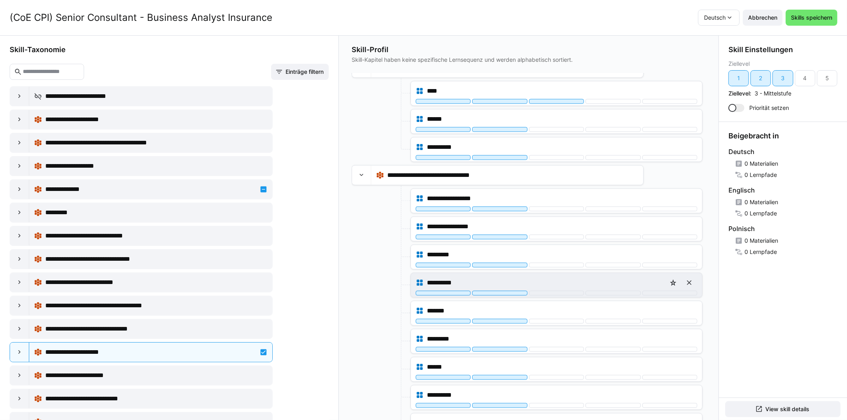
scroll to position [921, 0]
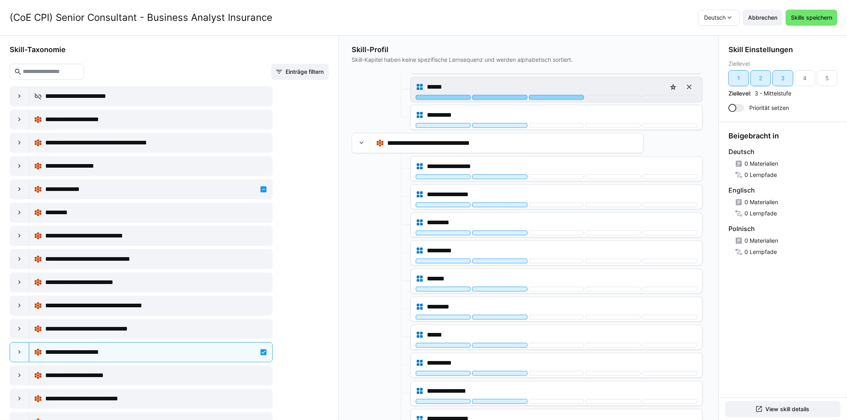
click at [553, 95] on div at bounding box center [556, 97] width 55 height 5
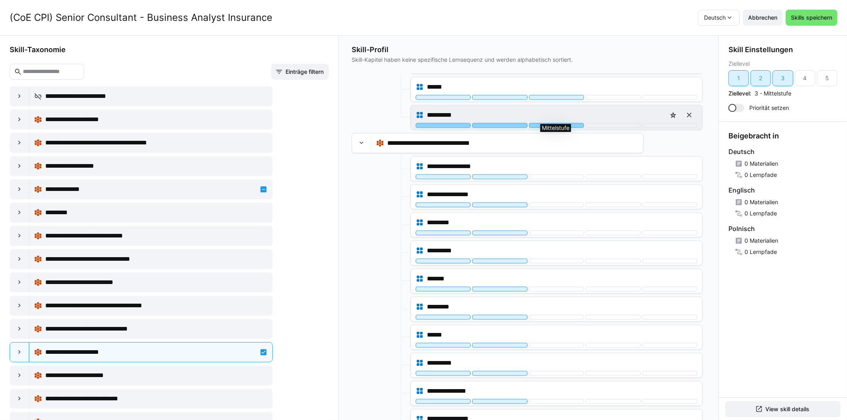
click at [553, 123] on div at bounding box center [556, 125] width 55 height 5
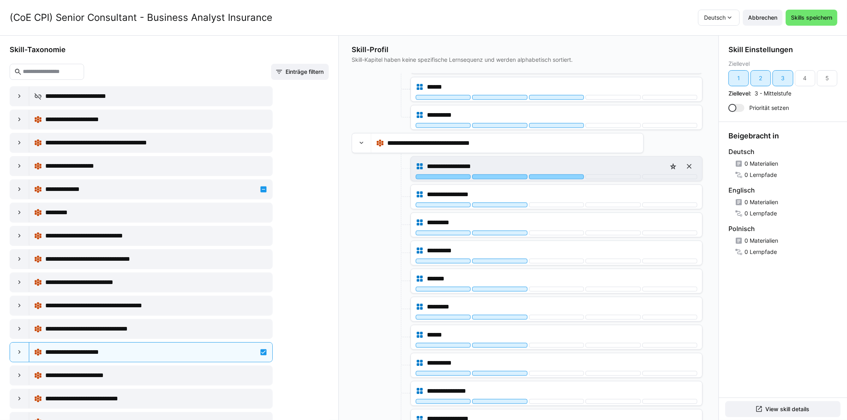
click at [543, 174] on div at bounding box center [556, 176] width 55 height 5
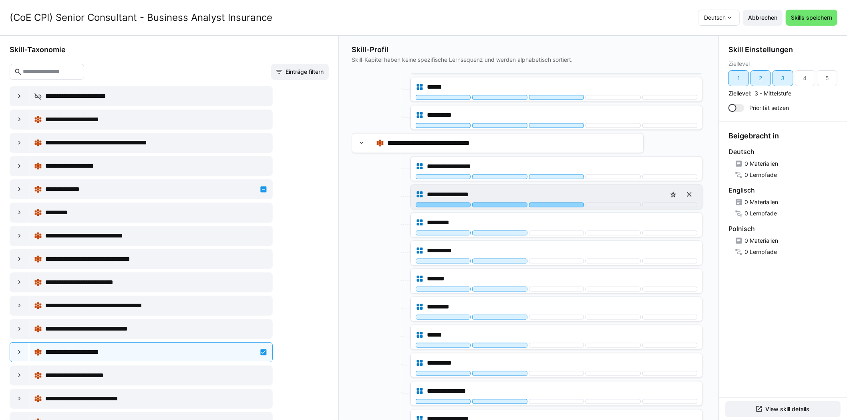
click at [540, 202] on div at bounding box center [556, 204] width 55 height 5
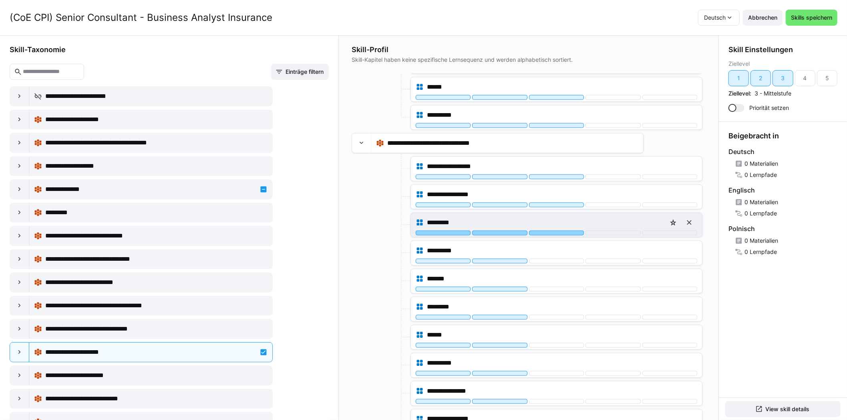
click at [536, 230] on div at bounding box center [556, 232] width 55 height 5
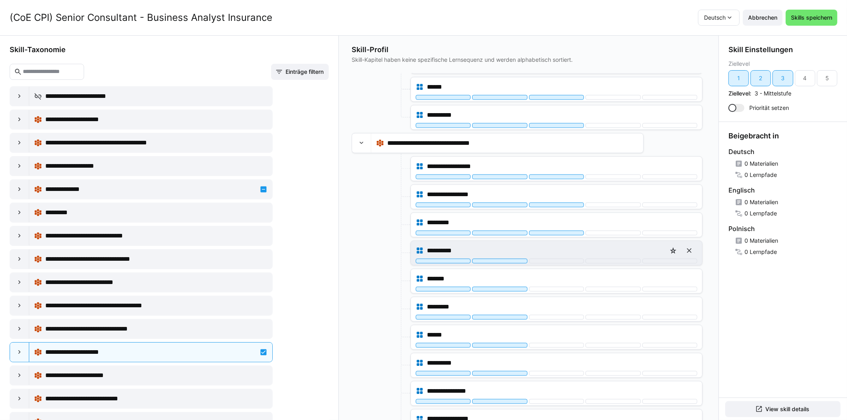
click at [537, 250] on div "**********" at bounding box center [557, 250] width 282 height 16
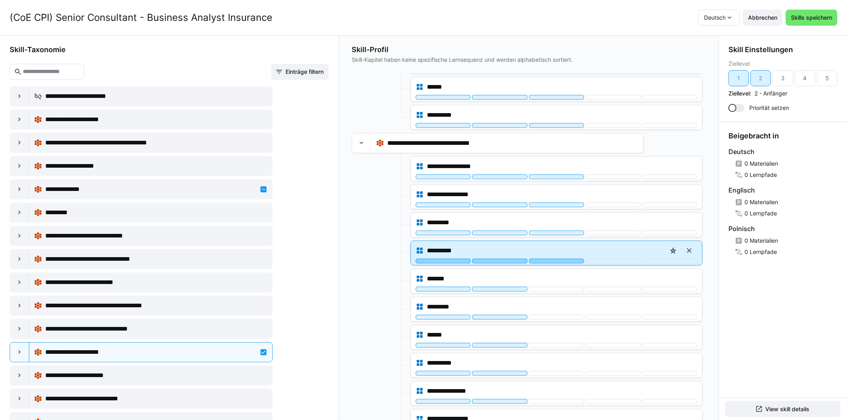
click at [537, 258] on div at bounding box center [556, 260] width 55 height 5
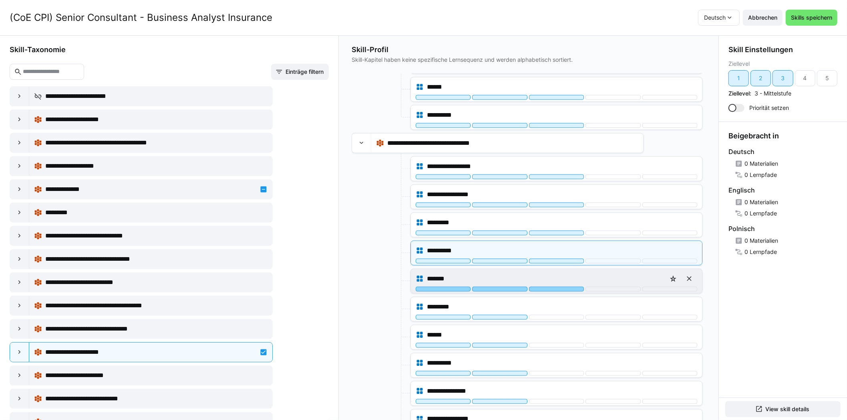
click at [537, 286] on div at bounding box center [556, 288] width 55 height 5
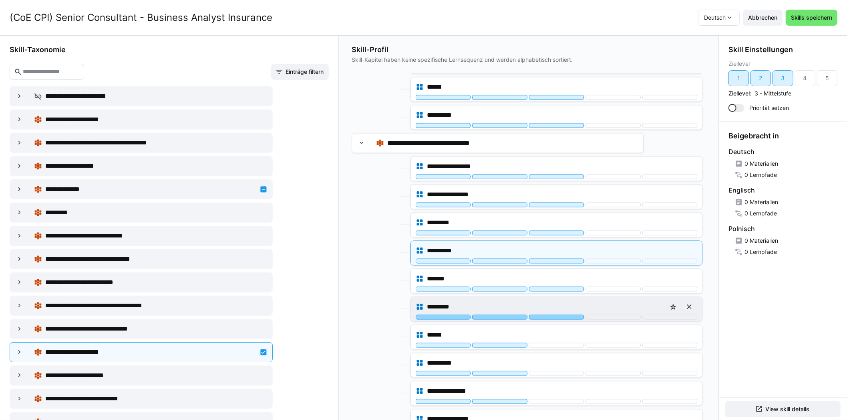
click at [541, 315] on div at bounding box center [556, 317] width 55 height 5
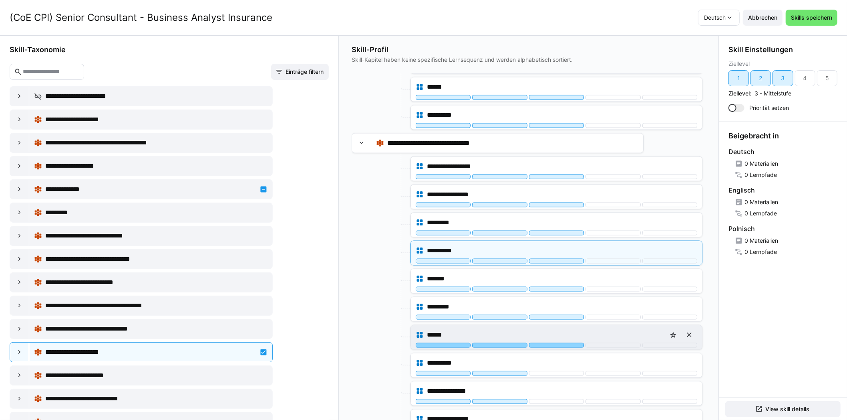
click at [543, 341] on div "******" at bounding box center [556, 337] width 291 height 24
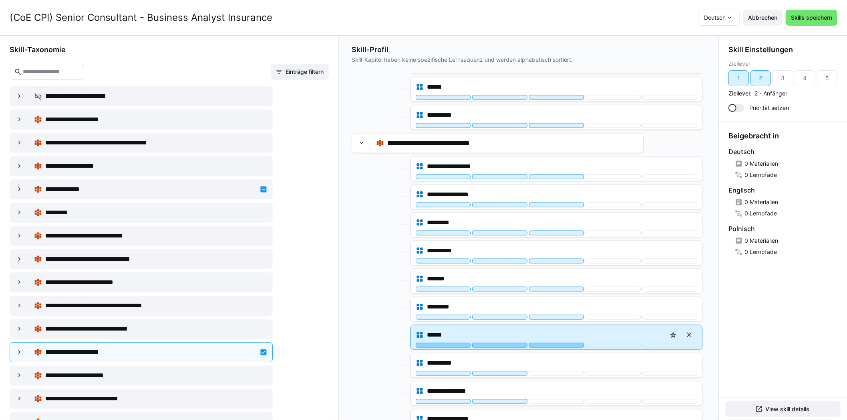
click at [546, 343] on div at bounding box center [556, 345] width 55 height 5
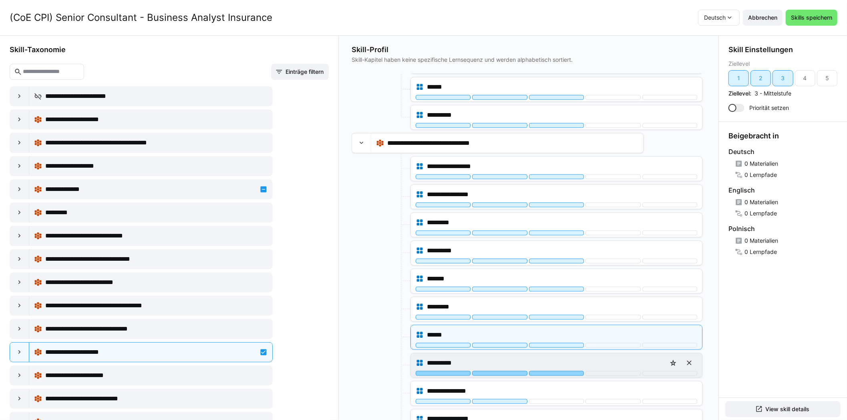
click at [552, 371] on div at bounding box center [556, 373] width 55 height 5
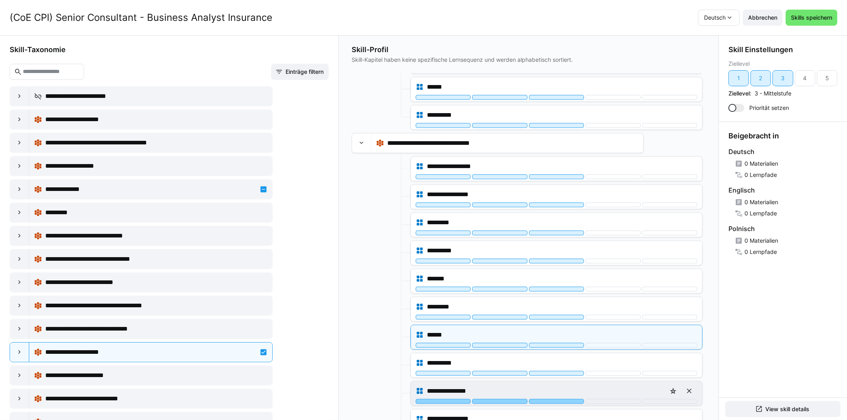
click at [547, 399] on div at bounding box center [556, 401] width 55 height 5
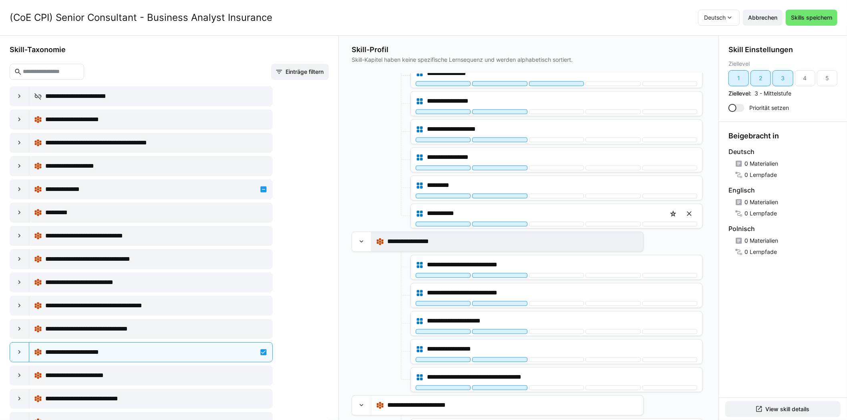
scroll to position [1242, 0]
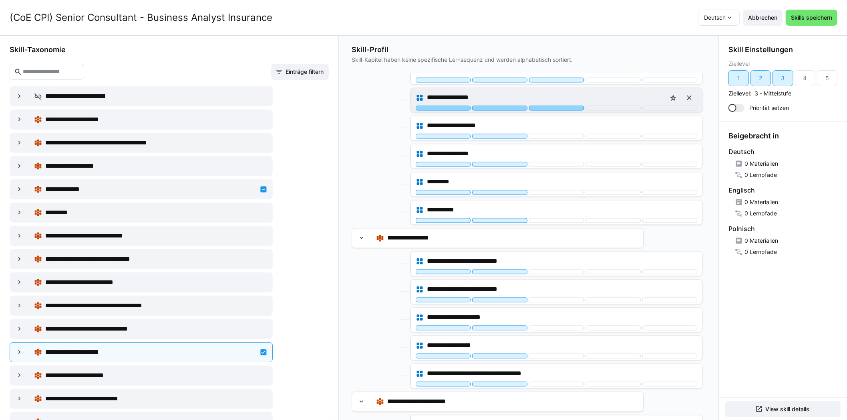
click at [557, 106] on div at bounding box center [556, 108] width 55 height 5
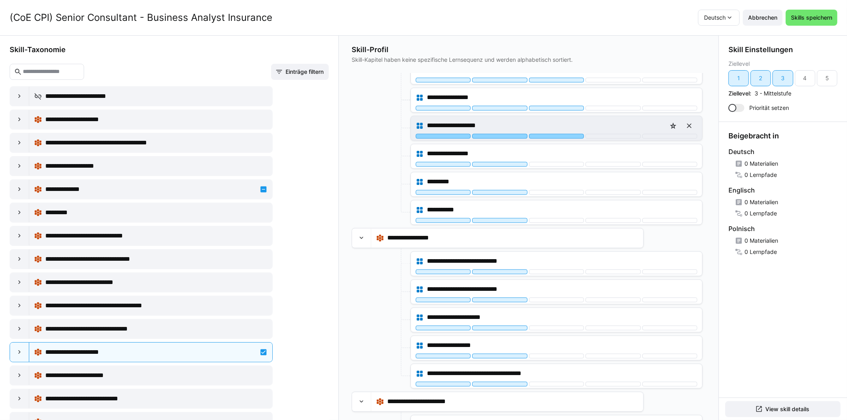
click at [561, 134] on div at bounding box center [556, 136] width 55 height 5
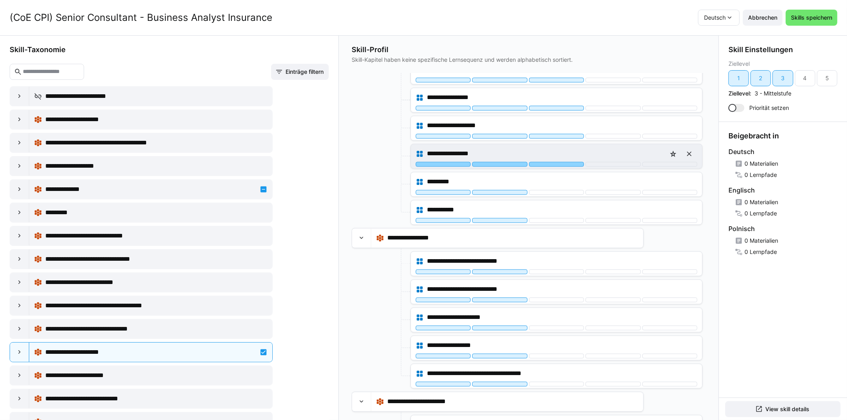
click at [558, 162] on div at bounding box center [556, 164] width 55 height 5
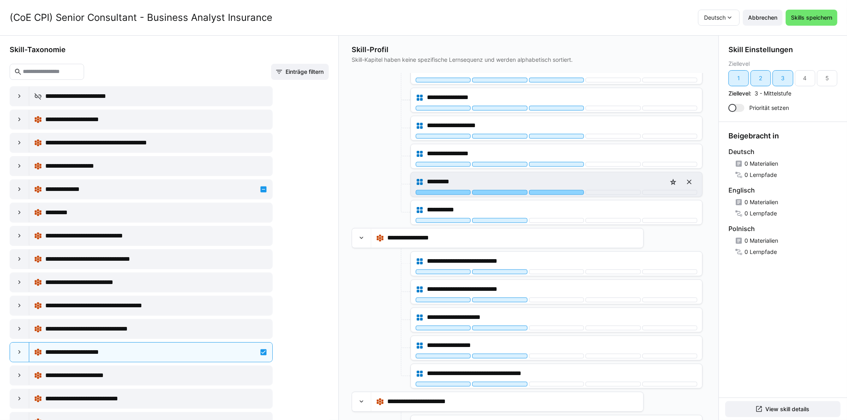
click at [557, 190] on div at bounding box center [556, 192] width 55 height 5
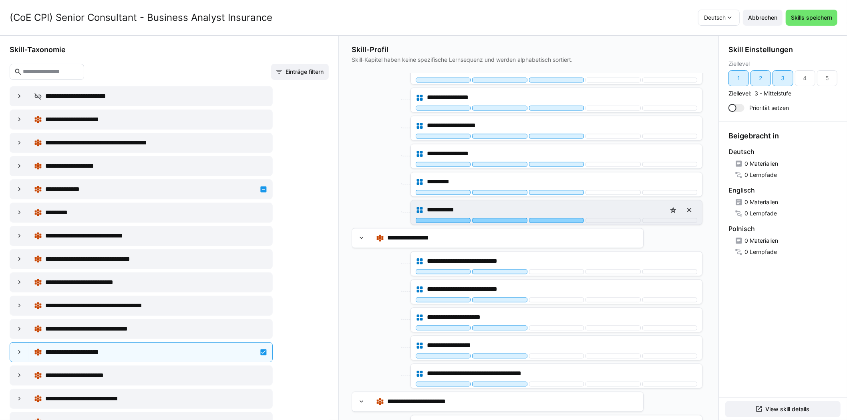
click at [556, 218] on div at bounding box center [556, 220] width 55 height 5
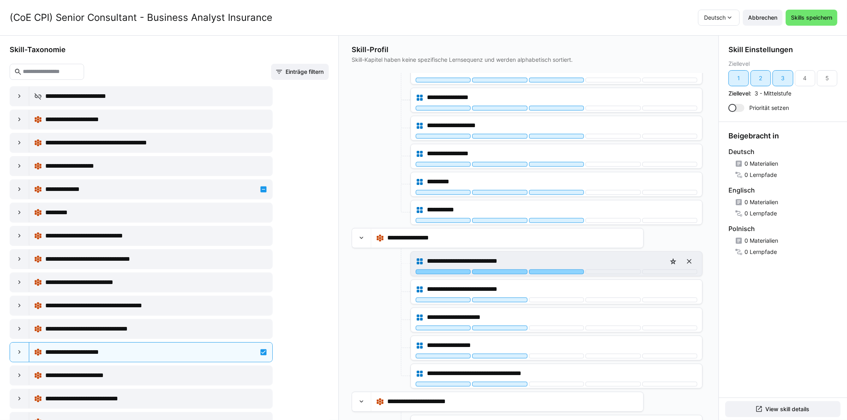
click at [547, 269] on div at bounding box center [556, 271] width 55 height 5
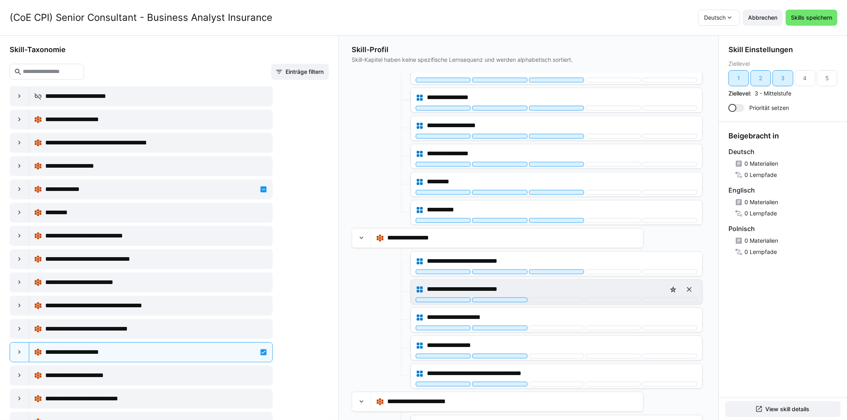
click at [543, 290] on div "**********" at bounding box center [556, 292] width 291 height 24
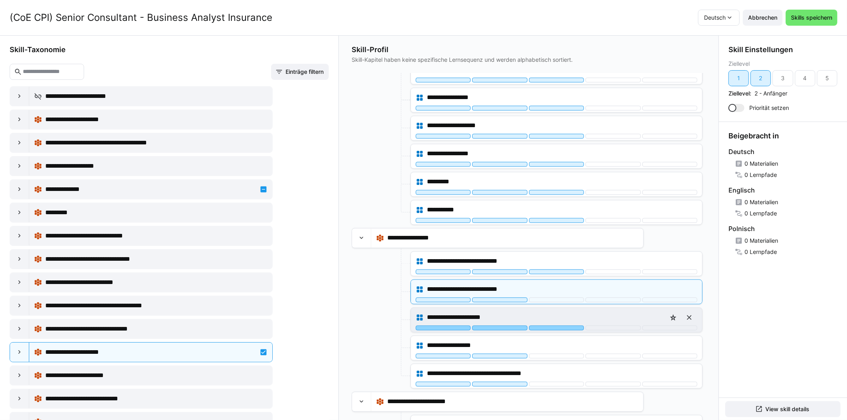
click at [545, 325] on div at bounding box center [556, 327] width 55 height 5
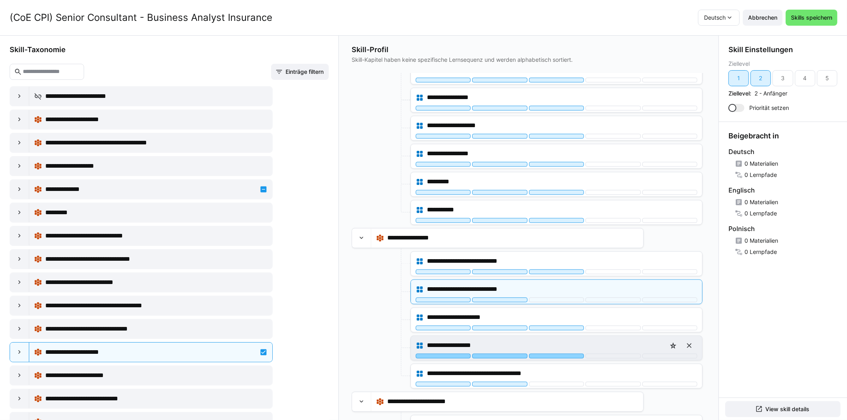
click at [547, 353] on div at bounding box center [556, 355] width 55 height 5
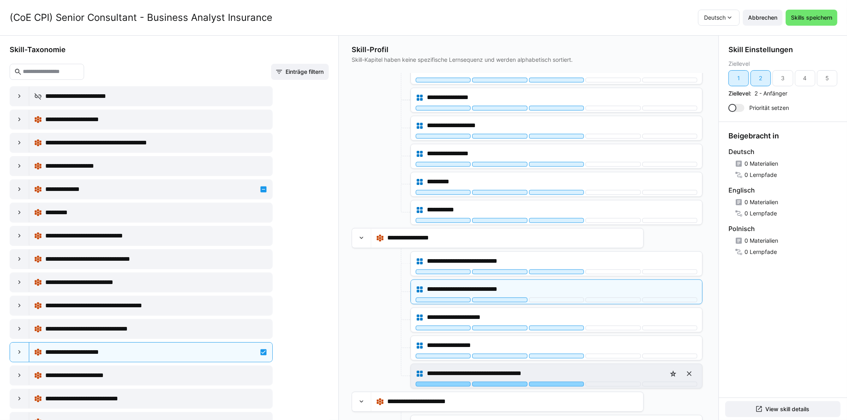
click at [549, 381] on div at bounding box center [556, 383] width 55 height 5
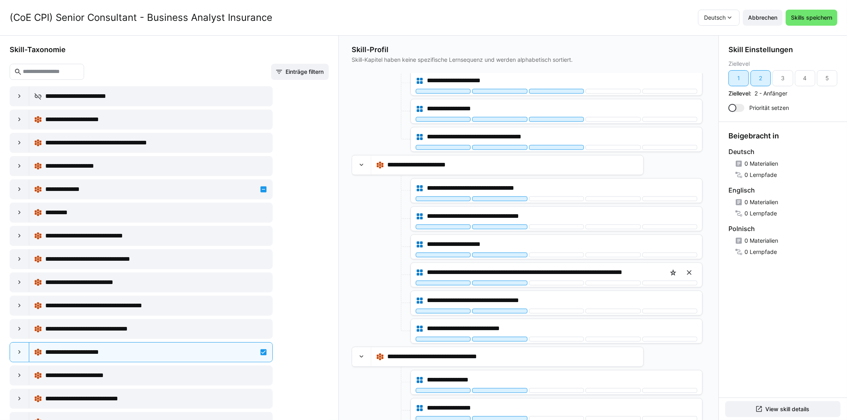
scroll to position [1482, 0]
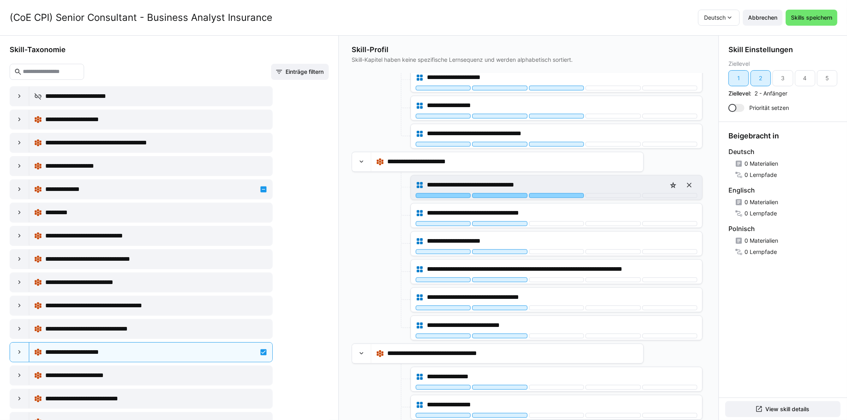
click at [535, 193] on div at bounding box center [556, 195] width 55 height 5
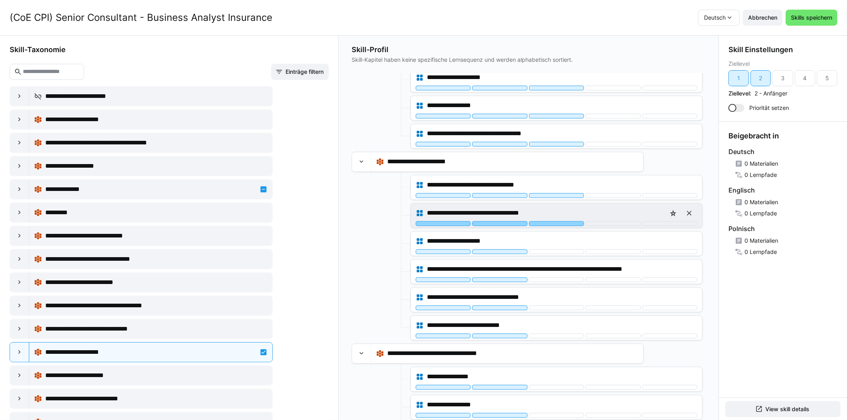
click at [538, 221] on div at bounding box center [556, 223] width 55 height 5
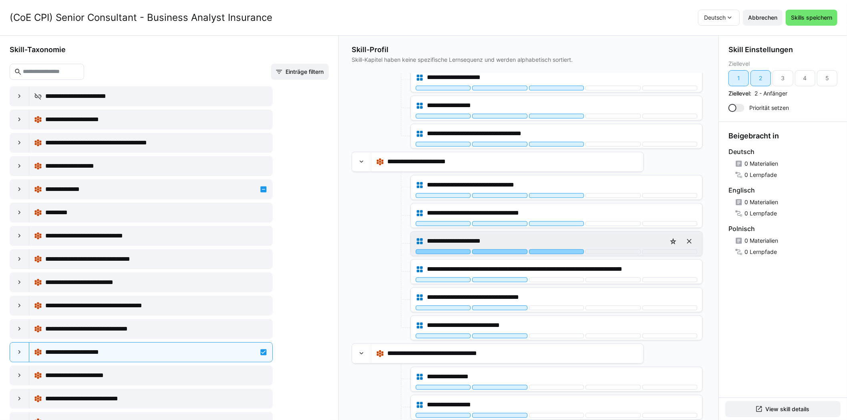
click at [539, 249] on div at bounding box center [556, 251] width 55 height 5
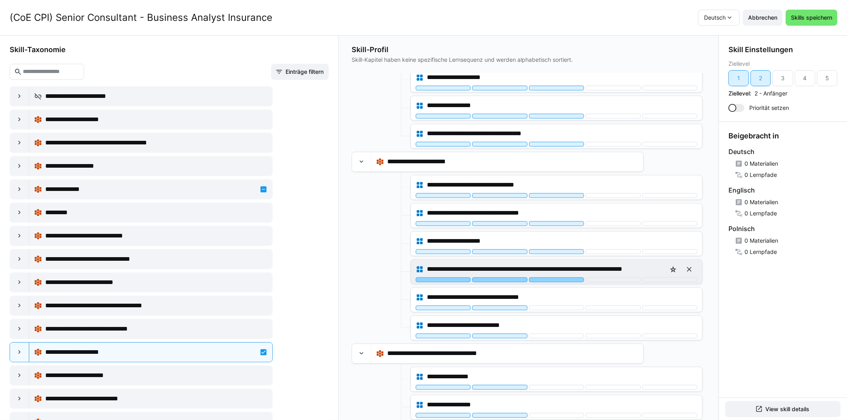
click at [542, 277] on div at bounding box center [556, 279] width 55 height 5
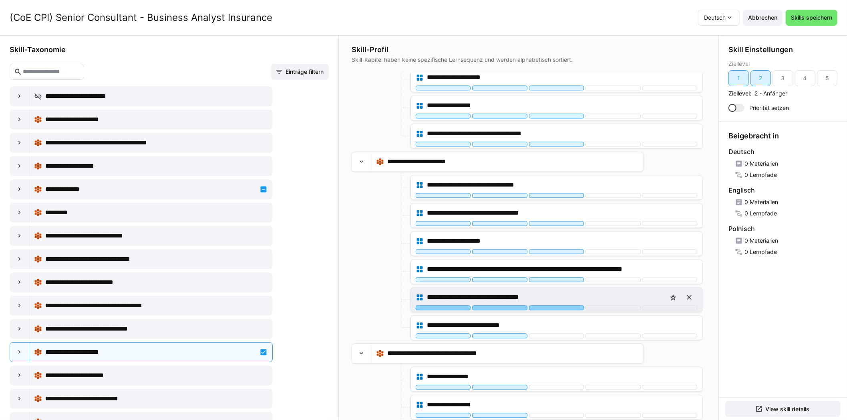
click at [542, 295] on div "**********" at bounding box center [557, 297] width 282 height 16
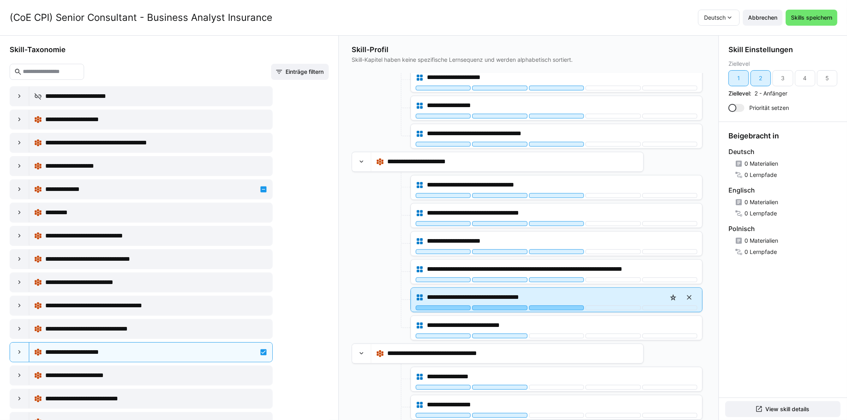
click at [543, 305] on div at bounding box center [556, 307] width 55 height 5
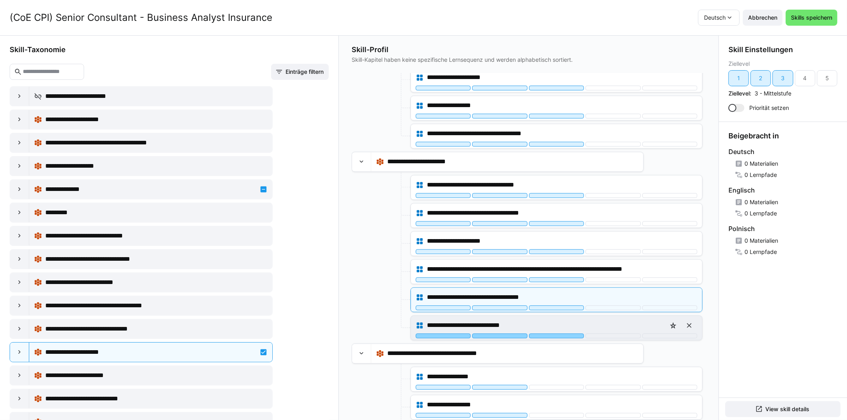
click at [549, 333] on div at bounding box center [556, 335] width 55 height 5
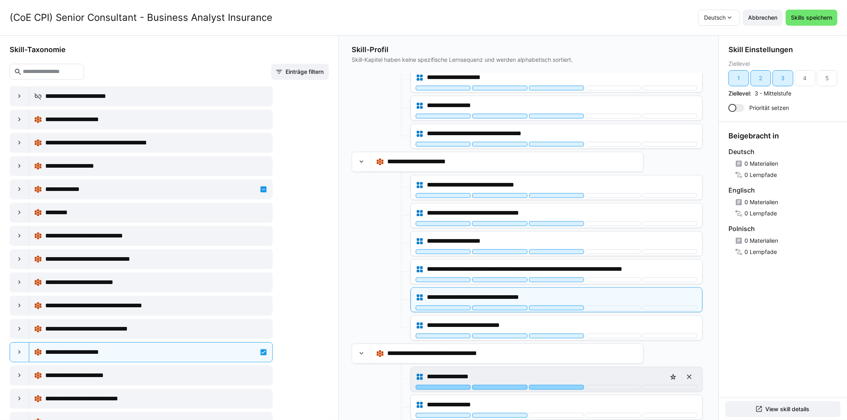
click at [544, 384] on div at bounding box center [556, 386] width 55 height 5
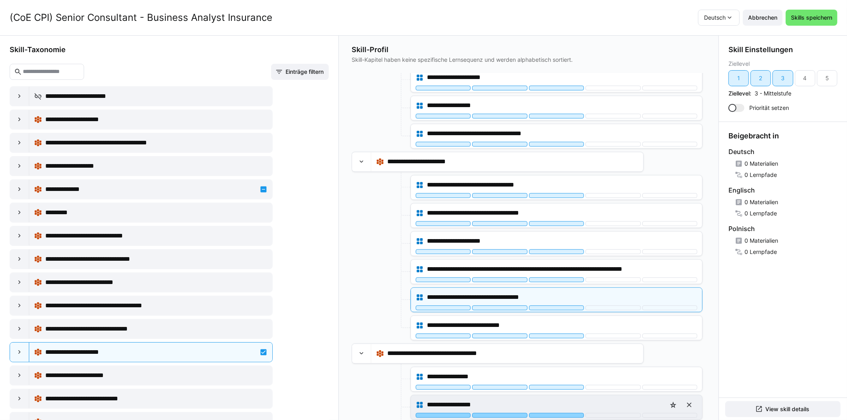
drag, startPoint x: 547, startPoint y: 404, endPoint x: 548, endPoint y: 398, distance: 6.1
click at [547, 412] on div at bounding box center [556, 414] width 55 height 5
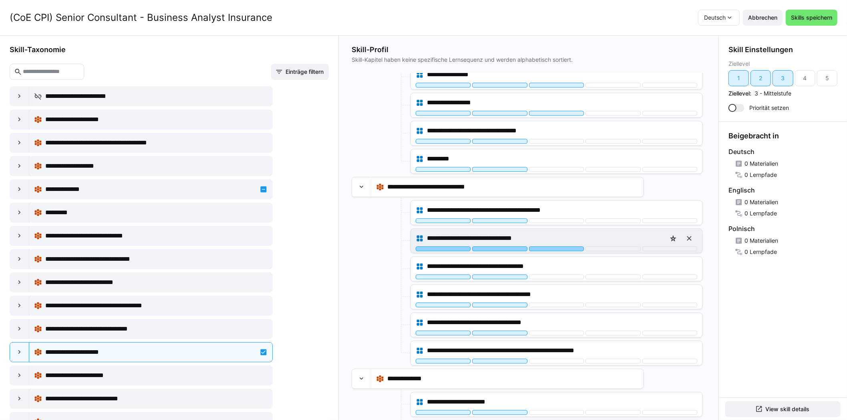
scroll to position [1803, 0]
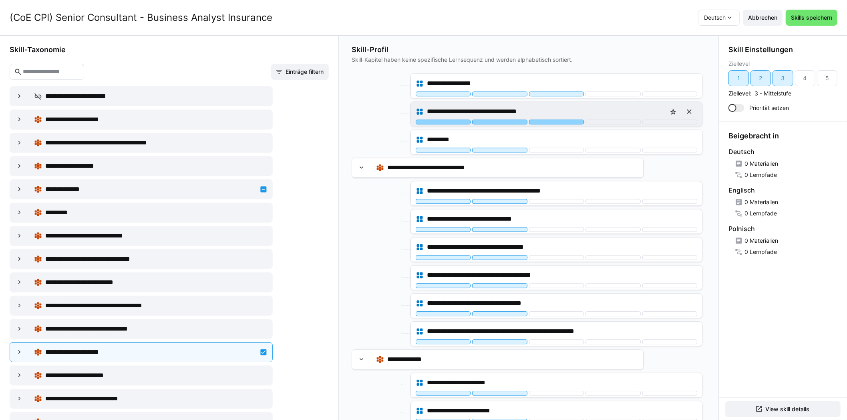
click at [540, 119] on div at bounding box center [556, 121] width 55 height 5
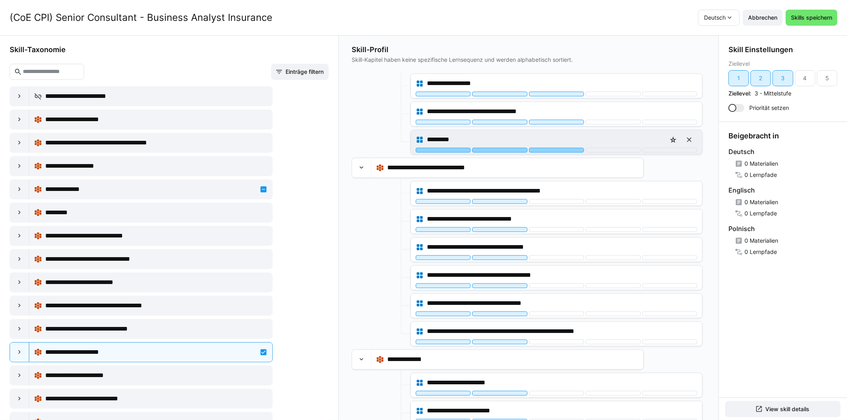
click at [541, 147] on div at bounding box center [556, 149] width 55 height 5
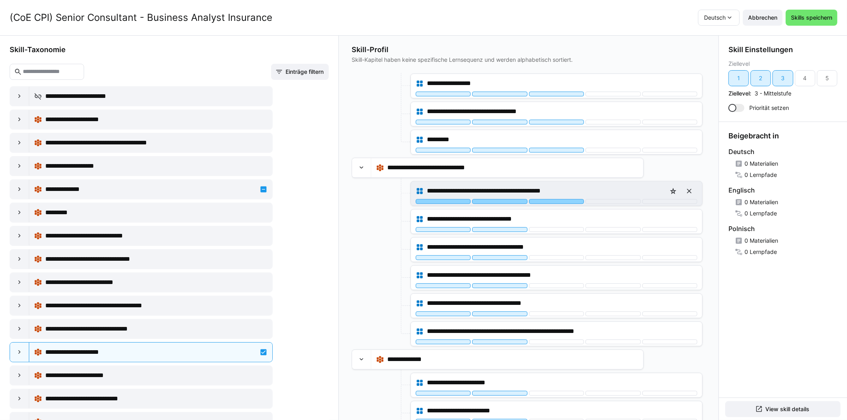
click at [544, 199] on div at bounding box center [556, 201] width 55 height 5
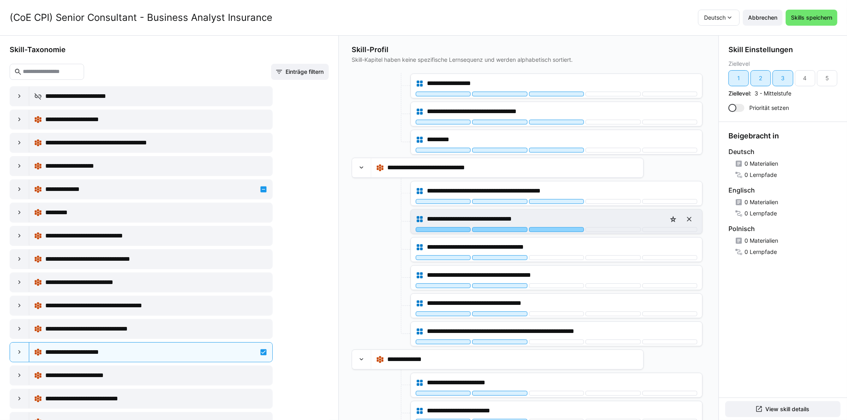
click at [547, 227] on div at bounding box center [556, 229] width 55 height 5
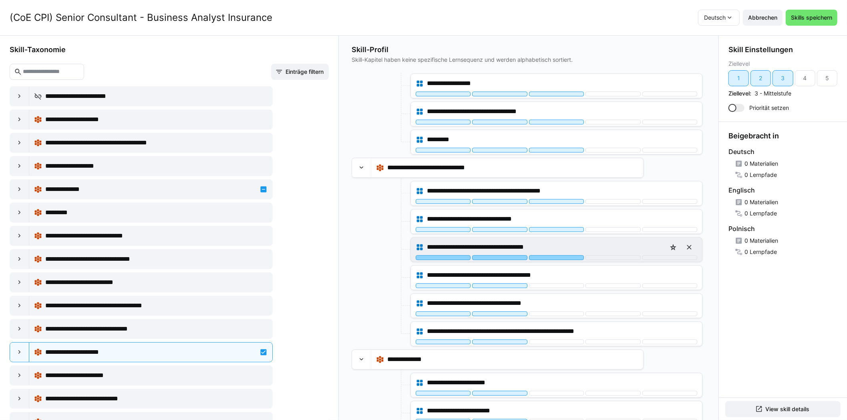
click at [548, 255] on div at bounding box center [556, 257] width 55 height 5
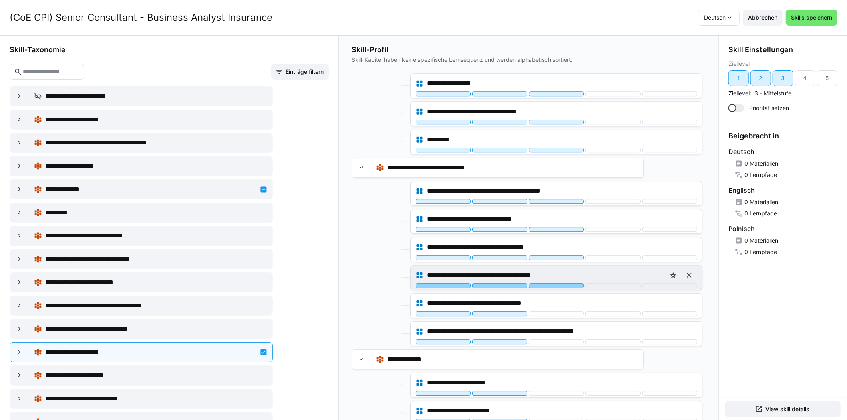
click at [547, 283] on div at bounding box center [556, 285] width 55 height 5
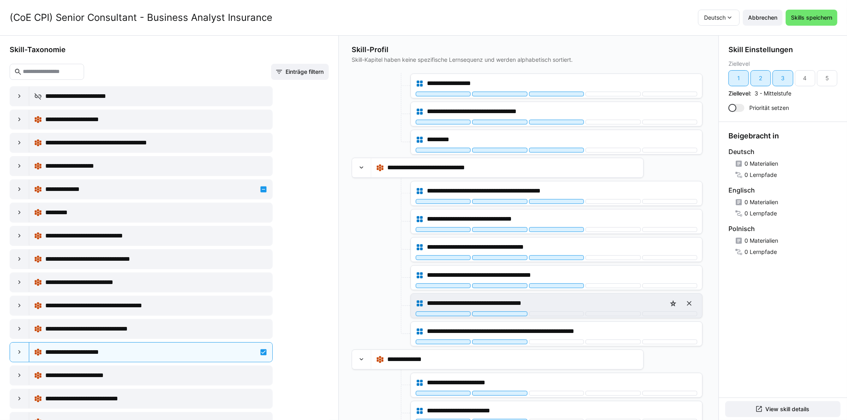
click at [547, 299] on div "**********" at bounding box center [557, 303] width 282 height 16
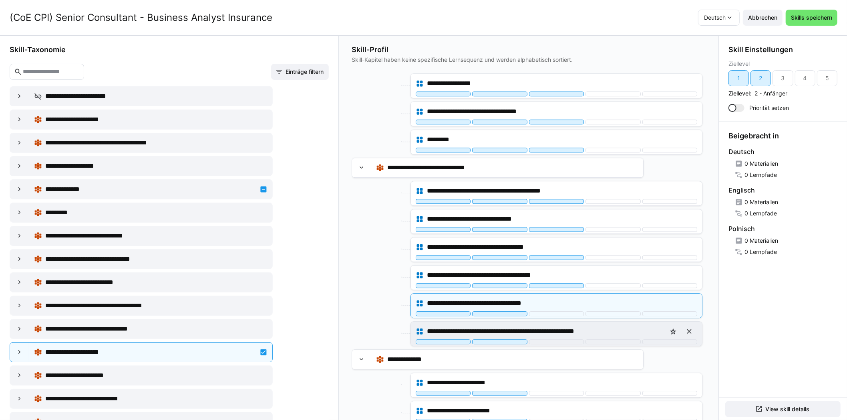
click at [547, 339] on div at bounding box center [556, 341] width 55 height 5
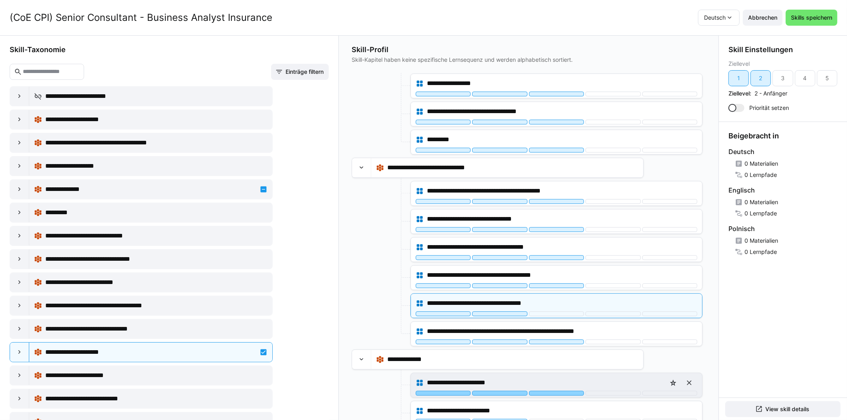
click at [559, 390] on div at bounding box center [556, 392] width 55 height 5
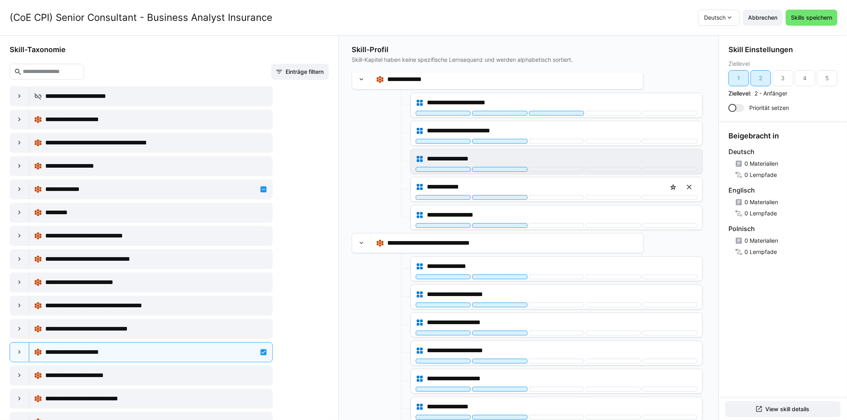
scroll to position [2083, 0]
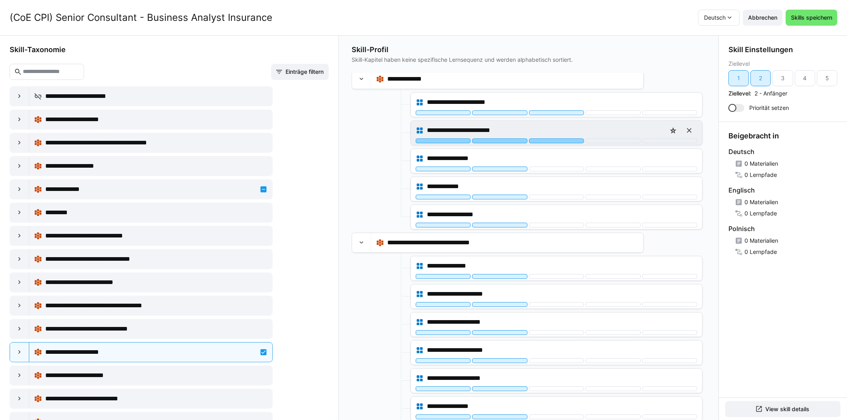
click at [536, 138] on div at bounding box center [556, 140] width 55 height 5
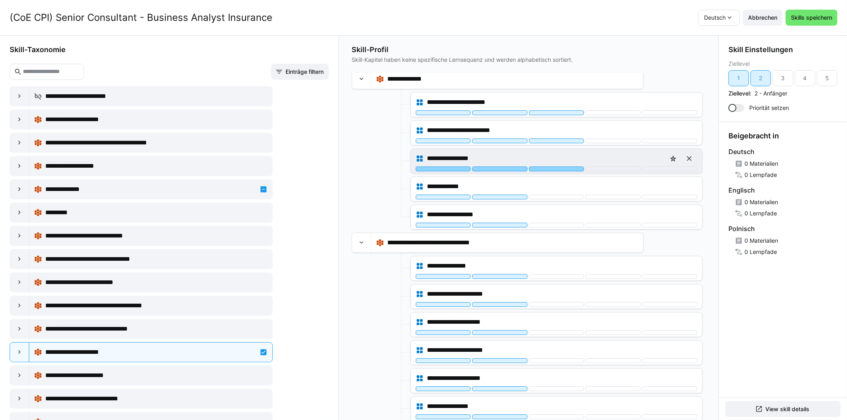
click at [537, 166] on div at bounding box center [556, 168] width 55 height 5
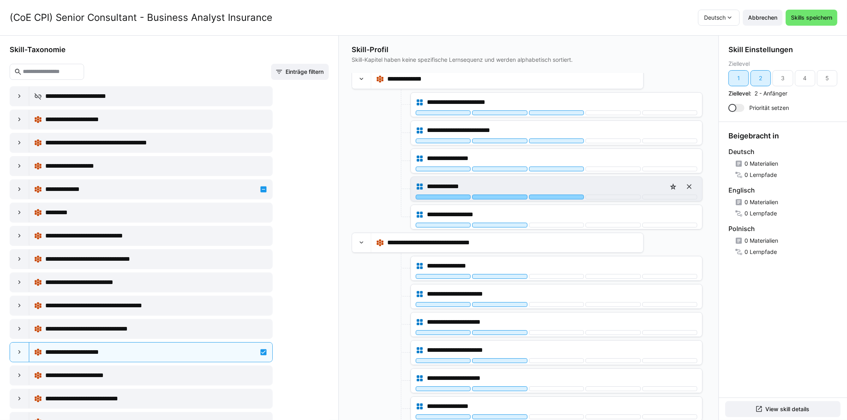
click at [545, 194] on div at bounding box center [556, 196] width 55 height 5
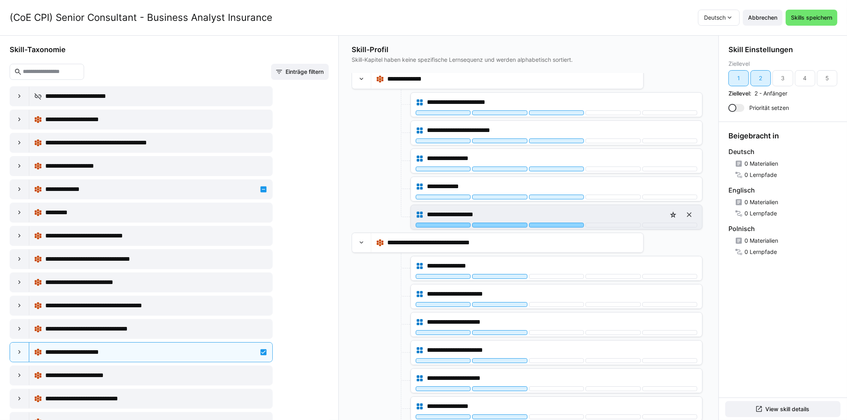
click at [543, 222] on div at bounding box center [556, 224] width 55 height 5
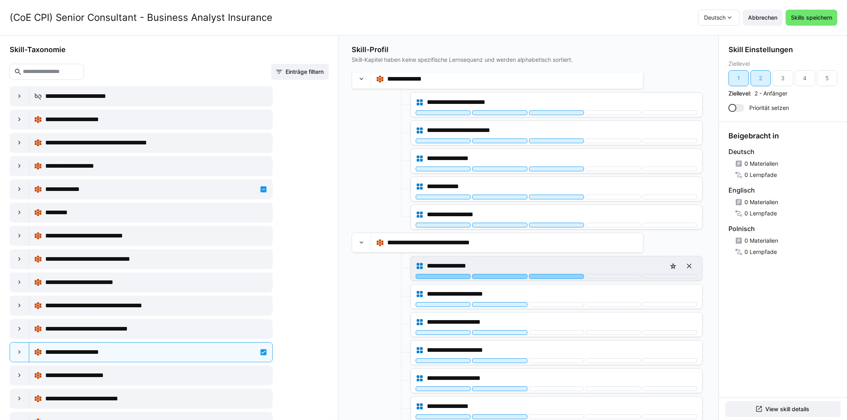
click at [542, 274] on div at bounding box center [556, 276] width 55 height 5
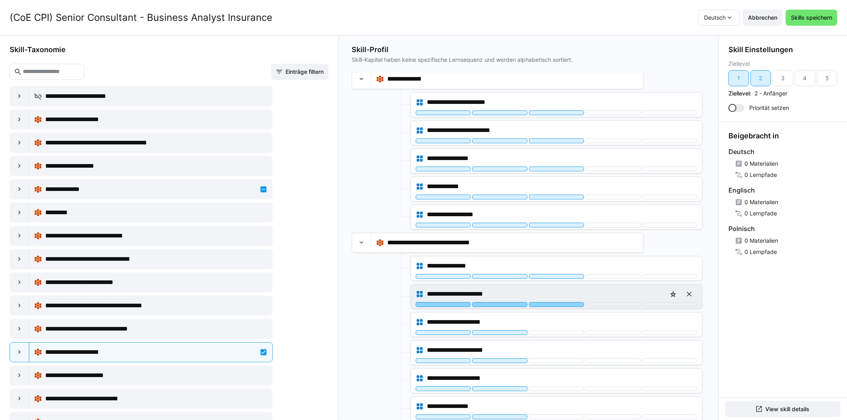
click at [548, 302] on div at bounding box center [556, 304] width 55 height 5
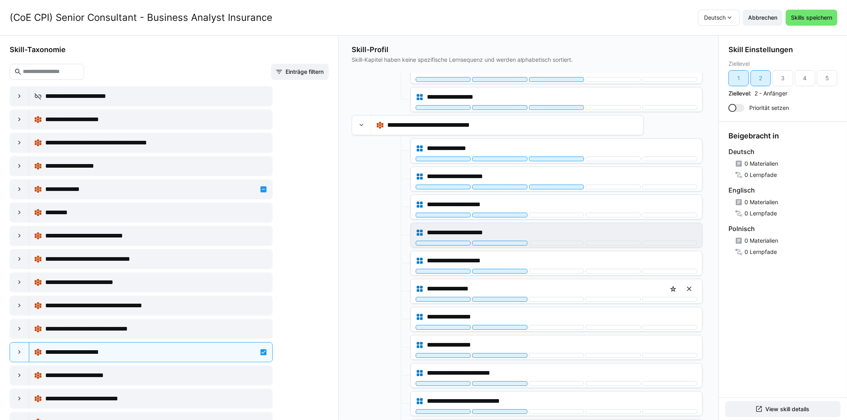
scroll to position [2204, 0]
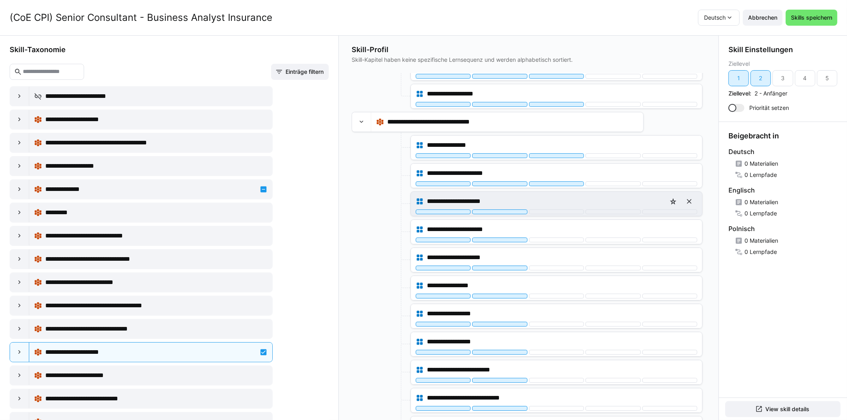
click at [545, 202] on div "**********" at bounding box center [556, 204] width 291 height 24
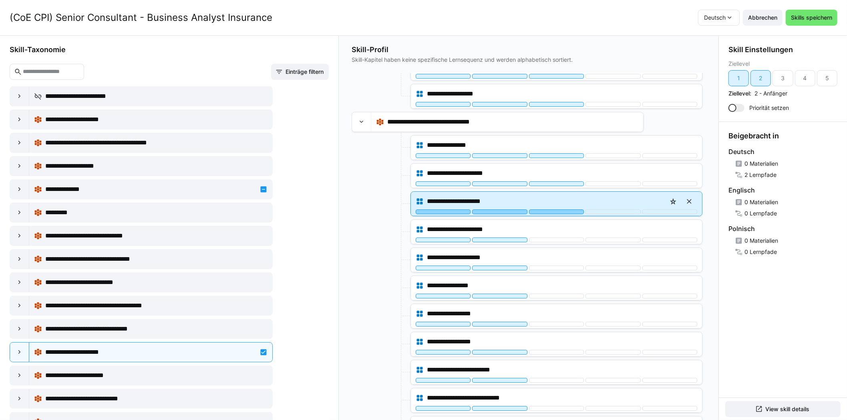
click at [545, 209] on div at bounding box center [556, 211] width 55 height 5
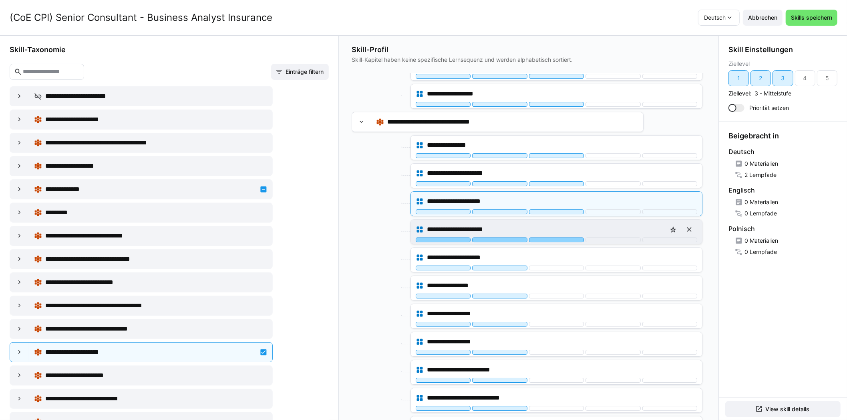
click at [543, 237] on div at bounding box center [556, 239] width 55 height 5
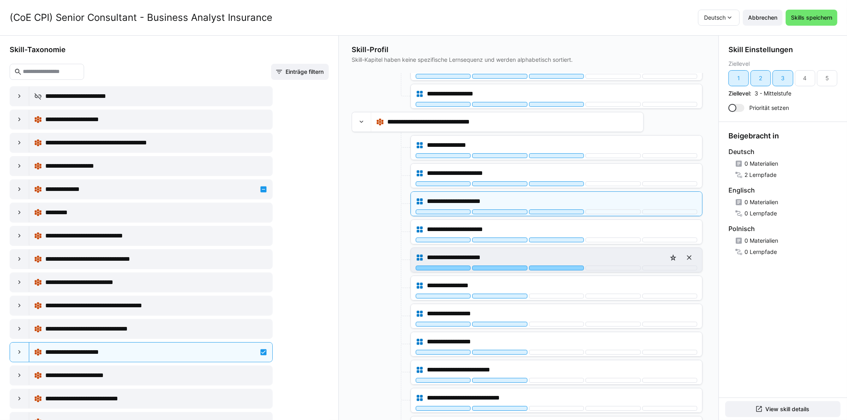
click at [543, 265] on div at bounding box center [556, 267] width 55 height 5
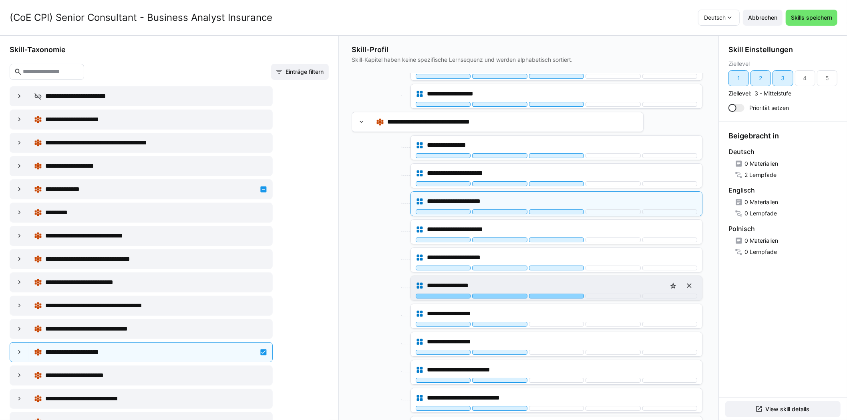
click at [544, 293] on div at bounding box center [556, 295] width 55 height 5
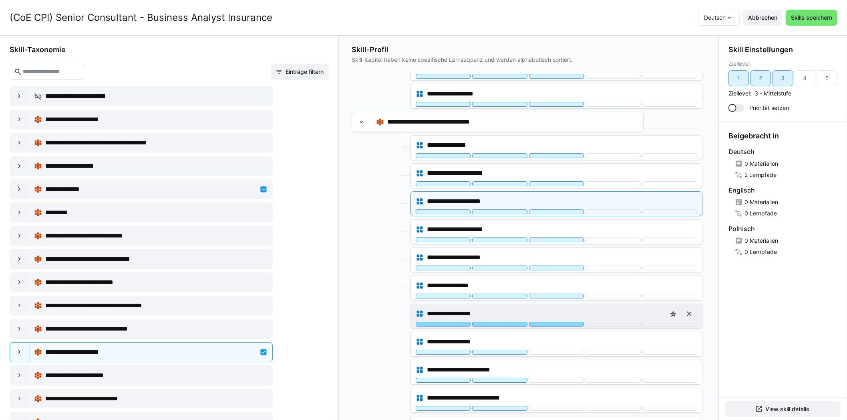
click at [546, 321] on div at bounding box center [556, 323] width 55 height 5
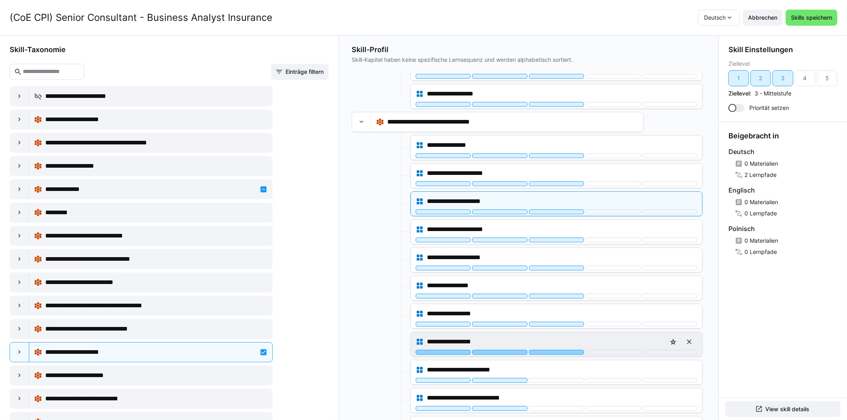
click at [546, 349] on div at bounding box center [556, 351] width 55 height 5
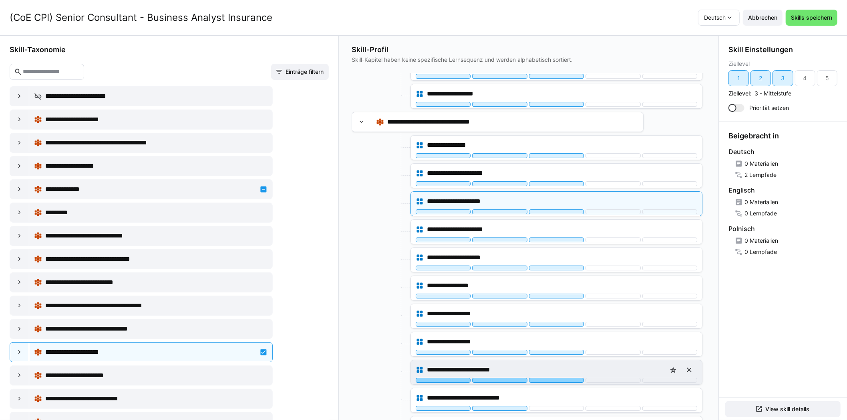
click at [550, 377] on div at bounding box center [556, 379] width 55 height 5
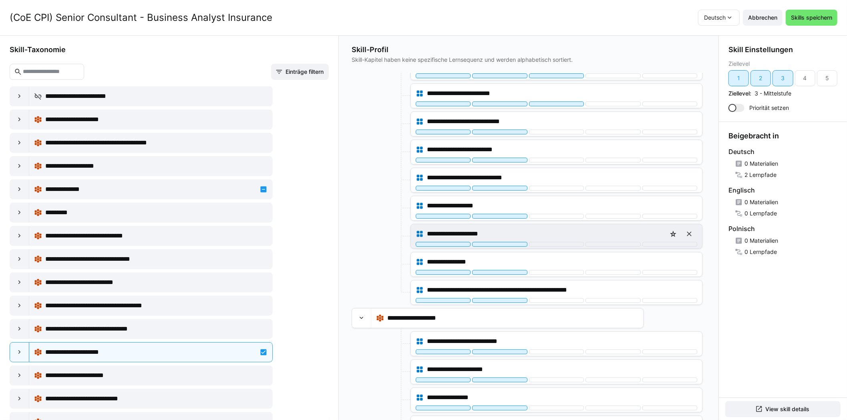
scroll to position [2484, 0]
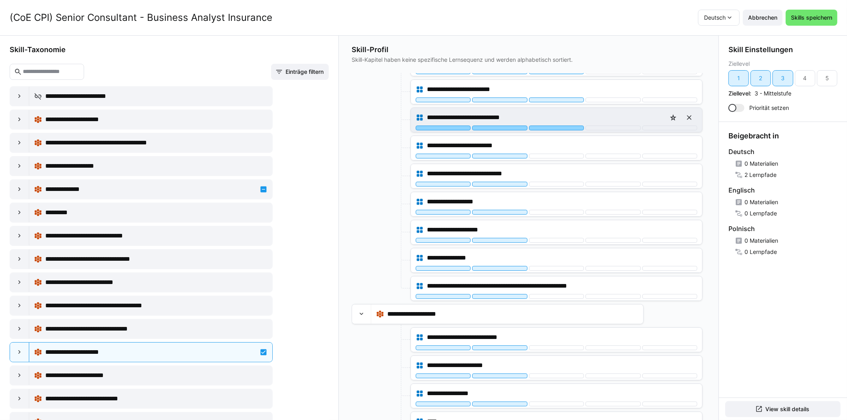
click at [544, 125] on div at bounding box center [556, 127] width 55 height 5
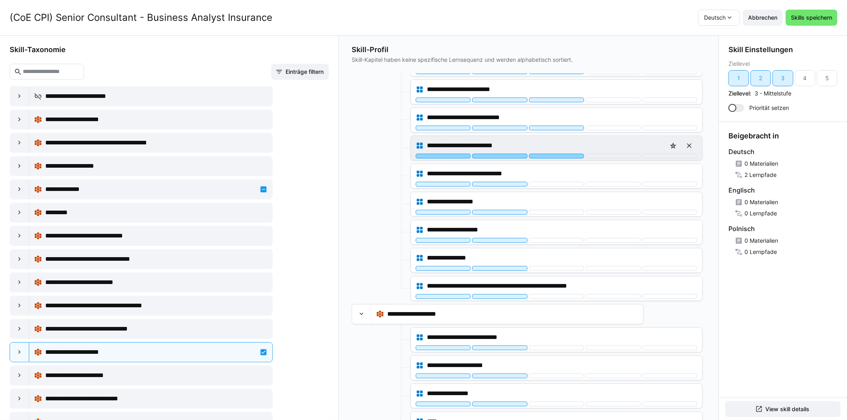
click at [543, 153] on div at bounding box center [556, 155] width 55 height 5
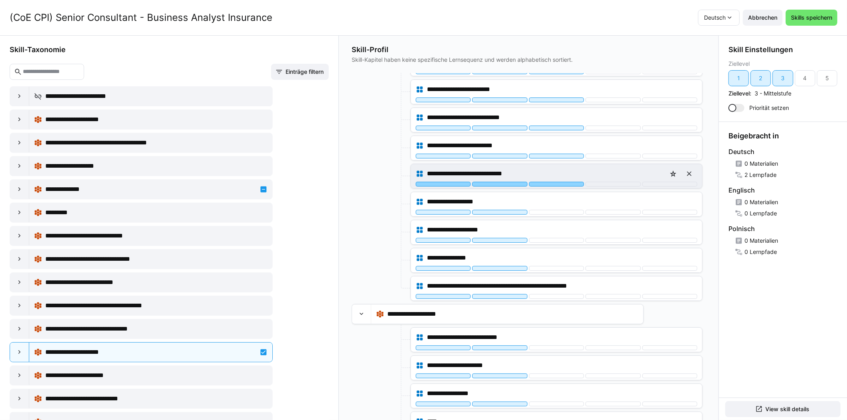
click at [541, 182] on div at bounding box center [556, 184] width 55 height 5
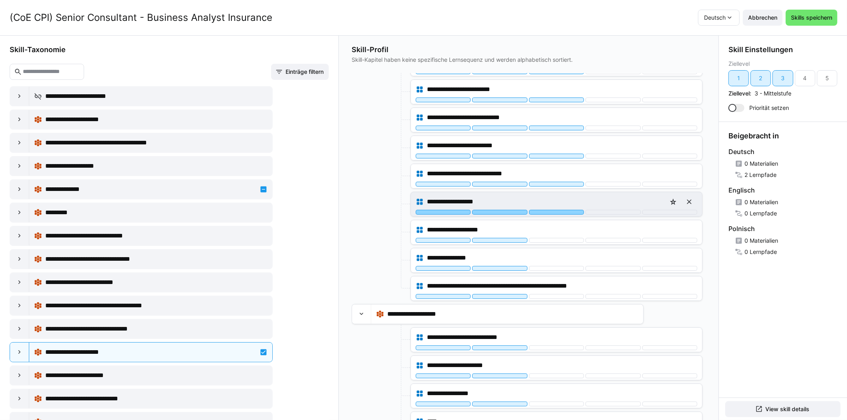
click at [541, 210] on div at bounding box center [556, 212] width 55 height 5
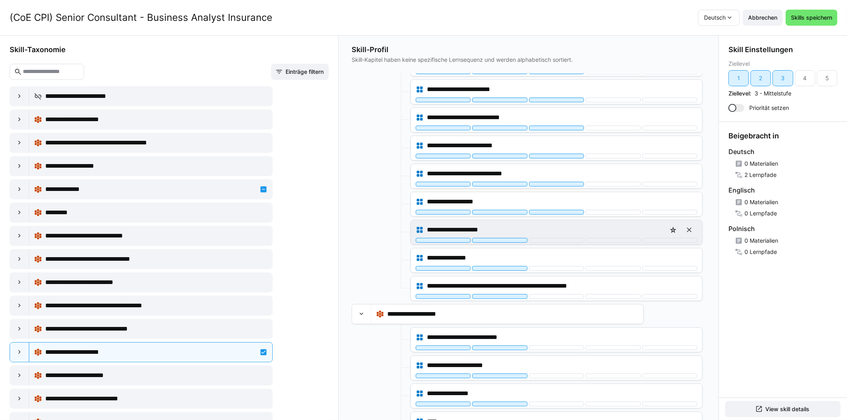
click at [543, 228] on div "**********" at bounding box center [556, 232] width 291 height 24
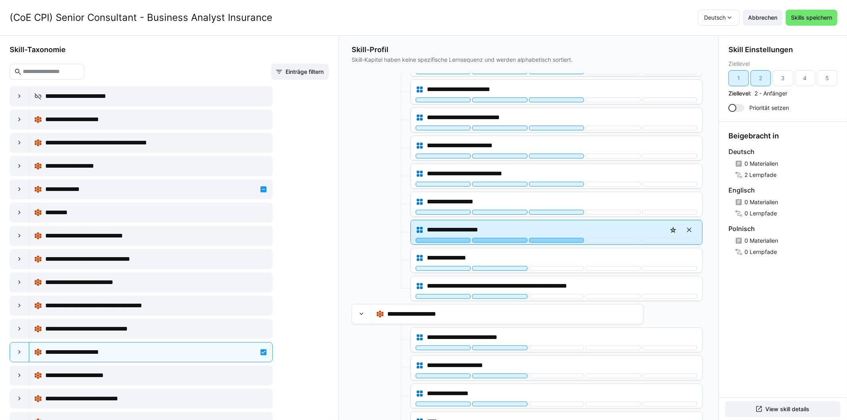
click at [545, 238] on div at bounding box center [556, 240] width 55 height 5
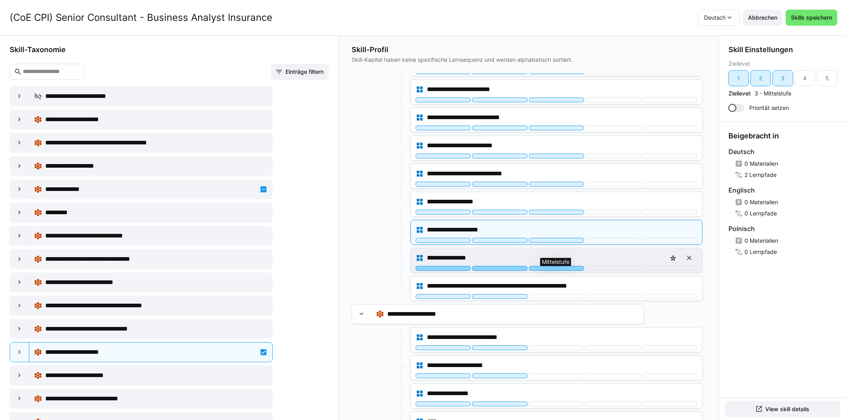
click at [551, 266] on div at bounding box center [556, 268] width 55 height 5
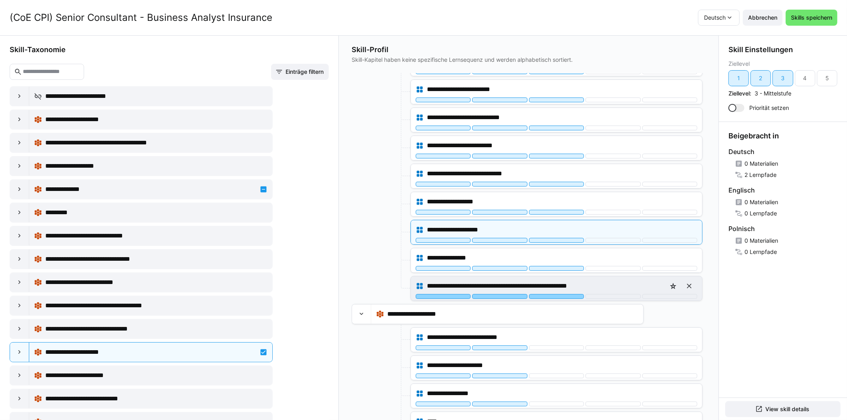
click at [552, 294] on div at bounding box center [556, 296] width 55 height 5
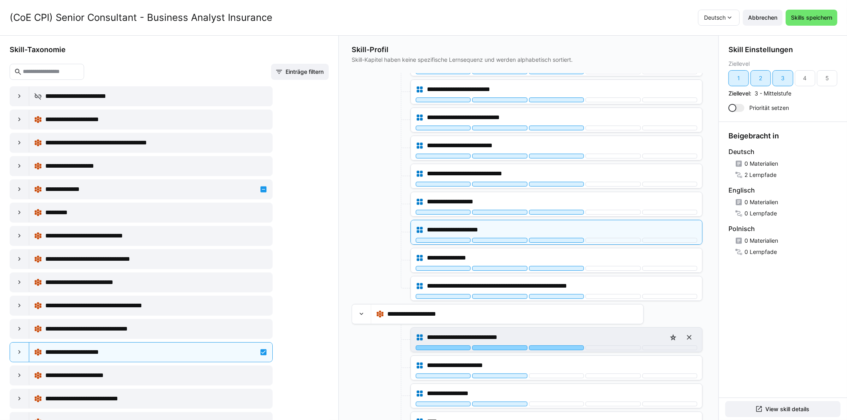
click at [552, 345] on div at bounding box center [556, 347] width 55 height 5
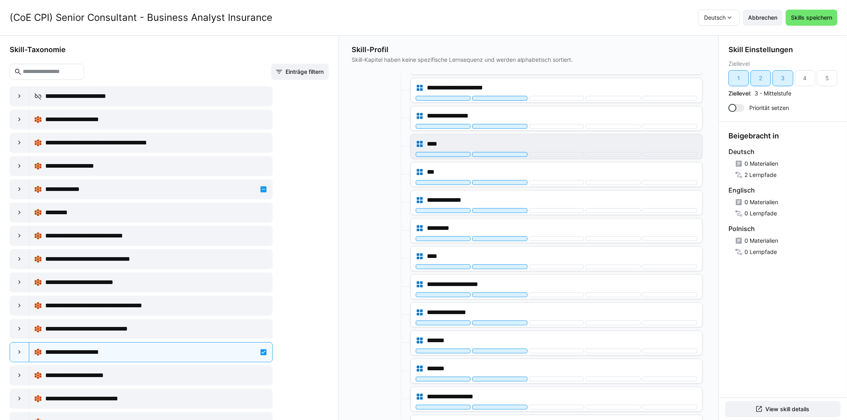
scroll to position [2765, 0]
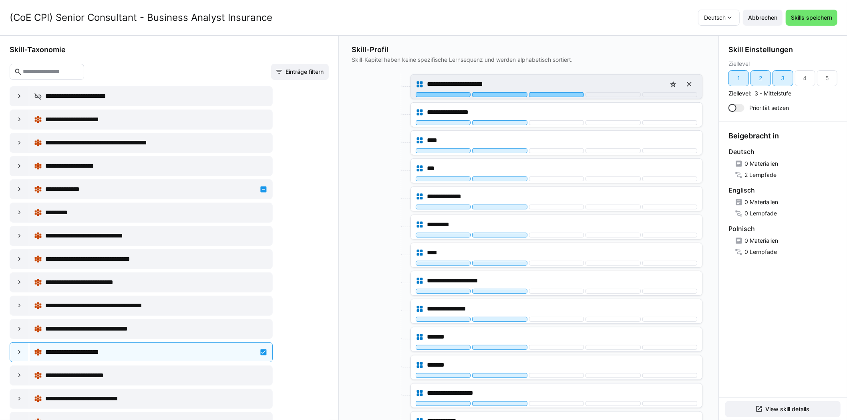
click at [549, 92] on div at bounding box center [556, 94] width 55 height 5
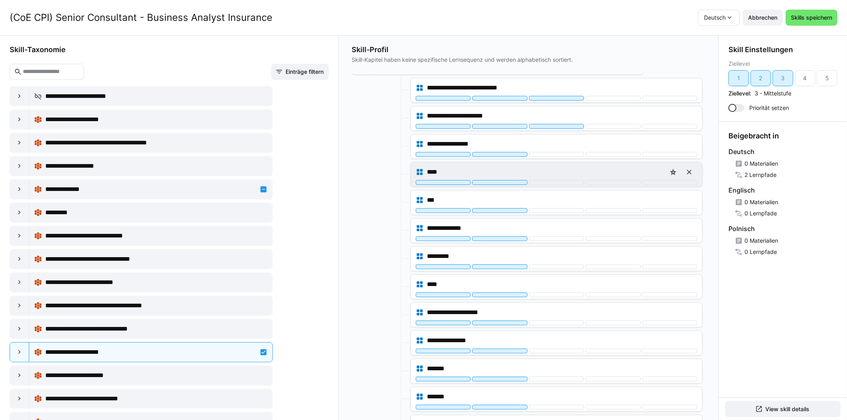
scroll to position [2725, 0]
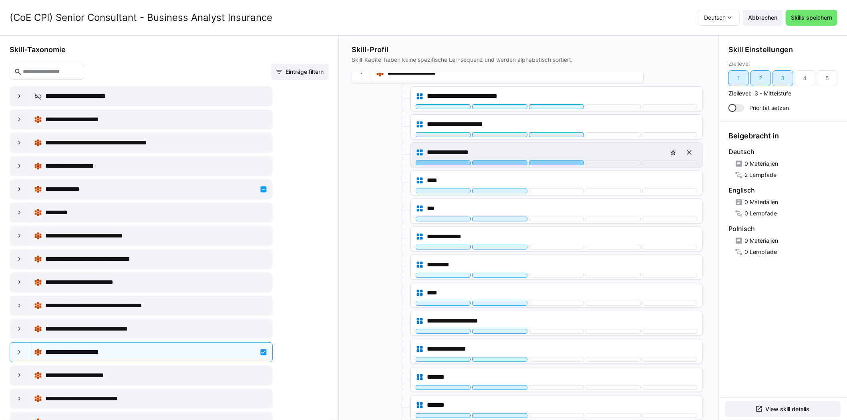
click at [547, 160] on div at bounding box center [556, 162] width 55 height 5
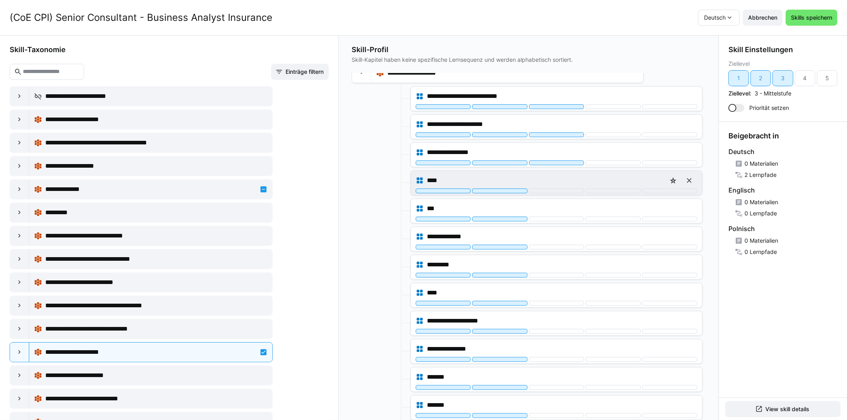
click at [545, 172] on div "****" at bounding box center [557, 180] width 282 height 16
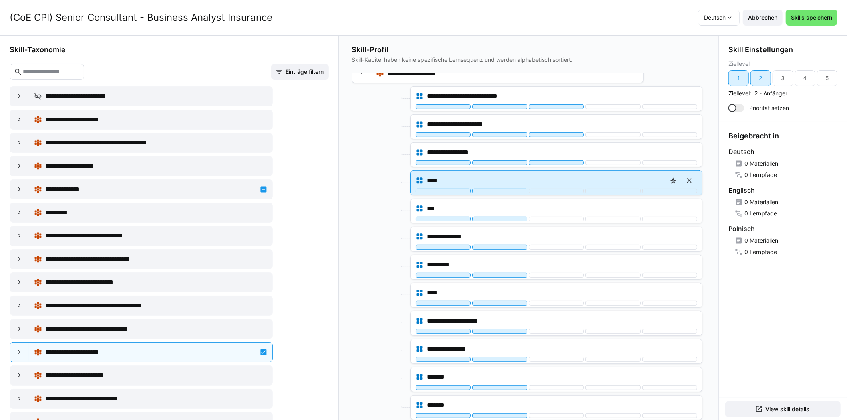
click at [545, 178] on div "****" at bounding box center [556, 183] width 291 height 24
click at [545, 188] on div at bounding box center [556, 190] width 55 height 5
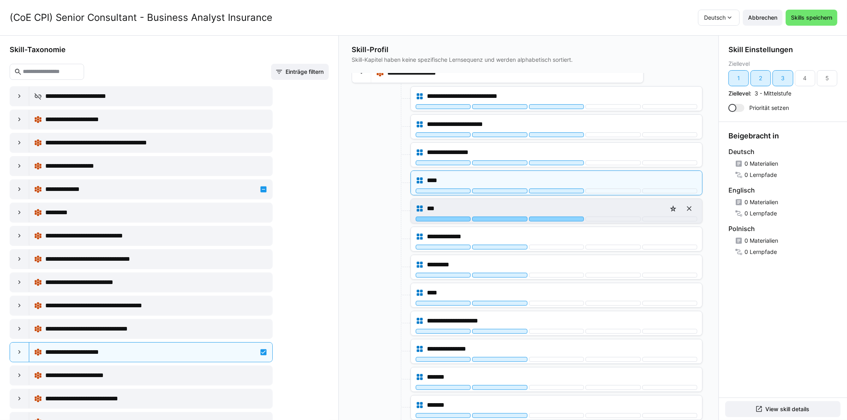
click at [544, 216] on div at bounding box center [556, 218] width 55 height 5
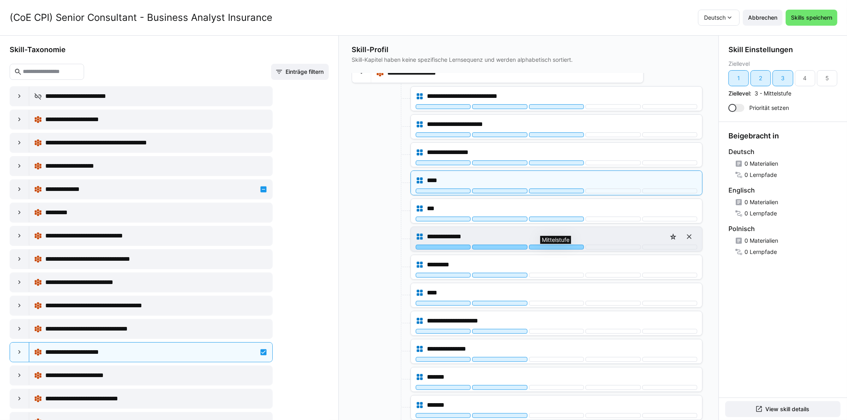
click at [541, 244] on div at bounding box center [556, 246] width 55 height 5
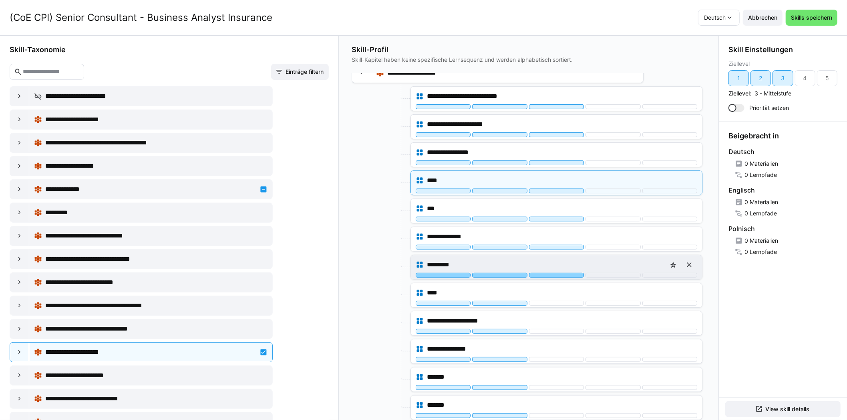
click at [544, 272] on div at bounding box center [556, 274] width 55 height 5
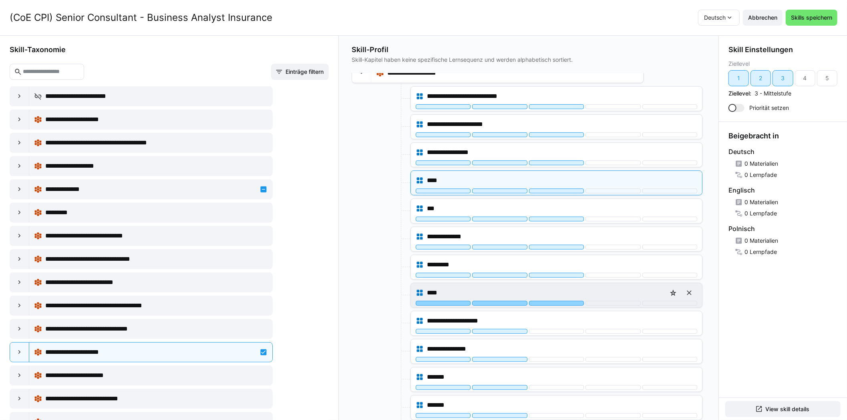
click at [547, 301] on div at bounding box center [556, 303] width 55 height 5
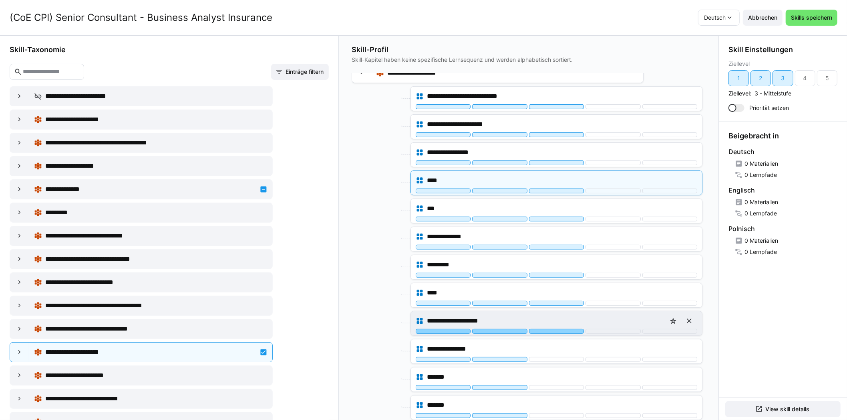
click at [548, 329] on div at bounding box center [556, 331] width 55 height 5
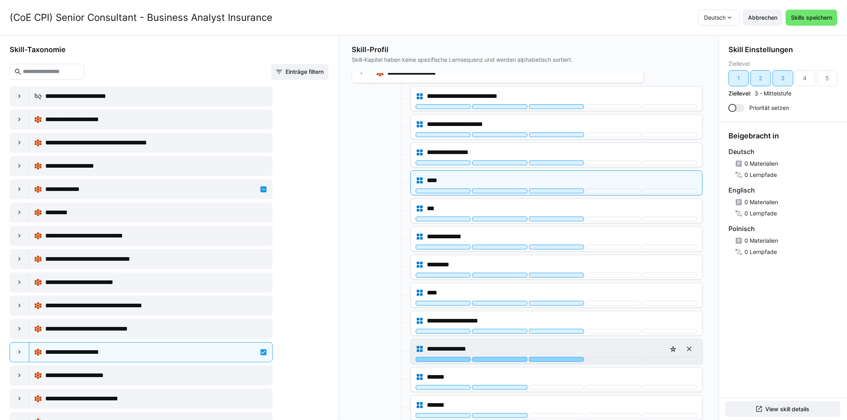
click at [545, 357] on div at bounding box center [556, 359] width 55 height 5
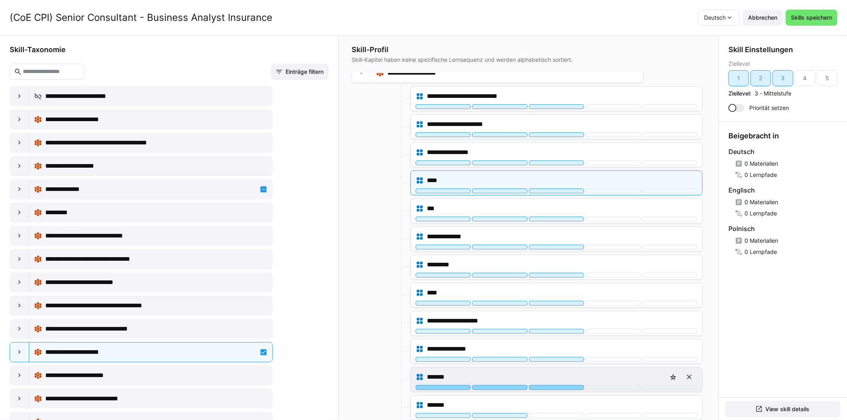
click at [551, 385] on div at bounding box center [556, 387] width 55 height 5
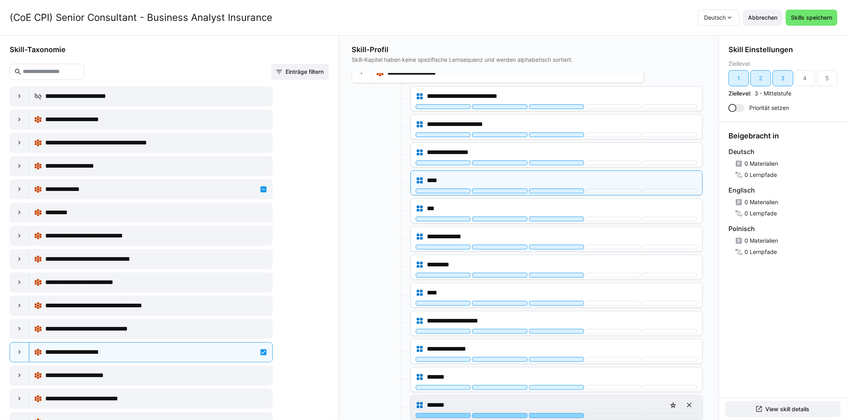
click at [551, 413] on div at bounding box center [556, 415] width 55 height 5
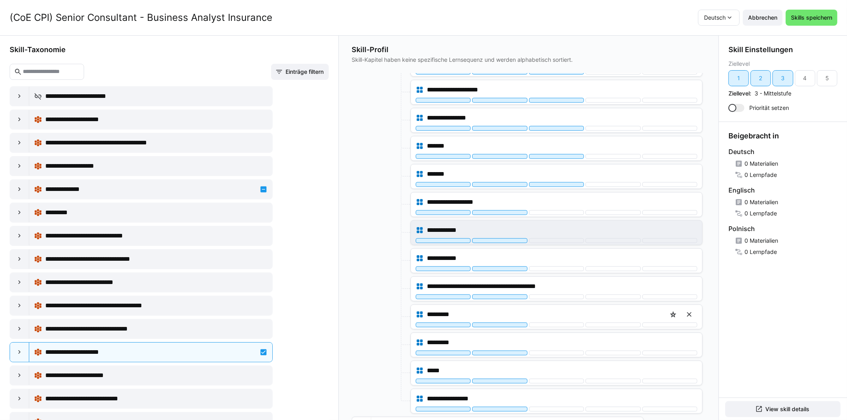
scroll to position [2965, 0]
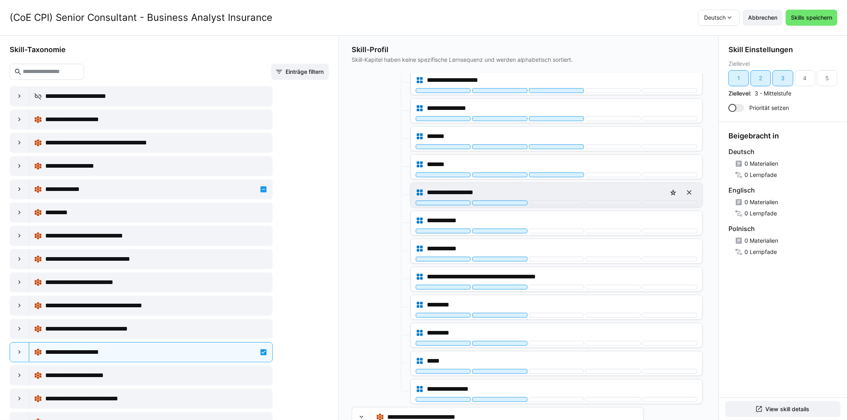
click at [547, 189] on div "**********" at bounding box center [556, 195] width 291 height 24
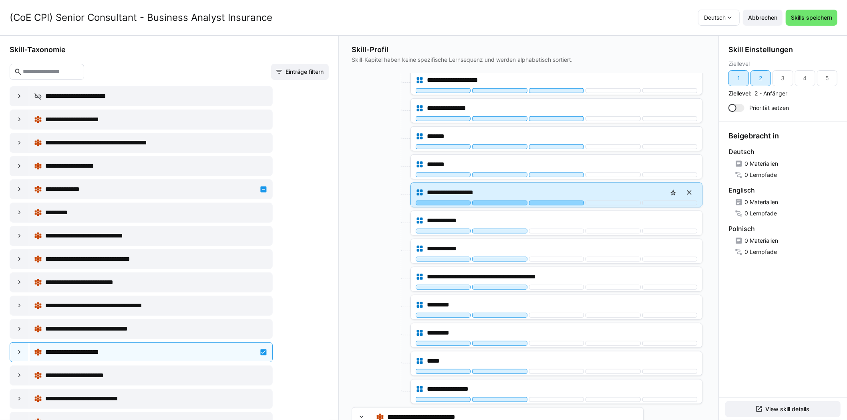
click at [547, 200] on div at bounding box center [556, 202] width 55 height 5
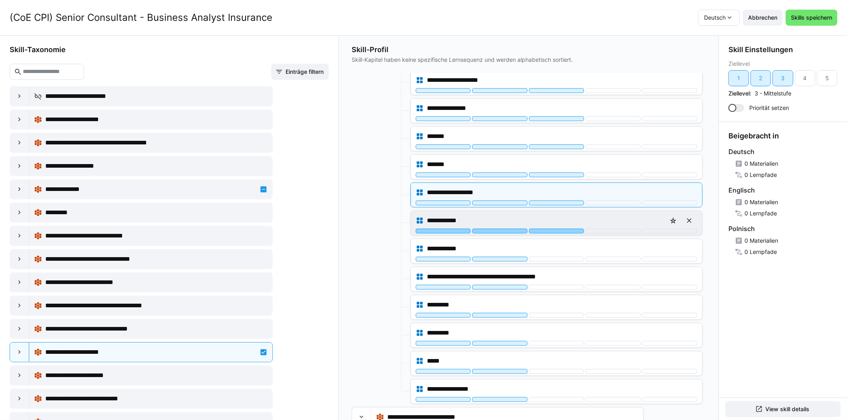
click at [548, 228] on div at bounding box center [556, 230] width 55 height 5
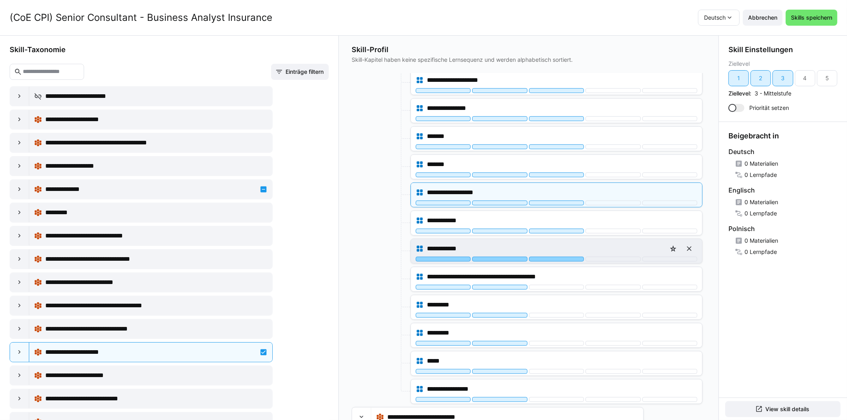
click at [550, 256] on div at bounding box center [556, 258] width 55 height 5
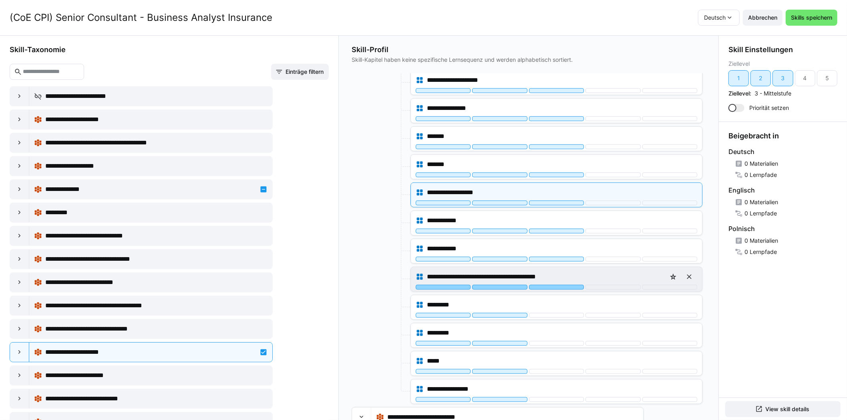
click at [552, 284] on div at bounding box center [556, 286] width 55 height 5
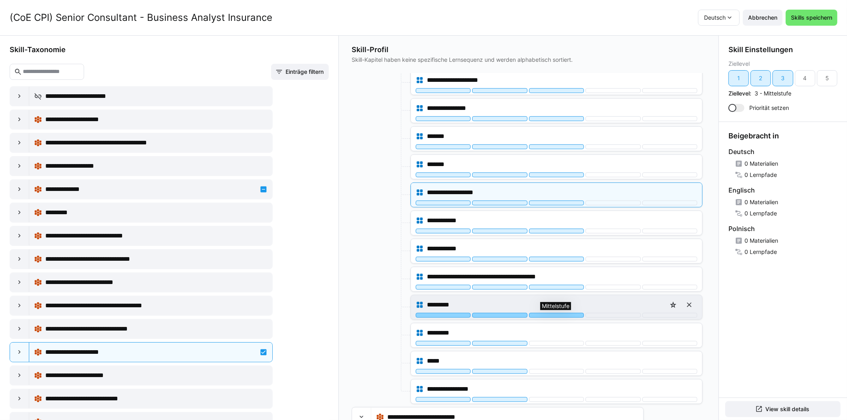
click at [552, 313] on div at bounding box center [556, 315] width 55 height 5
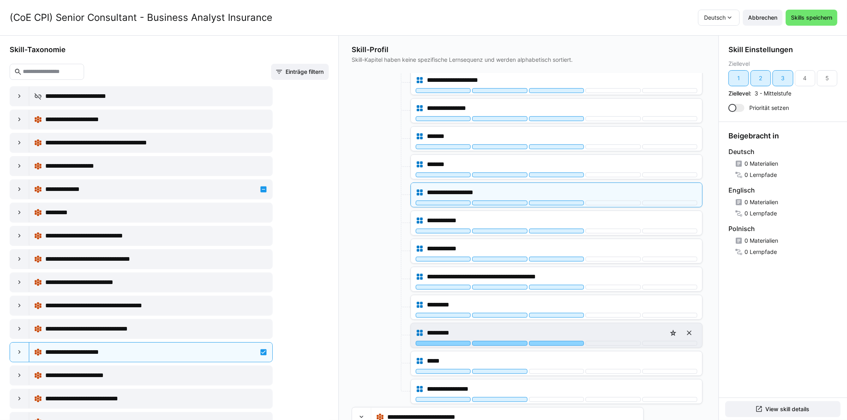
click at [548, 341] on div at bounding box center [556, 343] width 55 height 5
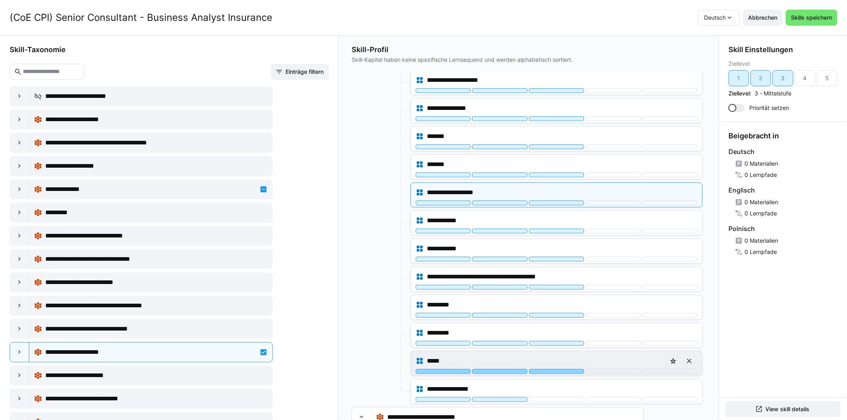
click at [549, 369] on div at bounding box center [556, 371] width 55 height 5
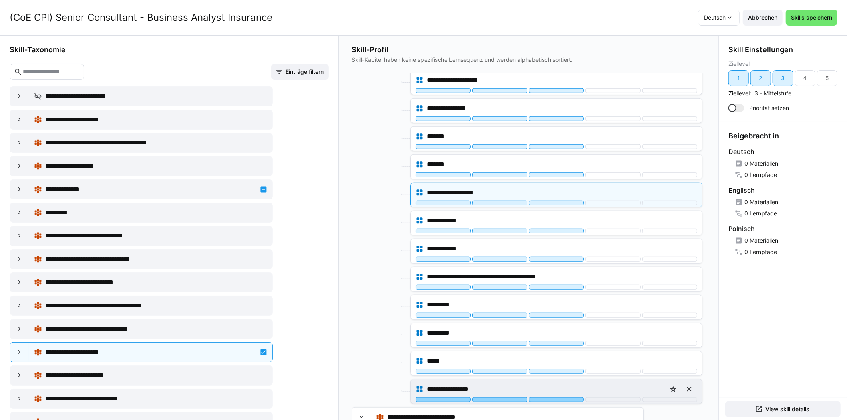
click at [550, 397] on div at bounding box center [556, 399] width 55 height 5
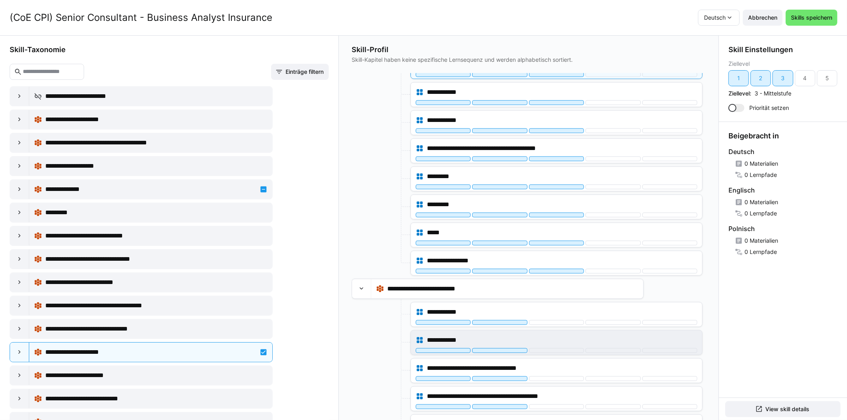
scroll to position [3094, 0]
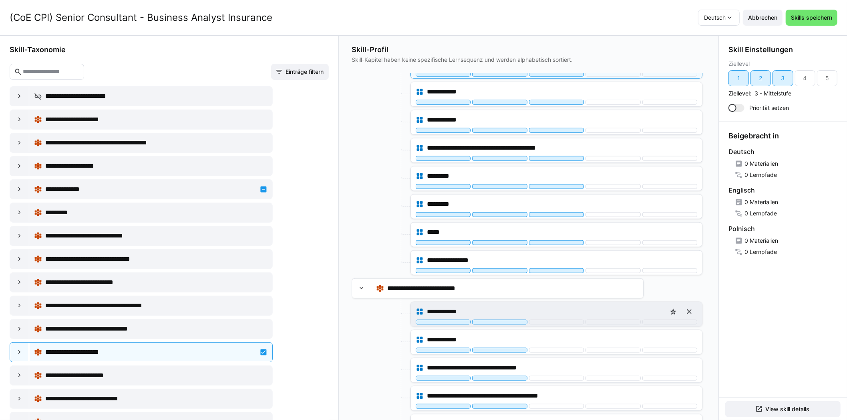
click at [553, 319] on div at bounding box center [556, 321] width 55 height 5
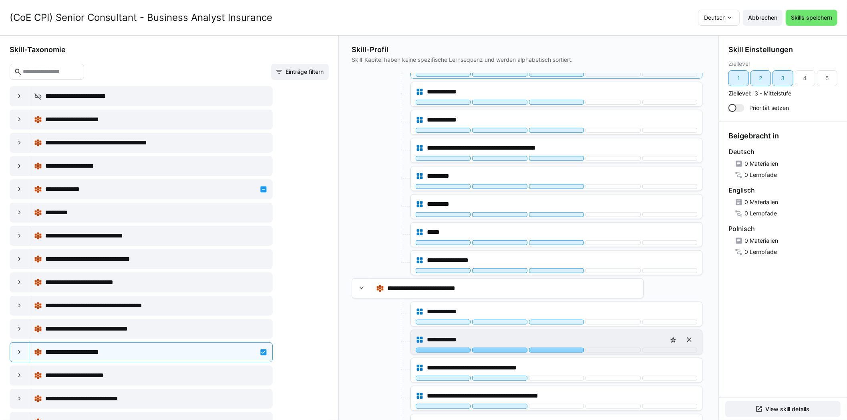
click at [552, 347] on div at bounding box center [556, 349] width 55 height 5
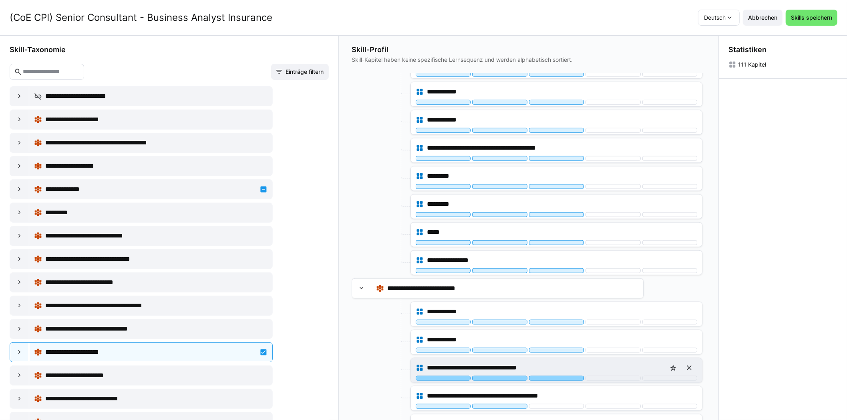
click at [554, 375] on div at bounding box center [556, 377] width 55 height 5
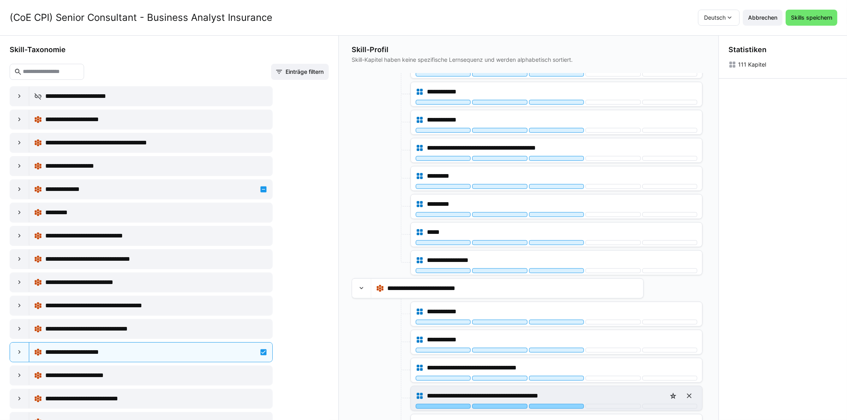
click at [551, 403] on div at bounding box center [556, 405] width 55 height 5
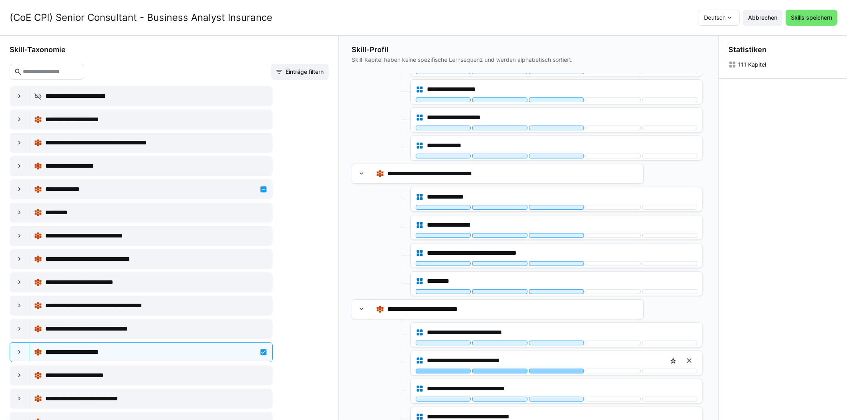
scroll to position [0, 0]
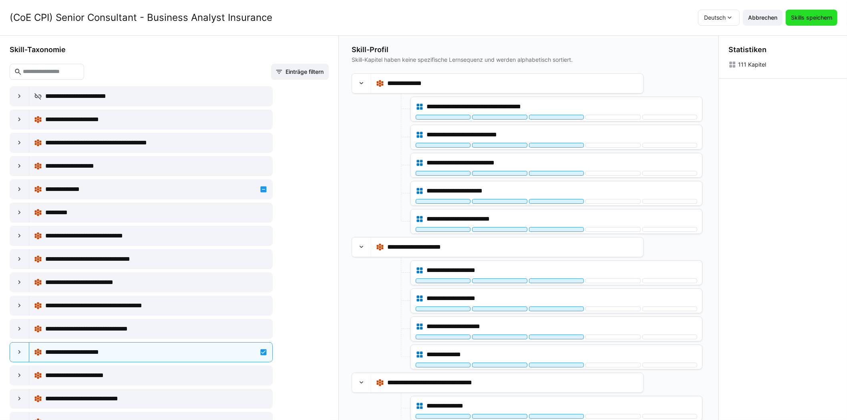
click at [826, 21] on span "Skills speichern" at bounding box center [812, 18] width 44 height 8
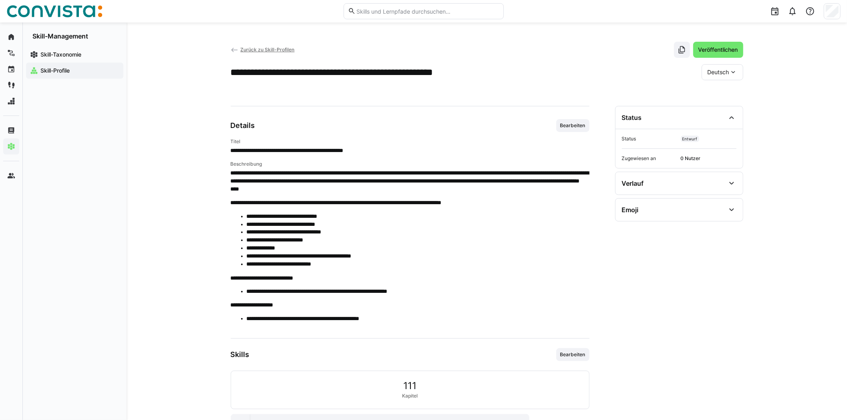
click at [245, 45] on app-back-navigation "Zurück zu Skill-Profilen" at bounding box center [263, 49] width 64 height 9
click at [249, 48] on span "Zurück zu Skill-Profilen" at bounding box center [267, 49] width 54 height 6
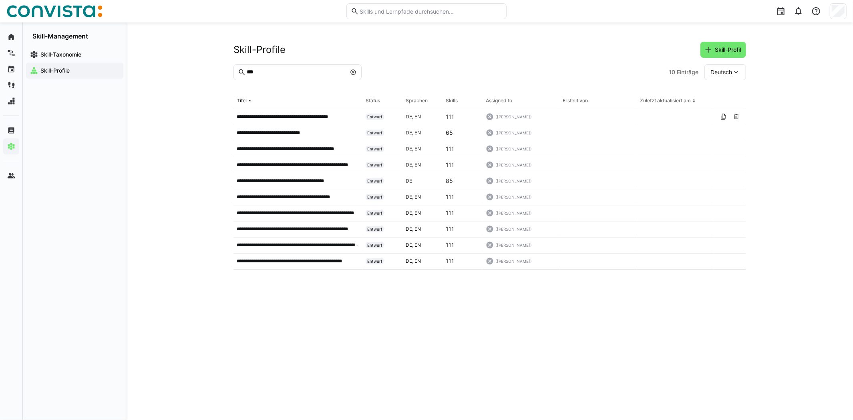
click at [738, 72] on eds-icon at bounding box center [736, 72] width 8 height 8
click at [727, 105] on div "Englisch" at bounding box center [726, 110] width 42 height 17
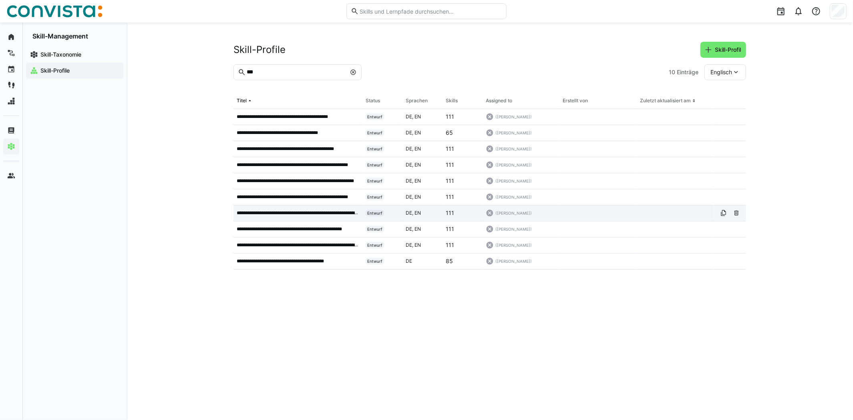
click at [297, 208] on div "**********" at bounding box center [298, 213] width 129 height 16
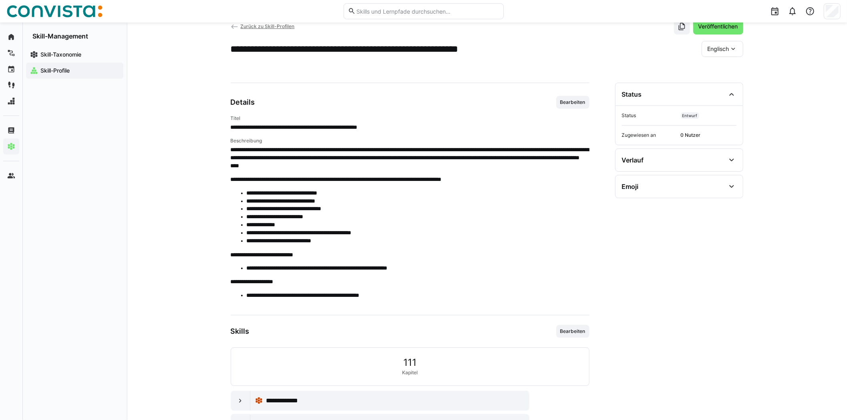
scroll to position [160, 0]
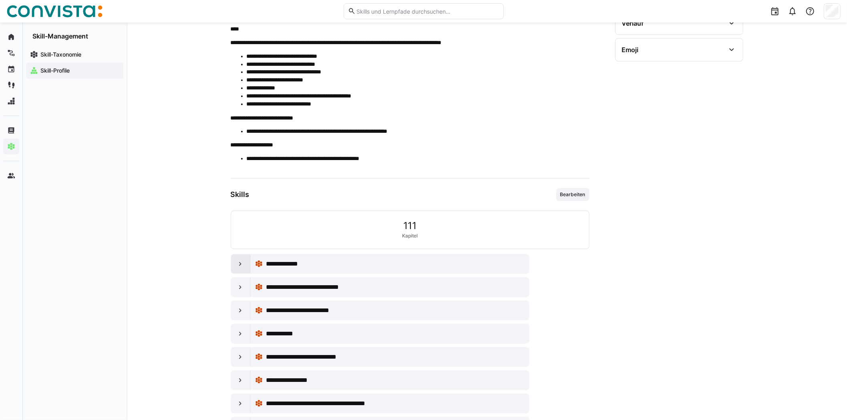
click at [237, 264] on eds-icon at bounding box center [240, 264] width 8 height 8
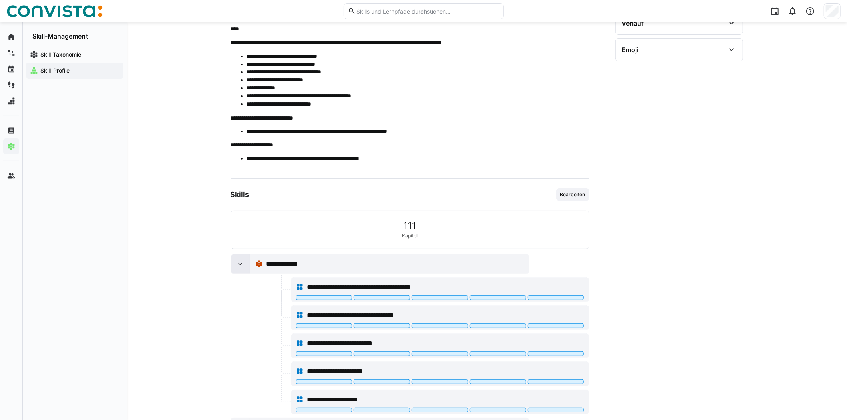
click at [237, 264] on eds-icon at bounding box center [240, 264] width 8 height 8
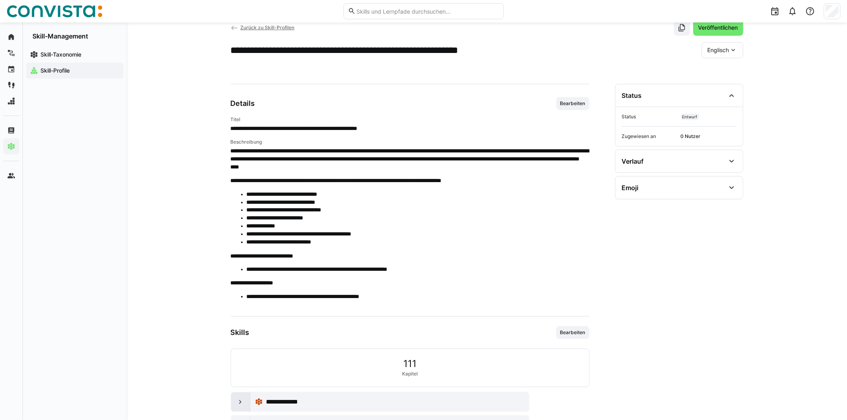
scroll to position [0, 0]
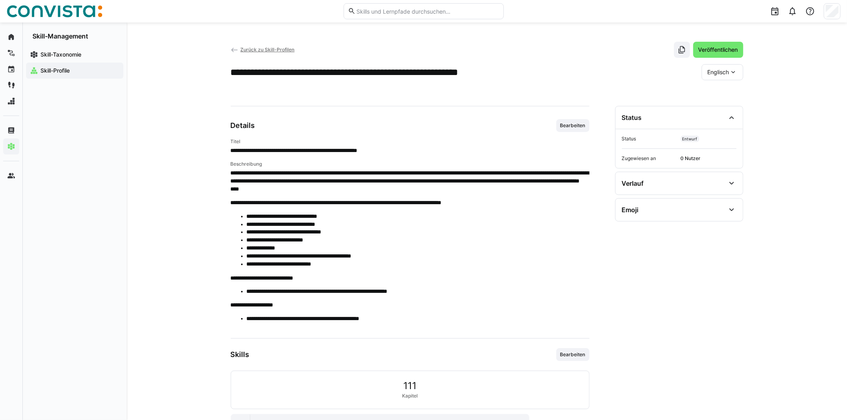
click at [257, 48] on span "Zurück zu Skill-Profilen" at bounding box center [267, 49] width 54 height 6
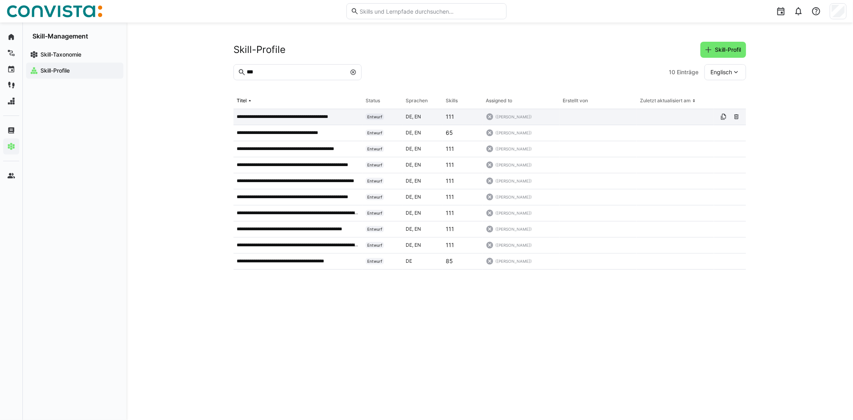
click at [335, 119] on p "**********" at bounding box center [291, 116] width 109 height 6
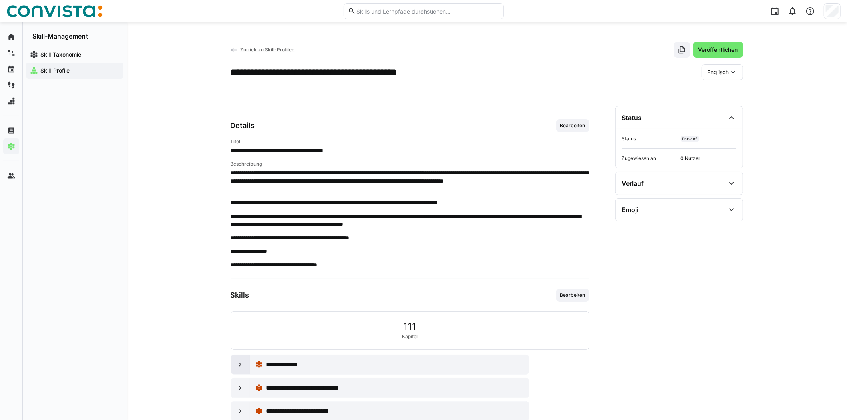
click at [241, 362] on eds-icon at bounding box center [240, 364] width 8 height 8
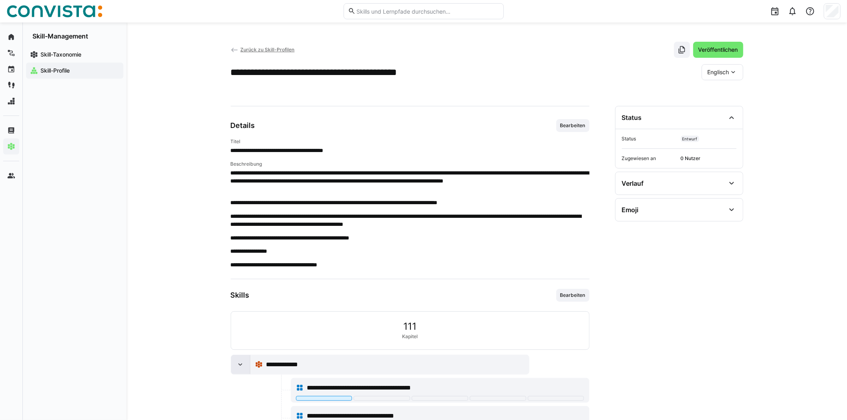
click at [241, 362] on eds-icon at bounding box center [240, 364] width 8 height 8
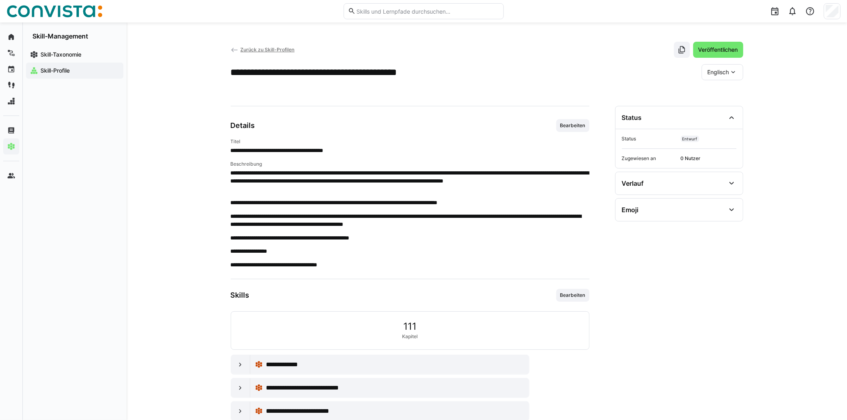
click at [287, 49] on span "Zurück zu Skill-Profilen" at bounding box center [267, 49] width 54 height 6
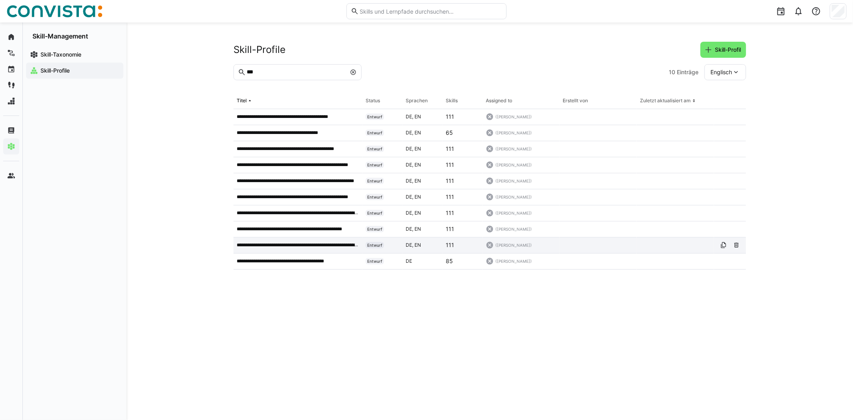
click at [294, 245] on p "**********" at bounding box center [298, 245] width 123 height 6
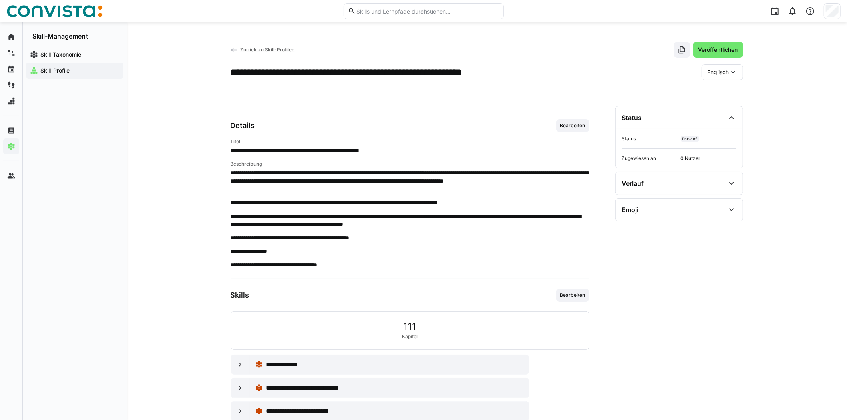
click at [738, 74] on div "Englisch" at bounding box center [723, 72] width 42 height 16
click at [722, 94] on span "Deutsch" at bounding box center [719, 93] width 22 height 8
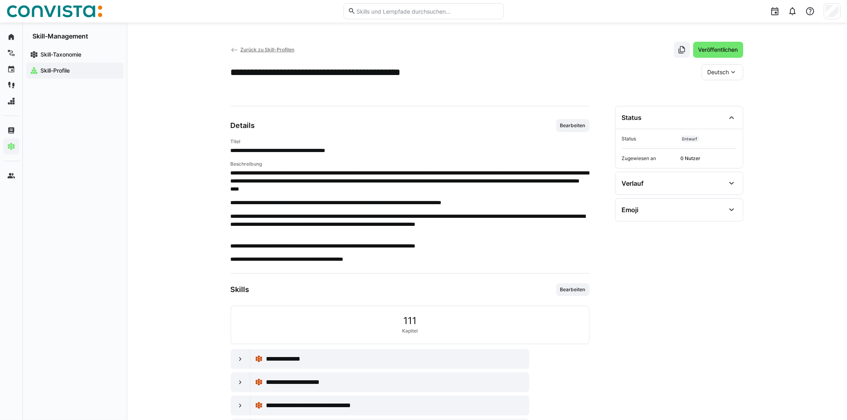
click at [256, 49] on span "Zurück zu Skill-Profilen" at bounding box center [267, 49] width 54 height 6
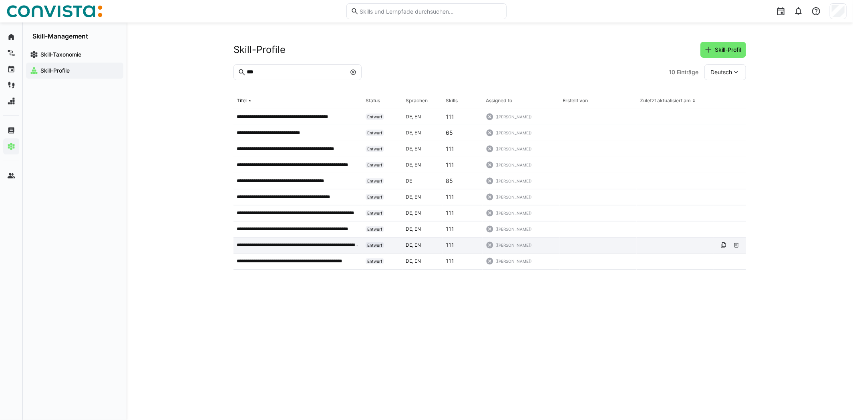
click at [275, 245] on p "**********" at bounding box center [298, 245] width 123 height 6
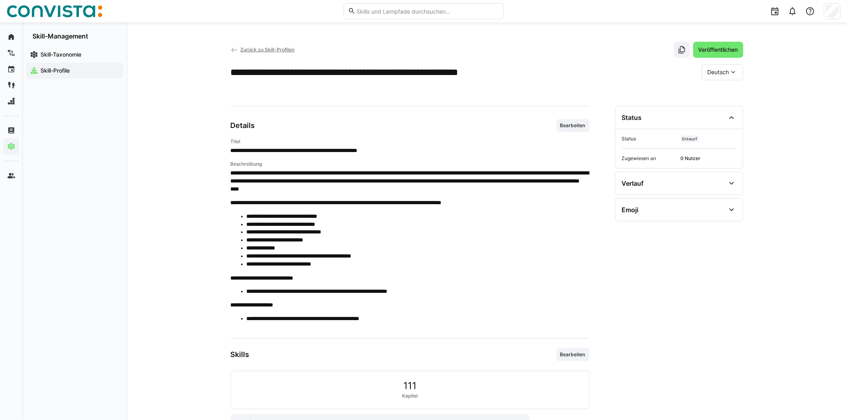
click at [735, 74] on eds-icon at bounding box center [734, 72] width 8 height 8
click at [726, 109] on span "Englisch" at bounding box center [719, 110] width 22 height 8
click at [579, 122] on span "Bearbeiten" at bounding box center [573, 125] width 27 height 6
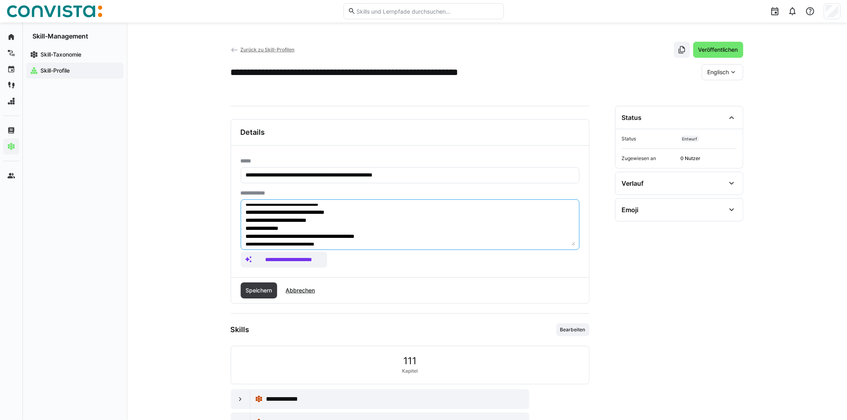
scroll to position [112, 0]
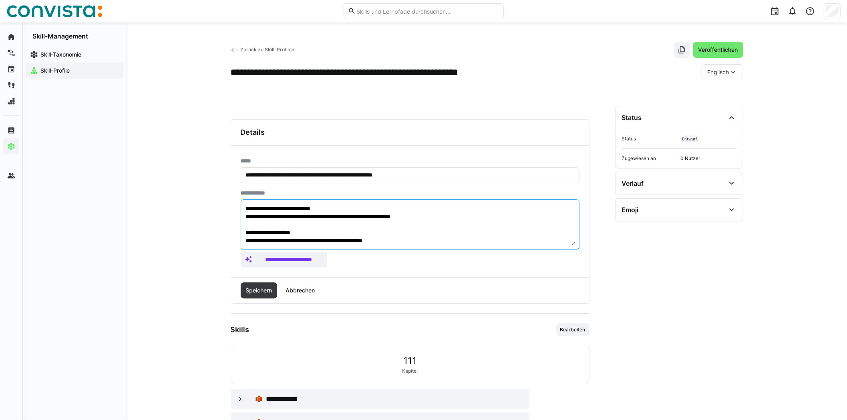
drag, startPoint x: 246, startPoint y: 207, endPoint x: 338, endPoint y: 212, distance: 92.7
click at [555, 255] on app-assistant-generate-form "**********" at bounding box center [410, 229] width 339 height 78
paste textarea "**********"
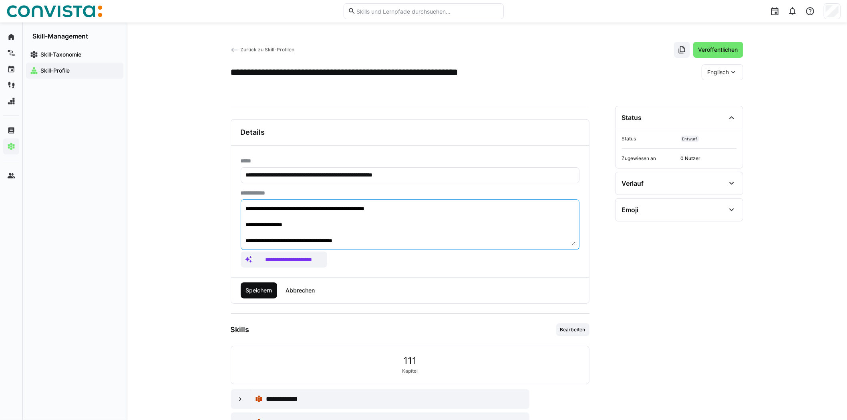
type textarea "**********"
click at [268, 286] on span "Speichern" at bounding box center [258, 290] width 29 height 8
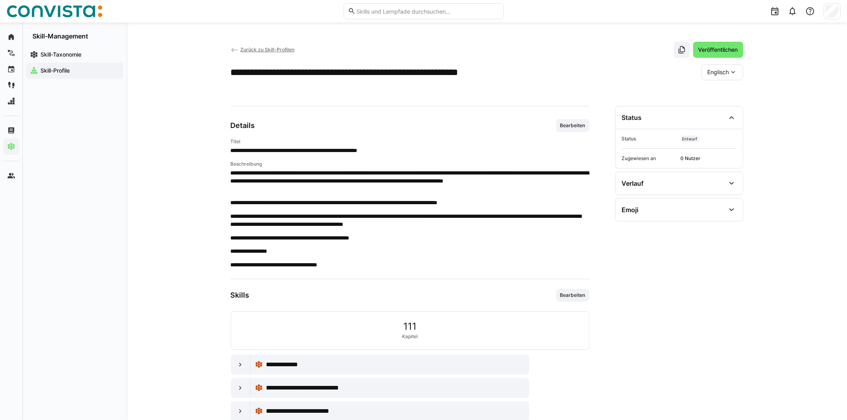
click at [740, 69] on div "Englisch" at bounding box center [723, 72] width 42 height 16
click at [720, 92] on span "Deutsch" at bounding box center [719, 93] width 22 height 8
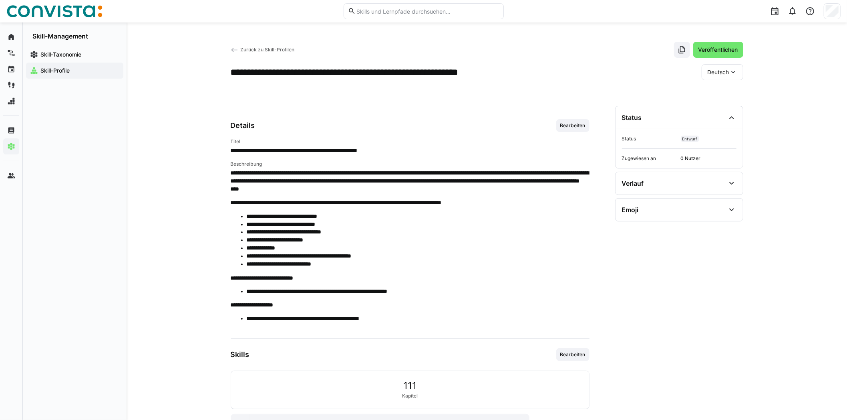
click at [258, 45] on div "Zurück zu Skill-Profilen Veröffentlichen" at bounding box center [487, 50] width 513 height 16
click at [257, 49] on span "Zurück zu Skill-Profilen" at bounding box center [267, 49] width 54 height 6
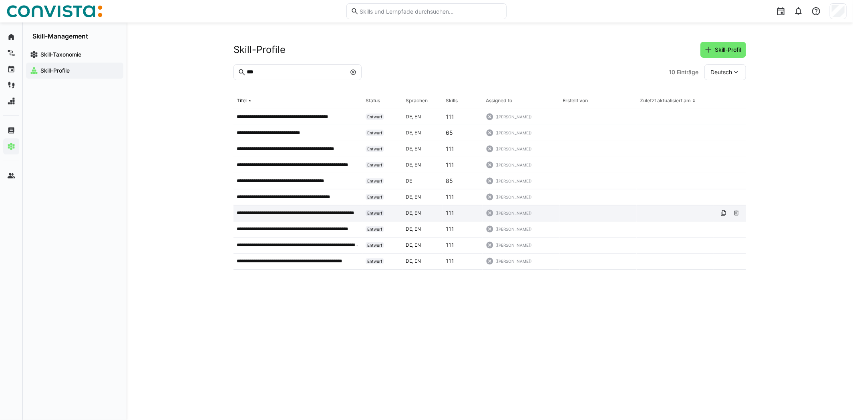
click at [339, 215] on p "**********" at bounding box center [298, 213] width 123 height 6
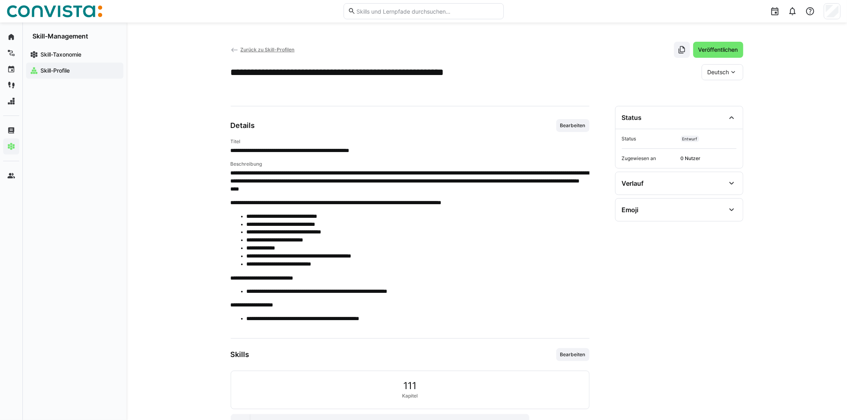
click at [718, 75] on span "Deutsch" at bounding box center [719, 72] width 22 height 8
click at [714, 109] on span "Englisch" at bounding box center [719, 110] width 22 height 8
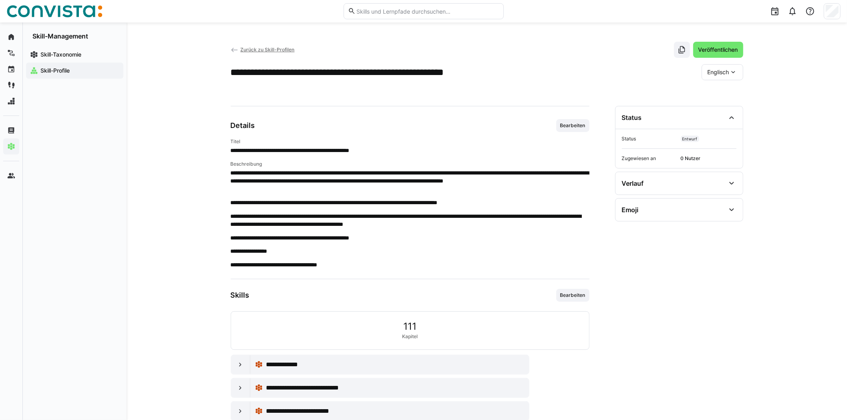
click at [256, 49] on span "Zurück zu Skill-Profilen" at bounding box center [267, 49] width 54 height 6
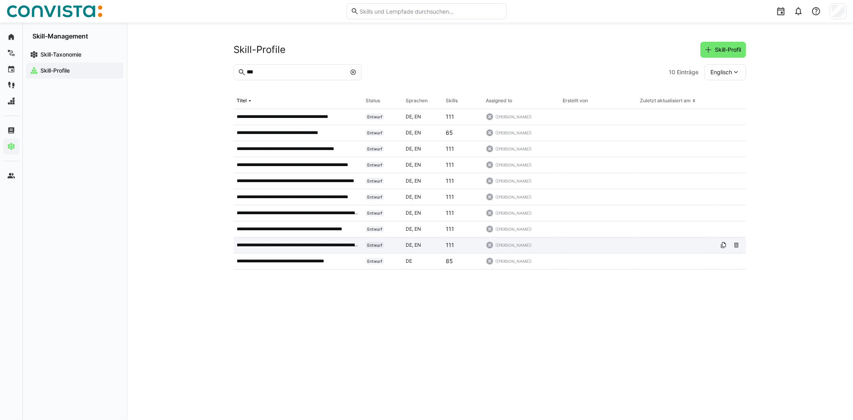
click at [311, 246] on p "**********" at bounding box center [298, 245] width 123 height 6
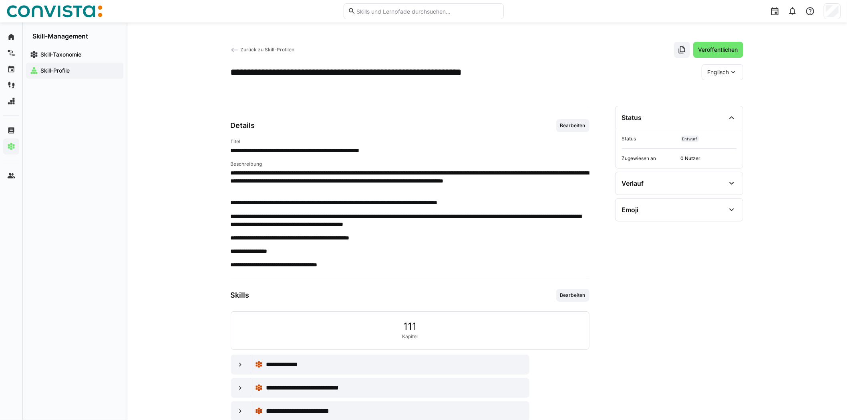
click at [717, 72] on span "Englisch" at bounding box center [719, 72] width 22 height 8
click at [716, 93] on span "Deutsch" at bounding box center [719, 93] width 22 height 8
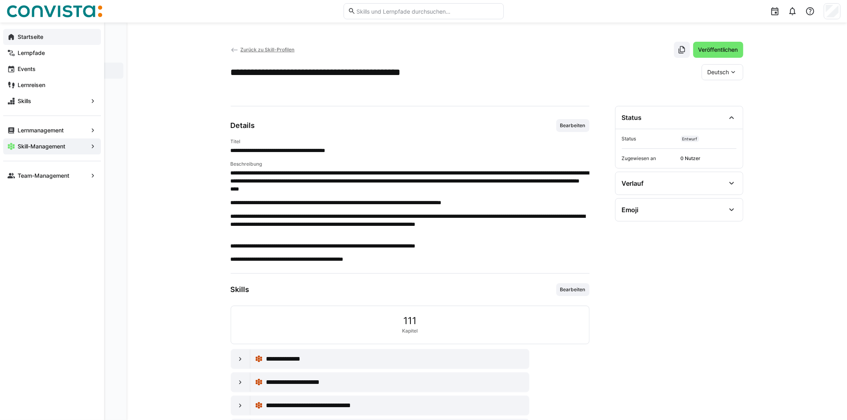
click at [8, 35] on eds-icon at bounding box center [11, 37] width 8 height 8
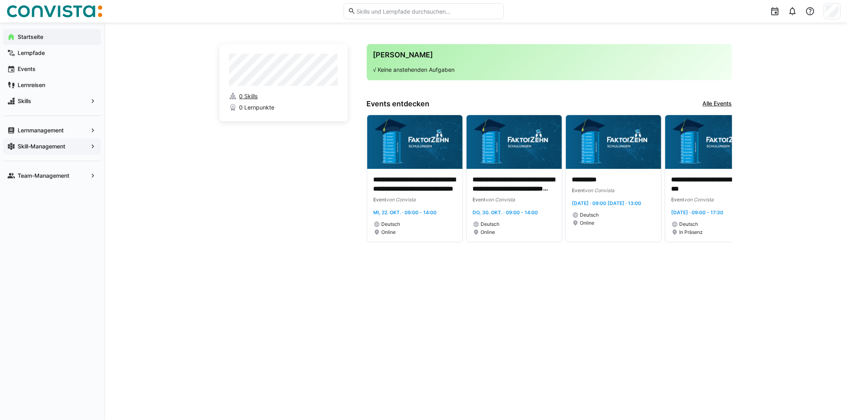
click at [248, 93] on span "0 Skills" at bounding box center [248, 96] width 18 height 8
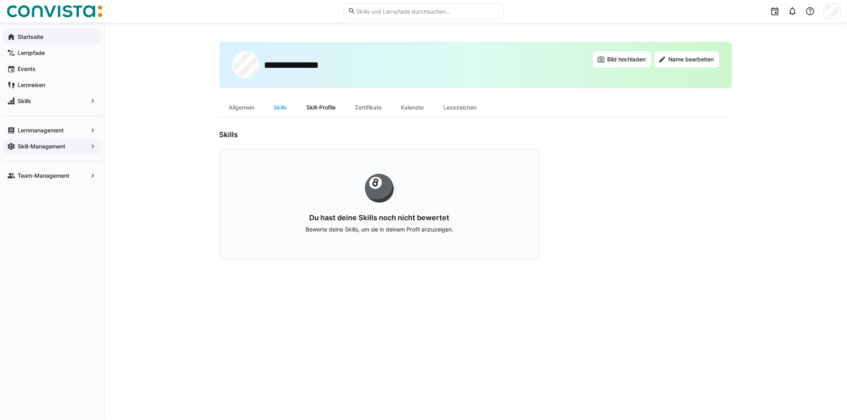
click at [316, 103] on div "Skill-Profile" at bounding box center [321, 107] width 48 height 19
click at [278, 107] on div "Skills" at bounding box center [280, 107] width 33 height 19
click at [252, 111] on div "Allgemein" at bounding box center [242, 107] width 45 height 19
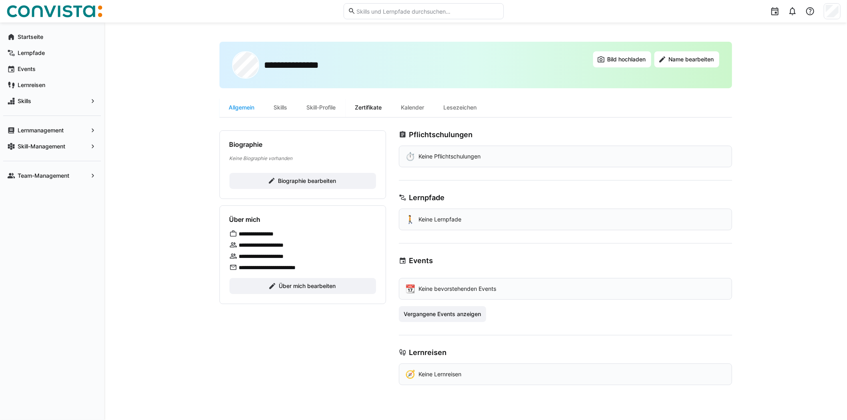
click at [367, 113] on div "Zertifikate" at bounding box center [369, 107] width 46 height 19
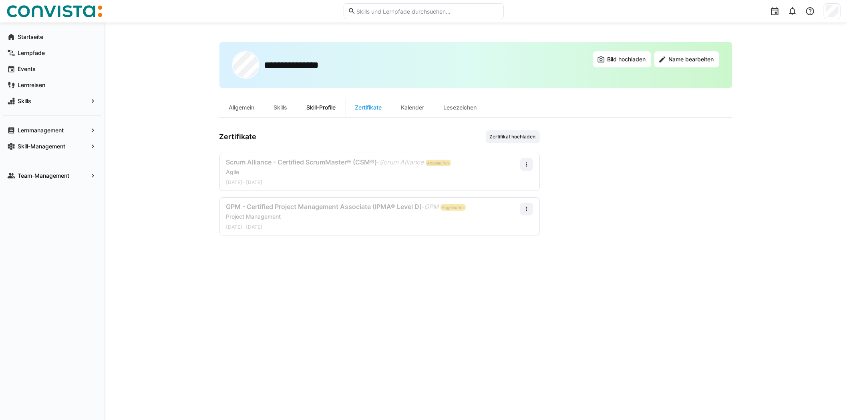
click at [319, 103] on div "Skill-Profile" at bounding box center [321, 107] width 48 height 19
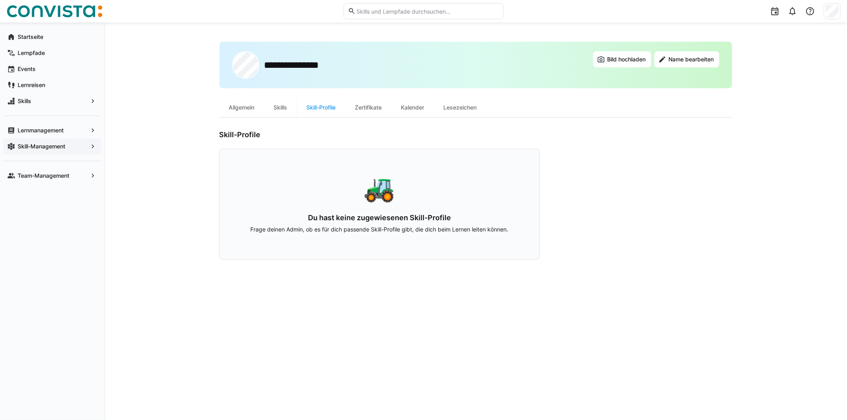
click at [0, 0] on app-navigation-label "Skill-Management" at bounding box center [0, 0] width 0 height 0
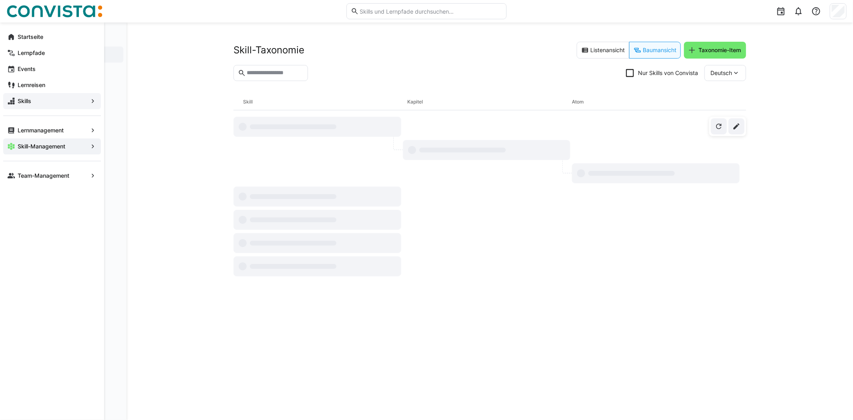
click at [53, 101] on span "Skills" at bounding box center [51, 101] width 71 height 8
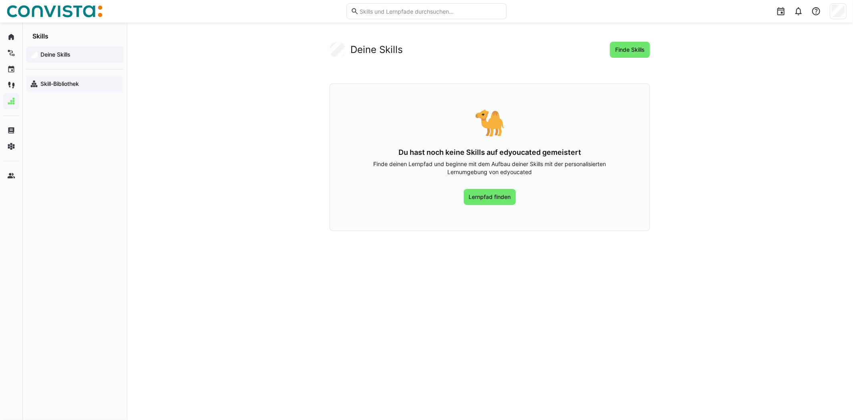
click at [0, 0] on app-navigation-label "Skill-Bibliothek" at bounding box center [0, 0] width 0 height 0
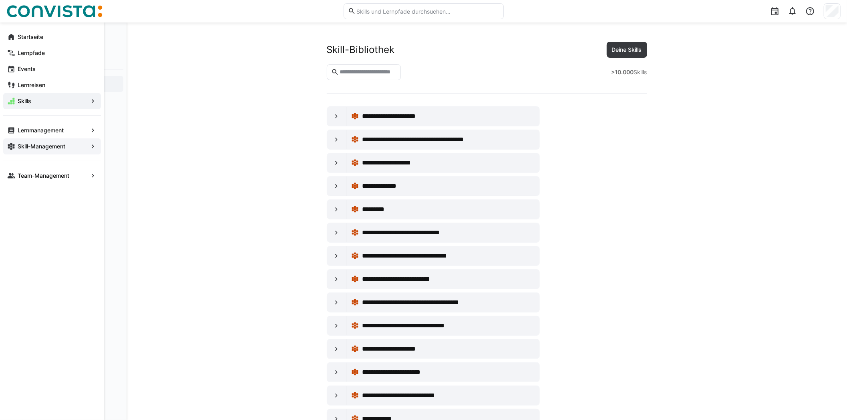
click at [50, 140] on div "Skill-Management" at bounding box center [52, 146] width 98 height 16
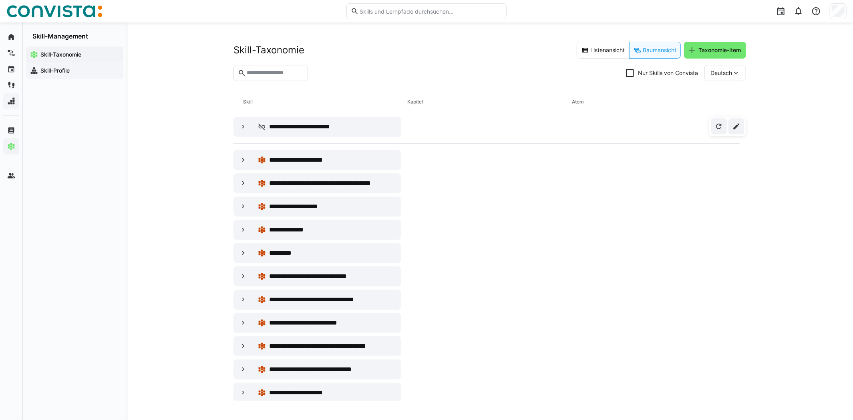
click at [0, 0] on app-navigation-label "Skill-Profile" at bounding box center [0, 0] width 0 height 0
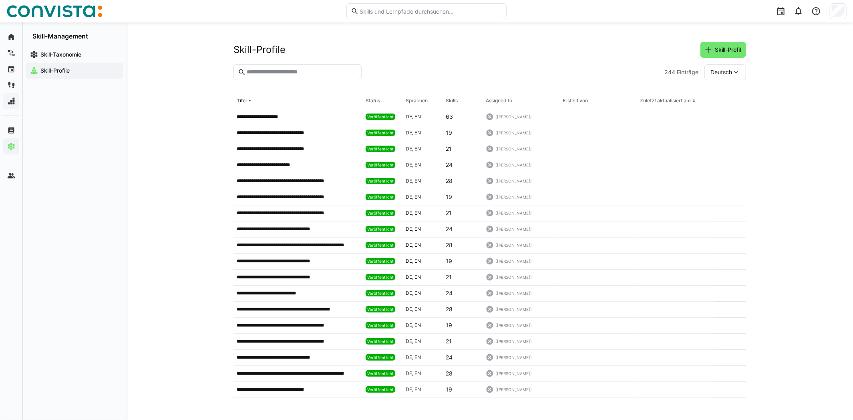
click at [265, 71] on input "text" at bounding box center [301, 72] width 111 height 7
type input "***"
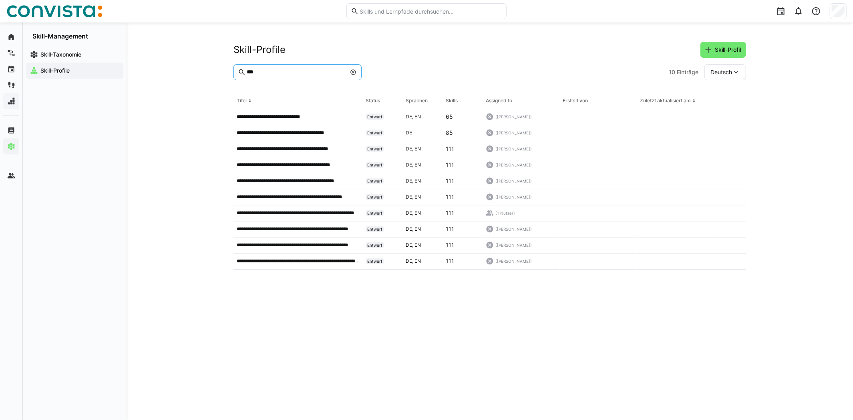
click at [730, 70] on span "Deutsch" at bounding box center [722, 72] width 22 height 8
click at [717, 108] on span "Englisch" at bounding box center [722, 110] width 22 height 8
